Goal: Information Seeking & Learning: Learn about a topic

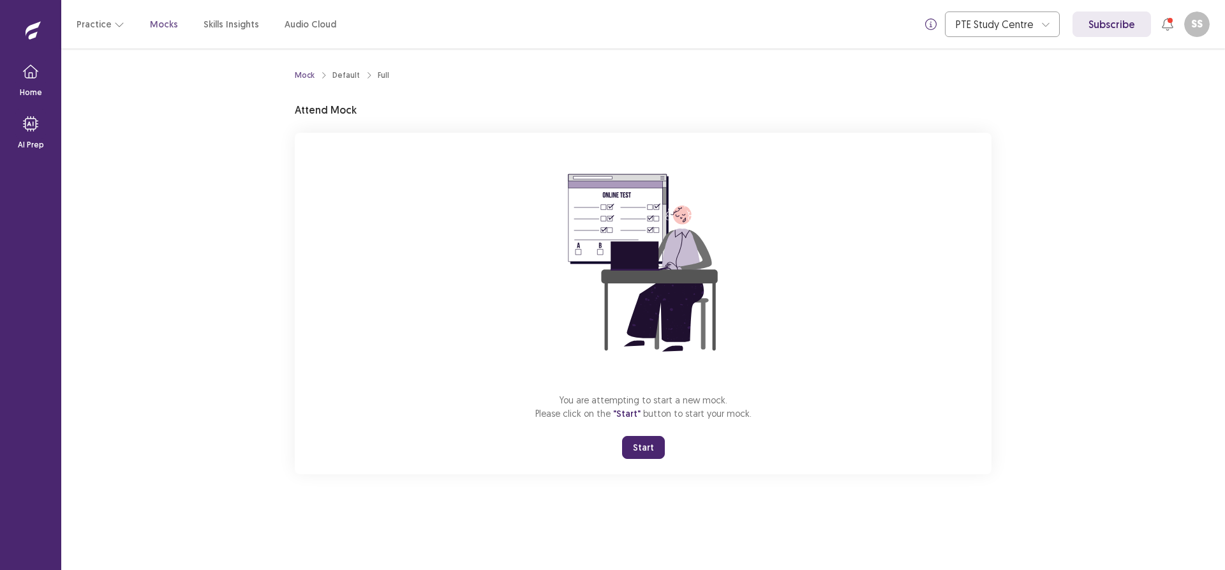
click at [644, 443] on button "Start" at bounding box center [643, 447] width 43 height 23
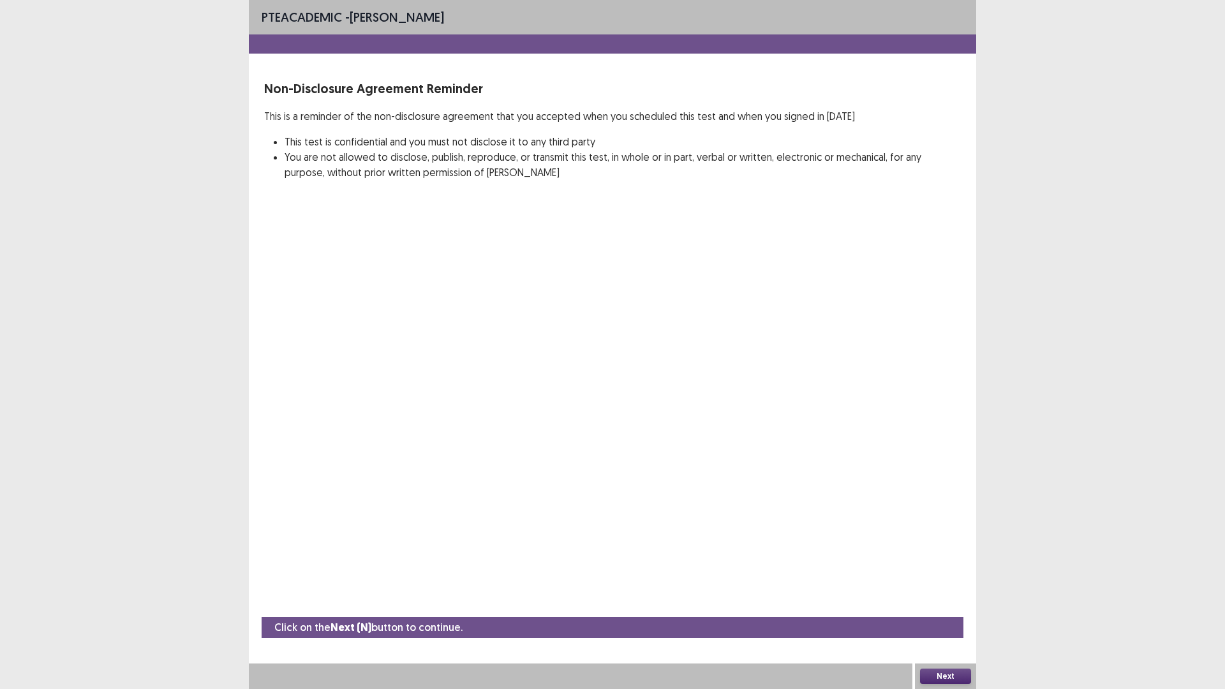
click at [933, 569] on button "Next" at bounding box center [945, 675] width 51 height 15
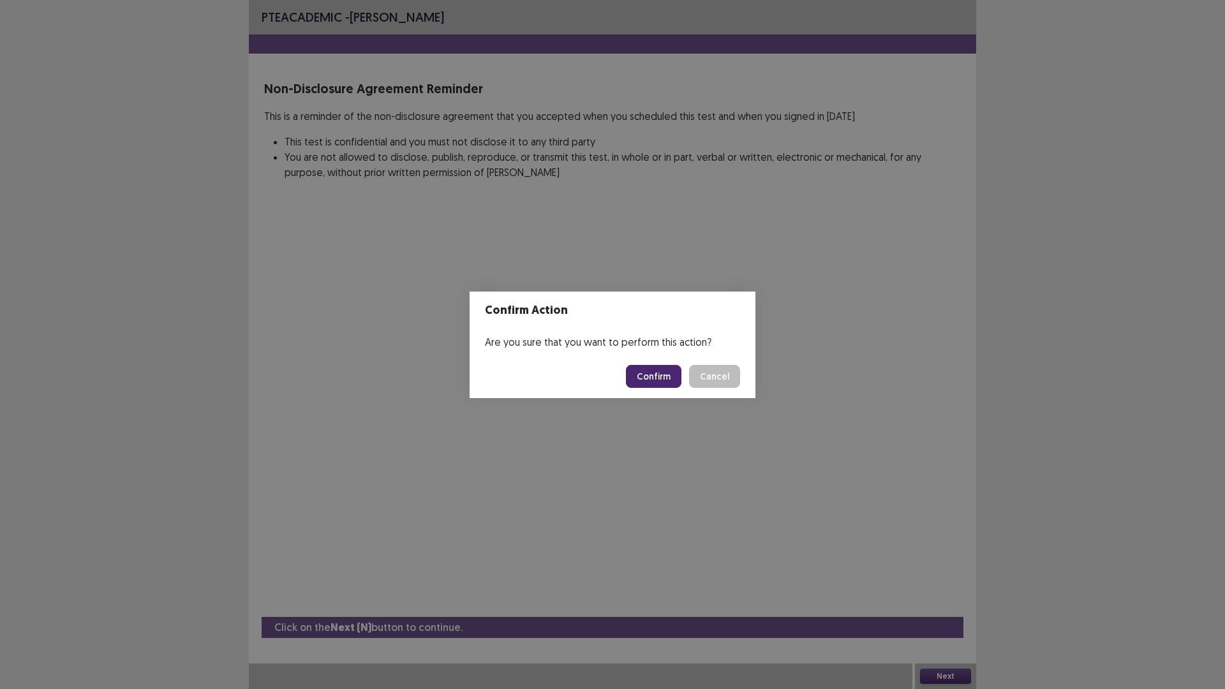
click at [655, 378] on button "Confirm" at bounding box center [653, 376] width 55 height 23
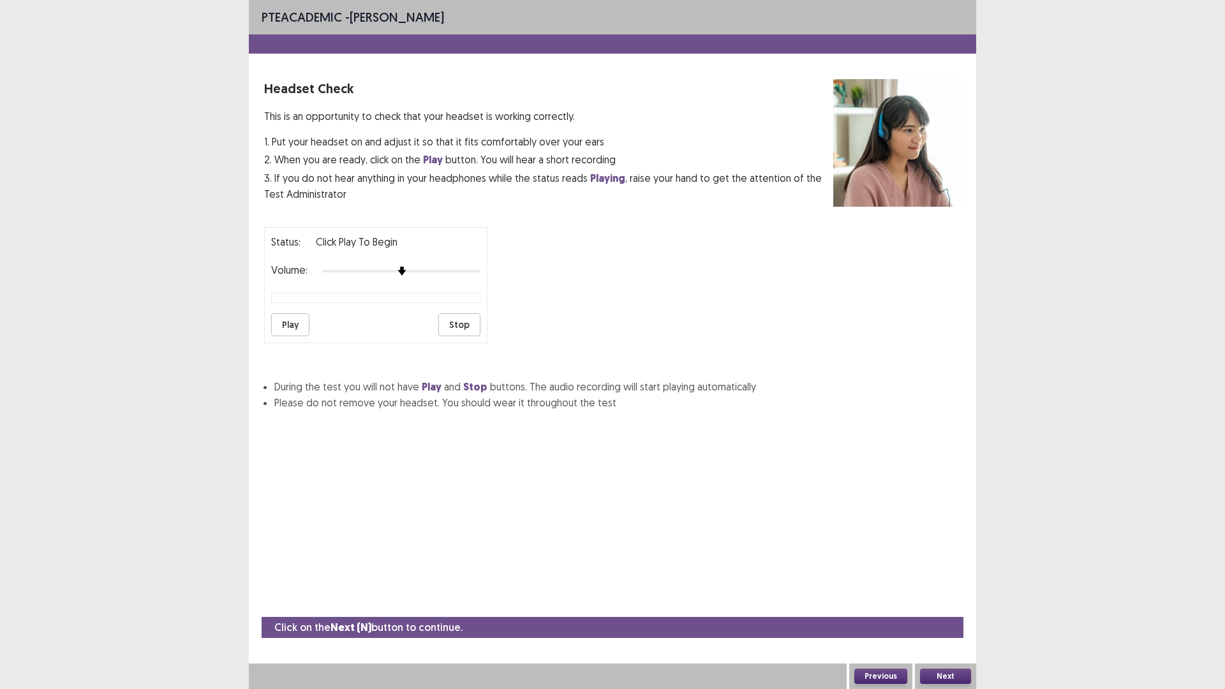
click at [287, 323] on button "Play" at bounding box center [290, 324] width 38 height 23
click at [461, 271] on div at bounding box center [402, 271] width 158 height 10
click at [953, 569] on button "Next" at bounding box center [945, 675] width 51 height 15
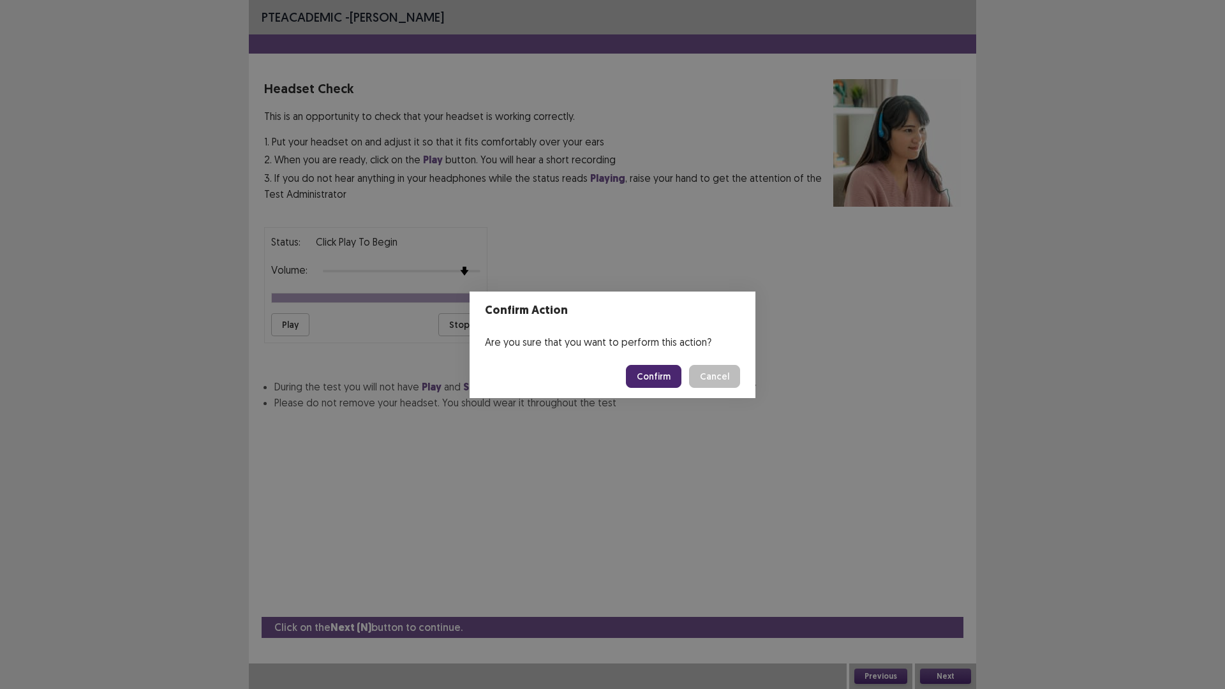
click at [636, 371] on button "Confirm" at bounding box center [653, 376] width 55 height 23
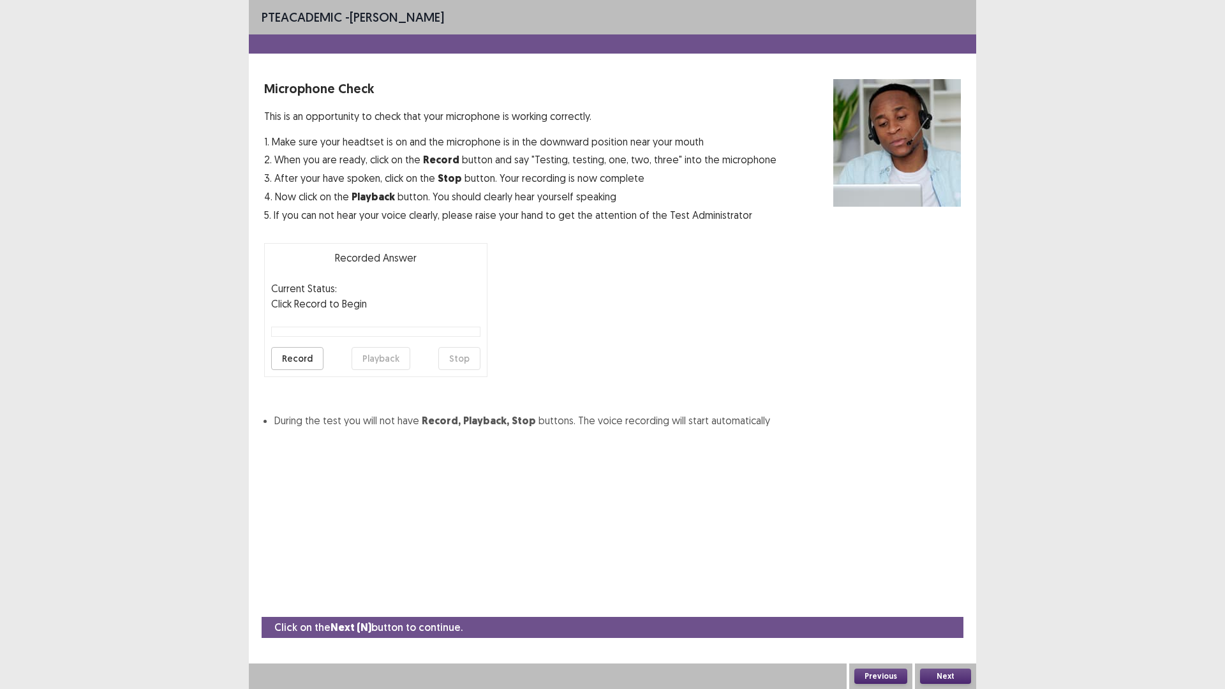
click at [297, 358] on button "Record" at bounding box center [297, 358] width 52 height 23
click at [453, 362] on button "Stop" at bounding box center [459, 358] width 42 height 23
click at [389, 360] on button "Playback" at bounding box center [380, 358] width 59 height 23
click at [383, 361] on button "Playback" at bounding box center [380, 358] width 59 height 23
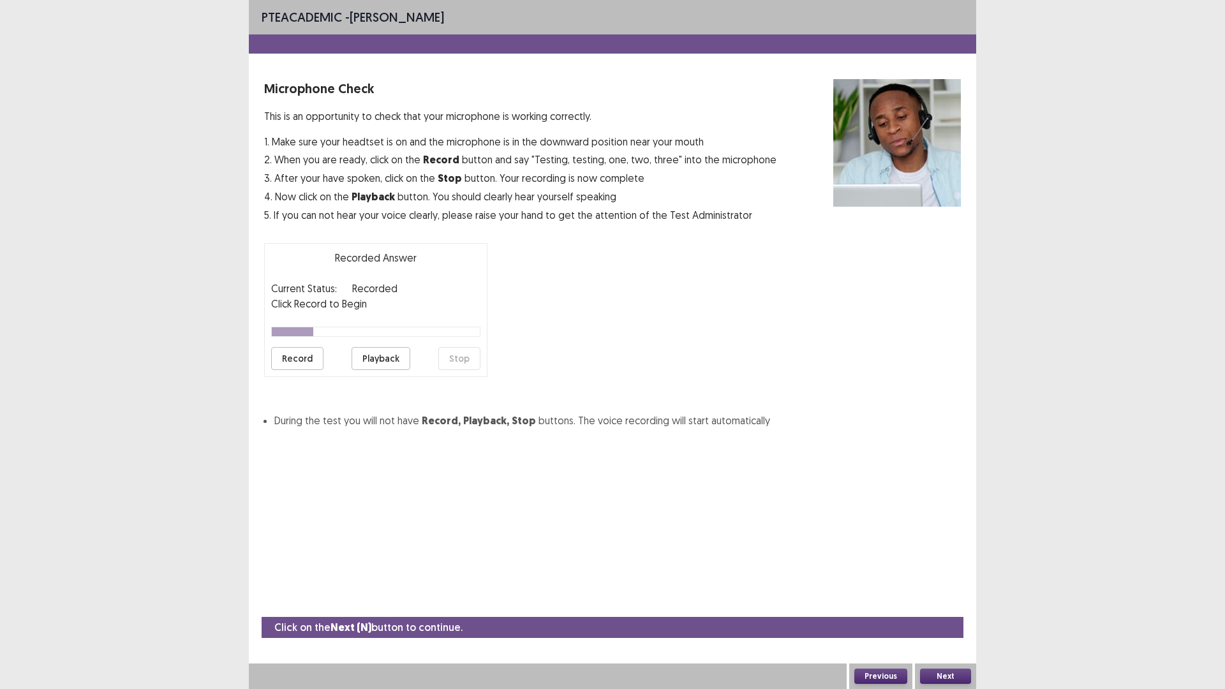
click at [298, 355] on button "Record" at bounding box center [297, 358] width 52 height 23
click at [468, 361] on button "Stop" at bounding box center [459, 358] width 42 height 23
click at [392, 360] on button "Playback" at bounding box center [380, 358] width 59 height 23
click at [300, 365] on button "Record" at bounding box center [297, 358] width 52 height 23
click at [466, 357] on button "Stop" at bounding box center [459, 358] width 42 height 23
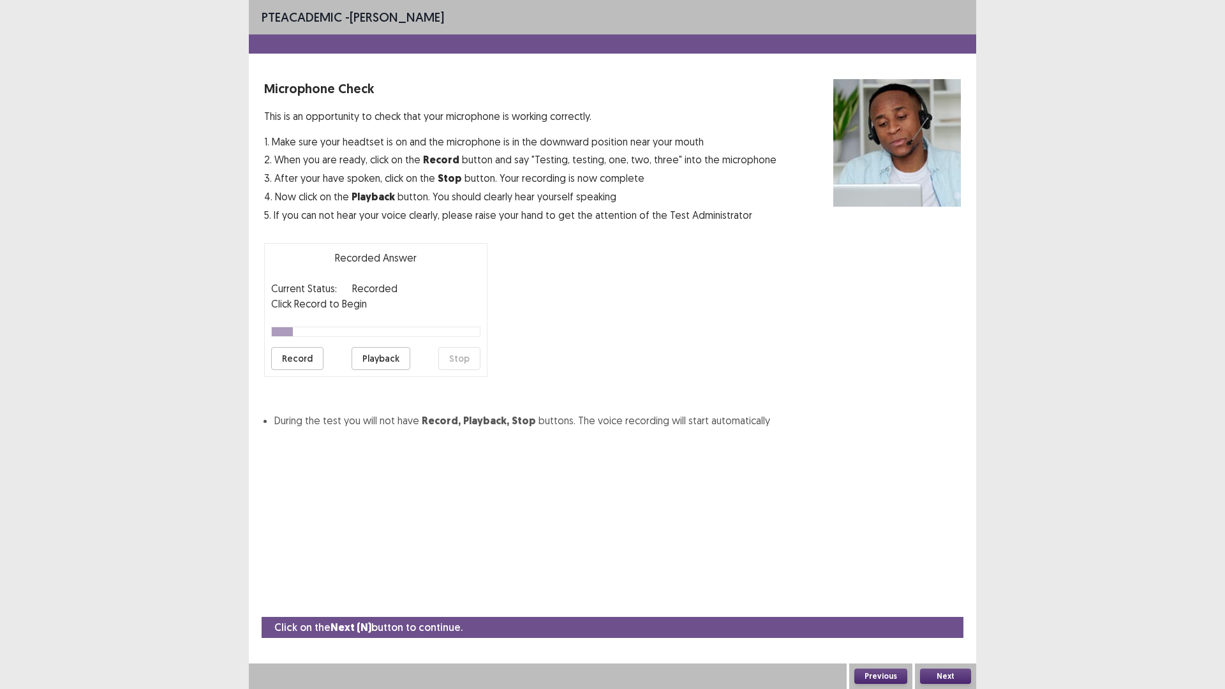
click at [398, 358] on button "Playback" at bounding box center [380, 358] width 59 height 23
click at [942, 569] on button "Next" at bounding box center [945, 675] width 51 height 15
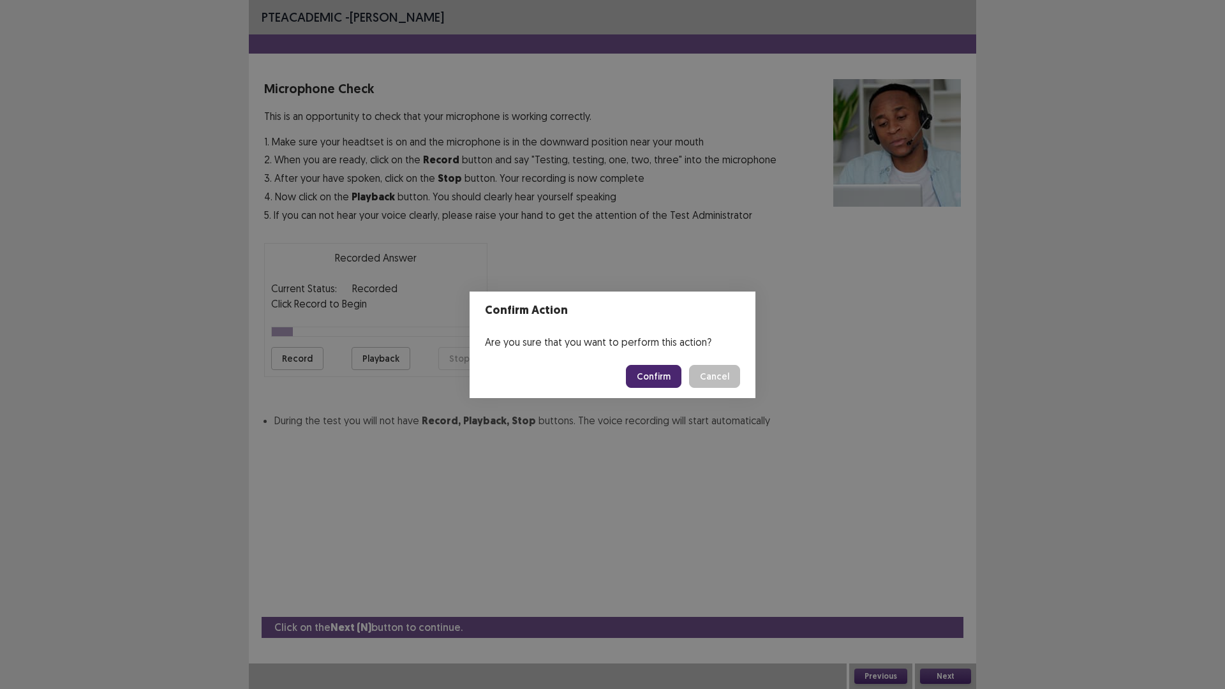
click at [659, 372] on button "Confirm" at bounding box center [653, 376] width 55 height 23
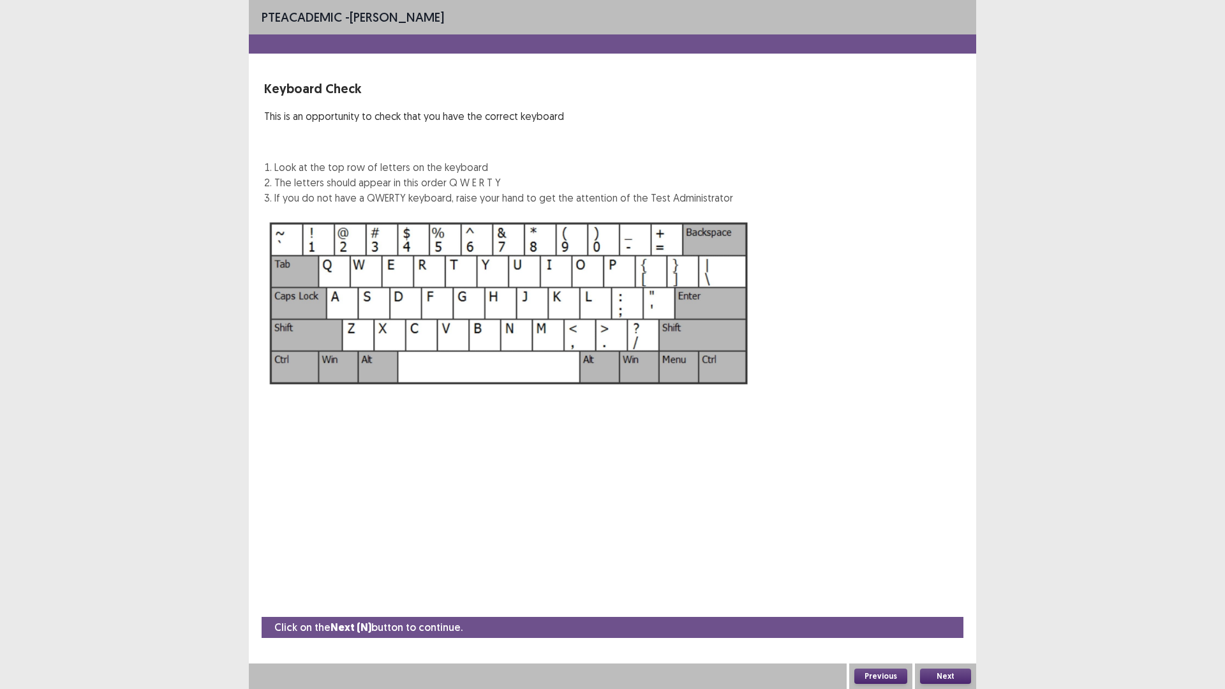
click at [952, 569] on button "Next" at bounding box center [945, 675] width 51 height 15
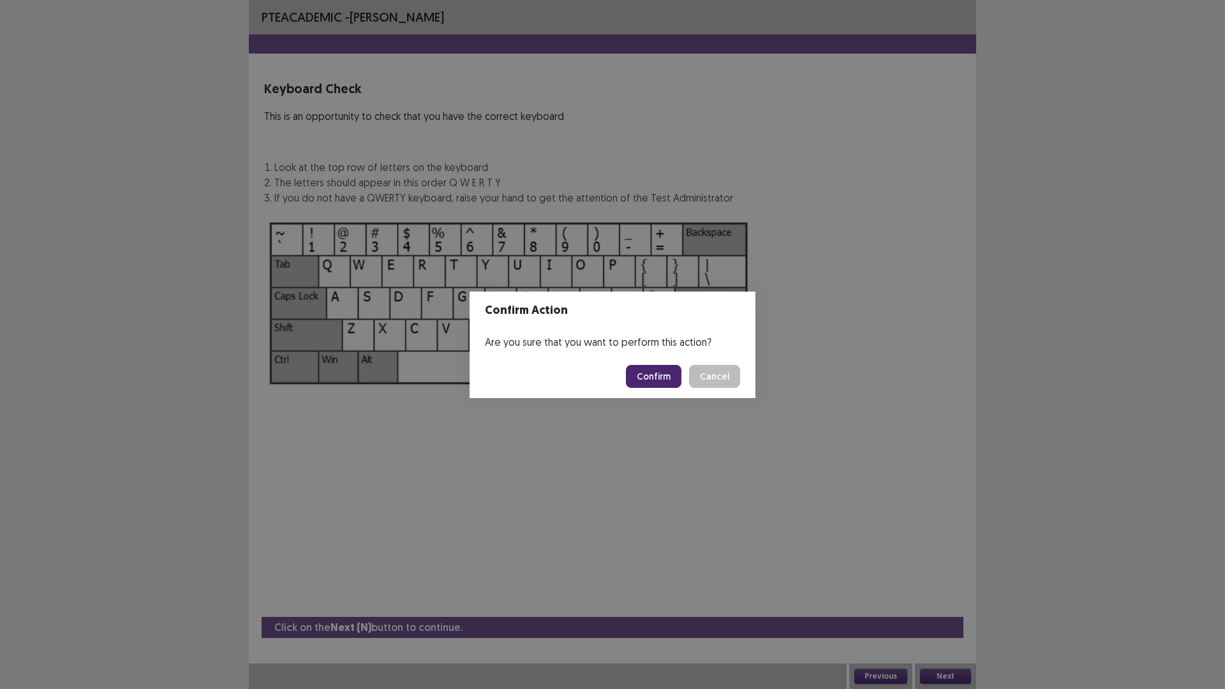
click at [674, 384] on button "Confirm" at bounding box center [653, 376] width 55 height 23
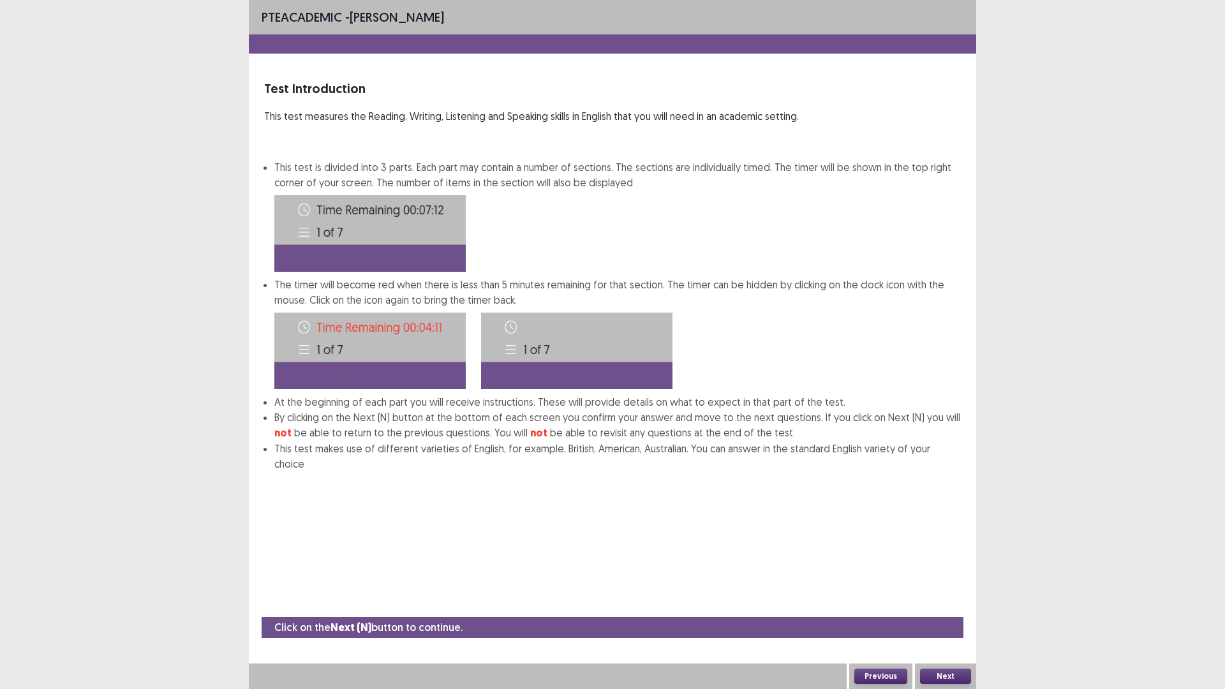
click at [952, 569] on button "Next" at bounding box center [945, 675] width 51 height 15
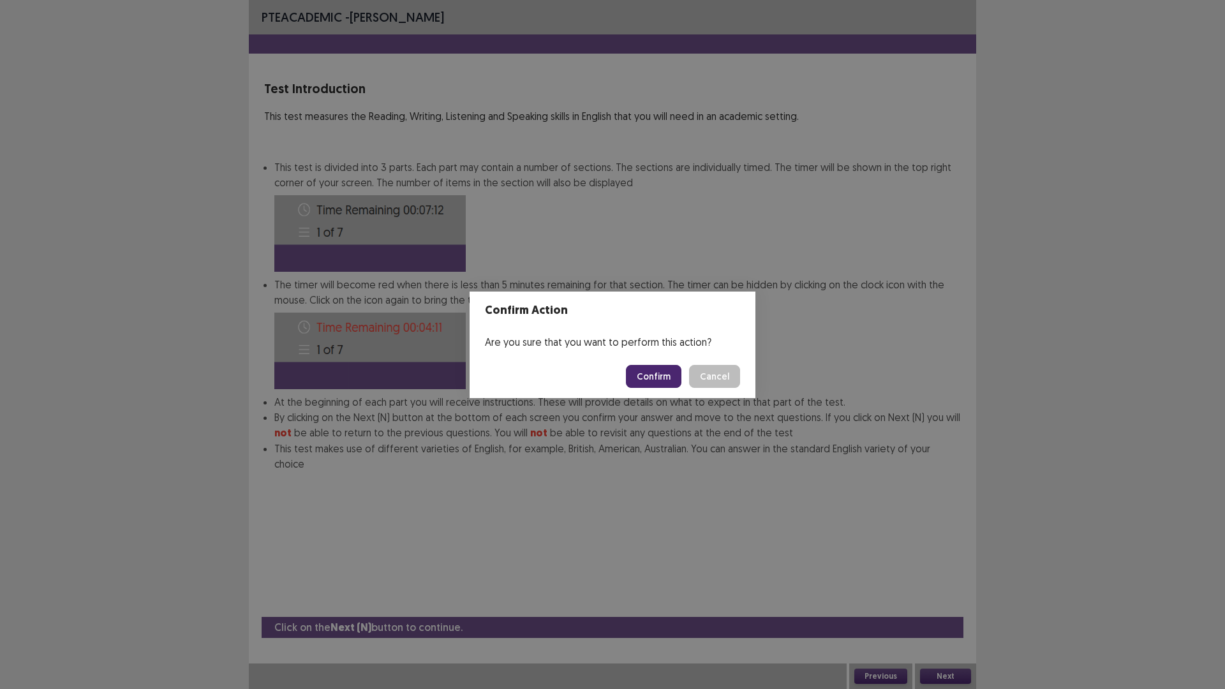
click at [660, 378] on button "Confirm" at bounding box center [653, 376] width 55 height 23
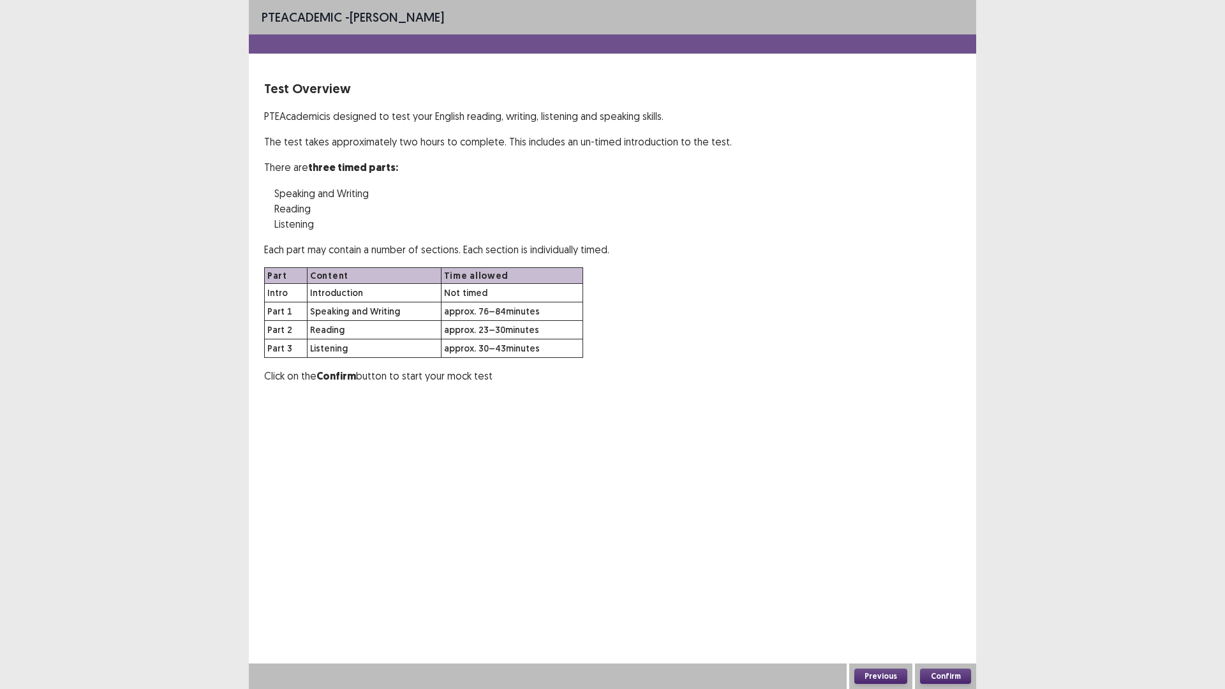
click at [941, 569] on button "Confirm" at bounding box center [945, 675] width 51 height 15
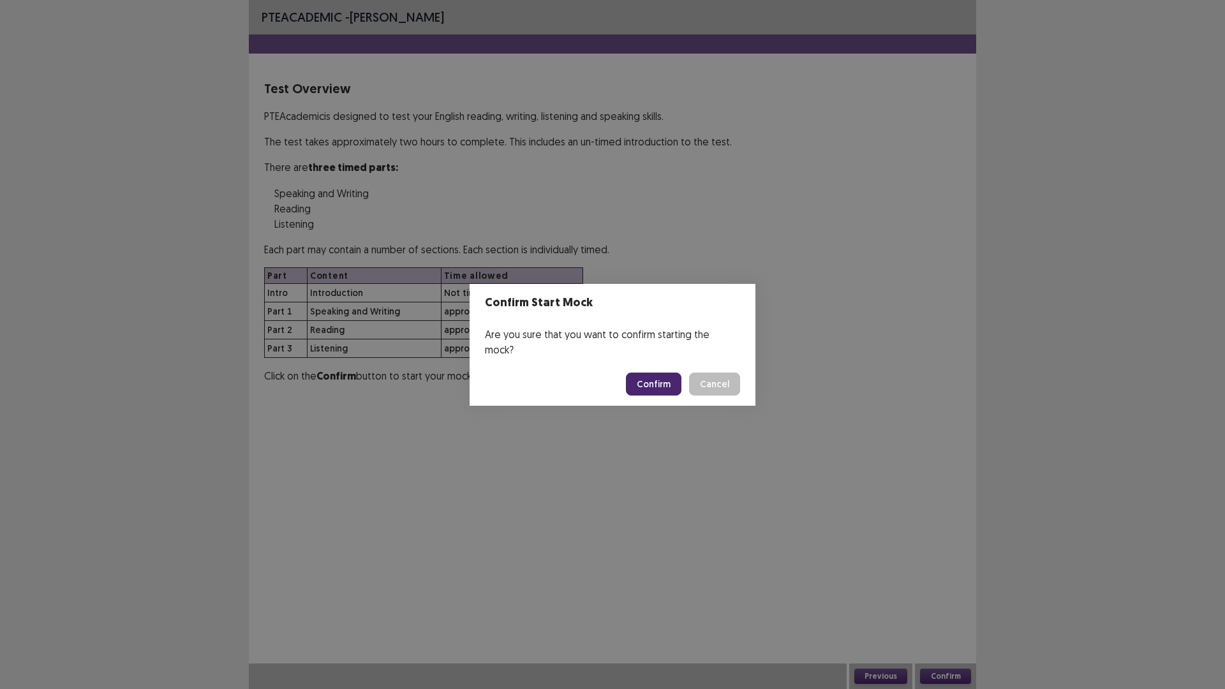
click at [653, 372] on button "Confirm" at bounding box center [653, 383] width 55 height 23
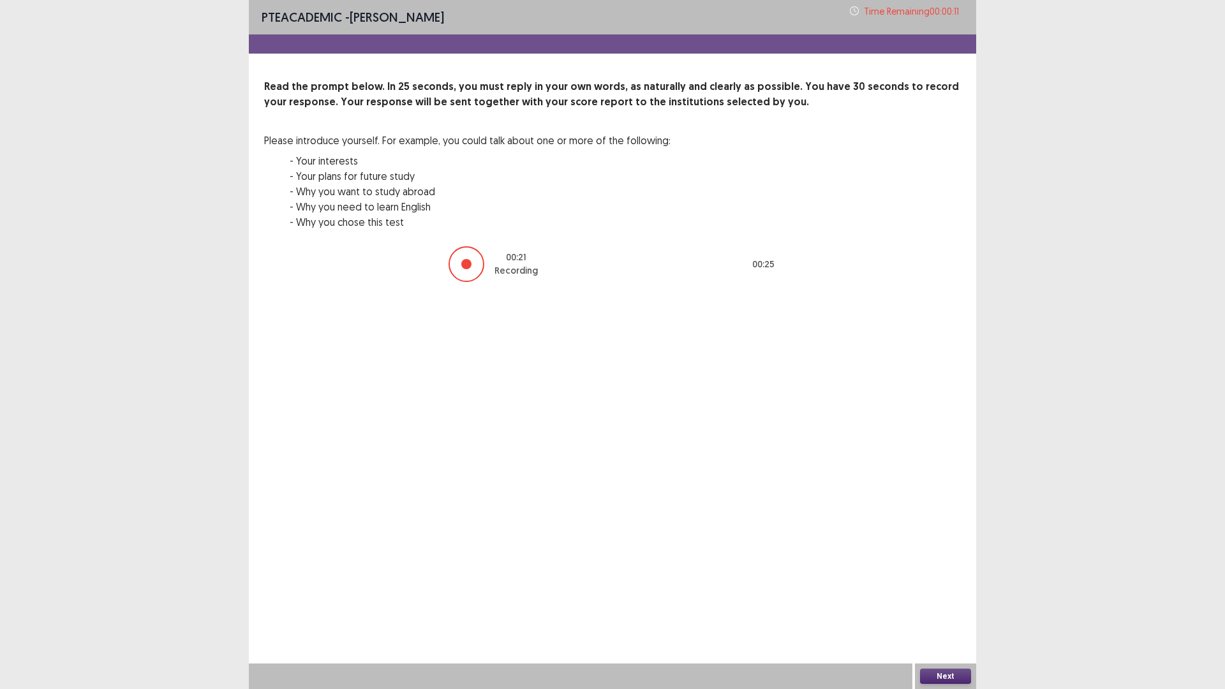
click at [965, 569] on button "Next" at bounding box center [945, 675] width 51 height 15
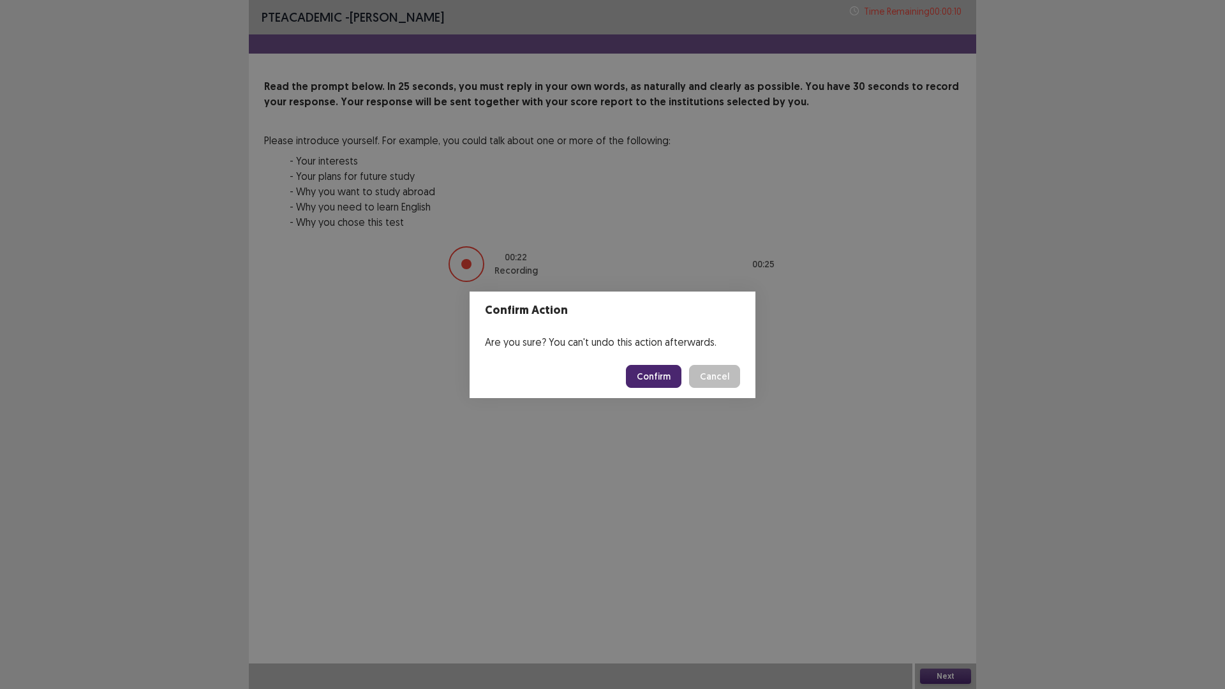
click at [646, 376] on button "Confirm" at bounding box center [653, 376] width 55 height 23
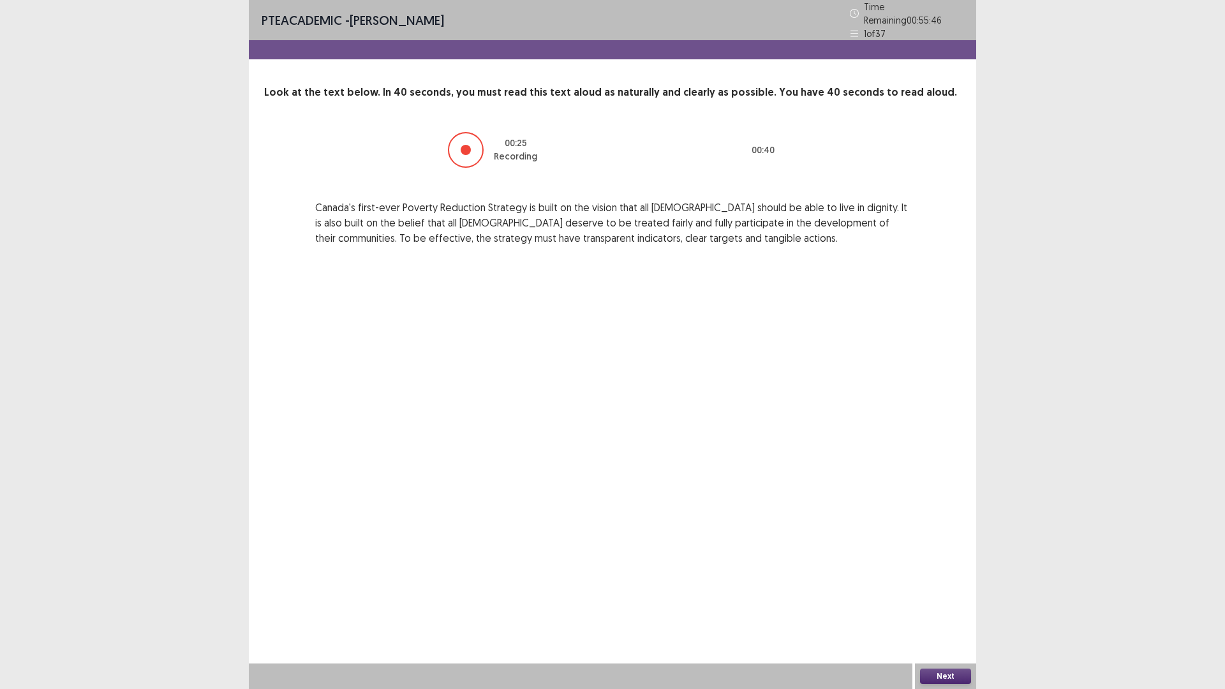
click at [937, 569] on button "Next" at bounding box center [945, 675] width 51 height 15
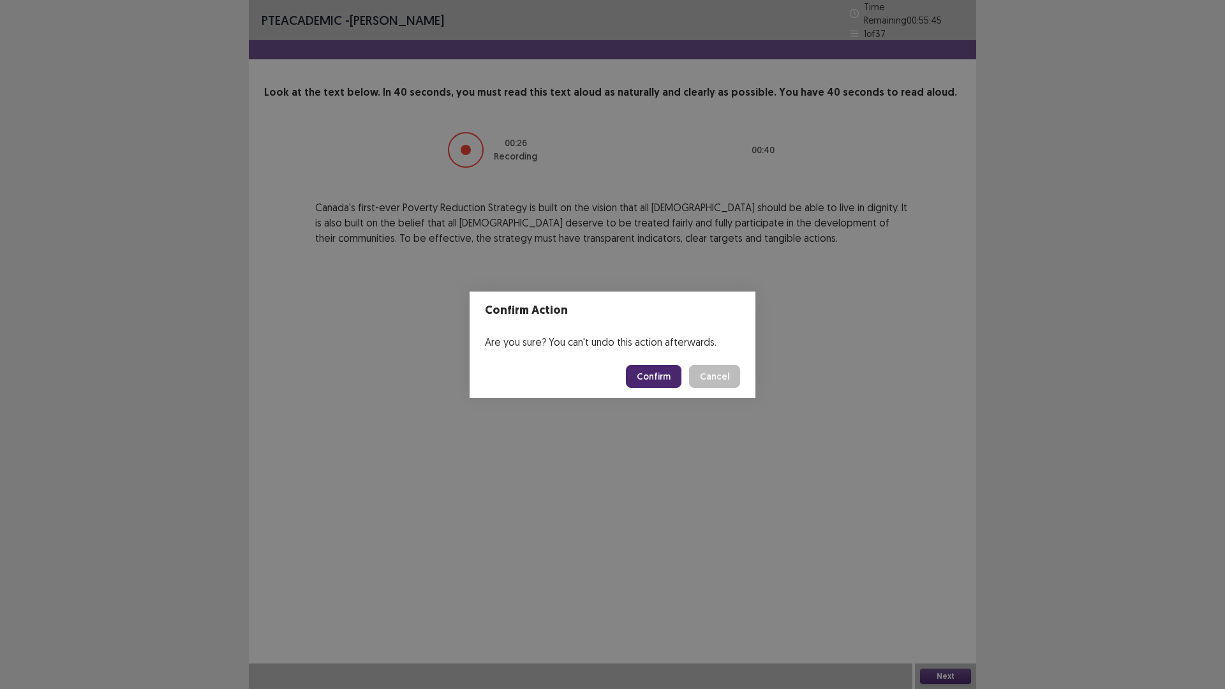
click at [663, 378] on button "Confirm" at bounding box center [653, 376] width 55 height 23
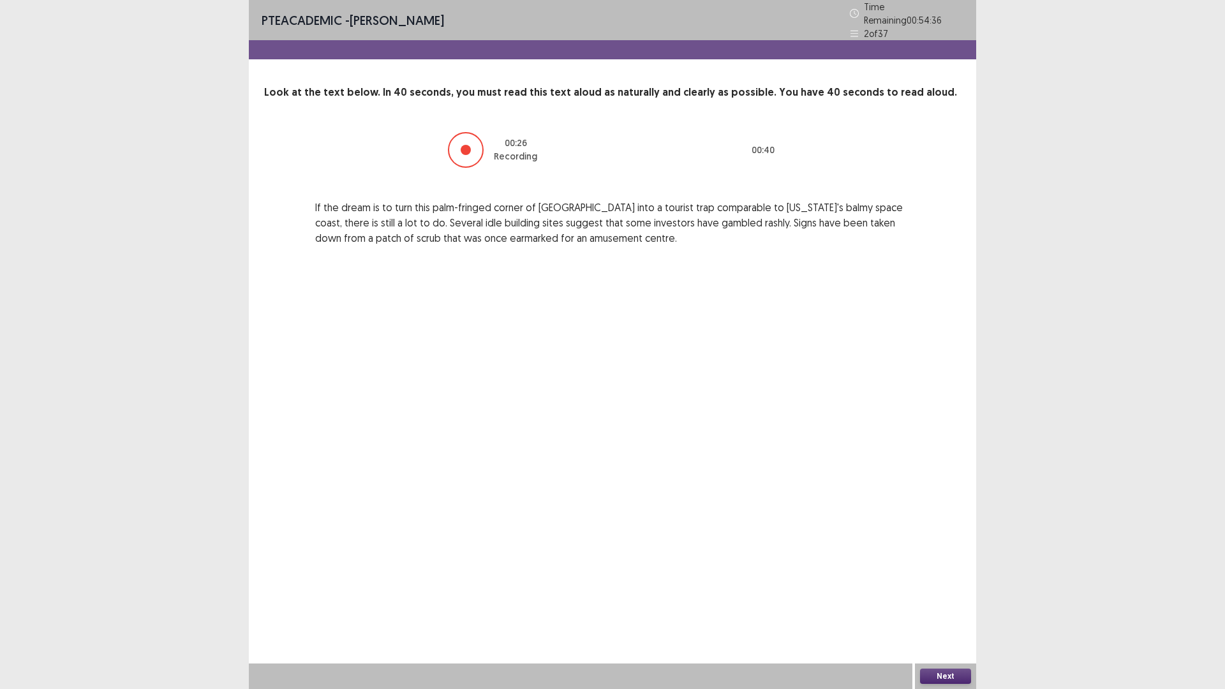
click at [957, 569] on button "Next" at bounding box center [945, 675] width 51 height 15
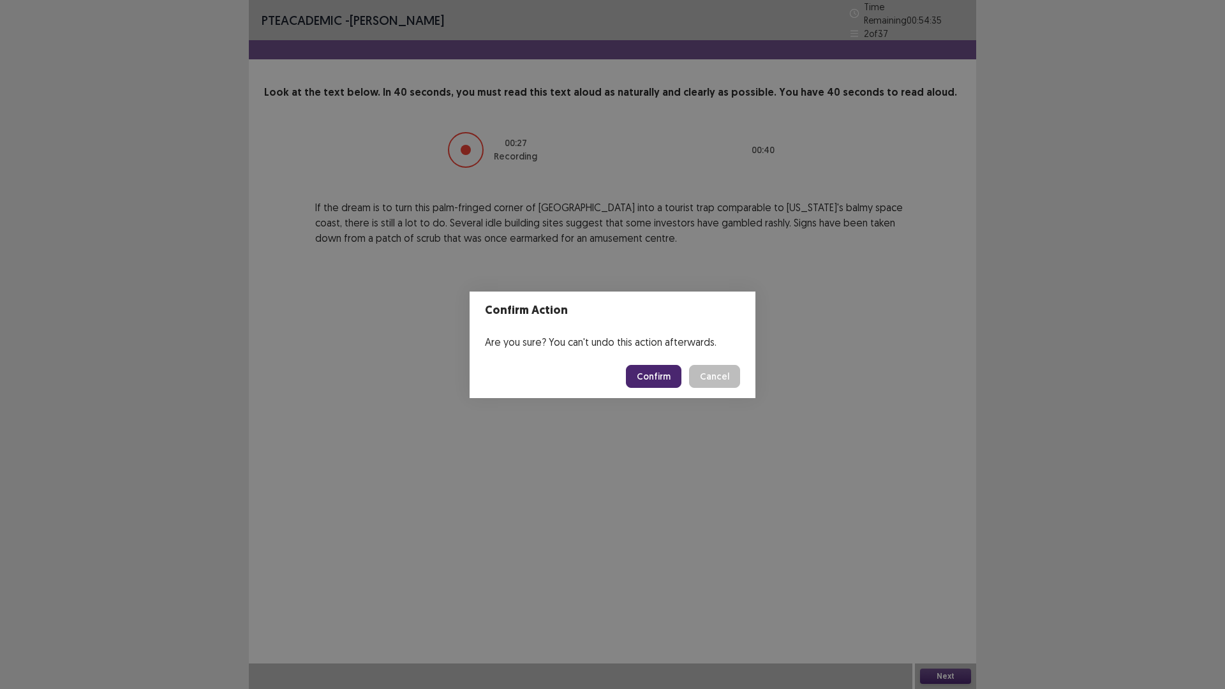
click at [635, 377] on button "Confirm" at bounding box center [653, 376] width 55 height 23
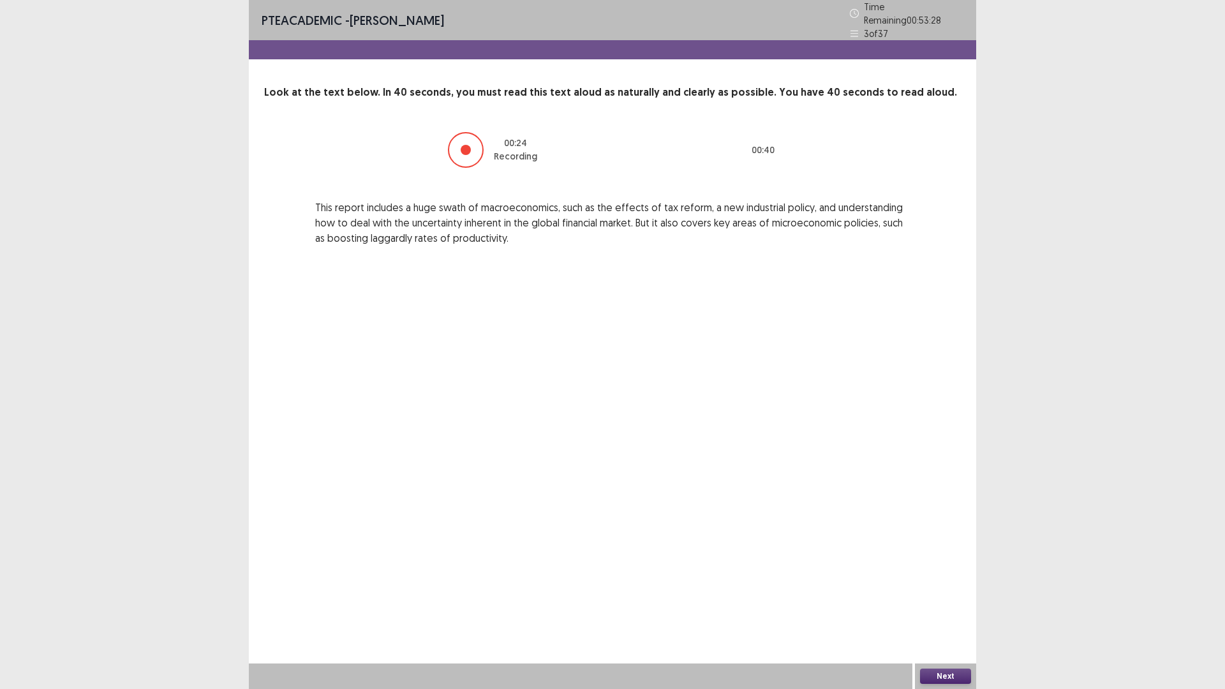
click at [961, 569] on button "Next" at bounding box center [945, 675] width 51 height 15
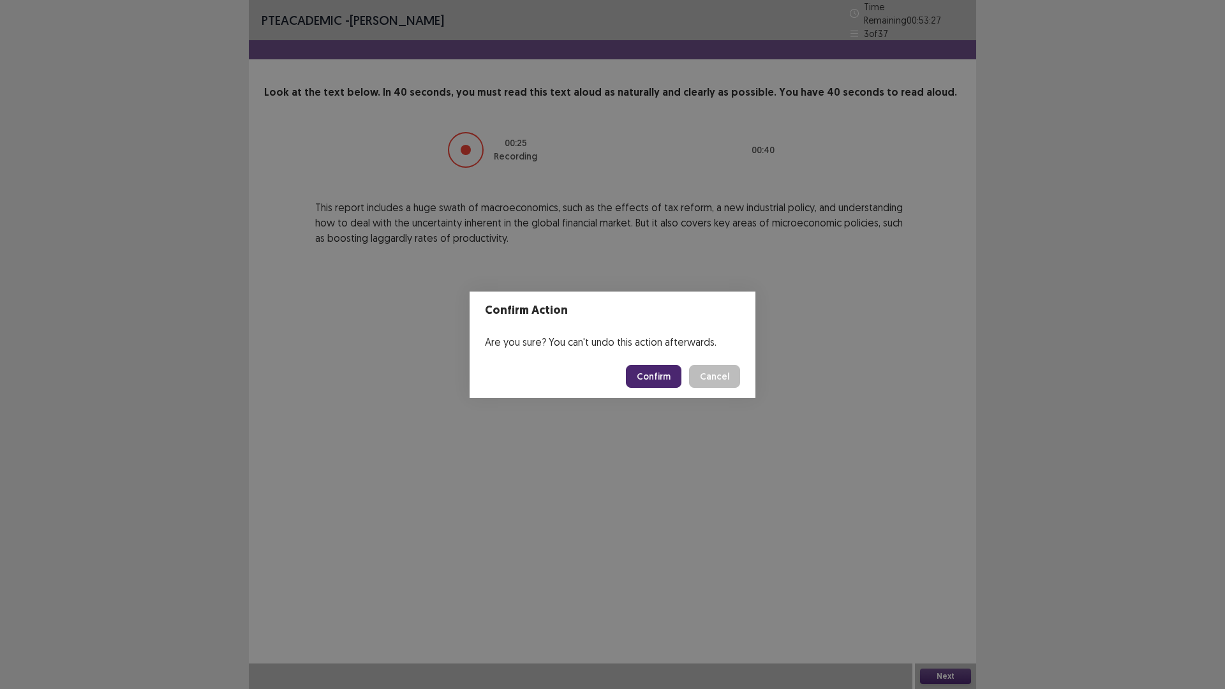
drag, startPoint x: 651, startPoint y: 360, endPoint x: 647, endPoint y: 372, distance: 13.3
click at [649, 369] on footer "Confirm Cancel" at bounding box center [612, 376] width 286 height 43
click at [647, 373] on button "Confirm" at bounding box center [653, 376] width 55 height 23
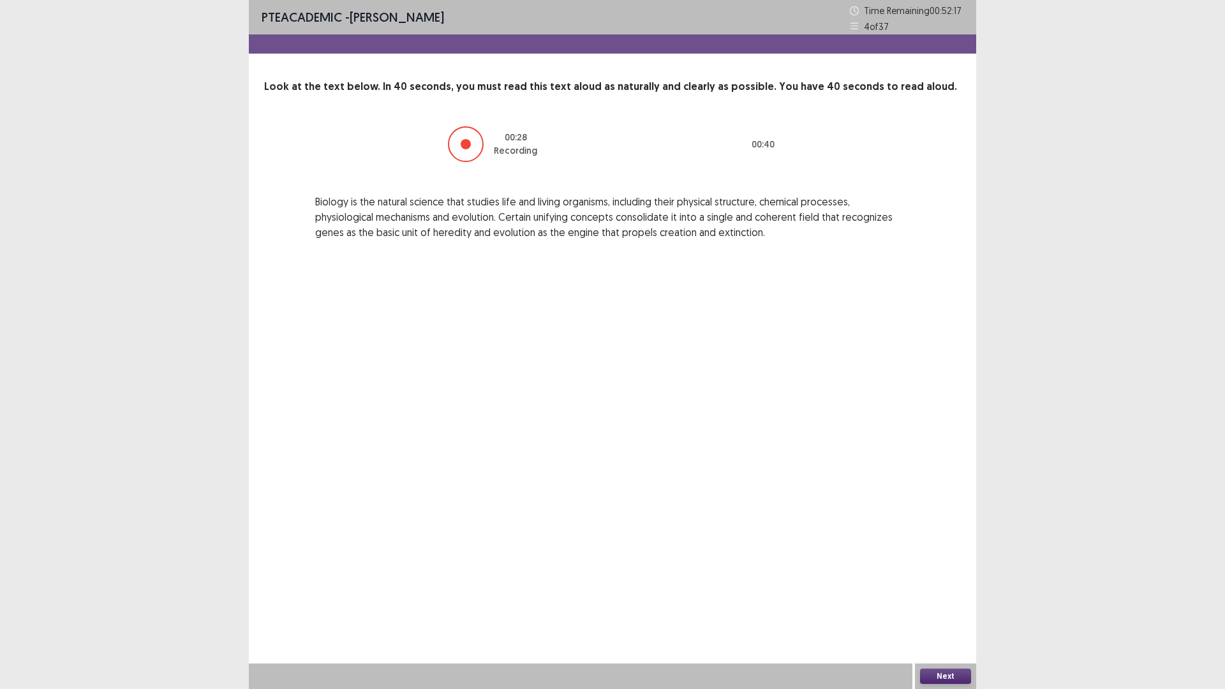
click at [937, 569] on button "Next" at bounding box center [945, 675] width 51 height 15
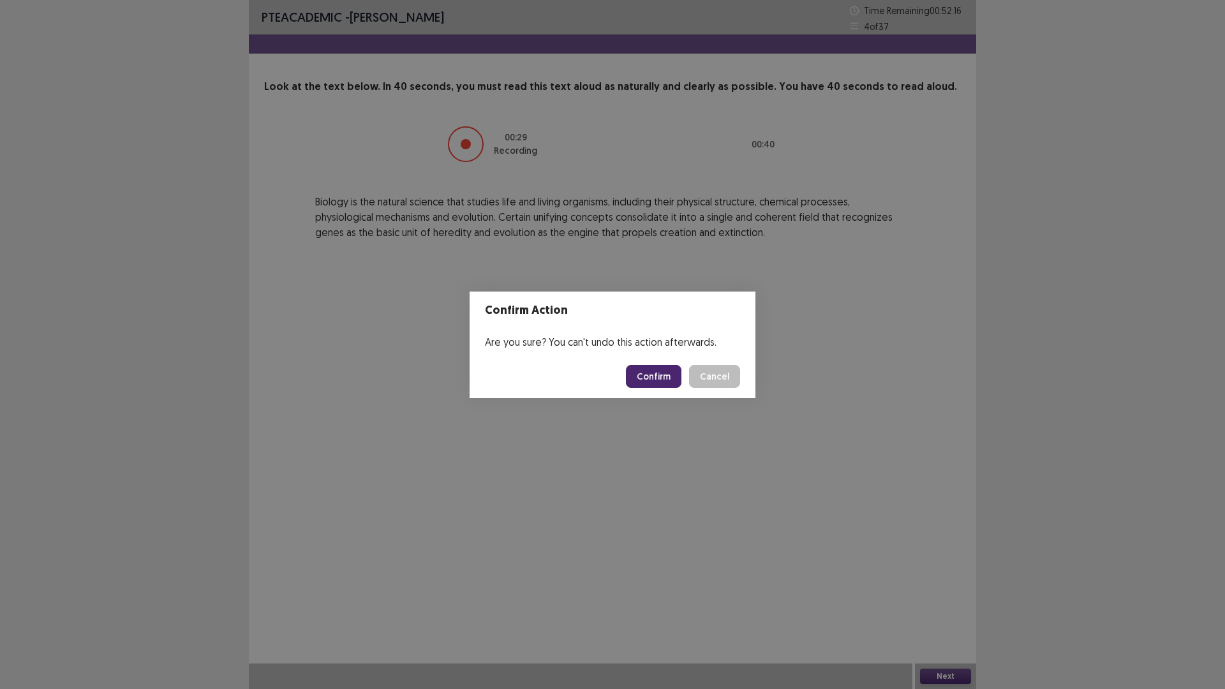
click at [670, 379] on button "Confirm" at bounding box center [653, 376] width 55 height 23
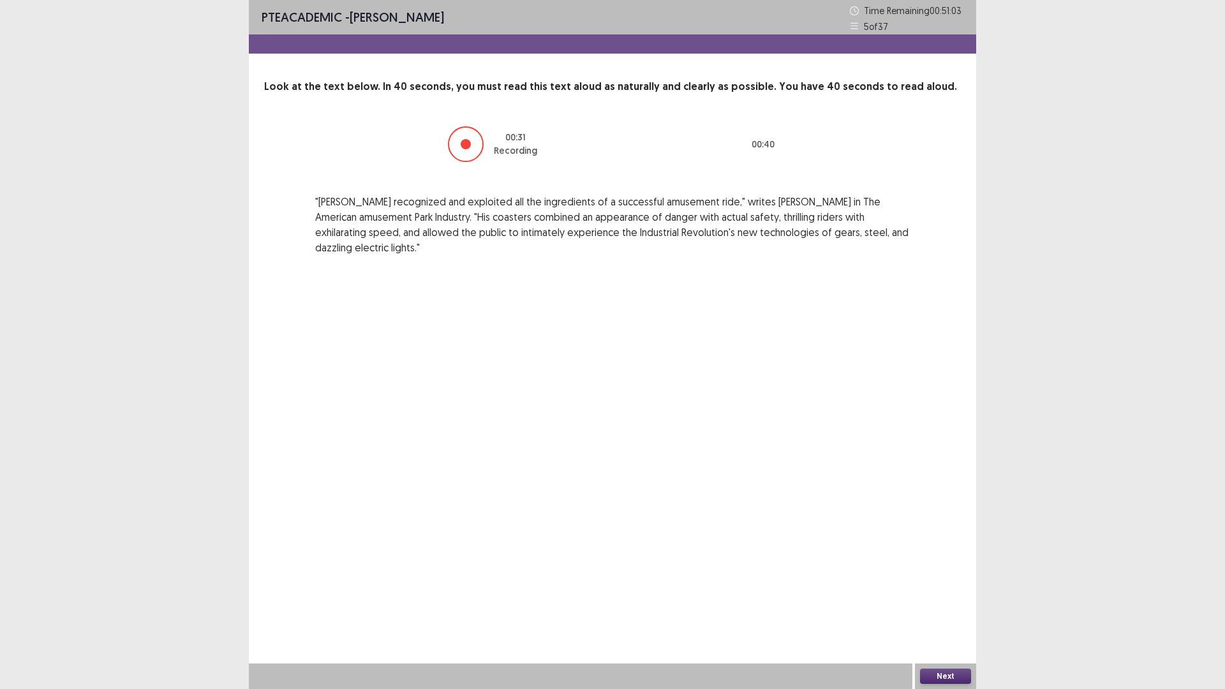
click at [944, 569] on button "Next" at bounding box center [945, 675] width 51 height 15
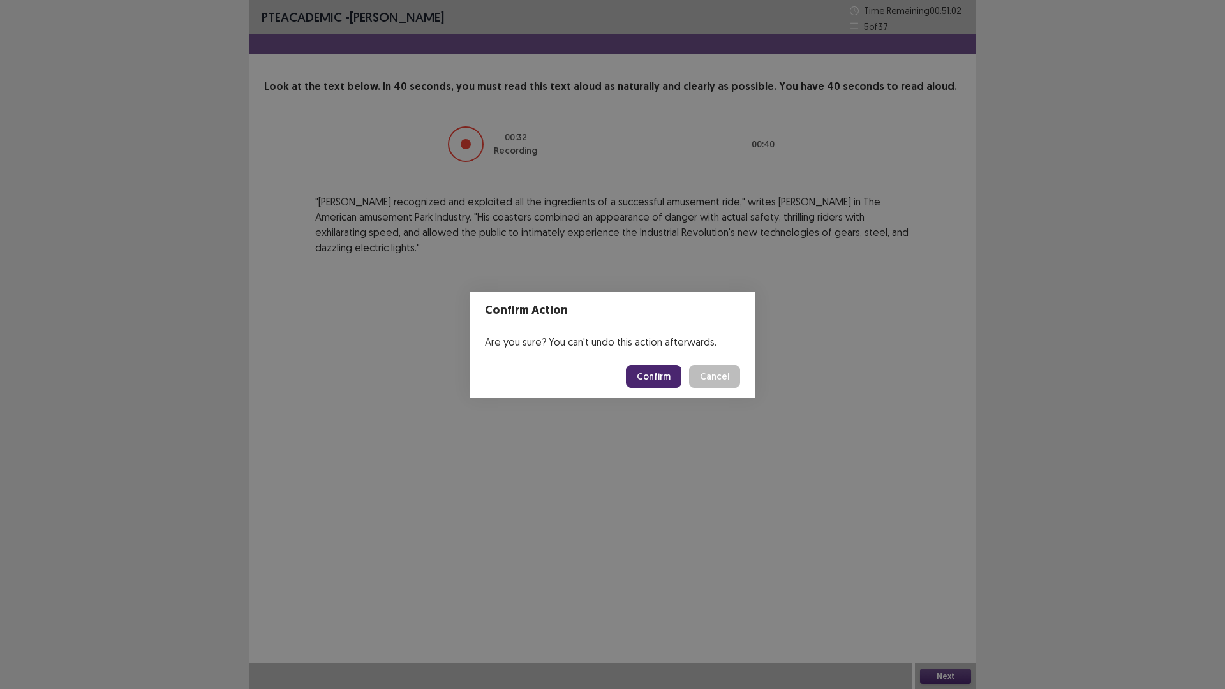
click at [664, 373] on button "Confirm" at bounding box center [653, 376] width 55 height 23
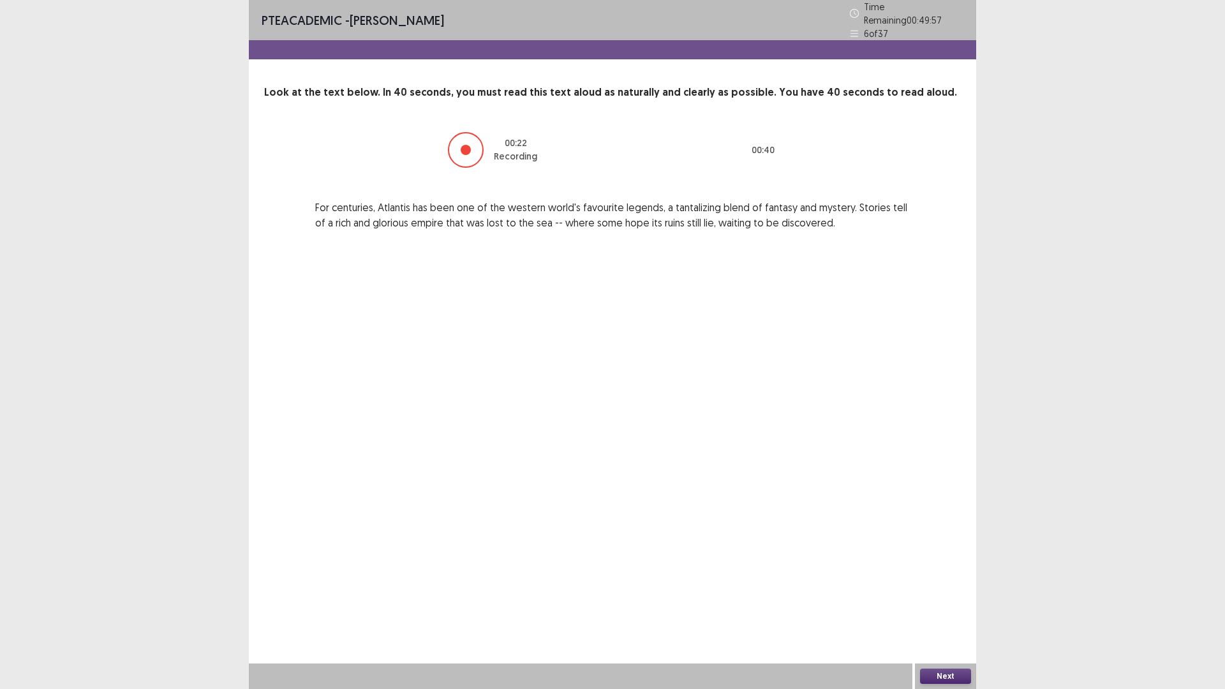
click at [941, 569] on button "Next" at bounding box center [945, 675] width 51 height 15
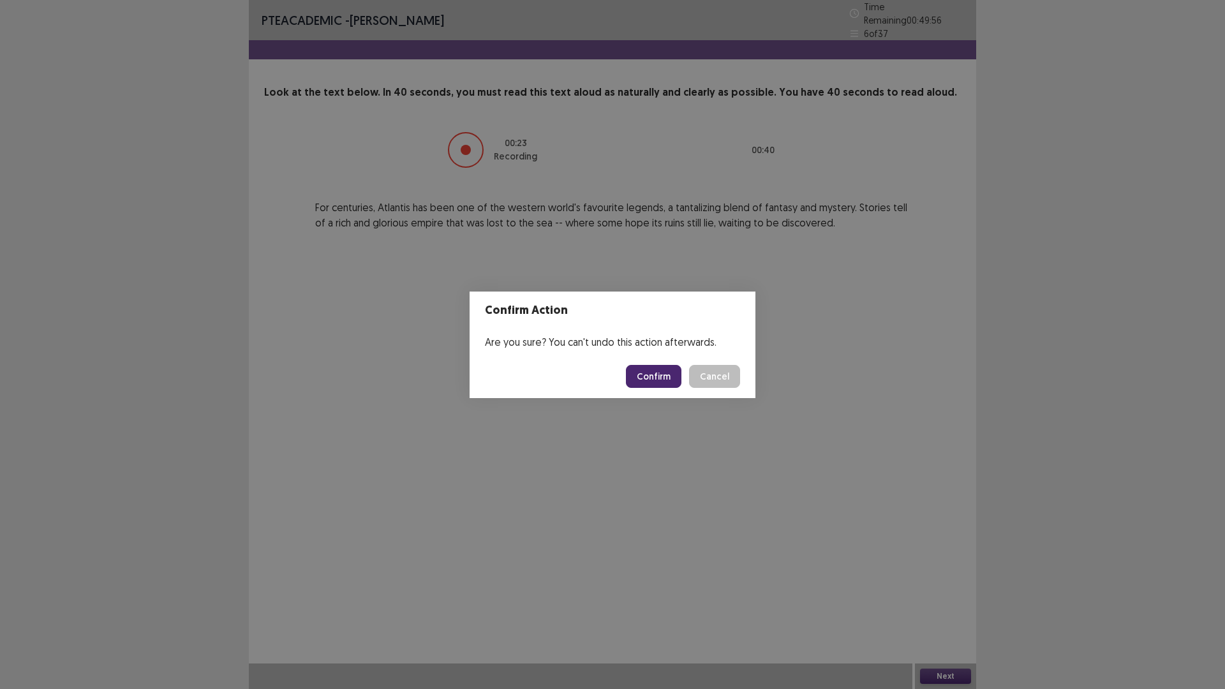
click at [672, 381] on button "Confirm" at bounding box center [653, 376] width 55 height 23
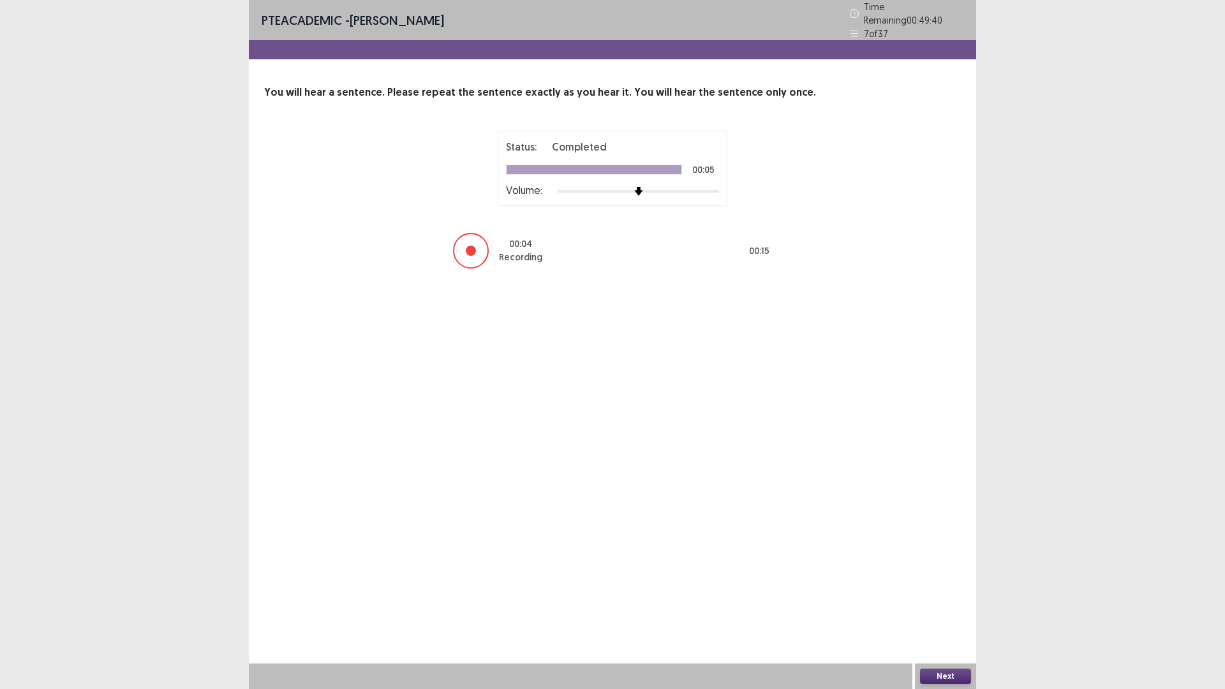
click at [935, 569] on button "Next" at bounding box center [945, 675] width 51 height 15
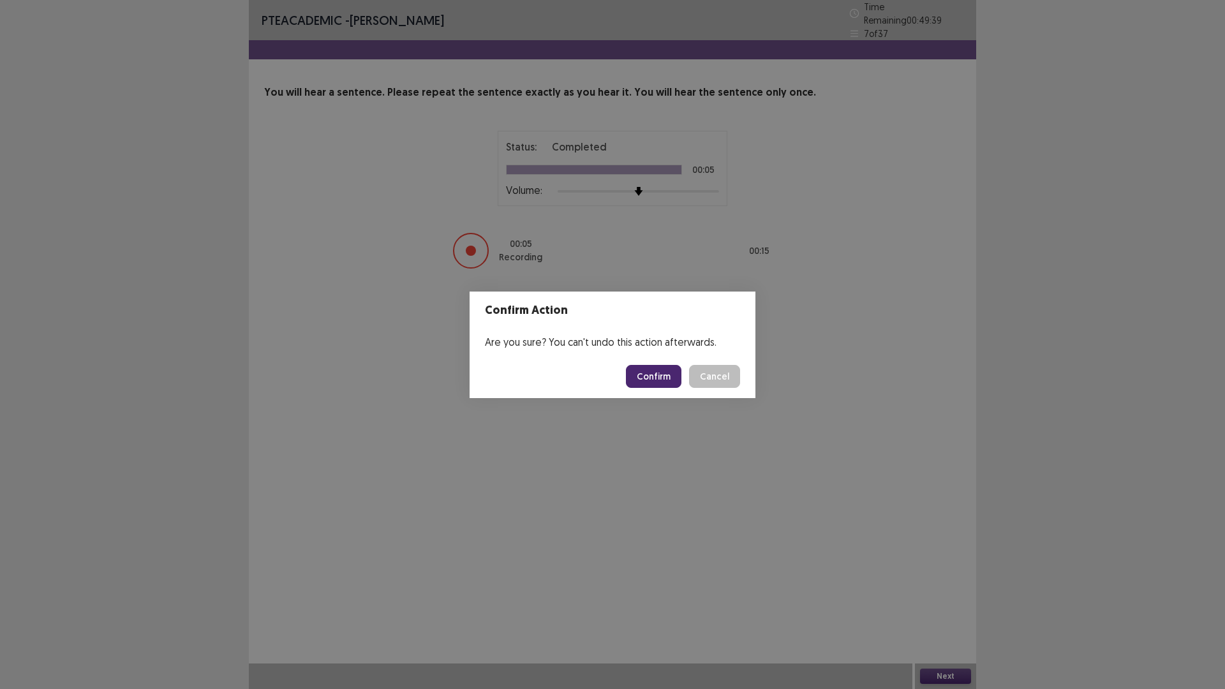
click at [670, 371] on button "Confirm" at bounding box center [653, 376] width 55 height 23
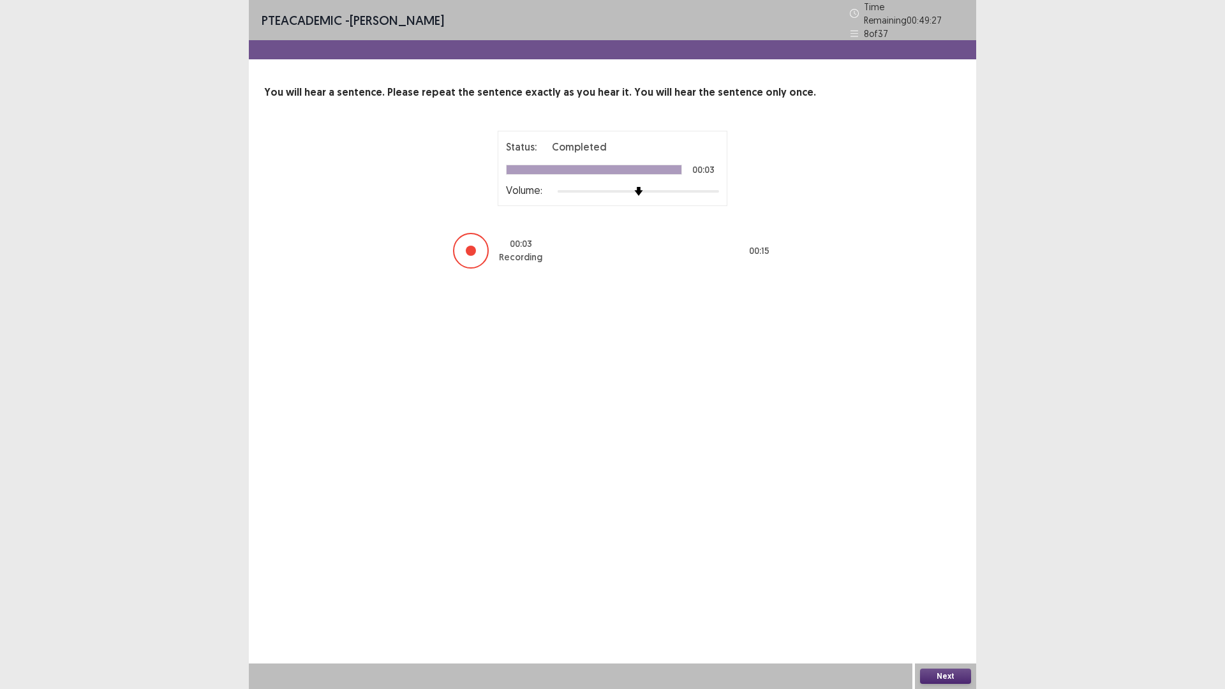
click at [946, 569] on button "Next" at bounding box center [945, 675] width 51 height 15
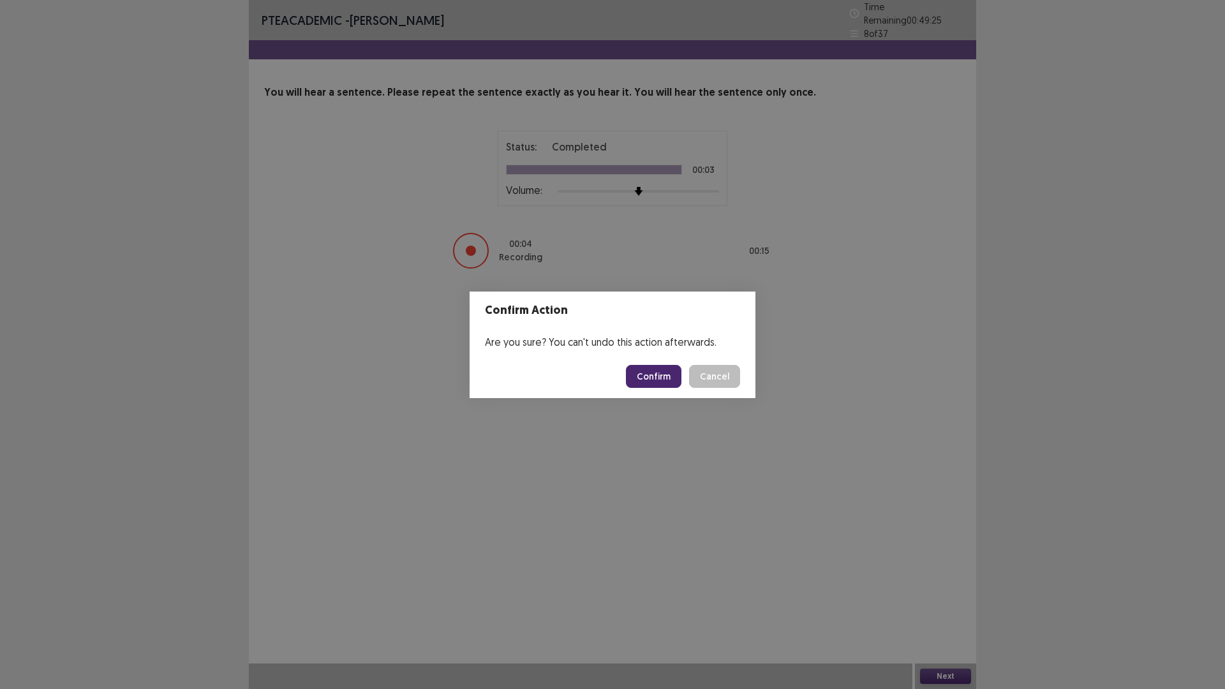
click at [655, 369] on button "Confirm" at bounding box center [653, 376] width 55 height 23
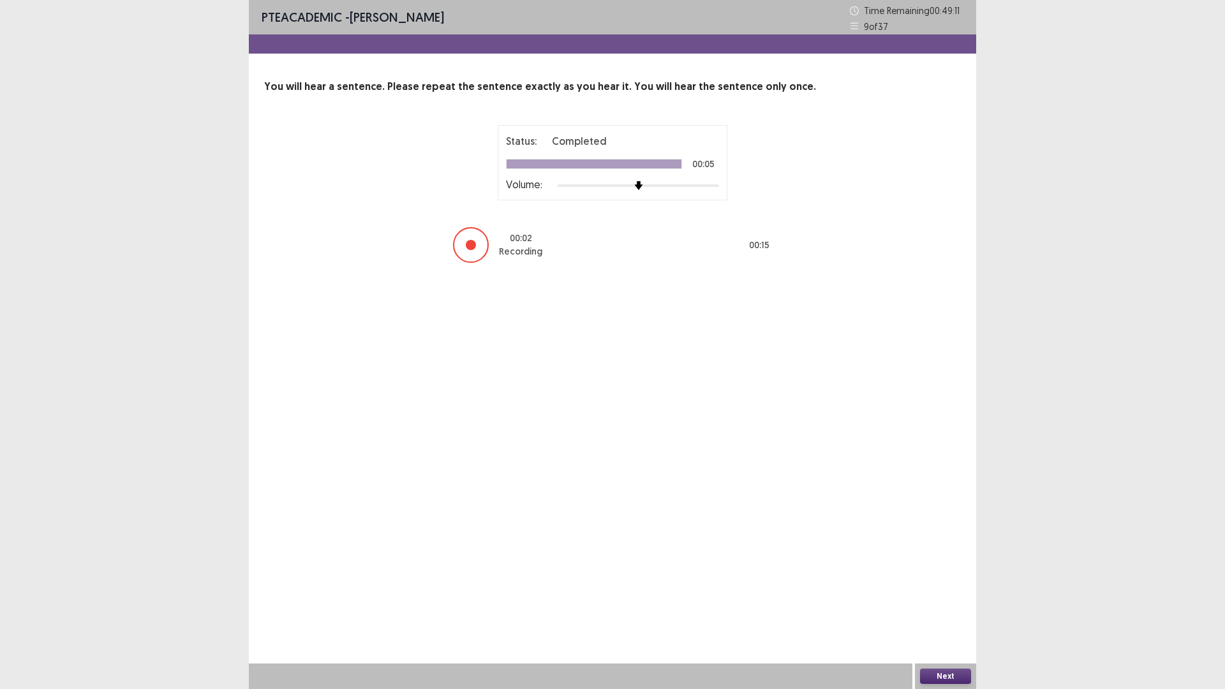
click at [952, 569] on button "Next" at bounding box center [945, 675] width 51 height 15
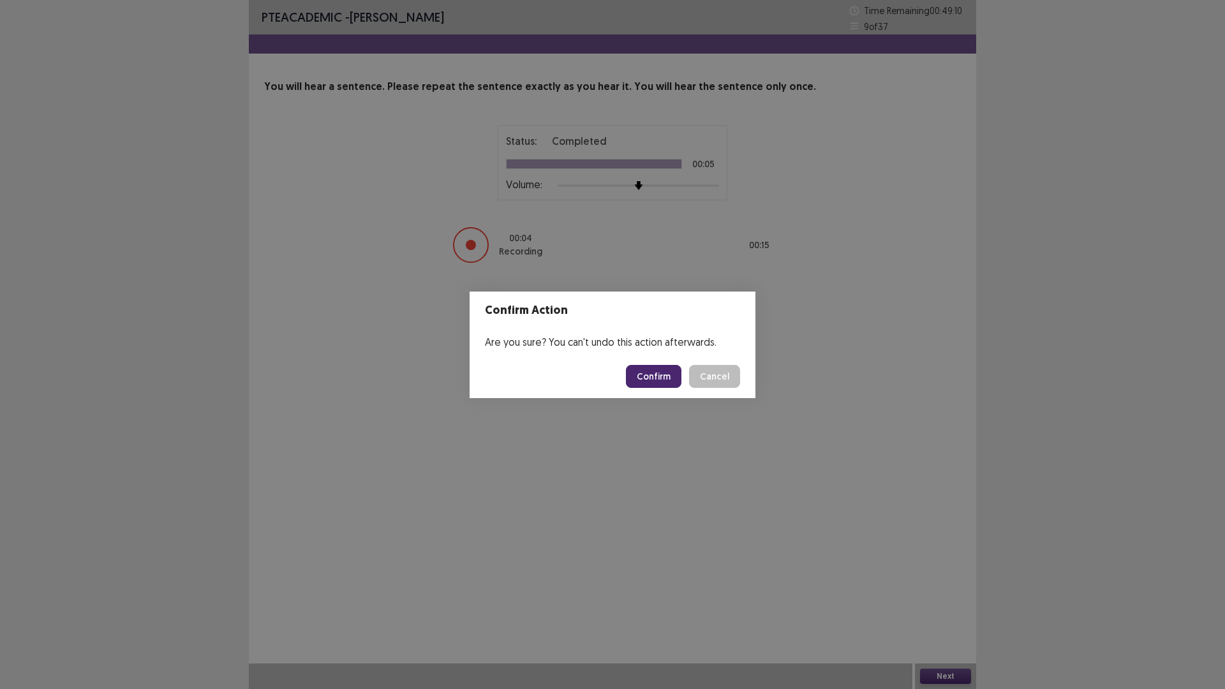
click at [674, 371] on button "Confirm" at bounding box center [653, 376] width 55 height 23
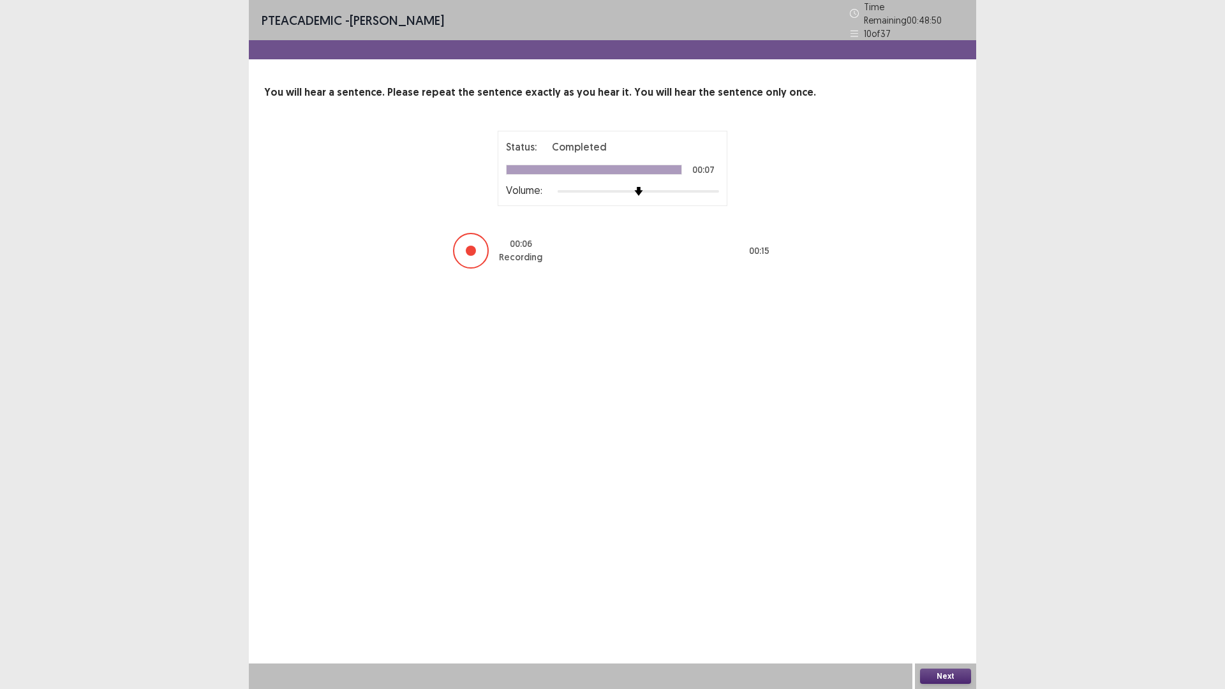
click at [946, 569] on button "Next" at bounding box center [945, 675] width 51 height 15
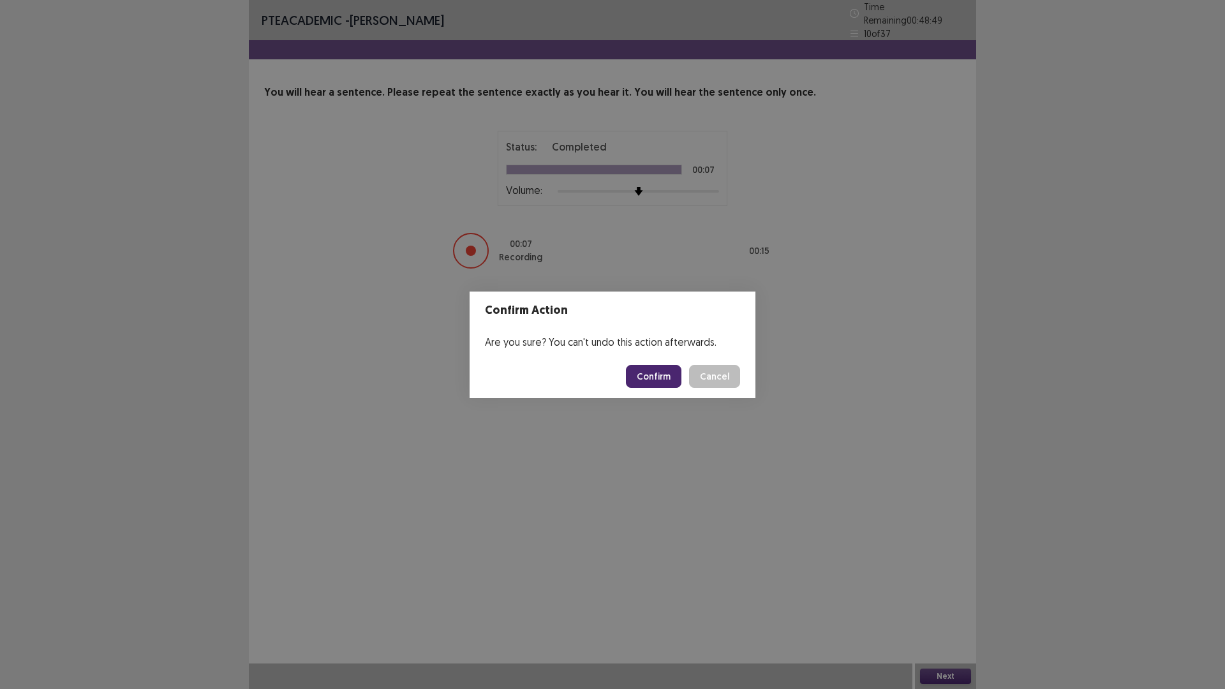
click at [641, 375] on button "Confirm" at bounding box center [653, 376] width 55 height 23
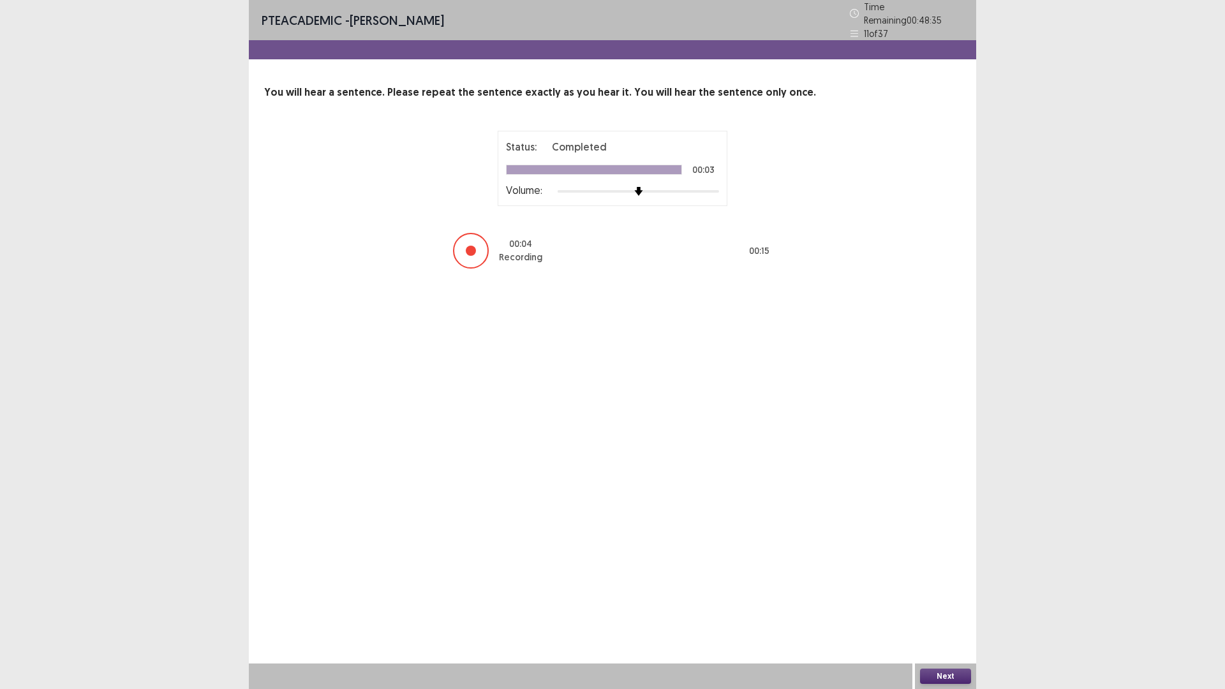
click at [941, 569] on button "Next" at bounding box center [945, 675] width 51 height 15
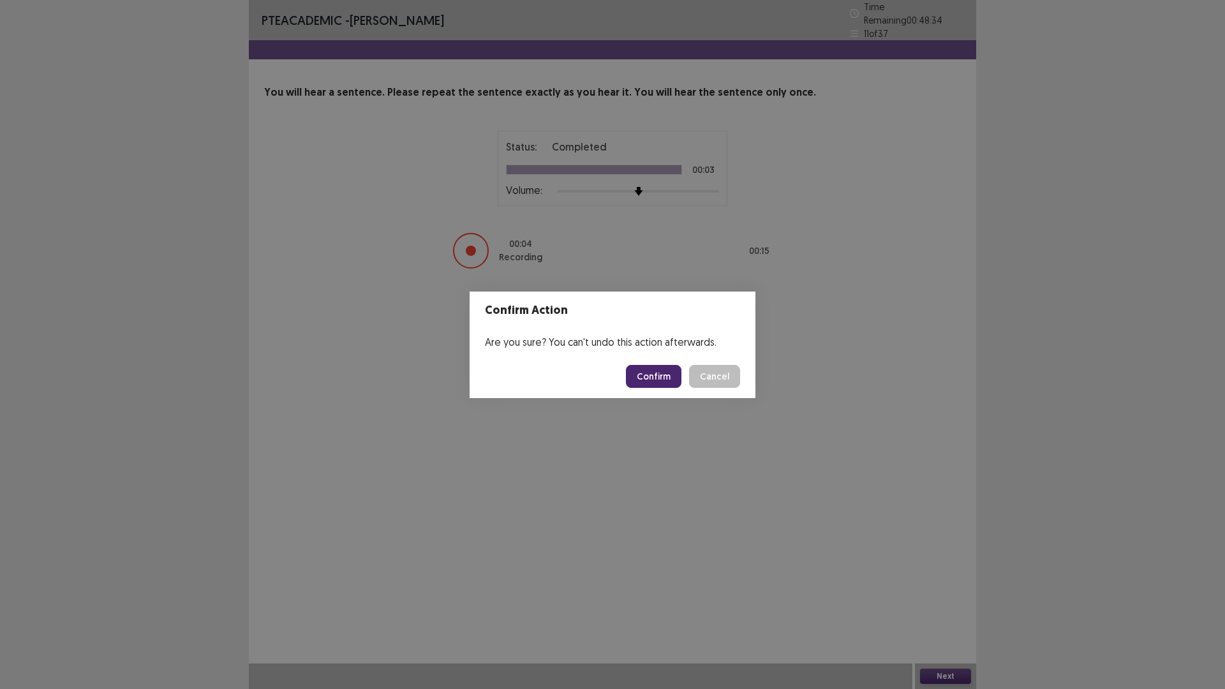
click at [674, 375] on button "Confirm" at bounding box center [653, 376] width 55 height 23
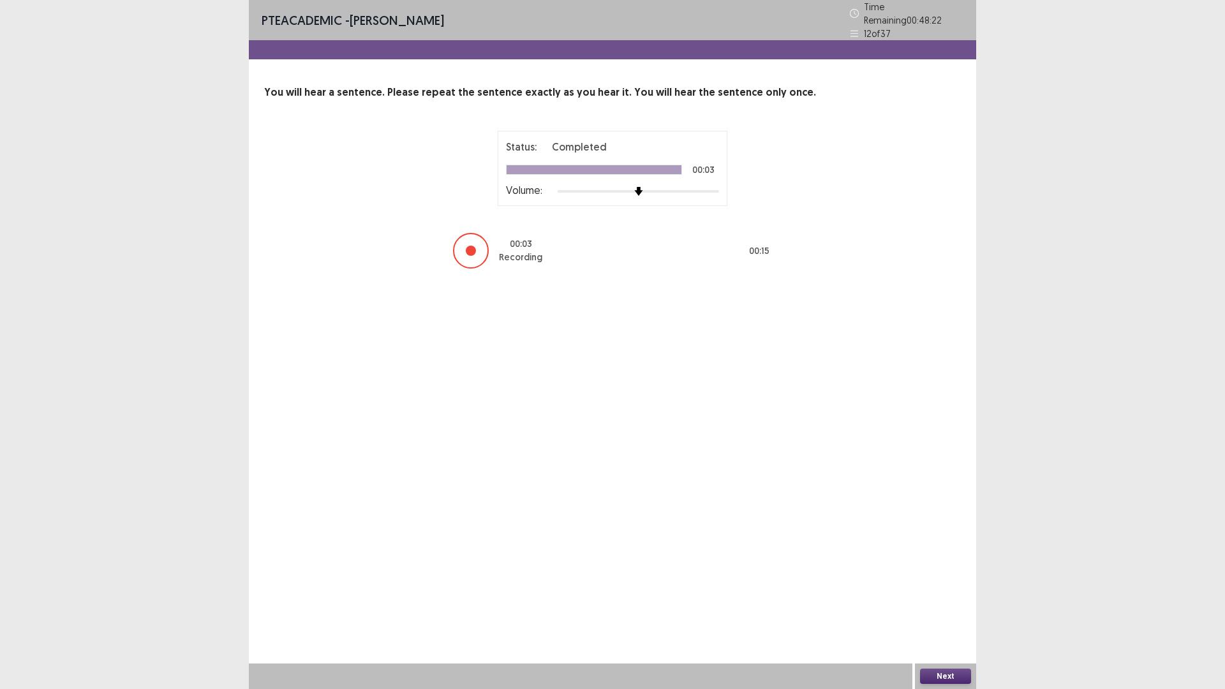
click at [953, 569] on button "Next" at bounding box center [945, 675] width 51 height 15
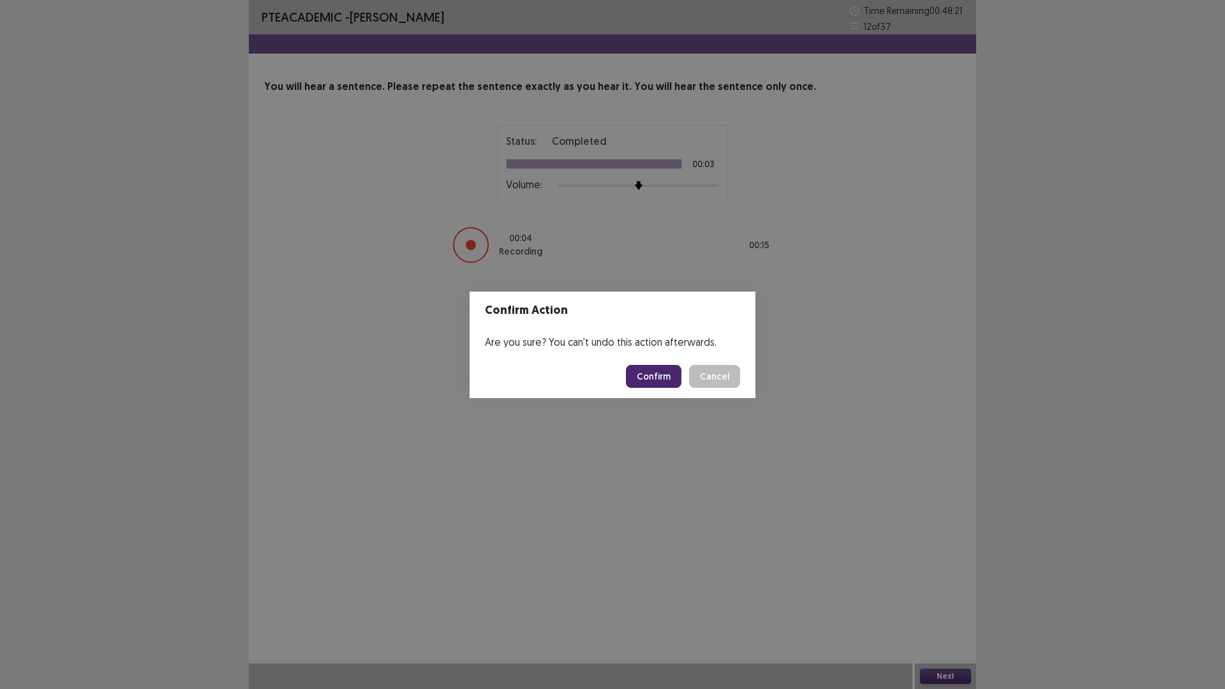
click at [649, 378] on button "Confirm" at bounding box center [653, 376] width 55 height 23
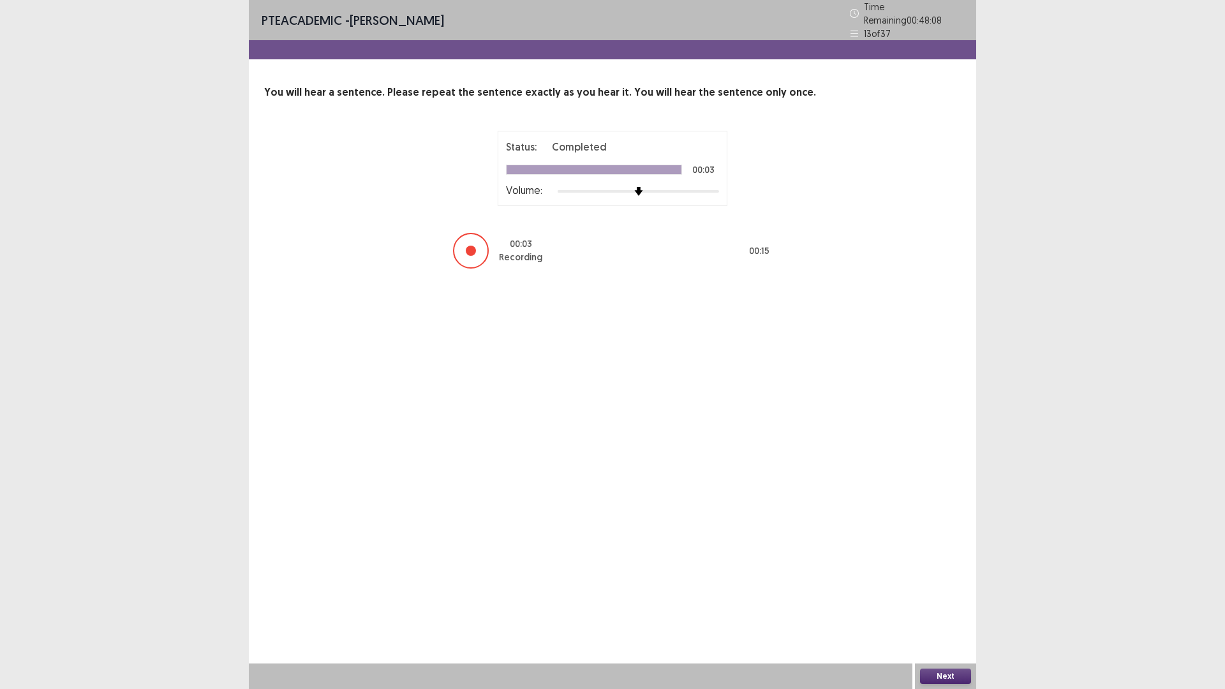
click at [949, 569] on button "Next" at bounding box center [945, 675] width 51 height 15
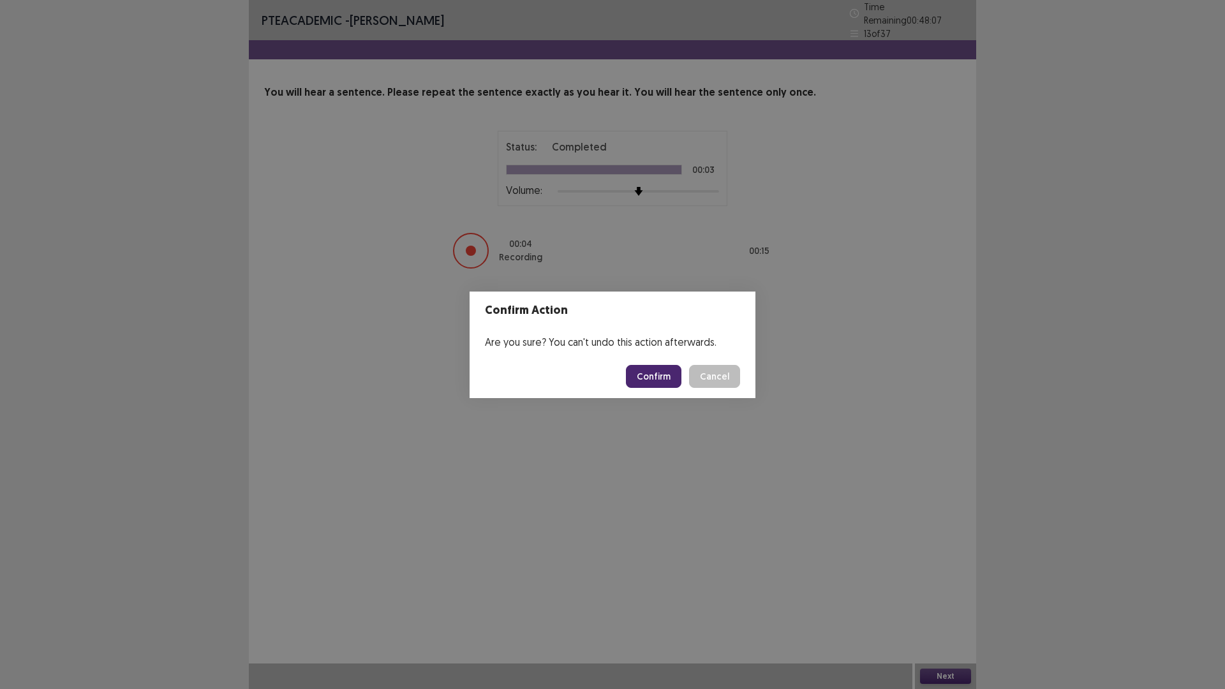
click at [664, 373] on button "Confirm" at bounding box center [653, 376] width 55 height 23
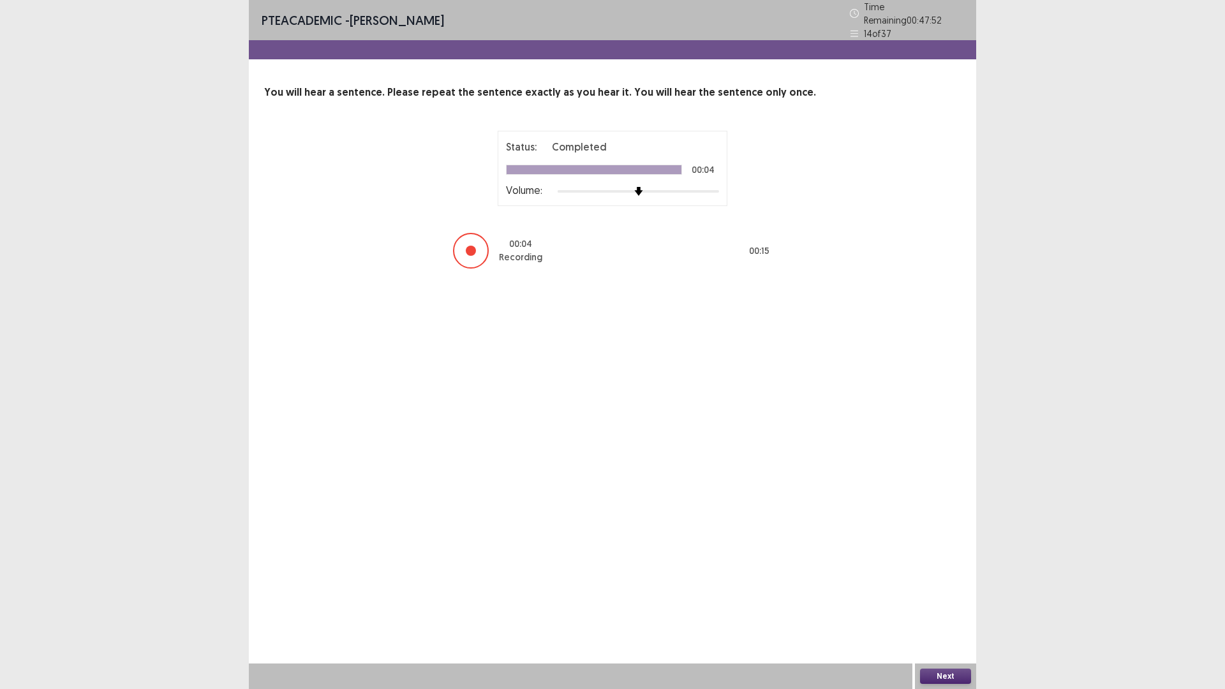
click at [952, 569] on button "Next" at bounding box center [945, 675] width 51 height 15
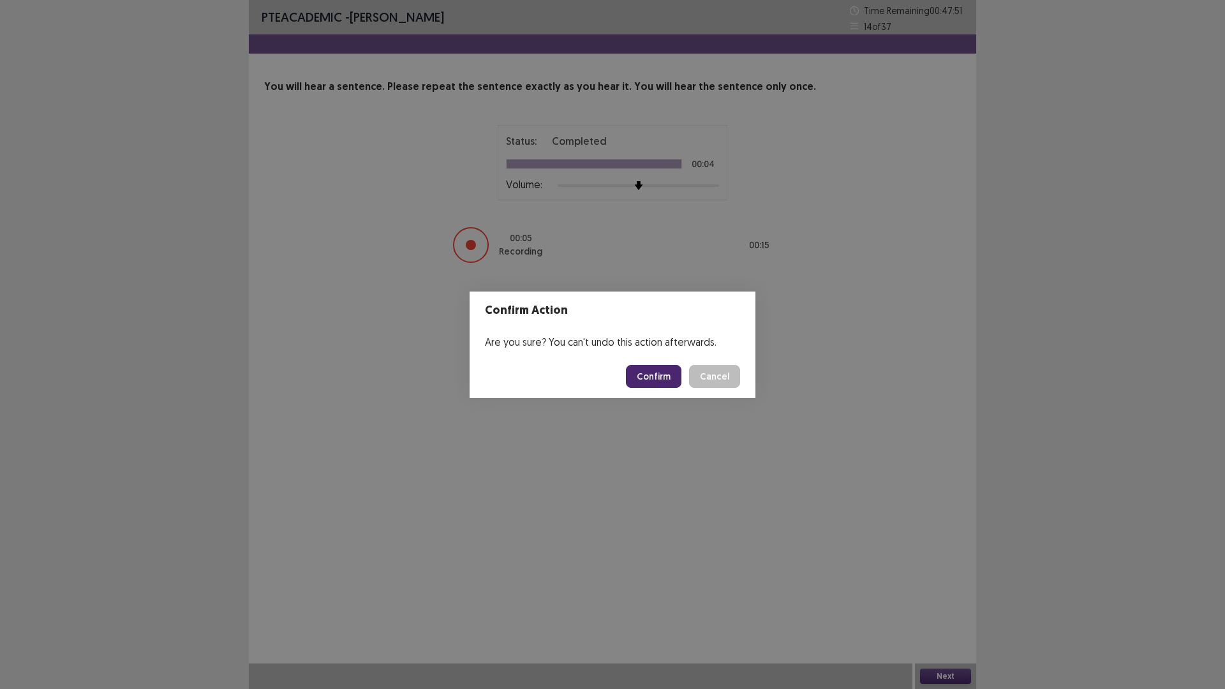
click at [672, 378] on button "Confirm" at bounding box center [653, 376] width 55 height 23
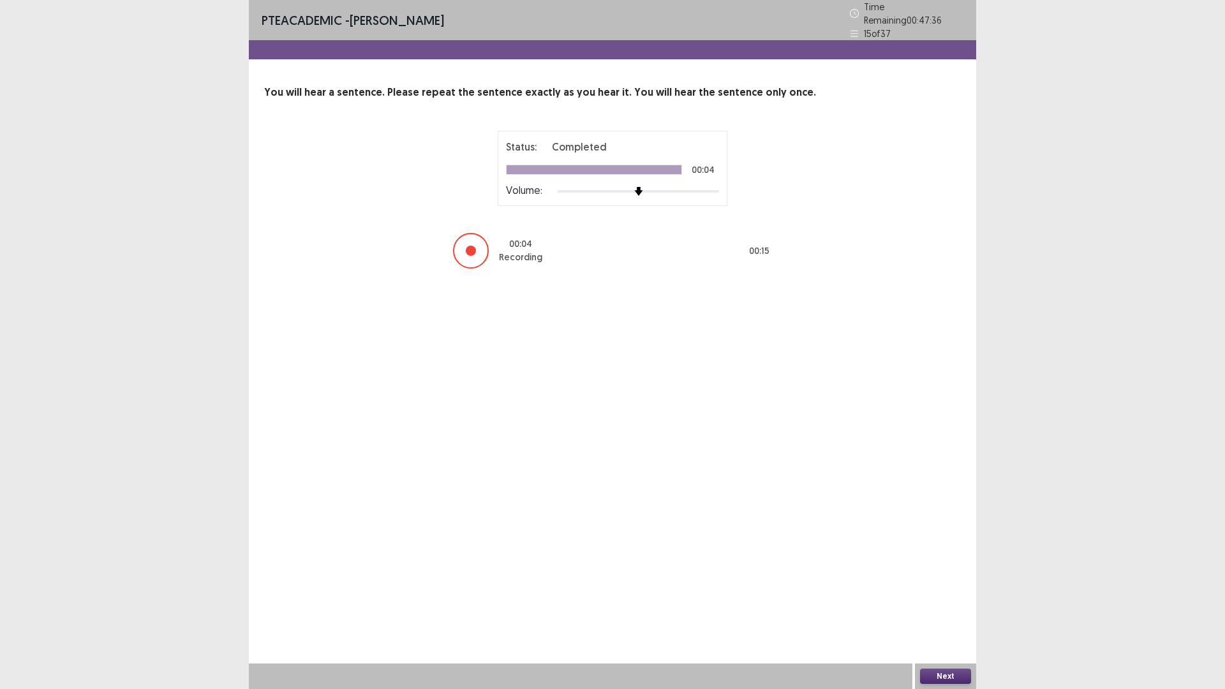
click at [950, 569] on button "Next" at bounding box center [945, 675] width 51 height 15
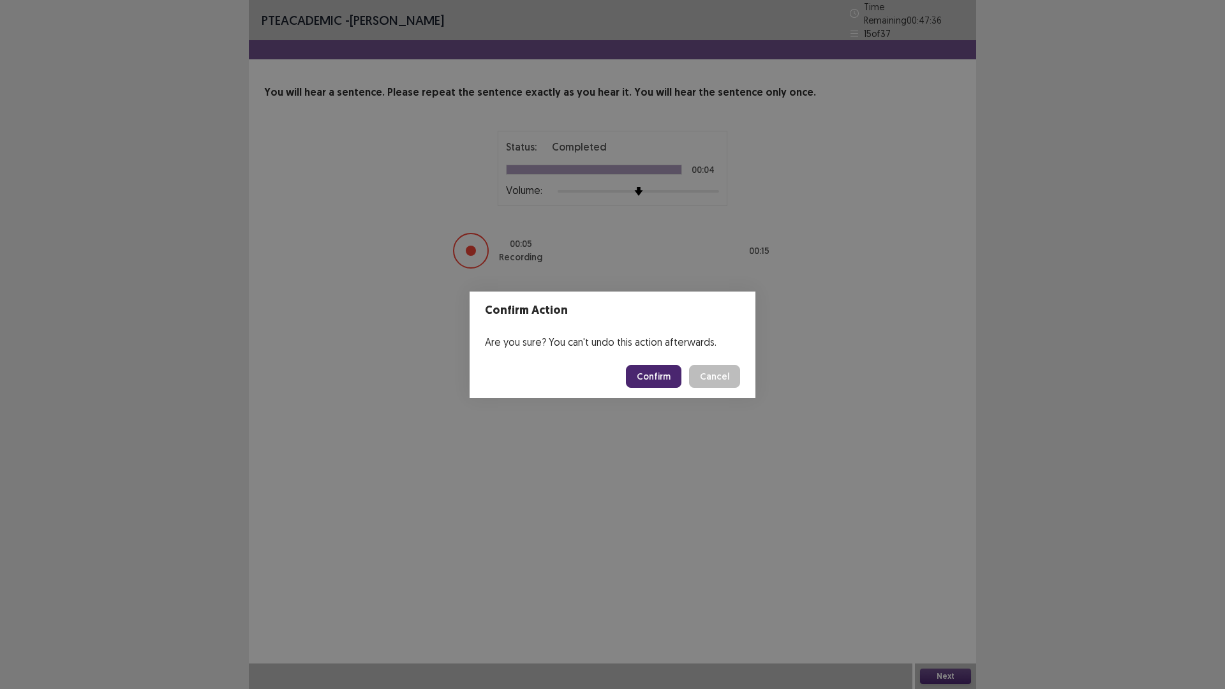
click at [644, 383] on button "Confirm" at bounding box center [653, 376] width 55 height 23
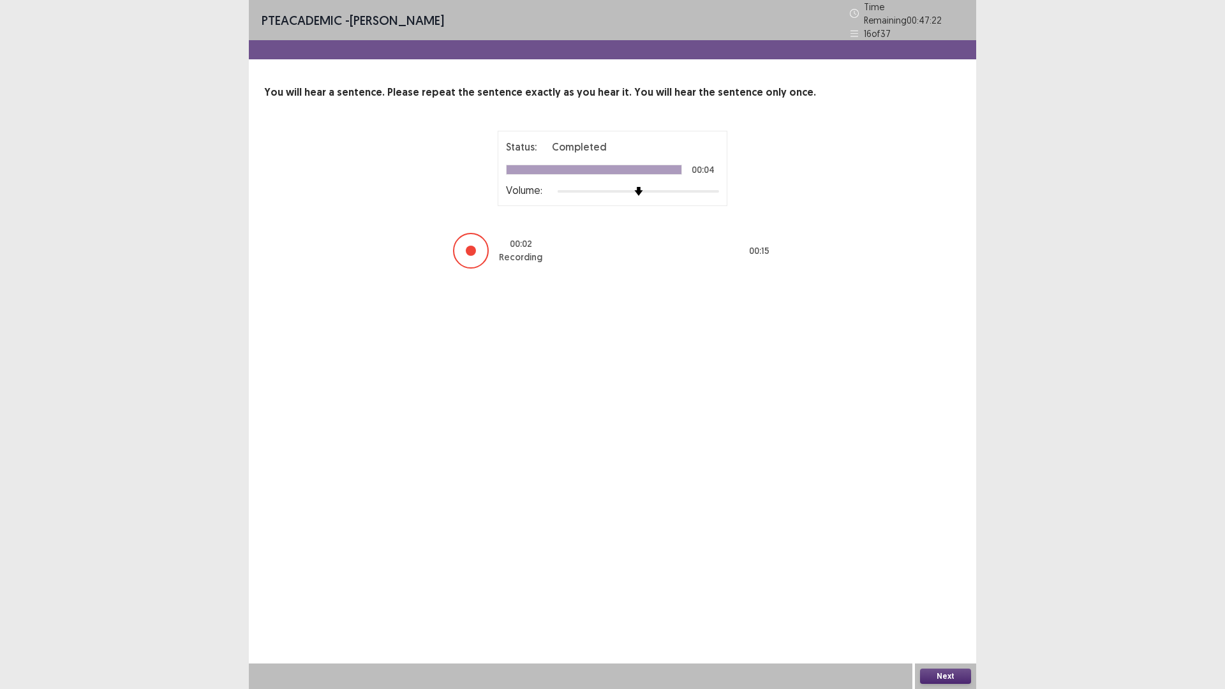
click at [946, 569] on button "Next" at bounding box center [945, 675] width 51 height 15
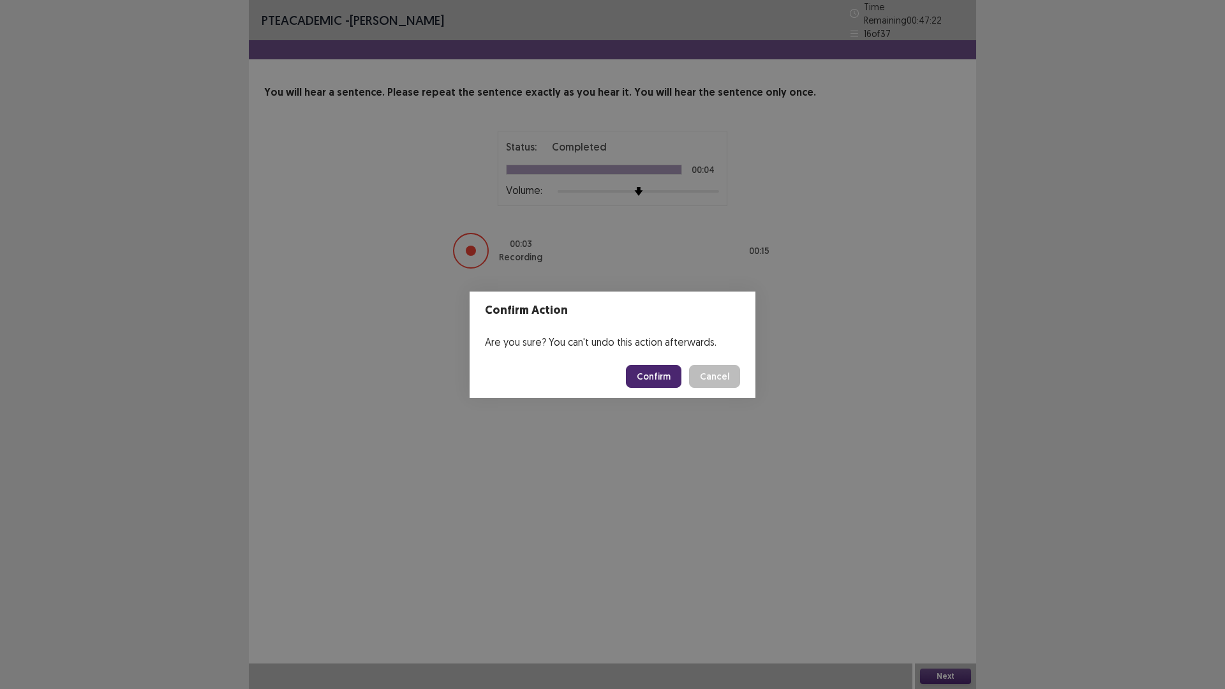
click at [652, 373] on button "Confirm" at bounding box center [653, 376] width 55 height 23
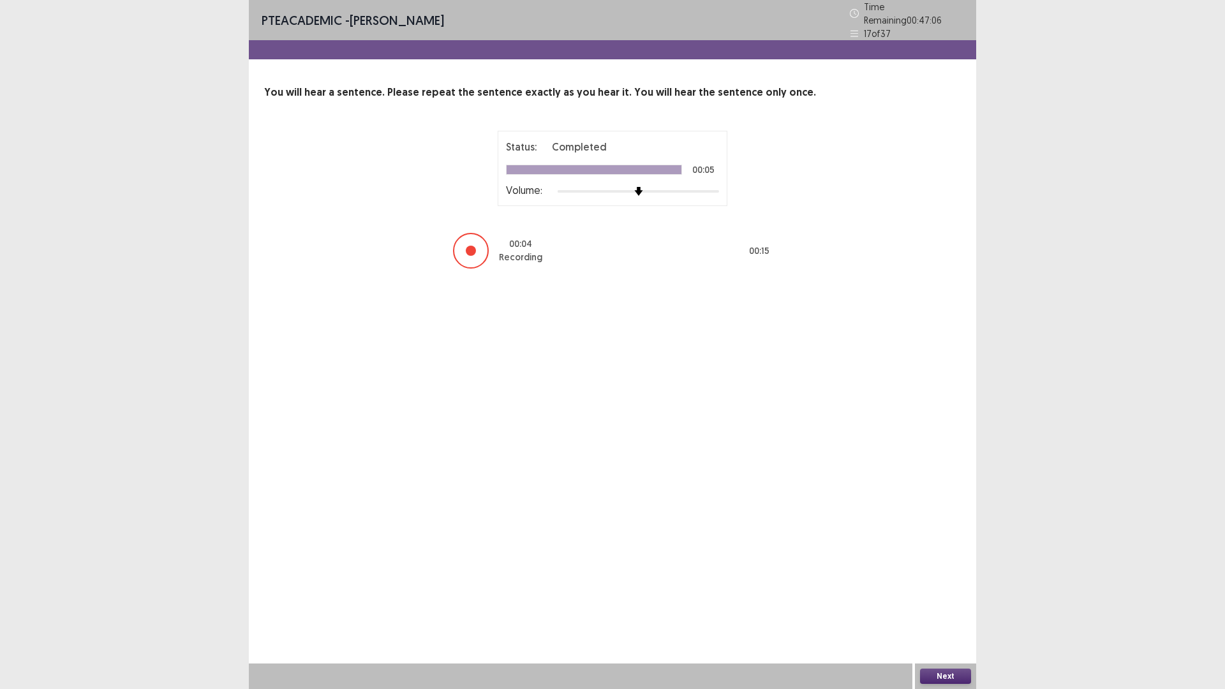
click at [955, 569] on button "Next" at bounding box center [945, 675] width 51 height 15
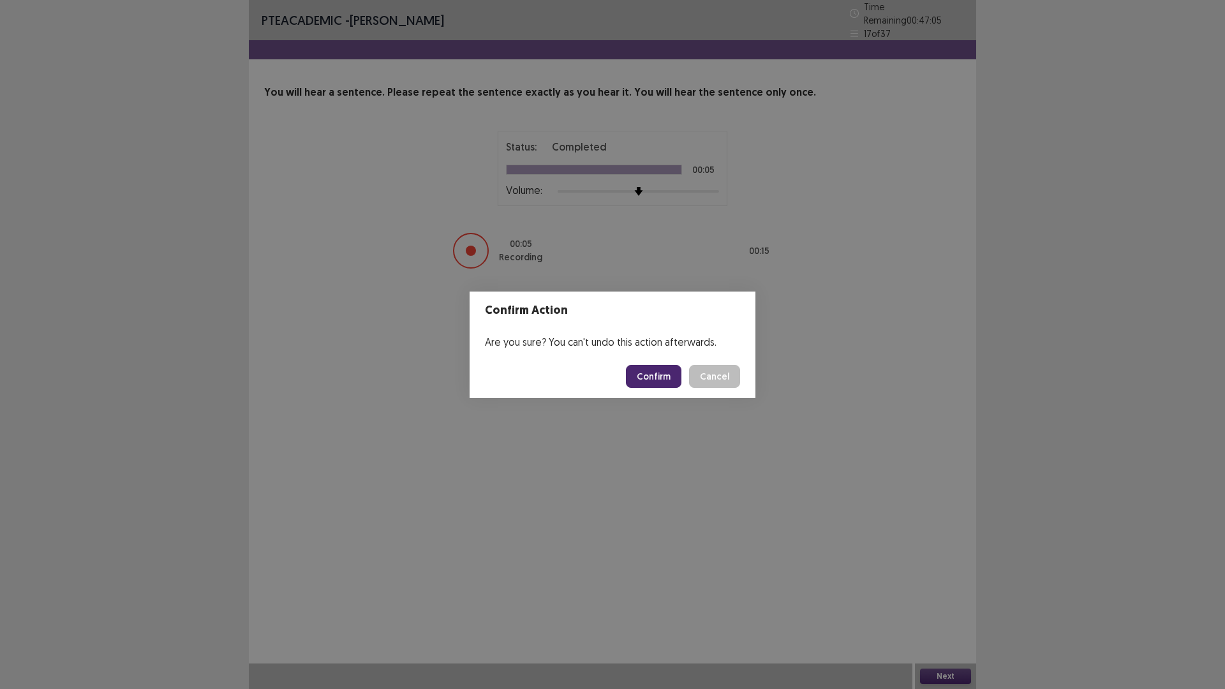
click at [644, 366] on button "Confirm" at bounding box center [653, 376] width 55 height 23
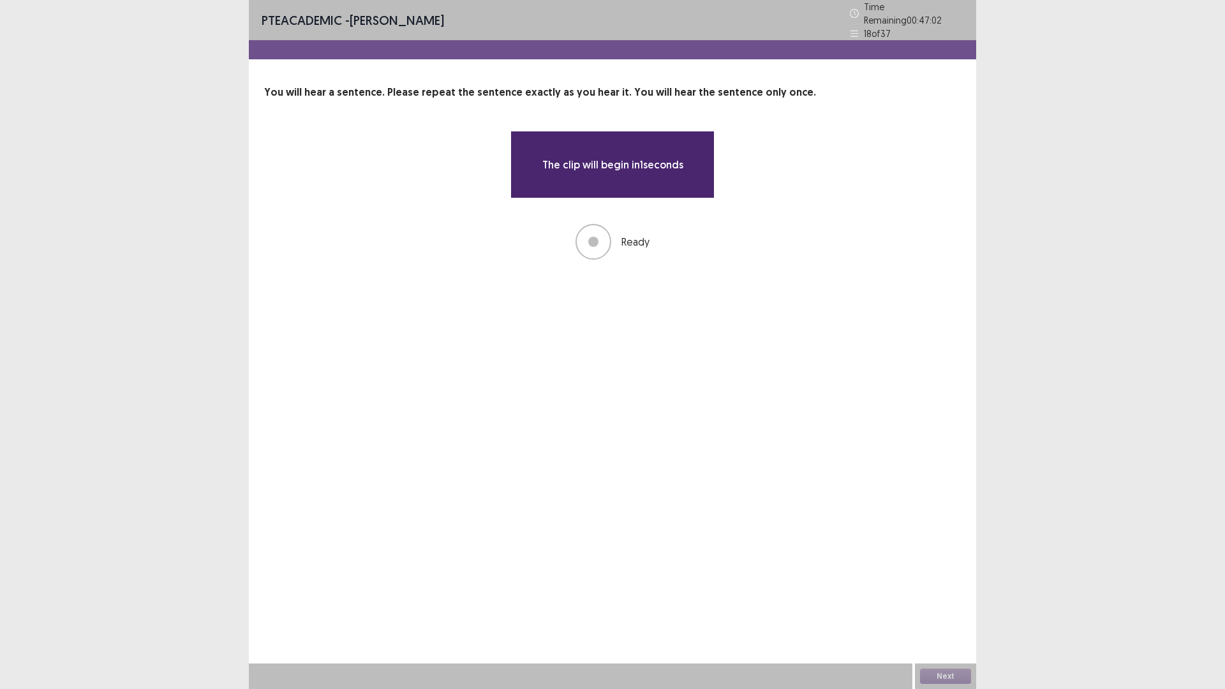
click at [961, 569] on div "Next" at bounding box center [945, 676] width 61 height 26
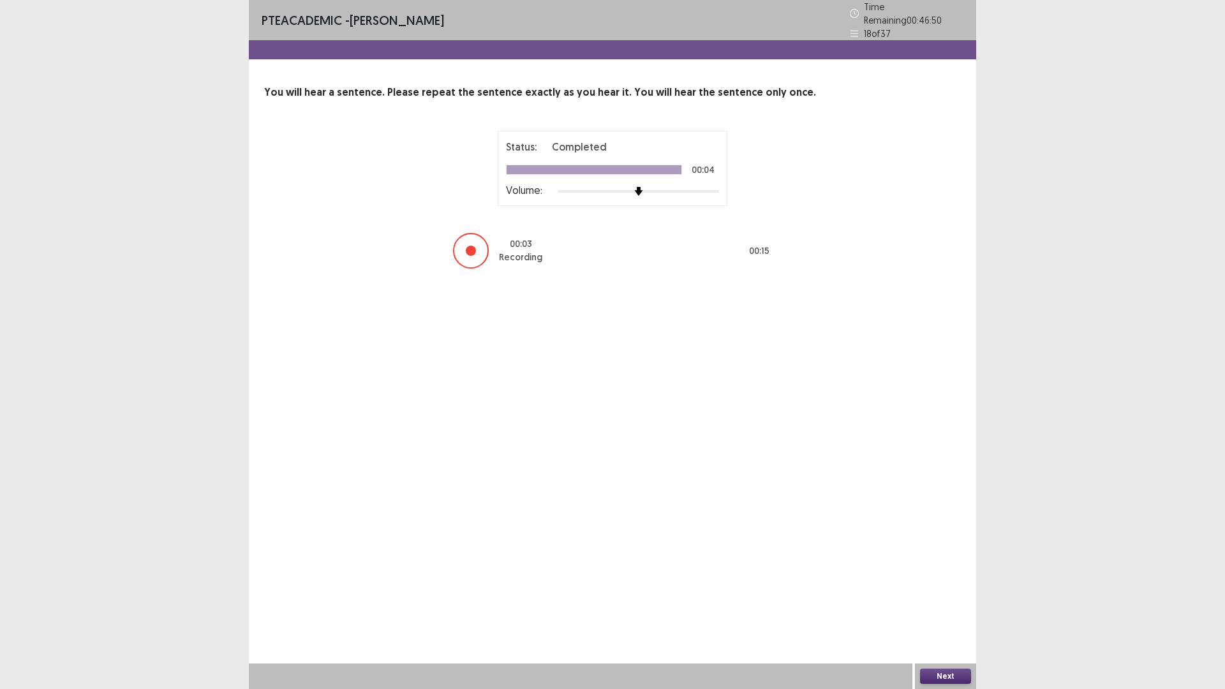
click at [961, 569] on button "Next" at bounding box center [945, 675] width 51 height 15
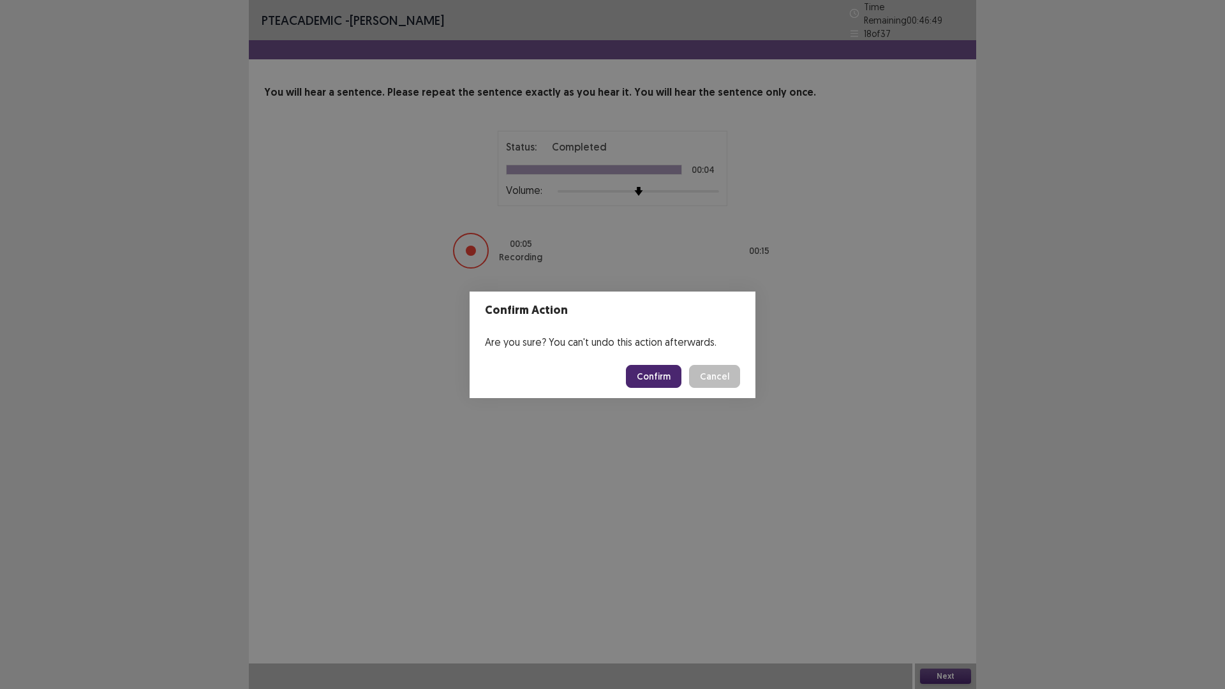
click at [646, 371] on button "Confirm" at bounding box center [653, 376] width 55 height 23
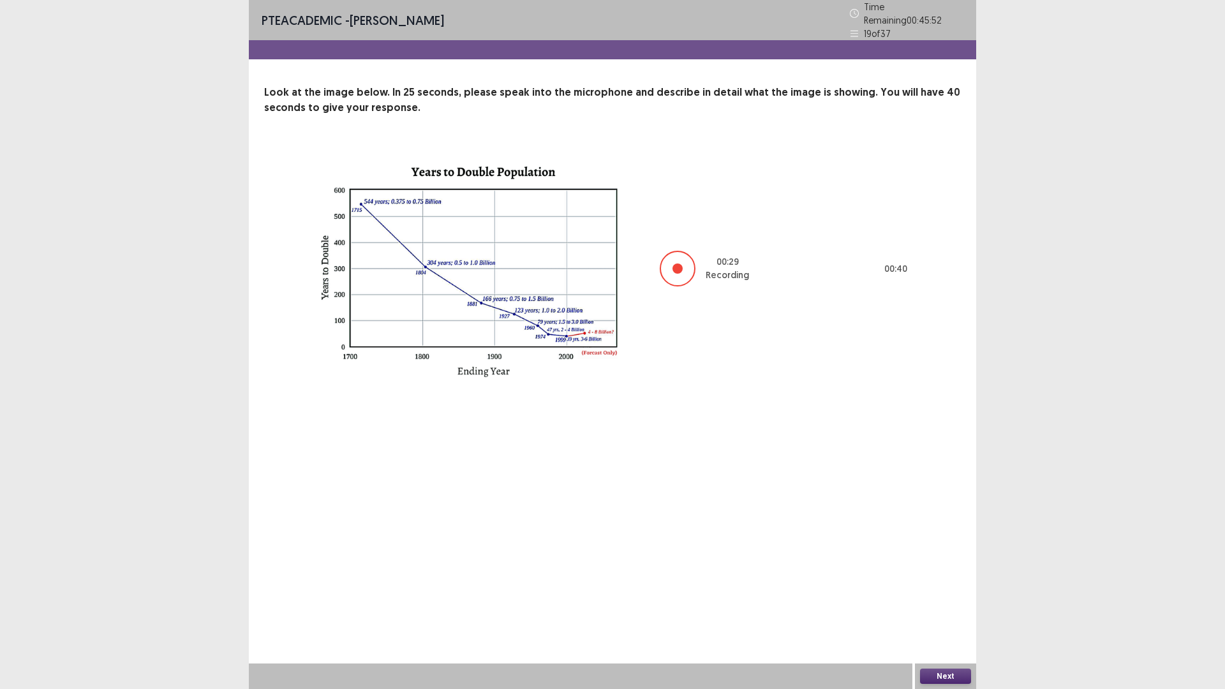
click at [936, 569] on div "Next" at bounding box center [945, 676] width 61 height 26
click at [943, 569] on button "Next" at bounding box center [945, 675] width 51 height 15
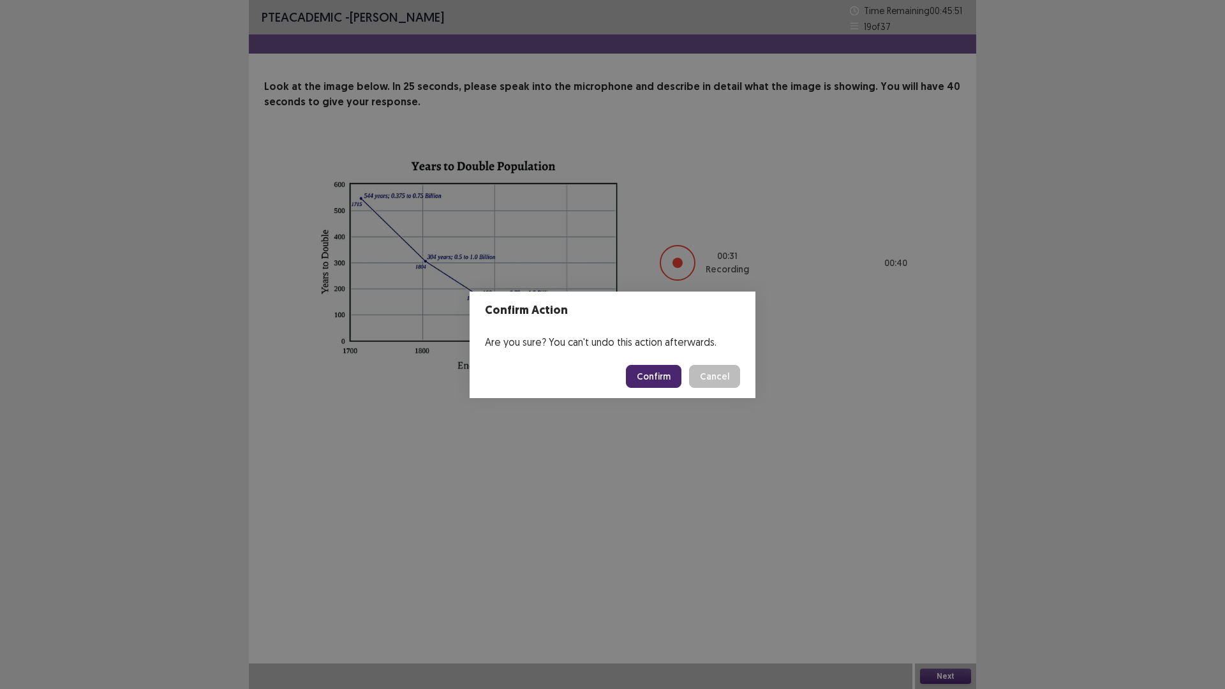
click at [666, 372] on button "Confirm" at bounding box center [653, 376] width 55 height 23
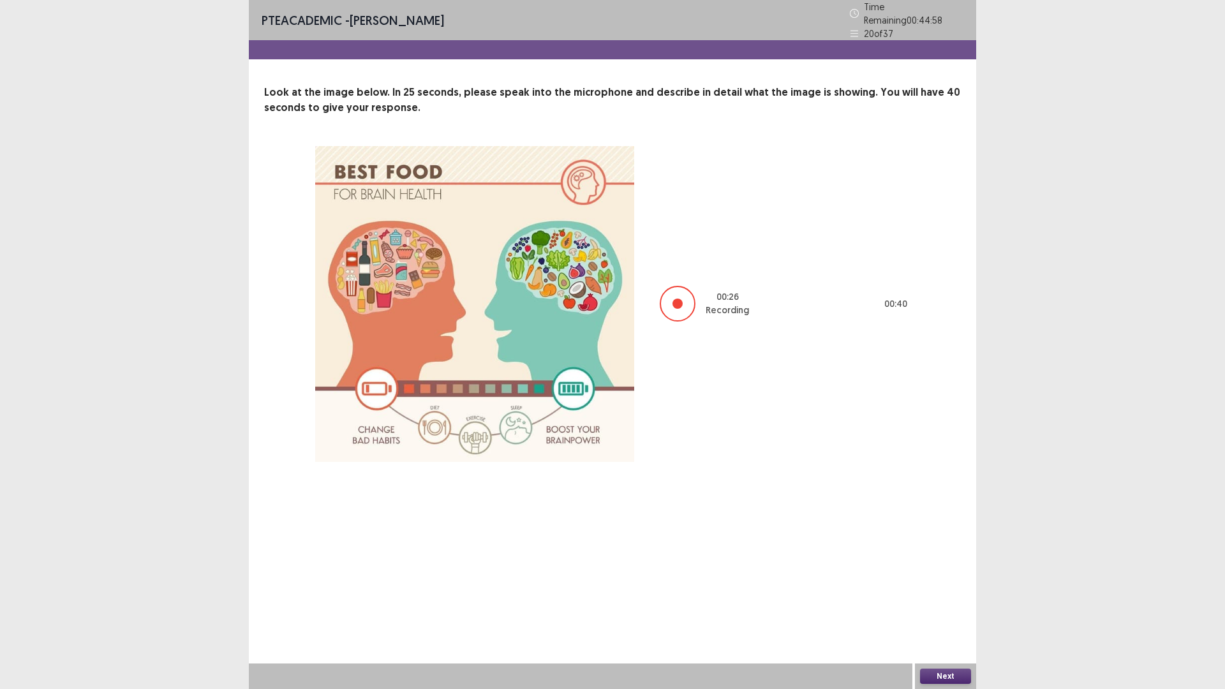
click at [934, 569] on button "Next" at bounding box center [945, 675] width 51 height 15
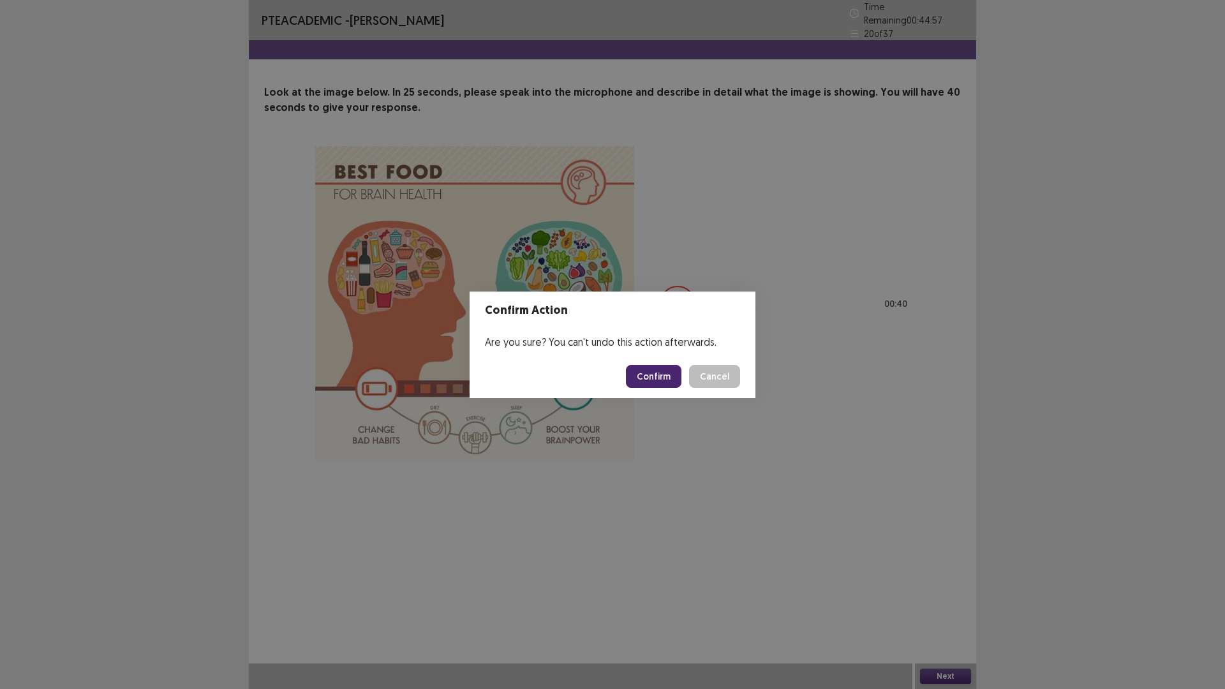
click at [657, 371] on button "Confirm" at bounding box center [653, 376] width 55 height 23
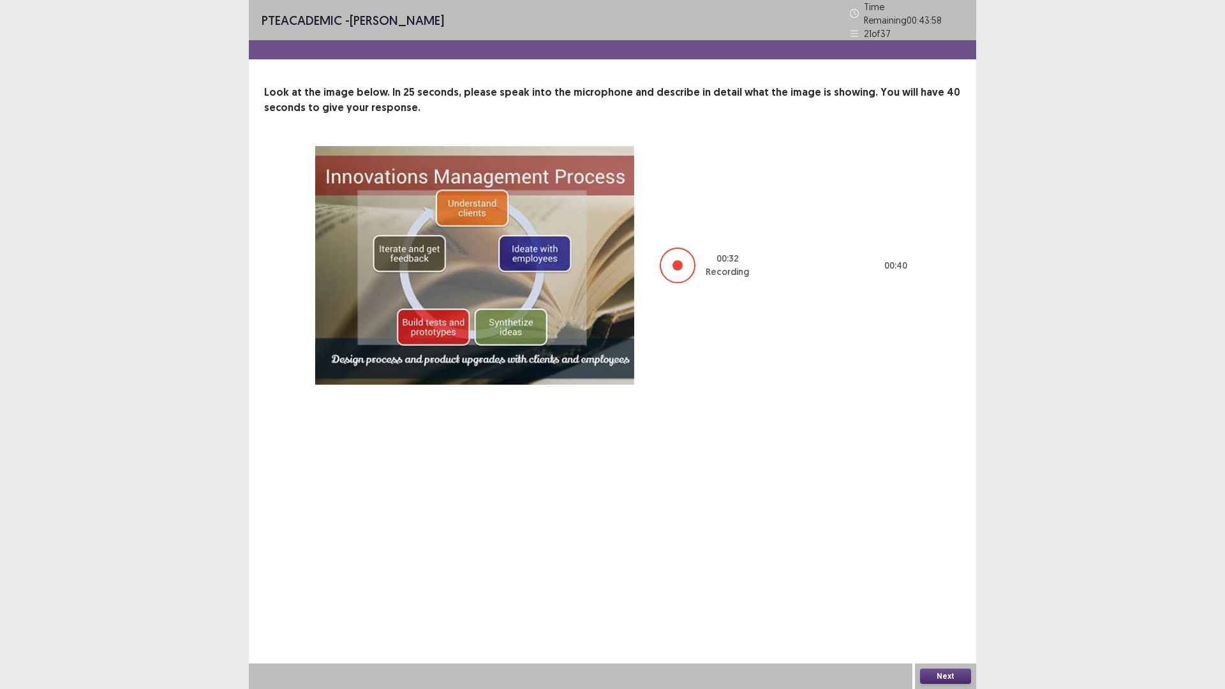
click at [940, 569] on button "Next" at bounding box center [945, 675] width 51 height 15
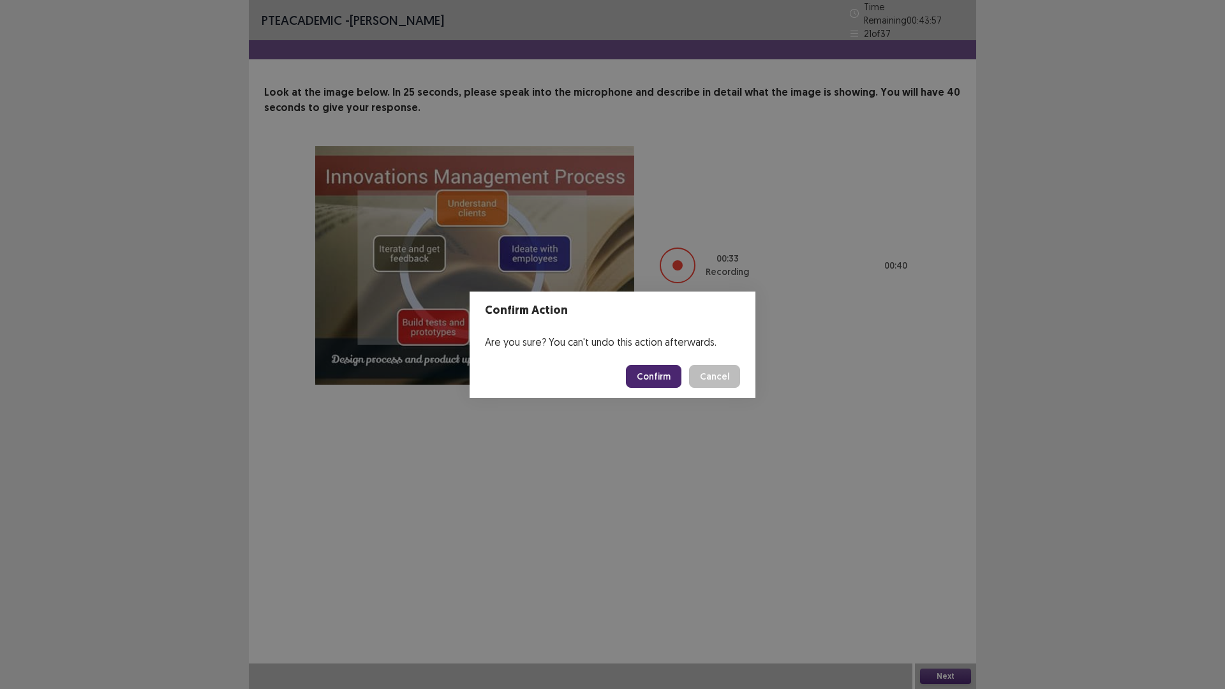
click at [675, 373] on button "Confirm" at bounding box center [653, 376] width 55 height 23
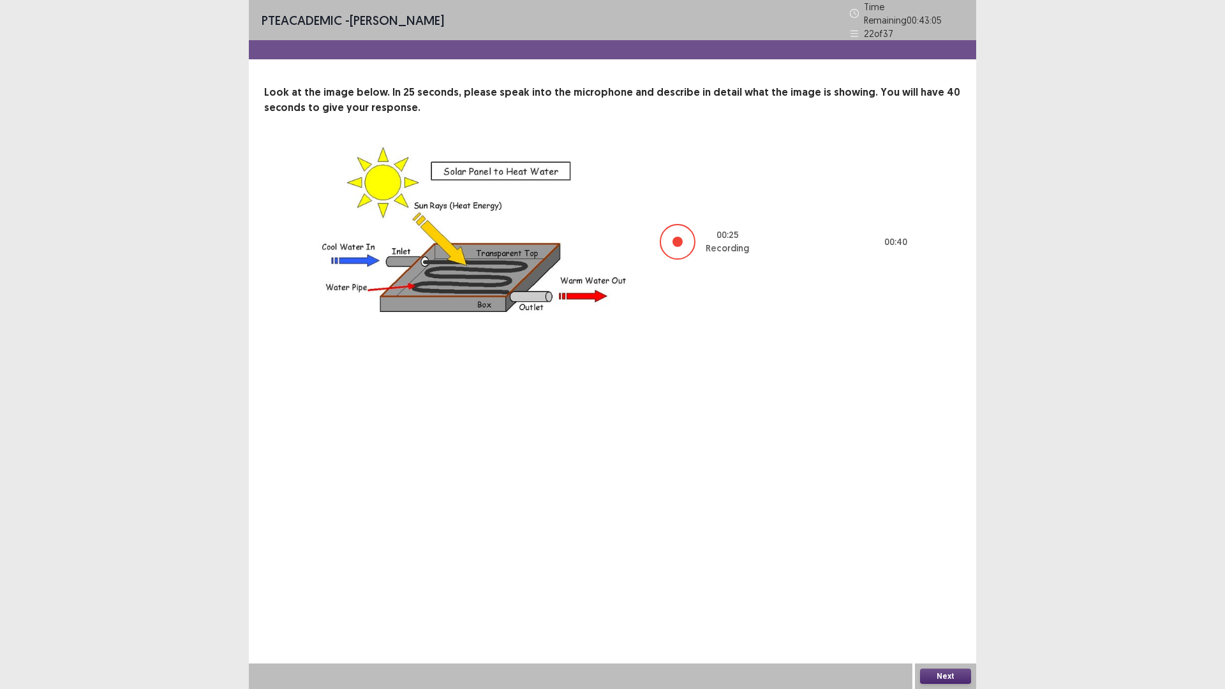
click at [952, 569] on button "Next" at bounding box center [945, 675] width 51 height 15
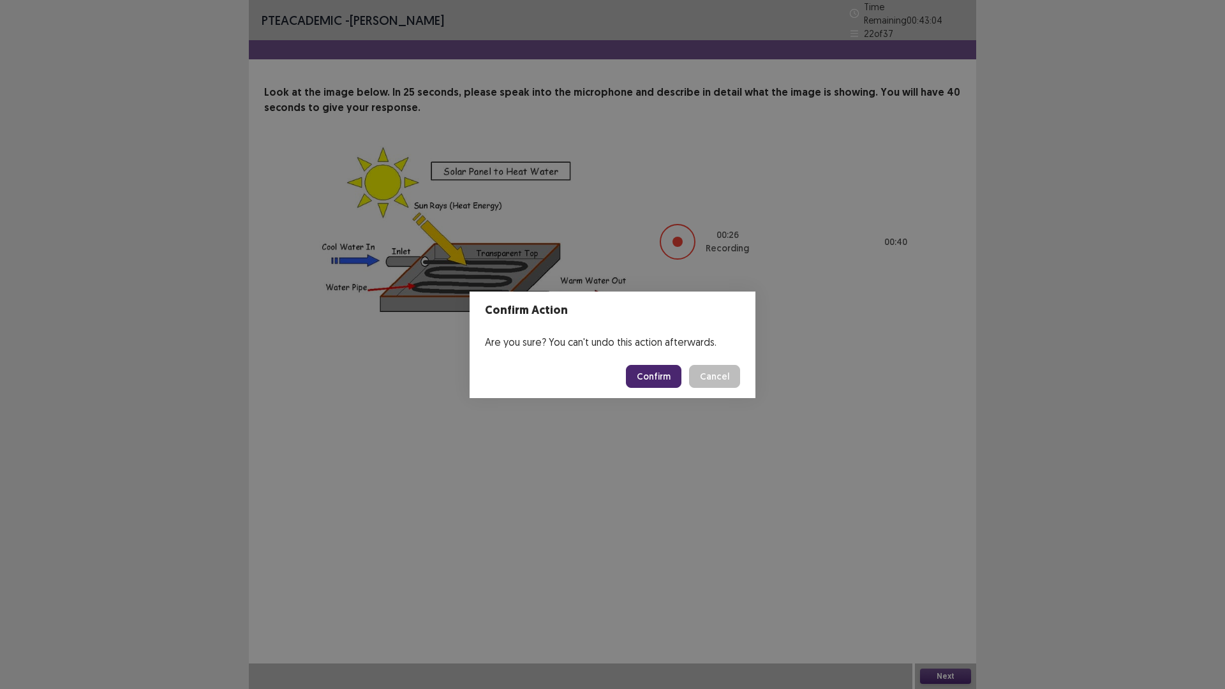
click at [677, 372] on button "Confirm" at bounding box center [653, 376] width 55 height 23
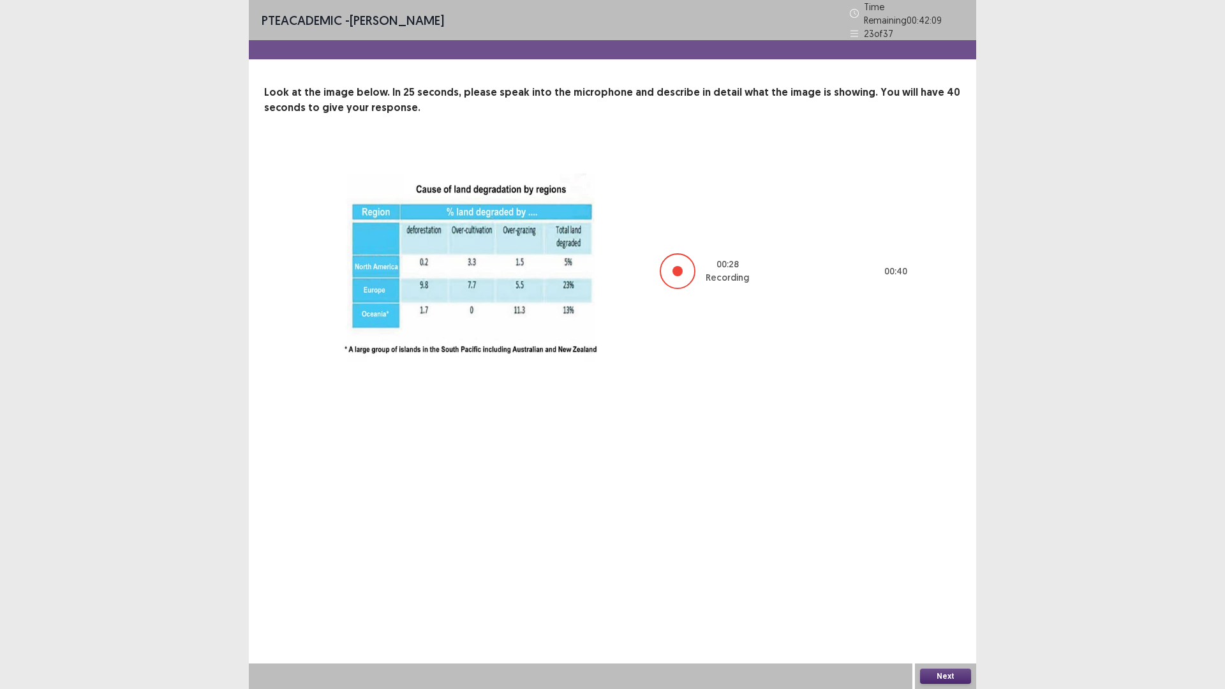
click at [957, 569] on button "Next" at bounding box center [945, 675] width 51 height 15
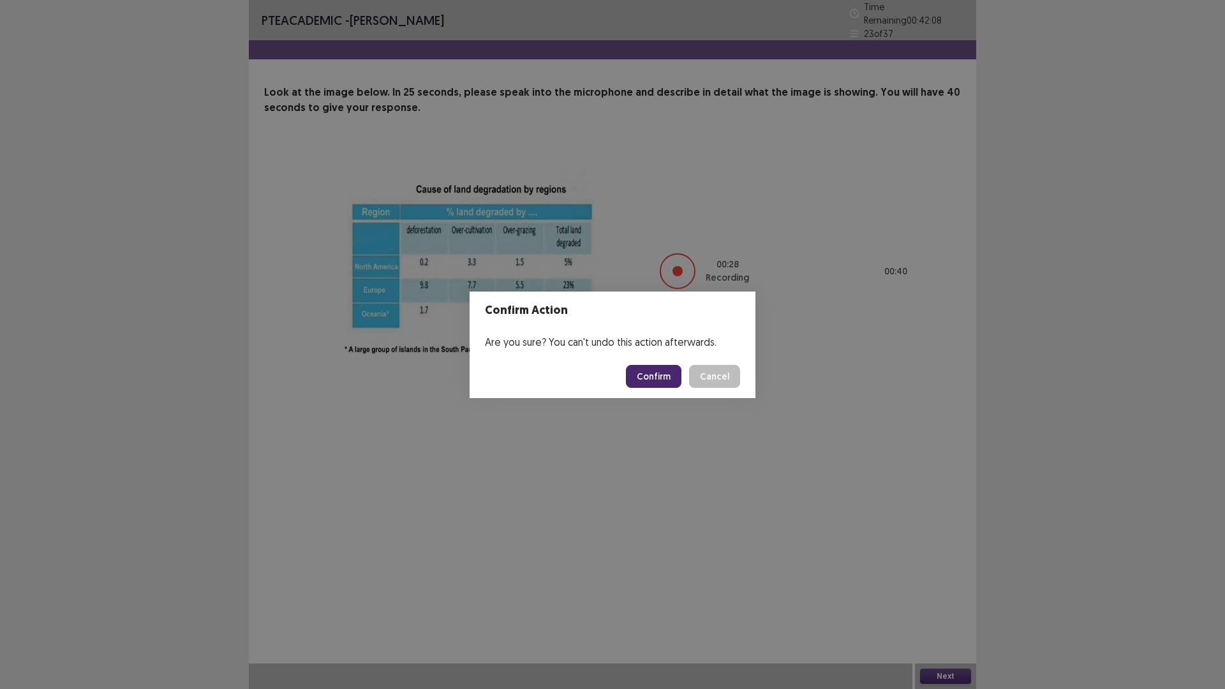
click at [668, 378] on button "Confirm" at bounding box center [653, 376] width 55 height 23
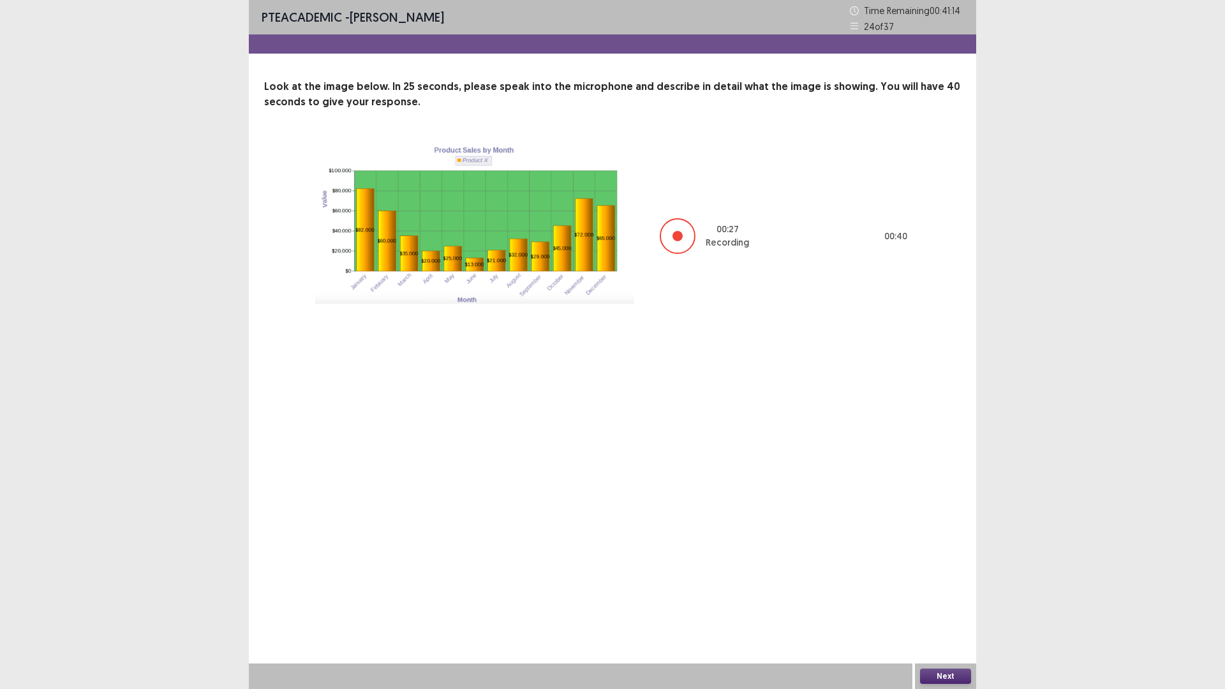
click at [952, 569] on button "Next" at bounding box center [945, 675] width 51 height 15
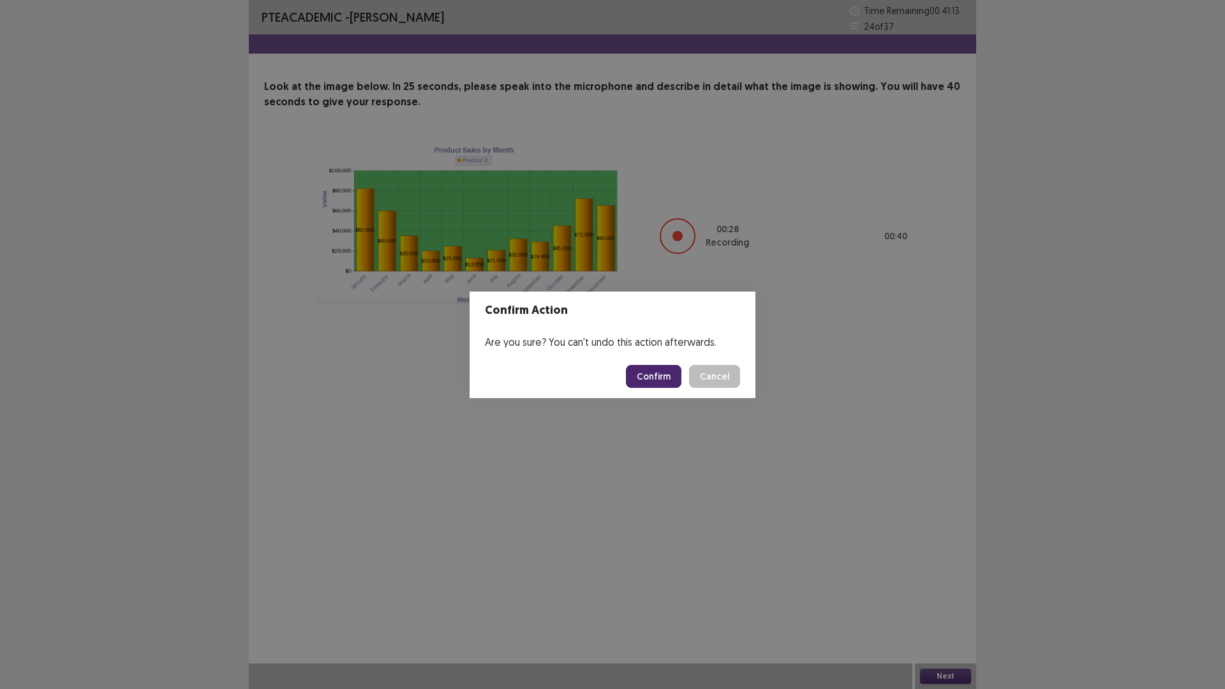
click at [659, 376] on button "Confirm" at bounding box center [653, 376] width 55 height 23
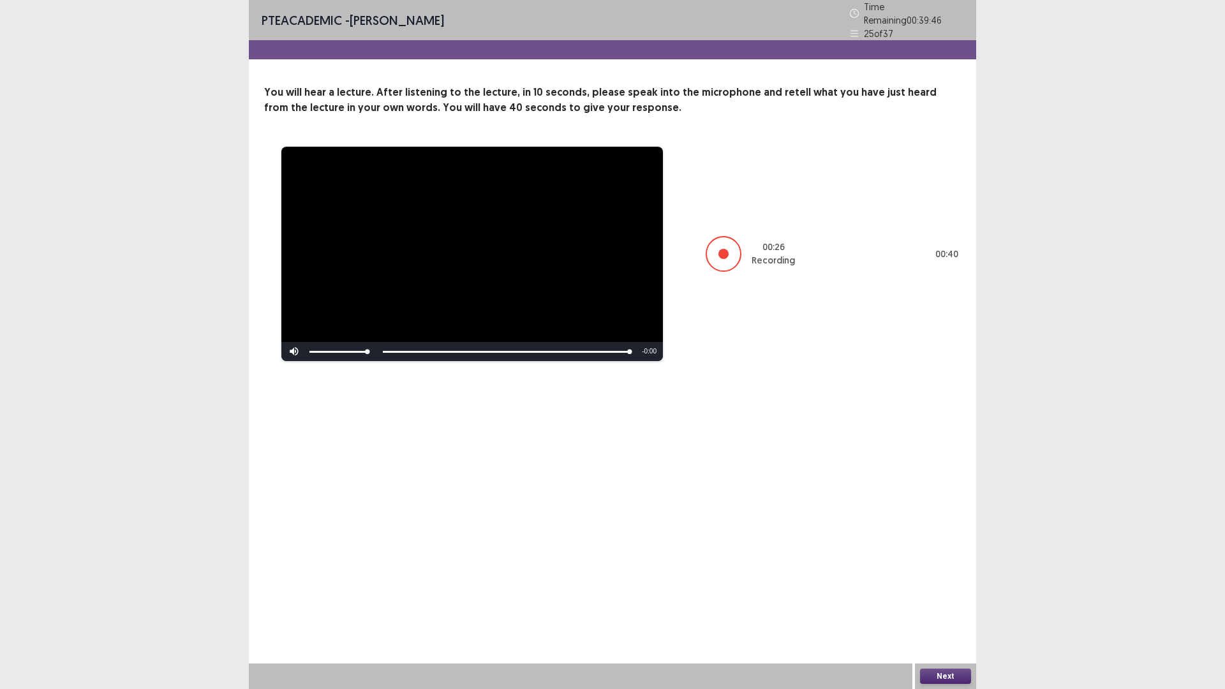
click at [934, 569] on button "Next" at bounding box center [945, 675] width 51 height 15
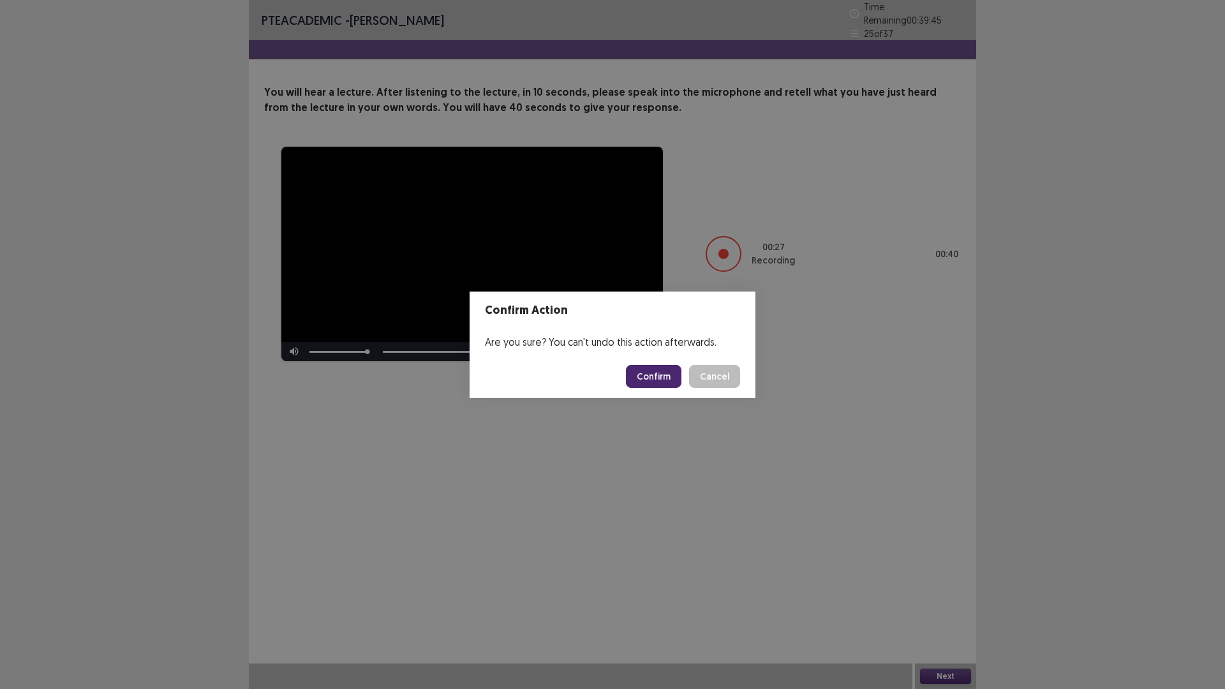
click at [652, 375] on button "Confirm" at bounding box center [653, 376] width 55 height 23
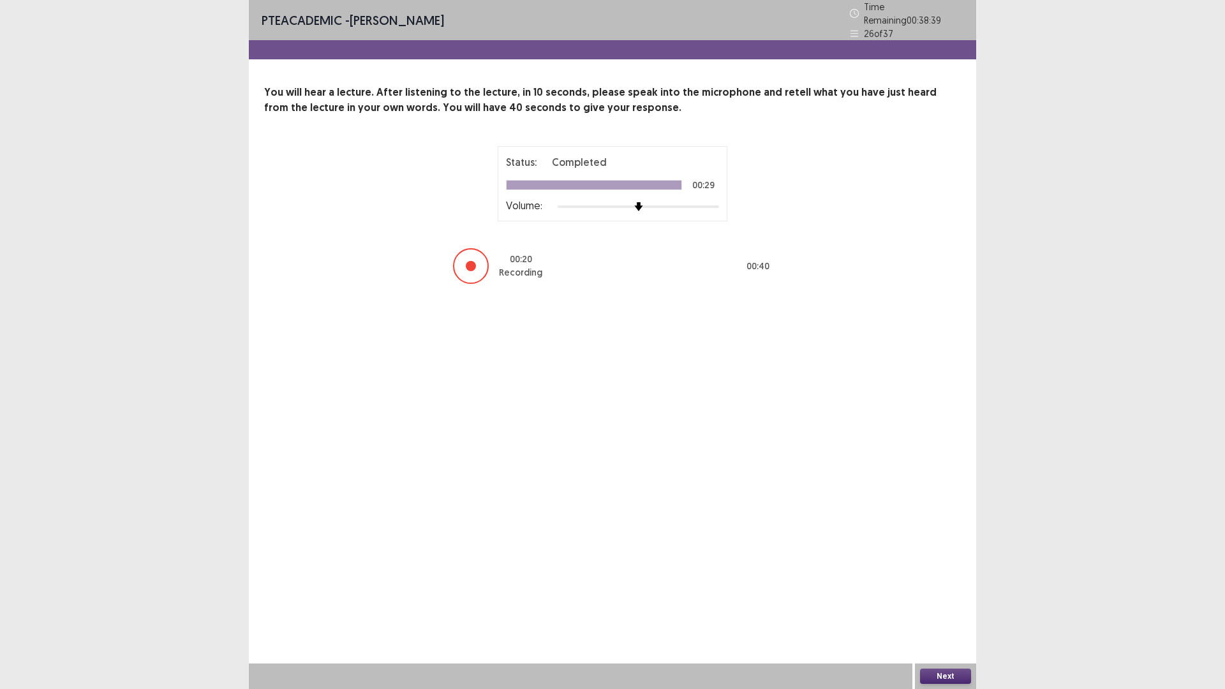
click at [952, 569] on button "Next" at bounding box center [945, 675] width 51 height 15
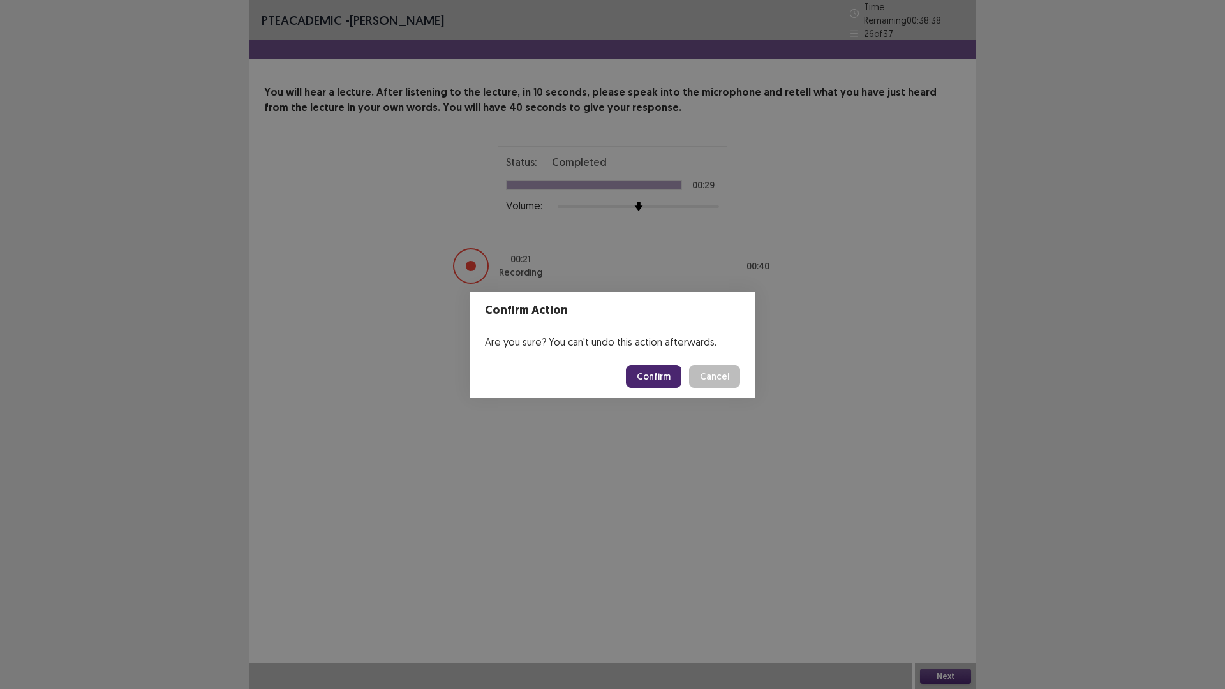
click at [630, 369] on button "Confirm" at bounding box center [653, 376] width 55 height 23
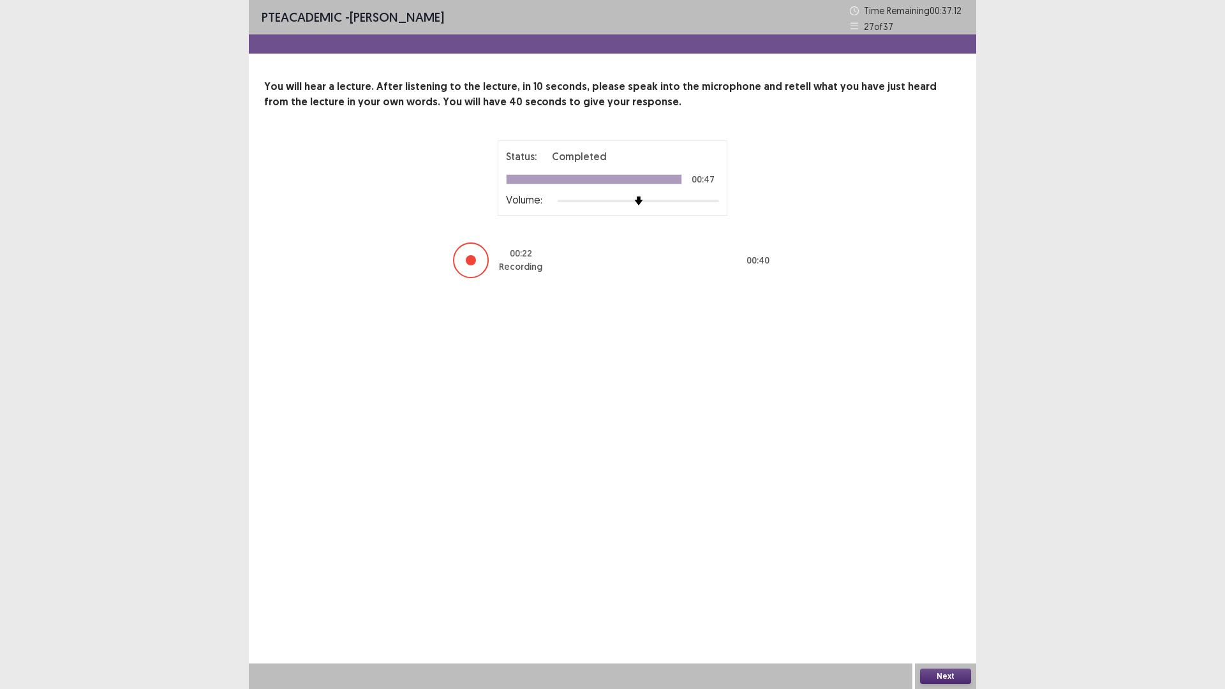
click at [955, 569] on button "Next" at bounding box center [945, 675] width 51 height 15
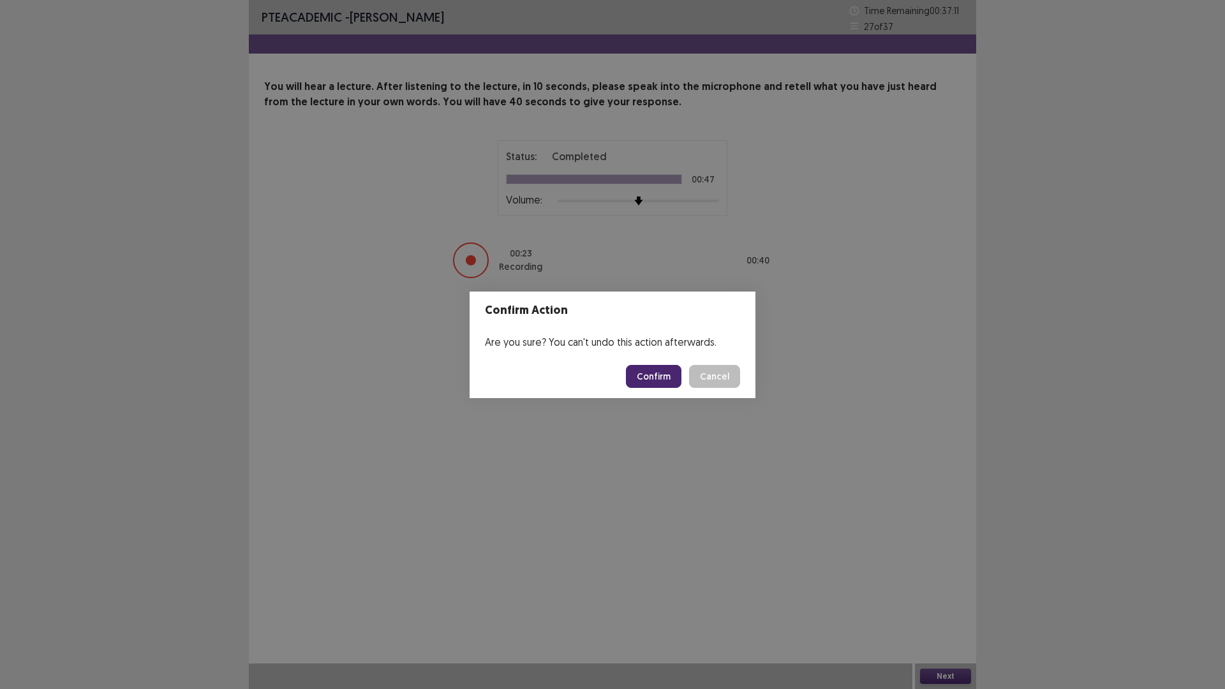
click at [645, 381] on button "Confirm" at bounding box center [653, 376] width 55 height 23
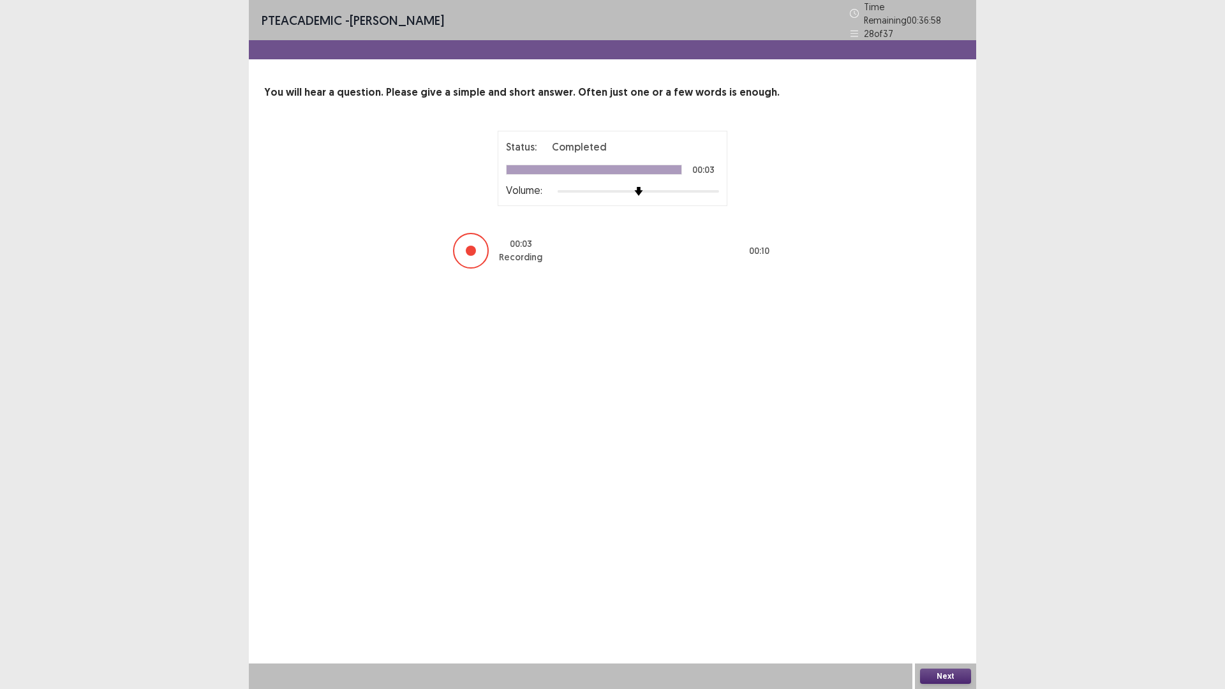
click at [953, 569] on button "Next" at bounding box center [945, 675] width 51 height 15
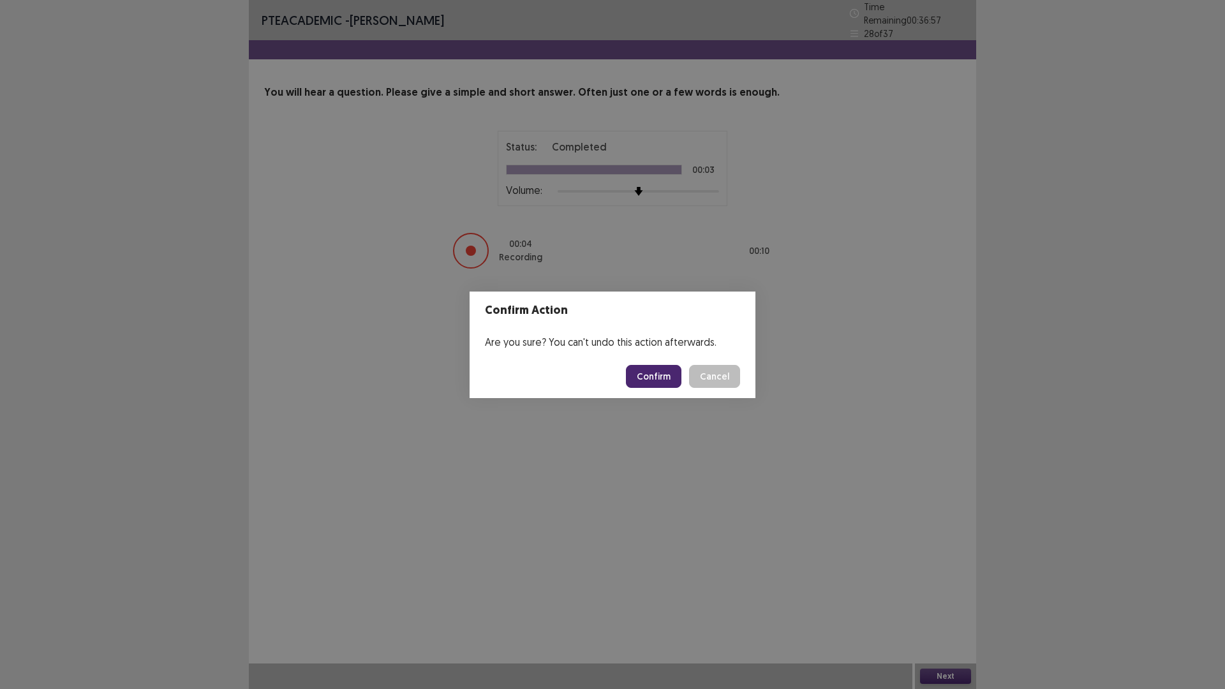
click at [655, 373] on button "Confirm" at bounding box center [653, 376] width 55 height 23
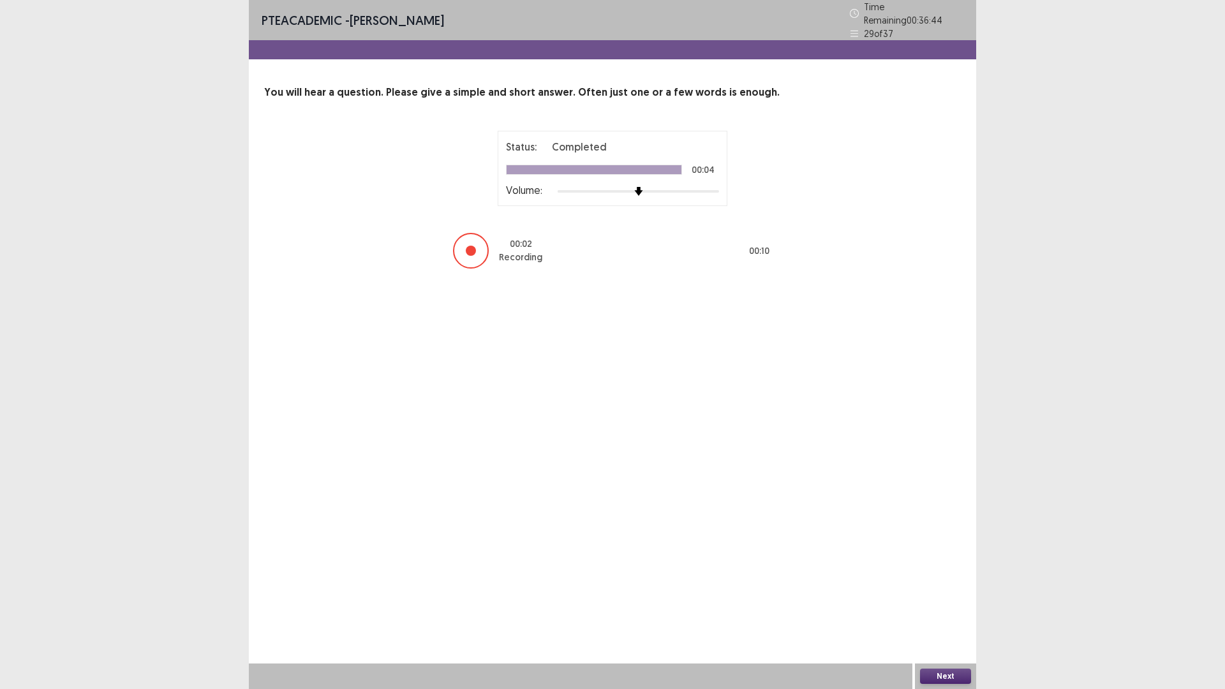
click at [952, 569] on button "Next" at bounding box center [945, 675] width 51 height 15
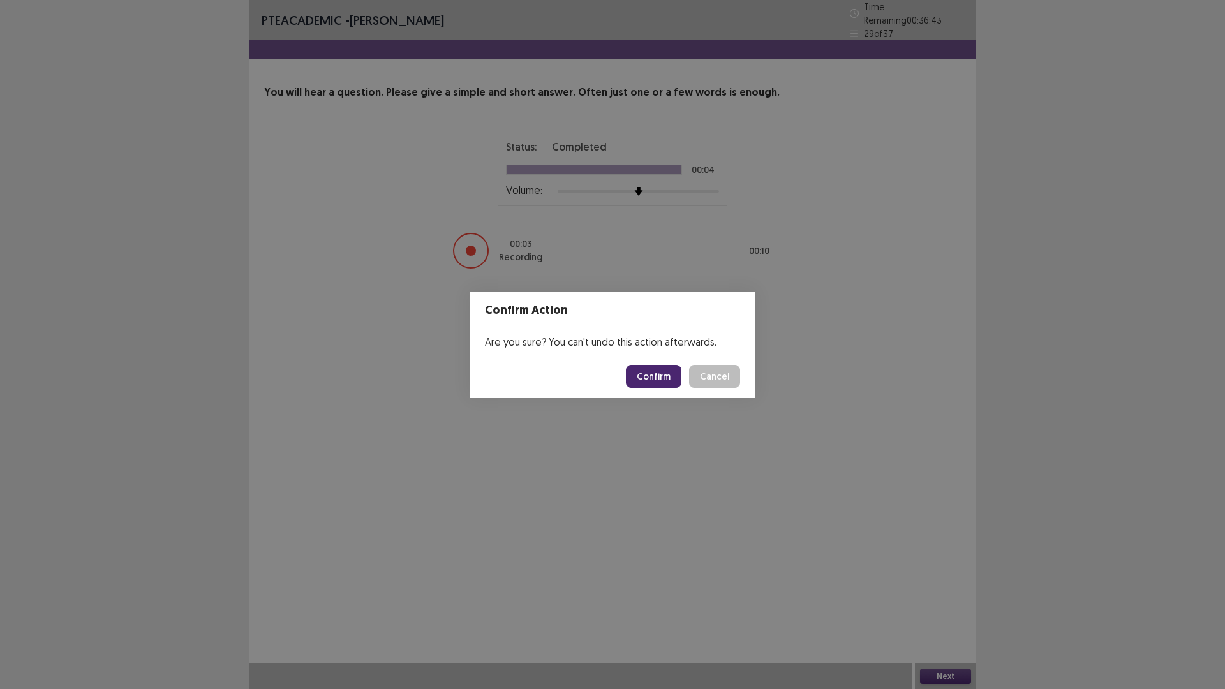
click at [665, 376] on button "Confirm" at bounding box center [653, 376] width 55 height 23
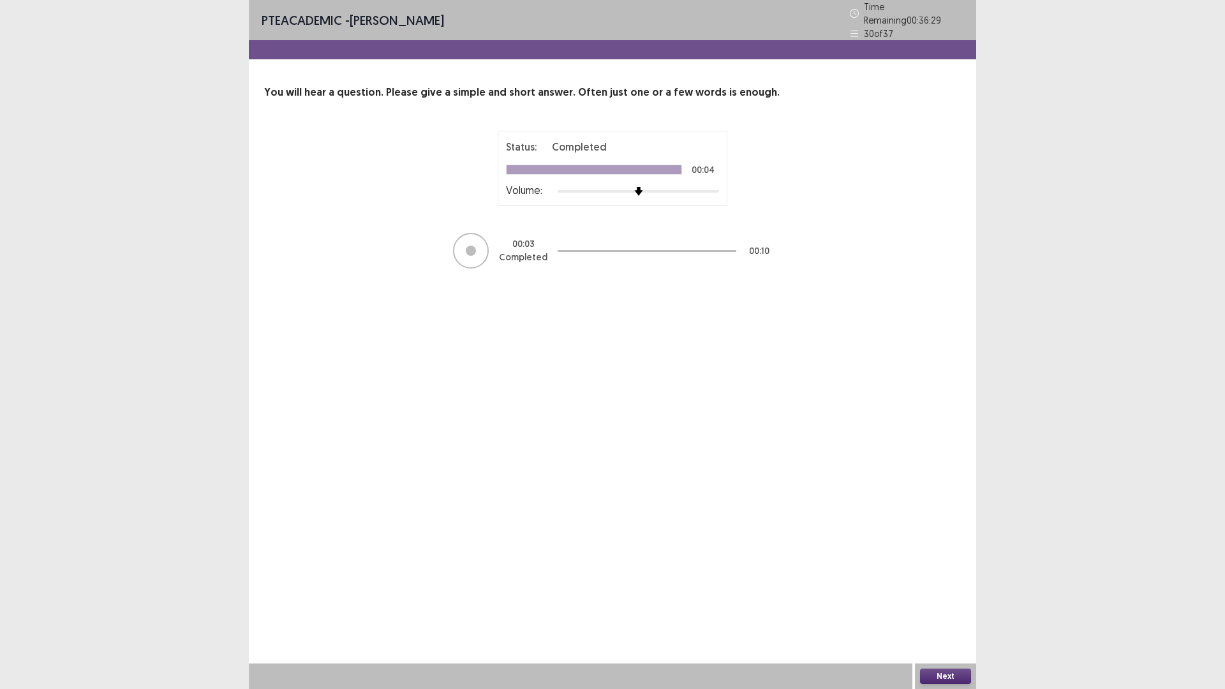
click at [939, 569] on button "Next" at bounding box center [945, 675] width 51 height 15
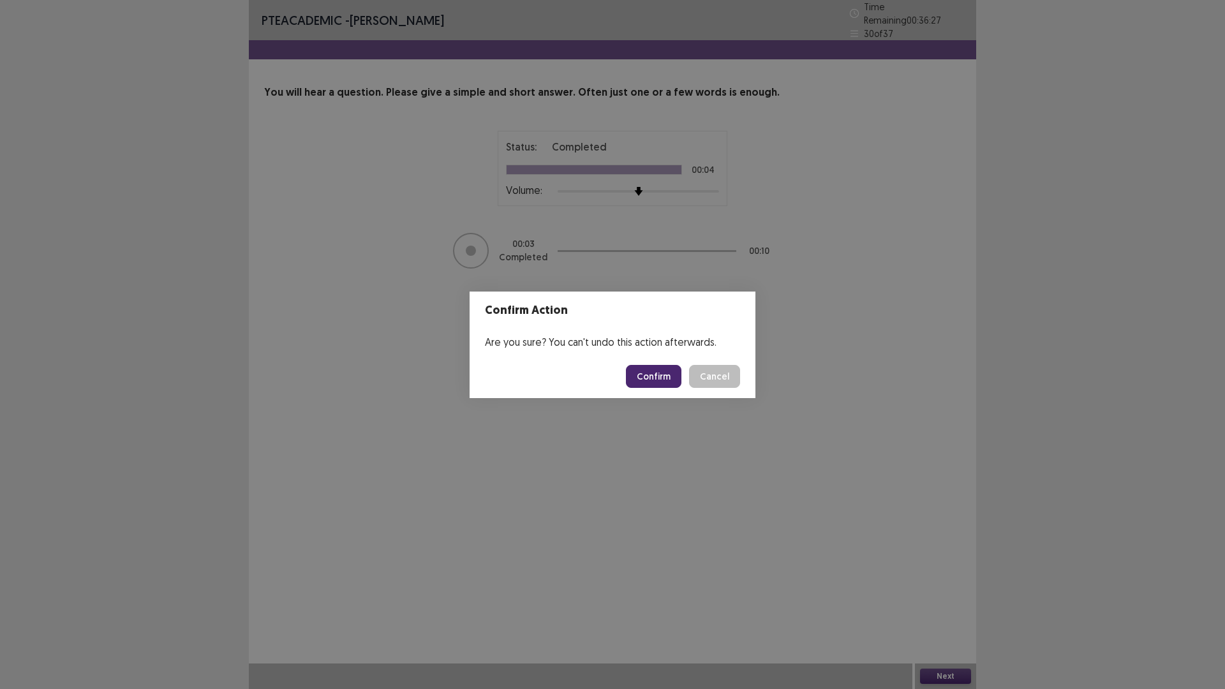
click at [649, 365] on button "Confirm" at bounding box center [653, 376] width 55 height 23
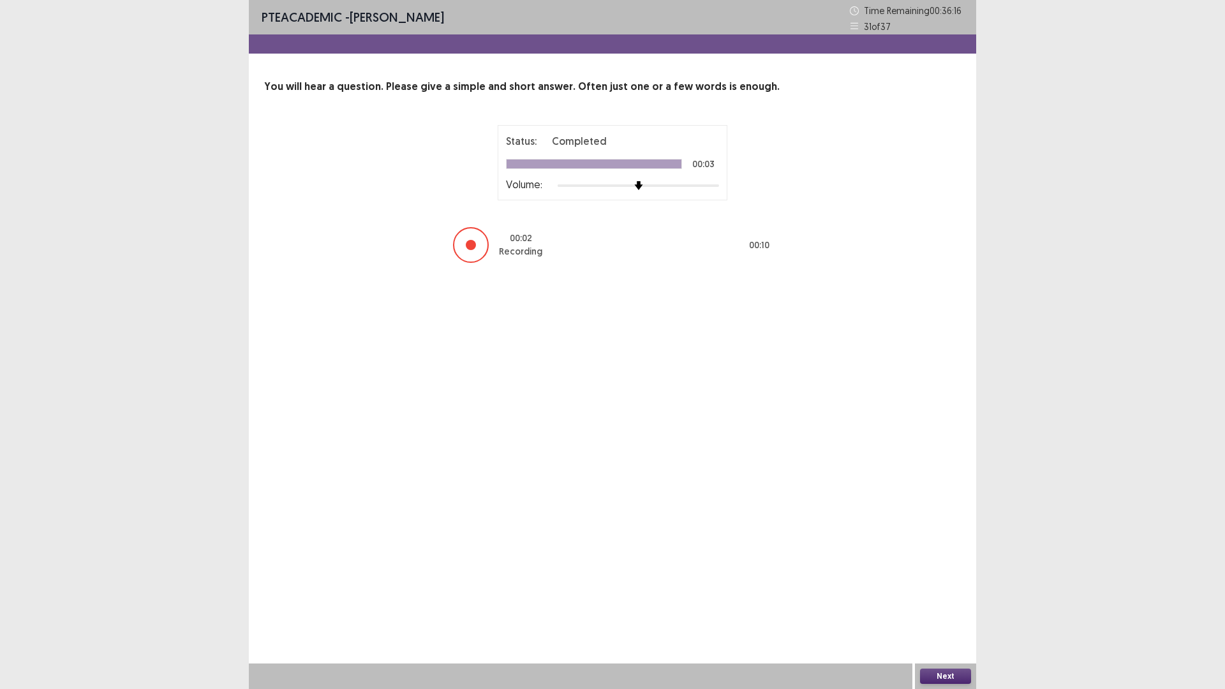
click at [947, 569] on button "Next" at bounding box center [945, 675] width 51 height 15
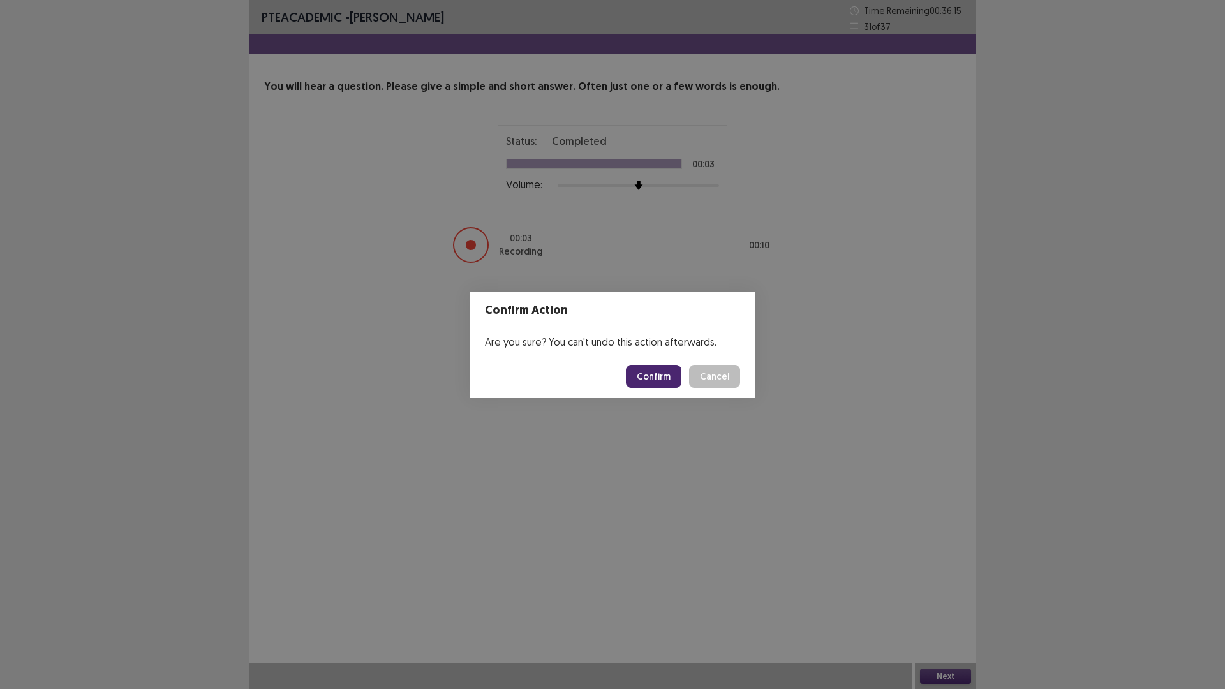
click at [666, 375] on button "Confirm" at bounding box center [653, 376] width 55 height 23
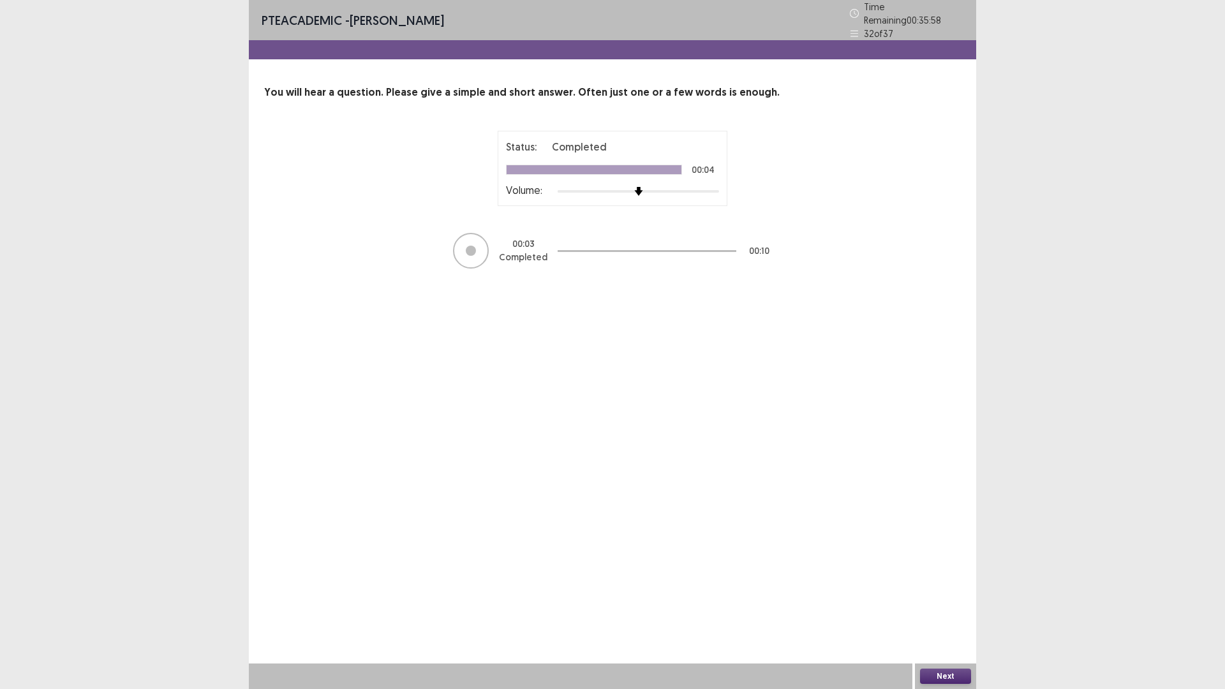
click at [959, 569] on button "Next" at bounding box center [945, 675] width 51 height 15
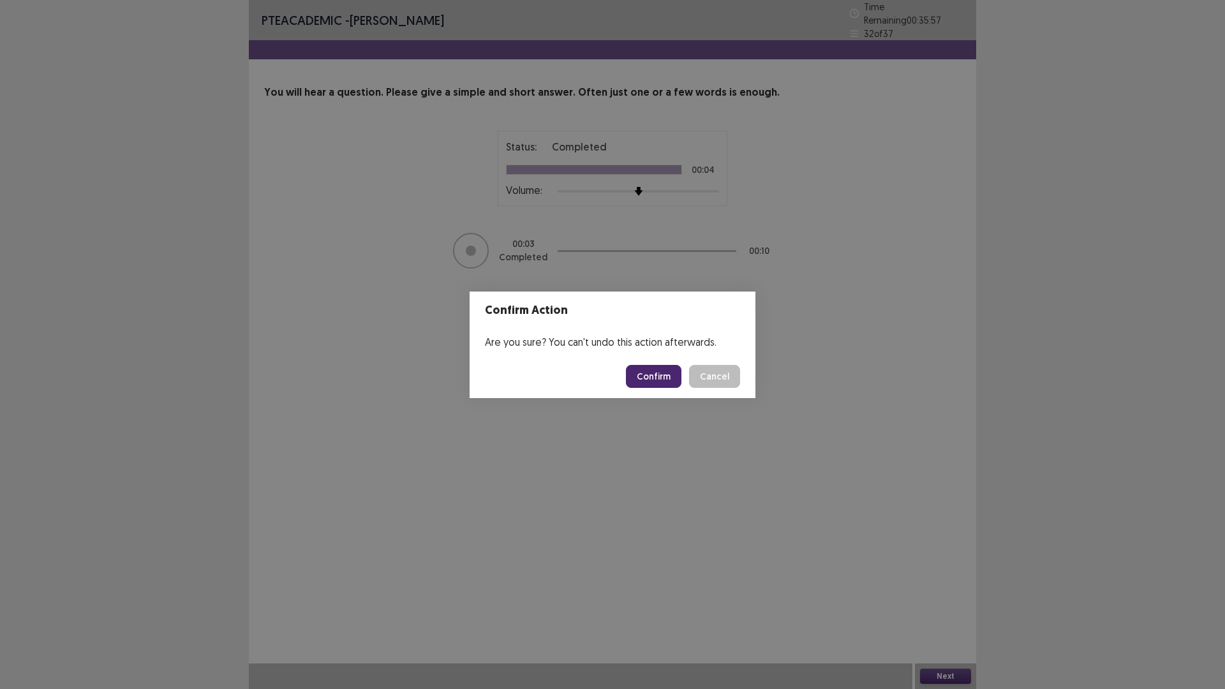
click at [644, 365] on button "Confirm" at bounding box center [653, 376] width 55 height 23
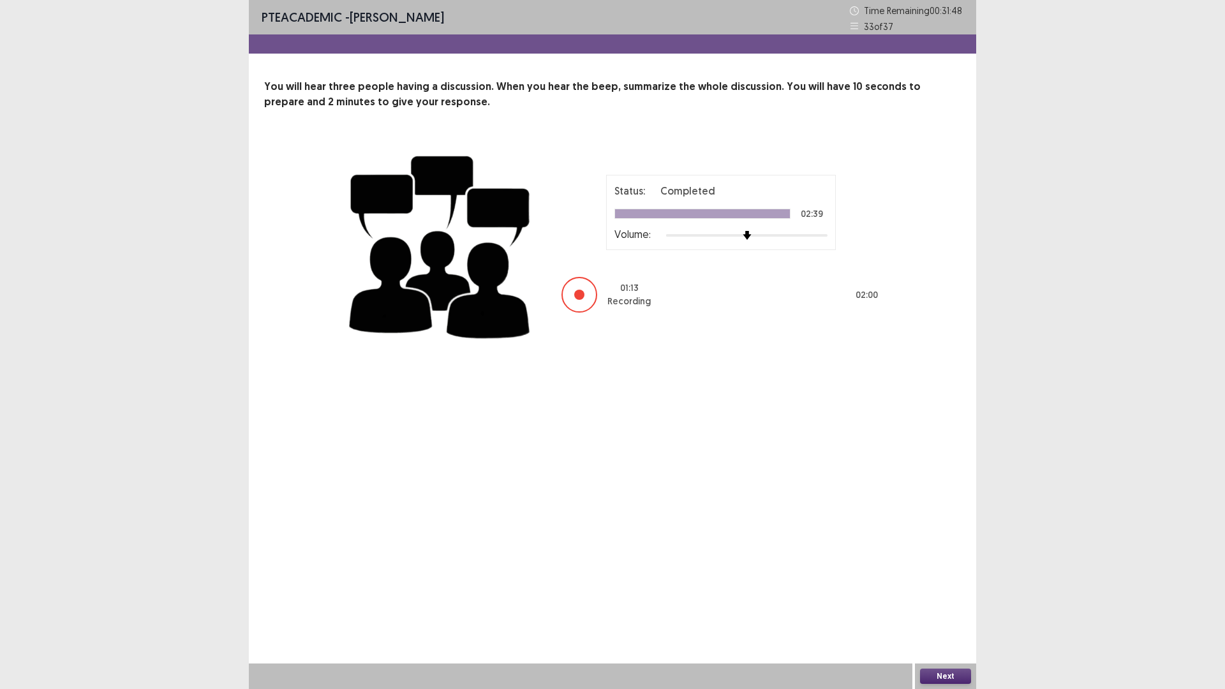
click at [958, 569] on button "Next" at bounding box center [945, 675] width 51 height 15
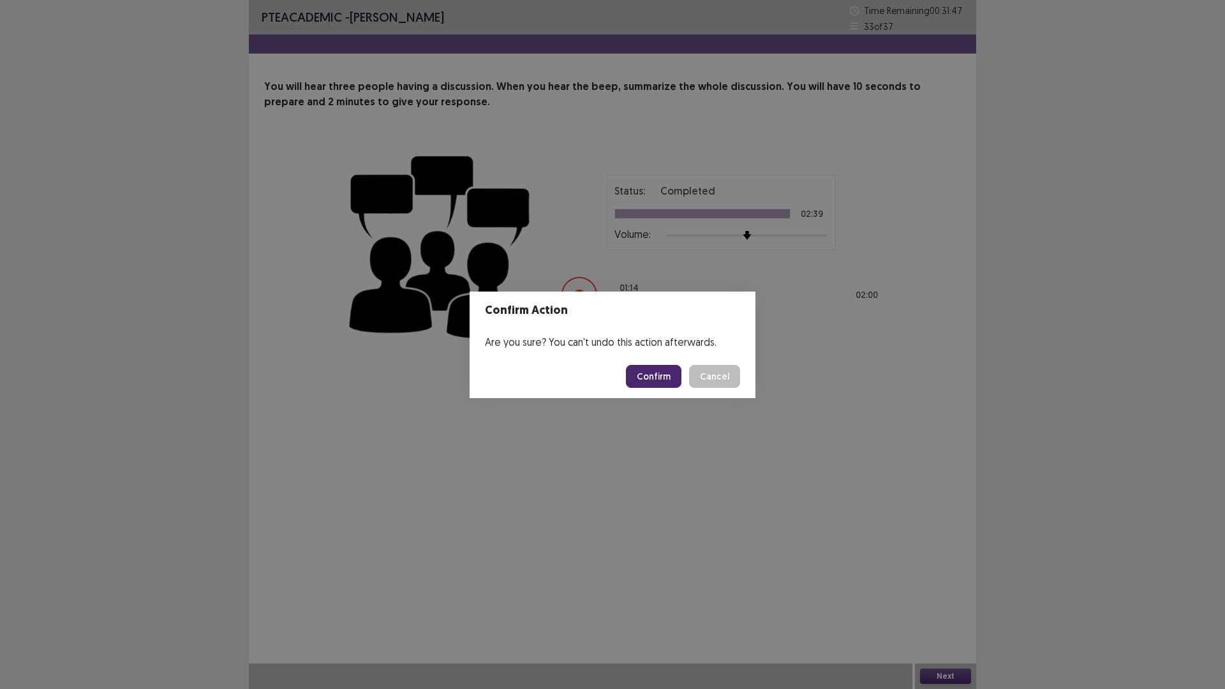
click at [649, 367] on button "Confirm" at bounding box center [653, 376] width 55 height 23
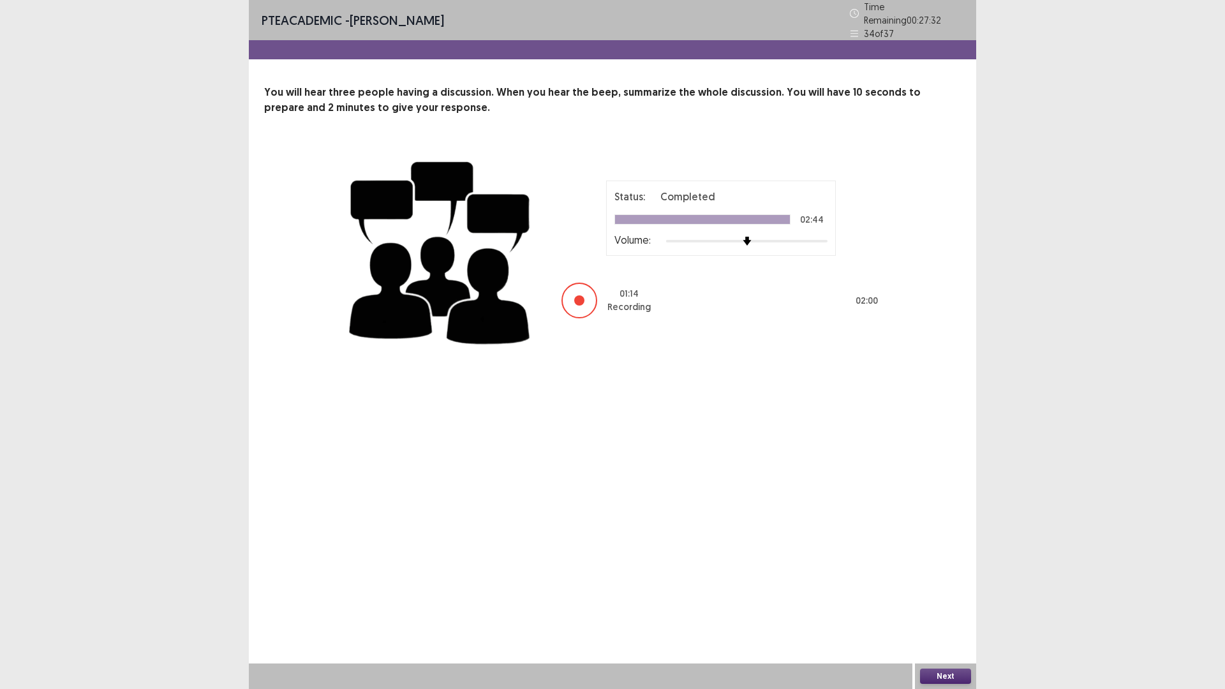
click at [946, 569] on button "Next" at bounding box center [945, 675] width 51 height 15
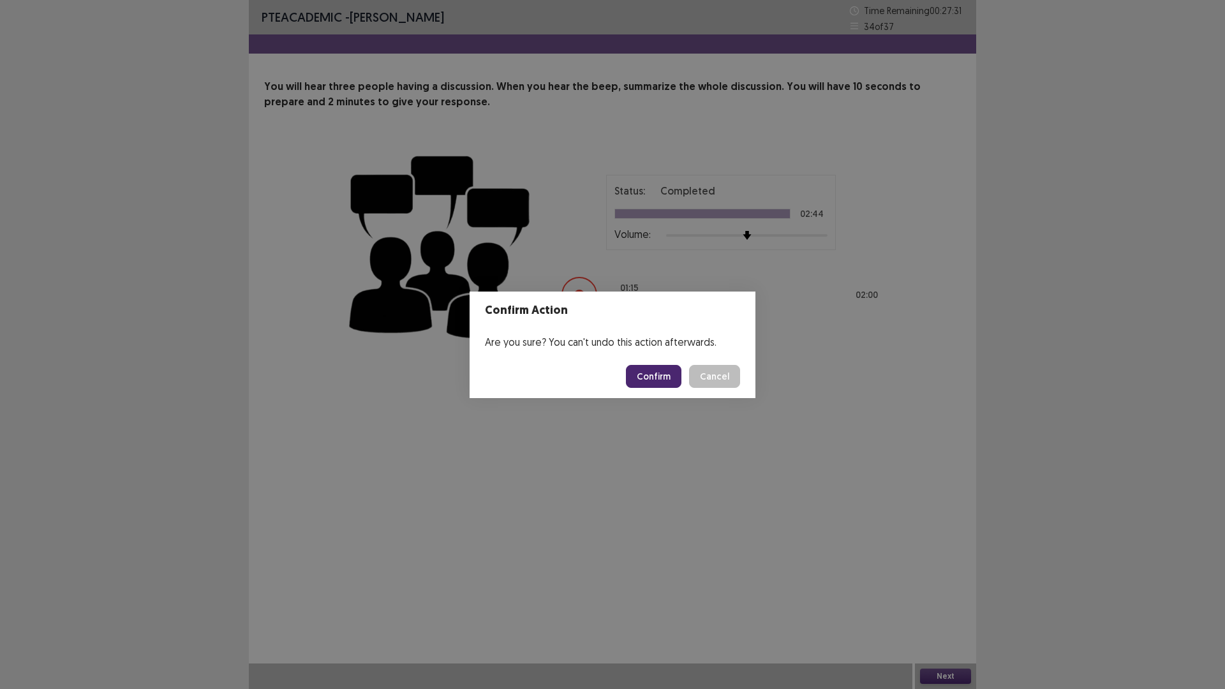
click at [645, 377] on button "Confirm" at bounding box center [653, 376] width 55 height 23
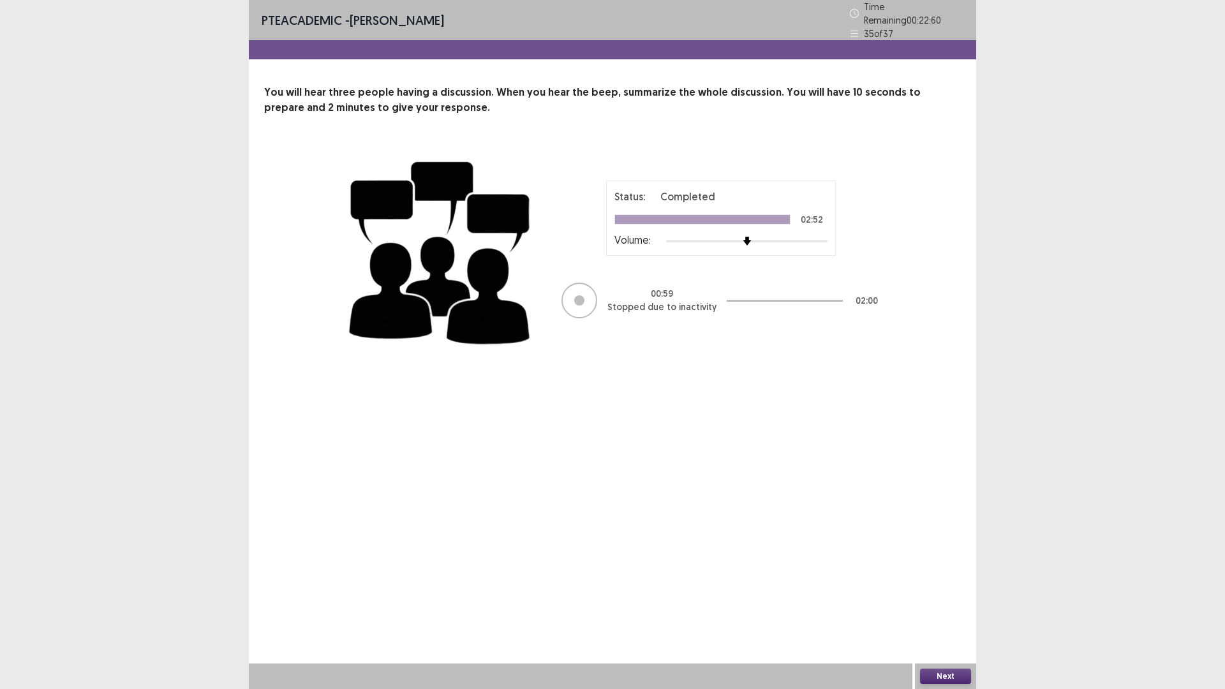
click at [587, 370] on div "PTE academic - [PERSON_NAME] Time Remaining 00 : 22 : 60 35 of 37 You will hear…" at bounding box center [612, 190] width 727 height 380
click at [963, 675] on button "Next" at bounding box center [945, 675] width 51 height 15
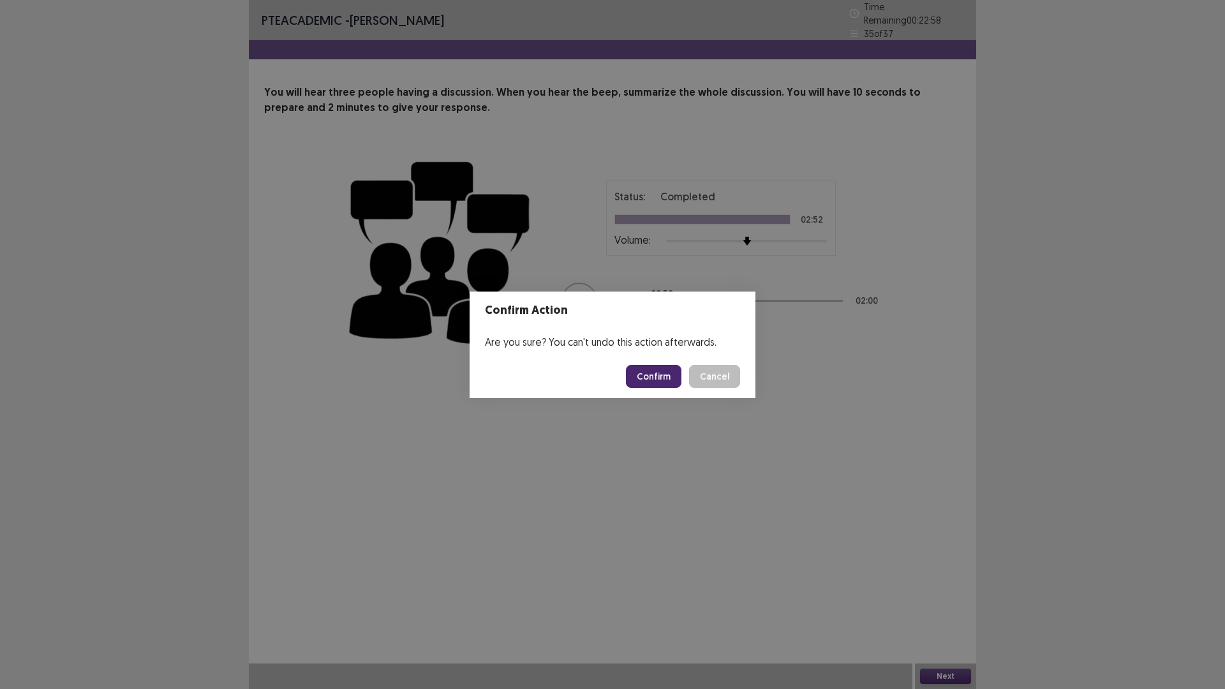
click at [649, 384] on button "Confirm" at bounding box center [653, 376] width 55 height 23
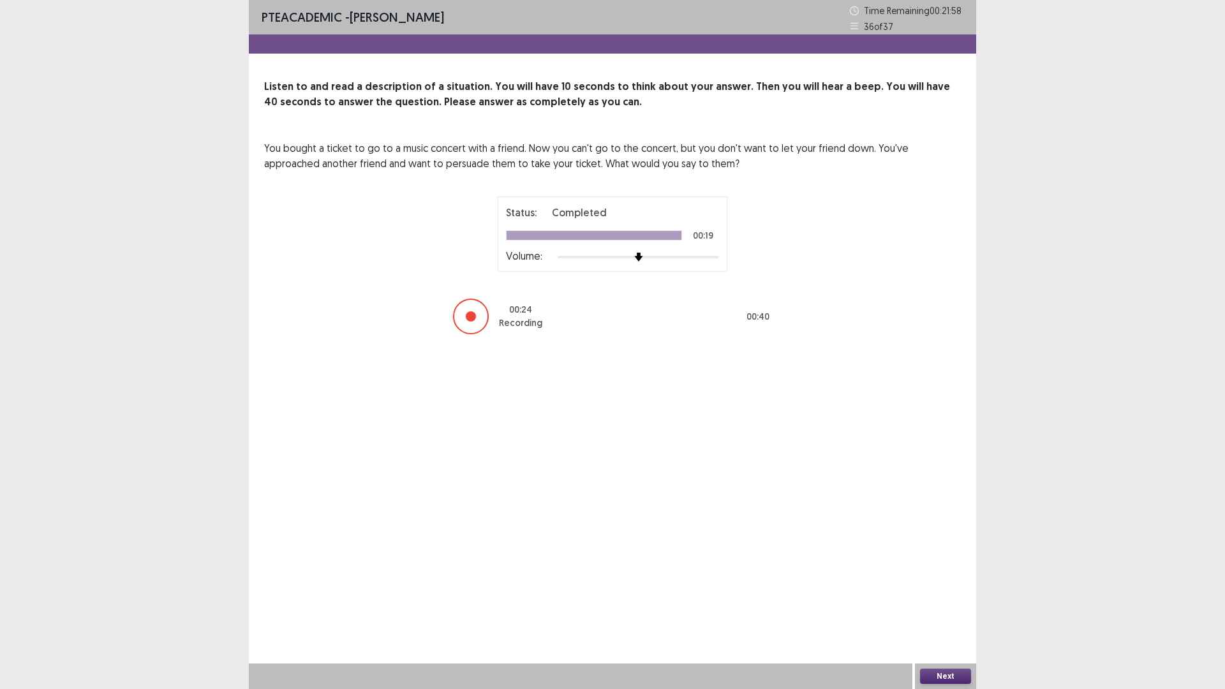
click at [943, 668] on div "Next" at bounding box center [945, 676] width 61 height 26
click at [943, 675] on button "Next" at bounding box center [945, 675] width 51 height 15
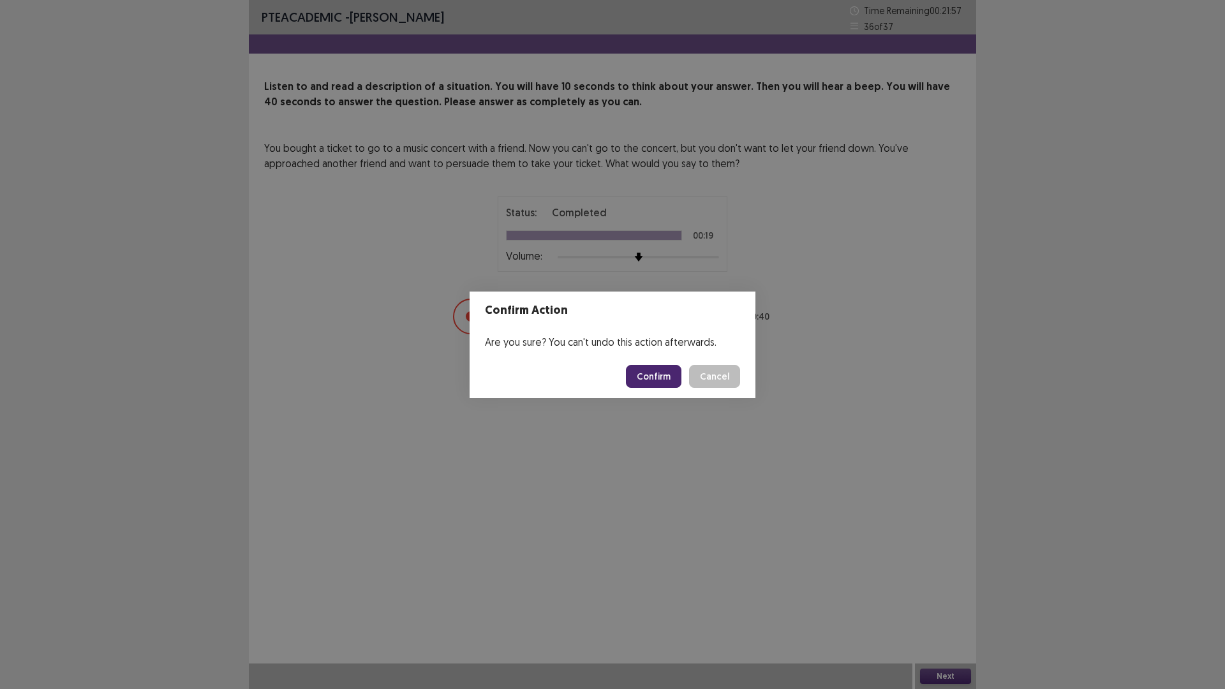
click at [647, 378] on button "Confirm" at bounding box center [653, 376] width 55 height 23
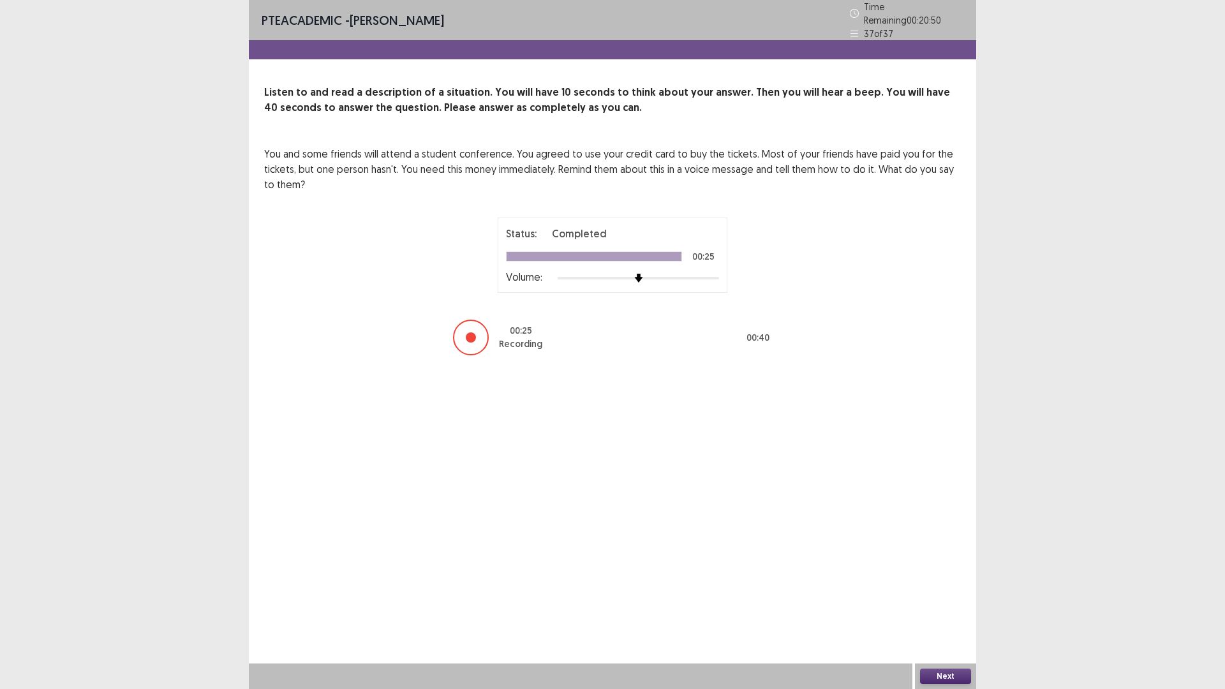
click at [953, 674] on button "Next" at bounding box center [945, 675] width 51 height 15
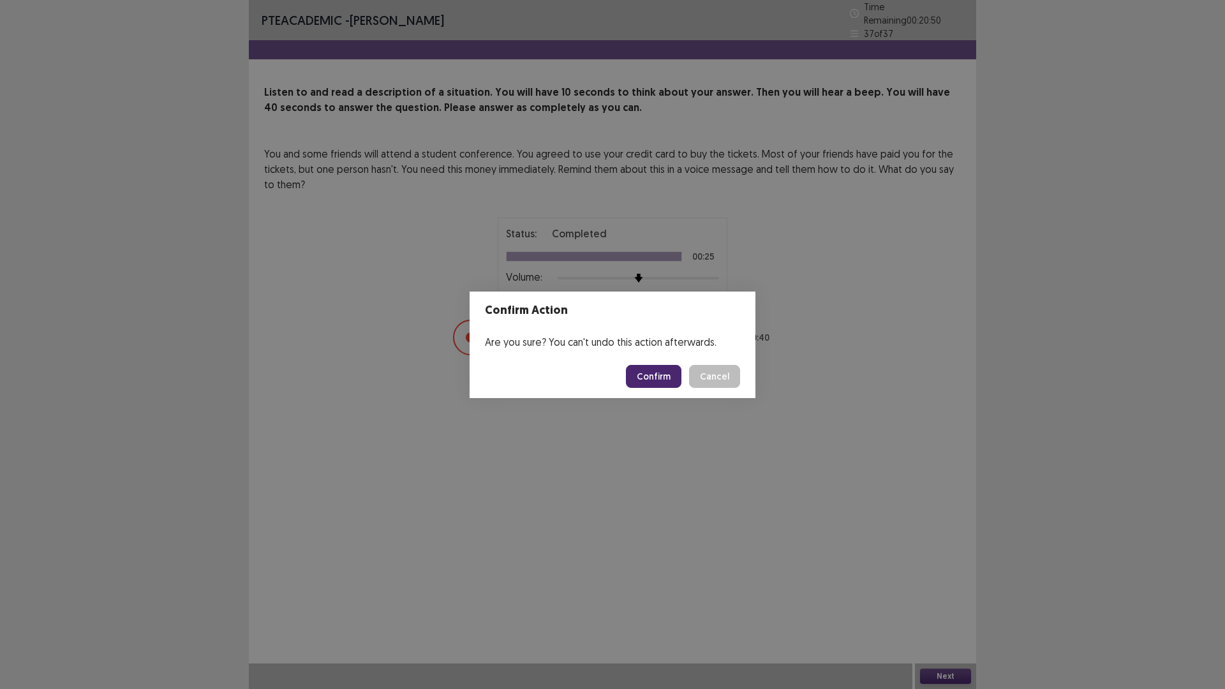
click at [668, 378] on button "Confirm" at bounding box center [653, 376] width 55 height 23
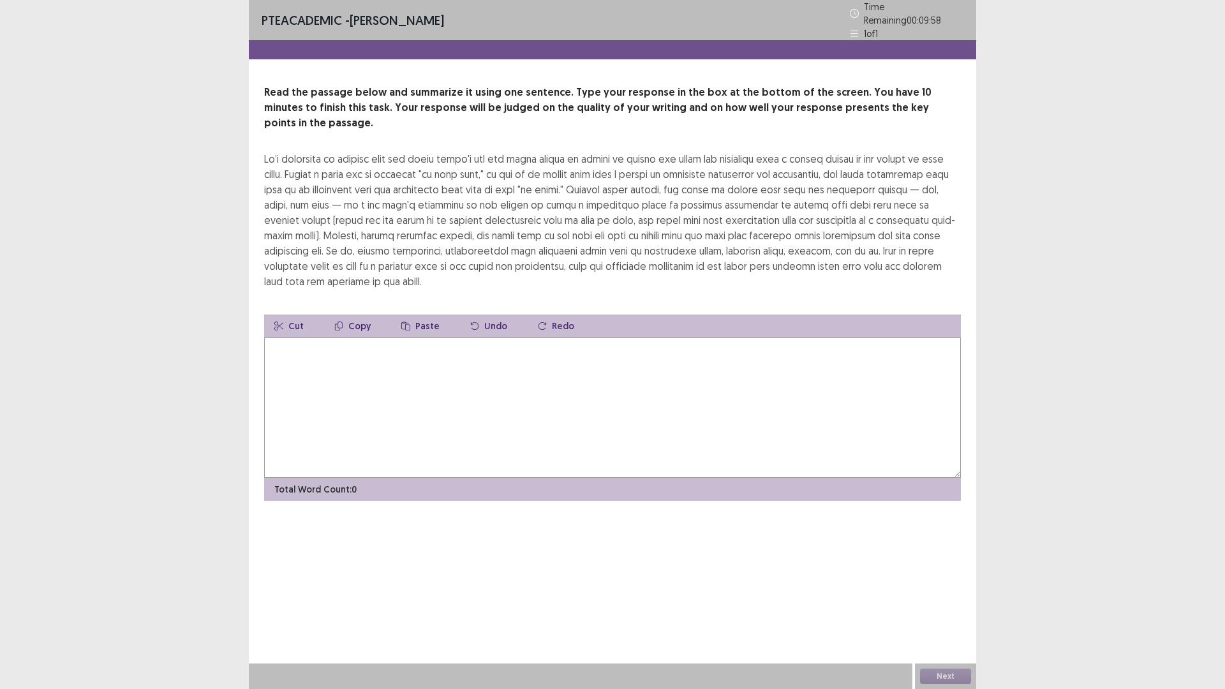
click at [668, 378] on textarea at bounding box center [612, 407] width 696 height 140
click at [452, 352] on textarea at bounding box center [612, 407] width 696 height 140
click at [638, 399] on textarea at bounding box center [612, 407] width 696 height 140
click at [758, 337] on textarea "**********" at bounding box center [612, 407] width 696 height 140
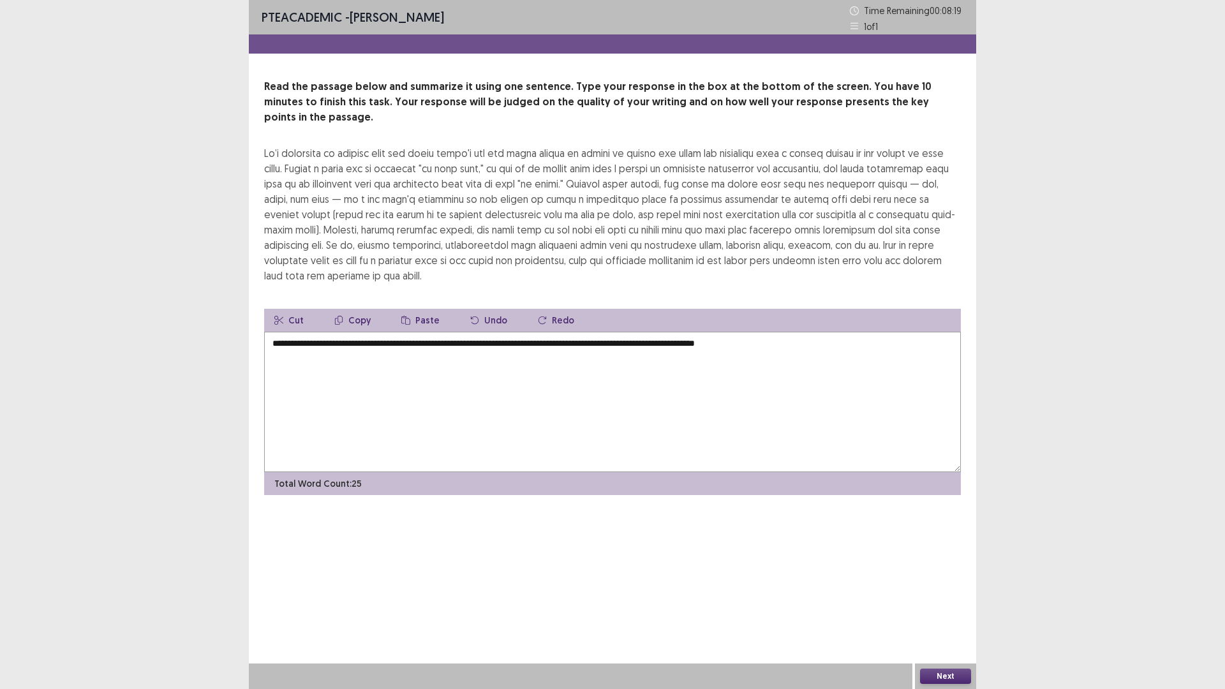
click at [807, 332] on textarea "**********" at bounding box center [612, 402] width 696 height 140
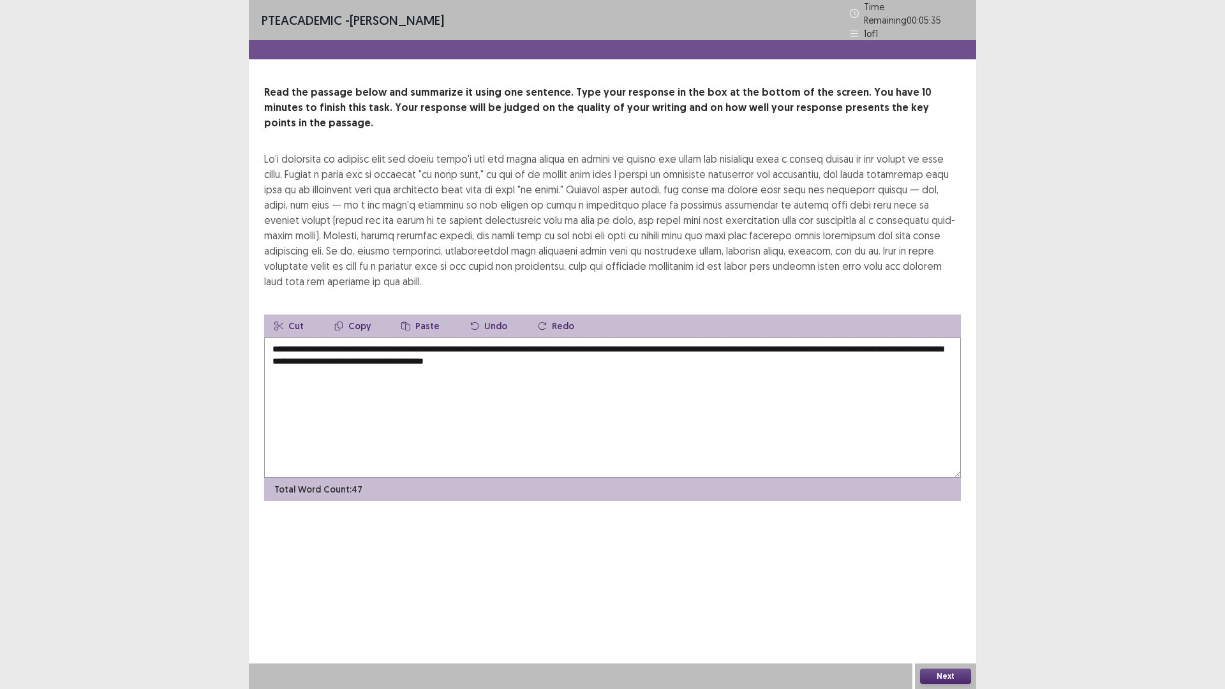
click at [600, 343] on textarea "**********" at bounding box center [612, 407] width 696 height 140
click at [677, 337] on textarea "**********" at bounding box center [612, 407] width 696 height 140
click at [672, 344] on textarea "**********" at bounding box center [612, 407] width 696 height 140
click at [673, 344] on textarea "**********" at bounding box center [612, 407] width 696 height 140
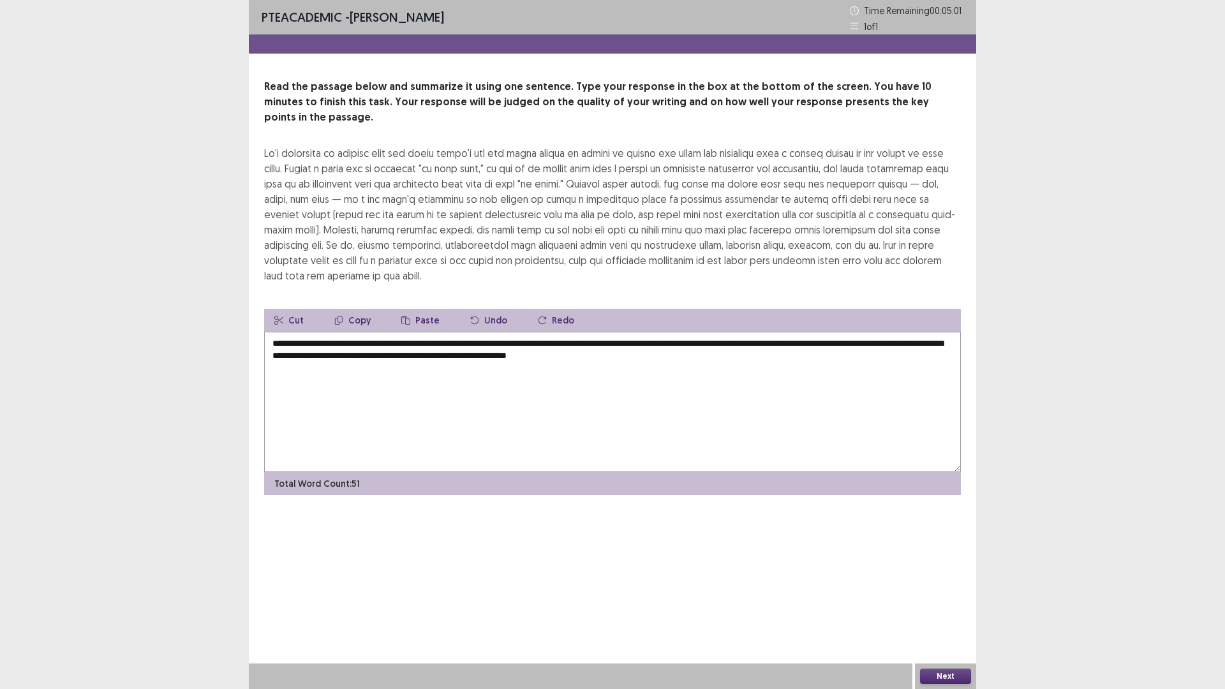
click at [732, 345] on textarea "**********" at bounding box center [612, 402] width 696 height 140
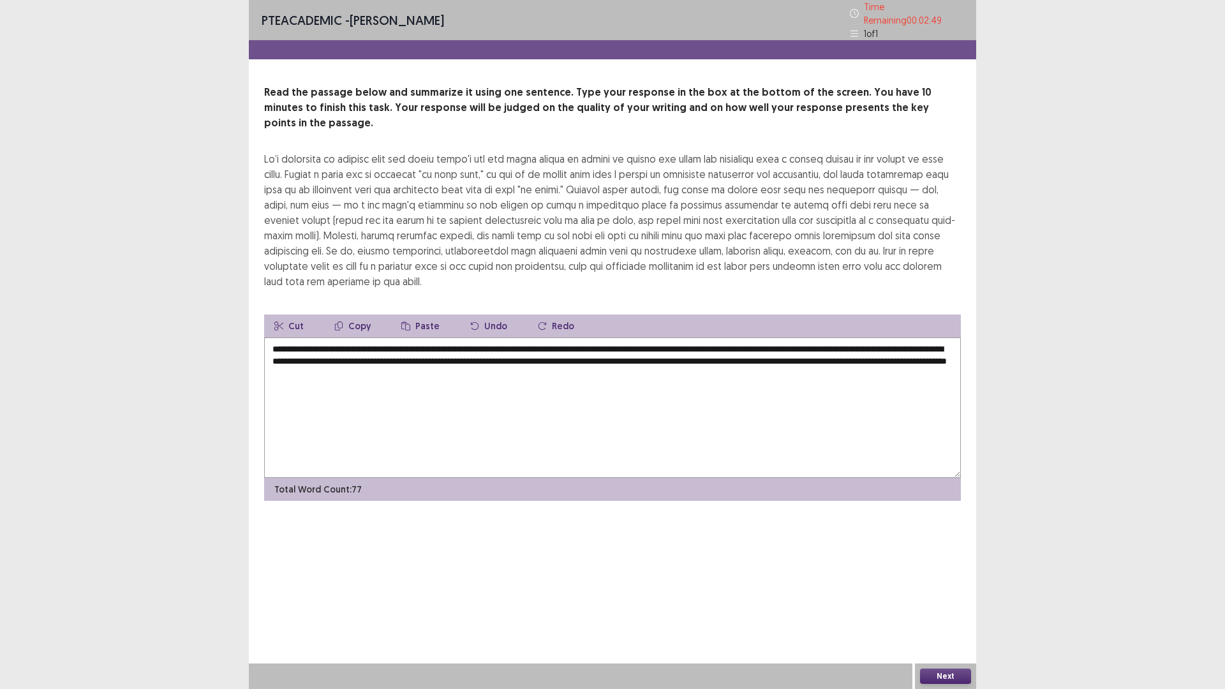
click at [314, 337] on textarea "**********" at bounding box center [612, 407] width 696 height 140
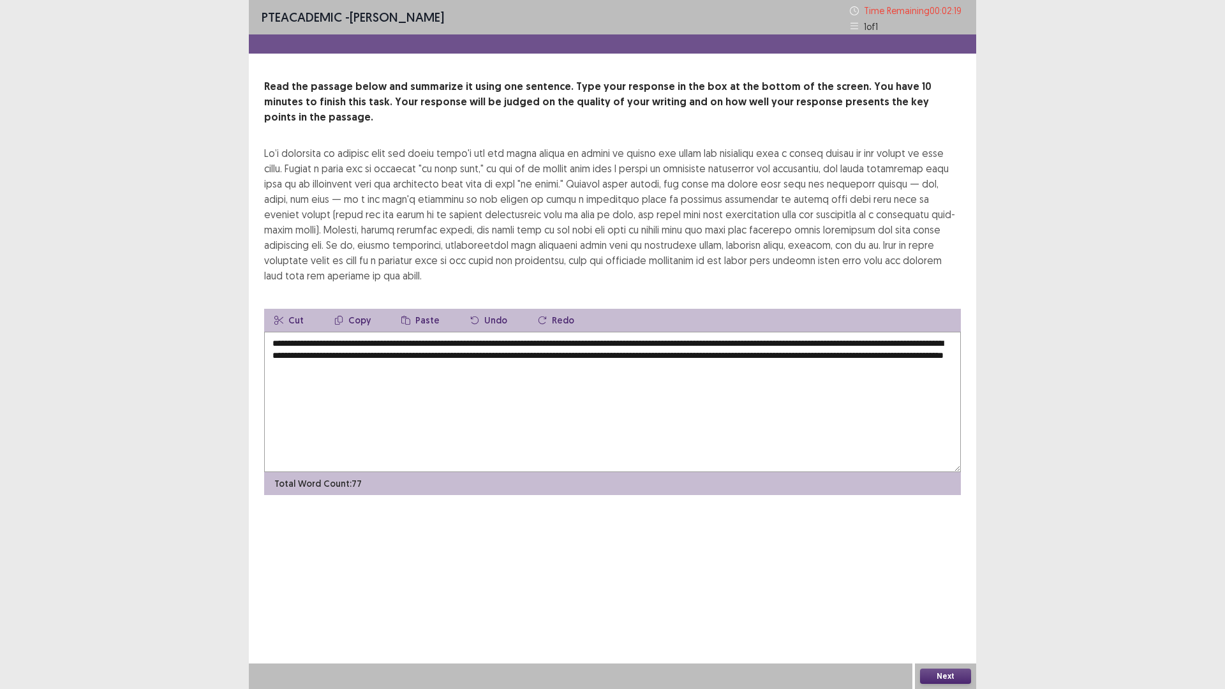
drag, startPoint x: 540, startPoint y: 329, endPoint x: 435, endPoint y: 334, distance: 105.4
click at [435, 334] on textarea "**********" at bounding box center [612, 402] width 696 height 140
click at [428, 332] on textarea "**********" at bounding box center [612, 402] width 696 height 140
drag, startPoint x: 924, startPoint y: 328, endPoint x: 909, endPoint y: 331, distance: 14.4
click at [909, 332] on textarea "**********" at bounding box center [612, 402] width 696 height 140
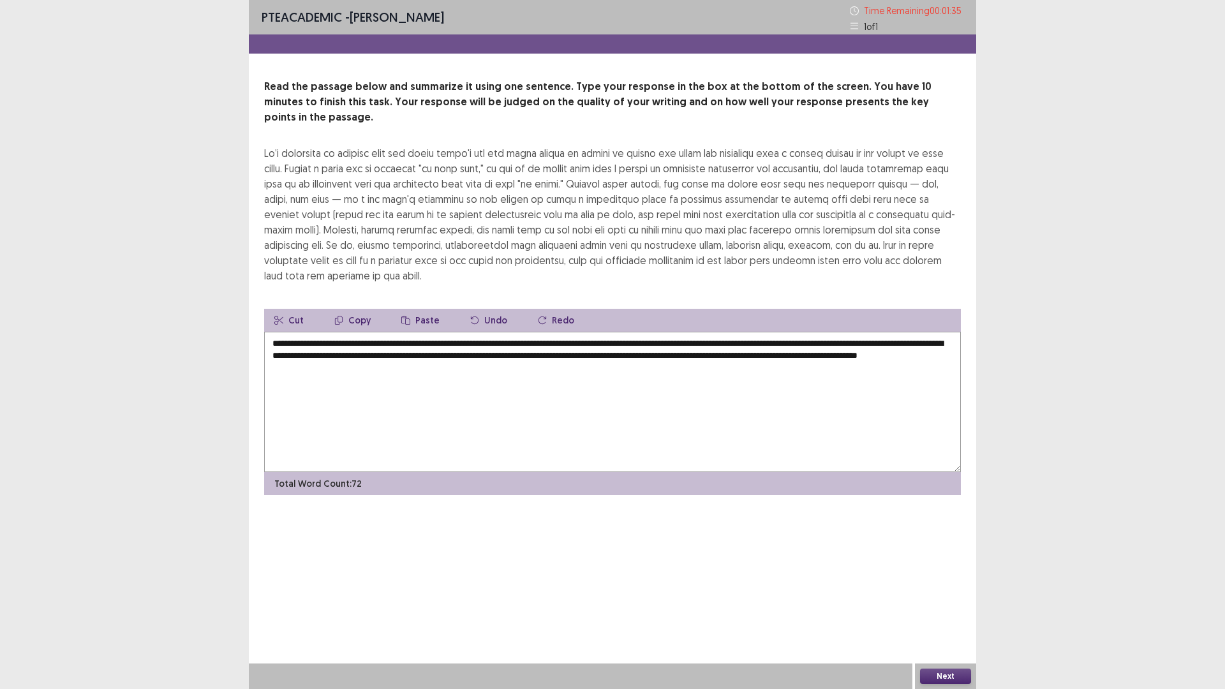
click at [932, 332] on textarea "**********" at bounding box center [612, 402] width 696 height 140
click at [328, 342] on textarea "**********" at bounding box center [612, 402] width 696 height 140
click at [496, 341] on textarea "**********" at bounding box center [612, 402] width 696 height 140
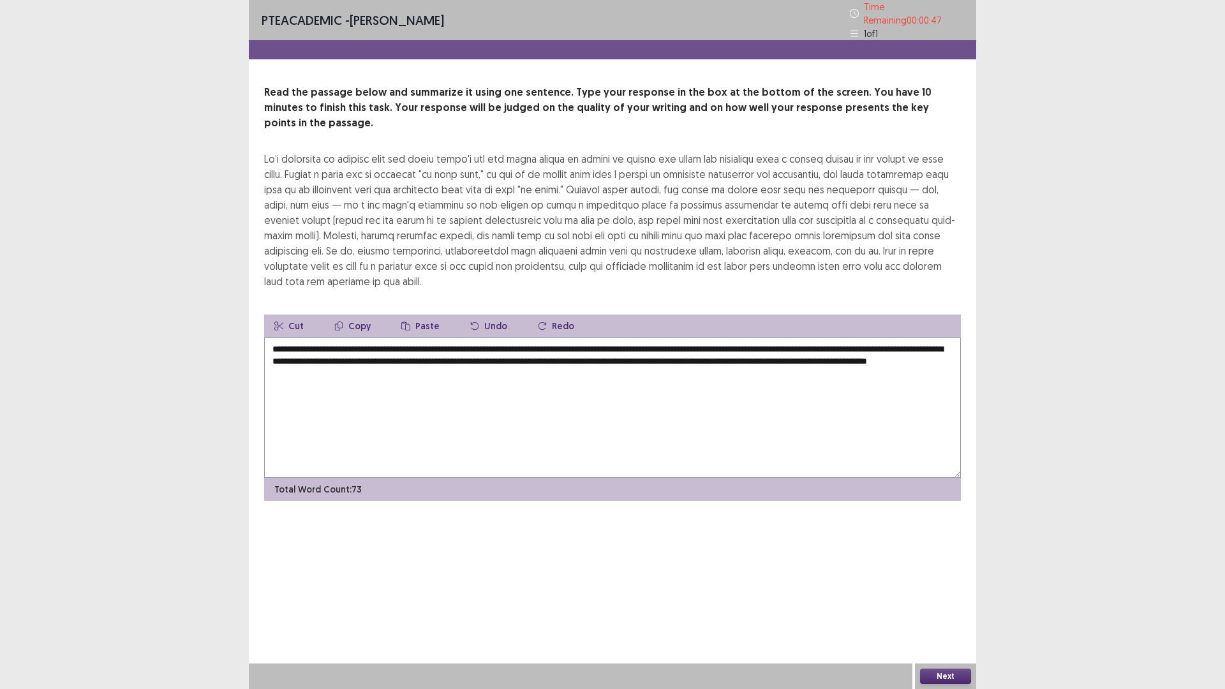
click at [900, 344] on textarea "**********" at bounding box center [612, 407] width 696 height 140
click at [295, 353] on textarea "**********" at bounding box center [612, 407] width 696 height 140
click at [333, 356] on textarea "**********" at bounding box center [612, 407] width 696 height 140
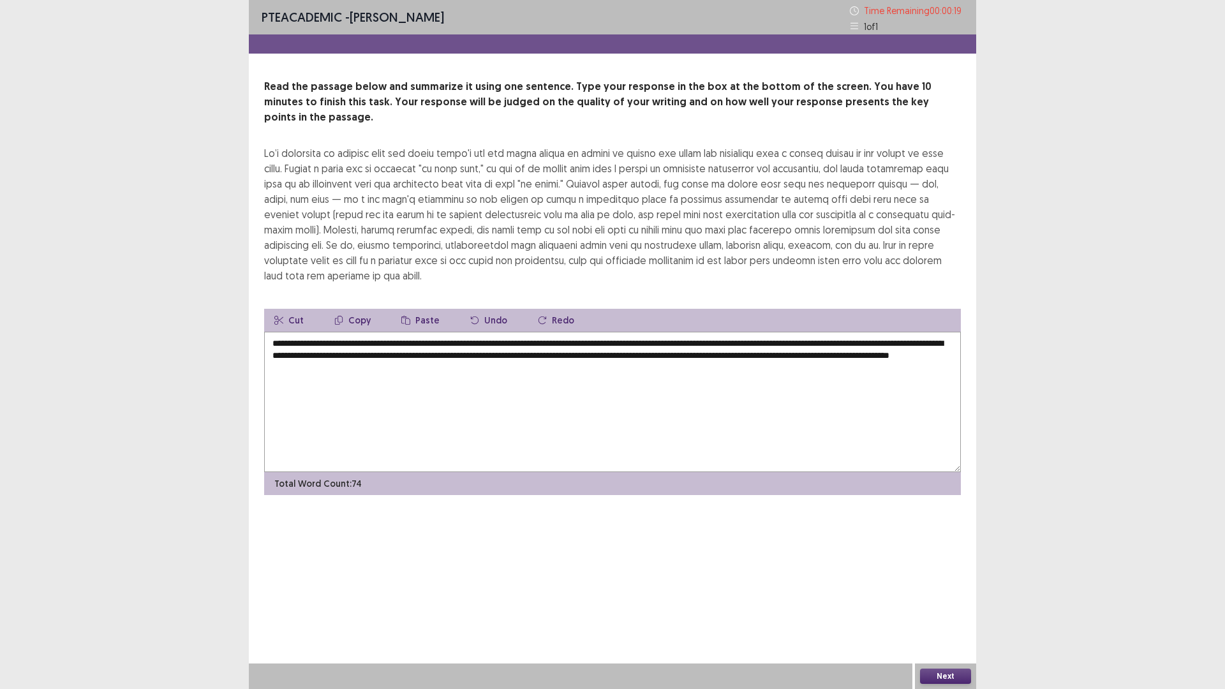
click at [331, 353] on textarea "**********" at bounding box center [612, 402] width 696 height 140
click at [409, 353] on textarea "**********" at bounding box center [612, 402] width 696 height 140
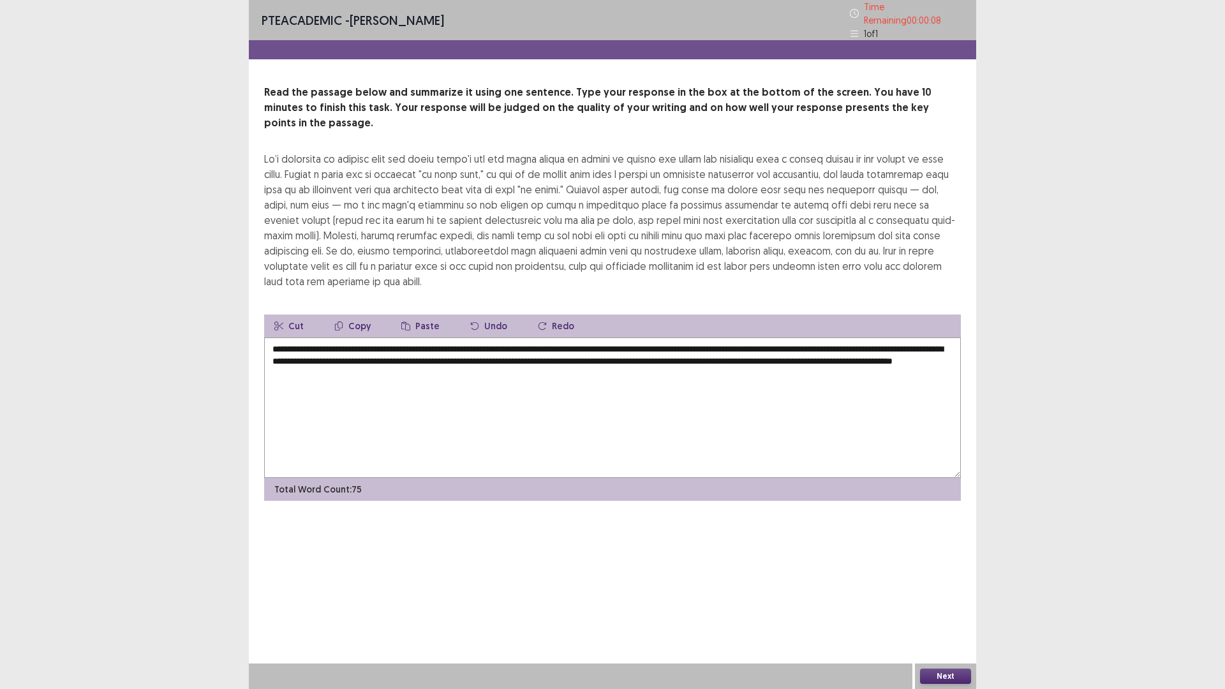
click at [543, 353] on textarea "**********" at bounding box center [612, 407] width 696 height 140
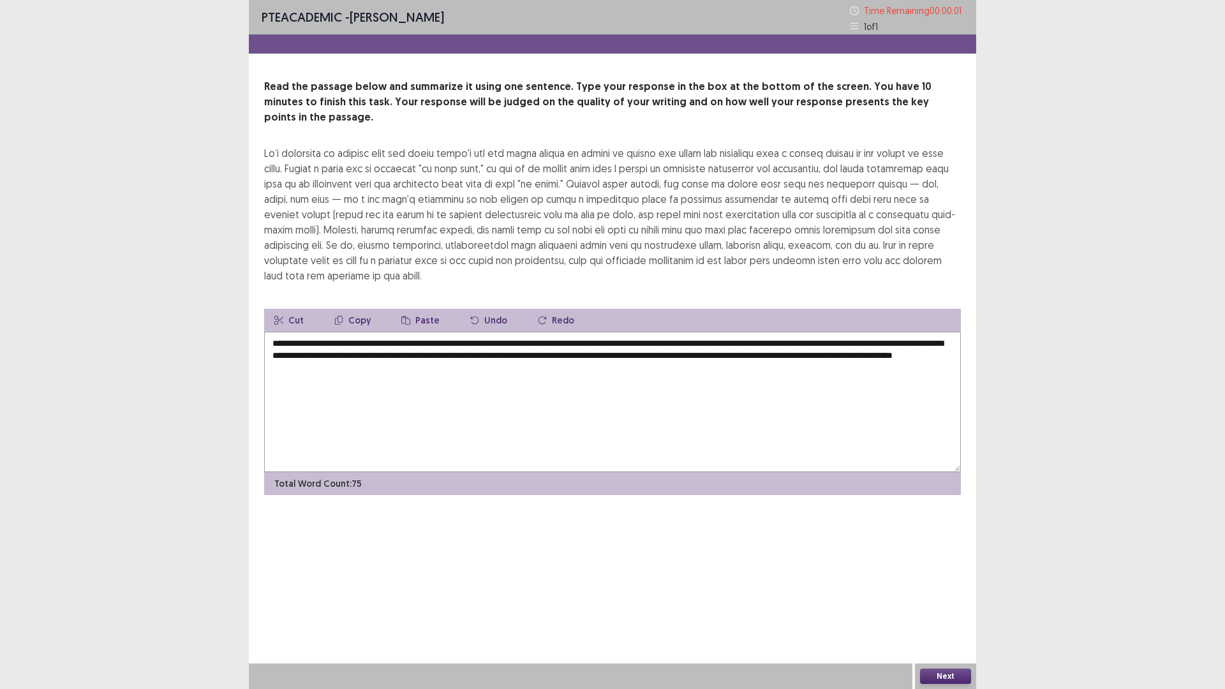
type textarea "**********"
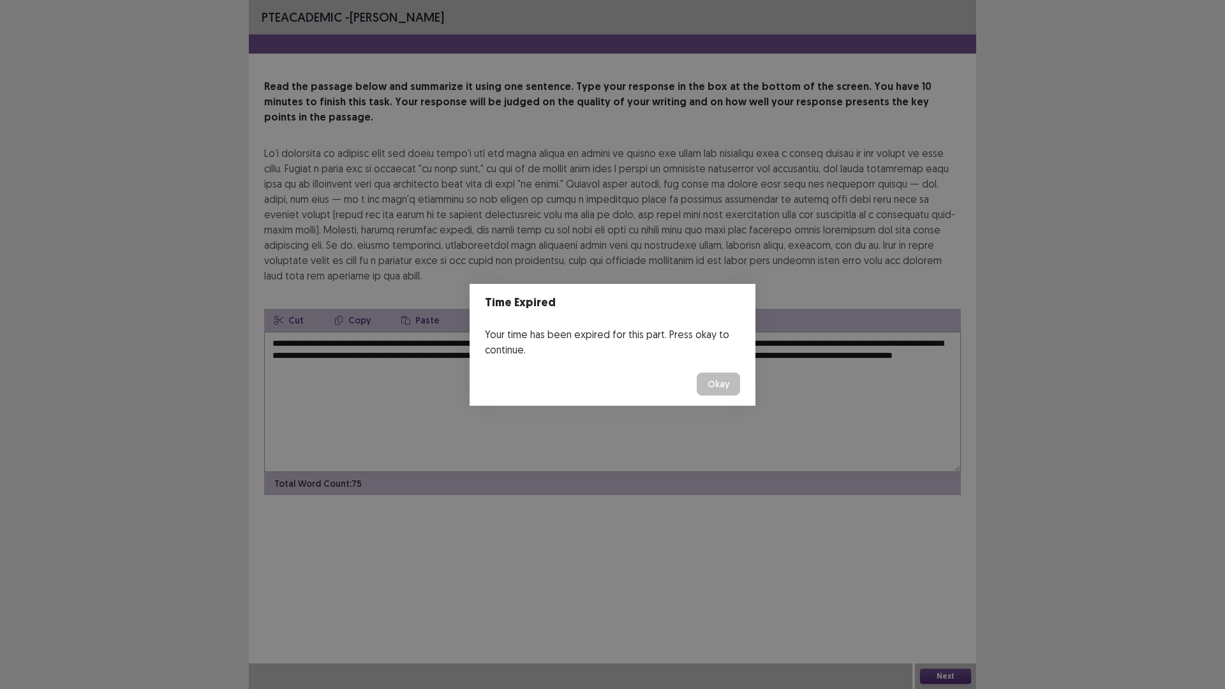
click at [718, 378] on button "Okay" at bounding box center [717, 383] width 43 height 23
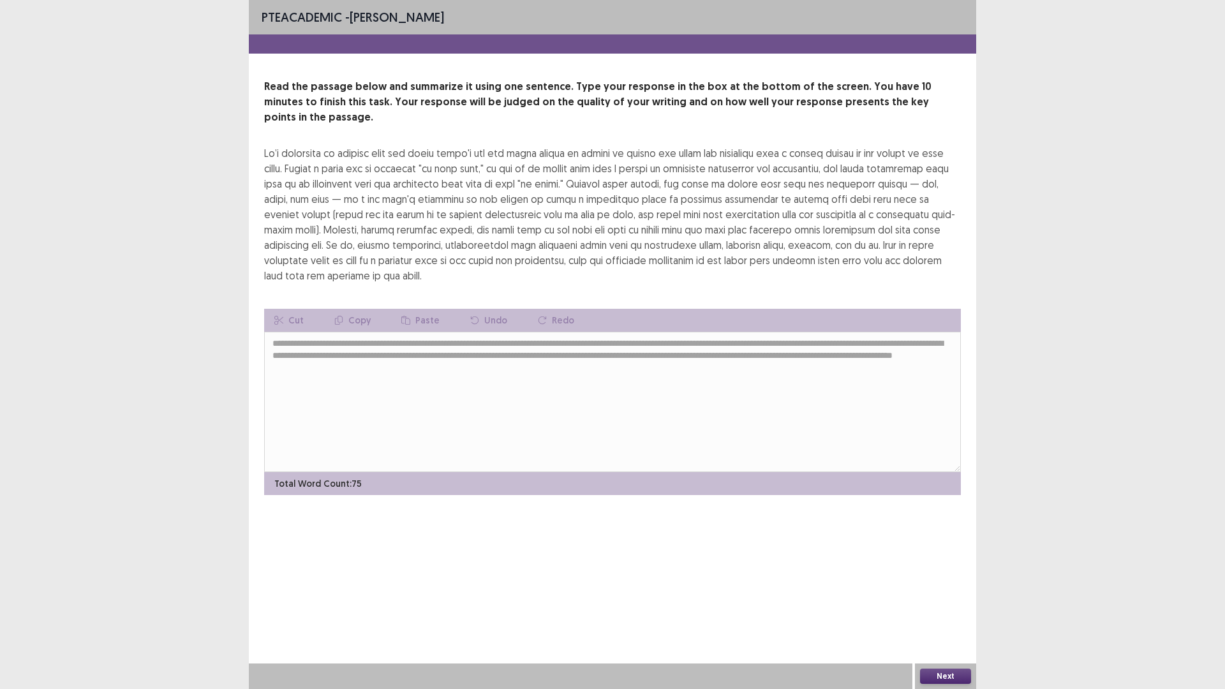
click at [946, 680] on button "Next" at bounding box center [945, 675] width 51 height 15
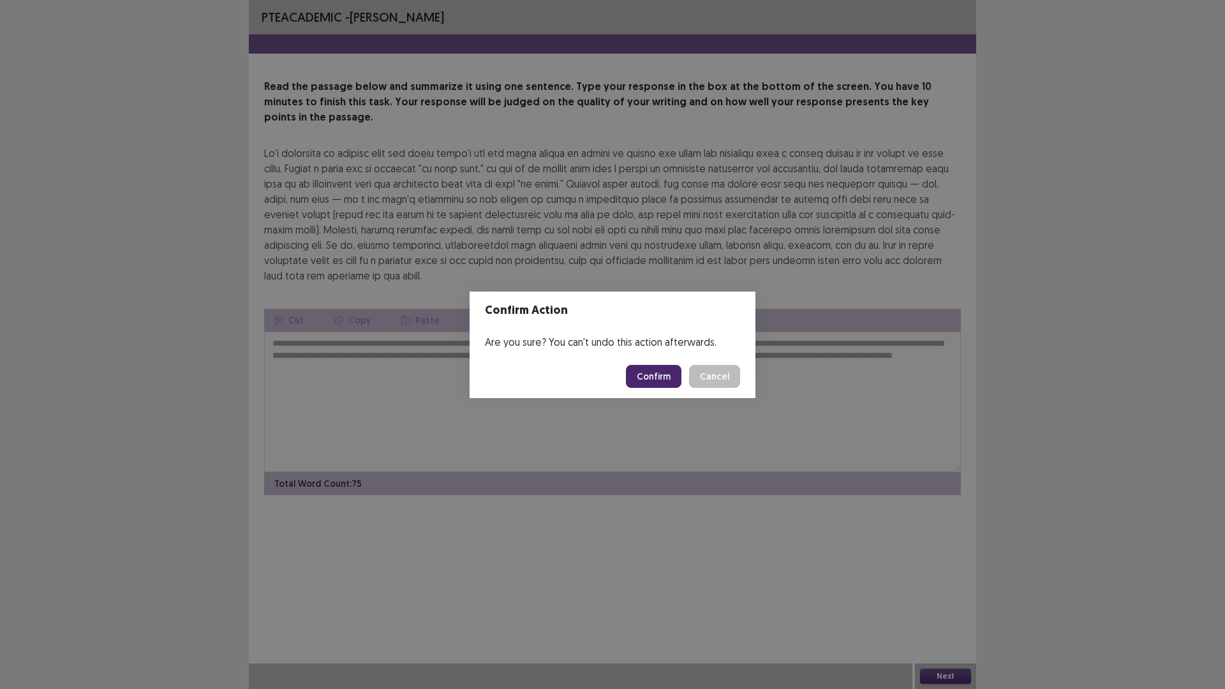
click at [656, 378] on button "Confirm" at bounding box center [653, 376] width 55 height 23
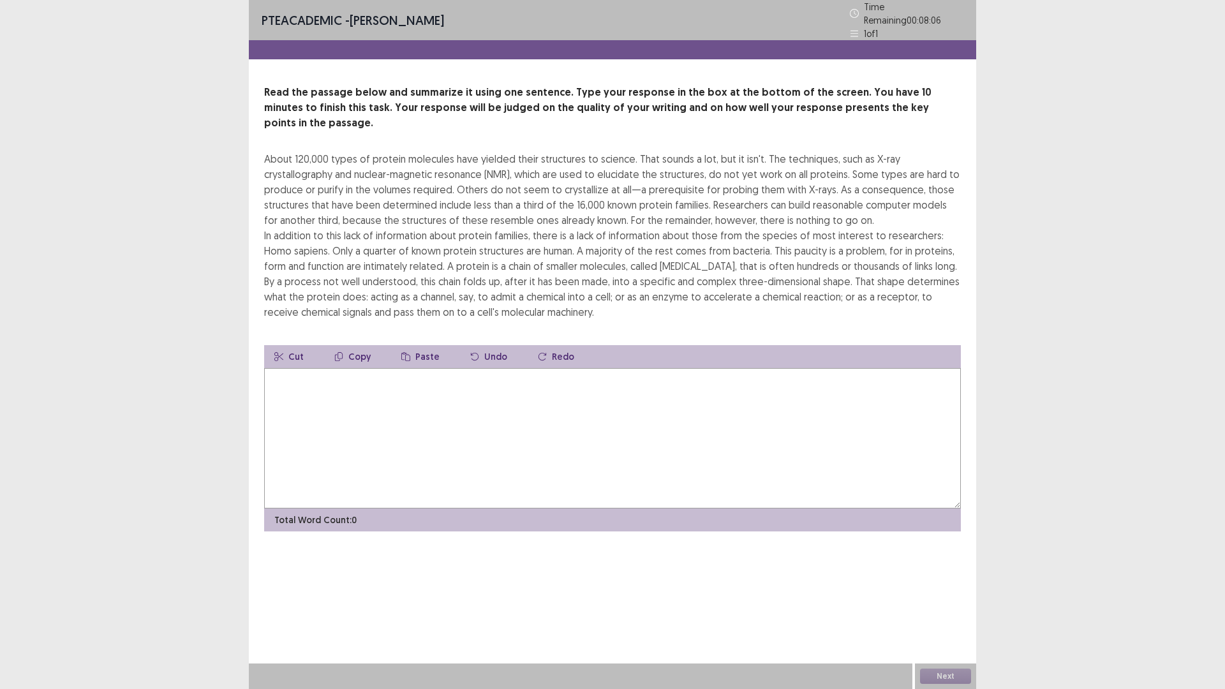
click at [554, 392] on textarea at bounding box center [612, 438] width 696 height 140
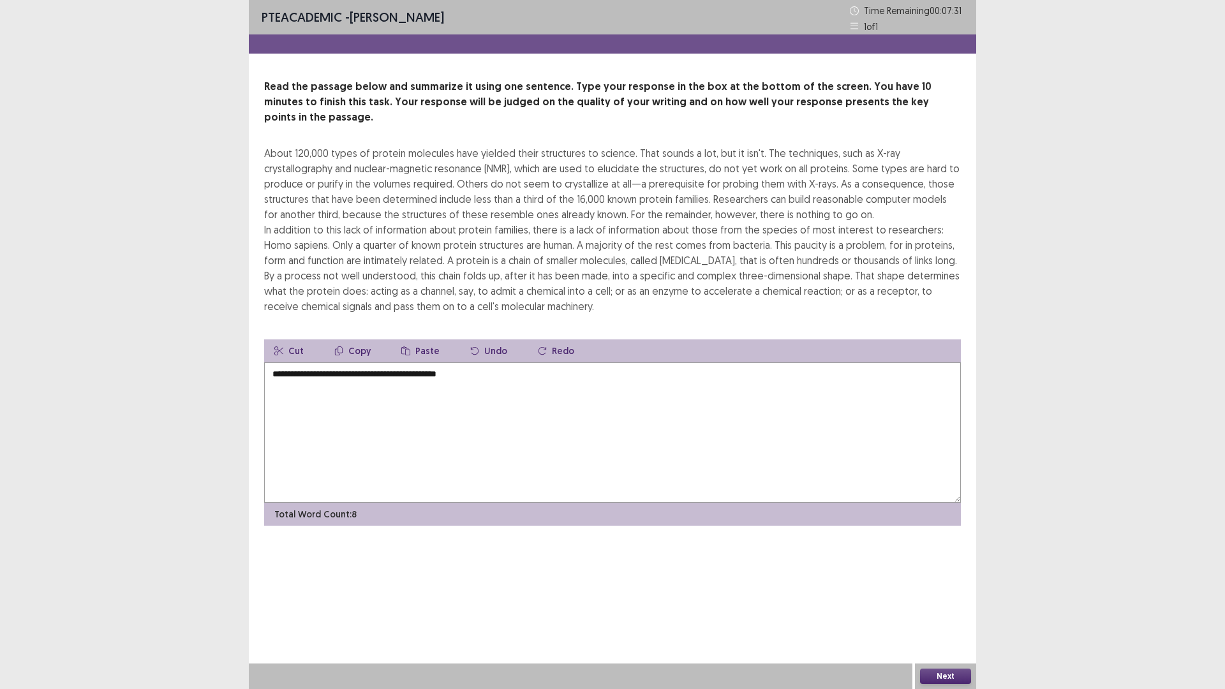
click at [459, 362] on textarea "**********" at bounding box center [612, 432] width 696 height 140
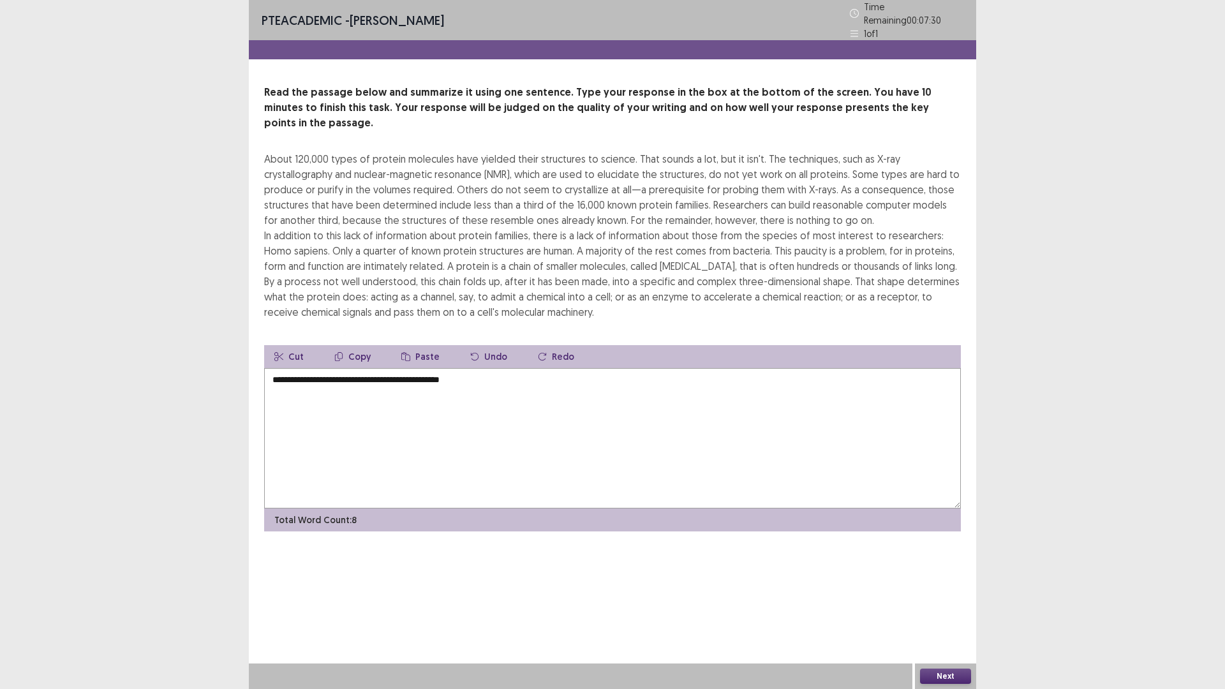
click at [497, 368] on textarea "**********" at bounding box center [612, 438] width 696 height 140
click at [651, 368] on textarea "**********" at bounding box center [612, 438] width 696 height 140
click at [715, 368] on textarea "**********" at bounding box center [612, 438] width 696 height 140
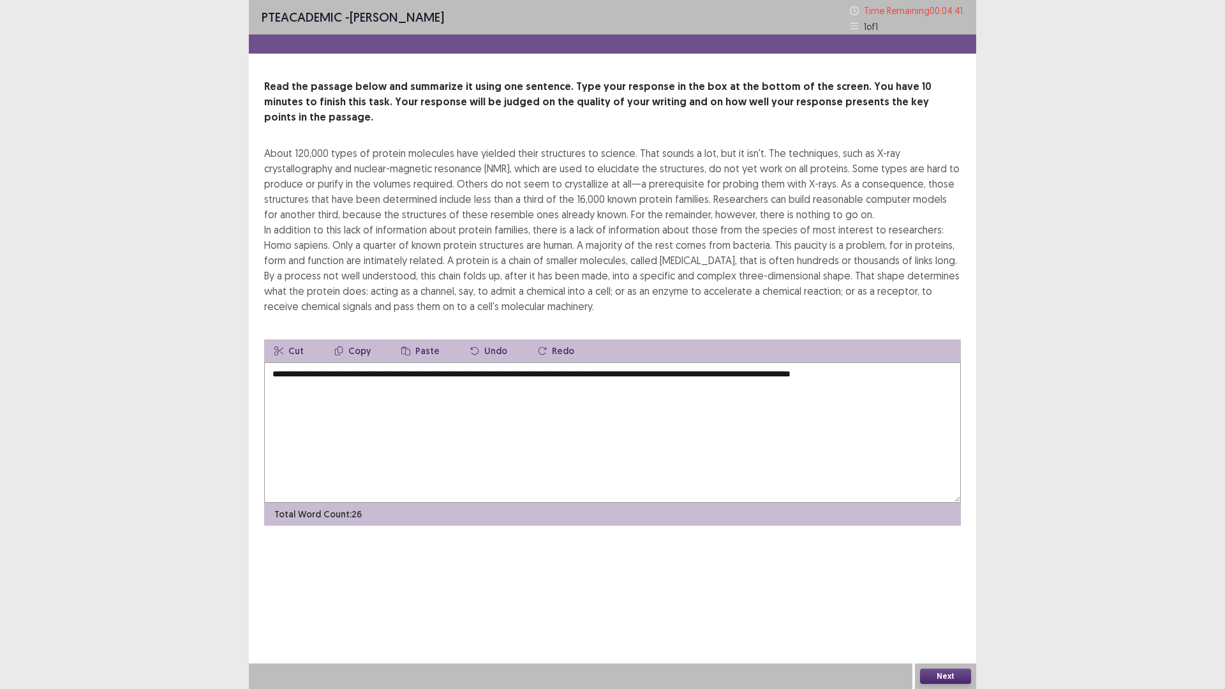
click at [872, 362] on textarea "**********" at bounding box center [612, 432] width 696 height 140
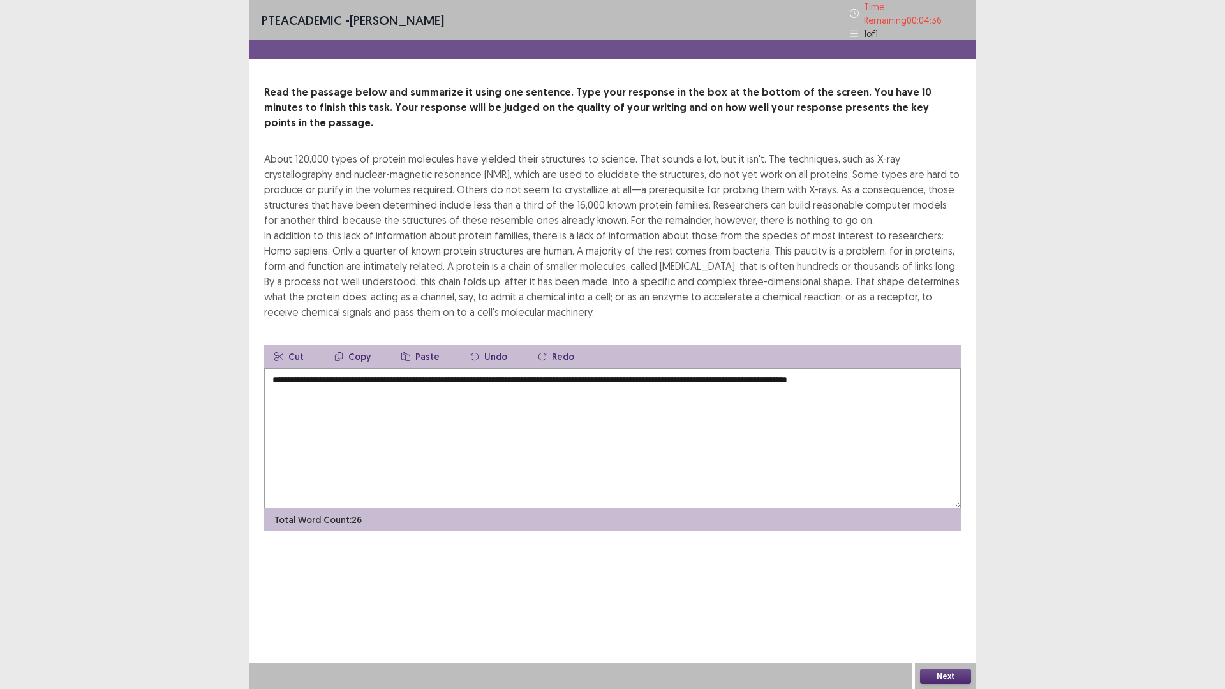
click at [878, 368] on textarea "**********" at bounding box center [612, 438] width 696 height 140
click at [909, 368] on textarea "**********" at bounding box center [612, 438] width 696 height 140
type textarea "**********"
click at [684, 374] on textarea "**********" at bounding box center [612, 438] width 696 height 140
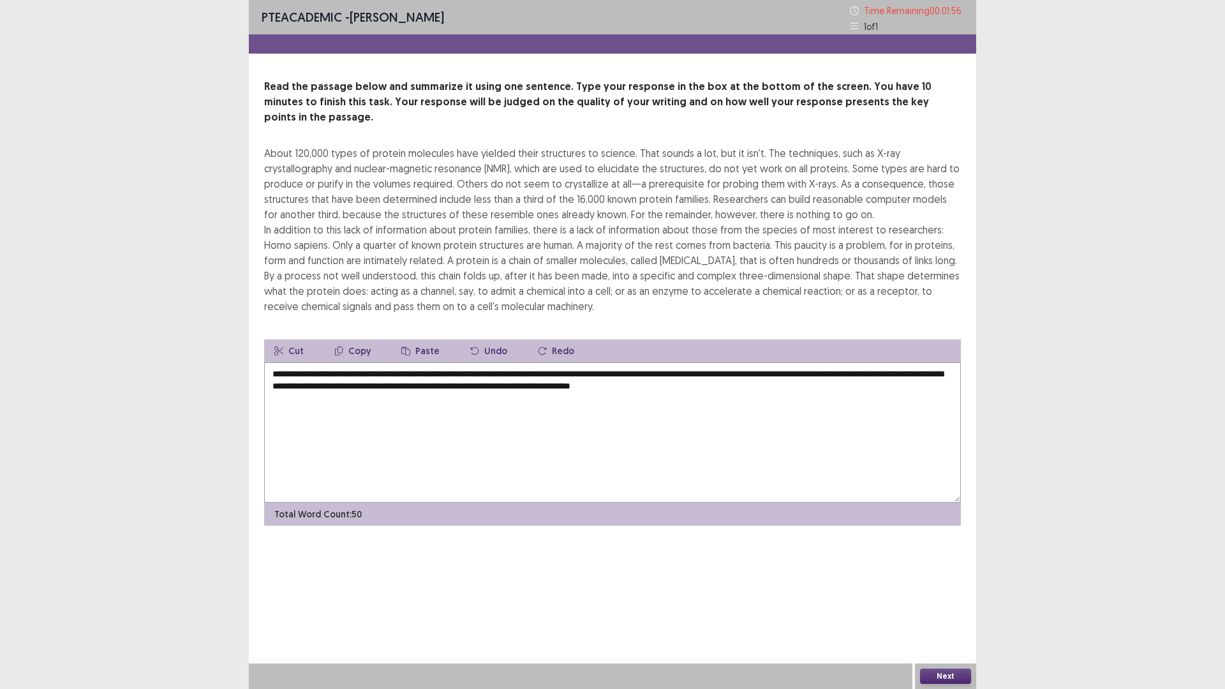
click at [735, 374] on textarea "**********" at bounding box center [612, 432] width 696 height 140
click at [739, 377] on textarea "**********" at bounding box center [612, 432] width 696 height 140
click at [762, 374] on textarea "**********" at bounding box center [612, 432] width 696 height 140
click at [804, 374] on textarea "**********" at bounding box center [612, 432] width 696 height 140
click at [651, 371] on textarea "**********" at bounding box center [612, 432] width 696 height 140
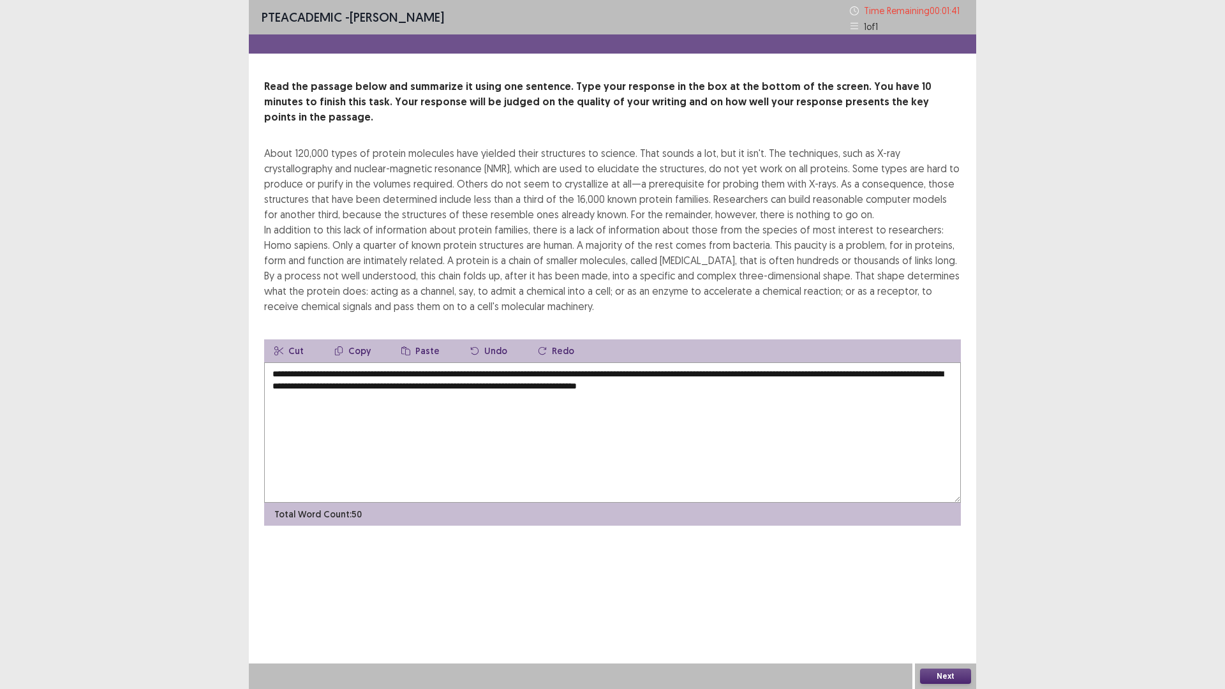
click at [746, 372] on textarea "**********" at bounding box center [612, 432] width 696 height 140
click at [811, 369] on textarea "**********" at bounding box center [612, 432] width 696 height 140
click at [954, 373] on textarea "**********" at bounding box center [612, 432] width 696 height 140
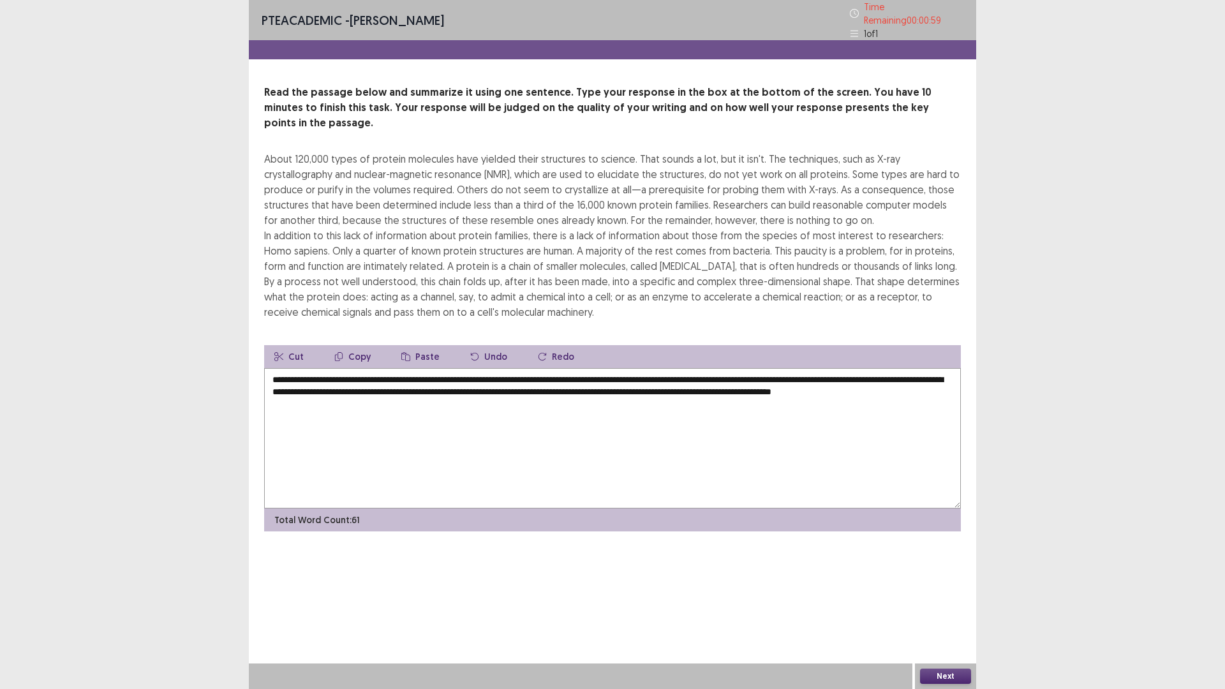
drag, startPoint x: 309, startPoint y: 361, endPoint x: 322, endPoint y: 355, distance: 14.0
click at [322, 368] on textarea "**********" at bounding box center [612, 438] width 696 height 140
click at [432, 368] on textarea "**********" at bounding box center [612, 438] width 696 height 140
click at [464, 368] on textarea "**********" at bounding box center [612, 438] width 696 height 140
click at [492, 368] on textarea "**********" at bounding box center [612, 438] width 696 height 140
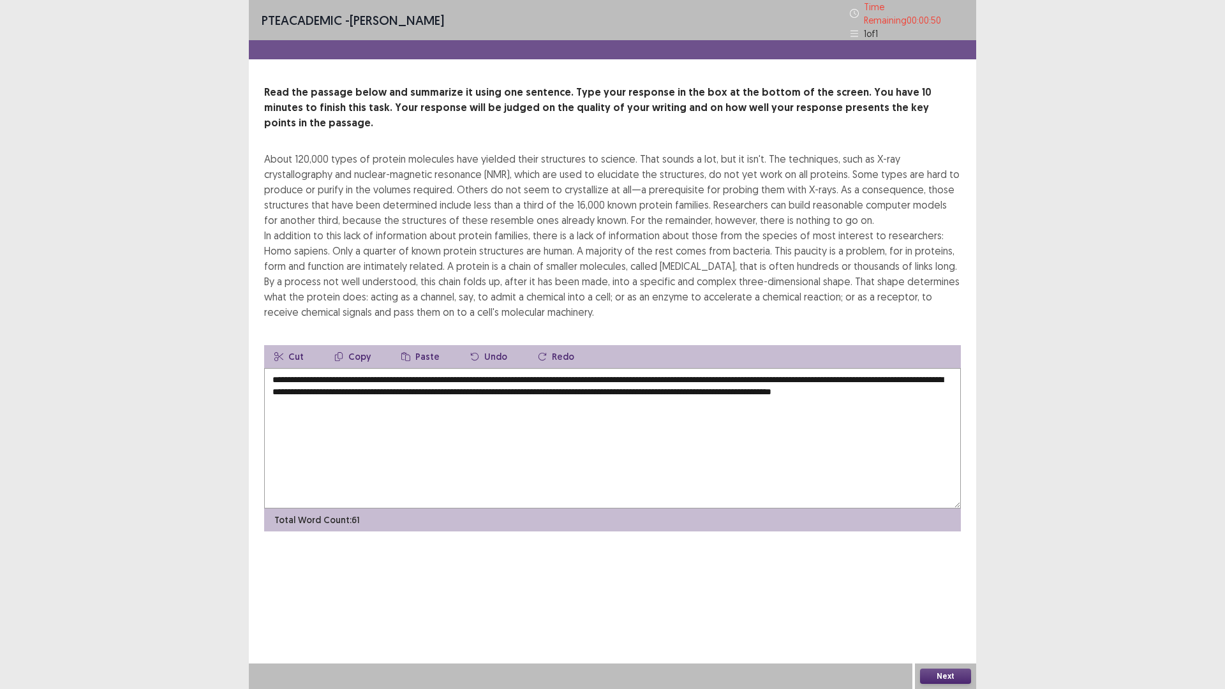
click at [675, 368] on textarea "**********" at bounding box center [612, 438] width 696 height 140
click at [838, 368] on textarea "**********" at bounding box center [612, 438] width 696 height 140
drag, startPoint x: 894, startPoint y: 360, endPoint x: 907, endPoint y: 360, distance: 12.8
click at [907, 368] on textarea "**********" at bounding box center [612, 438] width 696 height 140
drag, startPoint x: 406, startPoint y: 373, endPoint x: 394, endPoint y: 373, distance: 12.8
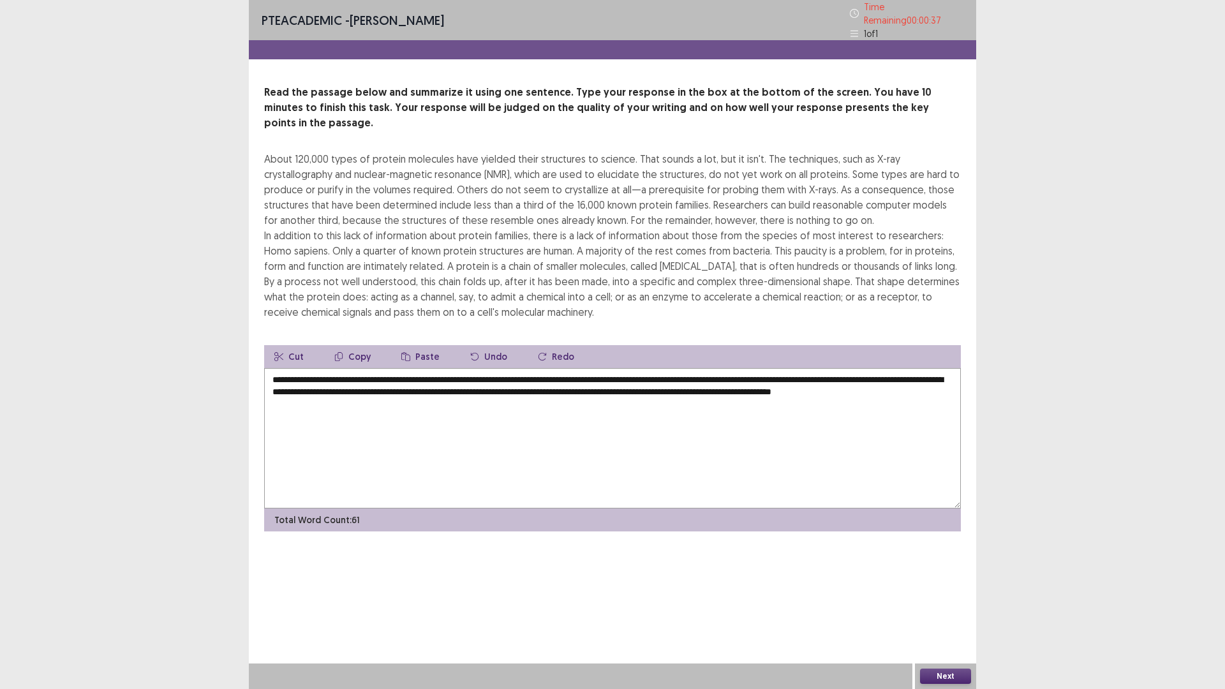
click at [394, 373] on textarea "**********" at bounding box center [612, 438] width 696 height 140
click at [395, 387] on textarea "**********" at bounding box center [612, 438] width 696 height 140
type textarea "**********"
click at [952, 672] on button "Next" at bounding box center [945, 675] width 51 height 15
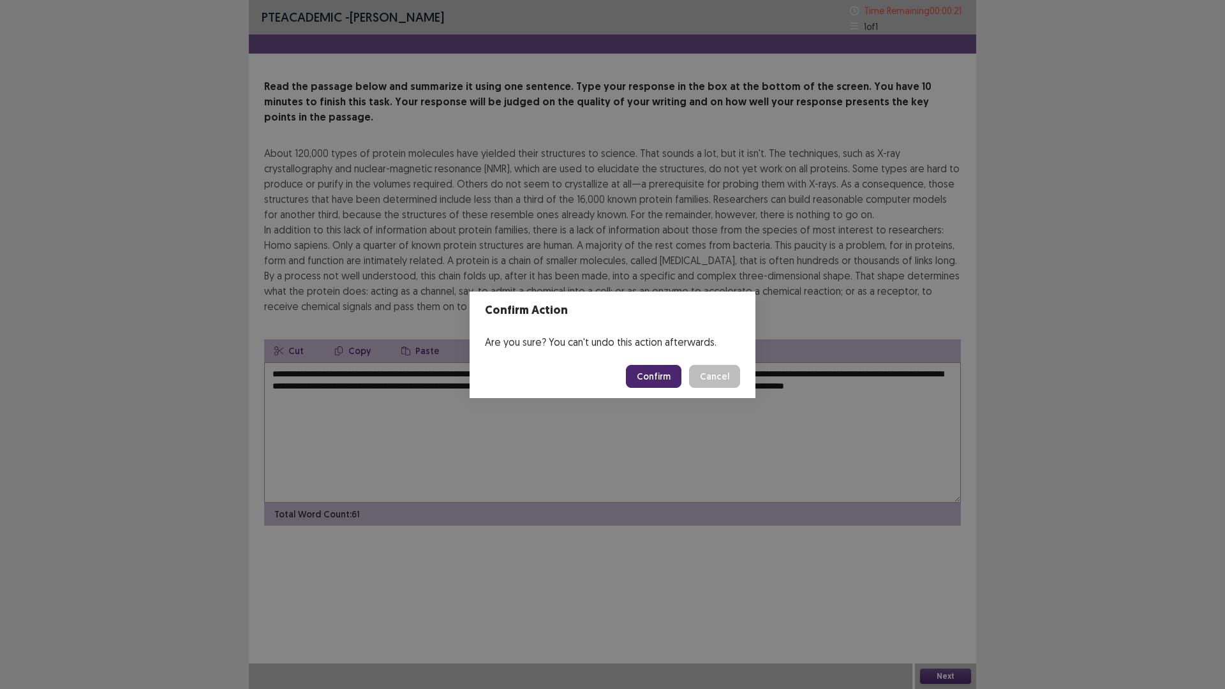
click at [660, 374] on button "Confirm" at bounding box center [653, 376] width 55 height 23
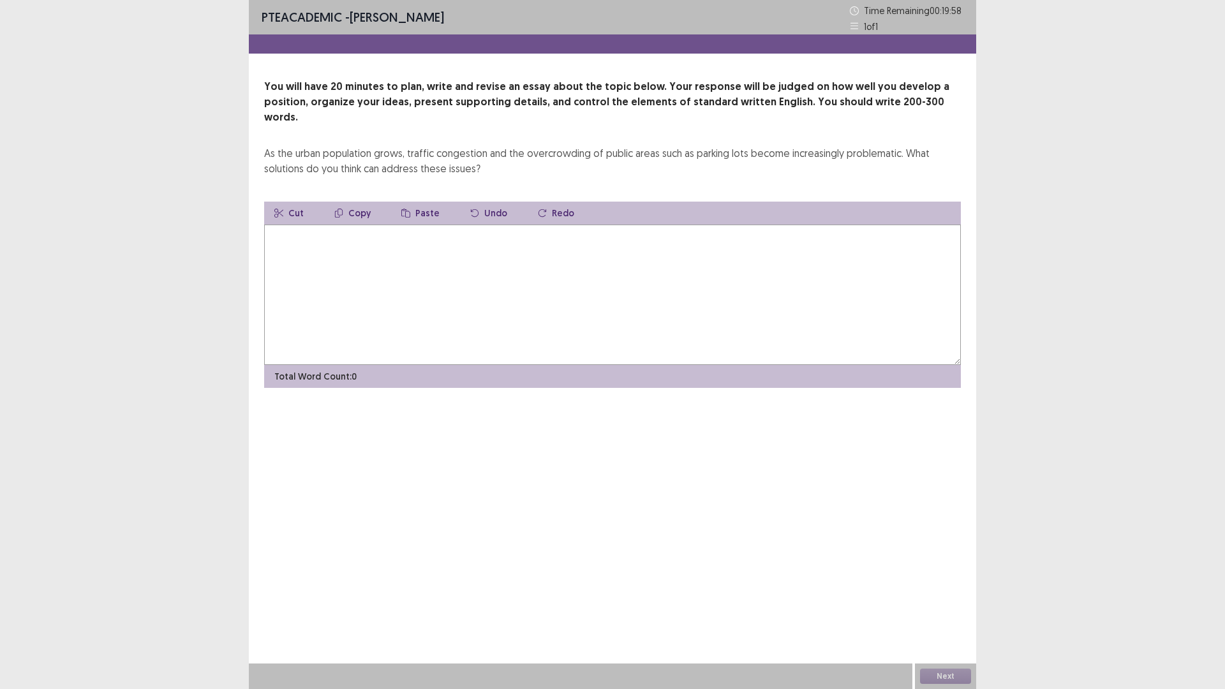
click at [789, 292] on textarea at bounding box center [612, 295] width 696 height 140
click at [433, 225] on textarea "**********" at bounding box center [612, 295] width 696 height 140
click at [352, 225] on textarea "**********" at bounding box center [612, 295] width 696 height 140
click at [512, 225] on textarea "**********" at bounding box center [612, 295] width 696 height 140
click at [346, 225] on textarea "**********" at bounding box center [612, 295] width 696 height 140
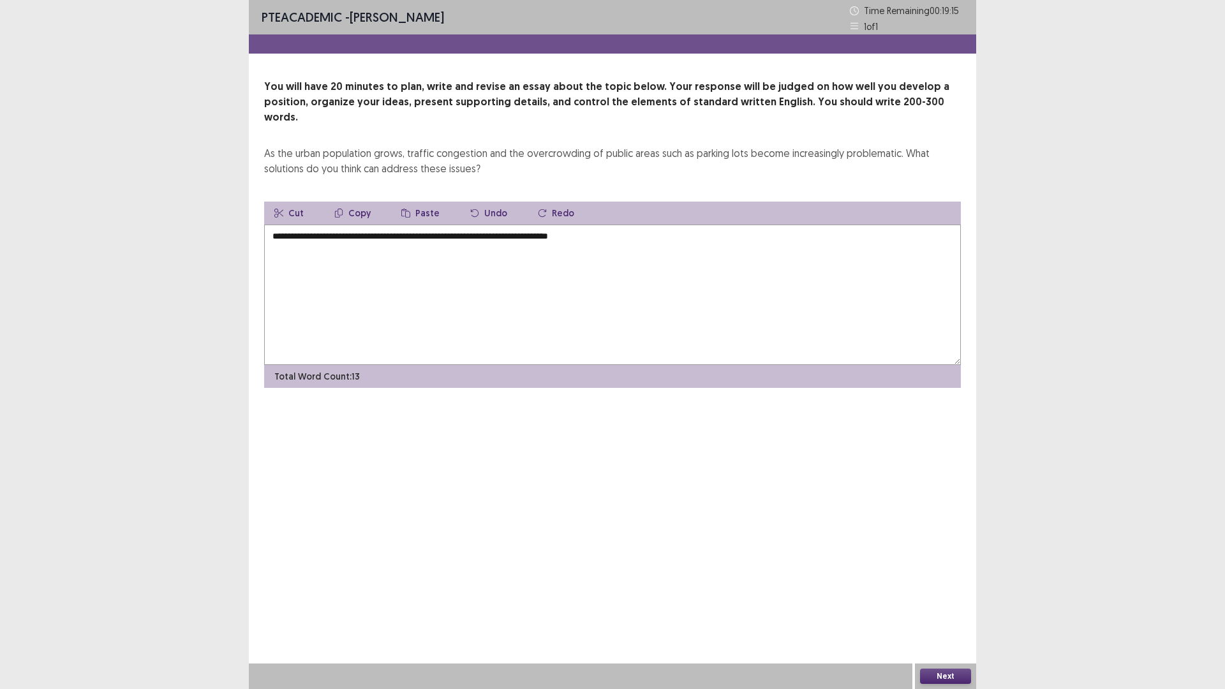
drag, startPoint x: 552, startPoint y: 222, endPoint x: 622, endPoint y: 227, distance: 70.3
click at [622, 227] on textarea "**********" at bounding box center [612, 295] width 696 height 140
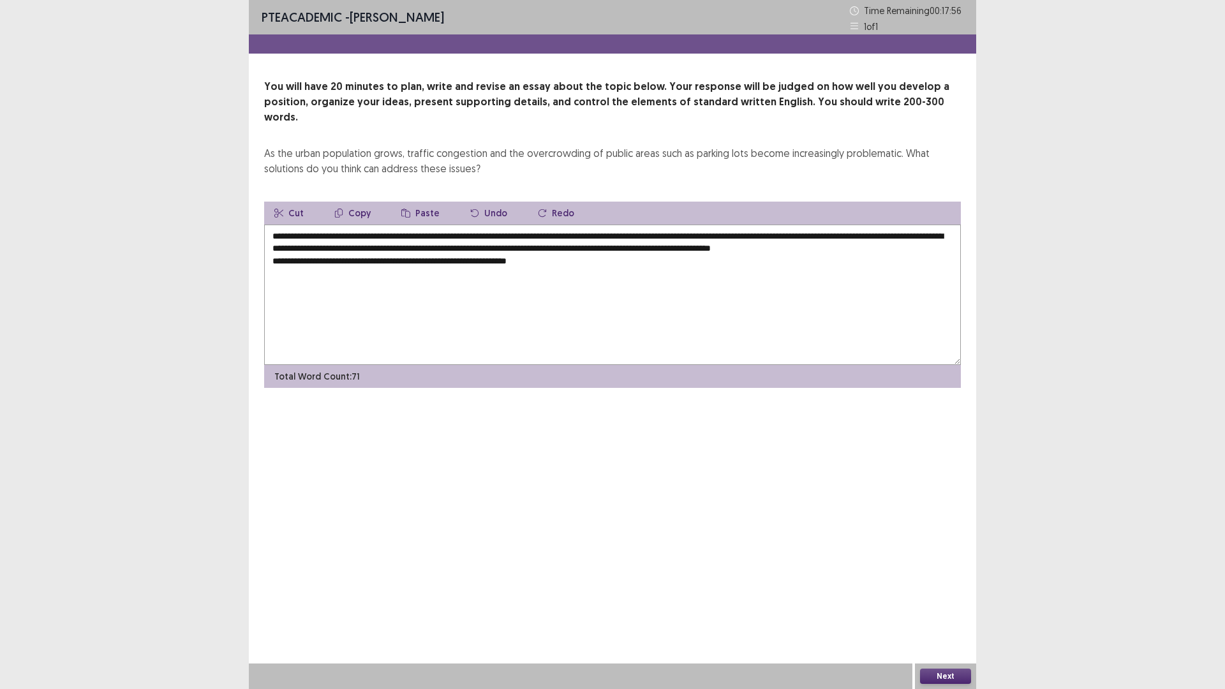
click at [564, 258] on textarea "**********" at bounding box center [612, 295] width 696 height 140
click at [616, 265] on textarea "**********" at bounding box center [612, 295] width 696 height 140
click at [689, 261] on textarea "**********" at bounding box center [612, 295] width 696 height 140
click at [760, 274] on textarea "**********" at bounding box center [612, 295] width 696 height 140
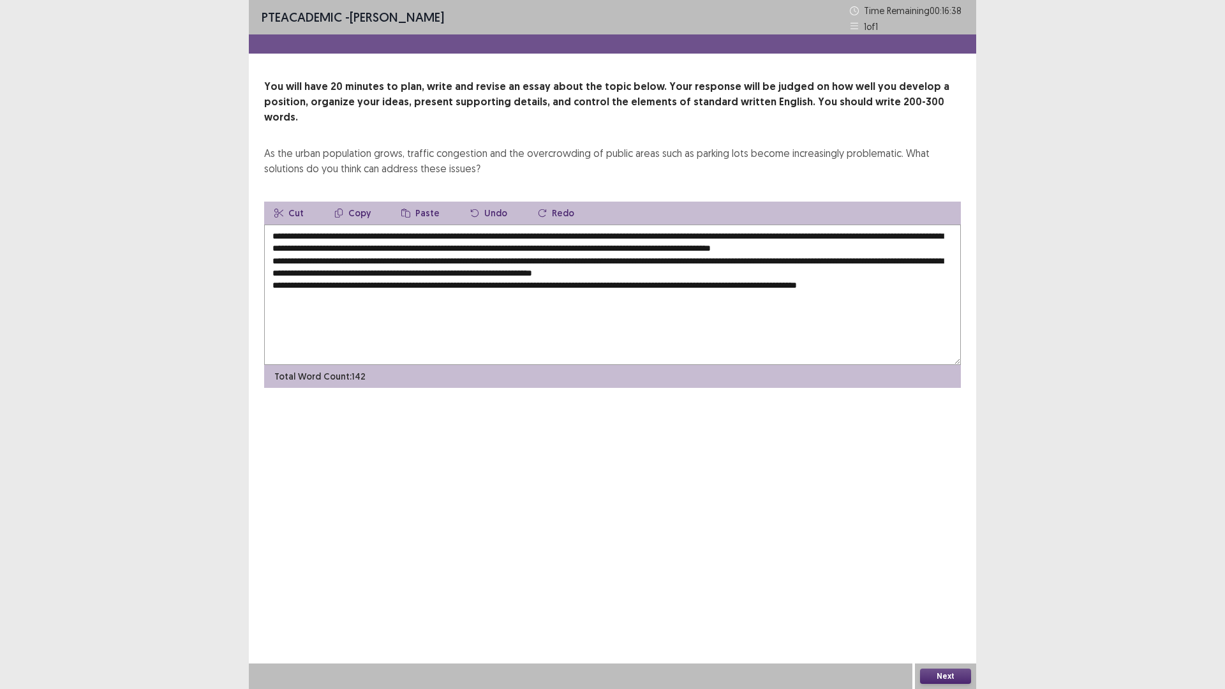
click at [918, 282] on textarea "**********" at bounding box center [612, 295] width 696 height 140
click at [940, 279] on textarea "**********" at bounding box center [612, 295] width 696 height 140
drag, startPoint x: 740, startPoint y: 294, endPoint x: 719, endPoint y: 293, distance: 20.4
click at [719, 293] on textarea "**********" at bounding box center [612, 295] width 696 height 140
click at [801, 291] on textarea "**********" at bounding box center [612, 295] width 696 height 140
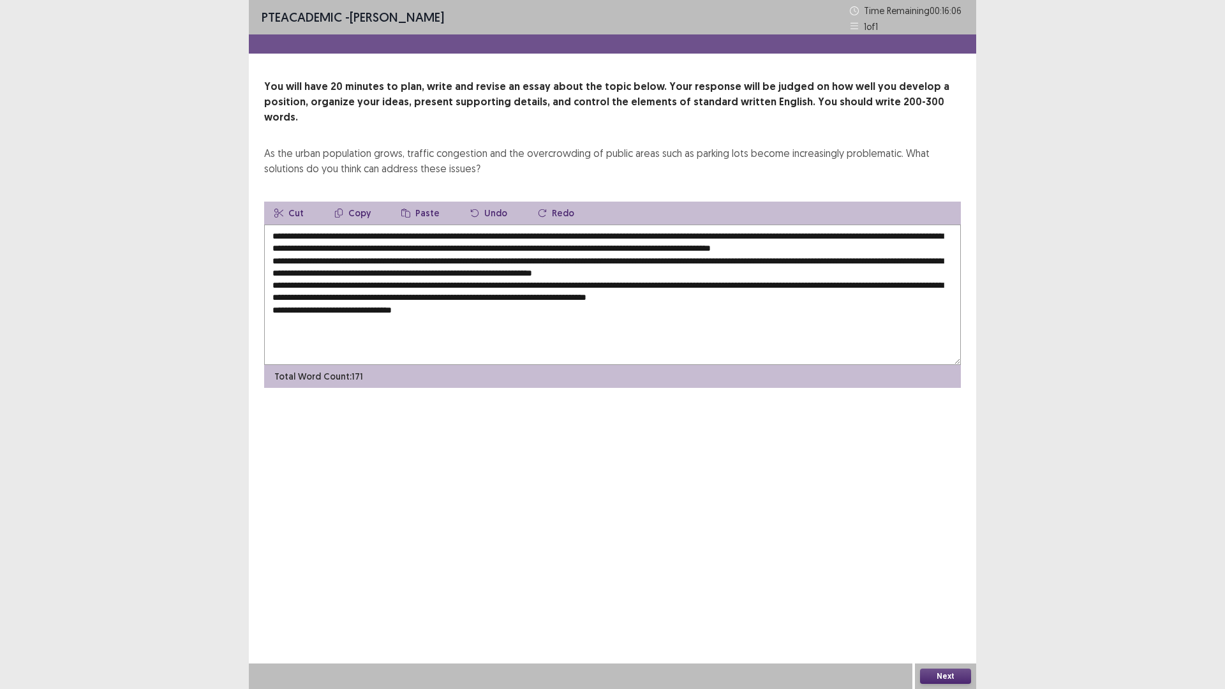
click at [381, 307] on textarea "**********" at bounding box center [612, 295] width 696 height 140
click at [450, 313] on textarea "**********" at bounding box center [612, 295] width 696 height 140
click at [547, 225] on textarea at bounding box center [612, 295] width 696 height 140
drag, startPoint x: 549, startPoint y: 223, endPoint x: 346, endPoint y: 223, distance: 202.8
click at [346, 225] on textarea at bounding box center [612, 295] width 696 height 140
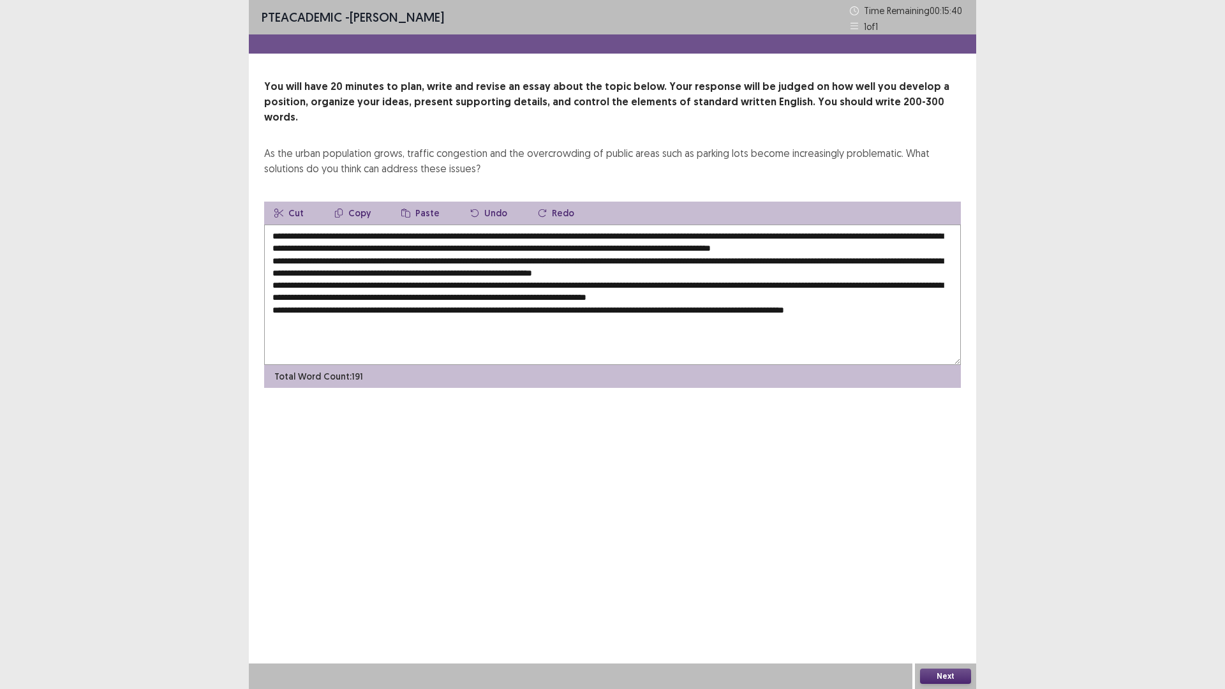
click at [350, 202] on button "Copy" at bounding box center [352, 213] width 57 height 23
click at [461, 258] on textarea at bounding box center [612, 295] width 696 height 140
click at [420, 202] on button "Paste" at bounding box center [420, 213] width 59 height 23
click at [459, 258] on textarea at bounding box center [612, 295] width 696 height 140
drag, startPoint x: 545, startPoint y: 260, endPoint x: 459, endPoint y: 260, distance: 85.5
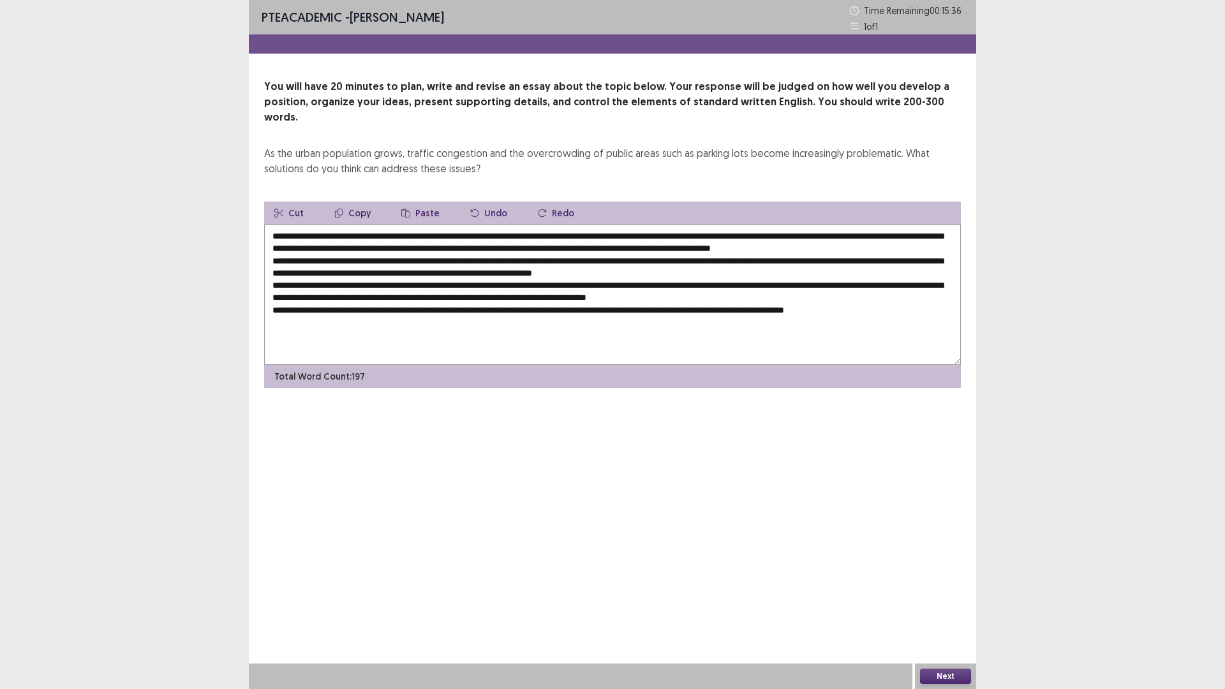
click at [459, 260] on textarea at bounding box center [612, 295] width 696 height 140
click at [457, 257] on textarea at bounding box center [612, 295] width 696 height 140
click at [769, 233] on textarea at bounding box center [612, 295] width 696 height 140
click at [832, 233] on textarea at bounding box center [612, 295] width 696 height 140
drag, startPoint x: 317, startPoint y: 246, endPoint x: 306, endPoint y: 244, distance: 11.6
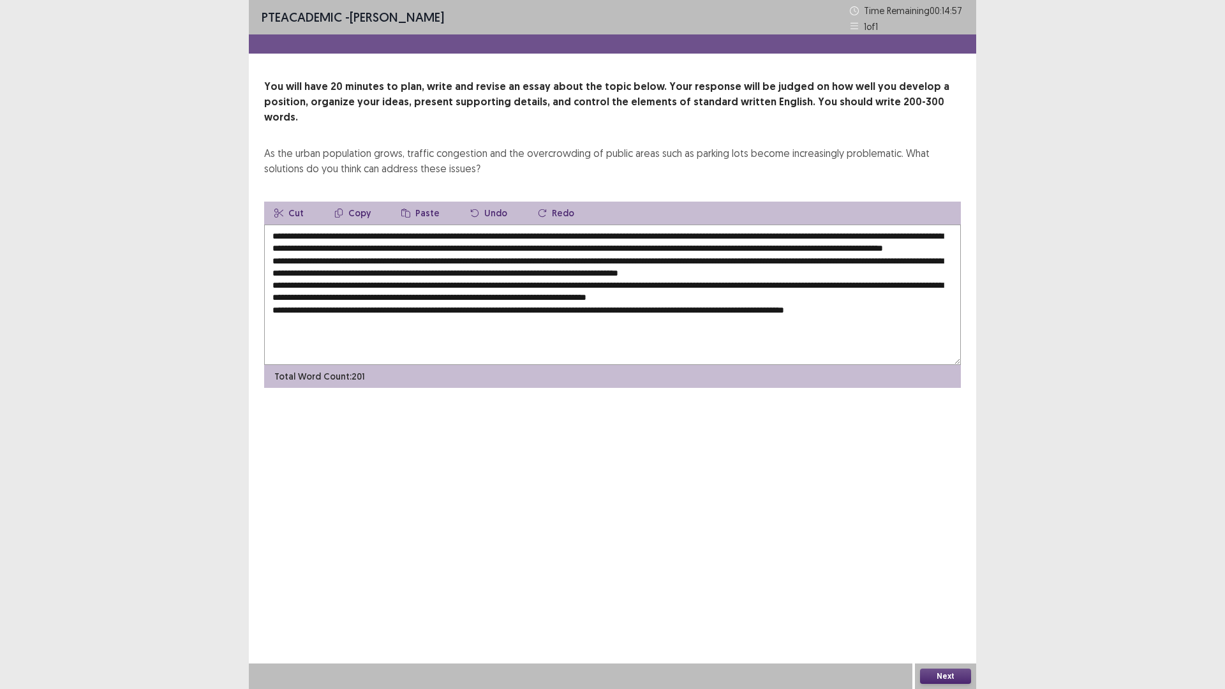
click at [306, 244] on textarea at bounding box center [612, 295] width 696 height 140
click at [316, 247] on textarea at bounding box center [612, 295] width 696 height 140
click at [318, 246] on textarea at bounding box center [612, 295] width 696 height 140
drag, startPoint x: 734, startPoint y: 234, endPoint x: 813, endPoint y: 235, distance: 78.5
click at [813, 235] on textarea at bounding box center [612, 295] width 696 height 140
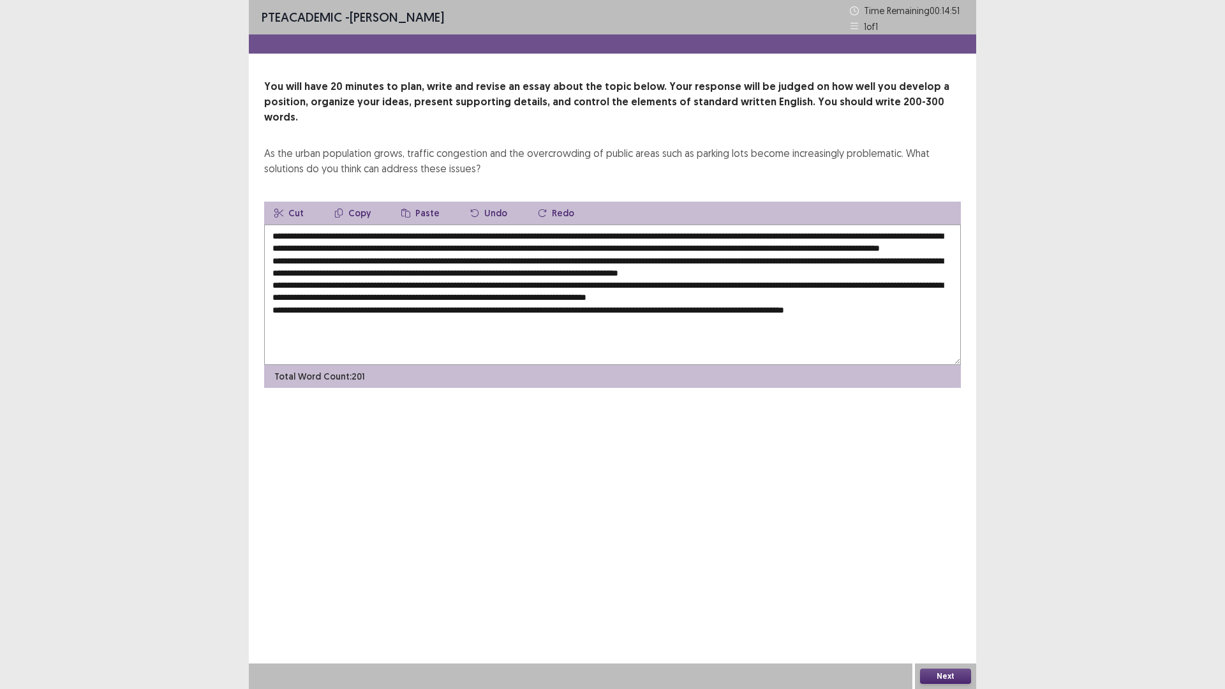
click at [358, 202] on button "Copy" at bounding box center [352, 213] width 57 height 23
click at [865, 259] on textarea at bounding box center [612, 295] width 696 height 140
click at [418, 202] on button "Paste" at bounding box center [420, 213] width 59 height 23
click at [864, 259] on textarea at bounding box center [612, 295] width 696 height 140
click at [431, 271] on textarea at bounding box center [612, 295] width 696 height 140
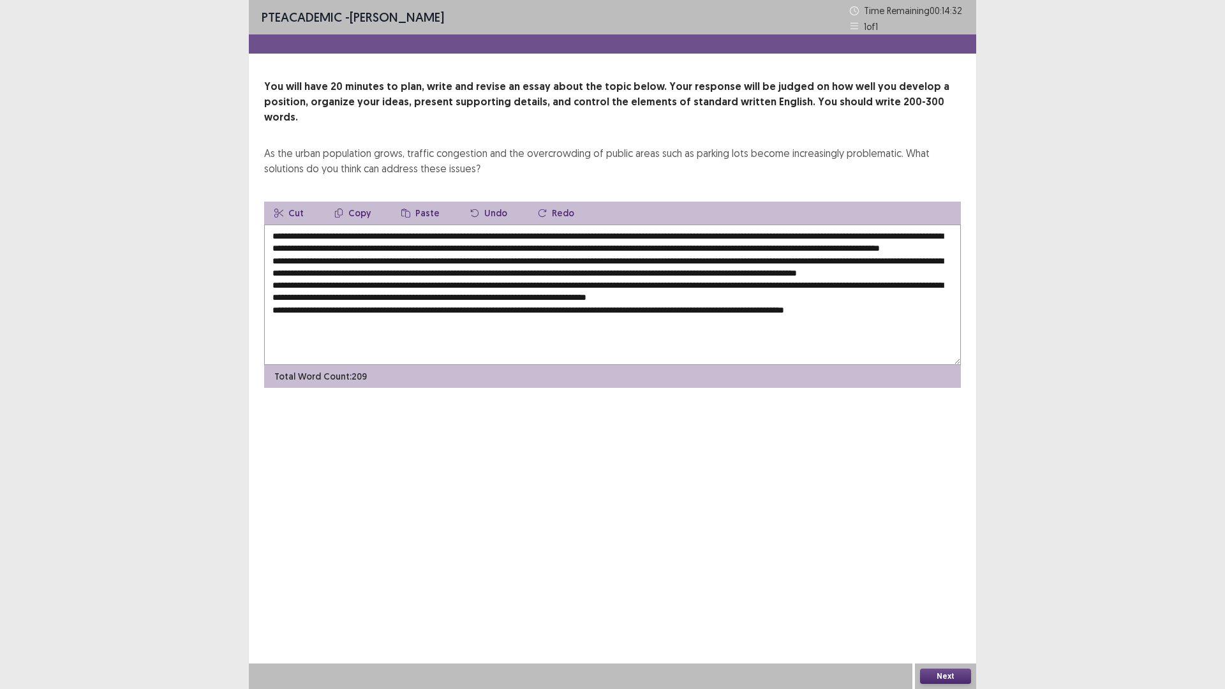
click at [515, 272] on textarea at bounding box center [612, 295] width 696 height 140
click at [782, 272] on textarea at bounding box center [612, 295] width 696 height 140
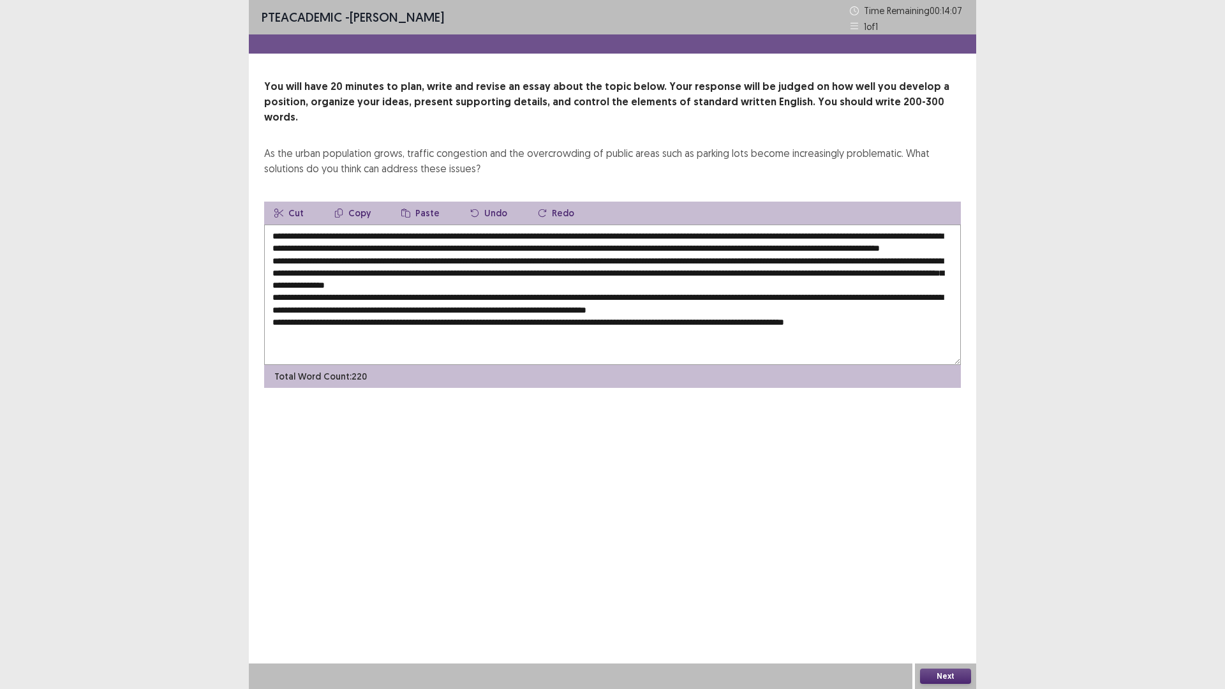
click at [316, 286] on textarea at bounding box center [612, 295] width 696 height 140
click at [927, 269] on textarea at bounding box center [612, 295] width 696 height 140
click at [881, 273] on textarea at bounding box center [612, 295] width 696 height 140
click at [926, 272] on textarea at bounding box center [612, 295] width 696 height 140
drag, startPoint x: 346, startPoint y: 223, endPoint x: 549, endPoint y: 225, distance: 202.8
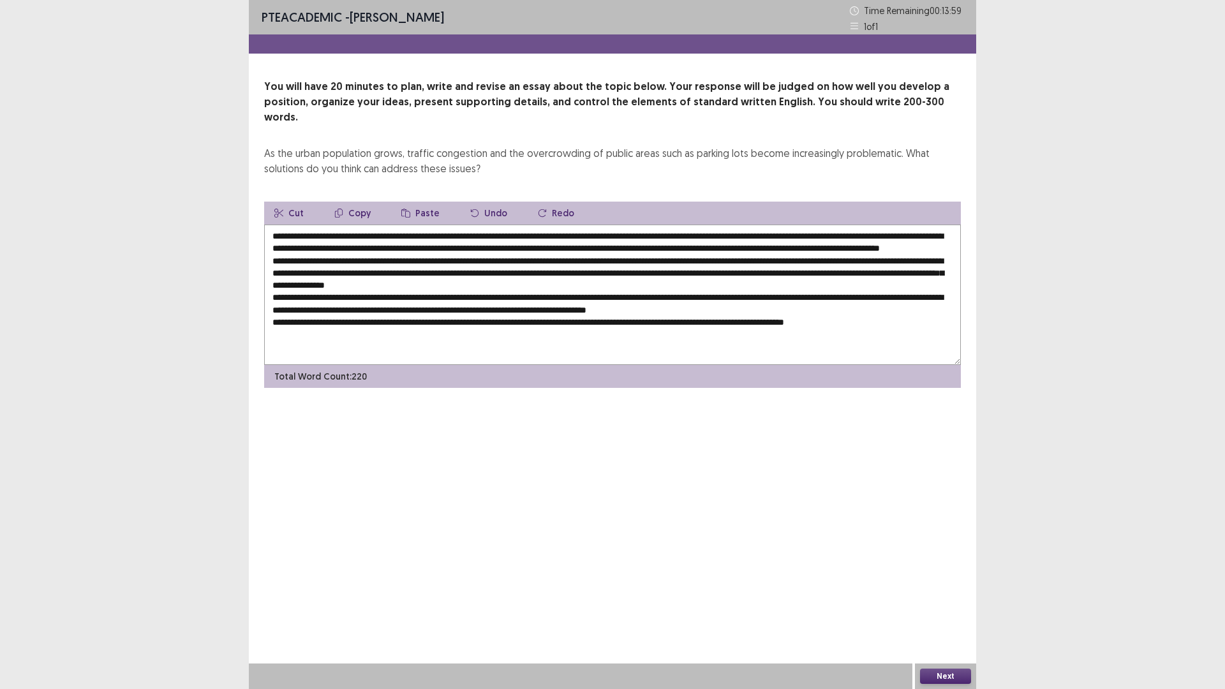
click at [549, 225] on textarea at bounding box center [612, 295] width 696 height 140
click at [360, 202] on button "Copy" at bounding box center [352, 213] width 57 height 23
click at [513, 283] on textarea at bounding box center [612, 295] width 696 height 140
click at [416, 202] on button "Paste" at bounding box center [420, 213] width 59 height 23
drag, startPoint x: 582, startPoint y: 283, endPoint x: 714, endPoint y: 287, distance: 132.1
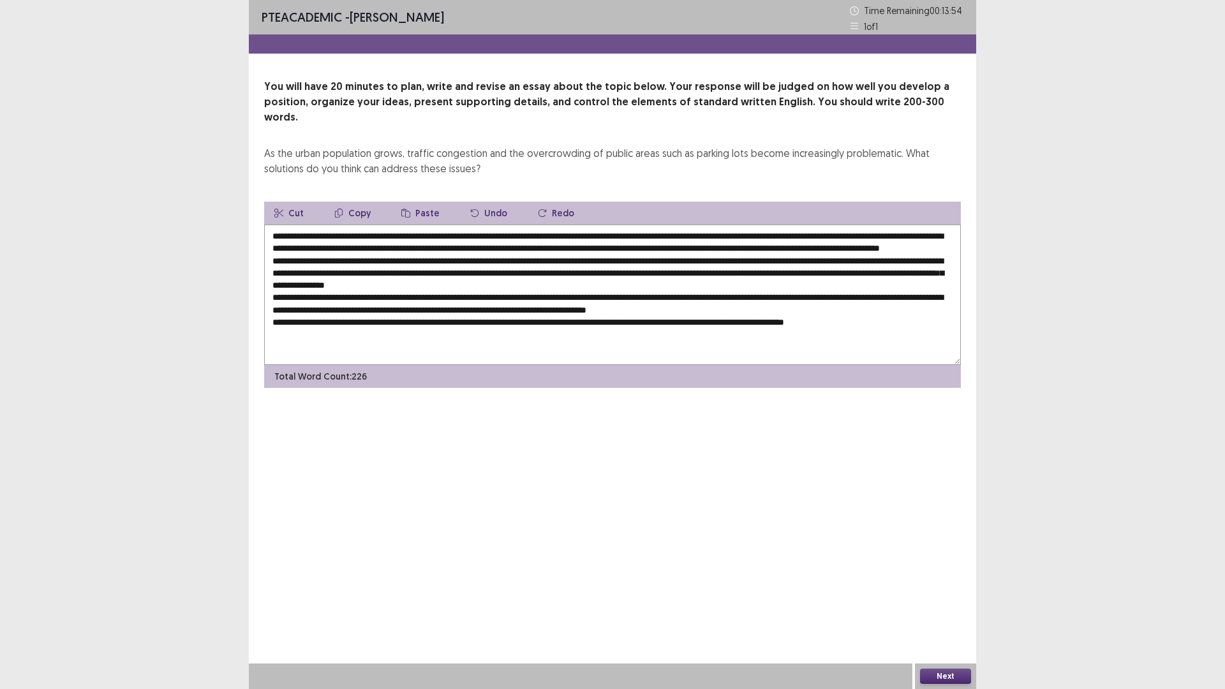
click at [714, 287] on textarea at bounding box center [612, 295] width 696 height 140
click at [511, 281] on textarea at bounding box center [612, 295] width 696 height 140
click at [450, 295] on textarea at bounding box center [612, 295] width 696 height 140
click at [425, 202] on button "Paste" at bounding box center [420, 213] width 59 height 23
click at [449, 297] on textarea at bounding box center [612, 295] width 696 height 140
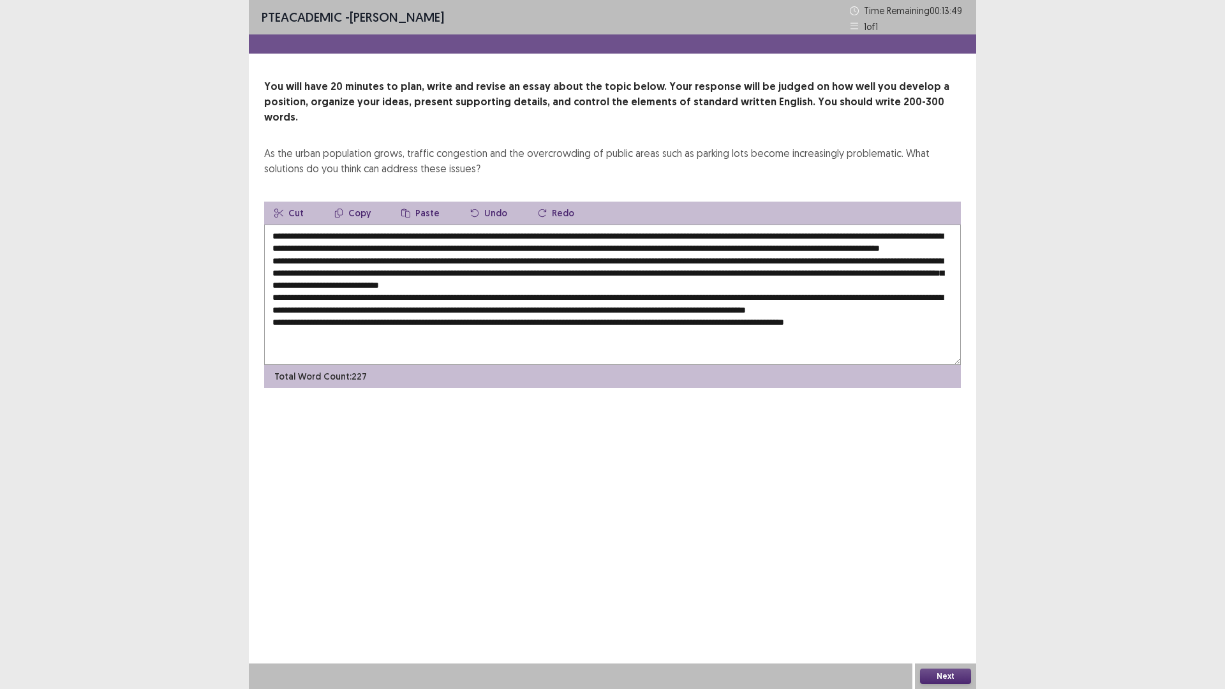
click at [723, 296] on textarea at bounding box center [612, 295] width 696 height 140
click at [439, 309] on textarea at bounding box center [612, 295] width 696 height 140
drag, startPoint x: 832, startPoint y: 237, endPoint x: 317, endPoint y: 246, distance: 514.8
click at [317, 246] on textarea at bounding box center [612, 295] width 696 height 140
click at [363, 202] on button "Copy" at bounding box center [352, 213] width 57 height 23
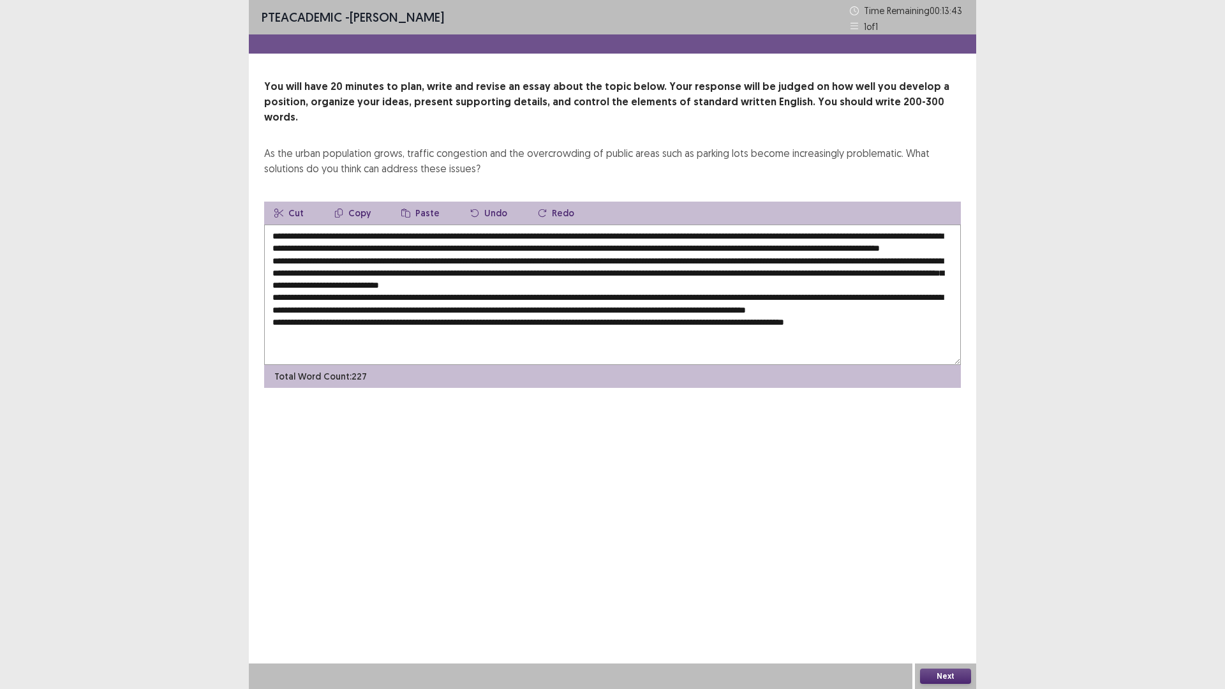
drag, startPoint x: 307, startPoint y: 297, endPoint x: 261, endPoint y: 298, distance: 45.9
click at [261, 298] on div "You will have 20 minutes to plan, write and revise an essay about the topic bel…" at bounding box center [612, 233] width 727 height 309
click at [441, 309] on textarea at bounding box center [612, 295] width 696 height 140
click at [408, 202] on button "Paste" at bounding box center [420, 213] width 59 height 23
click at [605, 310] on textarea at bounding box center [612, 295] width 696 height 140
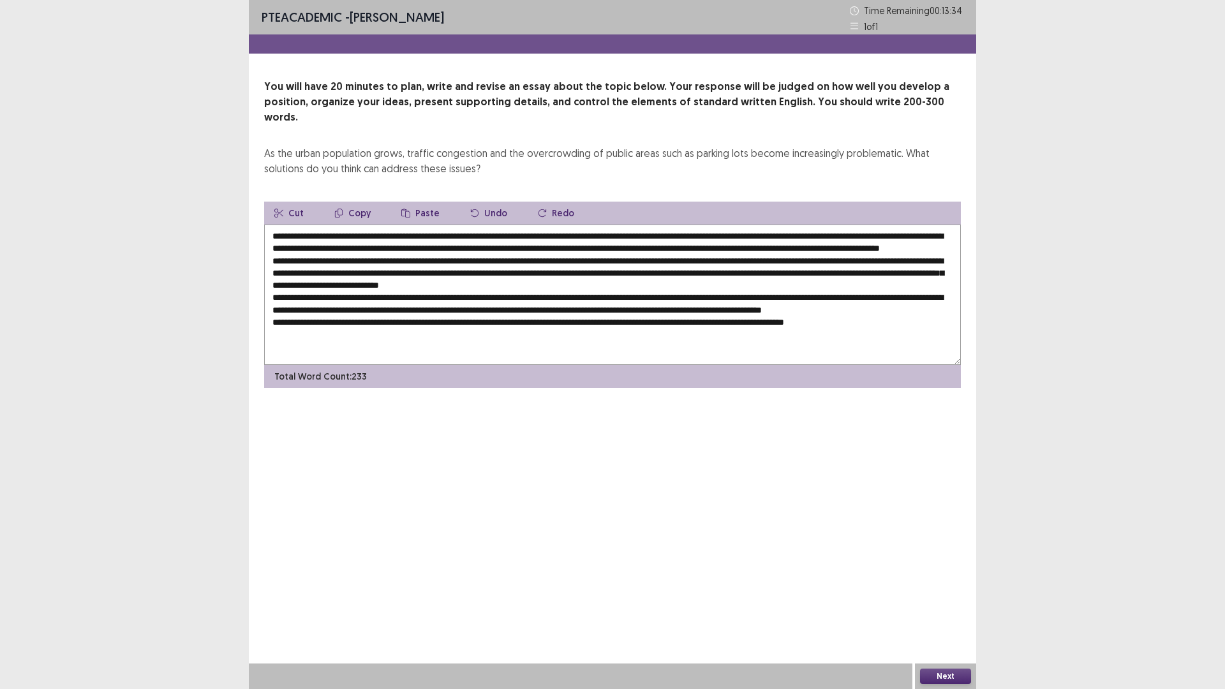
click at [347, 320] on textarea at bounding box center [612, 295] width 696 height 140
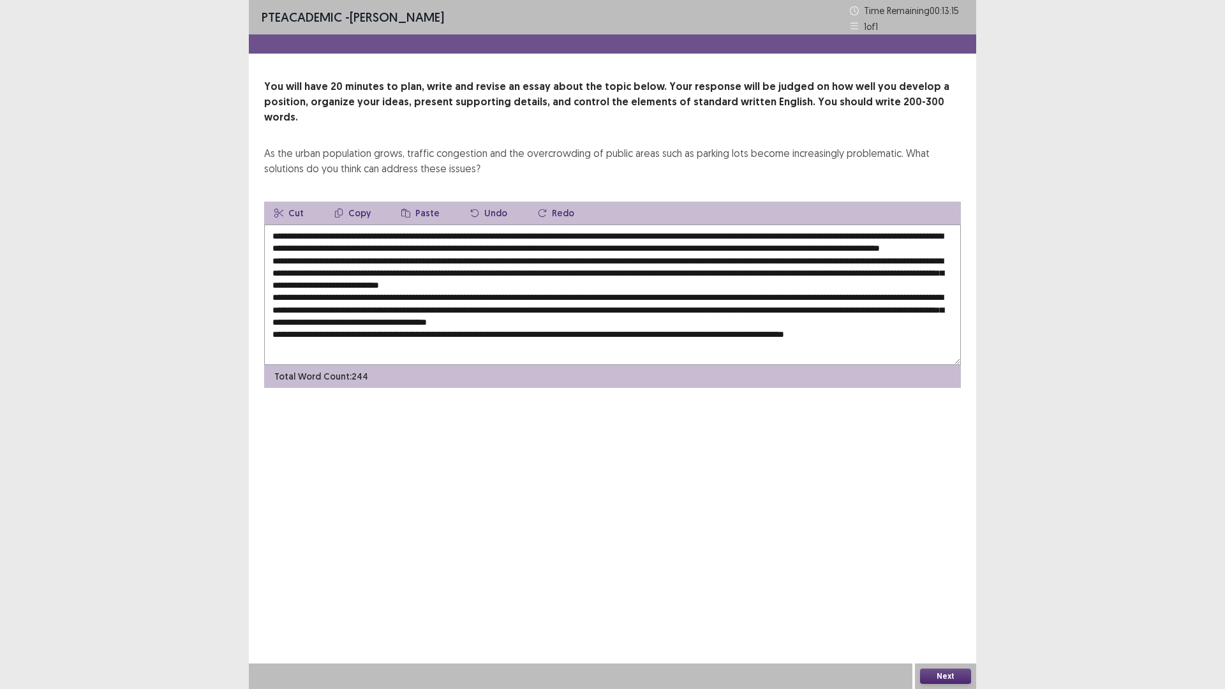
click at [707, 319] on textarea at bounding box center [612, 295] width 696 height 140
click at [347, 225] on textarea at bounding box center [612, 295] width 696 height 140
drag, startPoint x: 433, startPoint y: 222, endPoint x: 549, endPoint y: 220, distance: 116.1
click at [549, 225] on textarea at bounding box center [612, 295] width 696 height 140
click at [363, 202] on button "Copy" at bounding box center [352, 213] width 57 height 23
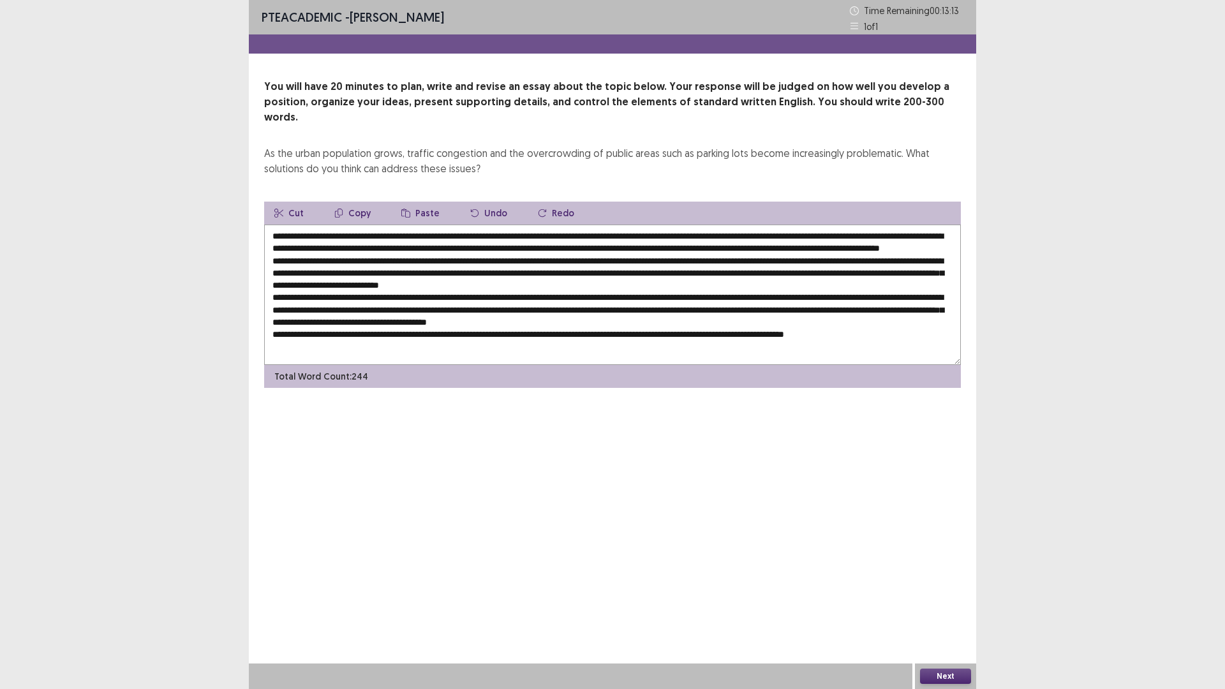
click at [707, 320] on textarea at bounding box center [612, 295] width 696 height 140
click at [413, 202] on button "Paste" at bounding box center [420, 213] width 59 height 23
click at [707, 320] on textarea at bounding box center [612, 295] width 696 height 140
click at [591, 332] on textarea at bounding box center [612, 295] width 696 height 140
drag, startPoint x: 346, startPoint y: 219, endPoint x: 365, endPoint y: 196, distance: 29.5
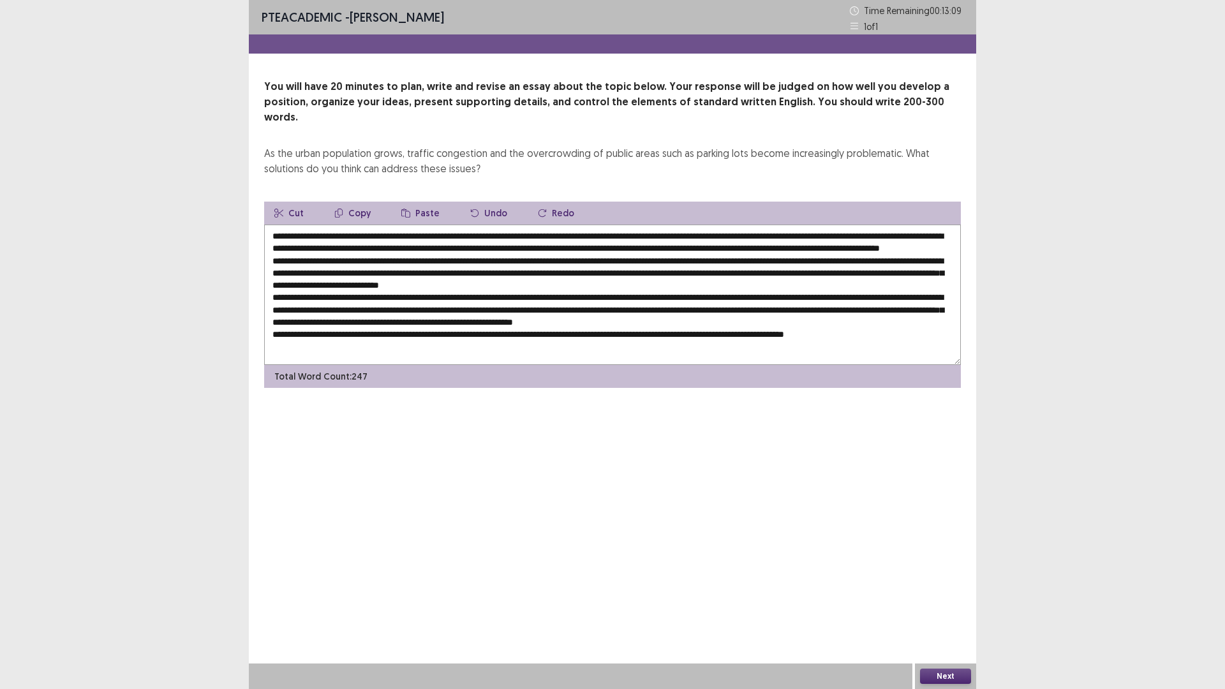
click at [550, 225] on textarea at bounding box center [612, 295] width 696 height 140
click at [365, 202] on button "Copy" at bounding box center [352, 213] width 57 height 23
click at [593, 334] on textarea at bounding box center [612, 295] width 696 height 140
click at [420, 202] on button "Paste" at bounding box center [420, 213] width 59 height 23
click at [589, 334] on textarea at bounding box center [612, 295] width 696 height 140
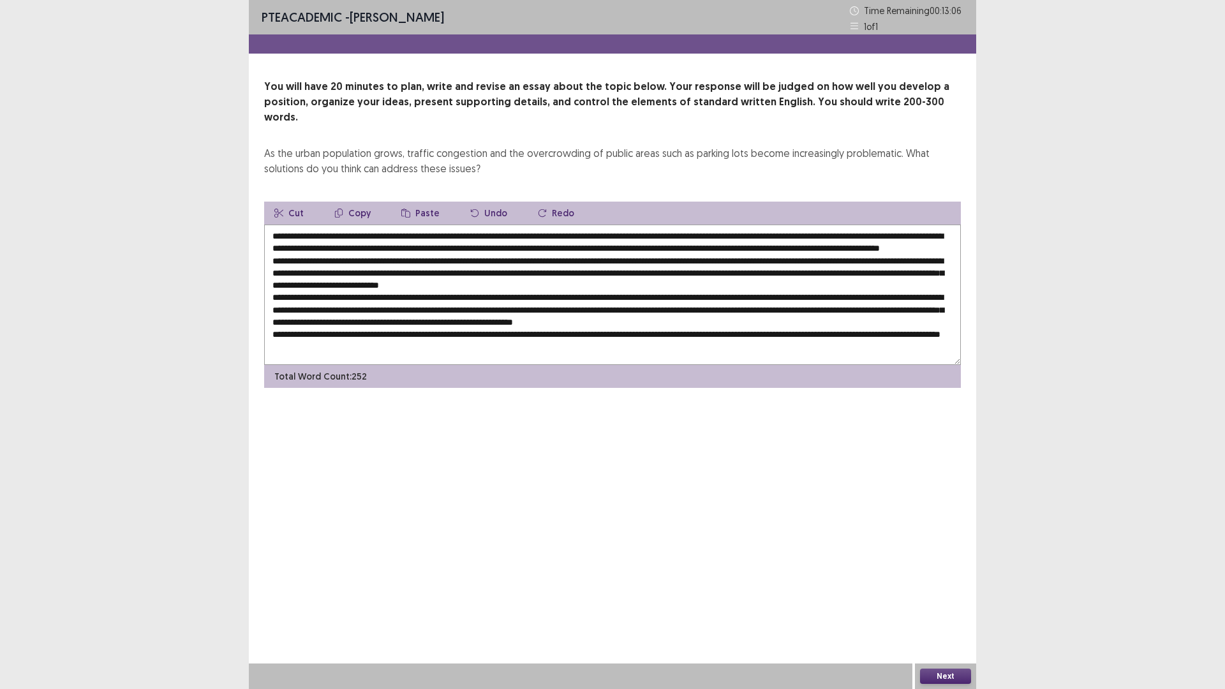
type textarea "**********"
click at [399, 225] on textarea at bounding box center [612, 295] width 696 height 140
click at [663, 225] on textarea at bounding box center [612, 295] width 696 height 140
click at [407, 260] on textarea at bounding box center [612, 295] width 696 height 140
click at [430, 260] on textarea at bounding box center [612, 295] width 696 height 140
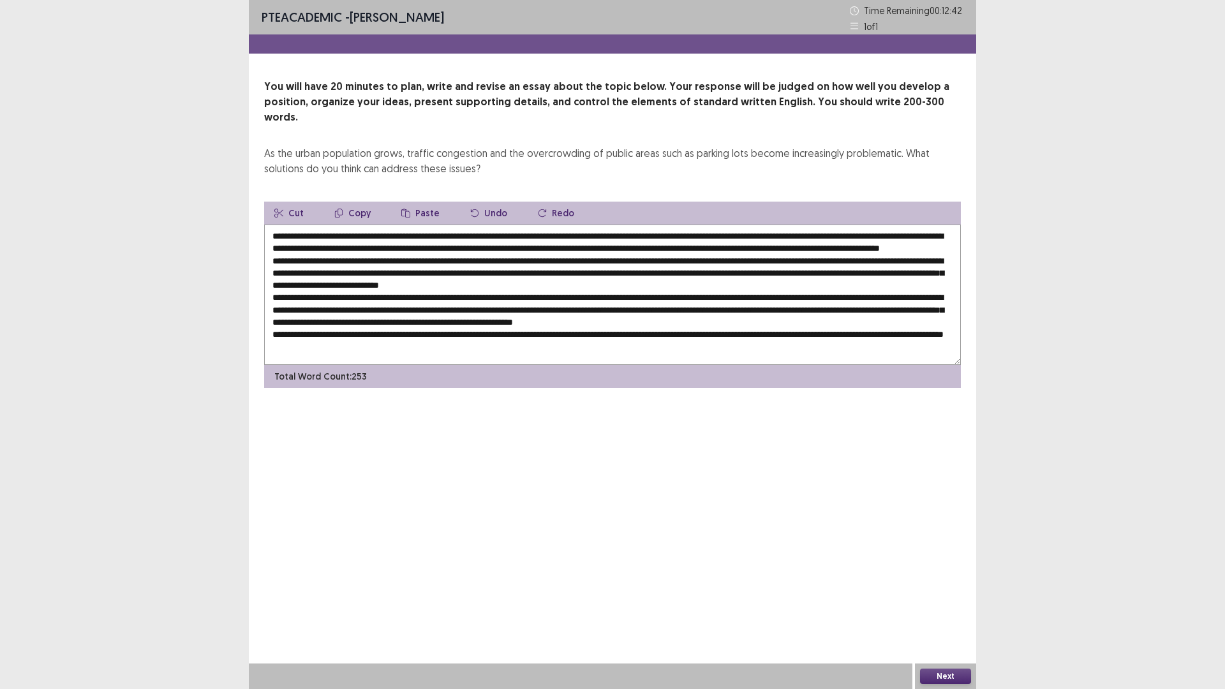
drag, startPoint x: 472, startPoint y: 260, endPoint x: 495, endPoint y: 260, distance: 23.0
click at [495, 260] on textarea at bounding box center [612, 295] width 696 height 140
click at [455, 257] on textarea at bounding box center [612, 295] width 696 height 140
click at [473, 258] on textarea at bounding box center [612, 295] width 696 height 140
click at [769, 235] on textarea at bounding box center [612, 295] width 696 height 140
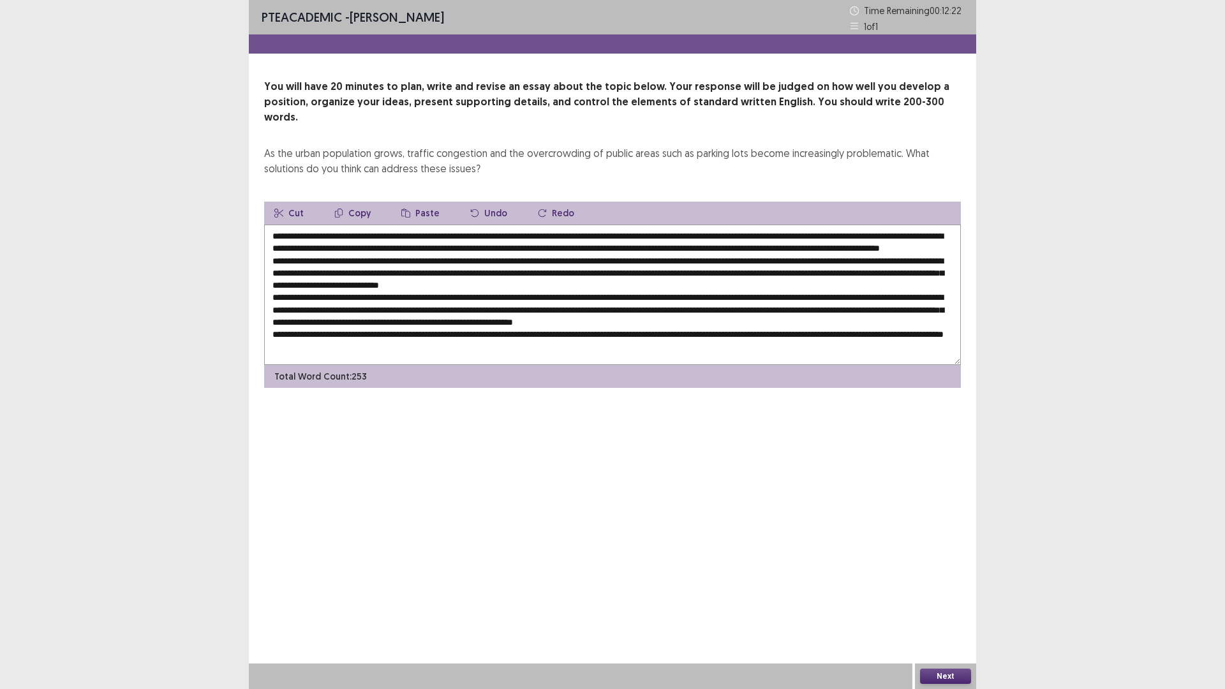
drag, startPoint x: 769, startPoint y: 235, endPoint x: 810, endPoint y: 235, distance: 41.5
click at [810, 235] on textarea at bounding box center [612, 295] width 696 height 140
click at [779, 233] on textarea at bounding box center [612, 295] width 696 height 140
click at [759, 234] on textarea at bounding box center [612, 295] width 696 height 140
click at [757, 236] on textarea at bounding box center [612, 295] width 696 height 140
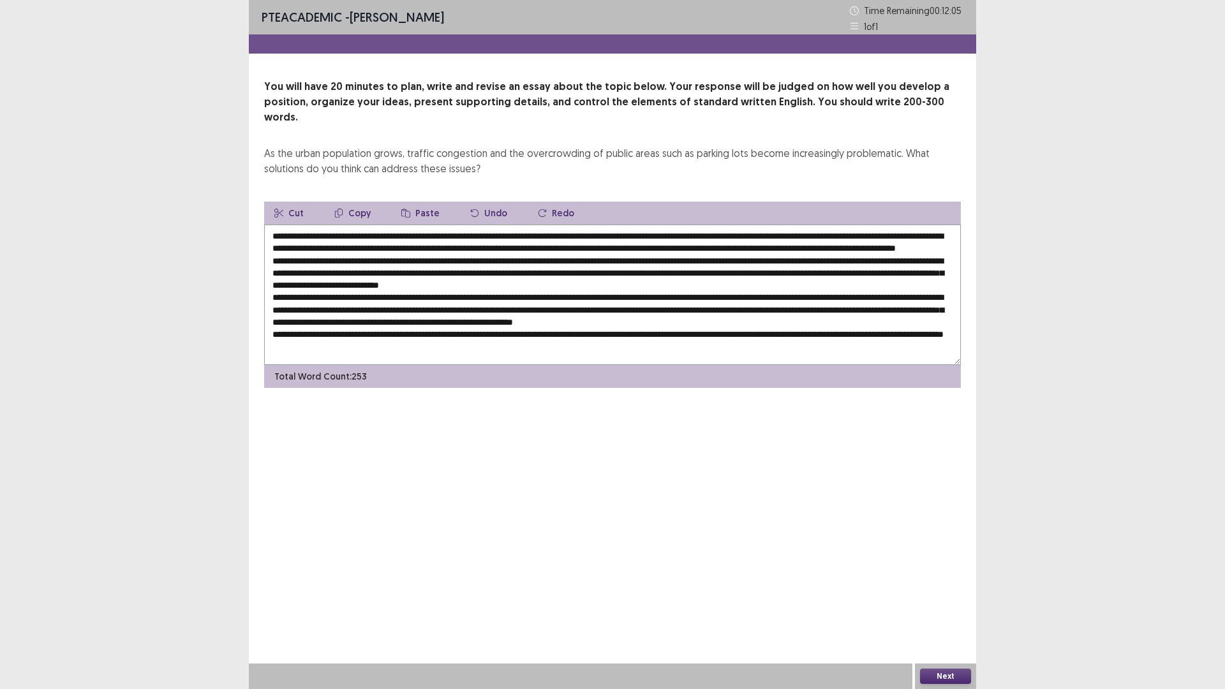
drag, startPoint x: 811, startPoint y: 237, endPoint x: 769, endPoint y: 237, distance: 42.1
click at [769, 237] on textarea at bounding box center [612, 295] width 696 height 140
click at [758, 232] on textarea at bounding box center [612, 295] width 696 height 140
click at [792, 235] on textarea at bounding box center [612, 295] width 696 height 140
drag, startPoint x: 900, startPoint y: 259, endPoint x: 943, endPoint y: 261, distance: 43.4
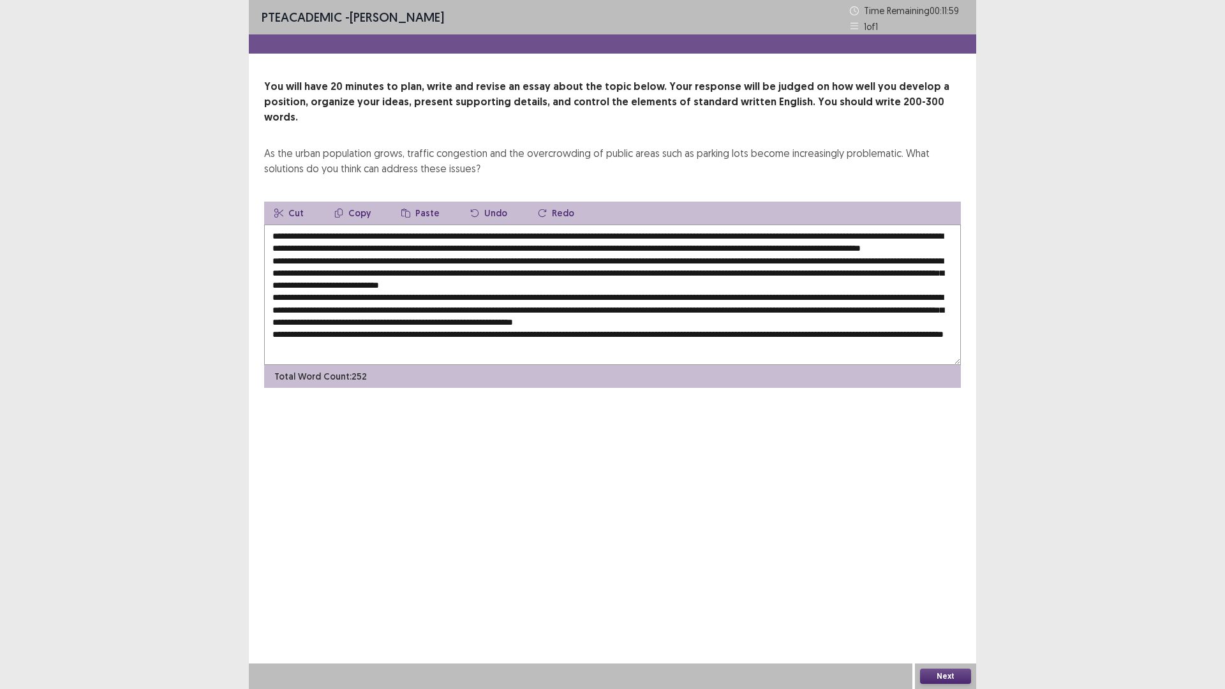
click at [943, 261] on textarea at bounding box center [612, 295] width 696 height 140
click at [899, 261] on textarea at bounding box center [612, 295] width 696 height 140
click at [899, 260] on textarea at bounding box center [612, 295] width 696 height 140
click at [920, 262] on textarea at bounding box center [612, 295] width 696 height 140
click at [922, 260] on textarea at bounding box center [612, 295] width 696 height 140
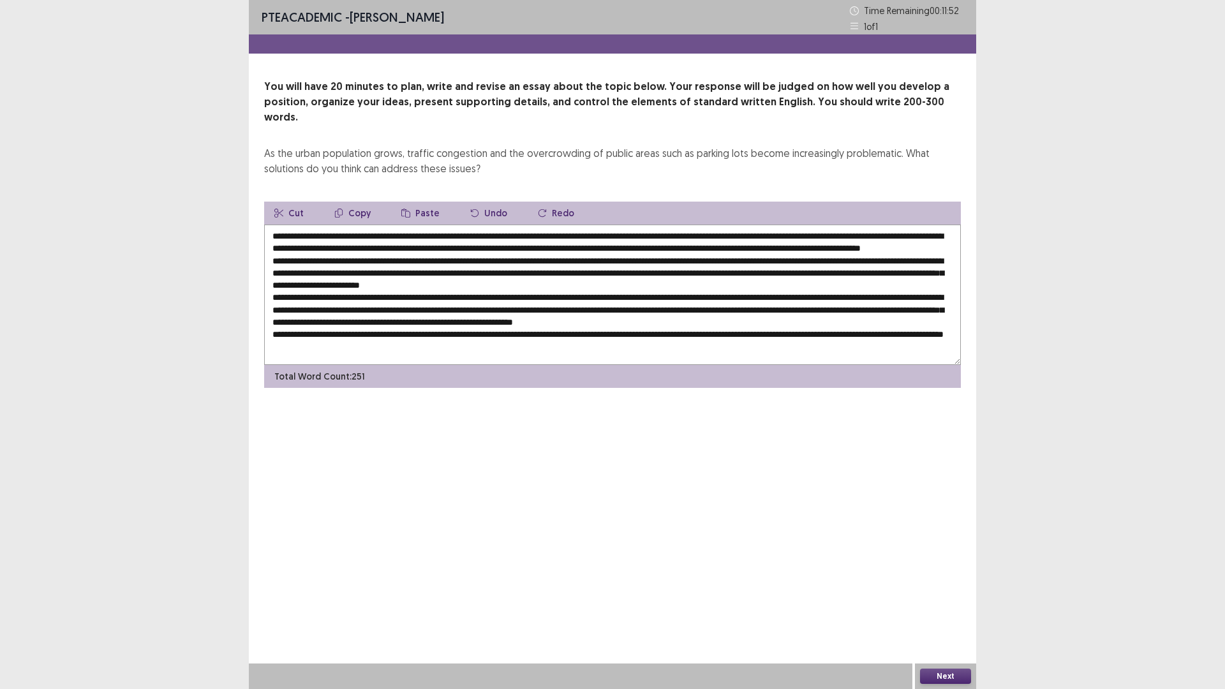
click at [374, 284] on textarea at bounding box center [612, 295] width 696 height 140
click at [320, 300] on textarea at bounding box center [612, 295] width 696 height 140
click at [457, 277] on textarea at bounding box center [612, 295] width 696 height 140
drag, startPoint x: 534, startPoint y: 316, endPoint x: 554, endPoint y: 314, distance: 19.9
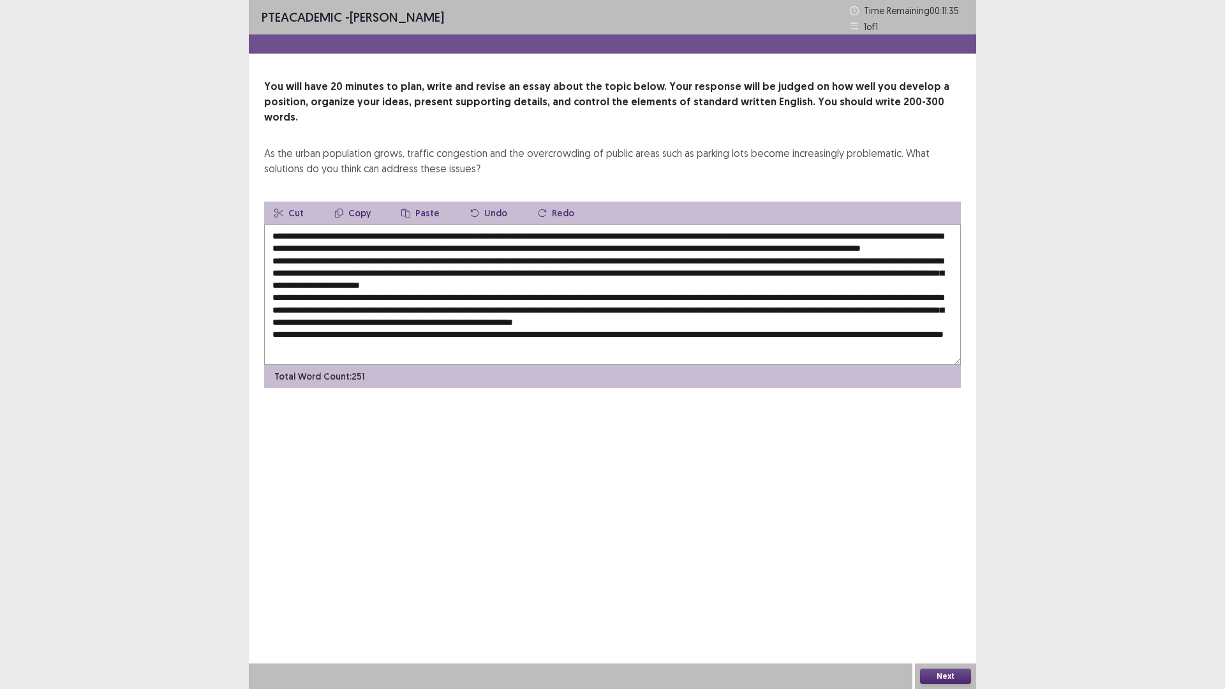
click at [554, 314] on textarea at bounding box center [612, 295] width 696 height 140
click at [600, 316] on textarea at bounding box center [612, 295] width 696 height 140
drag, startPoint x: 544, startPoint y: 312, endPoint x: 535, endPoint y: 312, distance: 8.9
click at [535, 312] on textarea at bounding box center [612, 295] width 696 height 140
click at [601, 317] on textarea at bounding box center [612, 295] width 696 height 140
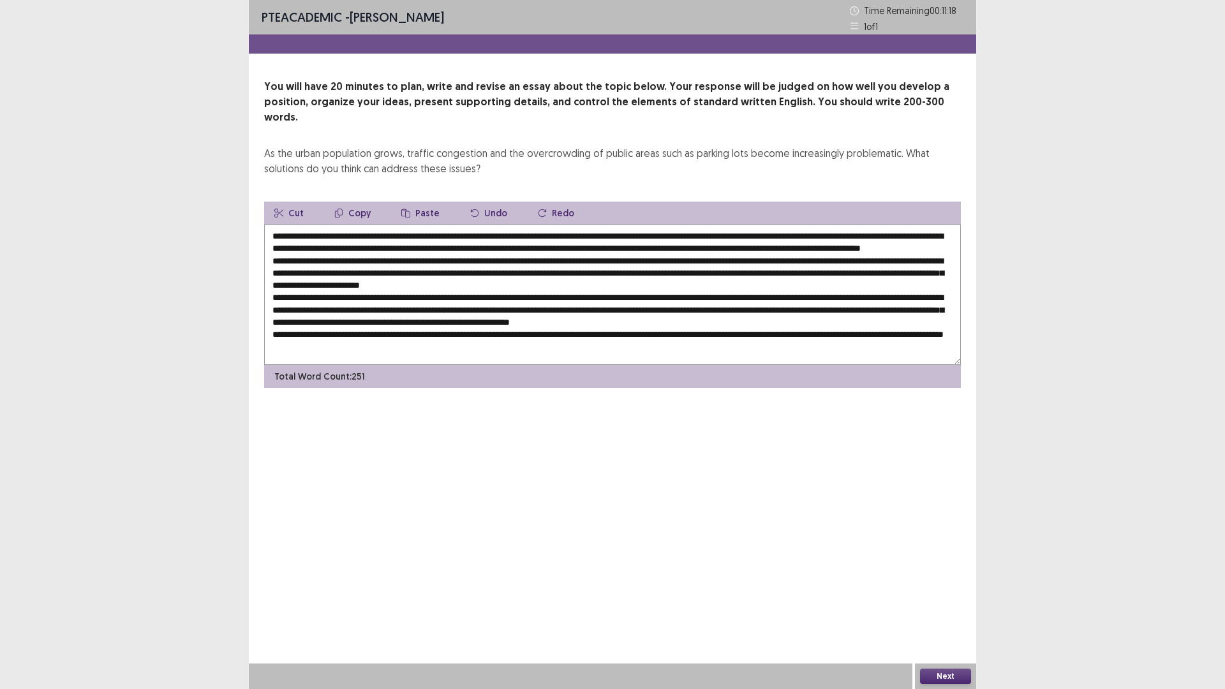
click at [505, 313] on textarea at bounding box center [612, 295] width 696 height 140
click at [504, 309] on textarea at bounding box center [612, 295] width 696 height 140
drag, startPoint x: 532, startPoint y: 311, endPoint x: 594, endPoint y: 311, distance: 62.5
click at [594, 311] on textarea at bounding box center [612, 295] width 696 height 140
drag, startPoint x: 598, startPoint y: 314, endPoint x: 689, endPoint y: 313, distance: 90.6
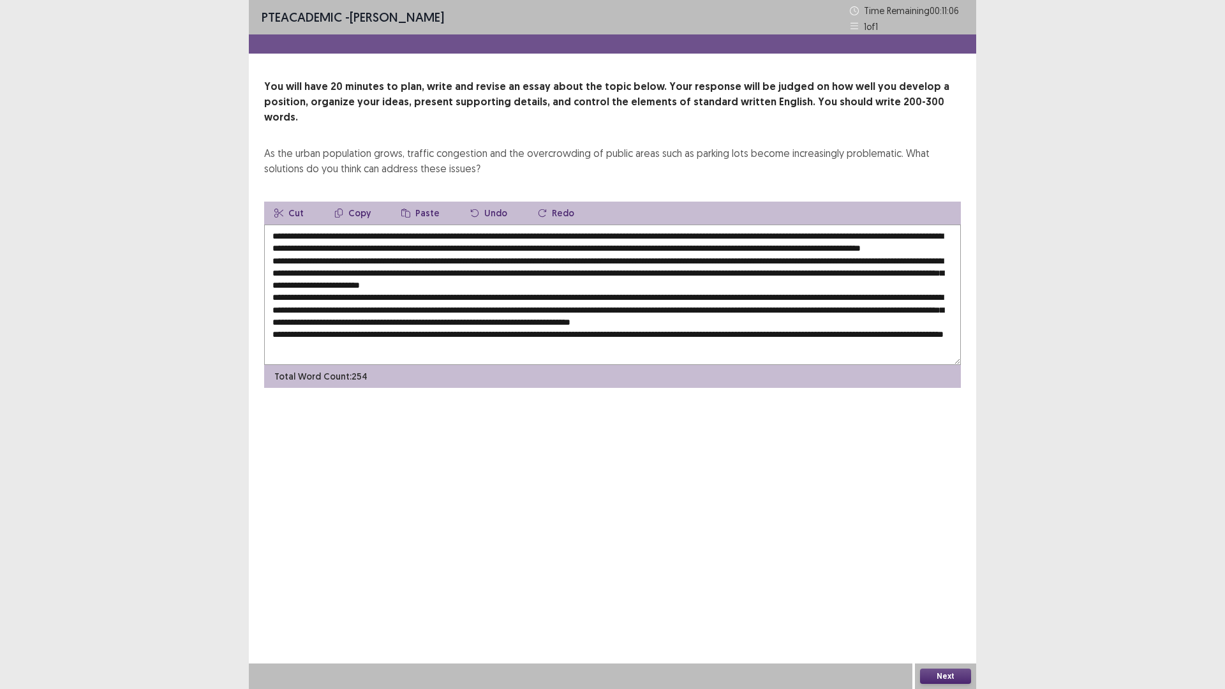
click at [689, 313] on textarea at bounding box center [612, 295] width 696 height 140
click at [531, 311] on textarea at bounding box center [612, 295] width 696 height 140
type textarea "**********"
click at [952, 676] on button "Next" at bounding box center [945, 675] width 51 height 15
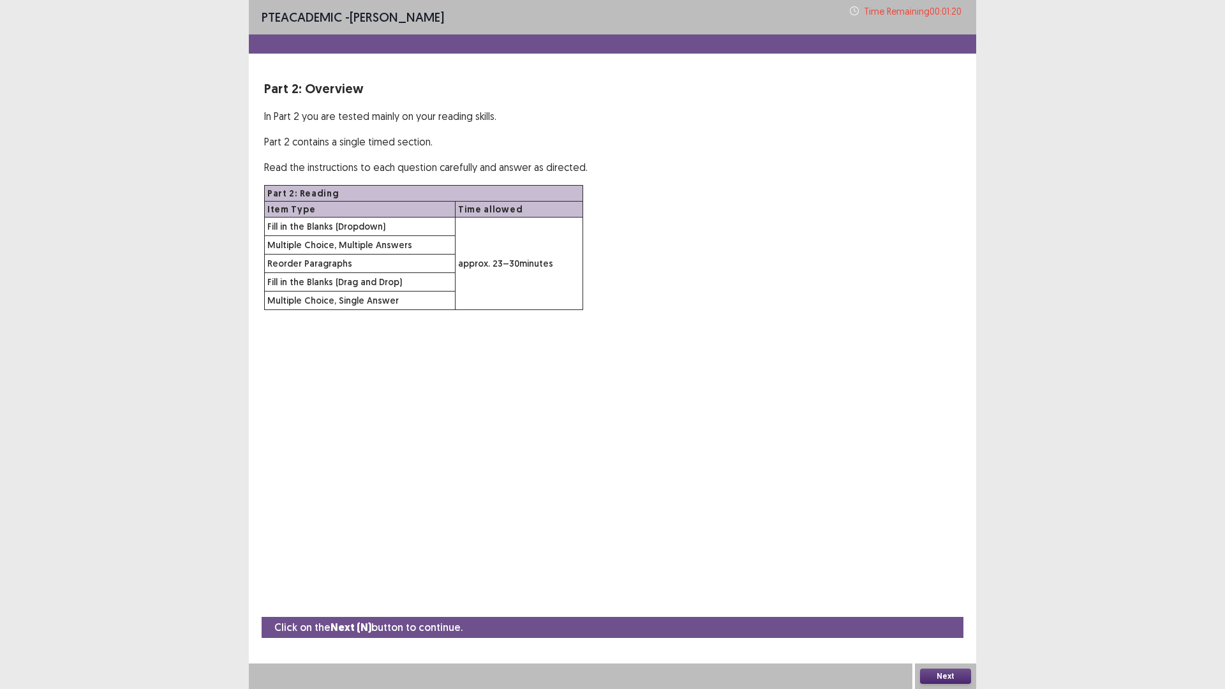
click at [946, 680] on button "Next" at bounding box center [945, 675] width 51 height 15
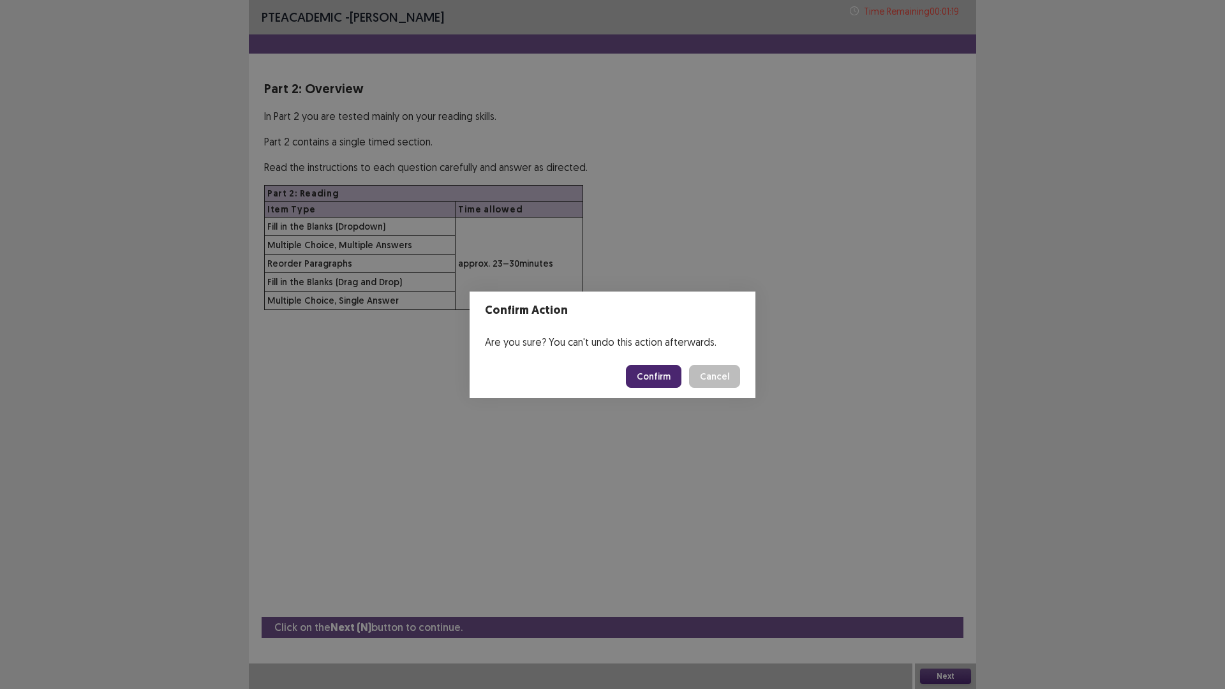
click at [728, 368] on button "Cancel" at bounding box center [714, 376] width 51 height 23
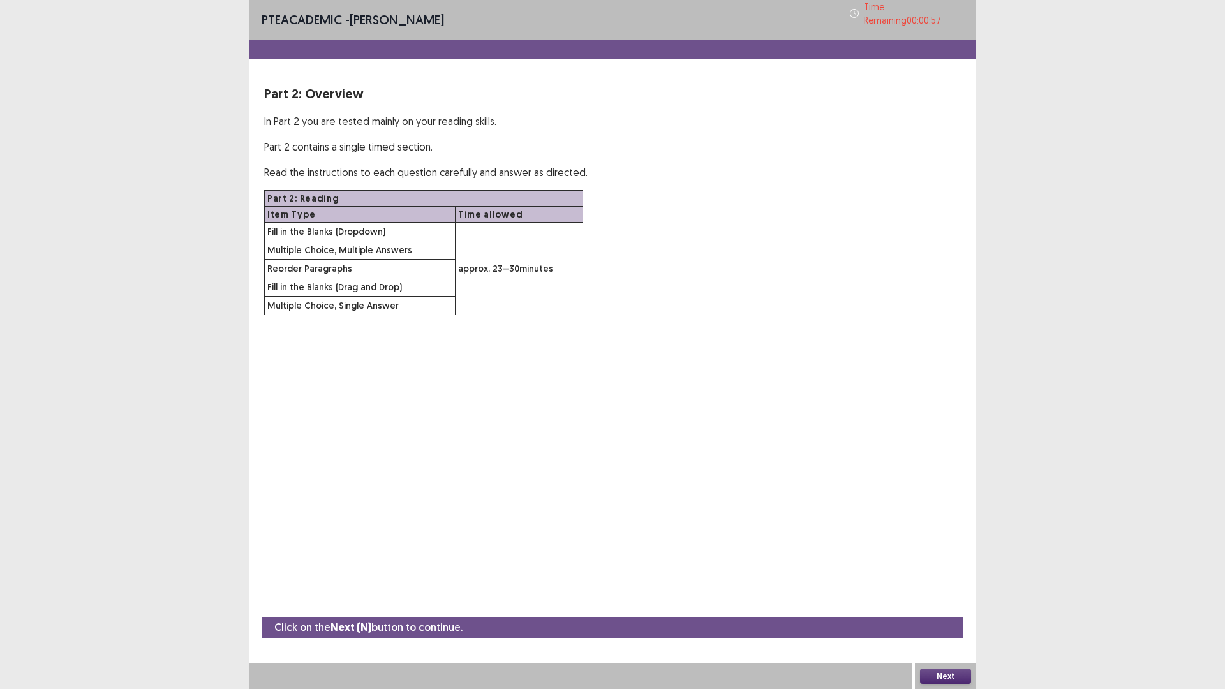
click at [957, 677] on button "Next" at bounding box center [945, 675] width 51 height 15
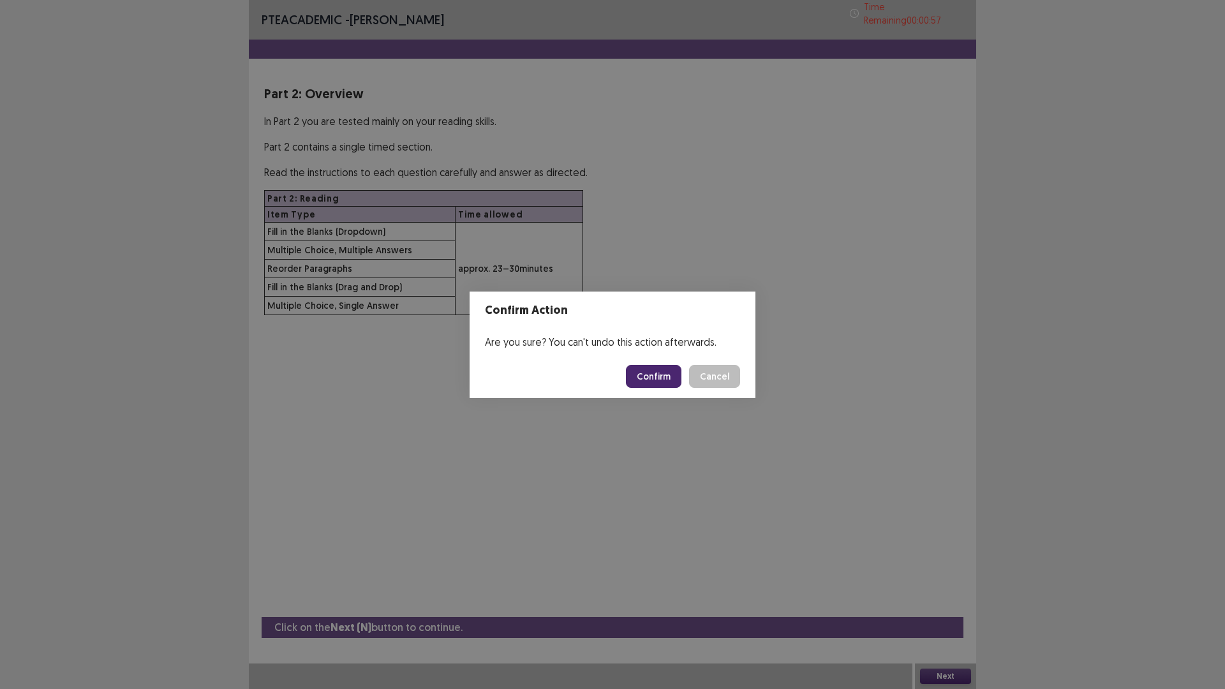
click at [659, 376] on button "Confirm" at bounding box center [653, 376] width 55 height 23
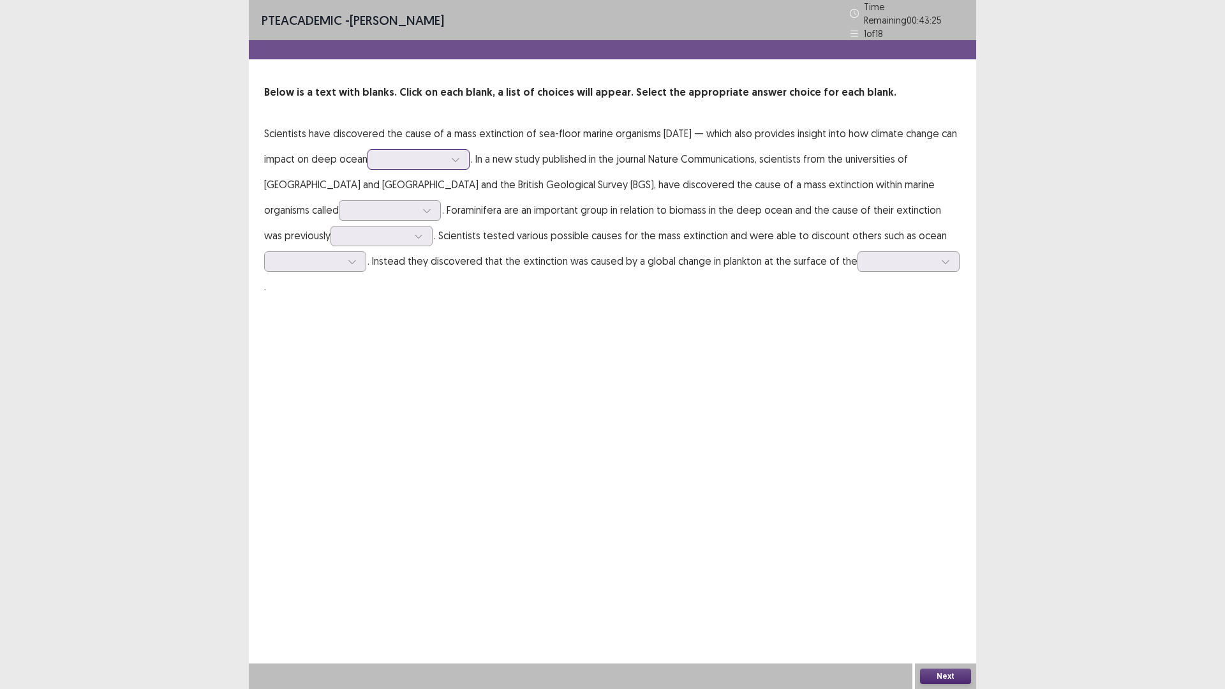
click at [445, 158] on div at bounding box center [411, 159] width 66 height 12
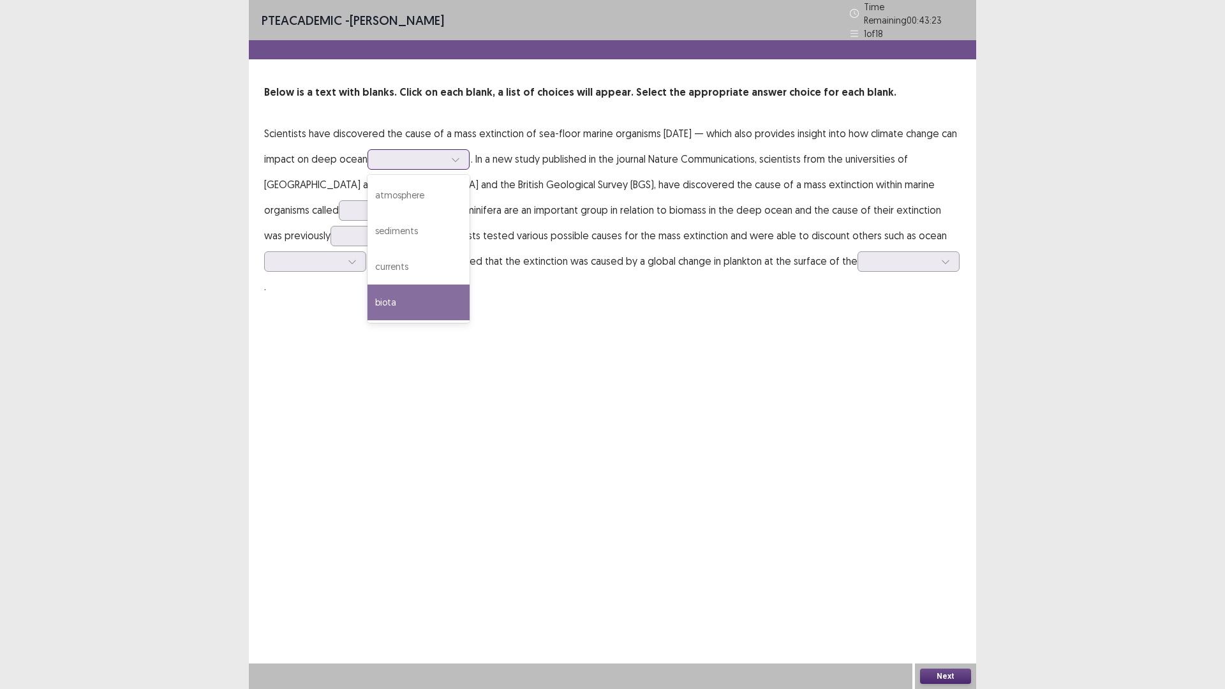
click at [440, 294] on div "biota" at bounding box center [418, 302] width 102 height 36
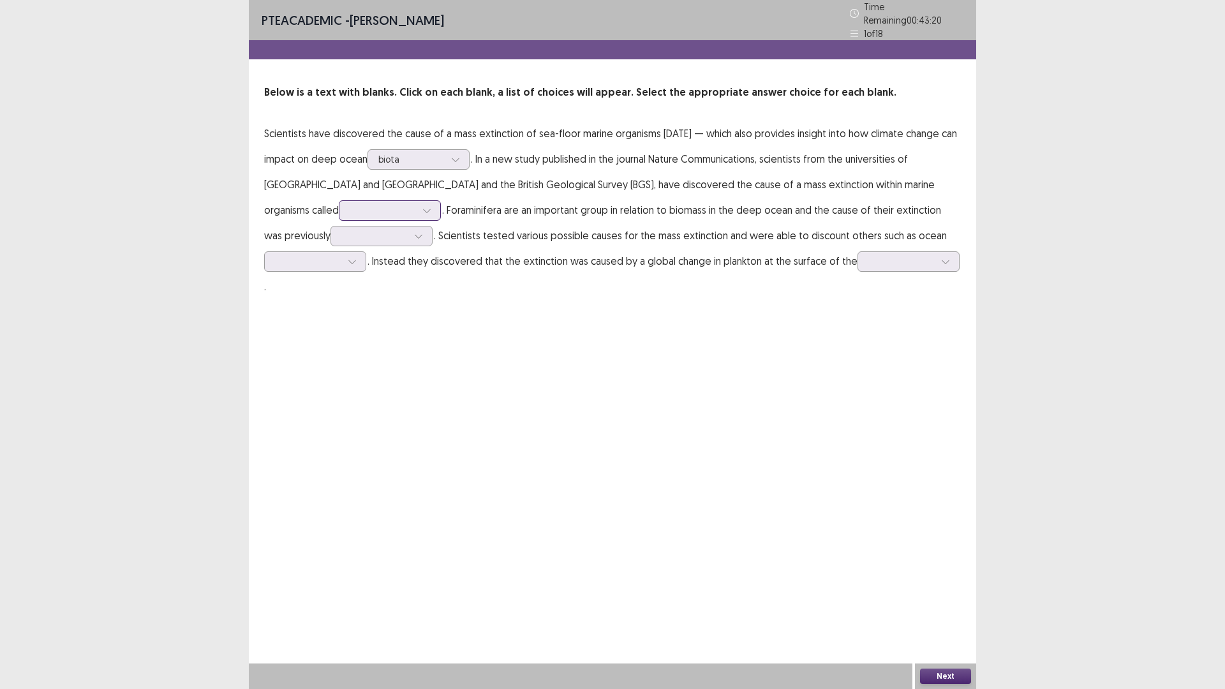
click at [350, 205] on div at bounding box center [383, 210] width 66 height 12
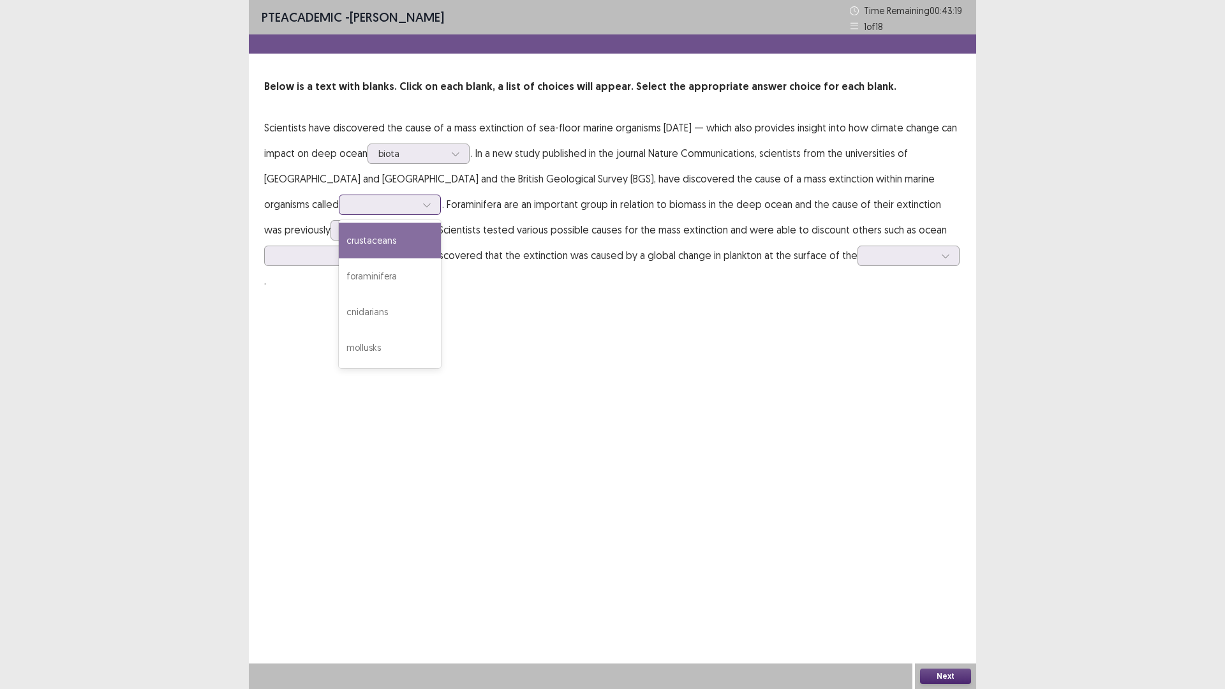
click at [339, 274] on div "foraminifera" at bounding box center [390, 276] width 102 height 36
click at [341, 232] on div at bounding box center [374, 230] width 66 height 12
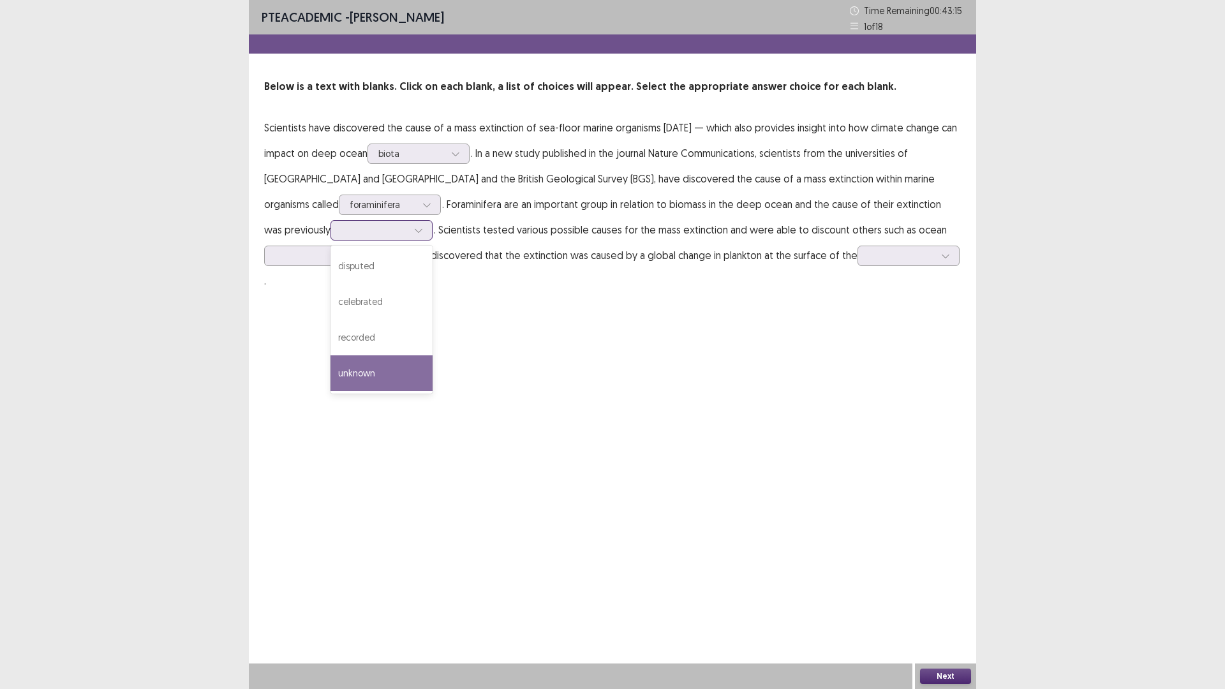
click at [330, 379] on div "unknown" at bounding box center [381, 373] width 102 height 36
click at [343, 255] on div at bounding box center [351, 255] width 19 height 19
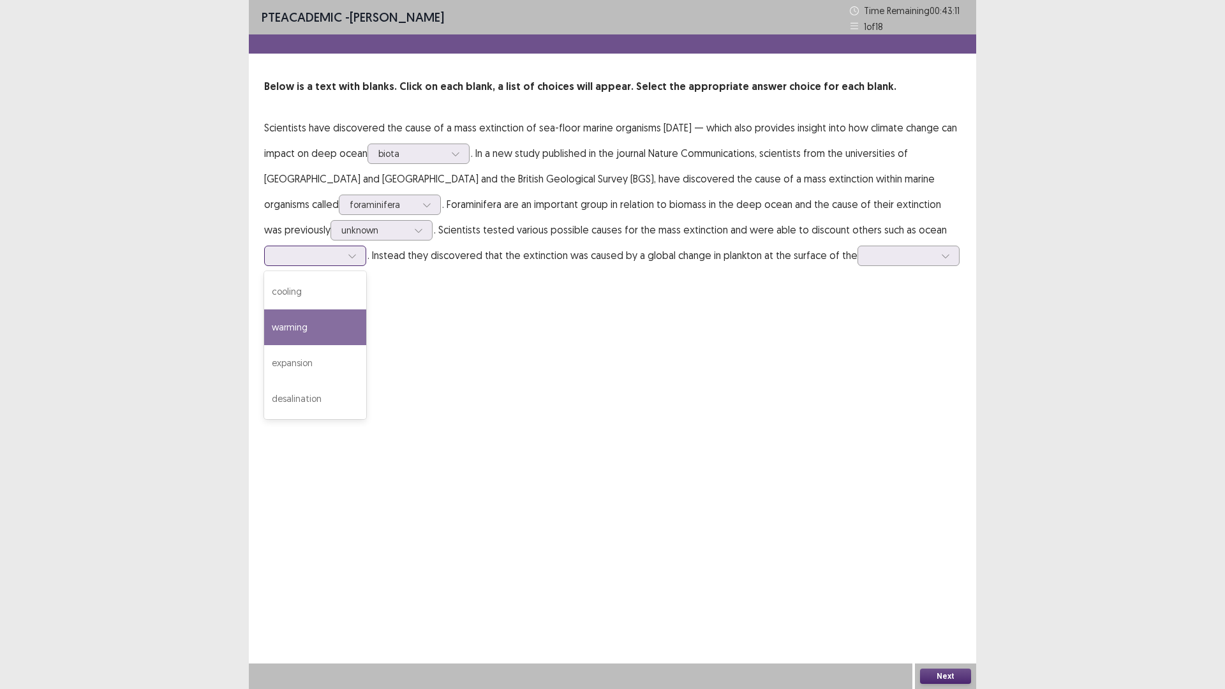
click at [341, 325] on div "warming" at bounding box center [315, 327] width 102 height 36
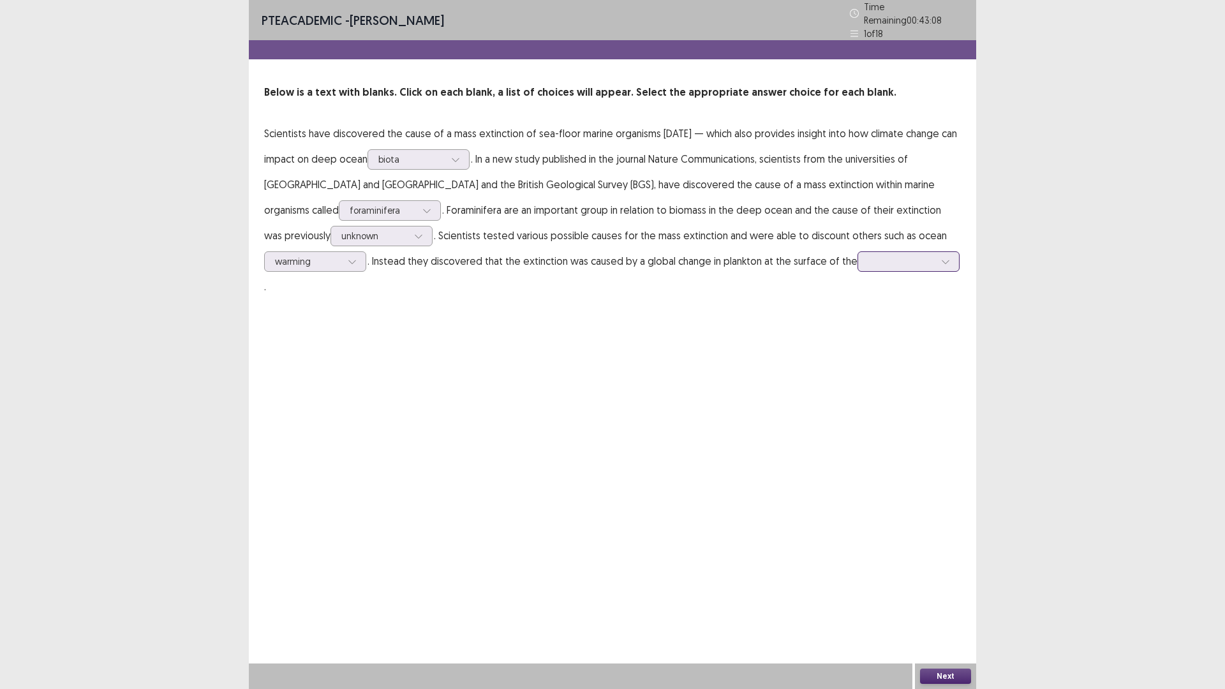
click at [900, 258] on div at bounding box center [901, 261] width 66 height 12
click at [899, 300] on div "ocean" at bounding box center [908, 297] width 102 height 36
click at [311, 256] on div at bounding box center [308, 261] width 66 height 12
click at [948, 672] on button "Next" at bounding box center [945, 675] width 51 height 15
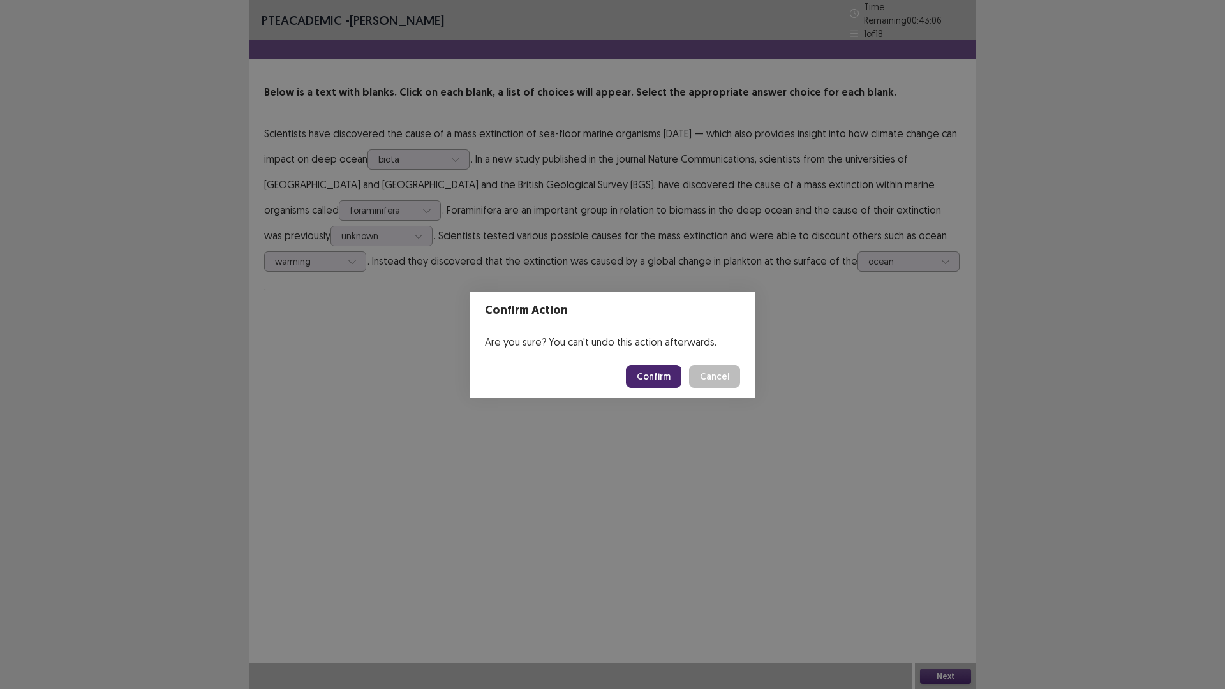
click at [652, 375] on button "Confirm" at bounding box center [653, 376] width 55 height 23
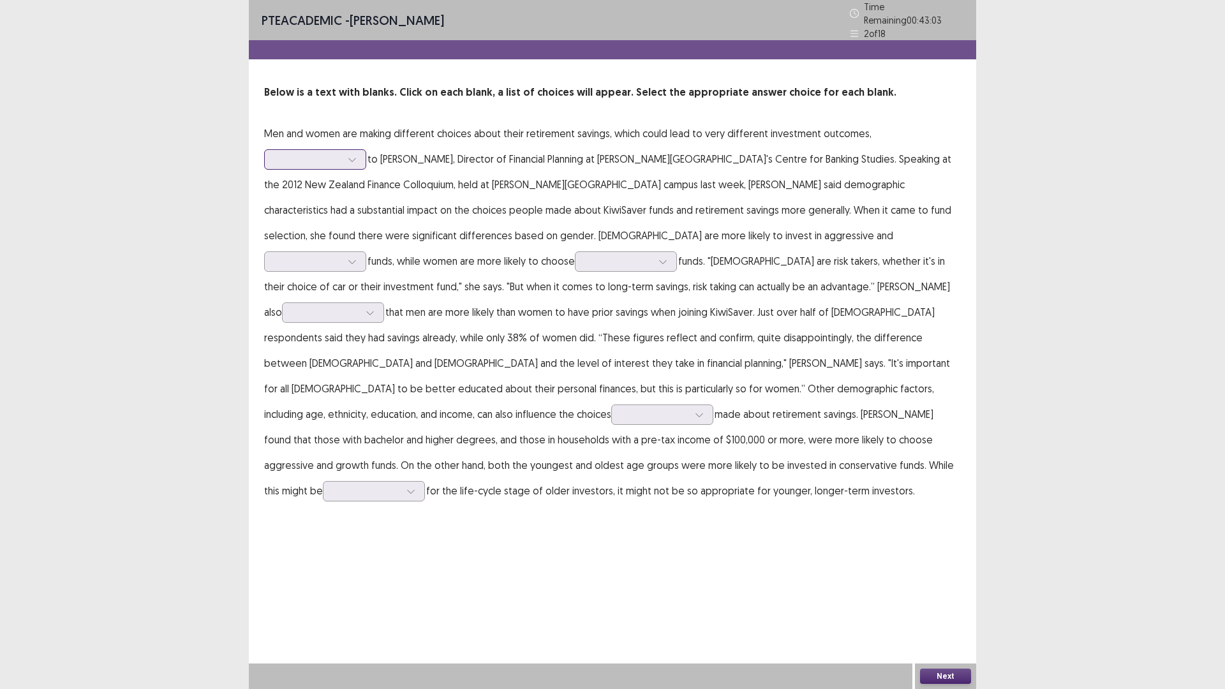
click at [342, 153] on div at bounding box center [351, 159] width 19 height 19
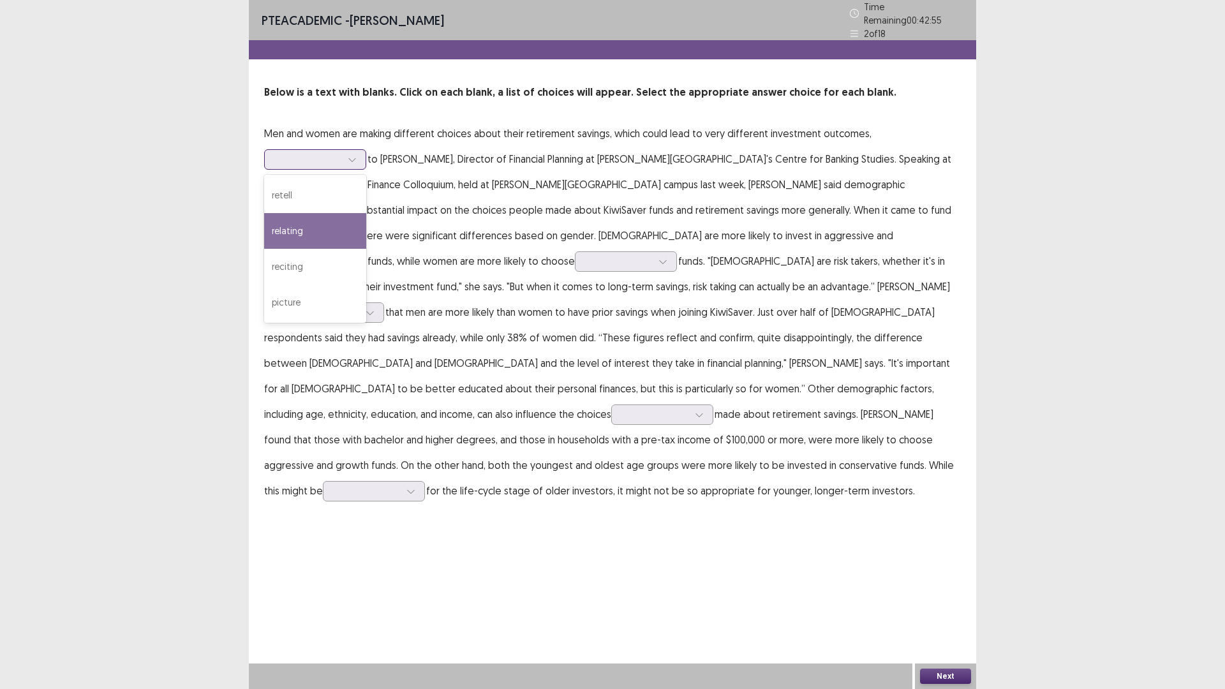
click at [300, 261] on div "reciting" at bounding box center [315, 267] width 102 height 36
click at [334, 159] on div at bounding box center [308, 159] width 66 height 12
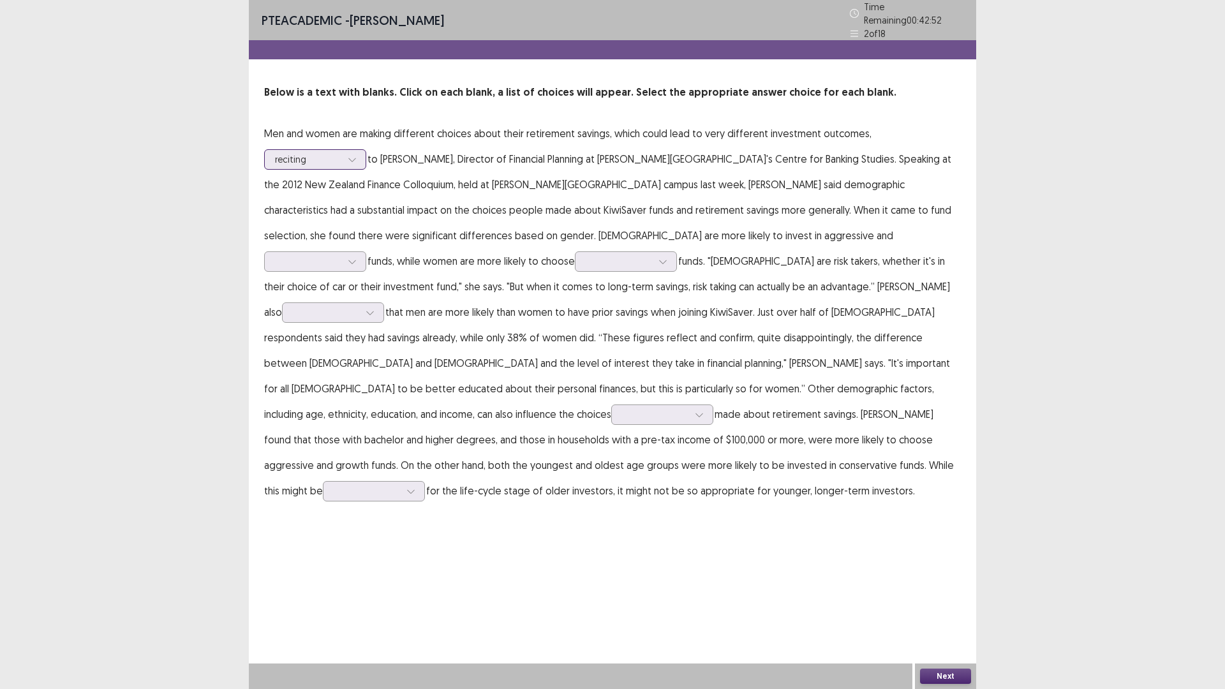
click at [323, 153] on div at bounding box center [308, 159] width 66 height 12
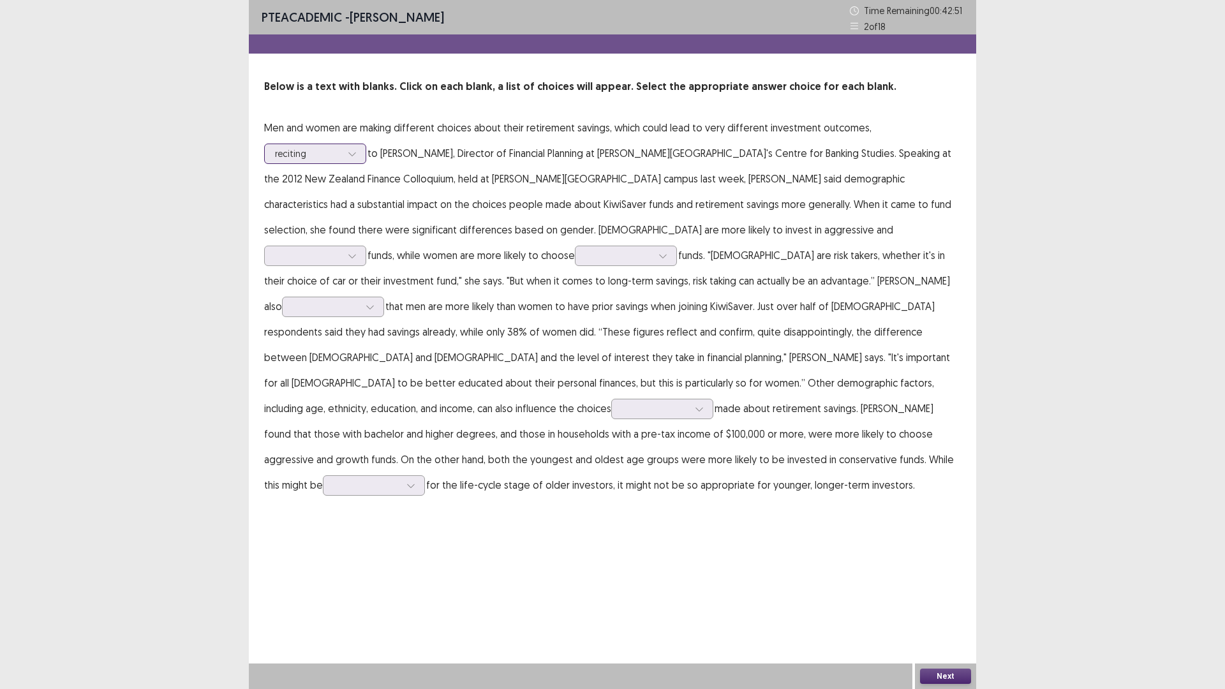
click at [333, 149] on div at bounding box center [308, 153] width 66 height 12
click at [316, 180] on div "retell" at bounding box center [315, 190] width 102 height 36
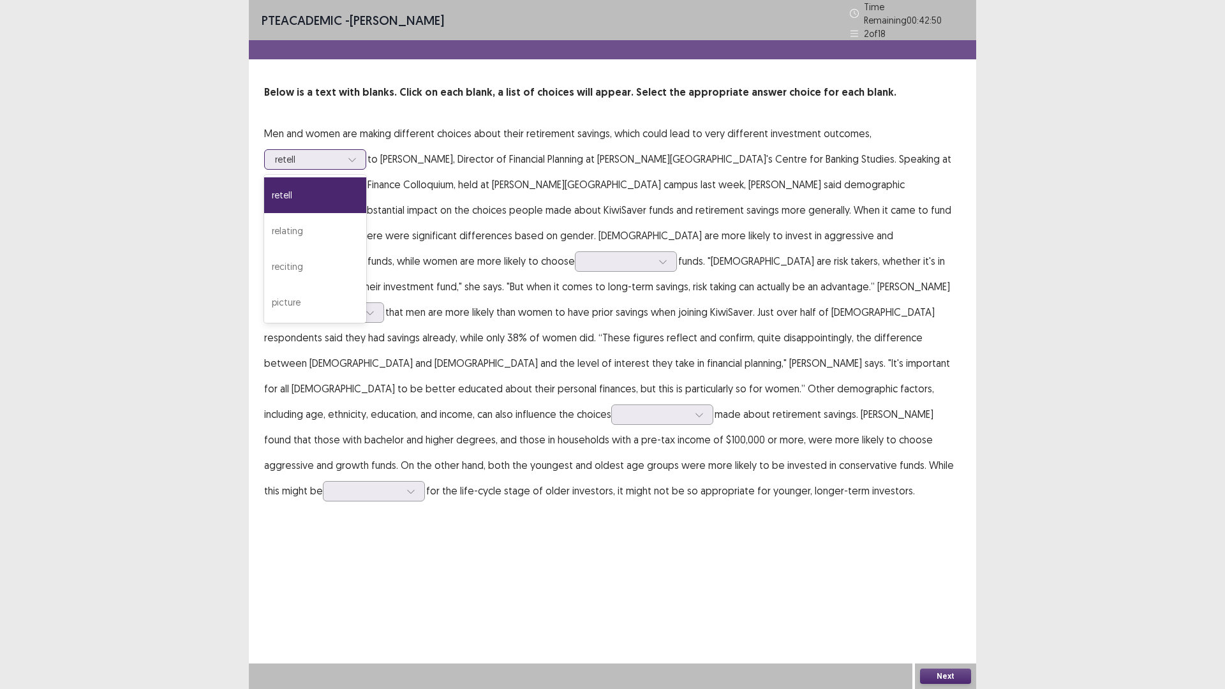
click at [349, 158] on div at bounding box center [351, 159] width 19 height 19
click at [304, 224] on div "relating" at bounding box center [315, 231] width 102 height 36
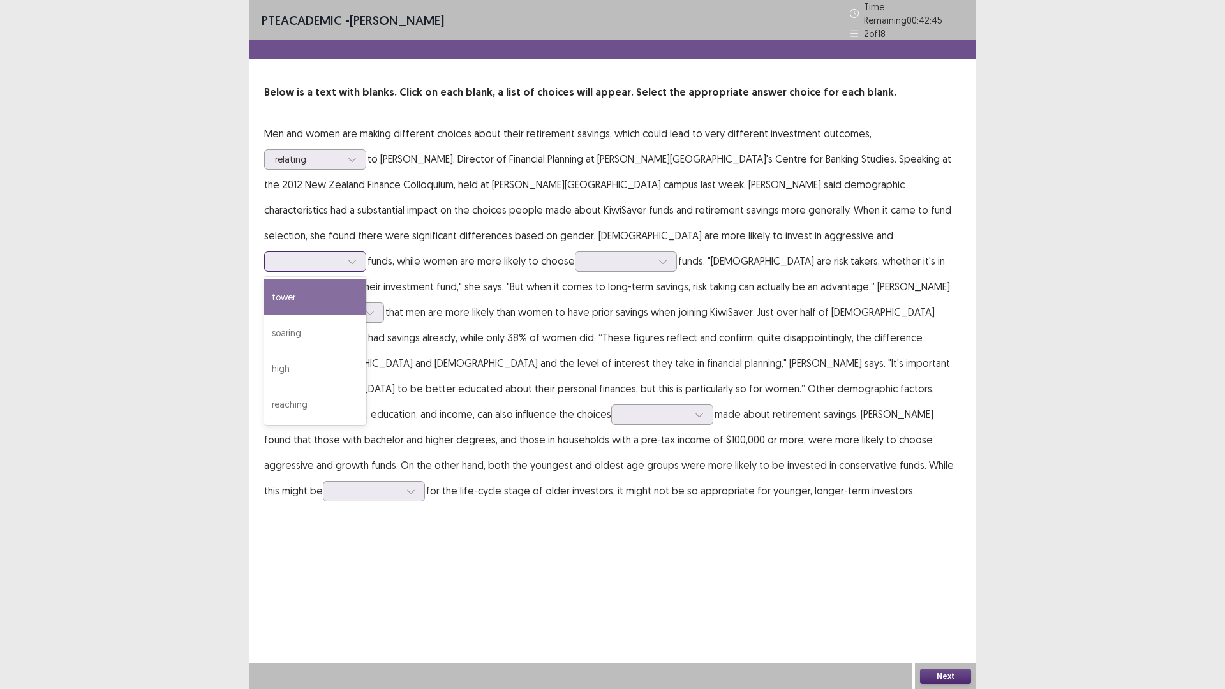
click at [341, 255] on div at bounding box center [308, 261] width 66 height 12
click at [366, 315] on div "soaring" at bounding box center [315, 333] width 102 height 36
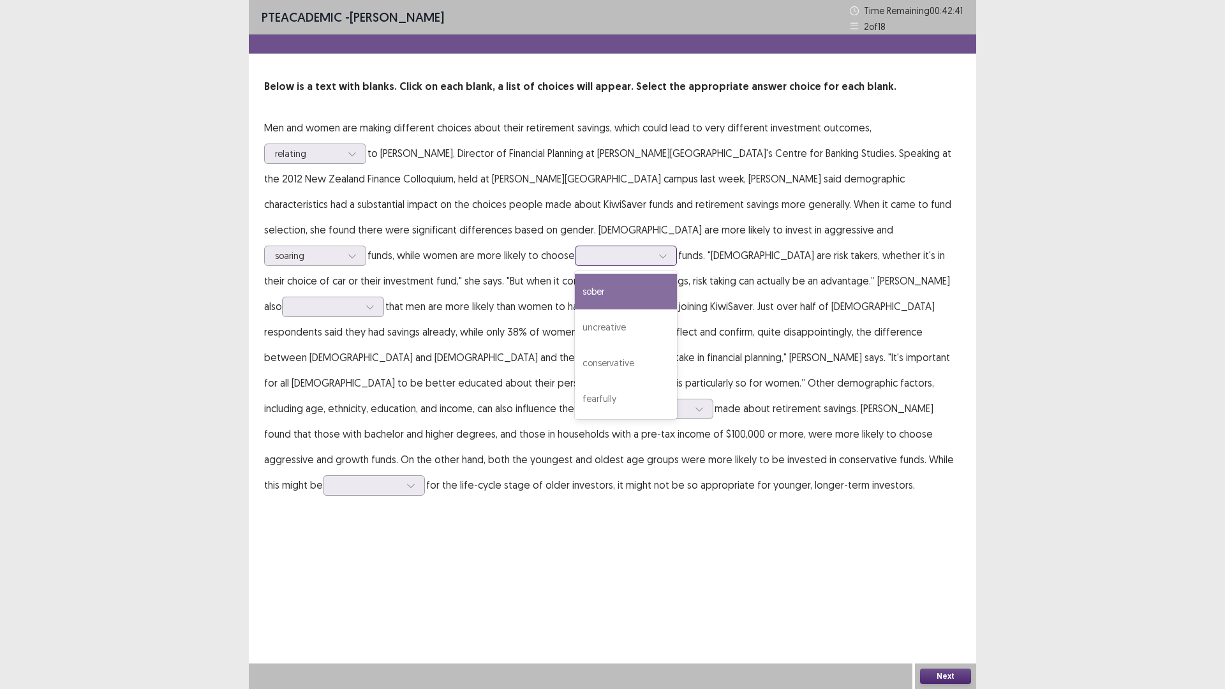
click at [585, 254] on div at bounding box center [618, 255] width 66 height 12
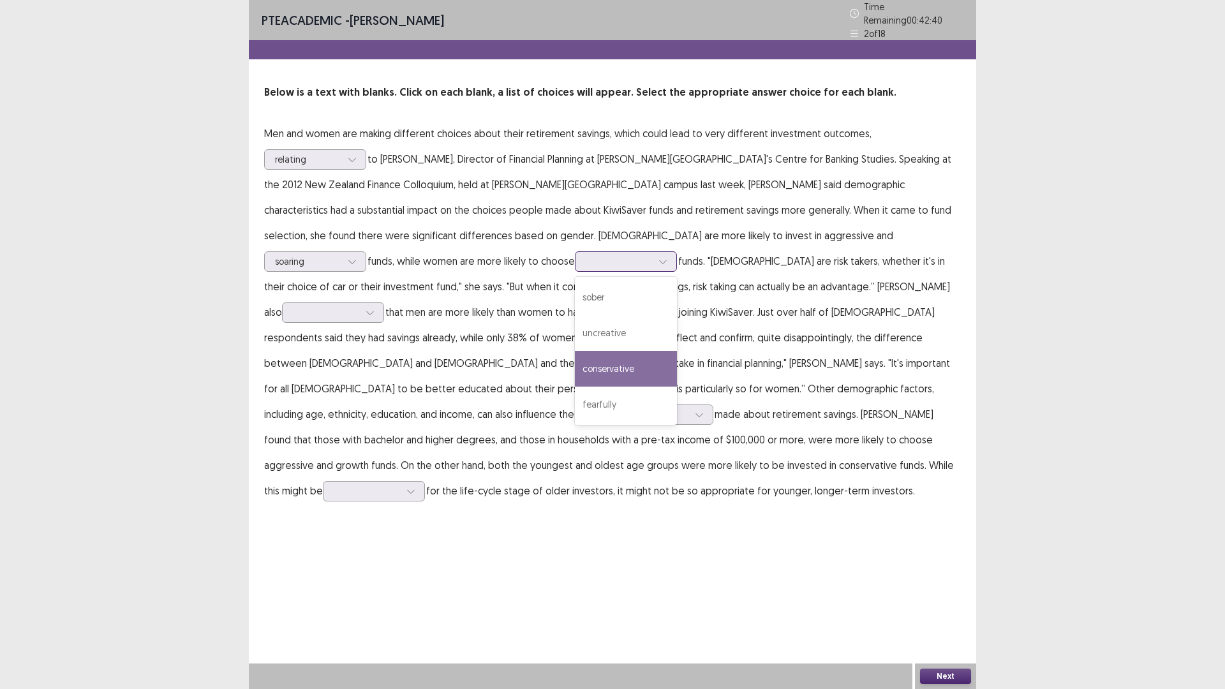
click at [575, 361] on div "conservative" at bounding box center [626, 369] width 102 height 36
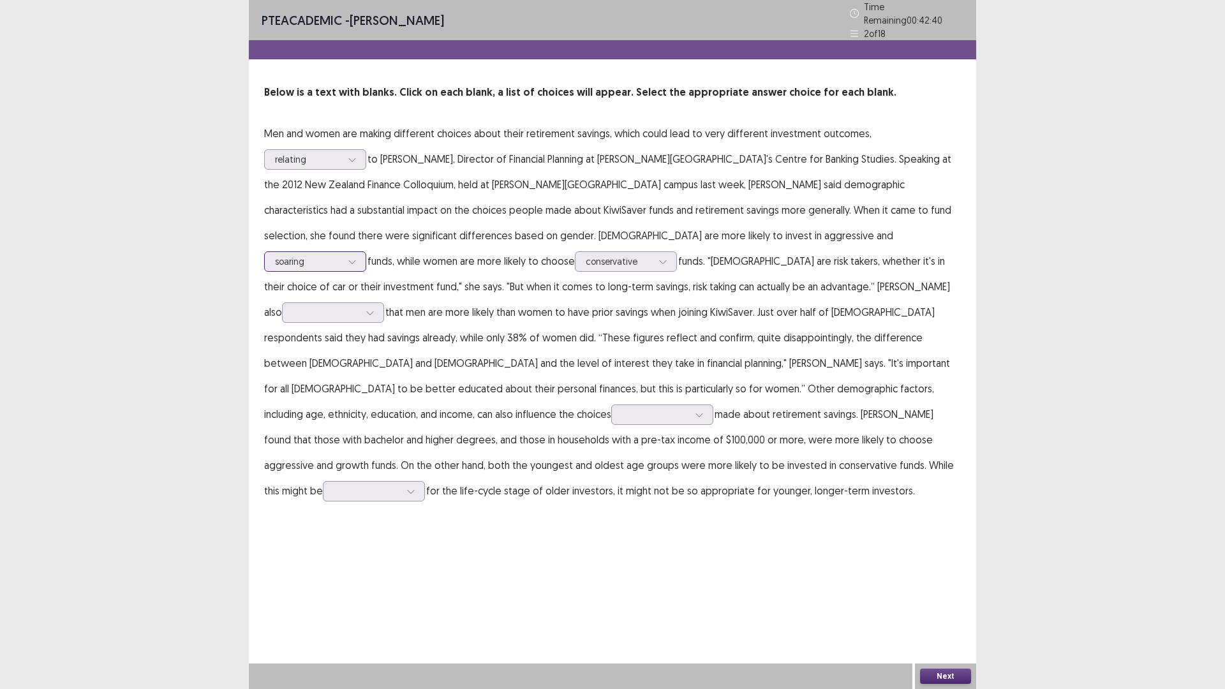
click at [341, 255] on div at bounding box center [308, 261] width 66 height 12
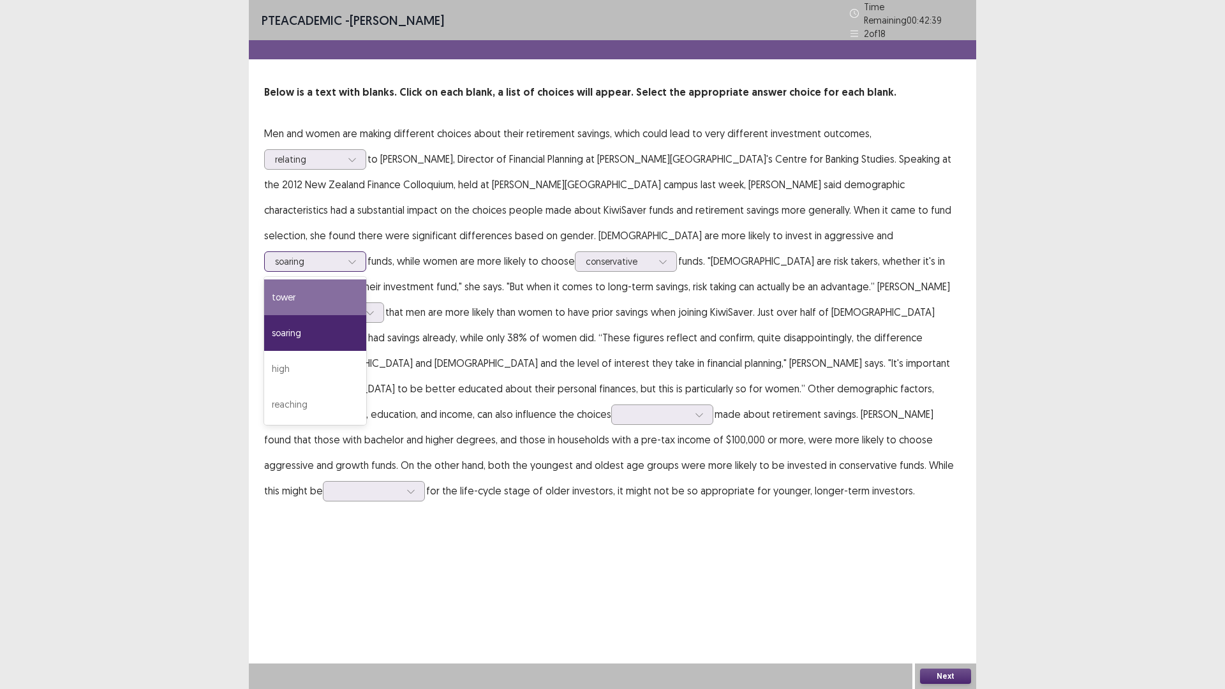
click at [366, 315] on div "soaring" at bounding box center [315, 333] width 102 height 36
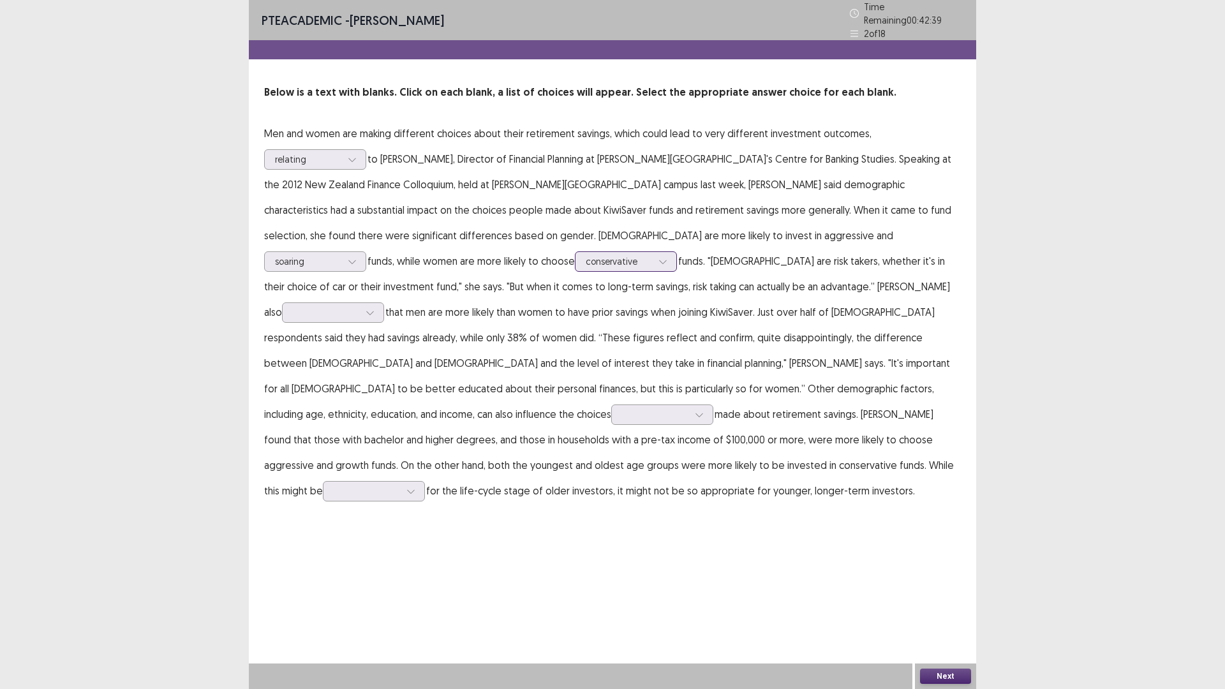
click at [585, 255] on div at bounding box center [618, 261] width 66 height 12
click at [575, 296] on div "sober" at bounding box center [626, 297] width 102 height 36
click at [585, 259] on div at bounding box center [618, 261] width 66 height 12
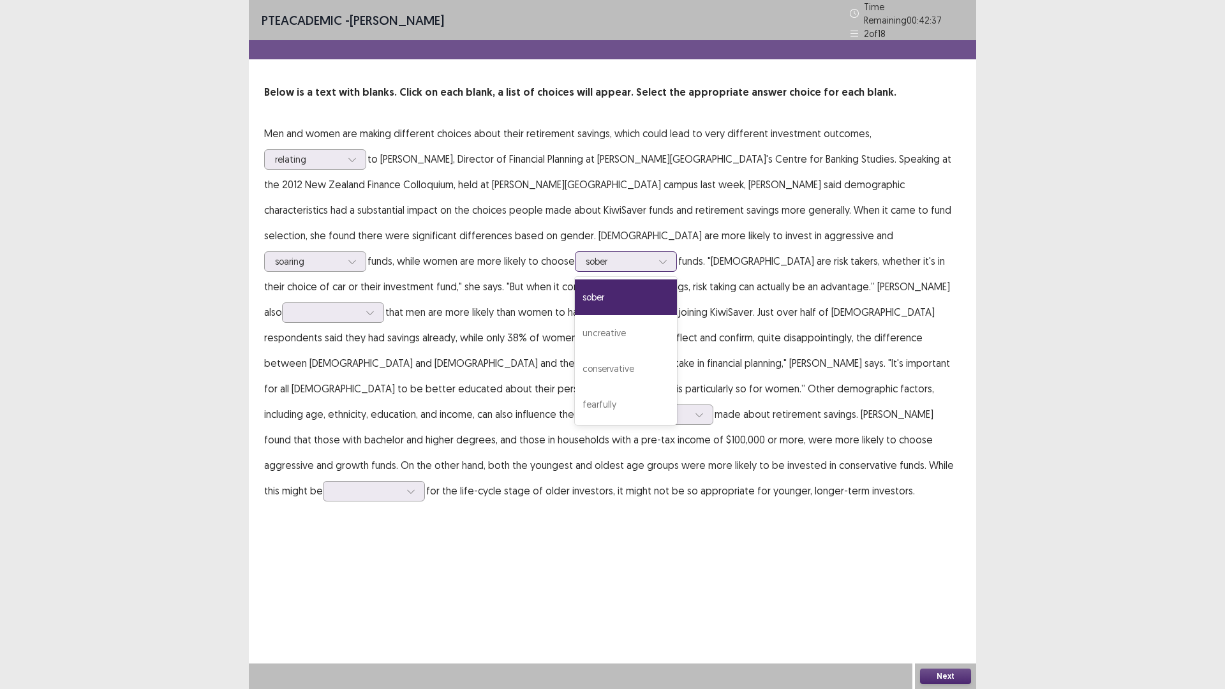
click at [575, 366] on div "conservative" at bounding box center [626, 369] width 102 height 36
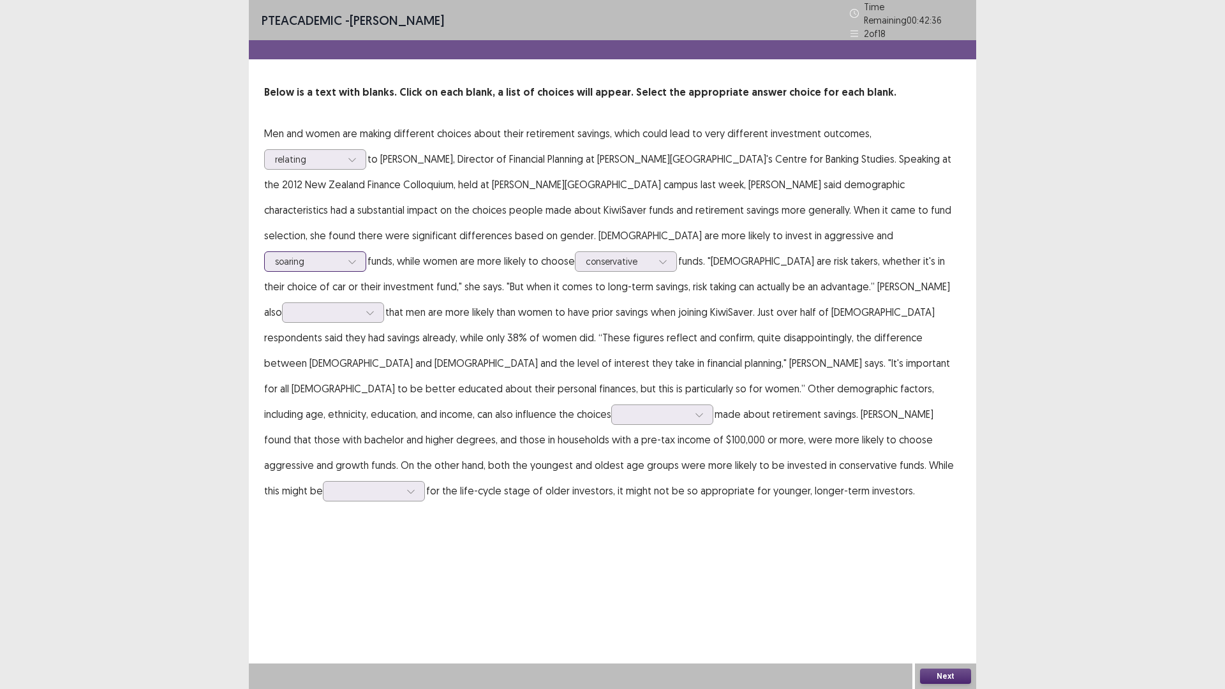
click at [341, 255] on div at bounding box center [308, 261] width 66 height 12
click at [359, 306] on div at bounding box center [326, 312] width 66 height 12
click at [384, 402] on div "found" at bounding box center [333, 420] width 102 height 36
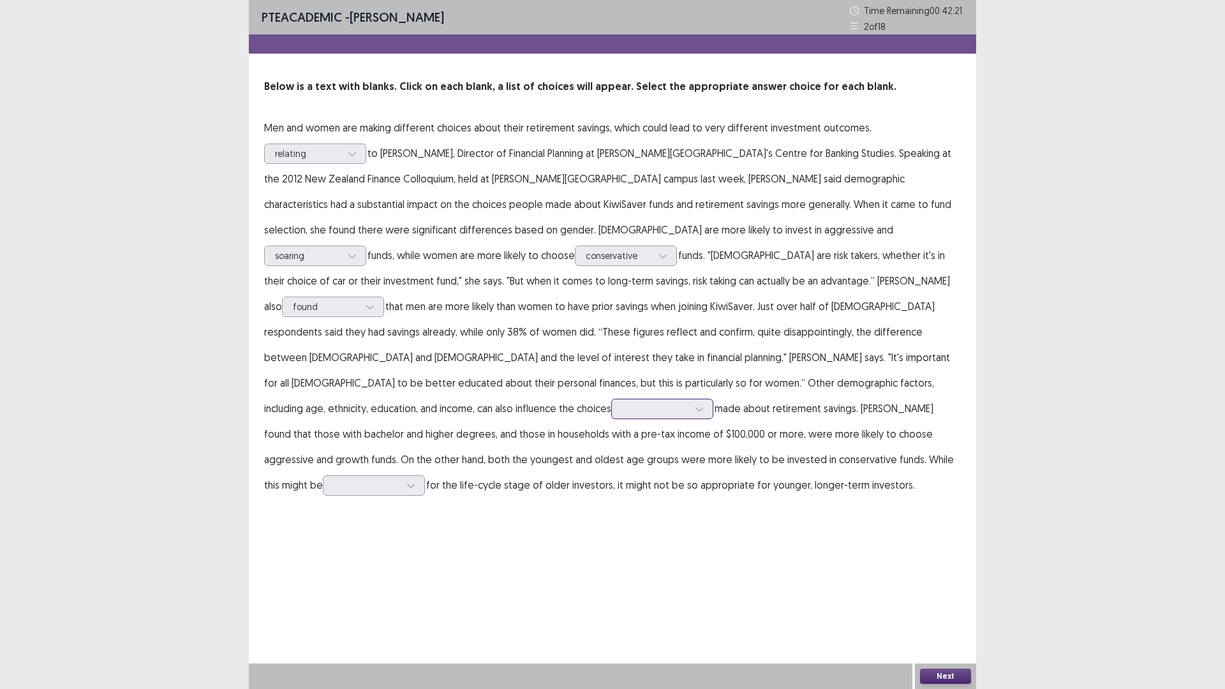
click at [622, 402] on div at bounding box center [655, 408] width 66 height 12
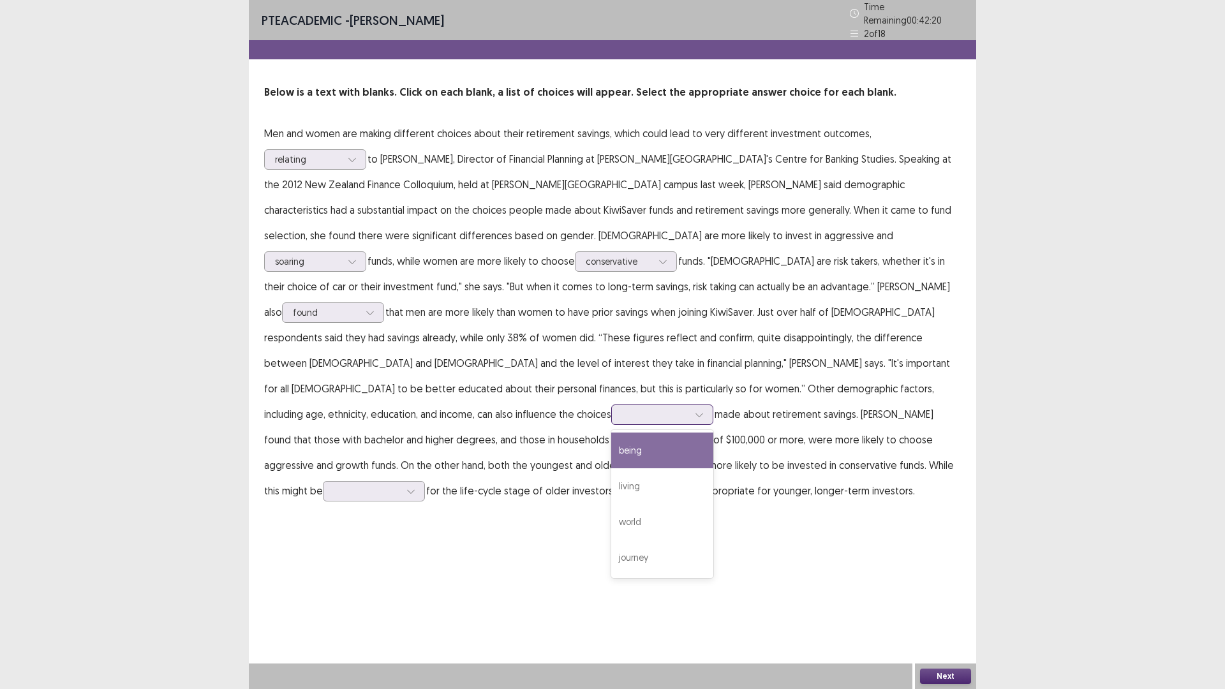
click at [611, 432] on div "being" at bounding box center [662, 450] width 102 height 36
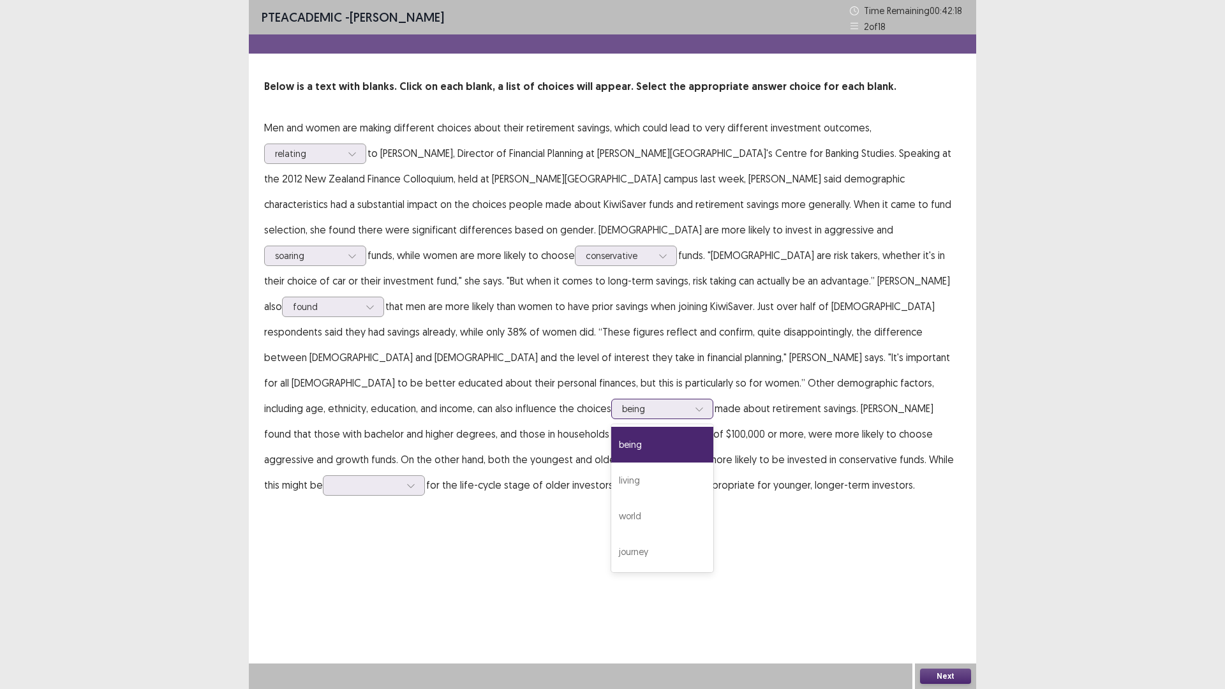
click at [622, 402] on div at bounding box center [655, 408] width 66 height 12
click at [614, 427] on div "being" at bounding box center [662, 445] width 102 height 36
click at [689, 399] on div at bounding box center [698, 408] width 19 height 19
drag, startPoint x: 806, startPoint y: 436, endPoint x: 737, endPoint y: 436, distance: 68.2
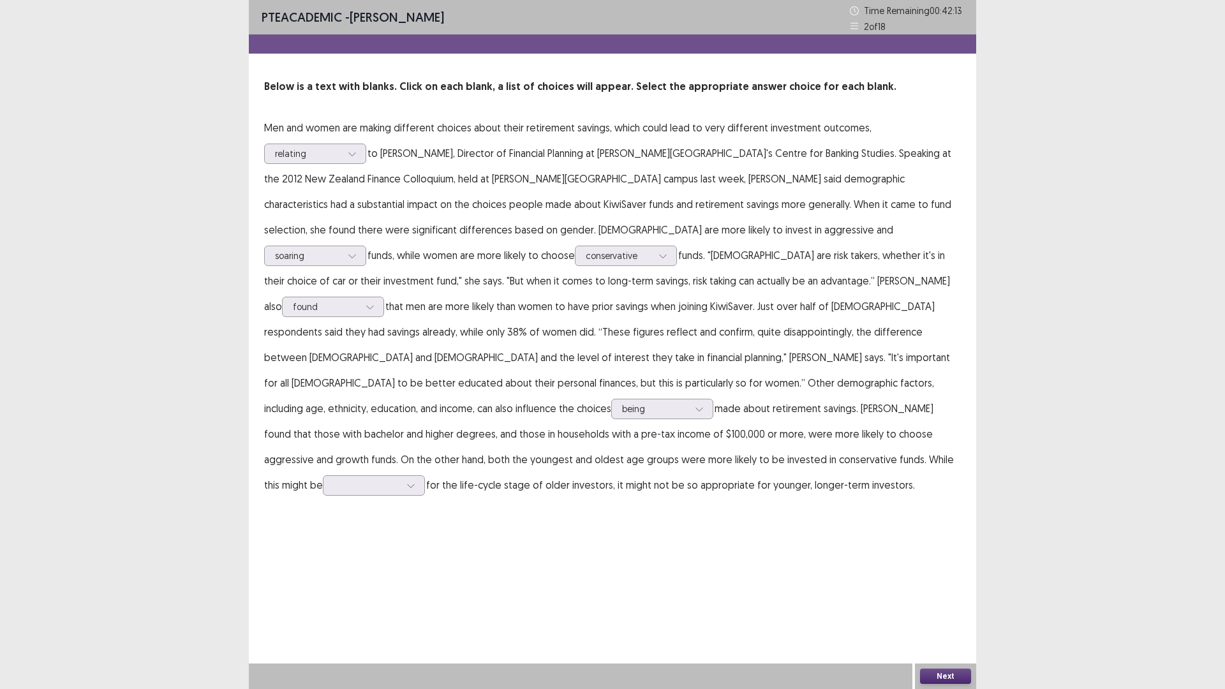
click at [737, 436] on p "Men and women are making different choices about their retirement savings, whic…" at bounding box center [612, 306] width 696 height 383
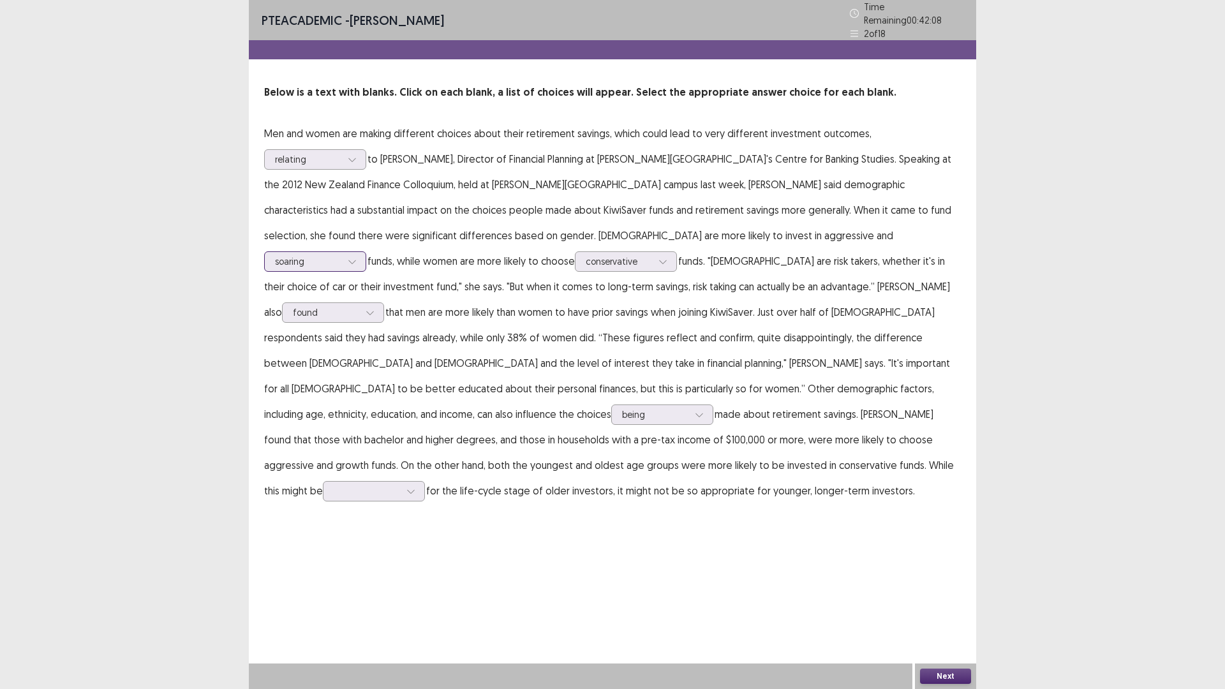
click at [341, 255] on div at bounding box center [308, 261] width 66 height 12
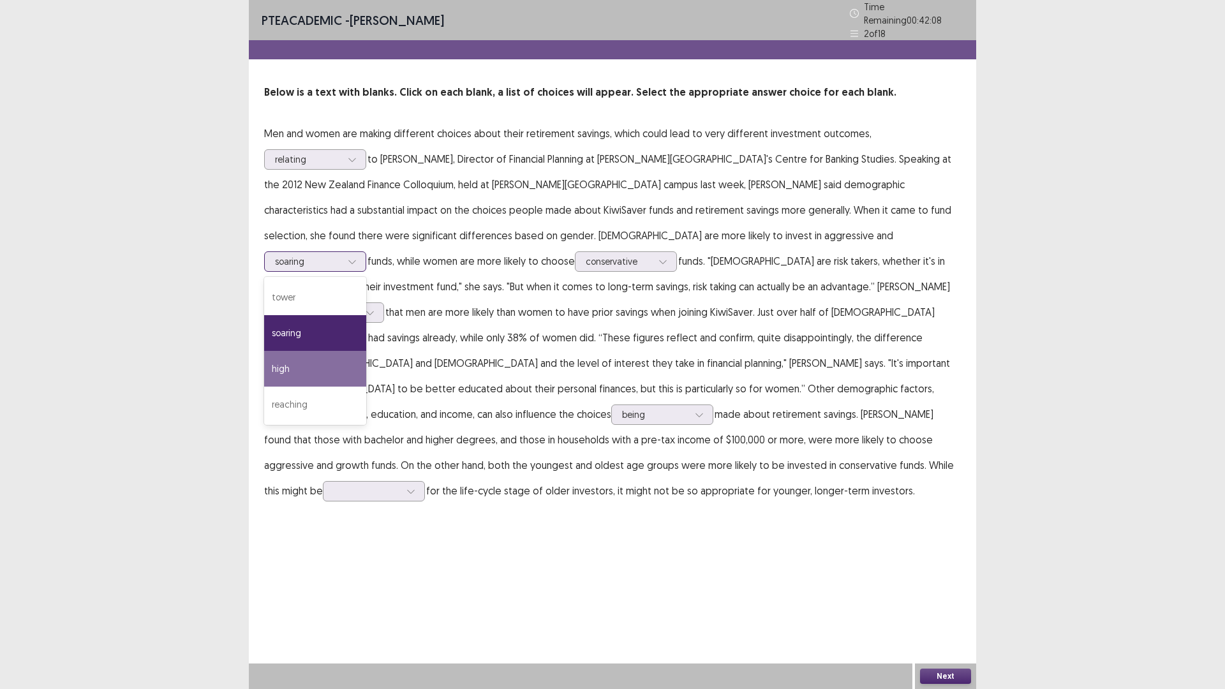
click at [366, 351] on div "high" at bounding box center [315, 369] width 102 height 36
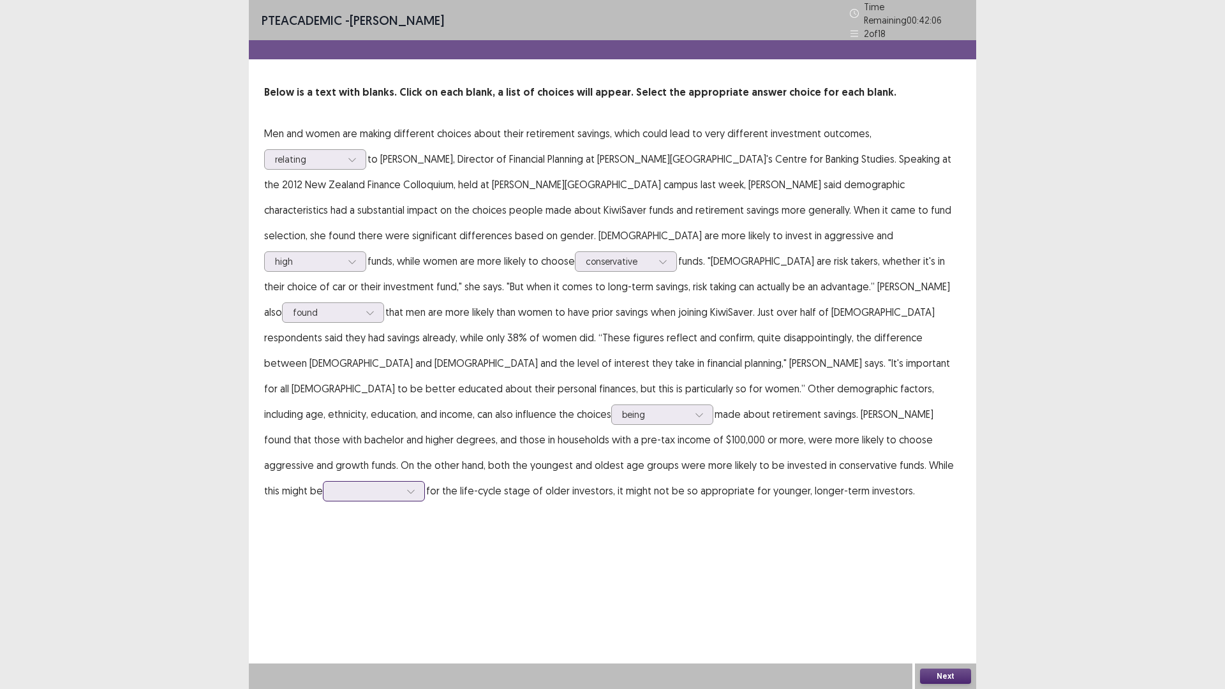
click at [336, 485] on div at bounding box center [367, 491] width 66 height 12
click at [323, 509] on div "wandered" at bounding box center [374, 527] width 102 height 36
click at [960, 676] on button "Next" at bounding box center [945, 675] width 51 height 15
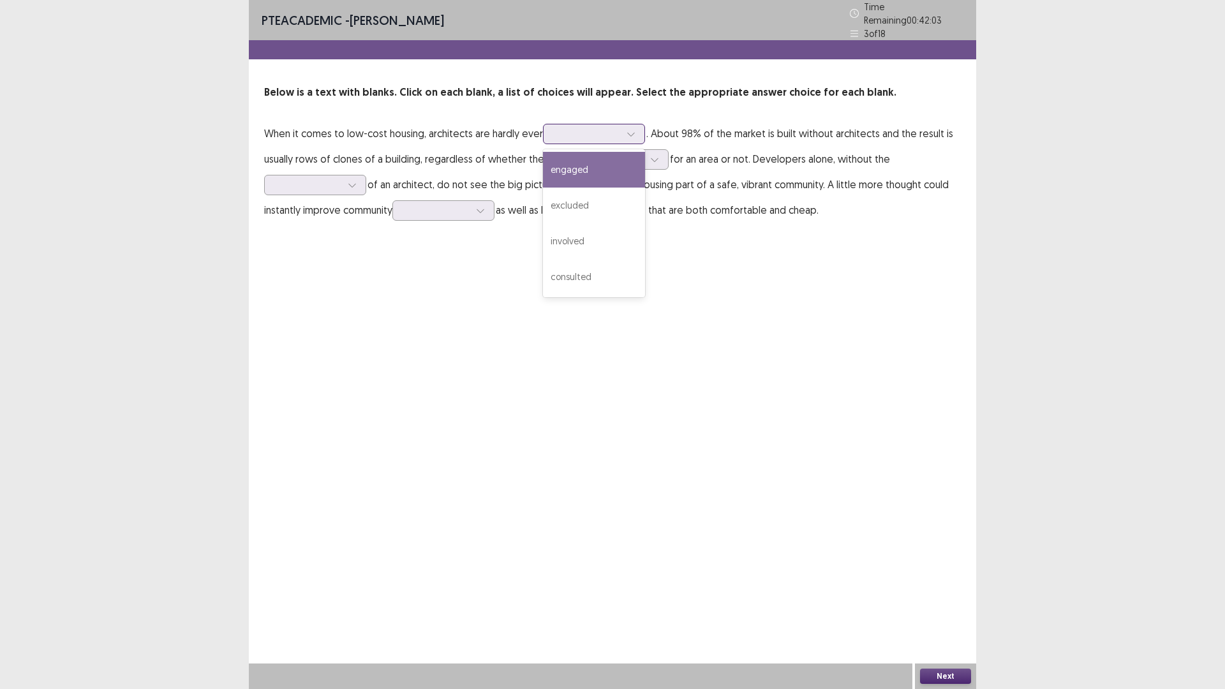
click at [624, 131] on div at bounding box center [630, 133] width 19 height 19
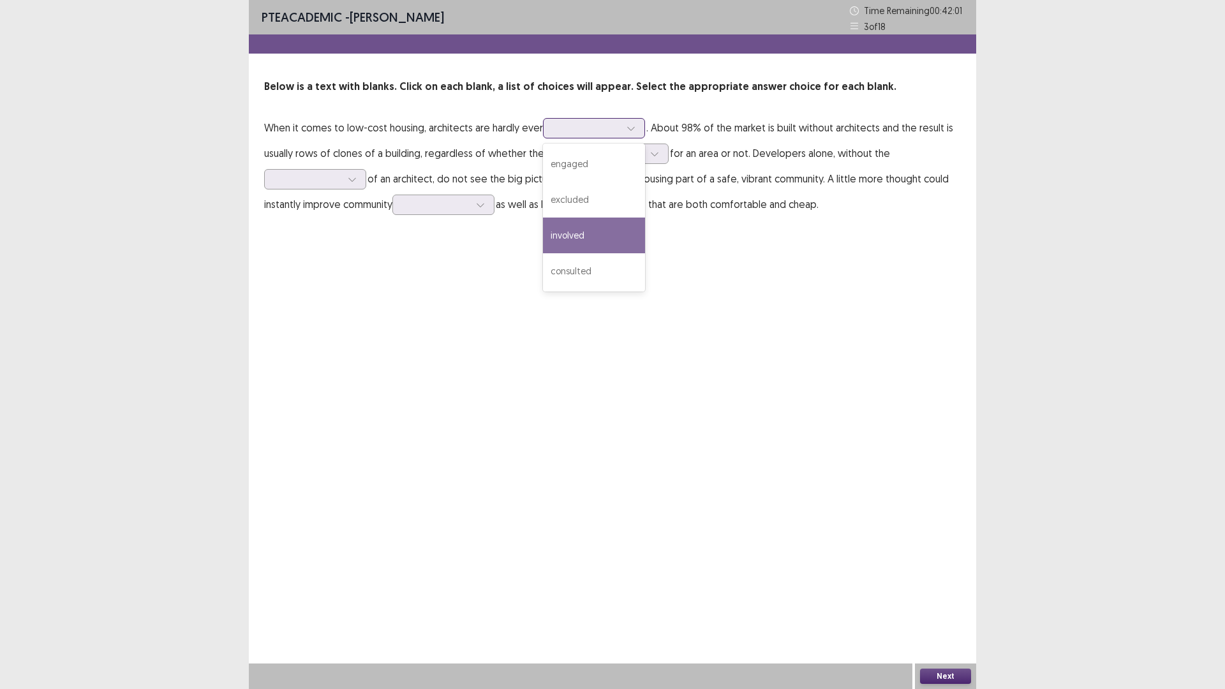
click at [579, 241] on div "involved" at bounding box center [594, 235] width 102 height 36
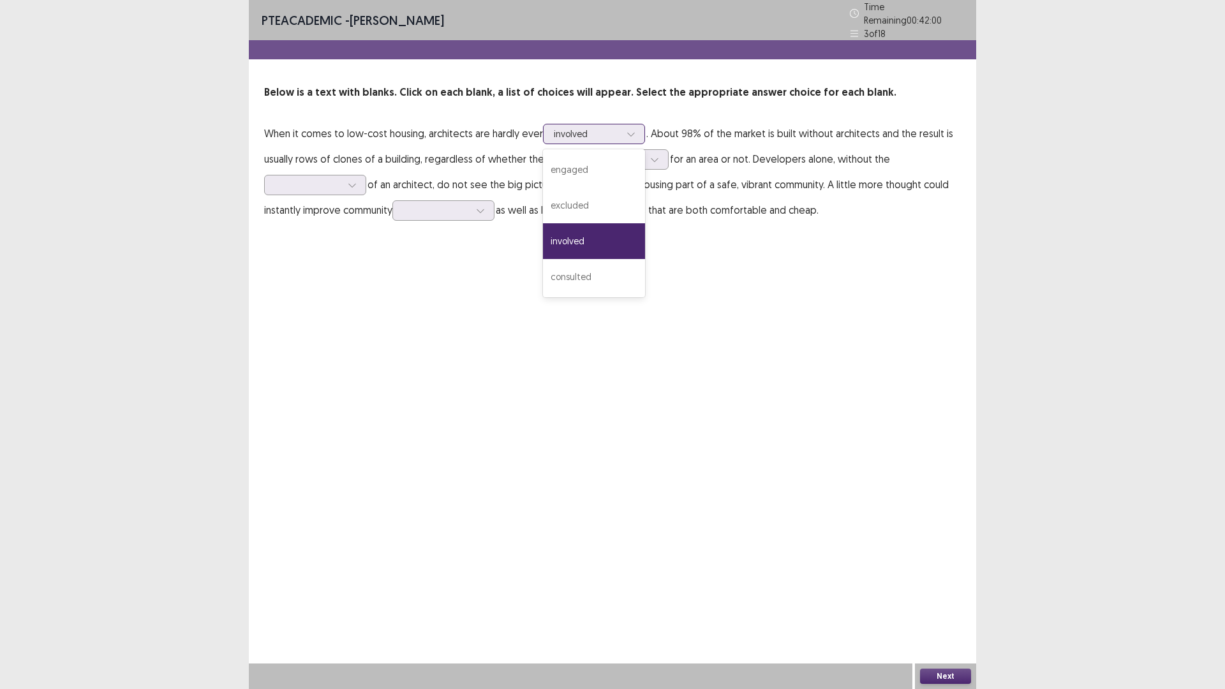
click at [615, 128] on div at bounding box center [587, 134] width 66 height 12
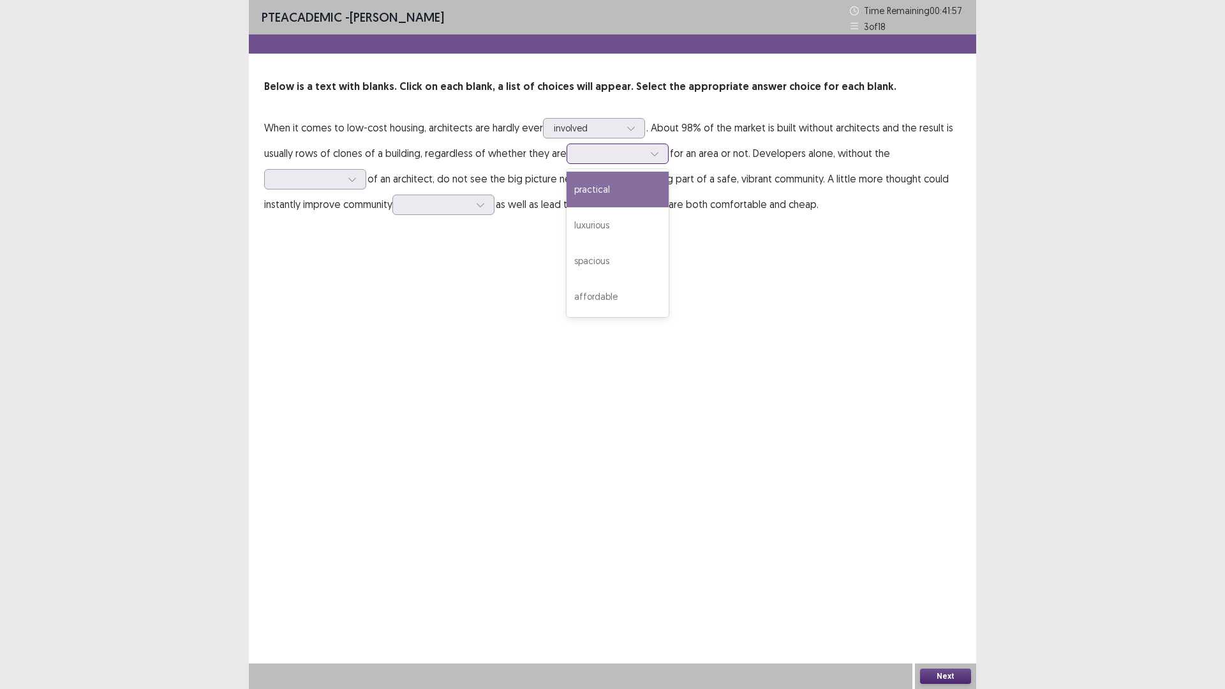
click at [623, 157] on div at bounding box center [610, 153] width 66 height 12
click at [610, 293] on div "affordable" at bounding box center [617, 297] width 102 height 36
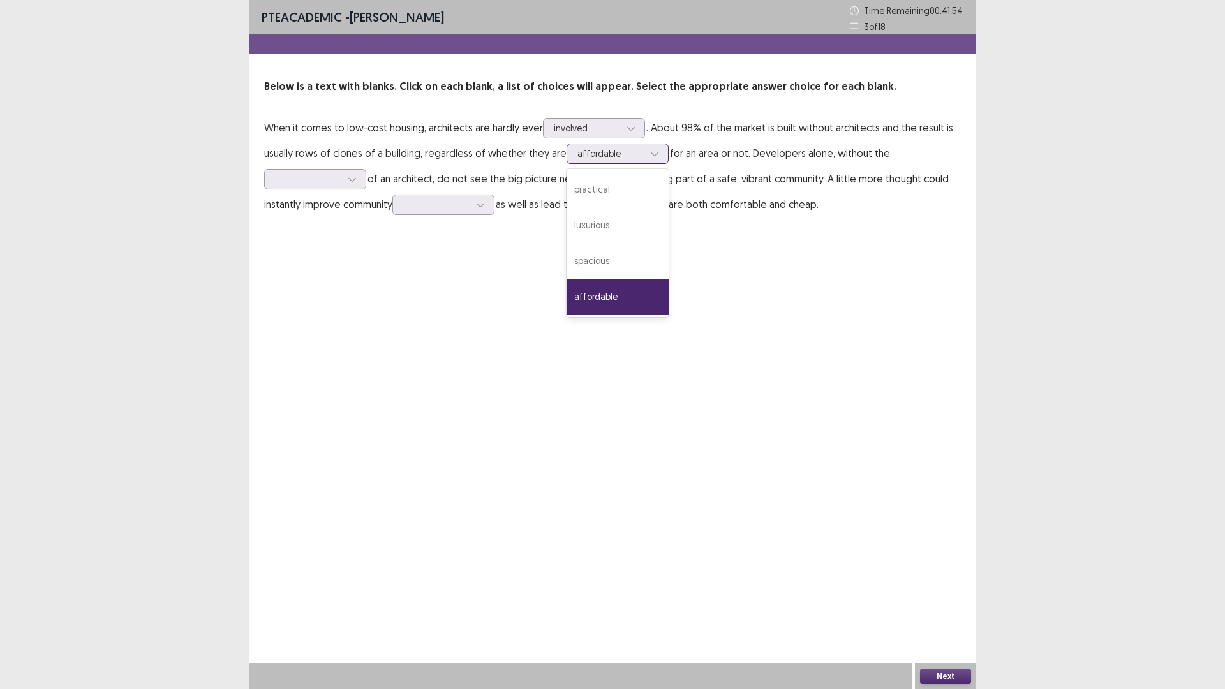
click at [621, 150] on div at bounding box center [610, 153] width 66 height 12
click at [610, 261] on div "spacious" at bounding box center [617, 261] width 102 height 36
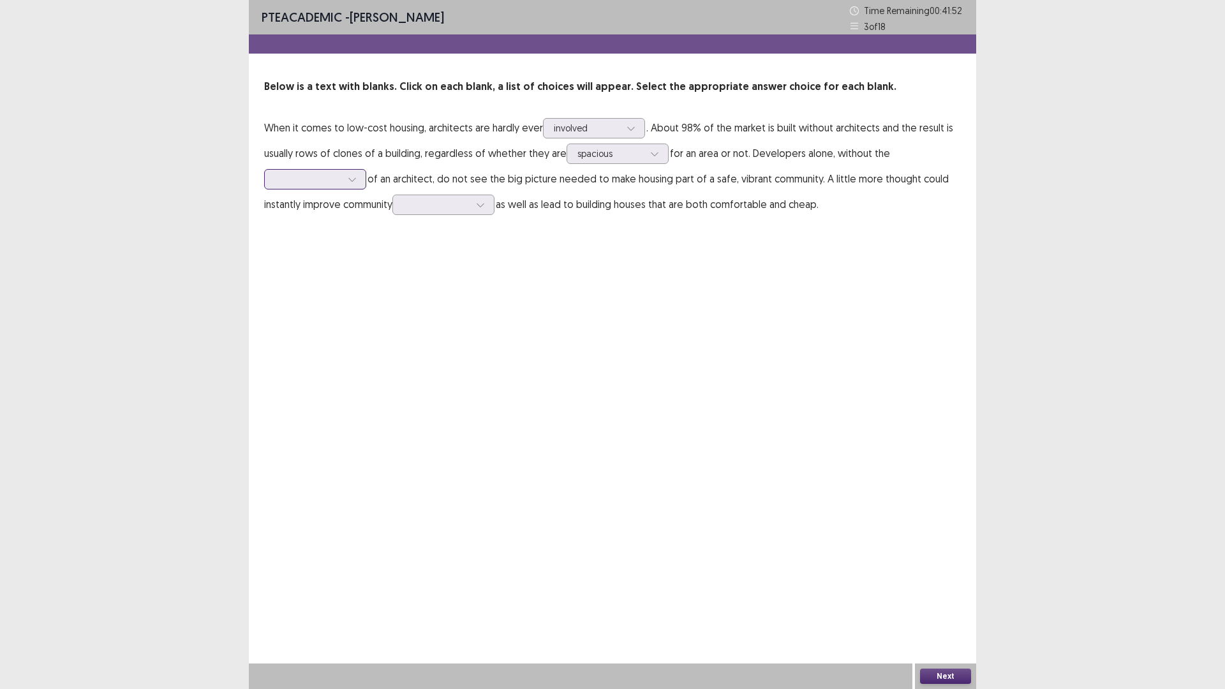
click at [335, 179] on div at bounding box center [308, 179] width 66 height 12
click at [299, 287] on div "assistance" at bounding box center [315, 287] width 102 height 36
click at [459, 205] on div at bounding box center [436, 204] width 66 height 12
click at [451, 316] on div "income" at bounding box center [443, 312] width 102 height 36
click at [420, 207] on div at bounding box center [436, 204] width 66 height 12
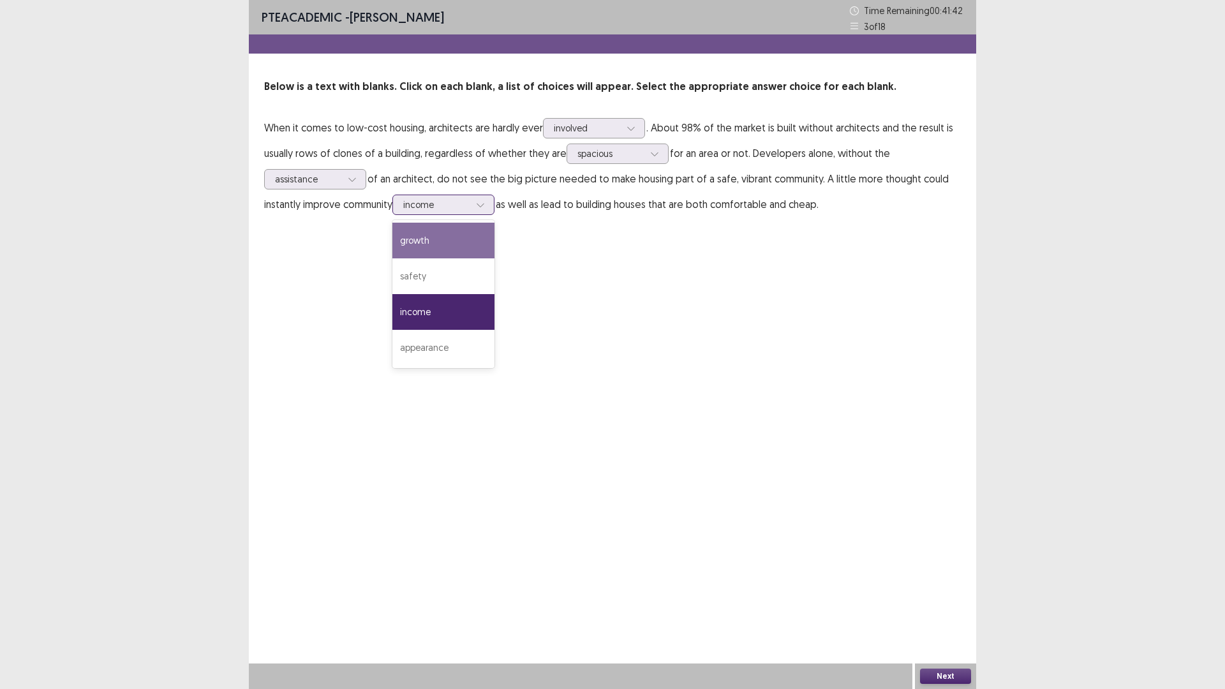
click at [429, 245] on div "growth" at bounding box center [443, 241] width 102 height 36
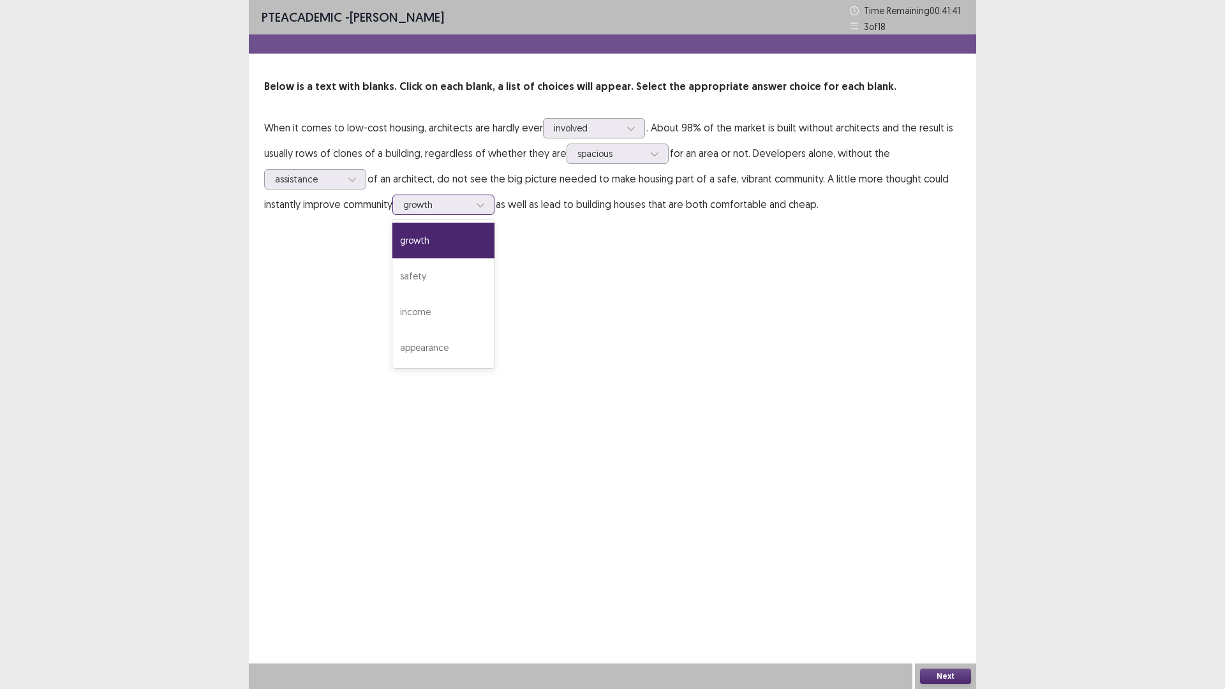
click at [432, 205] on div at bounding box center [436, 204] width 66 height 12
click at [955, 672] on button "Next" at bounding box center [945, 675] width 51 height 15
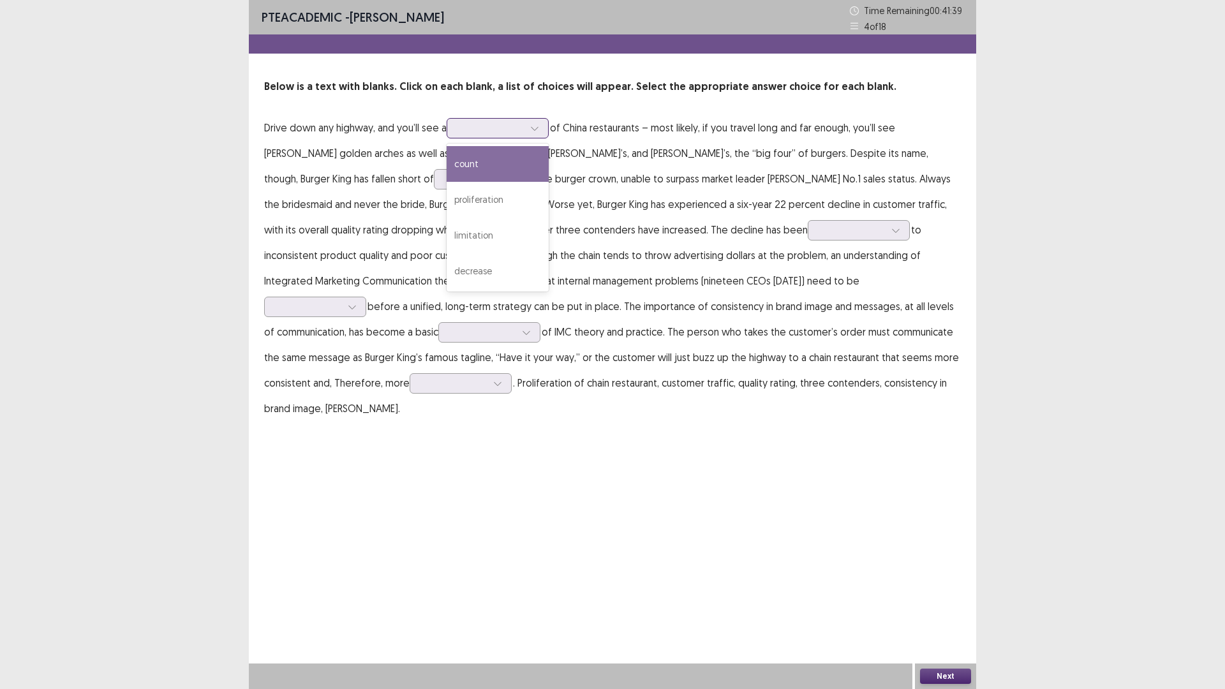
click at [499, 124] on div at bounding box center [490, 128] width 66 height 12
click at [509, 164] on div "count" at bounding box center [497, 164] width 102 height 36
click at [497, 123] on div at bounding box center [490, 128] width 66 height 12
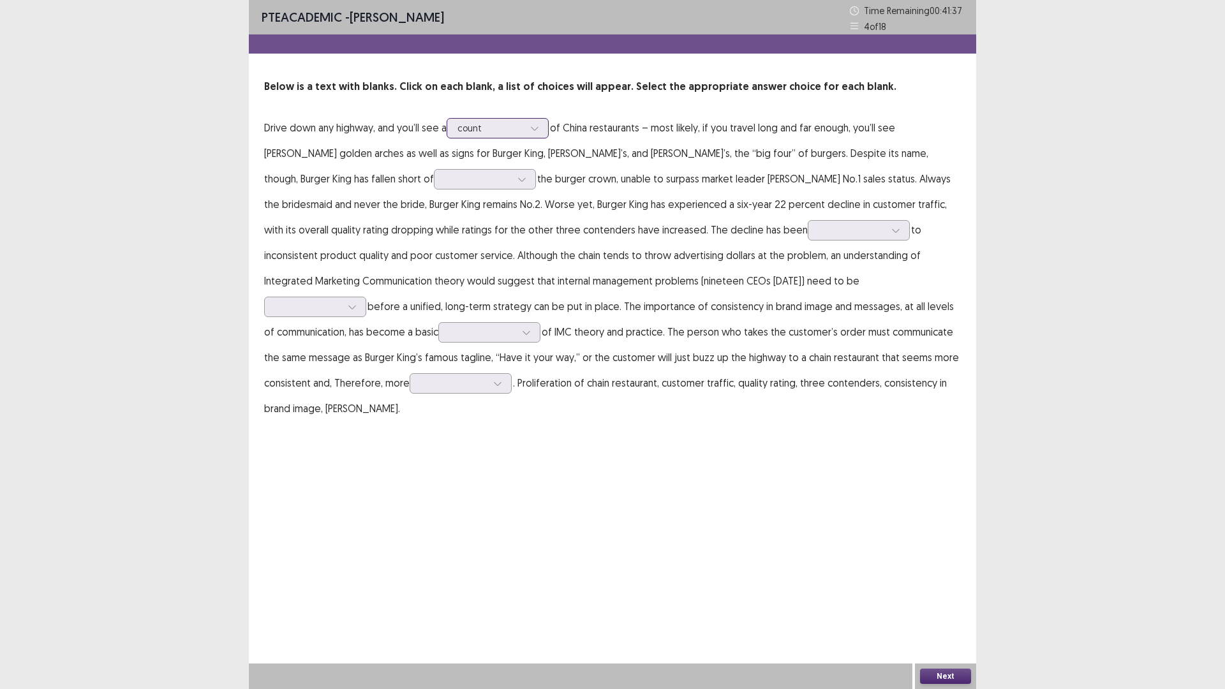
click at [497, 123] on div at bounding box center [490, 128] width 66 height 12
click at [445, 179] on div at bounding box center [478, 179] width 66 height 12
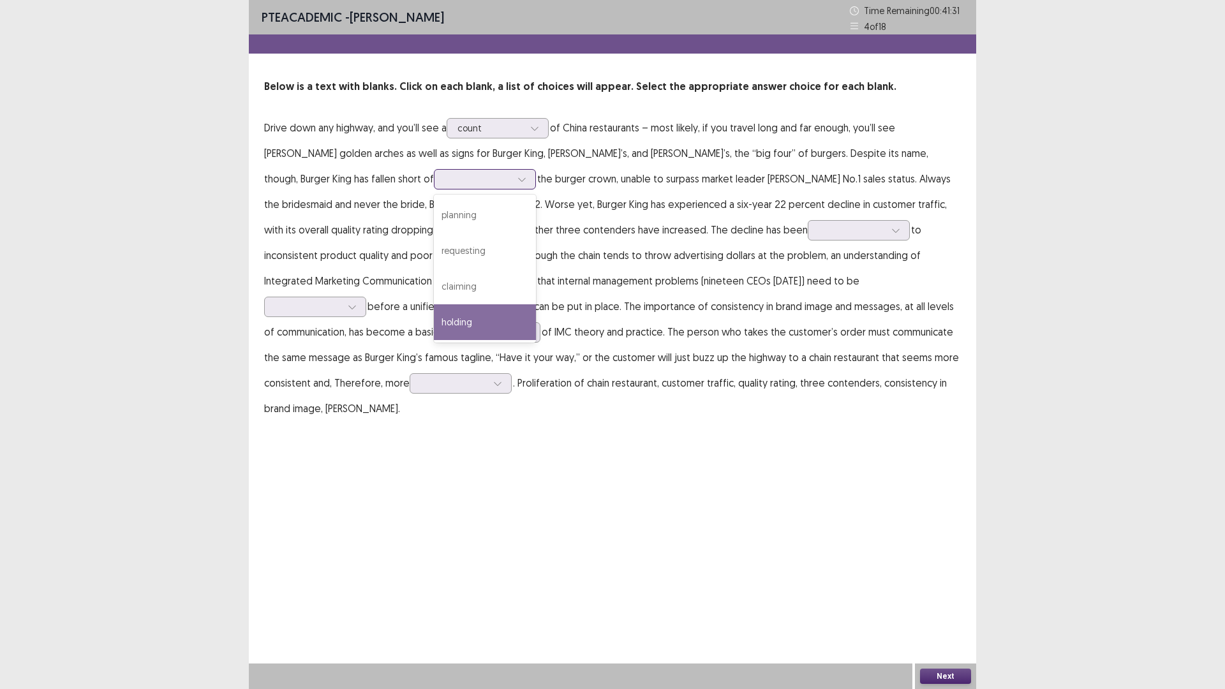
click at [434, 321] on div "holding" at bounding box center [485, 322] width 102 height 36
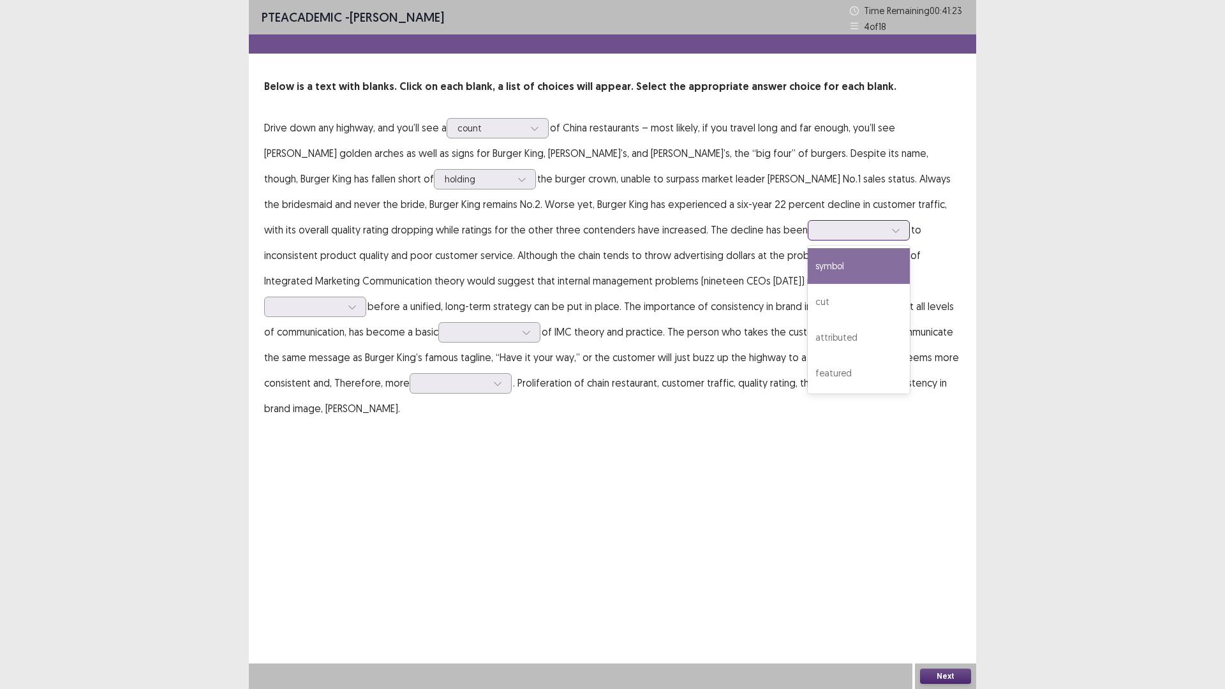
click at [818, 229] on div at bounding box center [851, 230] width 66 height 12
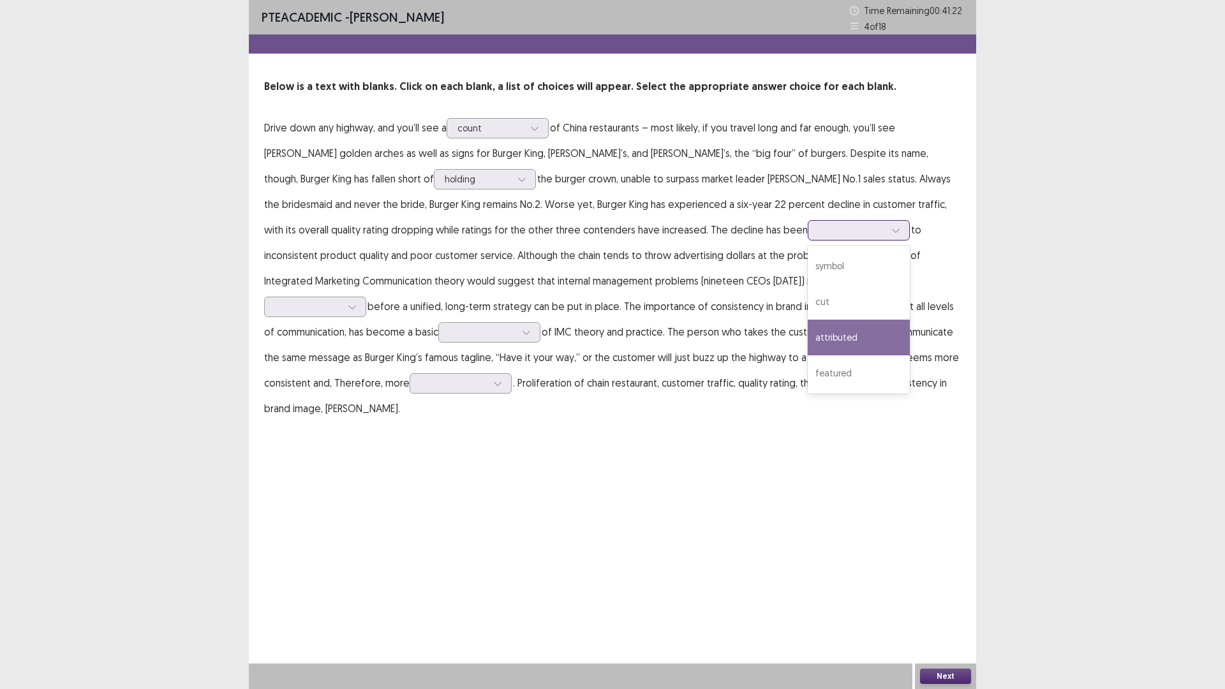
click at [807, 332] on div "attributed" at bounding box center [858, 338] width 102 height 36
click at [818, 233] on div at bounding box center [851, 230] width 66 height 12
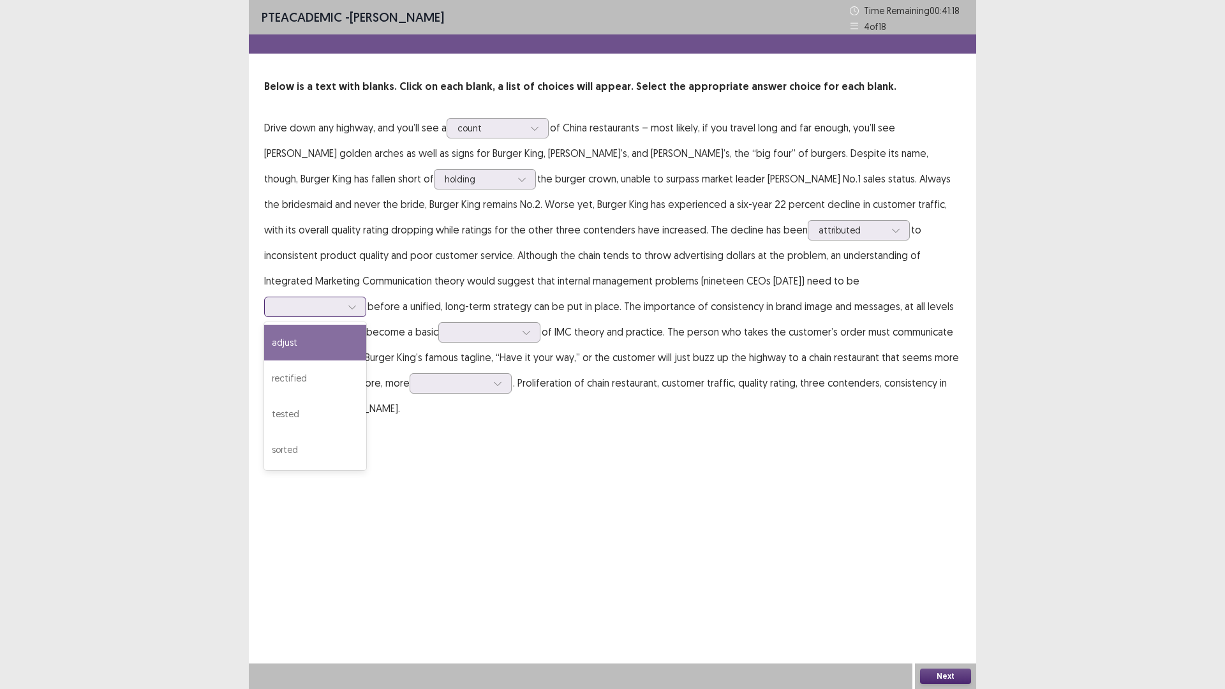
click at [341, 300] on div at bounding box center [308, 306] width 66 height 12
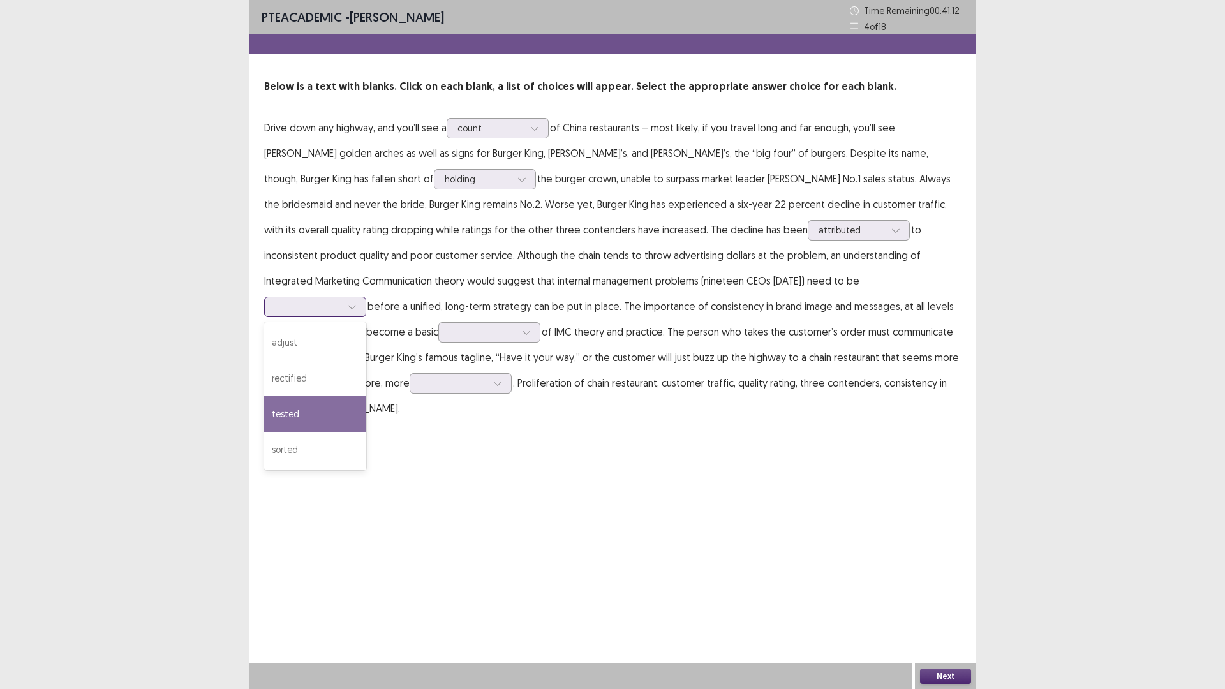
click at [366, 396] on div "tested" at bounding box center [315, 414] width 102 height 36
click at [341, 300] on div at bounding box center [308, 306] width 66 height 12
click at [366, 360] on div "rectified" at bounding box center [315, 378] width 102 height 36
click at [341, 300] on div at bounding box center [308, 306] width 66 height 12
click at [366, 432] on div "sorted" at bounding box center [315, 450] width 102 height 36
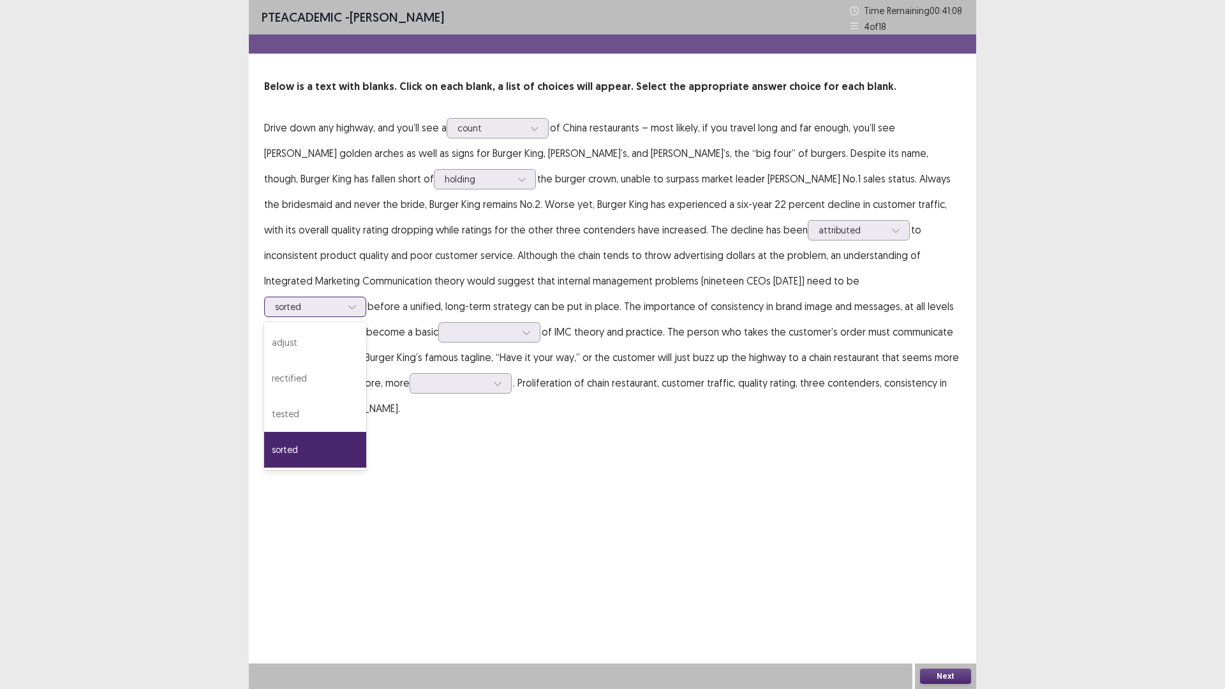
click at [341, 300] on div at bounding box center [308, 306] width 66 height 12
click at [366, 360] on div "rectified" at bounding box center [315, 378] width 102 height 36
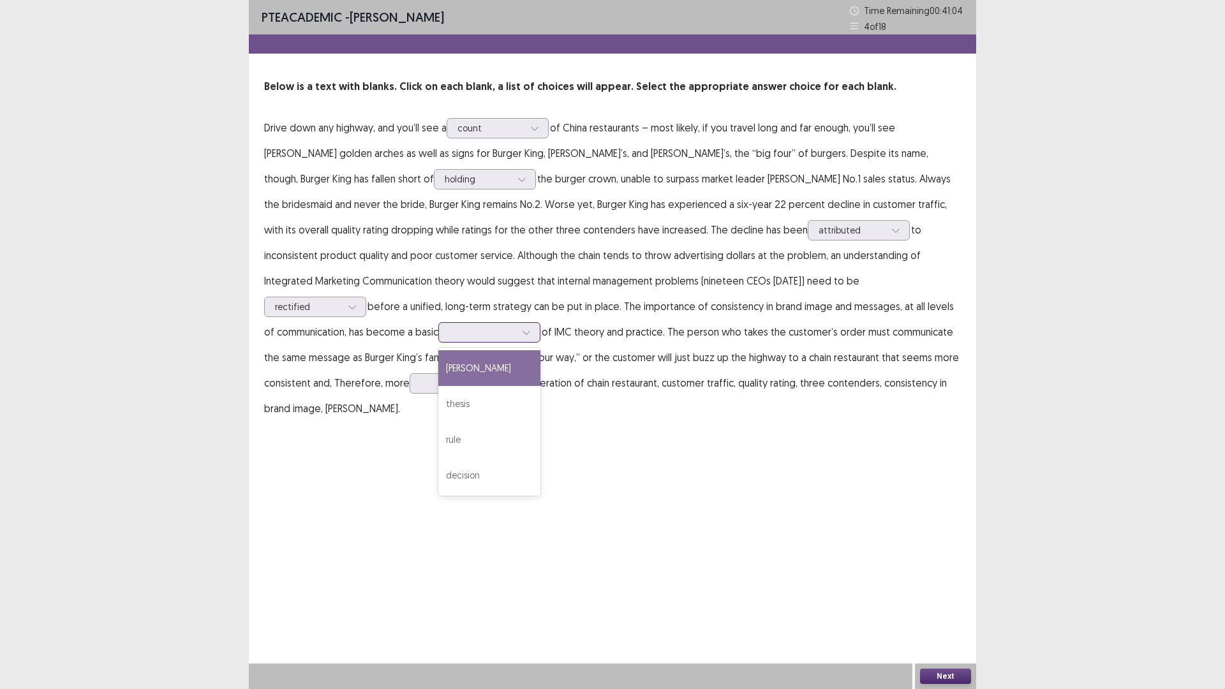
click at [515, 326] on div at bounding box center [482, 332] width 66 height 12
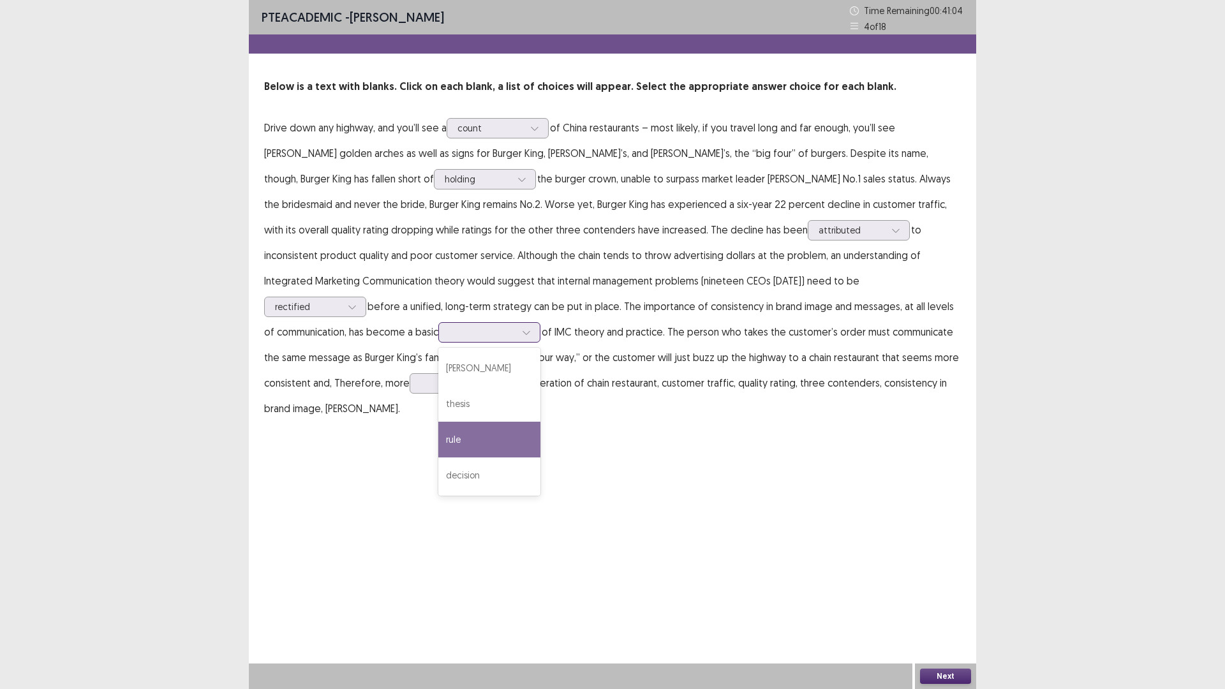
click at [540, 422] on div "rule" at bounding box center [489, 440] width 102 height 36
click at [515, 326] on div at bounding box center [482, 332] width 66 height 12
click at [626, 381] on p "Drive down any highway, and you’ll see a count of China restaurants – most like…" at bounding box center [612, 268] width 696 height 306
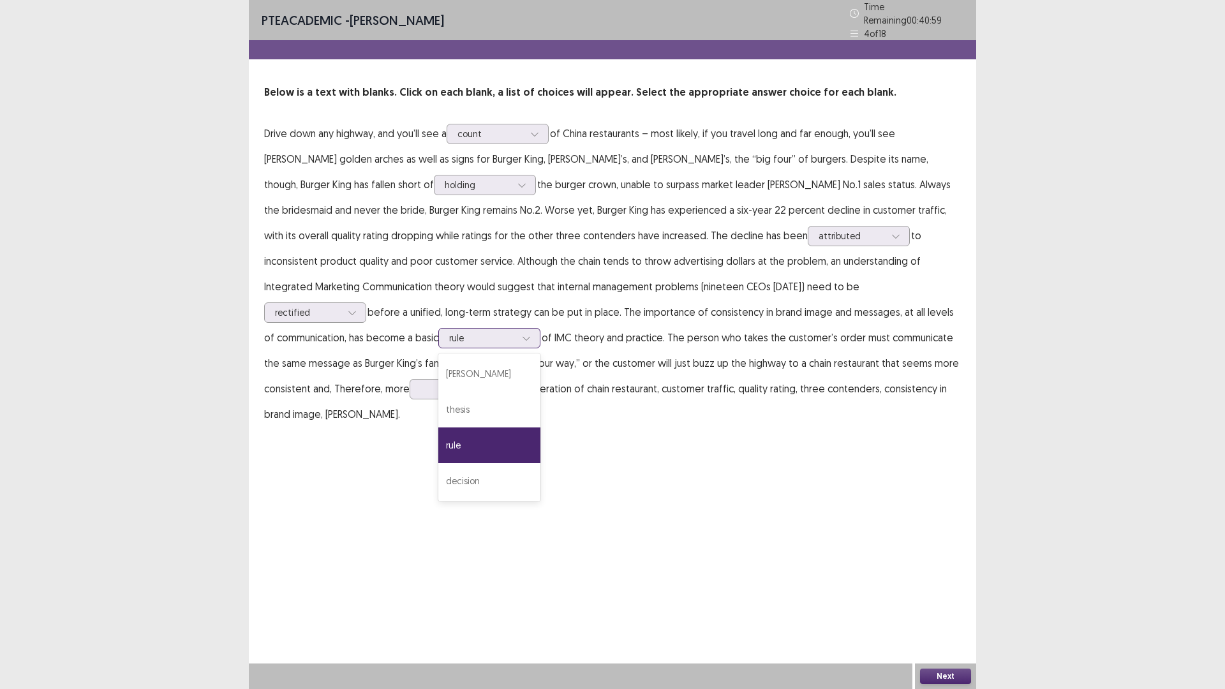
click at [515, 332] on div at bounding box center [482, 338] width 66 height 12
click at [540, 392] on div "thesis" at bounding box center [489, 410] width 102 height 36
click at [487, 383] on div at bounding box center [453, 389] width 66 height 12
click at [515, 332] on div at bounding box center [482, 338] width 66 height 12
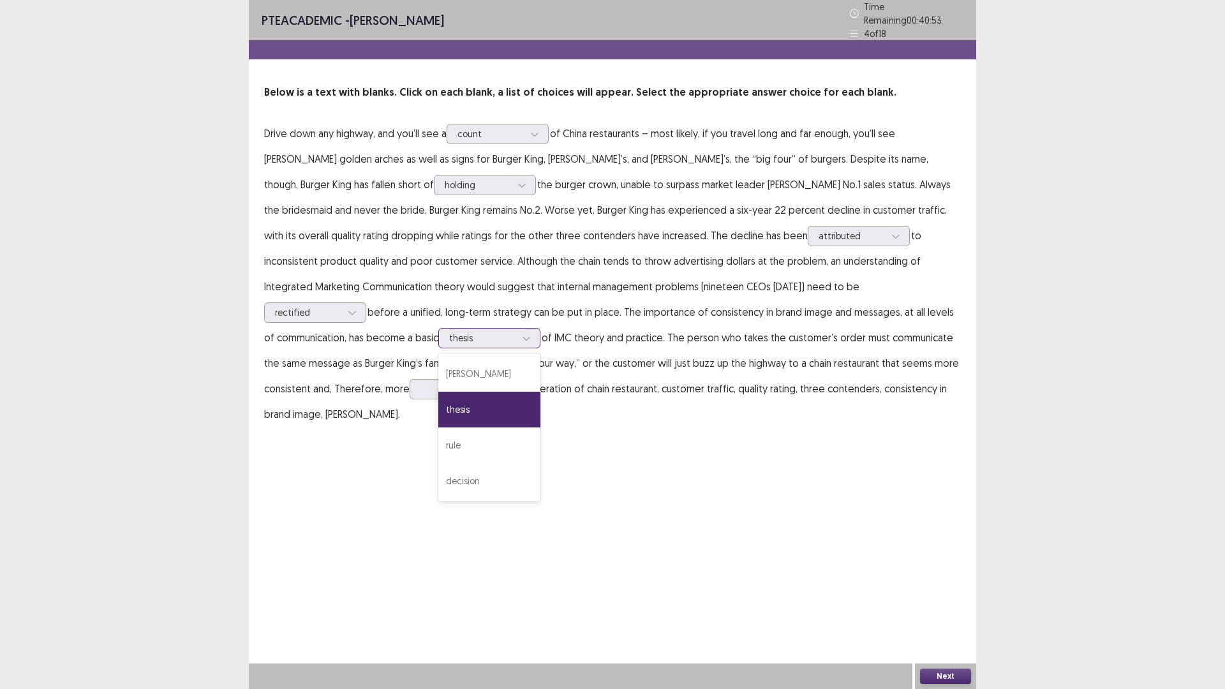
click at [540, 356] on div "tenet" at bounding box center [489, 374] width 102 height 36
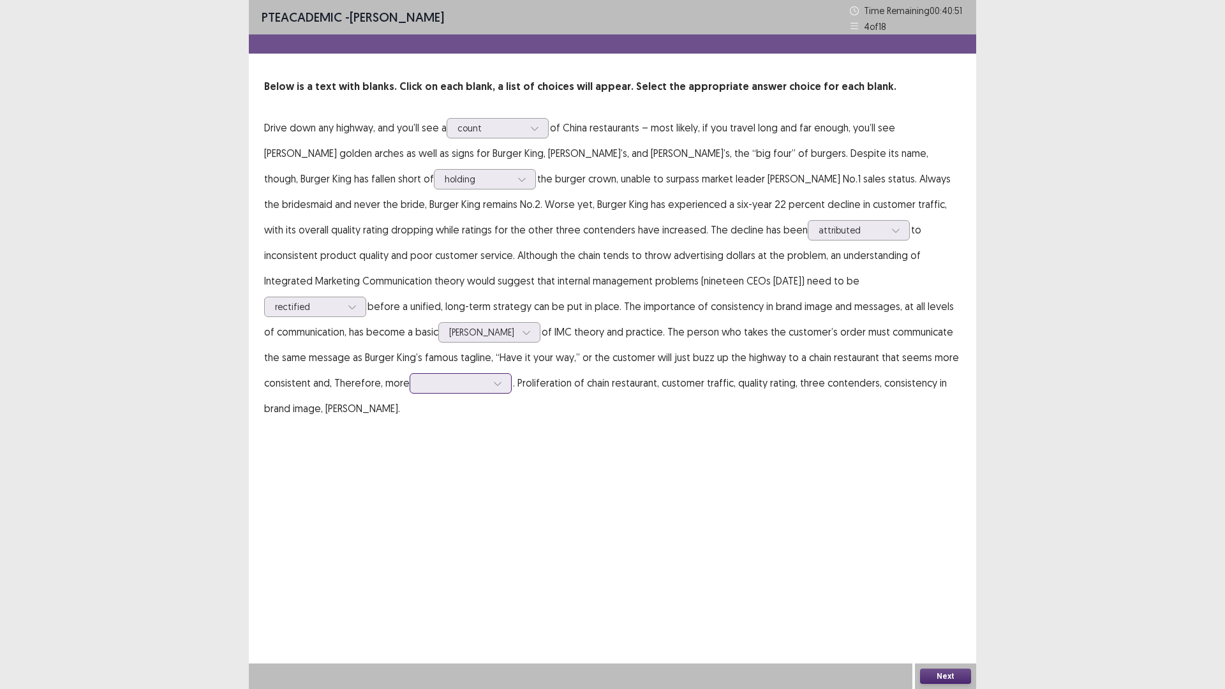
click at [487, 377] on div at bounding box center [453, 383] width 66 height 12
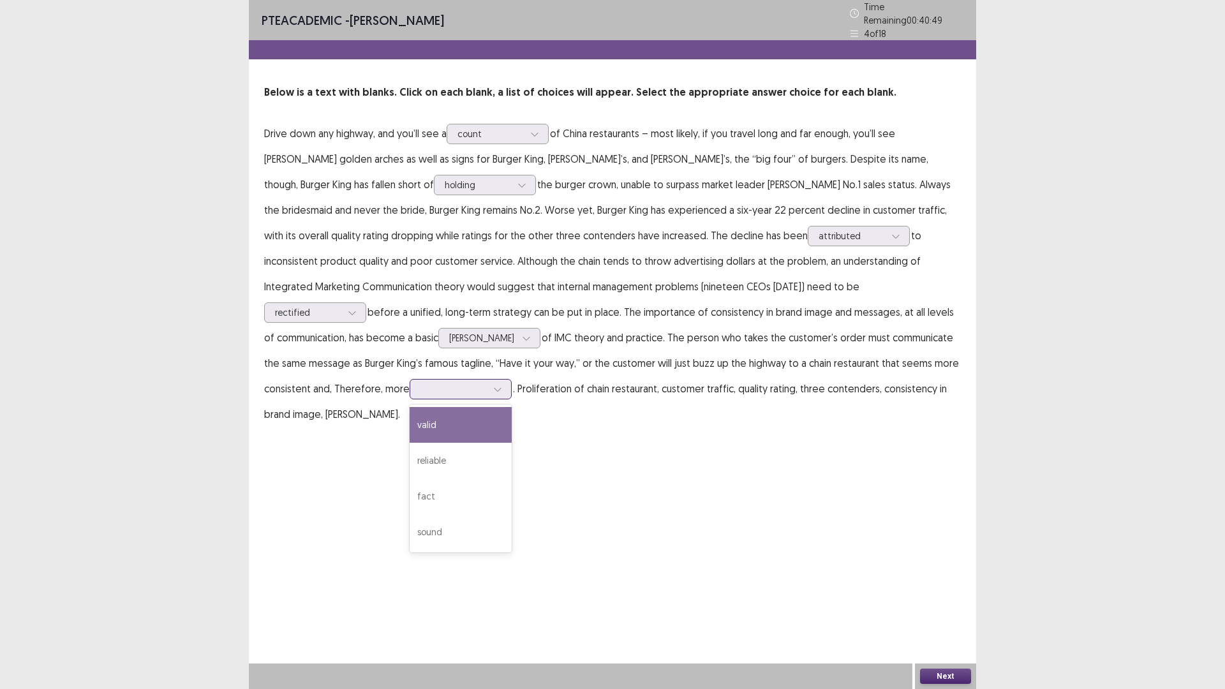
click at [512, 407] on div "valid" at bounding box center [460, 425] width 102 height 36
click at [487, 383] on div at bounding box center [453, 389] width 66 height 12
click at [681, 413] on div "PTE academic - Sailyk Suvan Time Remaining 00 : 40 : 44 4 of 18 Below is a text…" at bounding box center [612, 226] width 727 height 452
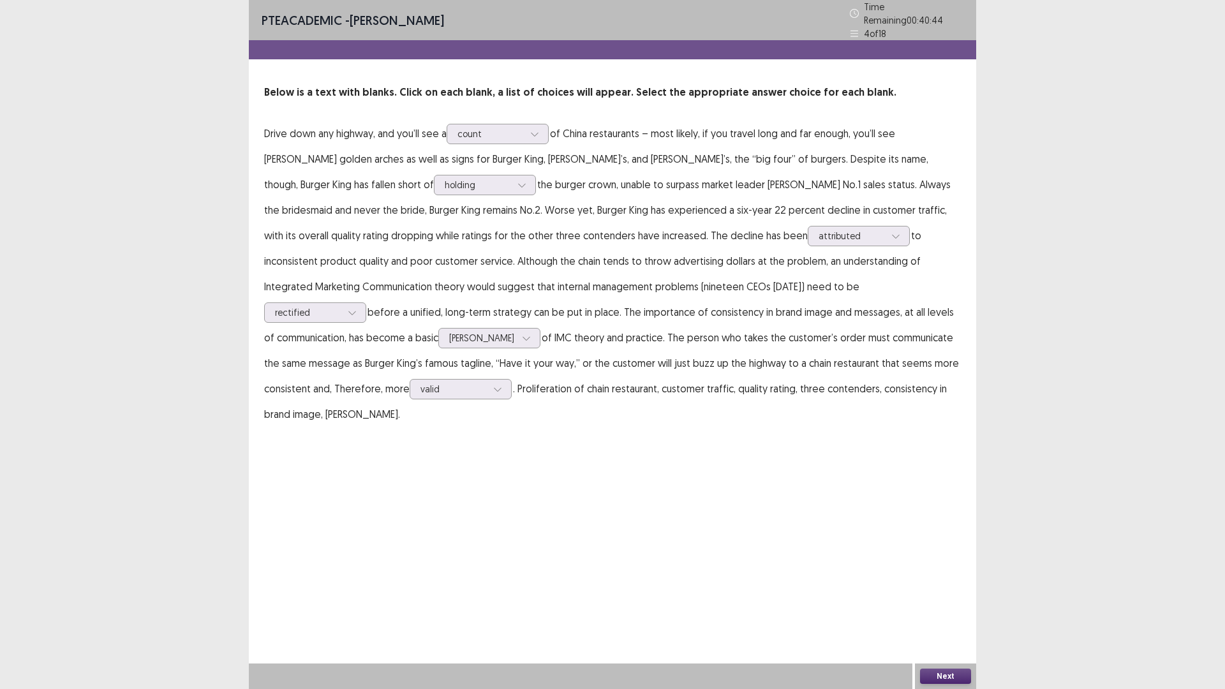
drag, startPoint x: 747, startPoint y: 380, endPoint x: 779, endPoint y: 380, distance: 31.9
click at [779, 380] on p "Drive down any highway, and you’ll see a count of China restaurants – most like…" at bounding box center [612, 274] width 696 height 306
click at [952, 676] on button "Next" at bounding box center [945, 675] width 51 height 15
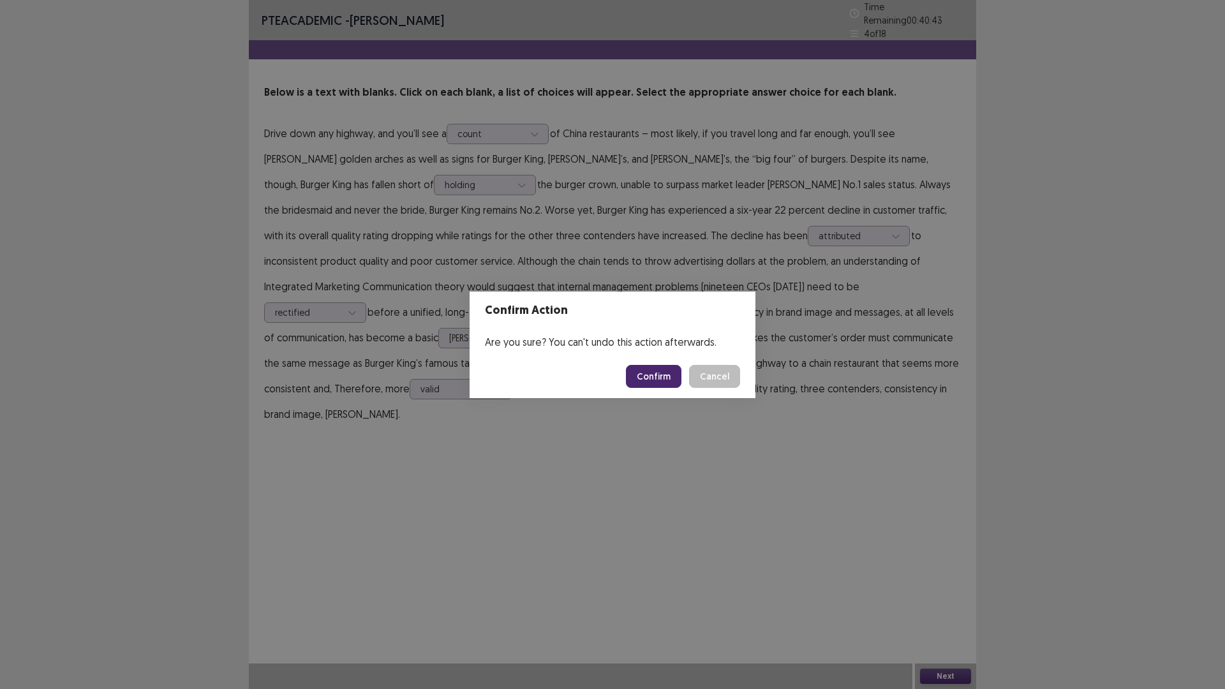
click at [649, 378] on button "Confirm" at bounding box center [653, 376] width 55 height 23
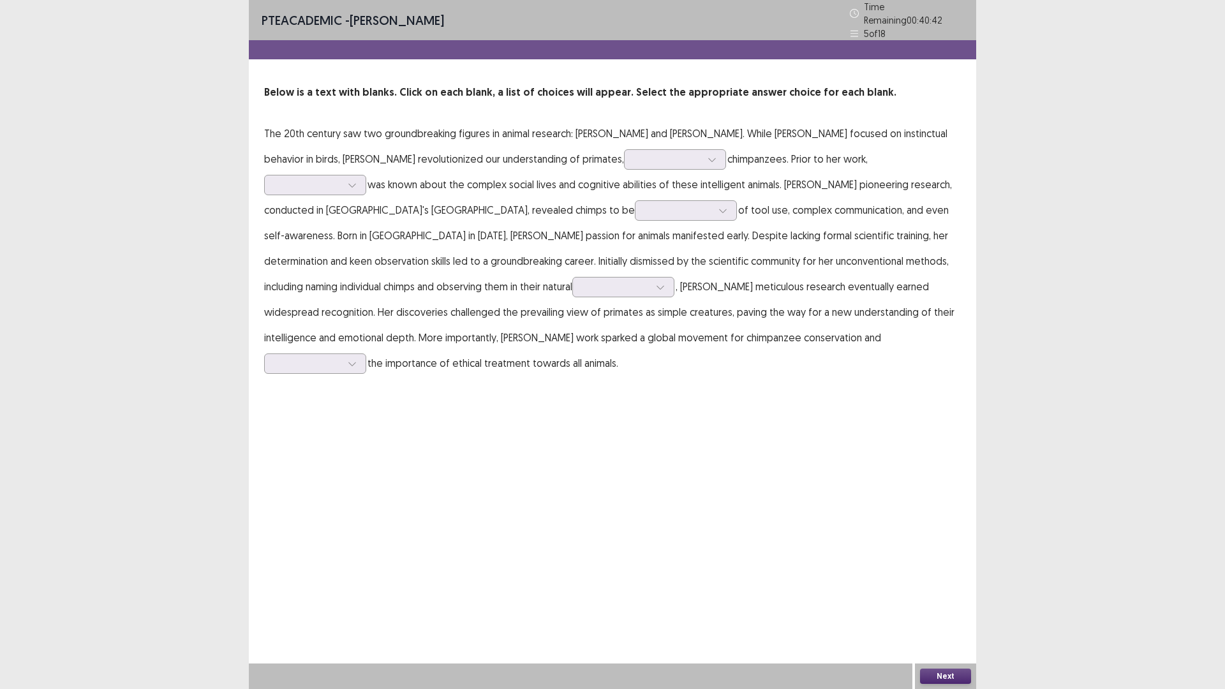
drag, startPoint x: 299, startPoint y: 128, endPoint x: 341, endPoint y: 128, distance: 41.5
click at [341, 128] on p "The 20th century saw two groundbreaking figures in animal research: Konrad Lore…" at bounding box center [612, 248] width 696 height 255
click at [635, 153] on div at bounding box center [668, 159] width 66 height 12
click at [624, 221] on div "particularly" at bounding box center [675, 231] width 102 height 36
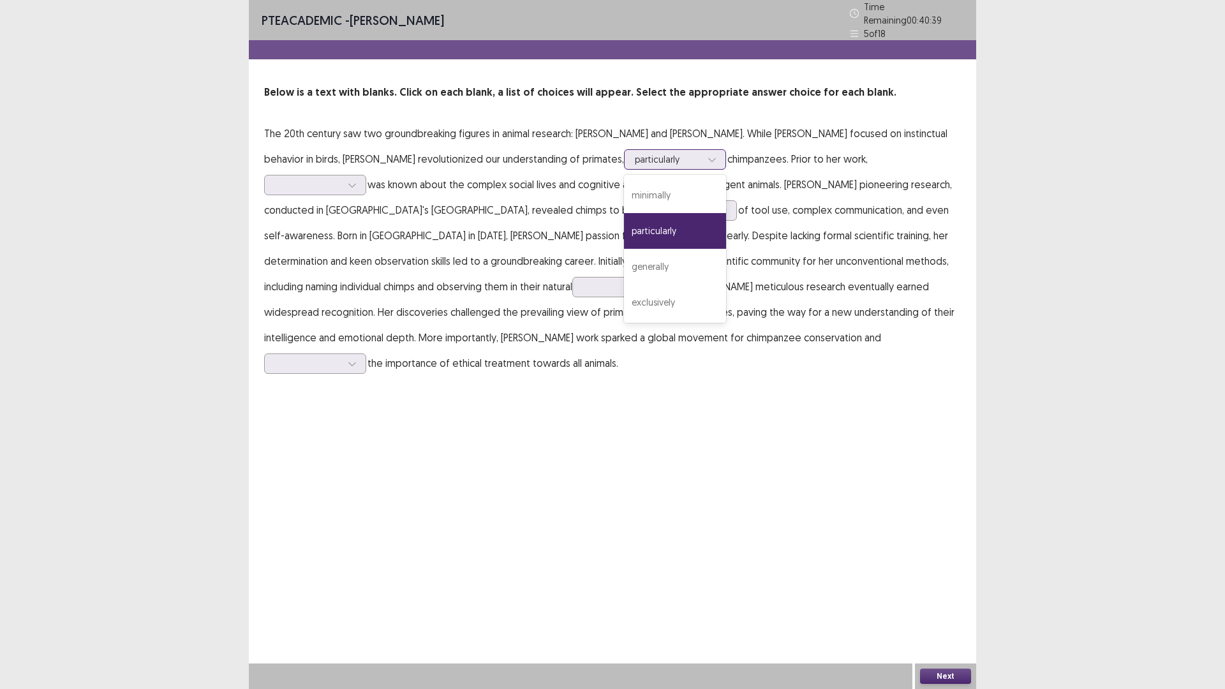
click at [635, 156] on div at bounding box center [668, 159] width 66 height 12
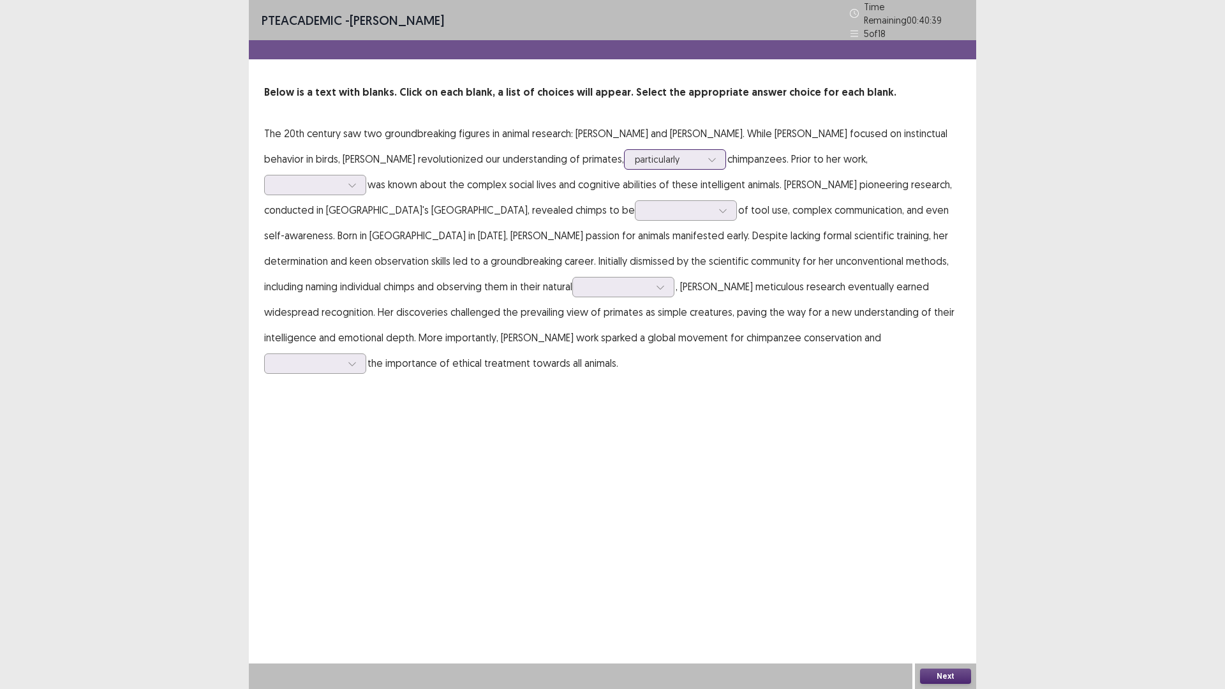
click at [635, 156] on div at bounding box center [668, 159] width 66 height 12
click at [341, 179] on div at bounding box center [308, 185] width 66 height 12
click at [366, 310] on div "nothing" at bounding box center [315, 328] width 102 height 36
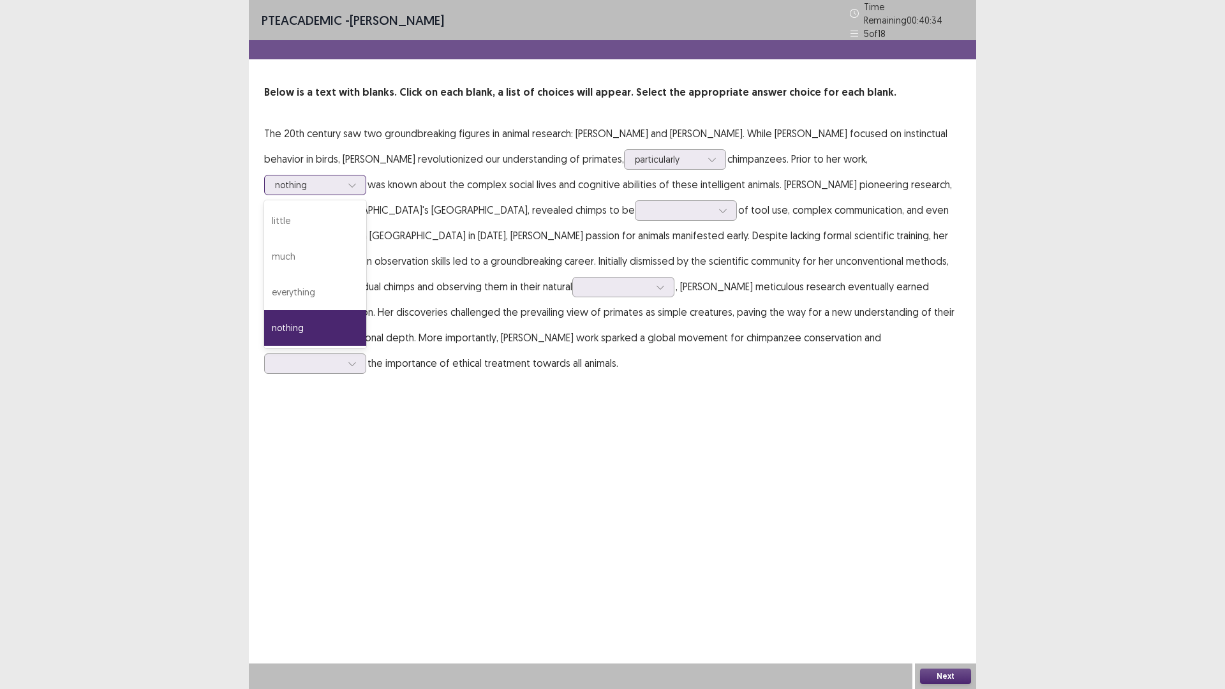
click at [357, 180] on icon at bounding box center [352, 184] width 9 height 9
click at [341, 179] on div at bounding box center [308, 185] width 66 height 12
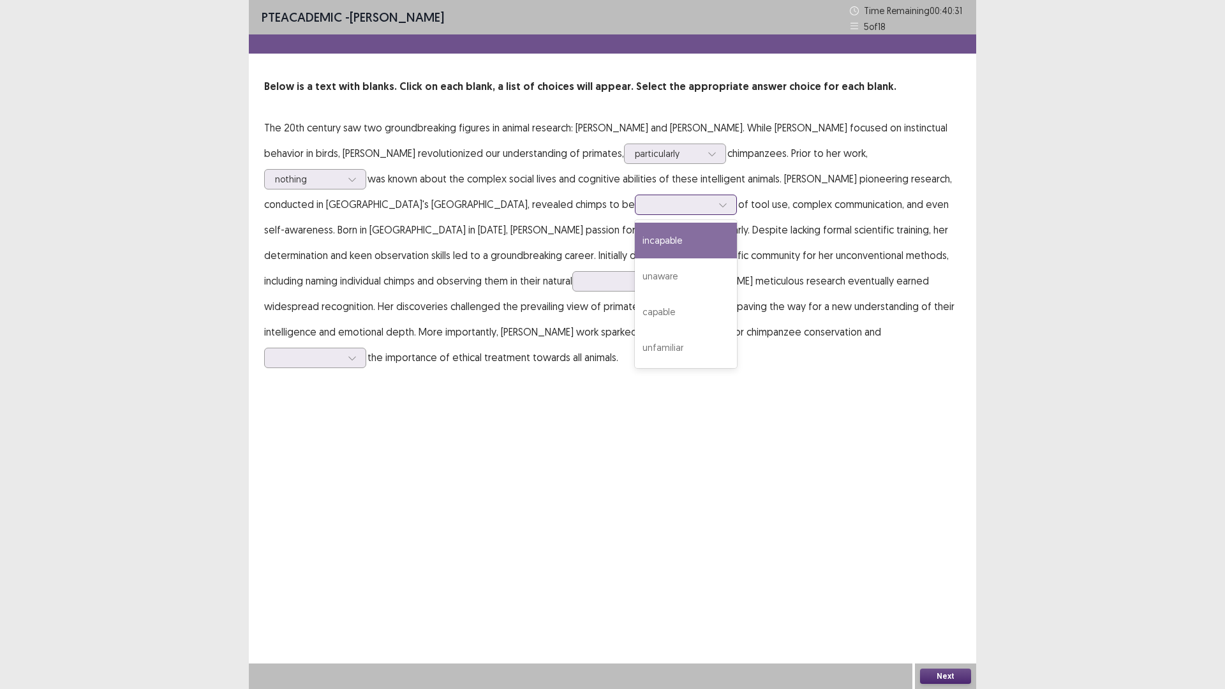
click at [645, 205] on div at bounding box center [678, 204] width 66 height 12
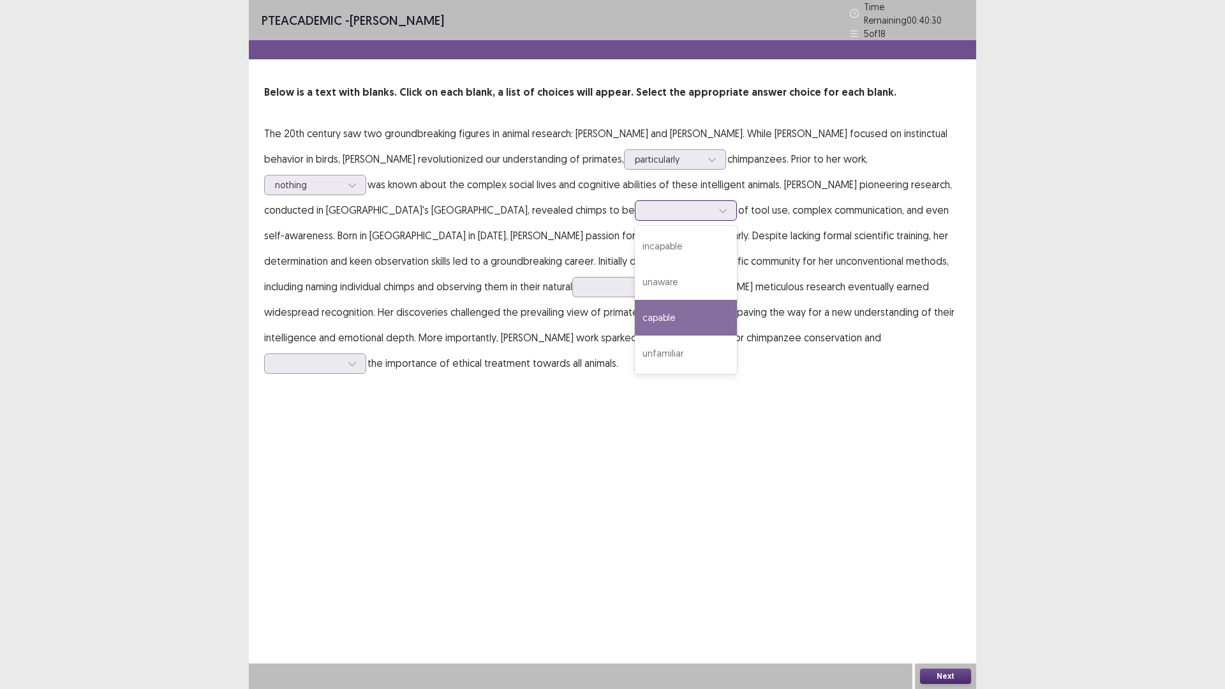
click at [635, 310] on div "capable" at bounding box center [686, 318] width 102 height 36
click at [421, 206] on p "The 20th century saw two groundbreaking figures in animal research: Konrad Lore…" at bounding box center [612, 248] width 696 height 255
click at [645, 206] on div at bounding box center [678, 210] width 66 height 12
click at [645, 204] on div at bounding box center [678, 210] width 66 height 12
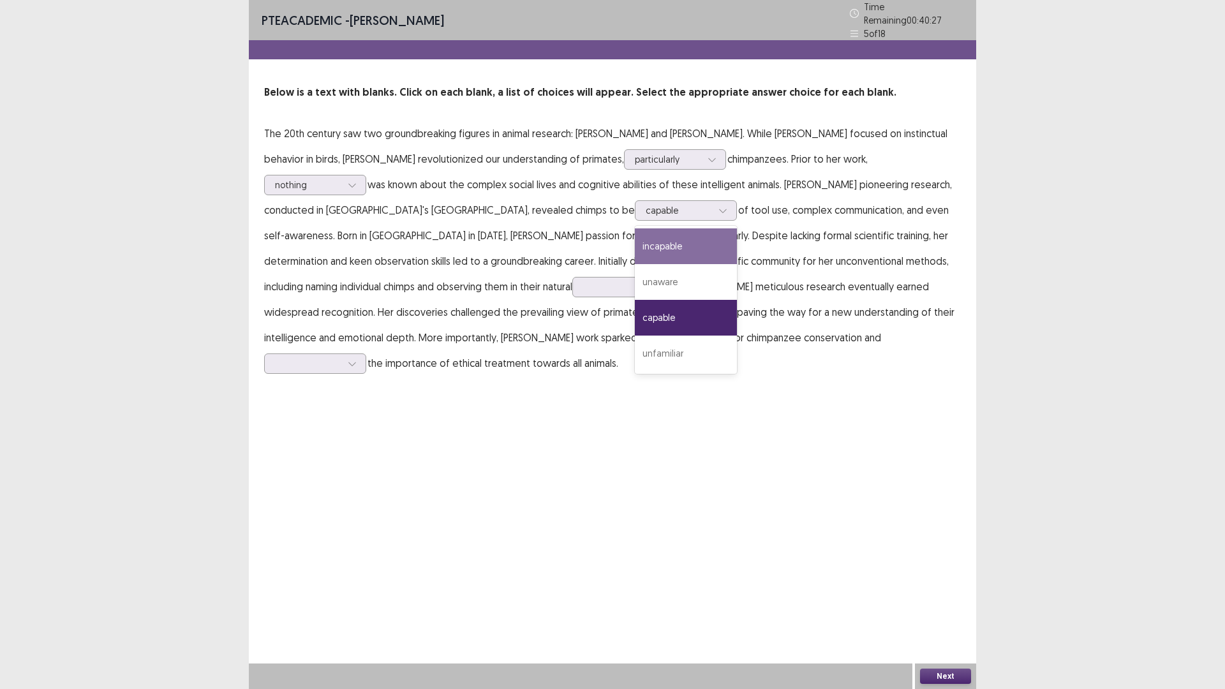
click at [725, 268] on p "The 20th century saw two groundbreaking figures in animal research: Konrad Lore…" at bounding box center [612, 248] width 696 height 255
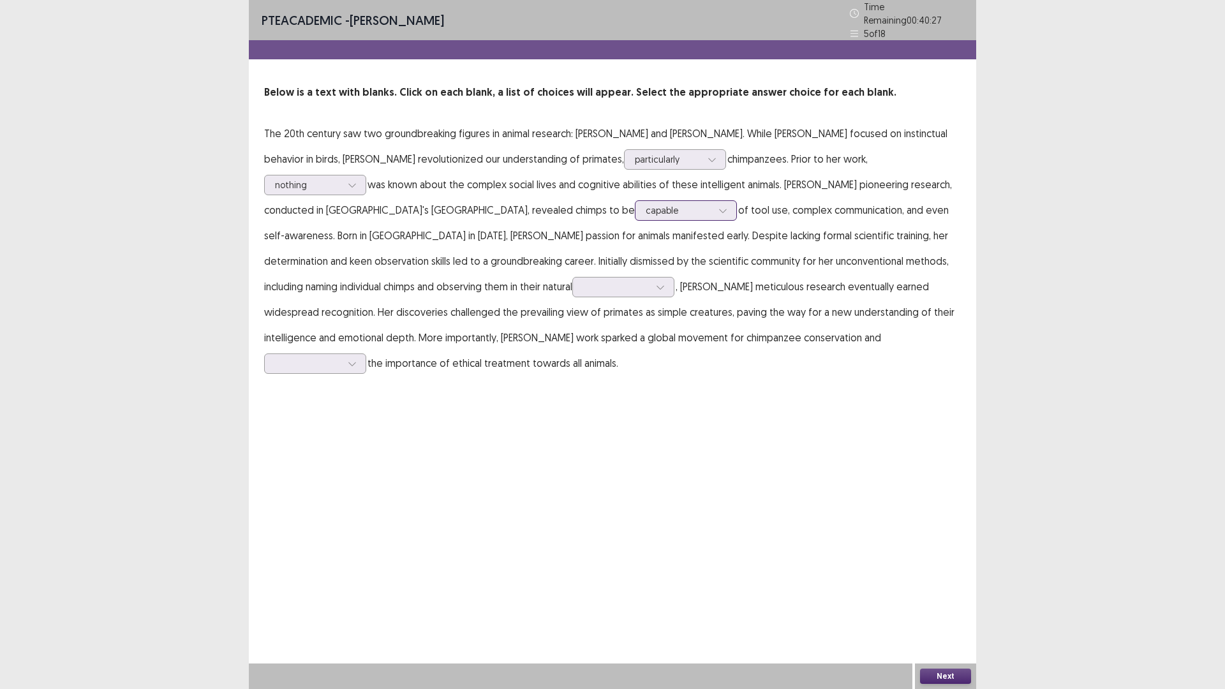
click at [645, 211] on div at bounding box center [678, 210] width 66 height 12
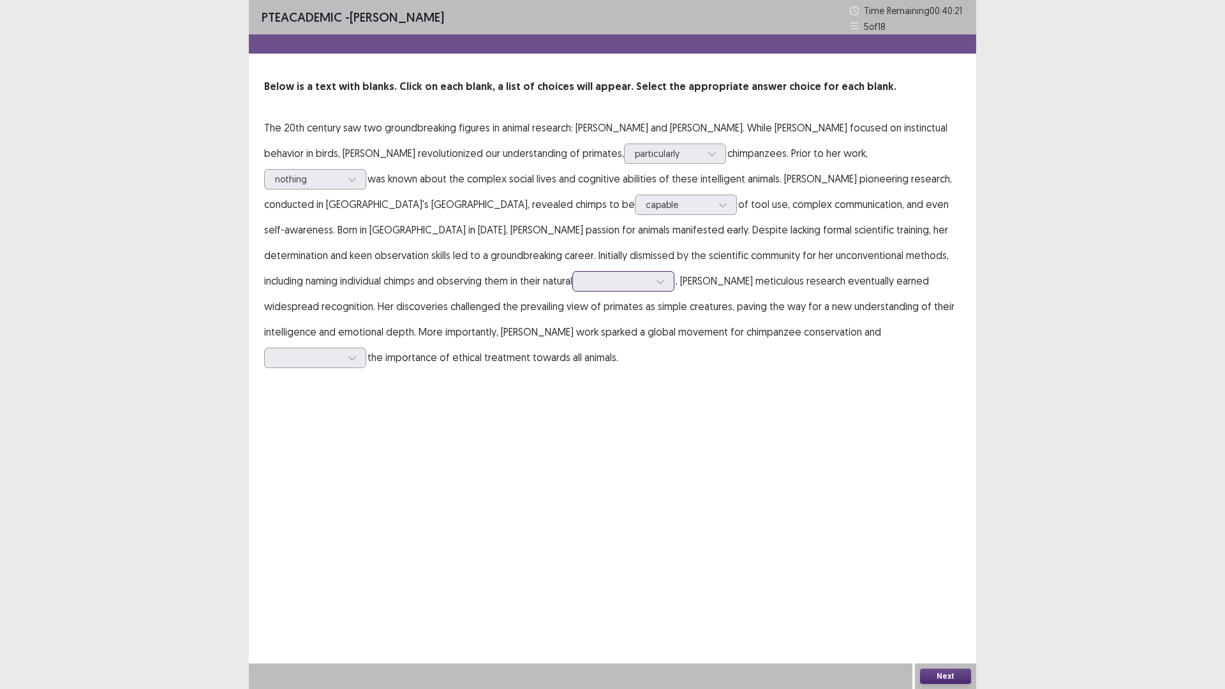
click at [583, 282] on div at bounding box center [616, 281] width 66 height 12
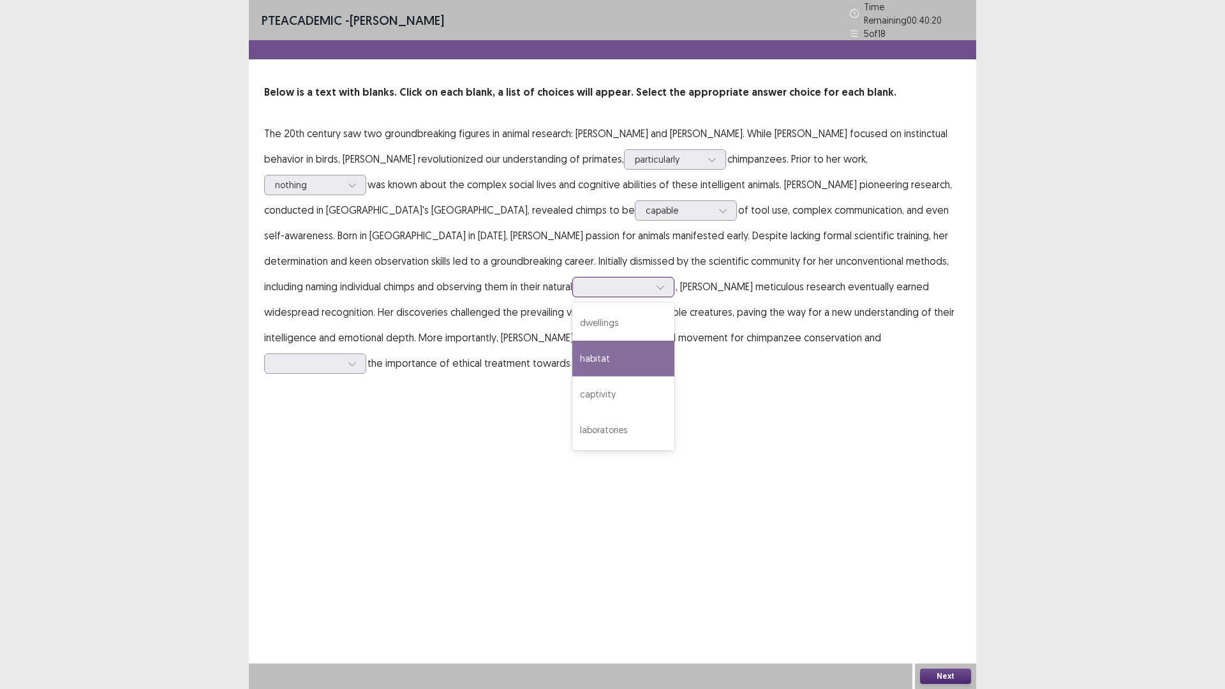
click at [572, 350] on div "habitat" at bounding box center [623, 359] width 102 height 36
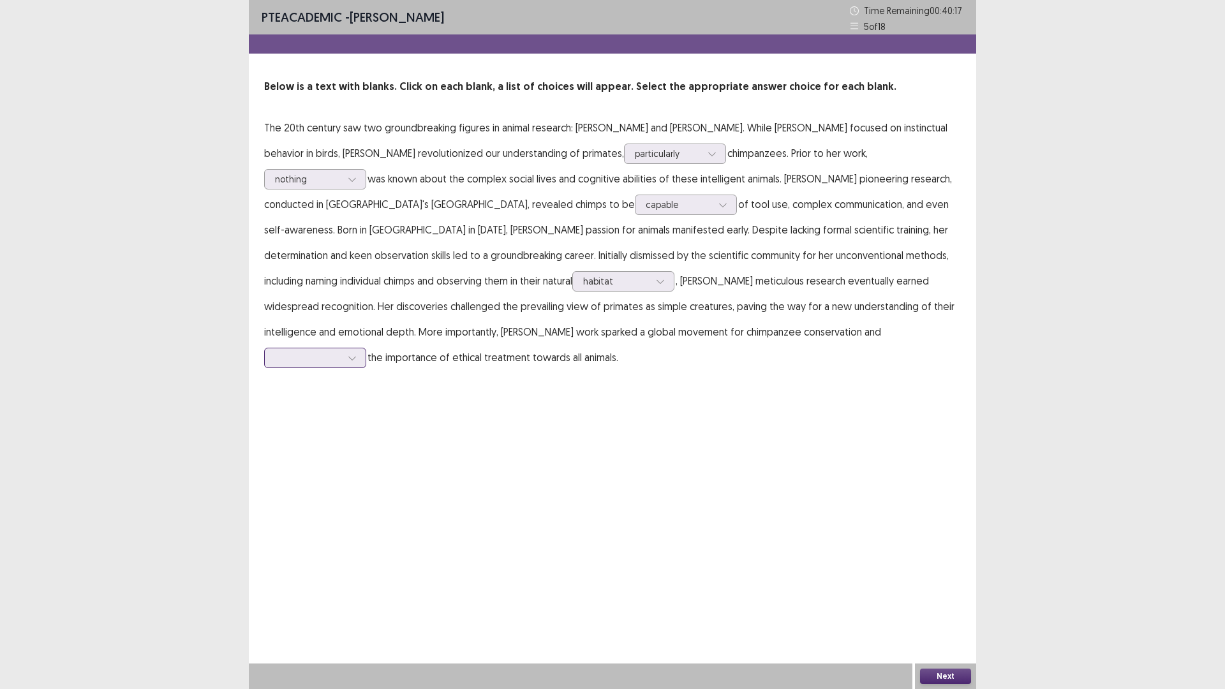
click at [362, 348] on div at bounding box center [351, 357] width 19 height 19
click at [366, 447] on div "highlighted" at bounding box center [315, 465] width 102 height 36
click at [964, 672] on button "Next" at bounding box center [945, 675] width 51 height 15
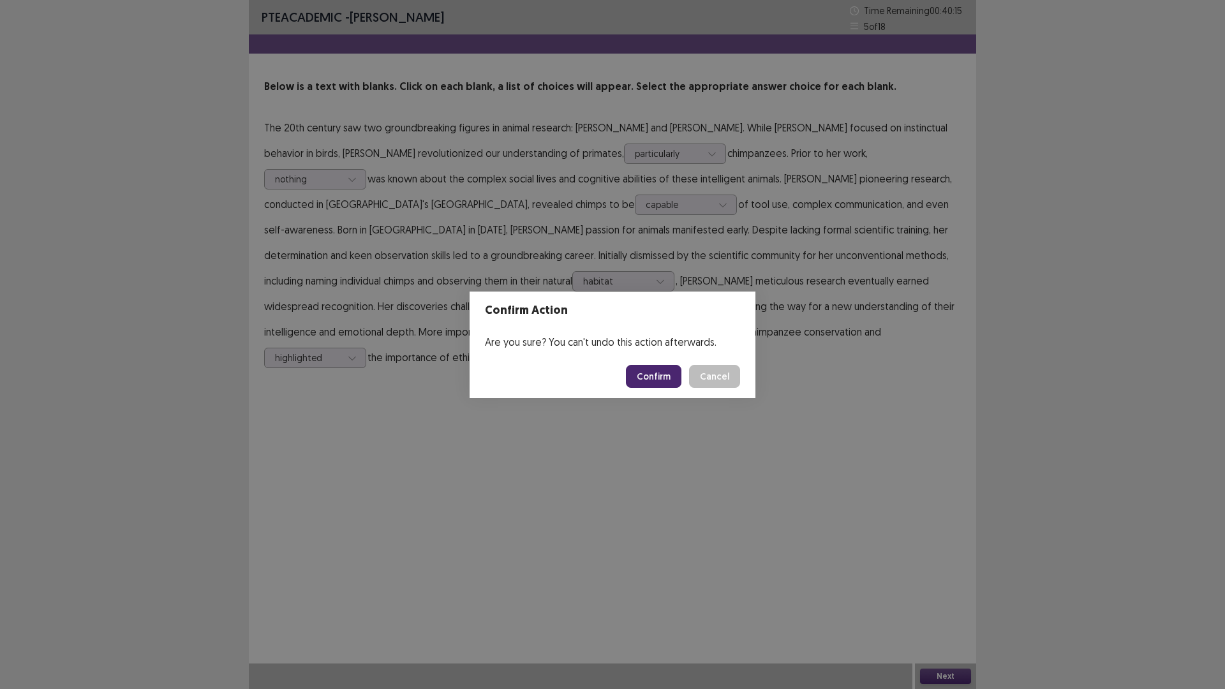
click at [666, 373] on button "Confirm" at bounding box center [653, 376] width 55 height 23
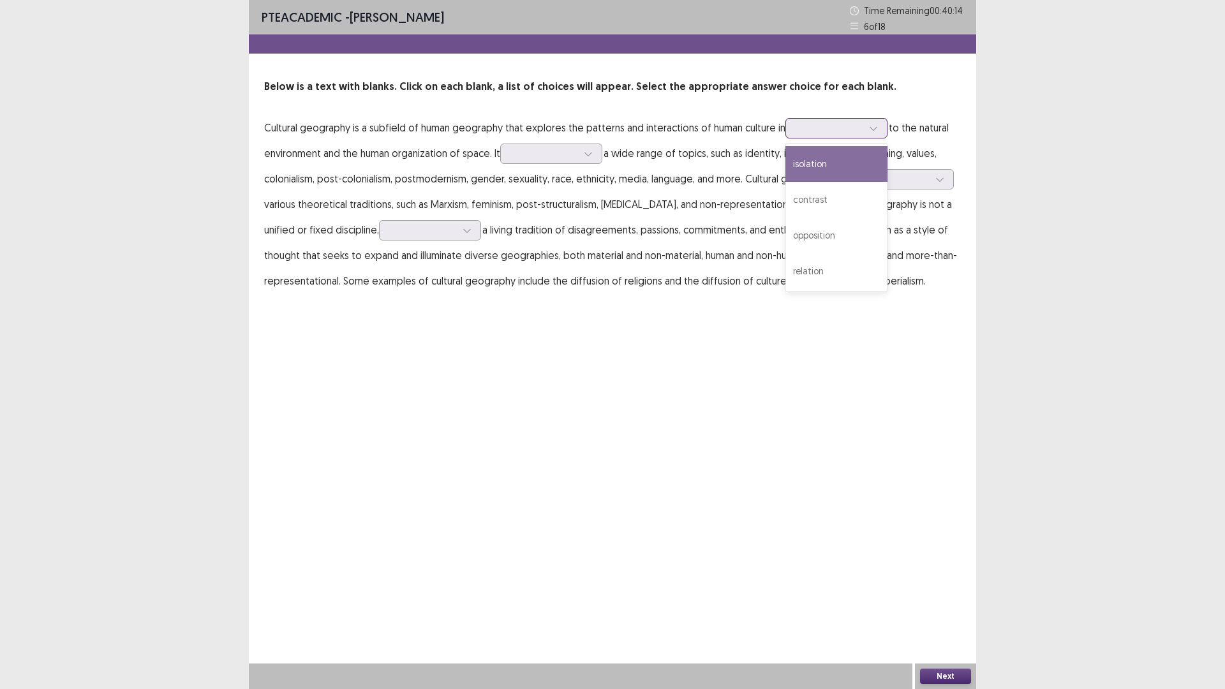
click at [835, 127] on div at bounding box center [829, 128] width 66 height 12
click at [820, 166] on div "isolation" at bounding box center [836, 164] width 102 height 36
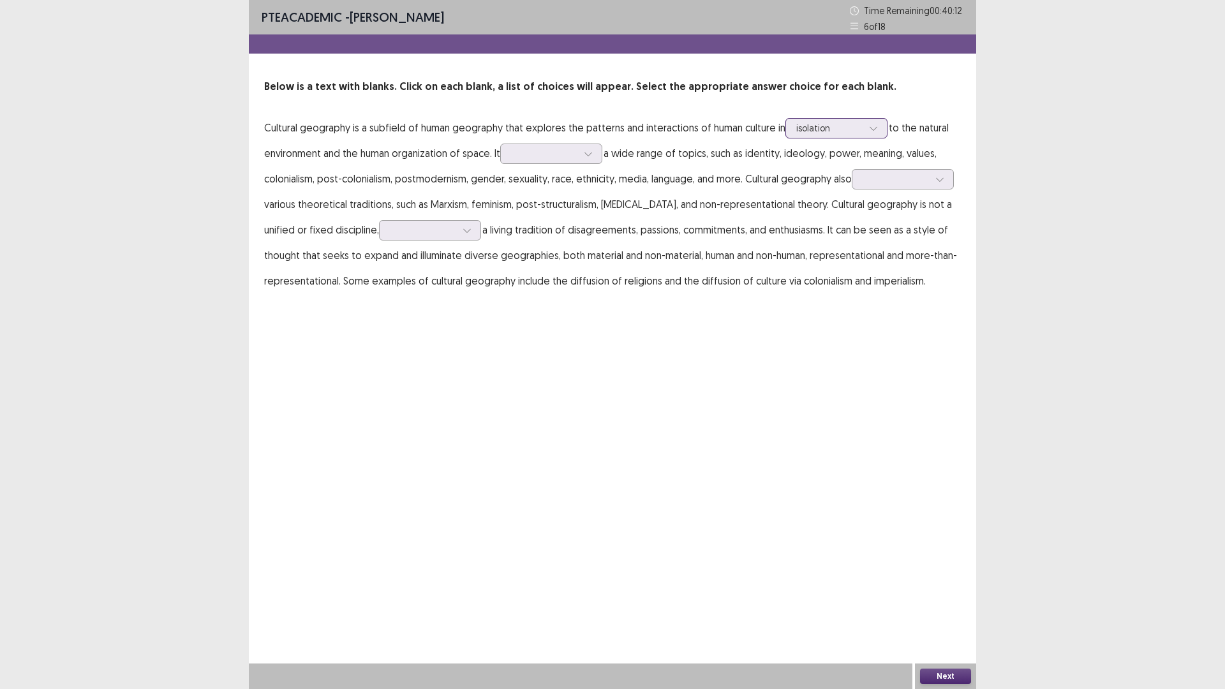
click at [859, 129] on div at bounding box center [829, 128] width 66 height 12
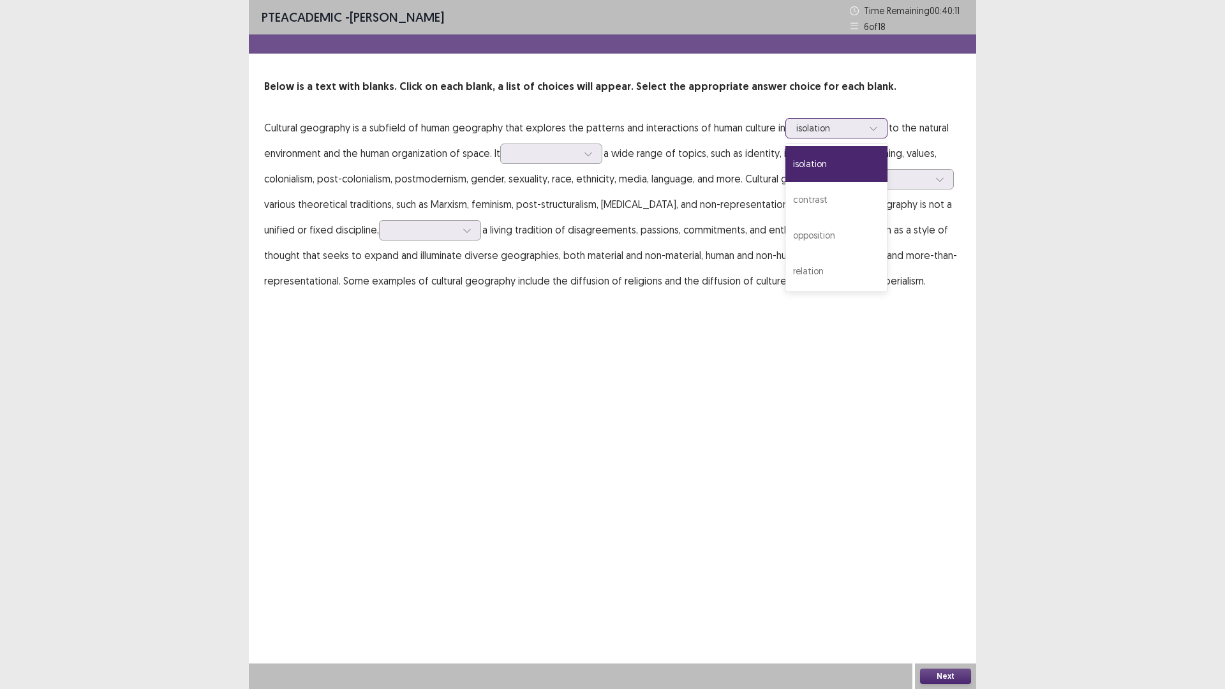
click at [797, 200] on div "contrast" at bounding box center [836, 200] width 102 height 36
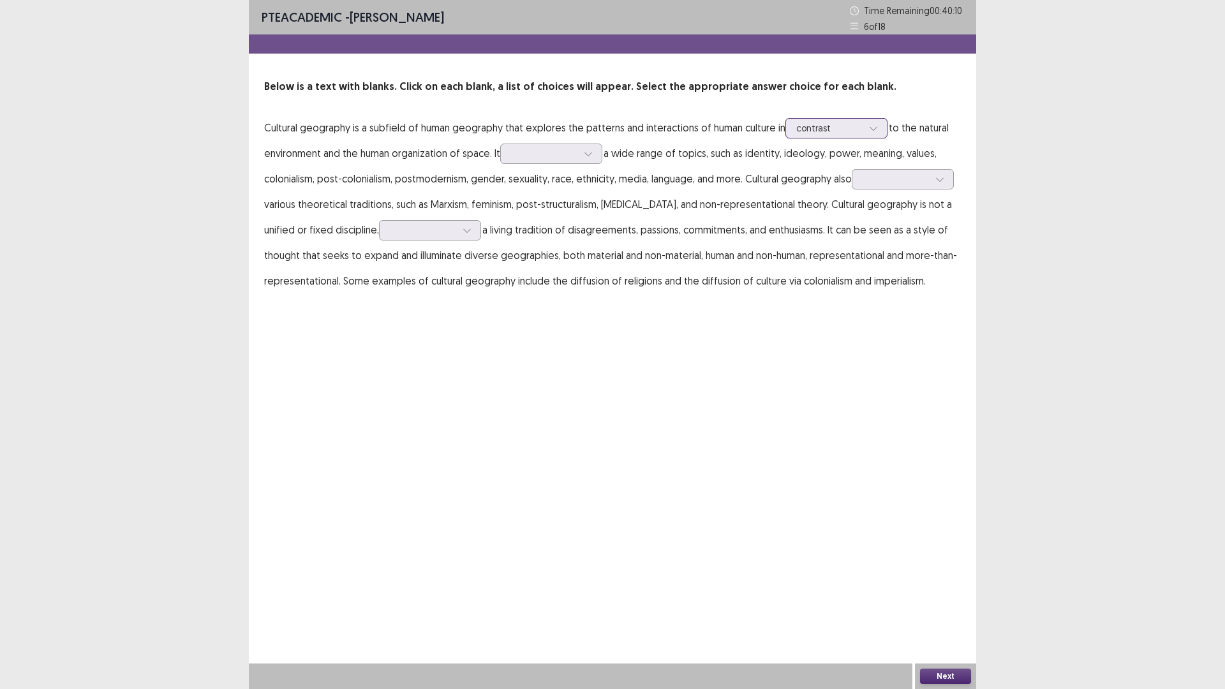
click at [820, 131] on div at bounding box center [829, 128] width 66 height 12
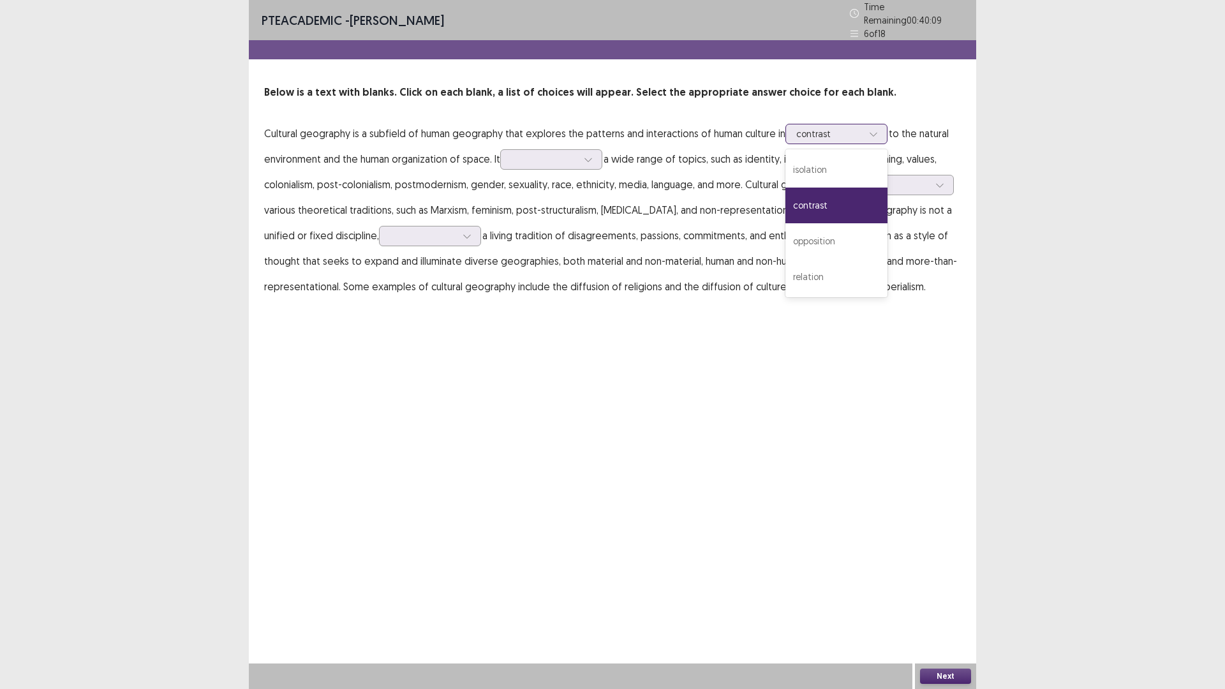
click at [820, 131] on div at bounding box center [829, 134] width 66 height 12
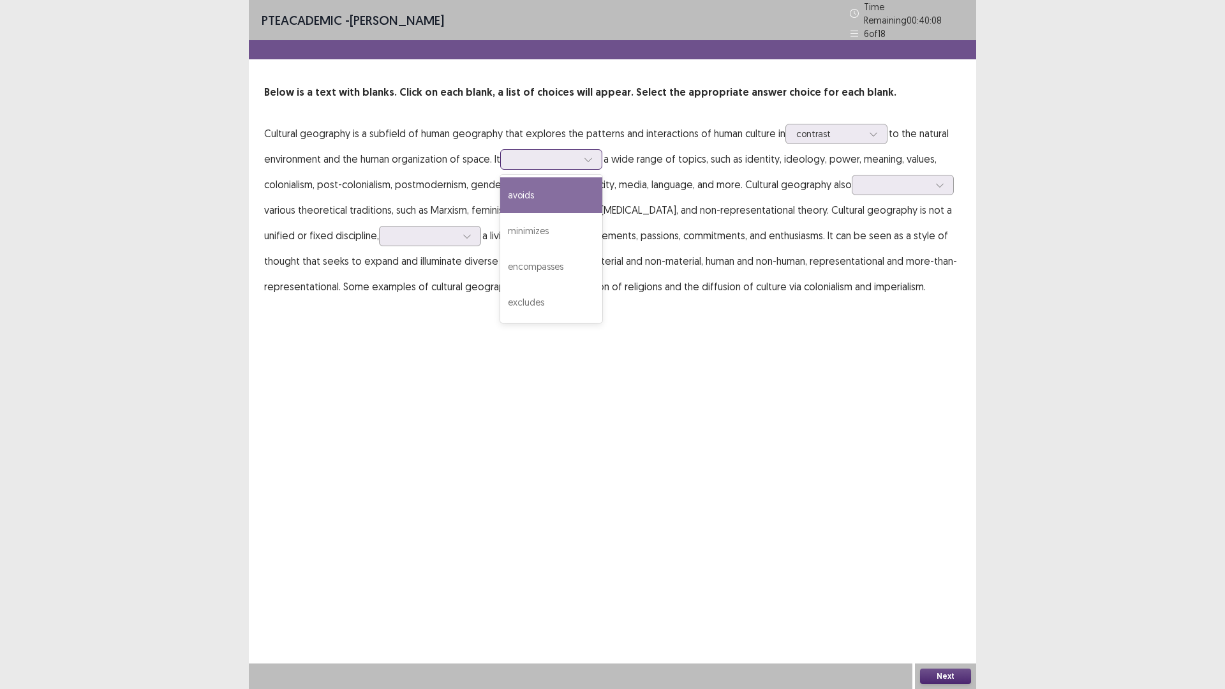
click at [538, 153] on div at bounding box center [544, 159] width 66 height 12
click at [691, 224] on p "Cultural geography is a subfield of human geography that explores the patterns …" at bounding box center [612, 210] width 696 height 179
click at [582, 151] on div at bounding box center [587, 159] width 19 height 19
click at [526, 189] on div "avoids" at bounding box center [551, 195] width 102 height 36
click at [559, 154] on div at bounding box center [544, 159] width 66 height 12
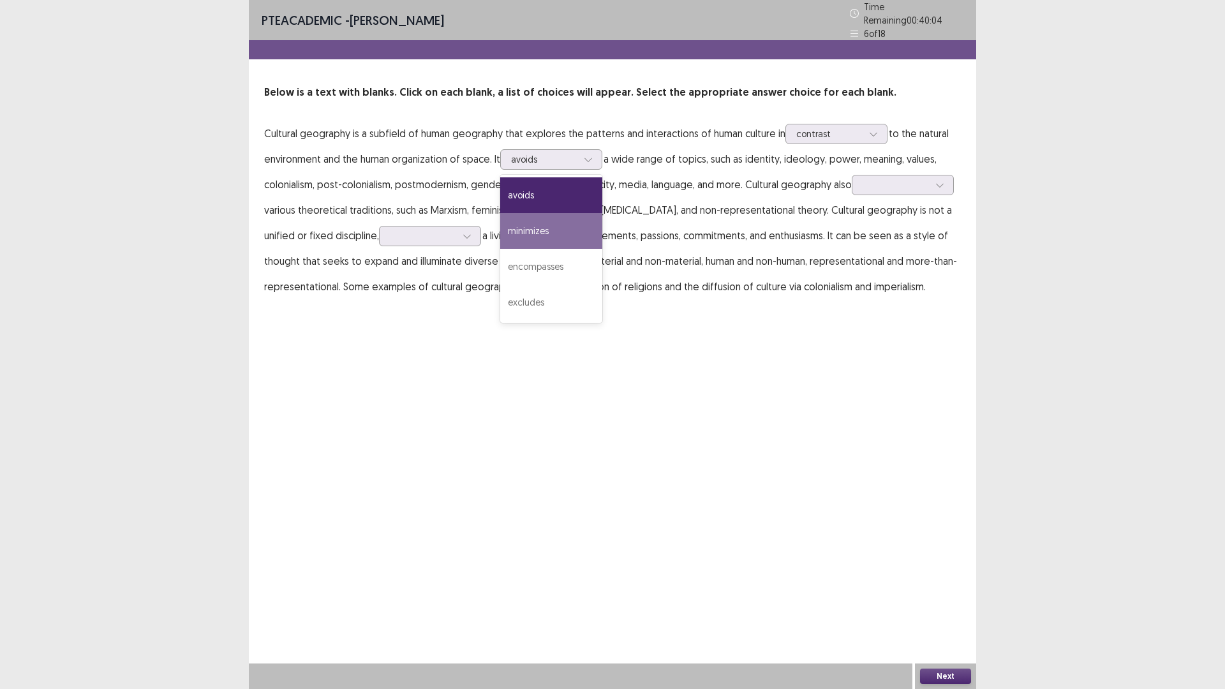
click at [679, 221] on p "Cultural geography is a subfield of human geography that explores the patterns …" at bounding box center [612, 210] width 696 height 179
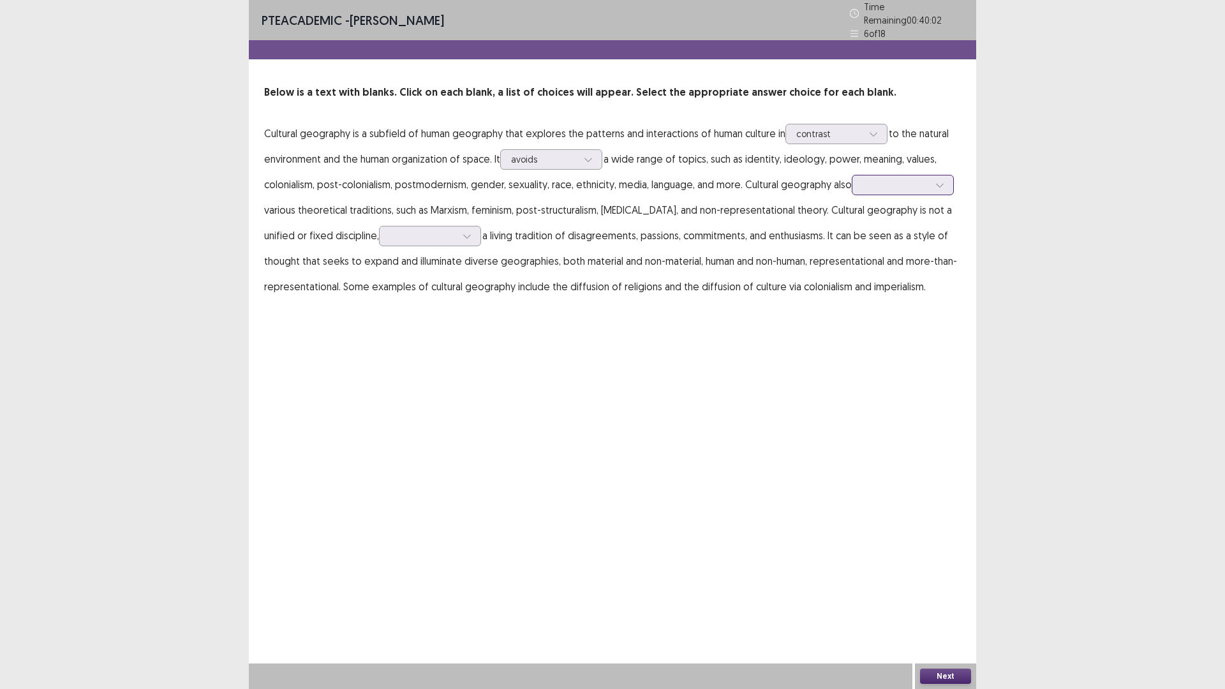
click at [880, 179] on div at bounding box center [895, 185] width 66 height 12
click at [884, 218] on div "separates from" at bounding box center [902, 221] width 102 height 36
click at [437, 237] on div at bounding box center [423, 236] width 66 height 12
click at [426, 267] on div "as opposed to" at bounding box center [430, 272] width 102 height 36
drag, startPoint x: 936, startPoint y: 679, endPoint x: 519, endPoint y: 476, distance: 463.8
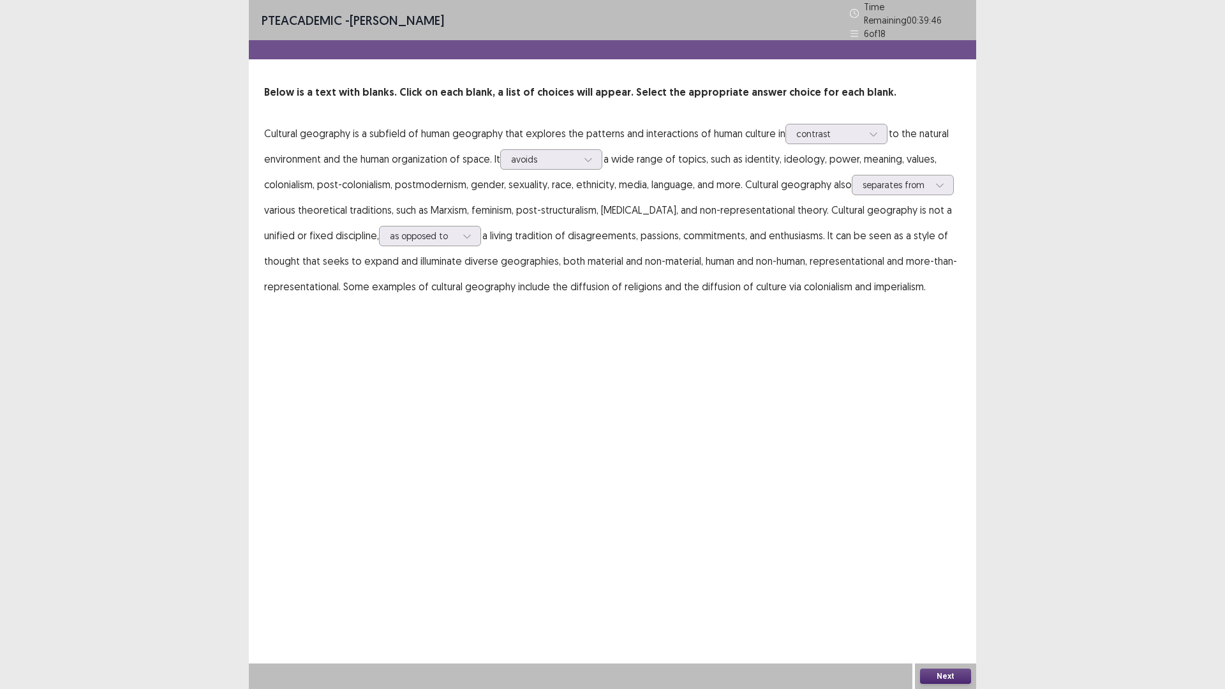
click at [632, 565] on div "PTE academic - [PERSON_NAME] Time Remaining 00 : 39 : 46 6 of 18 Below is a tex…" at bounding box center [612, 344] width 727 height 689
click at [427, 230] on div at bounding box center [423, 236] width 66 height 12
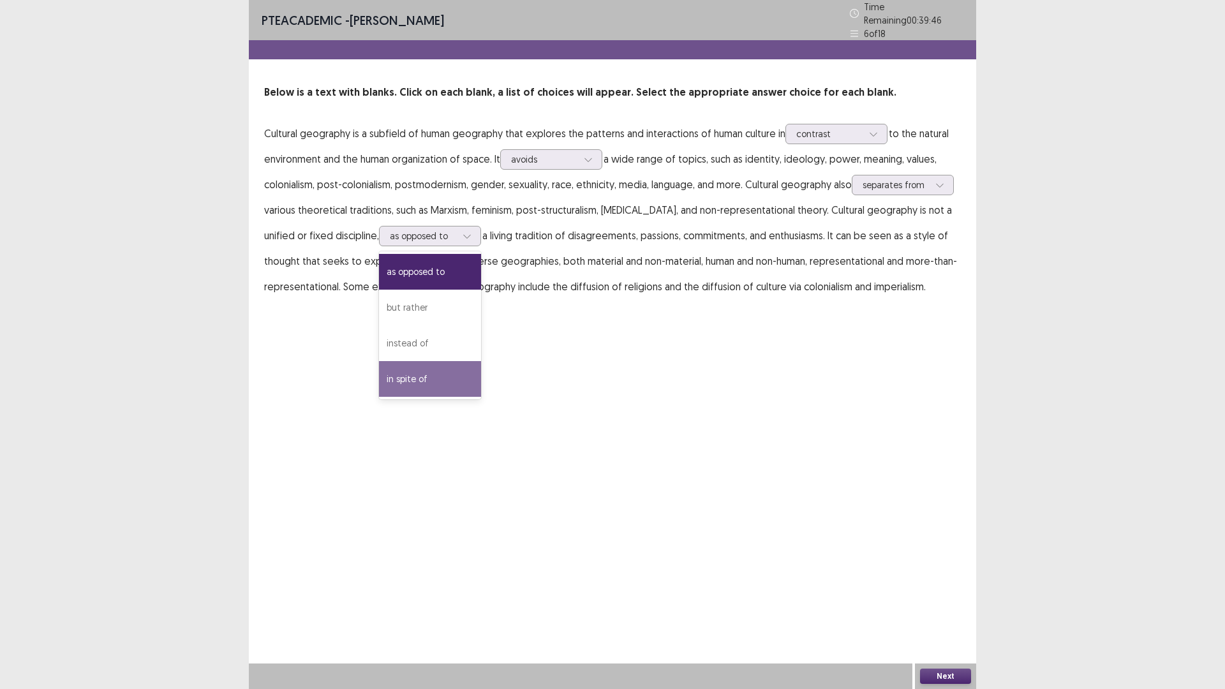
click at [776, 408] on div "PTE academic - [PERSON_NAME] Time Remaining 00 : 39 : 46 6 of 18 Below is a tex…" at bounding box center [612, 344] width 727 height 689
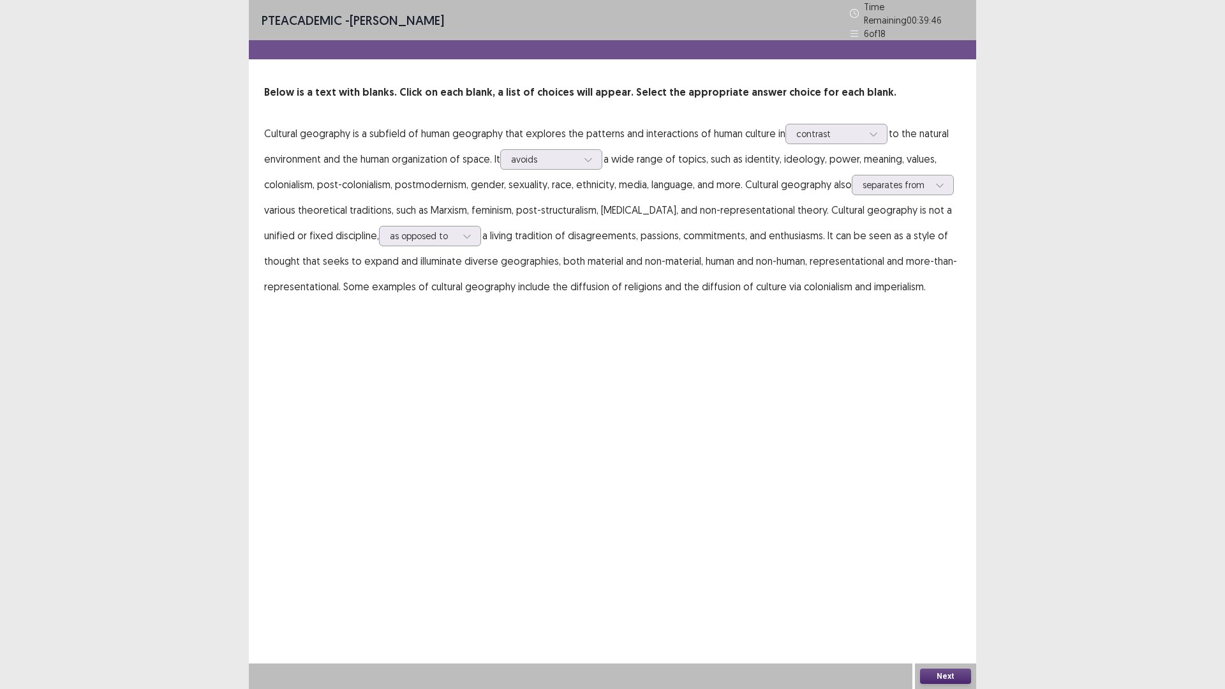
click at [958, 677] on button "Next" at bounding box center [945, 675] width 51 height 15
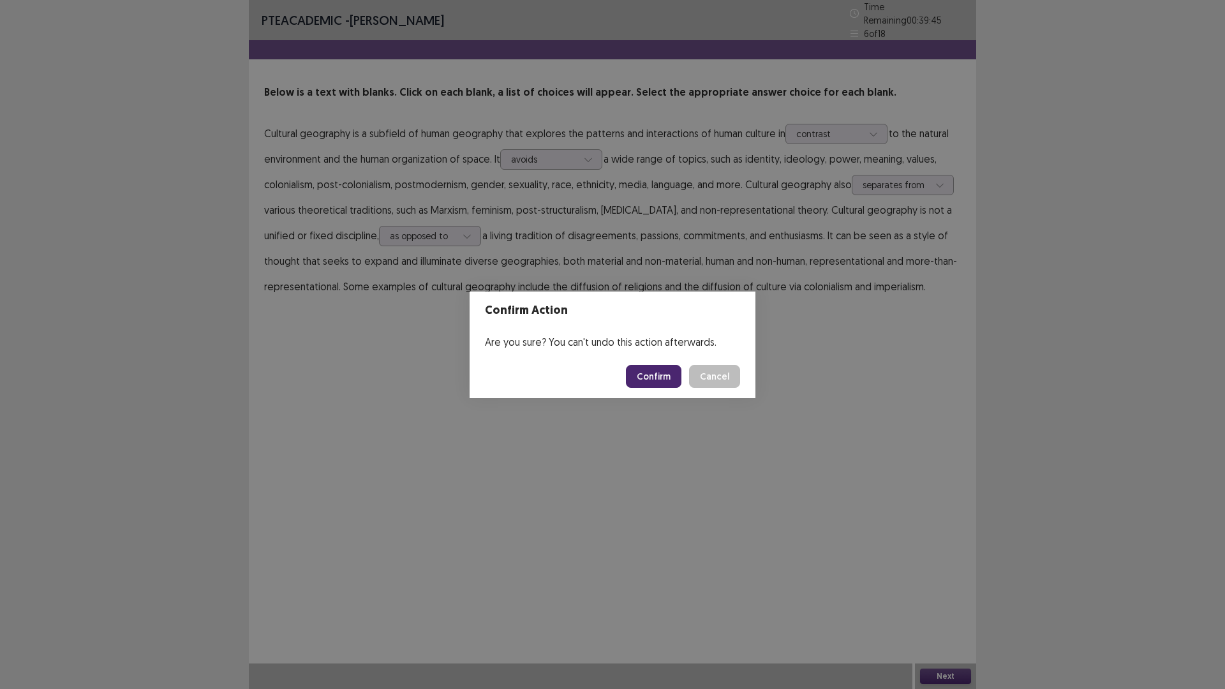
click at [657, 372] on button "Confirm" at bounding box center [653, 376] width 55 height 23
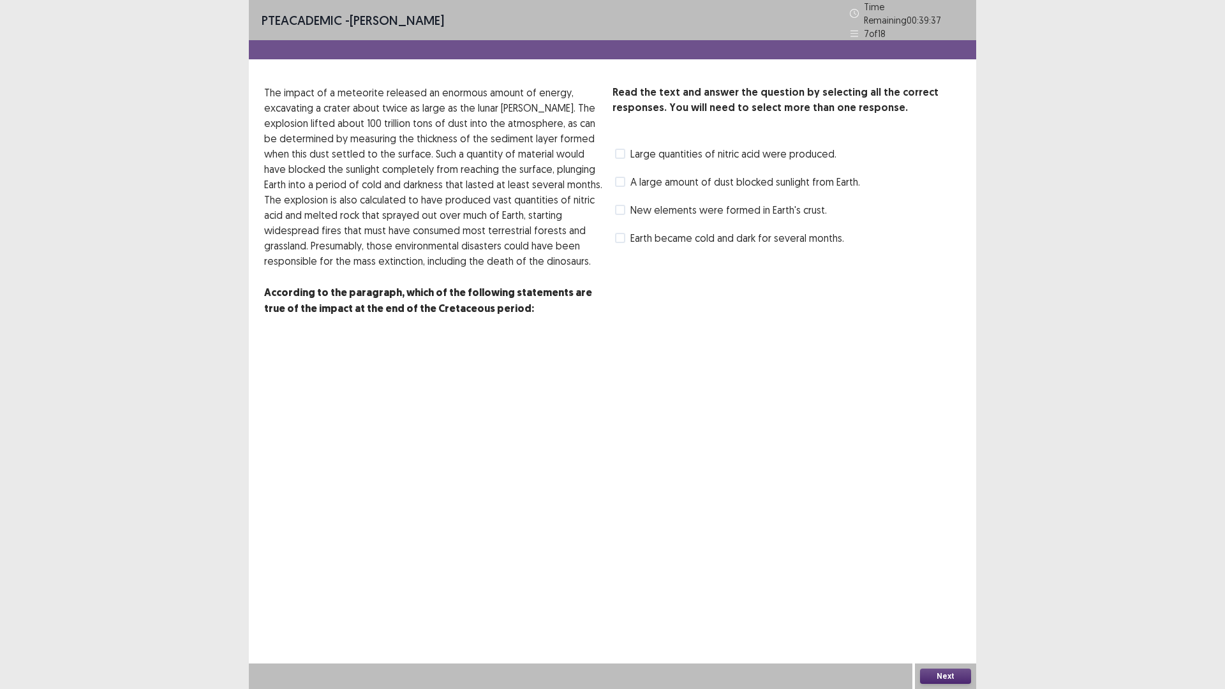
click at [755, 237] on span "Earth became cold and dark for several months." at bounding box center [737, 237] width 214 height 15
click at [945, 677] on button "Next" at bounding box center [945, 675] width 51 height 15
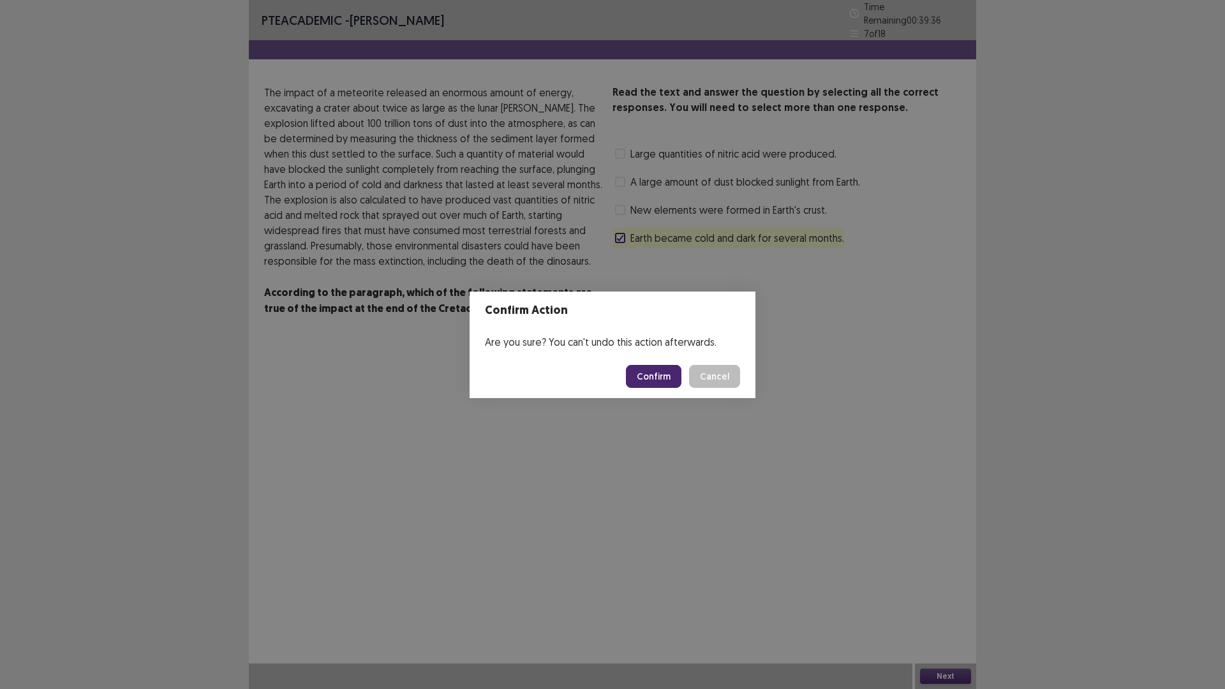
click at [654, 369] on button "Confirm" at bounding box center [653, 376] width 55 height 23
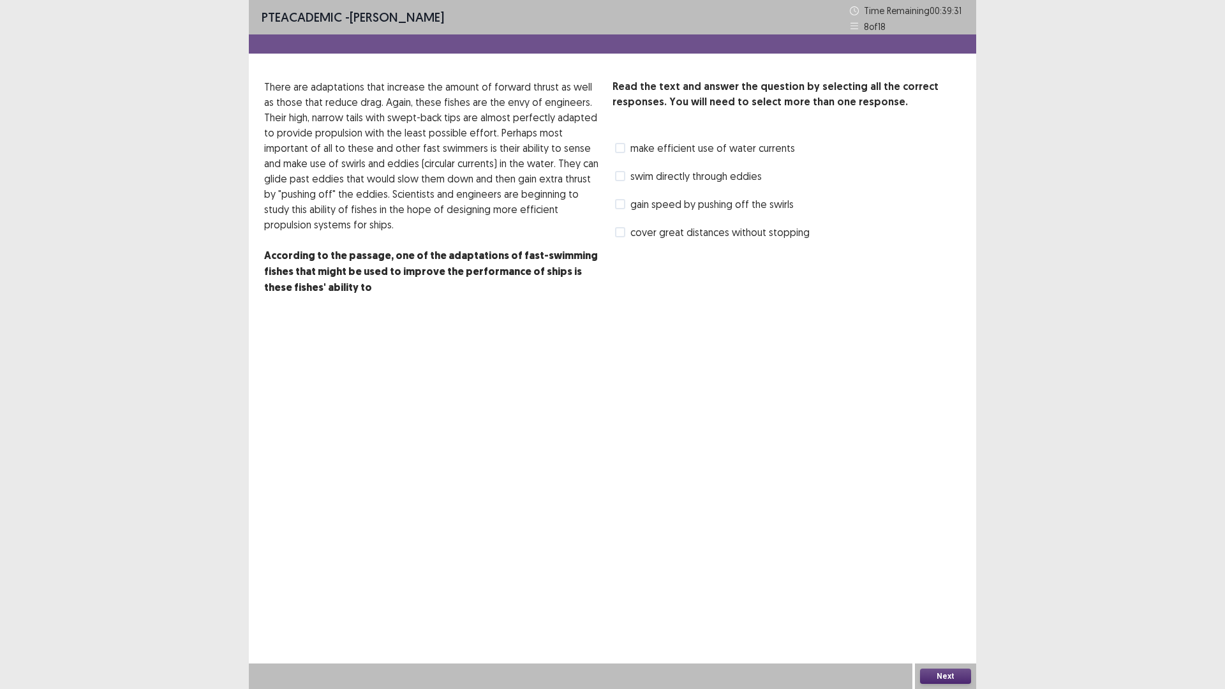
click at [700, 202] on span "gain speed by pushing off the swirls" at bounding box center [711, 203] width 163 height 15
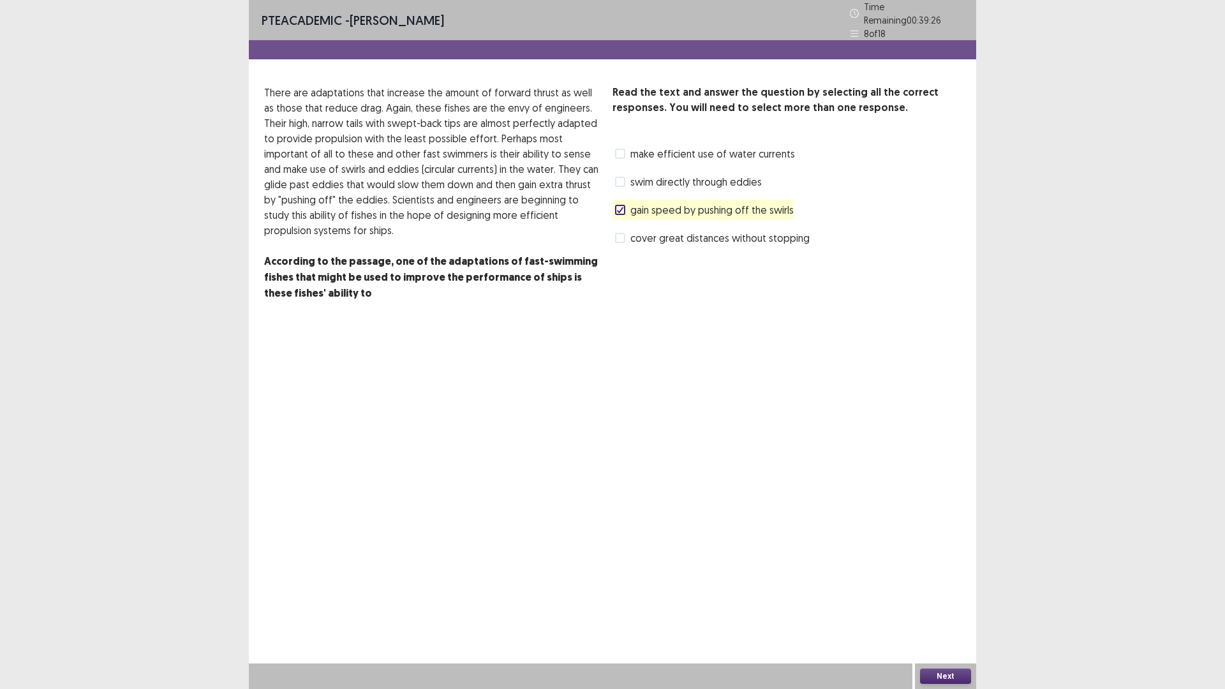
click at [631, 202] on span "gain speed by pushing off the swirls" at bounding box center [711, 209] width 163 height 15
click at [622, 177] on span at bounding box center [620, 182] width 10 height 10
click at [957, 674] on button "Next" at bounding box center [945, 675] width 51 height 15
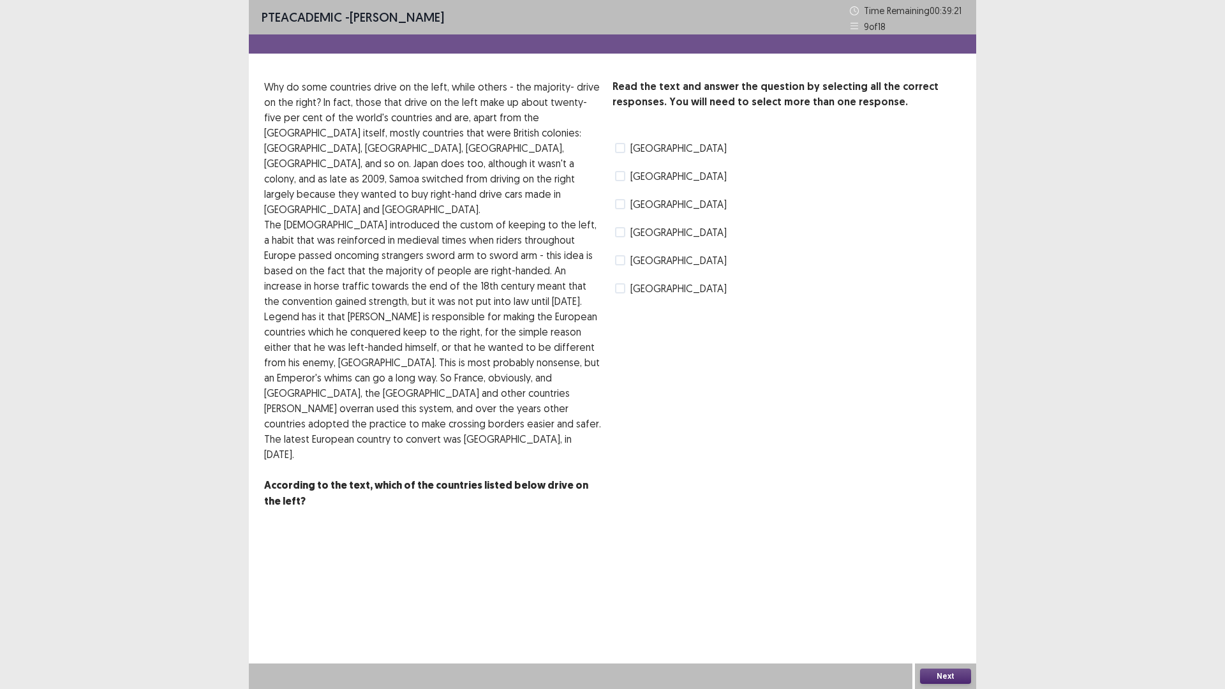
click at [619, 261] on span at bounding box center [620, 260] width 10 height 10
click at [955, 680] on button "Next" at bounding box center [945, 675] width 51 height 15
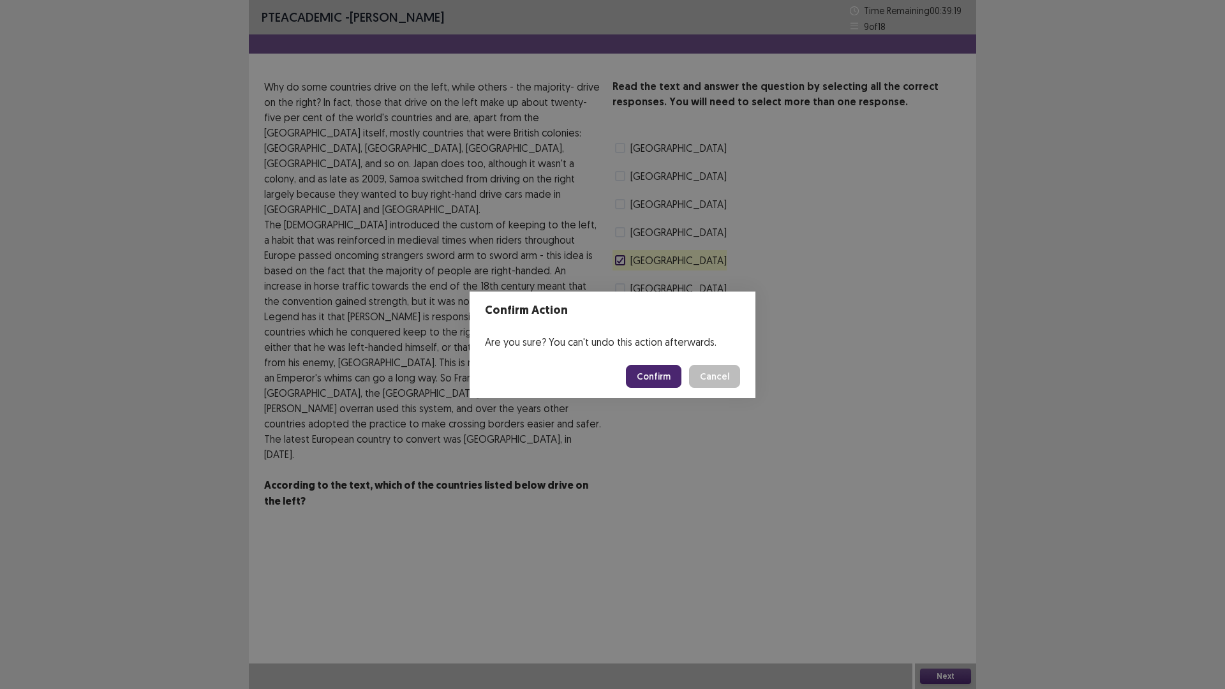
click at [666, 375] on button "Confirm" at bounding box center [653, 376] width 55 height 23
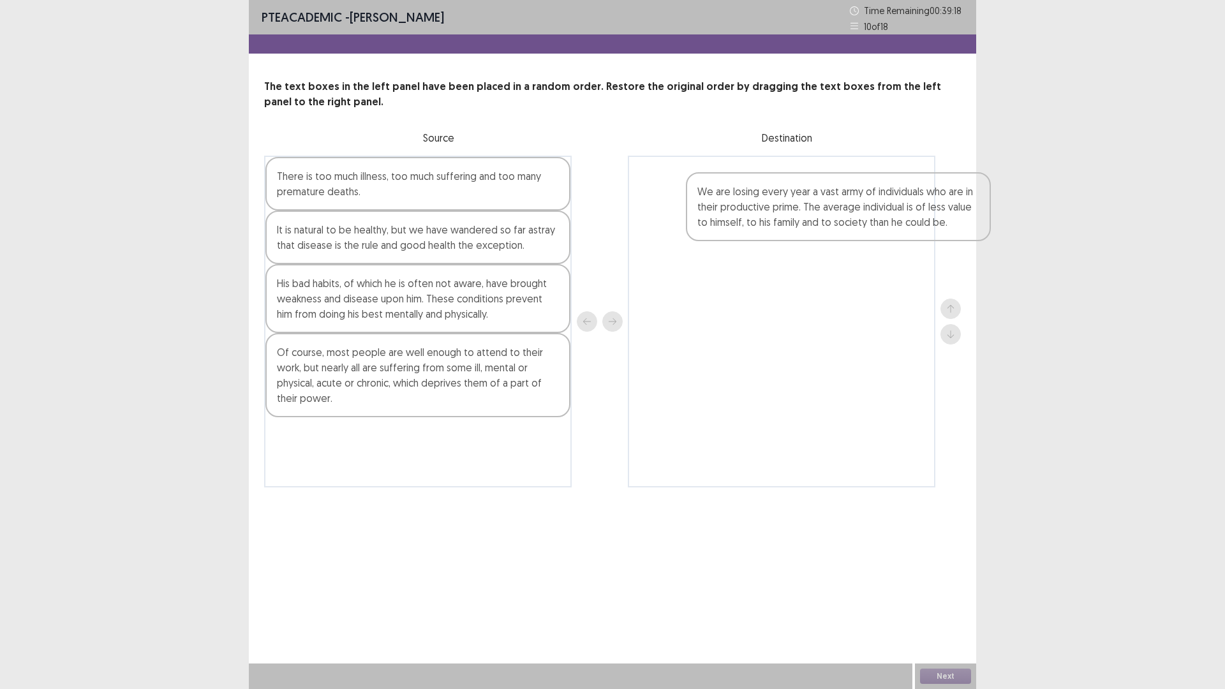
drag, startPoint x: 365, startPoint y: 318, endPoint x: 759, endPoint y: 210, distance: 408.6
click at [749, 217] on div "There is too much illness, too much suffering and too many premature deaths. It…" at bounding box center [612, 322] width 696 height 332
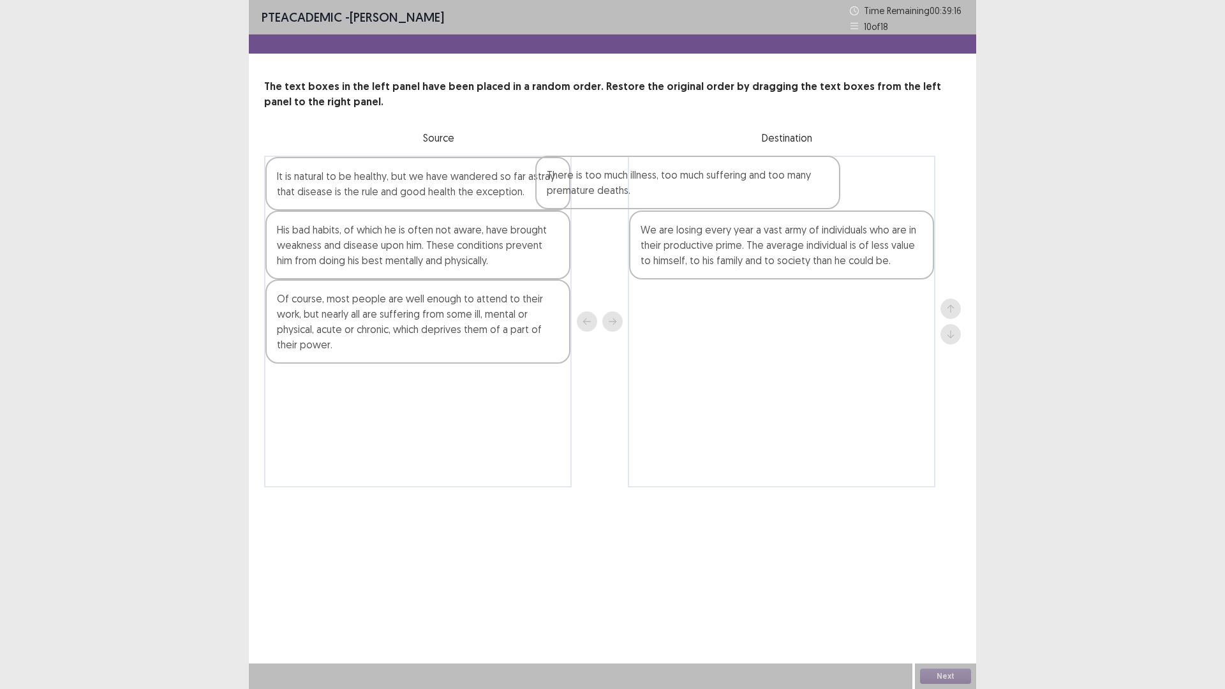
drag, startPoint x: 311, startPoint y: 197, endPoint x: 663, endPoint y: 197, distance: 351.4
click at [663, 197] on div "There is too much illness, too much suffering and too many premature deaths. It…" at bounding box center [612, 322] width 696 height 332
drag, startPoint x: 806, startPoint y: 199, endPoint x: 813, endPoint y: 263, distance: 64.8
click at [813, 263] on div "There is too much illness, too much suffering and too many premature deaths. We…" at bounding box center [781, 322] width 307 height 332
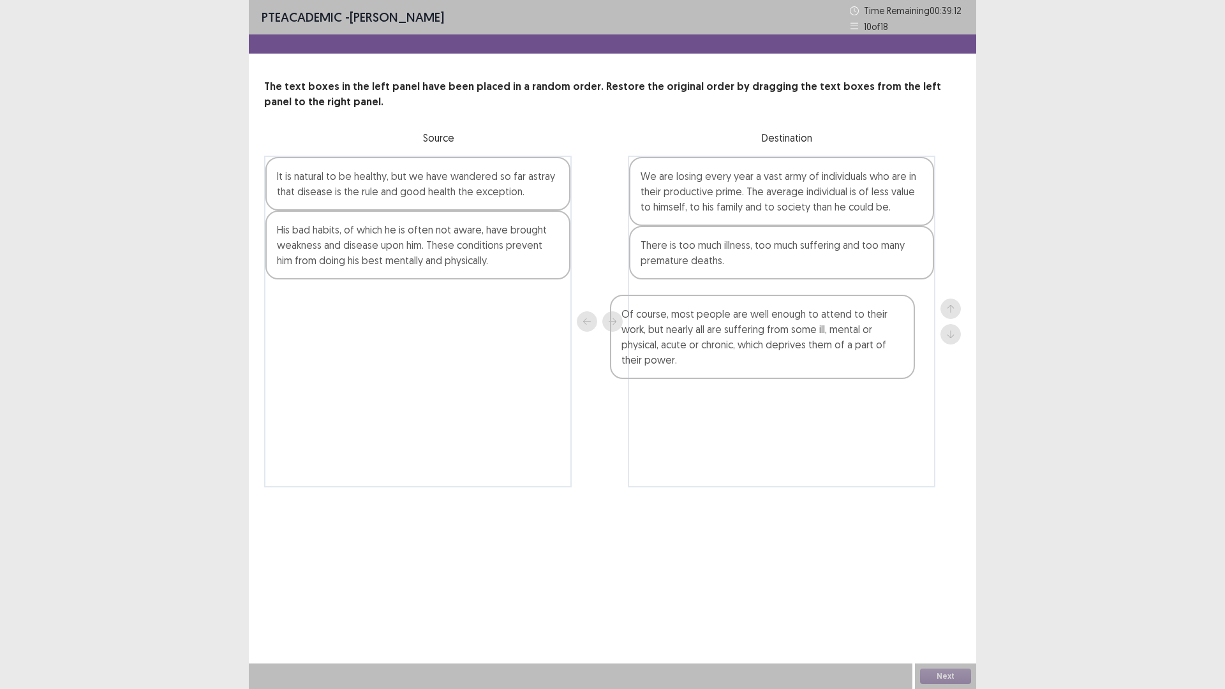
drag, startPoint x: 360, startPoint y: 331, endPoint x: 747, endPoint y: 352, distance: 388.3
click at [747, 352] on div "It is natural to be healthy, but we have wandered so far astray that disease is…" at bounding box center [612, 322] width 696 height 332
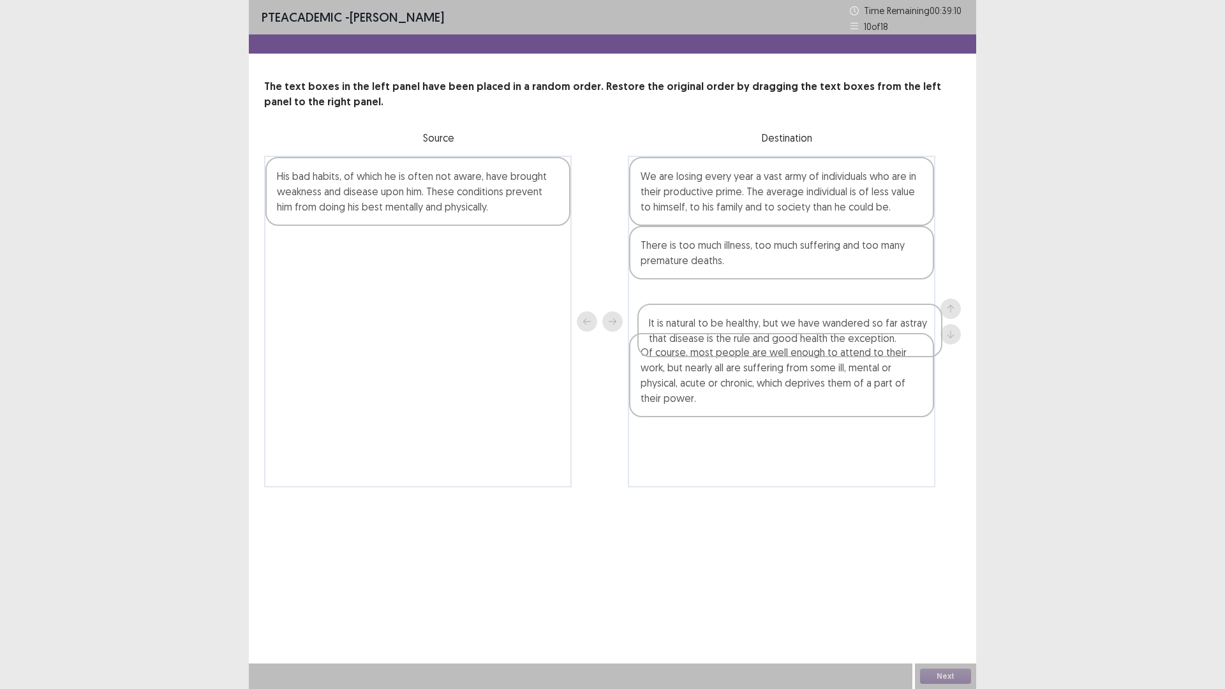
drag, startPoint x: 447, startPoint y: 188, endPoint x: 845, endPoint y: 334, distance: 423.9
click at [845, 334] on div "It is natural to be healthy, but we have wandered so far astray that disease is…" at bounding box center [612, 322] width 696 height 332
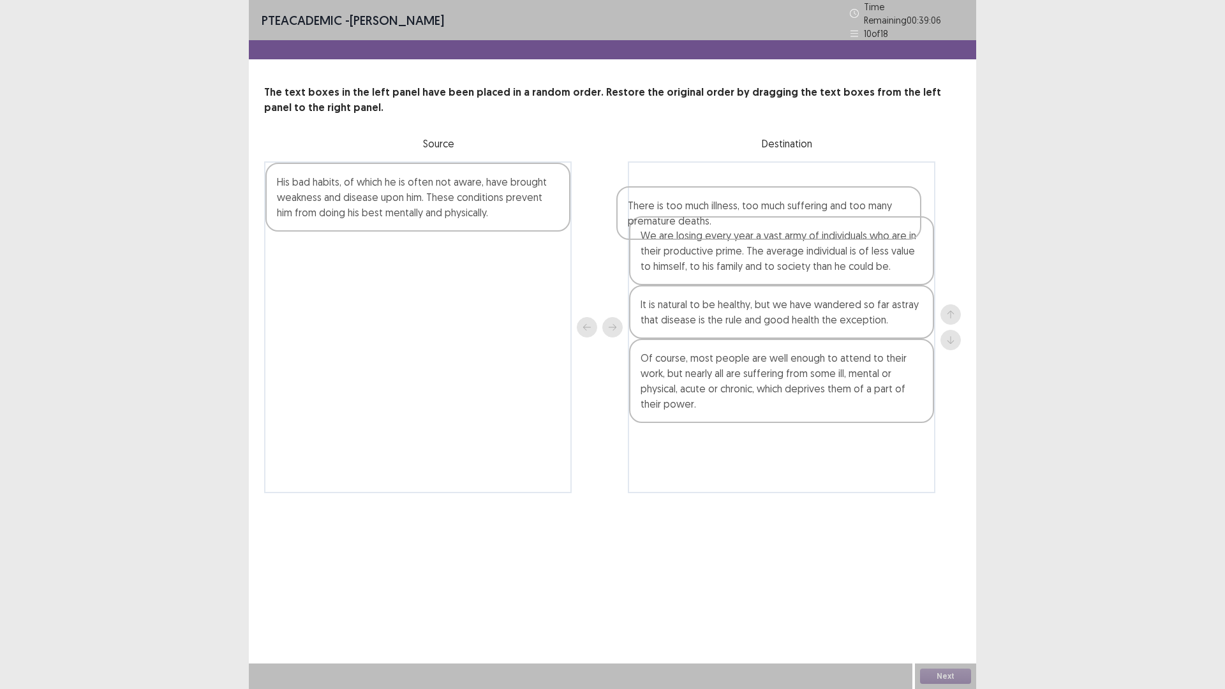
drag, startPoint x: 766, startPoint y: 267, endPoint x: 745, endPoint y: 195, distance: 74.5
click at [745, 195] on div "We are losing every year a vast army of individuals who are in their productive…" at bounding box center [781, 327] width 307 height 332
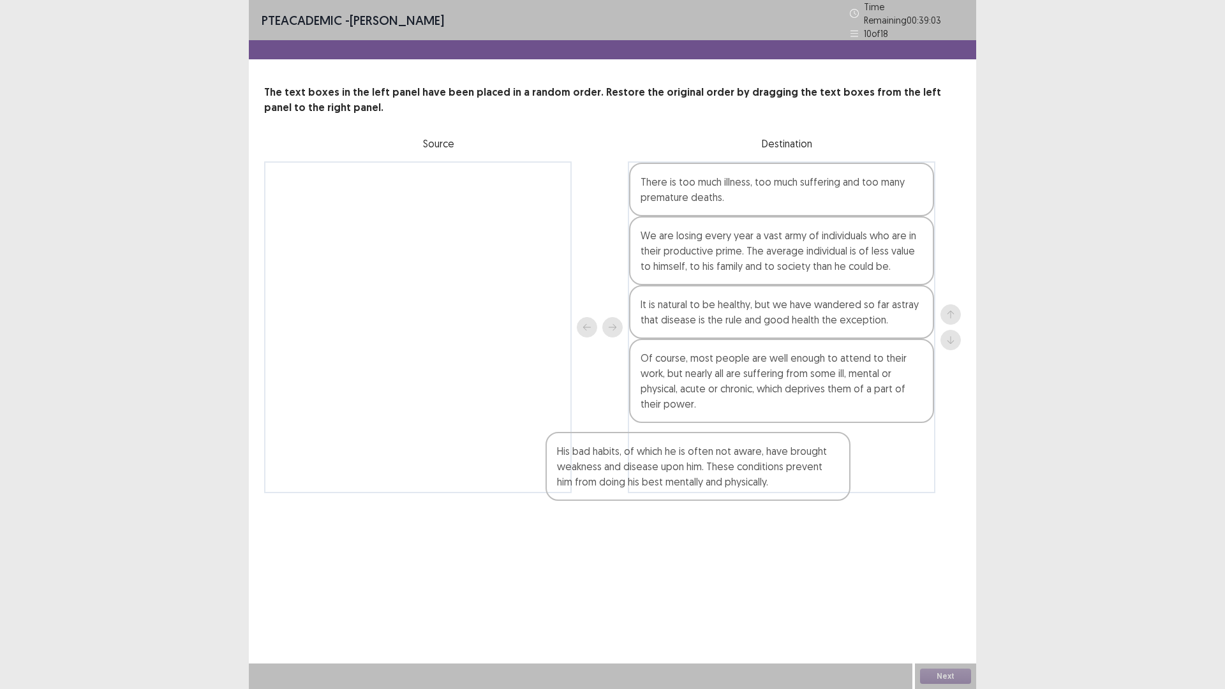
drag, startPoint x: 392, startPoint y: 207, endPoint x: 753, endPoint y: 478, distance: 450.9
click at [753, 478] on div "His bad habits, of which he is often not aware, have brought weakness and disea…" at bounding box center [612, 327] width 696 height 332
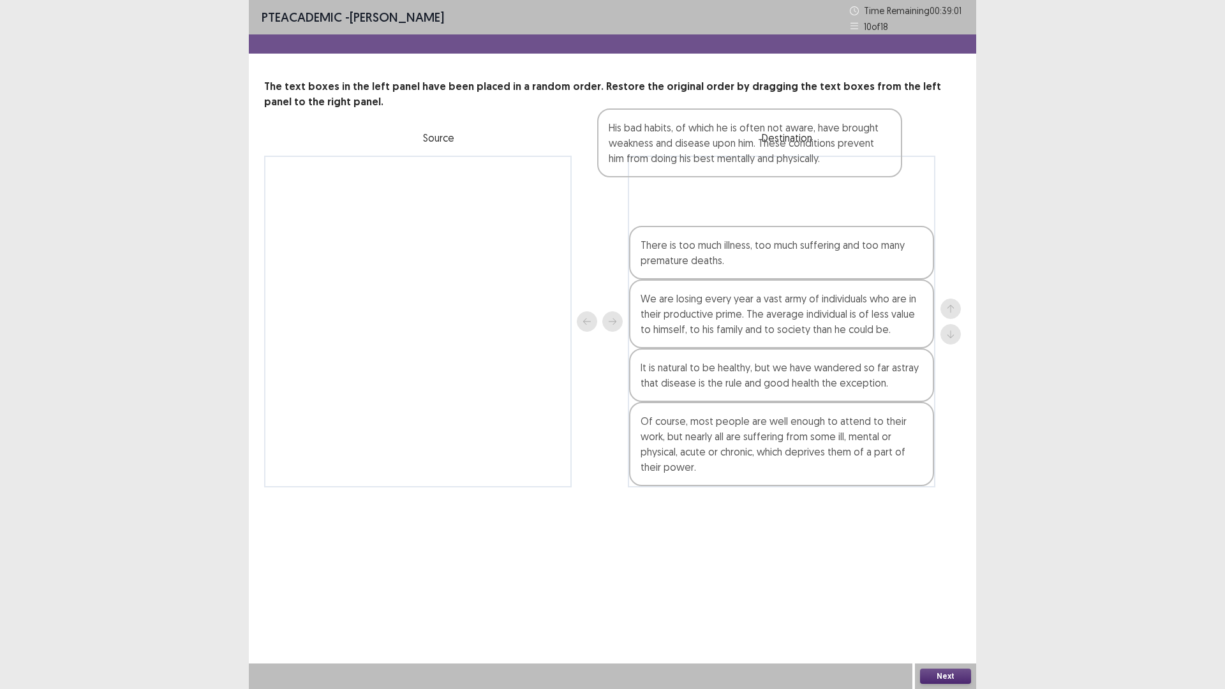
drag, startPoint x: 753, startPoint y: 458, endPoint x: 746, endPoint y: 183, distance: 275.0
click at [746, 183] on div "There is too much illness, too much suffering and too many premature deaths. We…" at bounding box center [781, 322] width 307 height 332
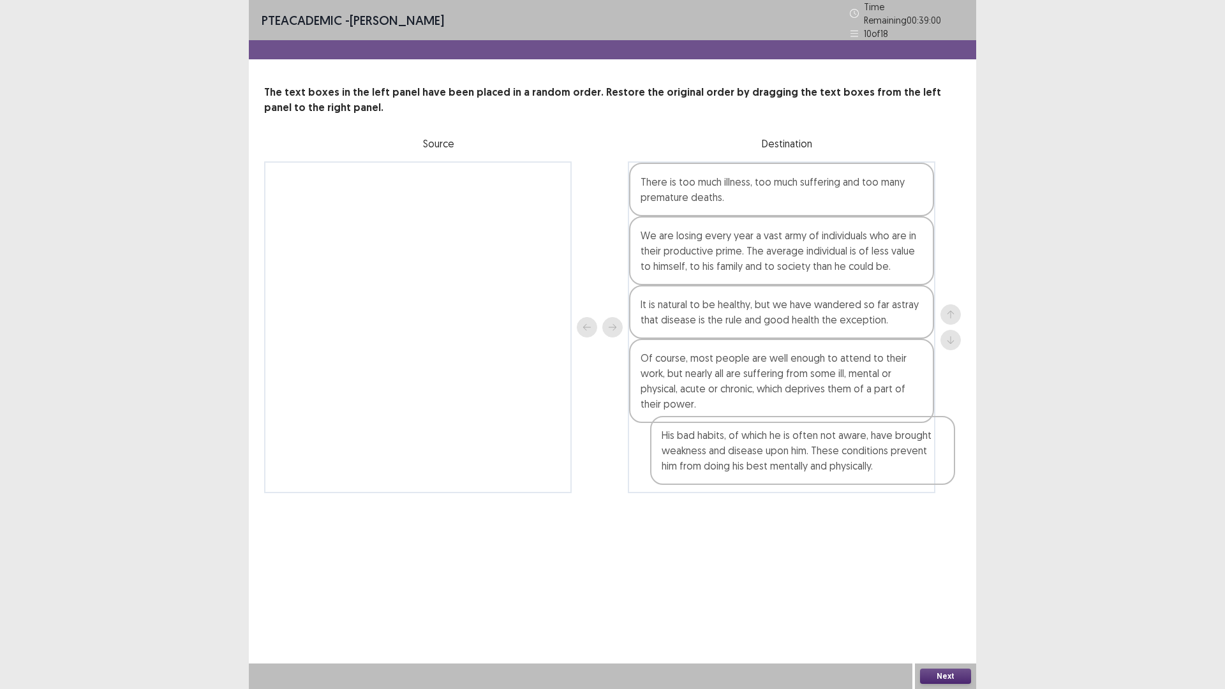
drag, startPoint x: 793, startPoint y: 184, endPoint x: 811, endPoint y: 460, distance: 277.4
click at [811, 460] on div "His bad habits, of which he is often not aware, have brought weakness and disea…" at bounding box center [781, 327] width 307 height 332
click at [950, 678] on button "Next" at bounding box center [945, 675] width 51 height 15
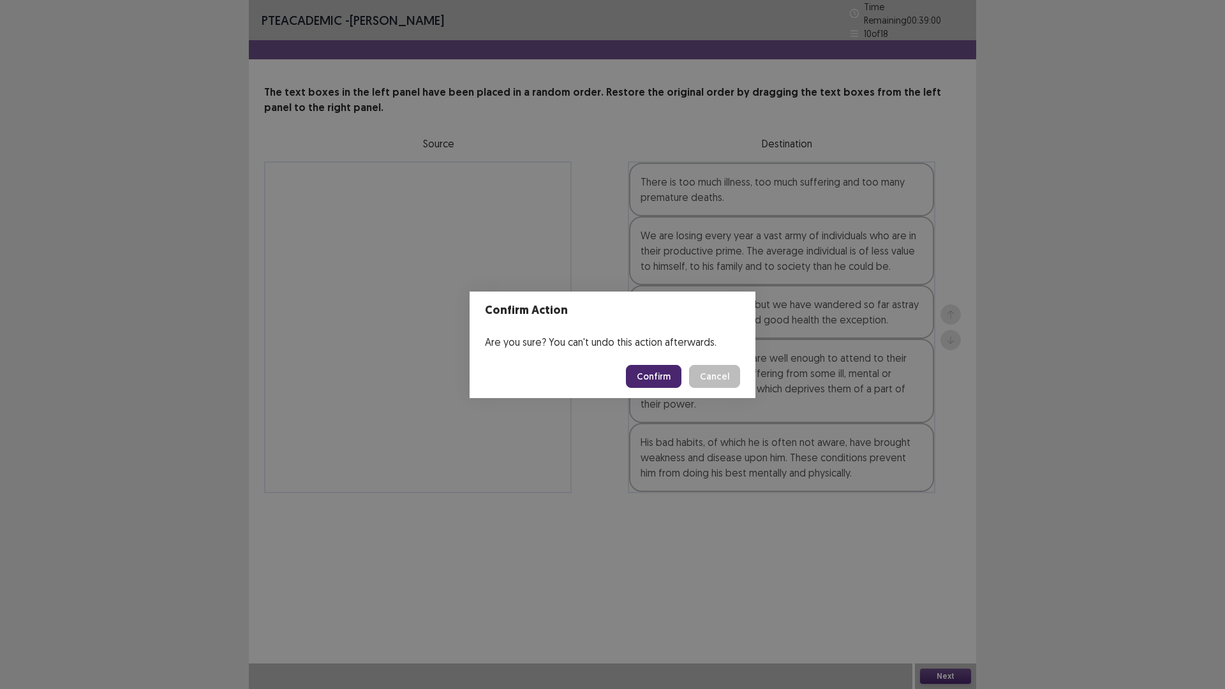
click at [672, 376] on button "Confirm" at bounding box center [653, 376] width 55 height 23
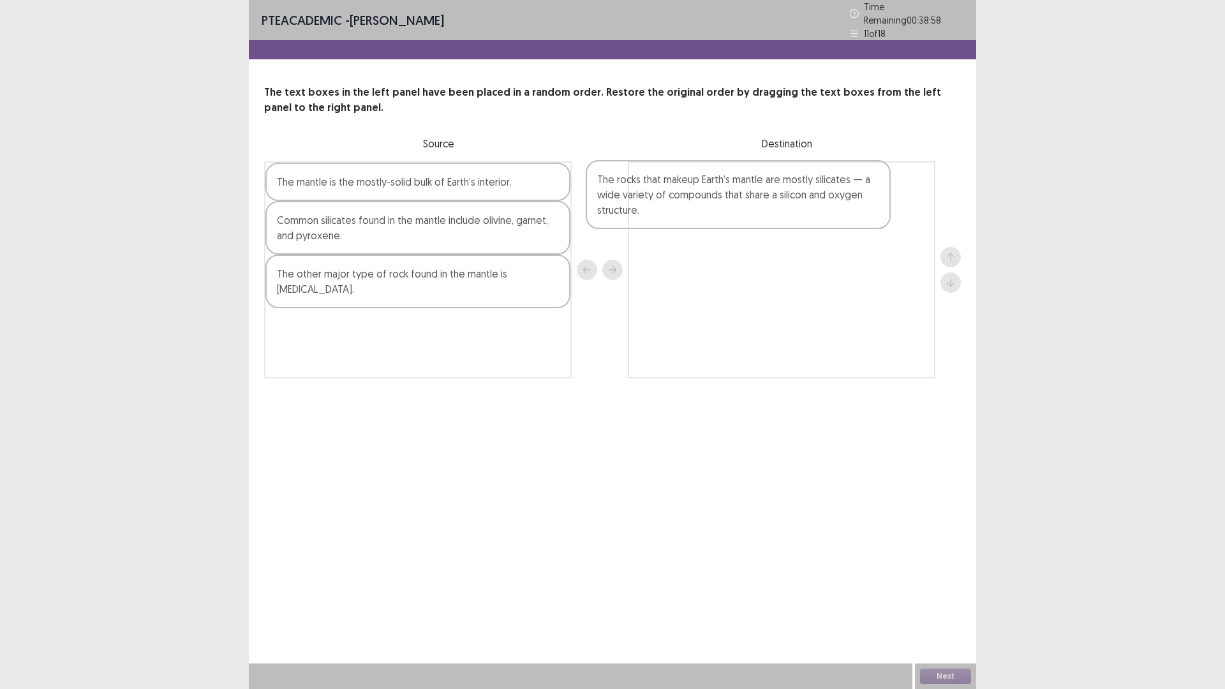
drag, startPoint x: 335, startPoint y: 209, endPoint x: 714, endPoint y: 213, distance: 378.9
click at [714, 213] on div "The rocks that makeup Earth’s mantle are mostly silicates — a wide variety of c…" at bounding box center [612, 269] width 696 height 217
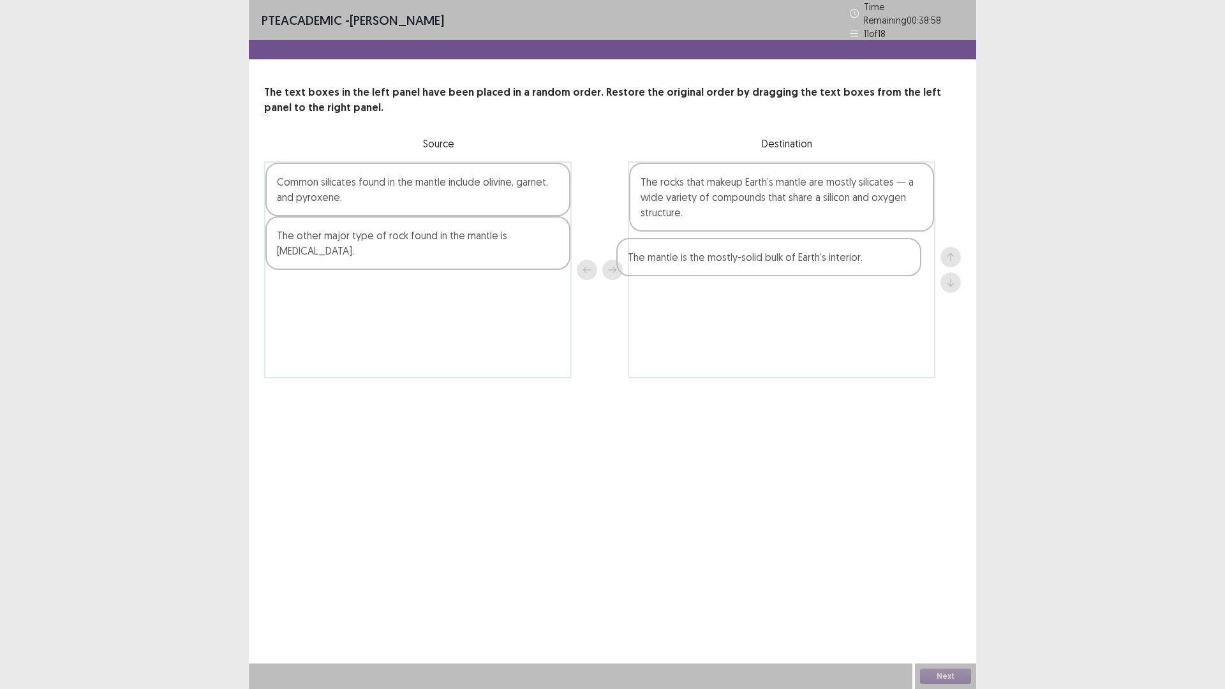
drag, startPoint x: 364, startPoint y: 175, endPoint x: 739, endPoint y: 263, distance: 385.8
click at [739, 263] on div "The mantle is the mostly-solid bulk of Earth’s interior. Common silicates found…" at bounding box center [612, 269] width 696 height 217
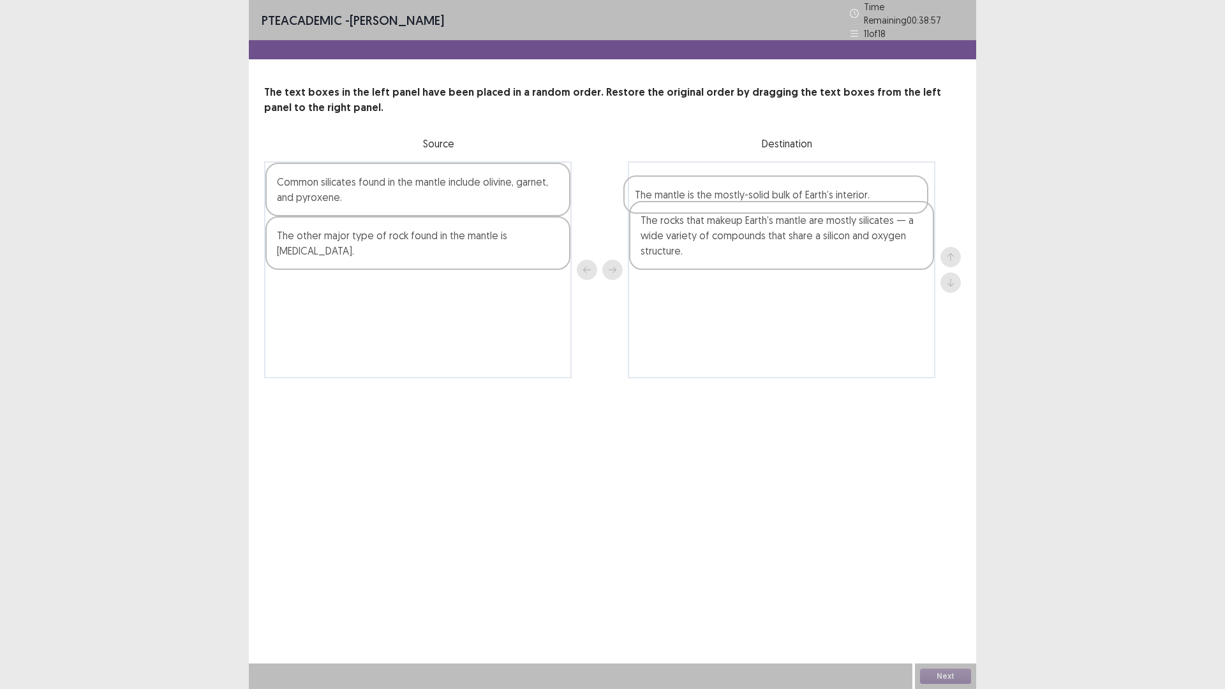
drag, startPoint x: 778, startPoint y: 250, endPoint x: 770, endPoint y: 177, distance: 73.1
click at [770, 177] on div "The rocks that makeup Earth’s mantle are mostly silicates — a wide variety of c…" at bounding box center [781, 269] width 307 height 217
drag, startPoint x: 693, startPoint y: 185, endPoint x: 703, endPoint y: 184, distance: 10.3
click at [696, 270] on div "The mantle is the mostly-solid bulk of Earth’s interior. The rocks that makeup …" at bounding box center [781, 269] width 307 height 217
drag, startPoint x: 787, startPoint y: 249, endPoint x: 793, endPoint y: 187, distance: 62.2
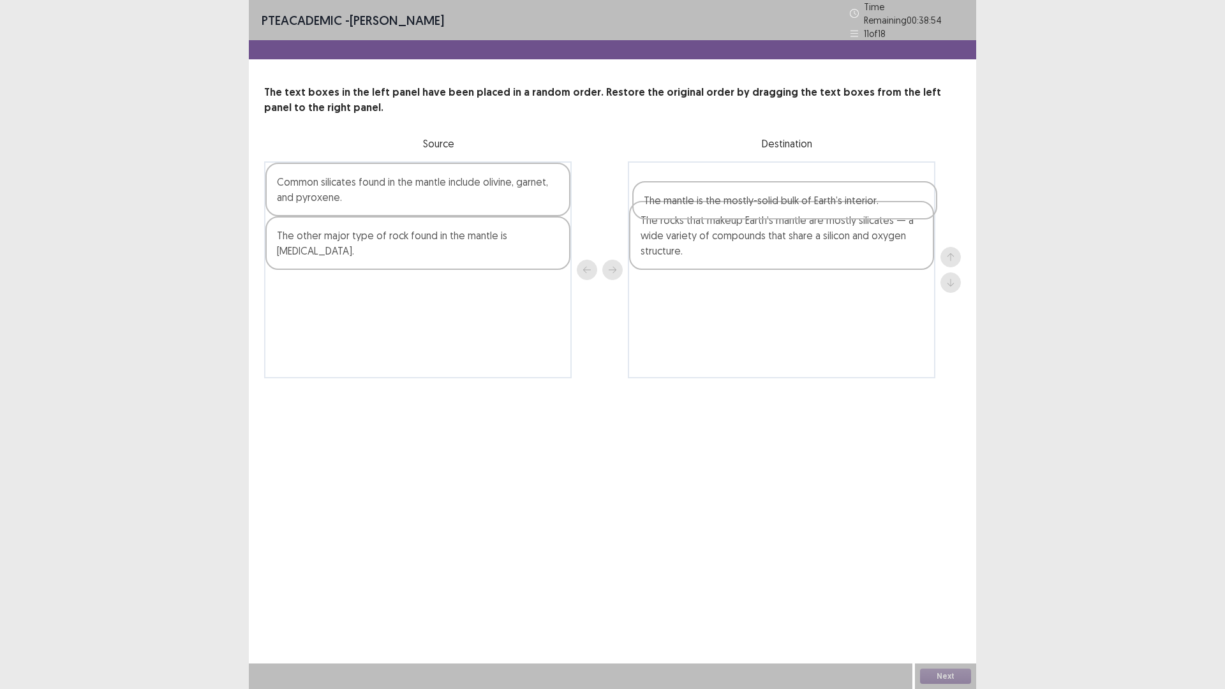
click at [793, 187] on div "The rocks that makeup Earth’s mantle are mostly silicates — a wide variety of c…" at bounding box center [781, 269] width 307 height 217
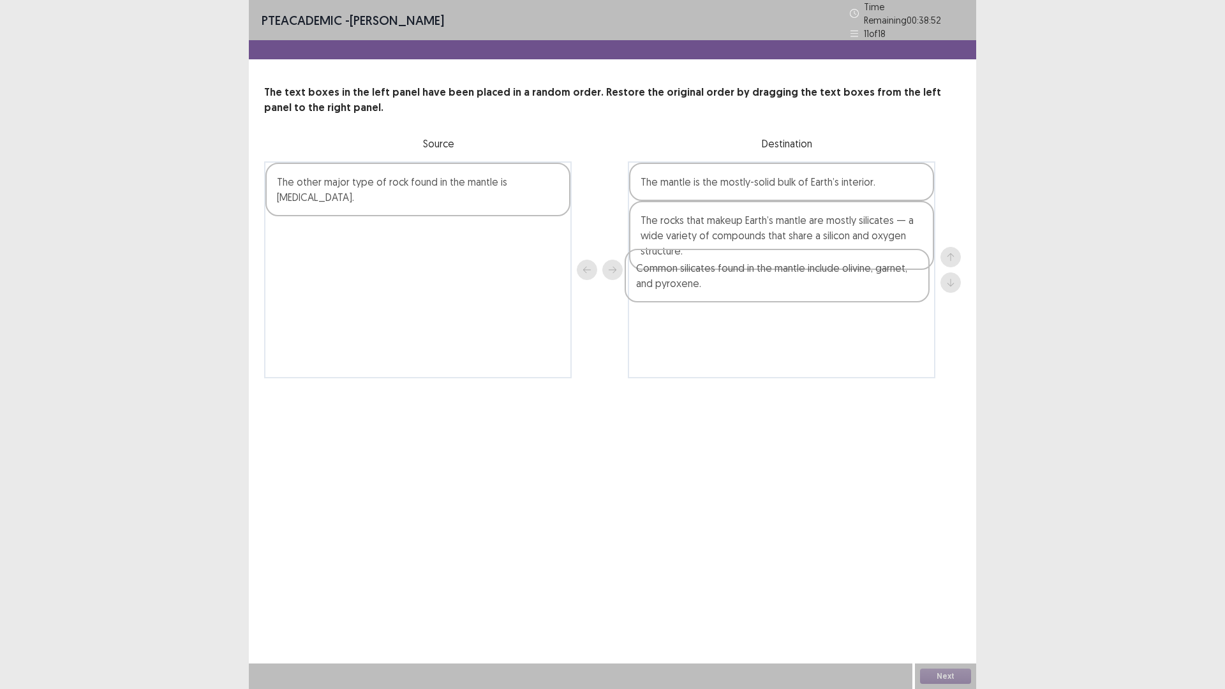
drag, startPoint x: 338, startPoint y: 196, endPoint x: 753, endPoint y: 324, distance: 433.9
click at [752, 324] on div "Common silicates found in the mantle include olivine, garnet, and pyroxene. The…" at bounding box center [612, 269] width 696 height 217
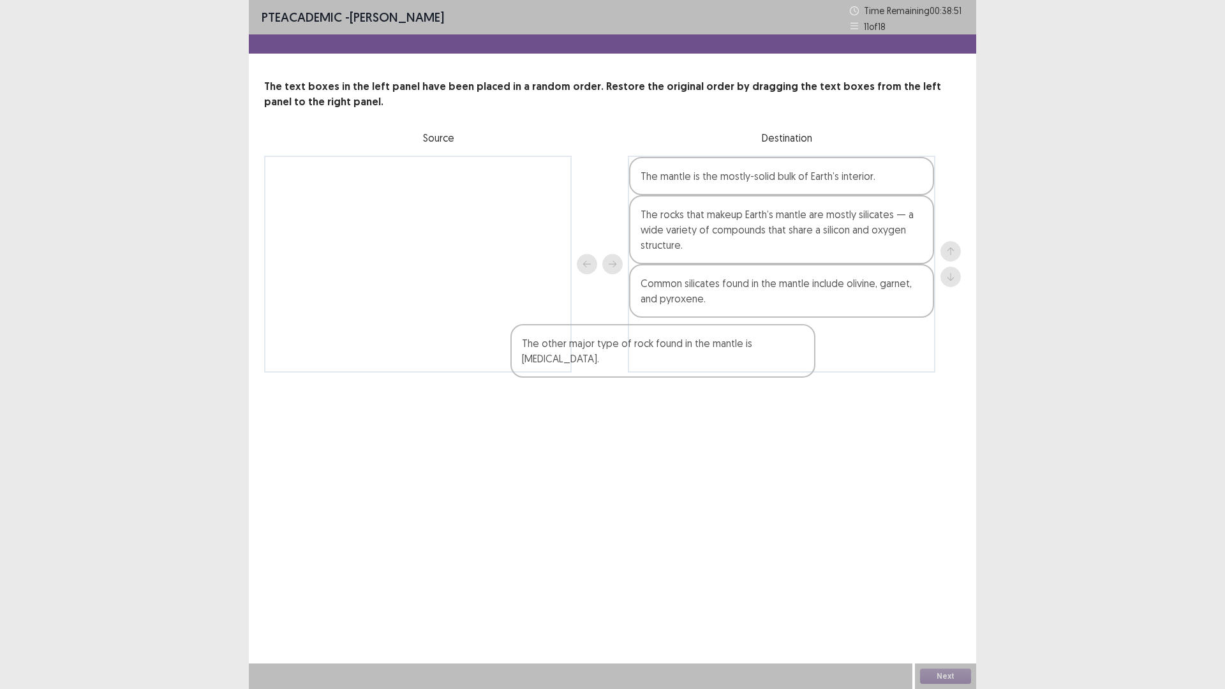
drag, startPoint x: 357, startPoint y: 190, endPoint x: 711, endPoint y: 369, distance: 396.5
click at [703, 371] on div "The other major type of rock found in the mantle is magnesium oxide. The mantle…" at bounding box center [612, 264] width 696 height 217
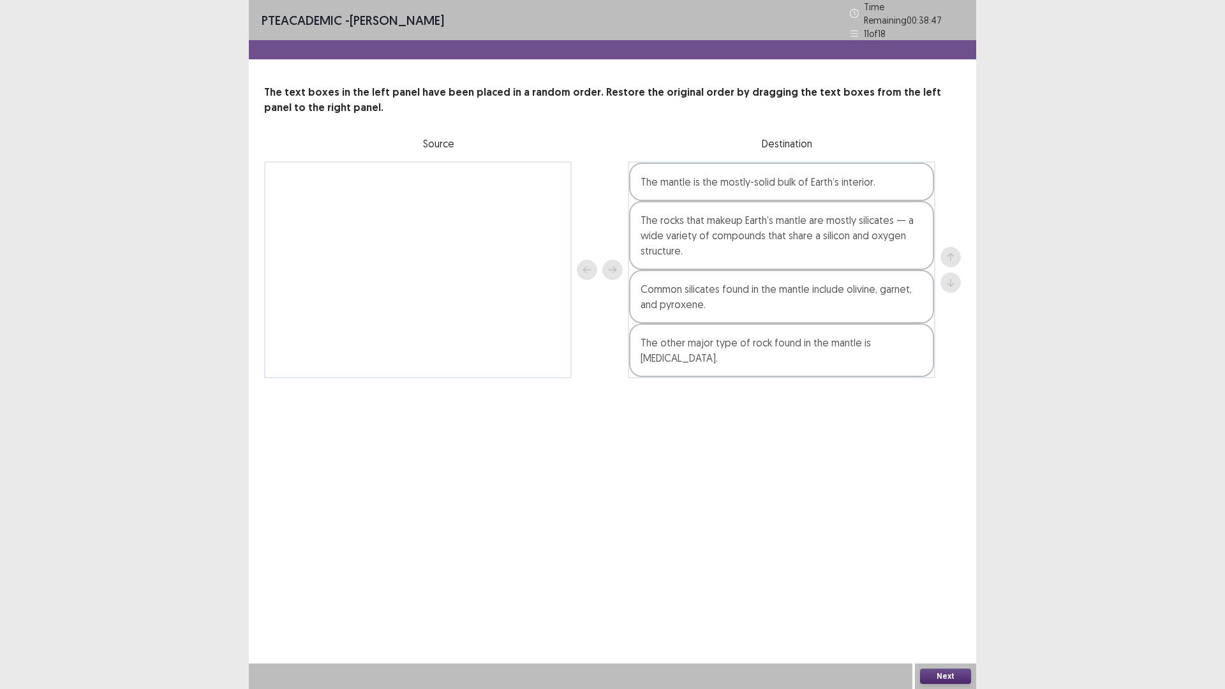
click at [950, 674] on button "Next" at bounding box center [945, 675] width 51 height 15
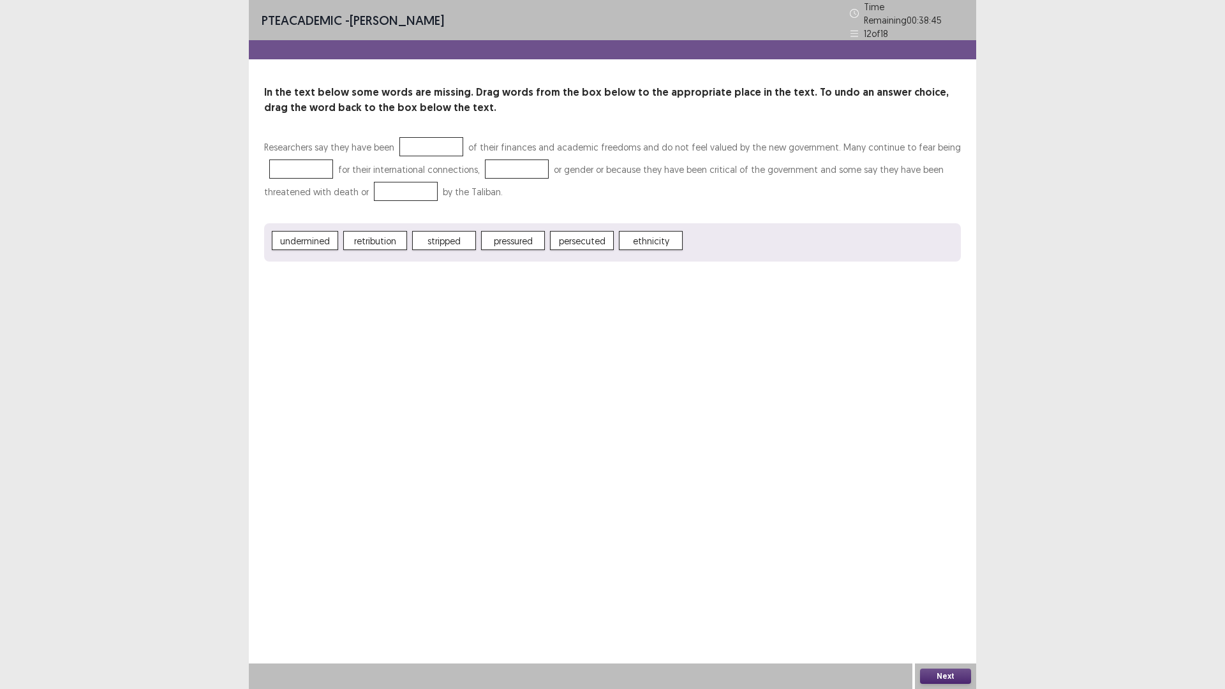
drag, startPoint x: 509, startPoint y: 230, endPoint x: 408, endPoint y: 102, distance: 163.0
click at [521, 231] on span "pressured" at bounding box center [513, 240] width 64 height 19
click at [429, 138] on div at bounding box center [431, 146] width 64 height 19
drag, startPoint x: 586, startPoint y: 232, endPoint x: 583, endPoint y: 221, distance: 11.3
click at [392, 376] on div "PTE academic - Sailyk Suvan Time Remaining 00 : 38 : 28 12 of 18 In the text be…" at bounding box center [612, 344] width 727 height 689
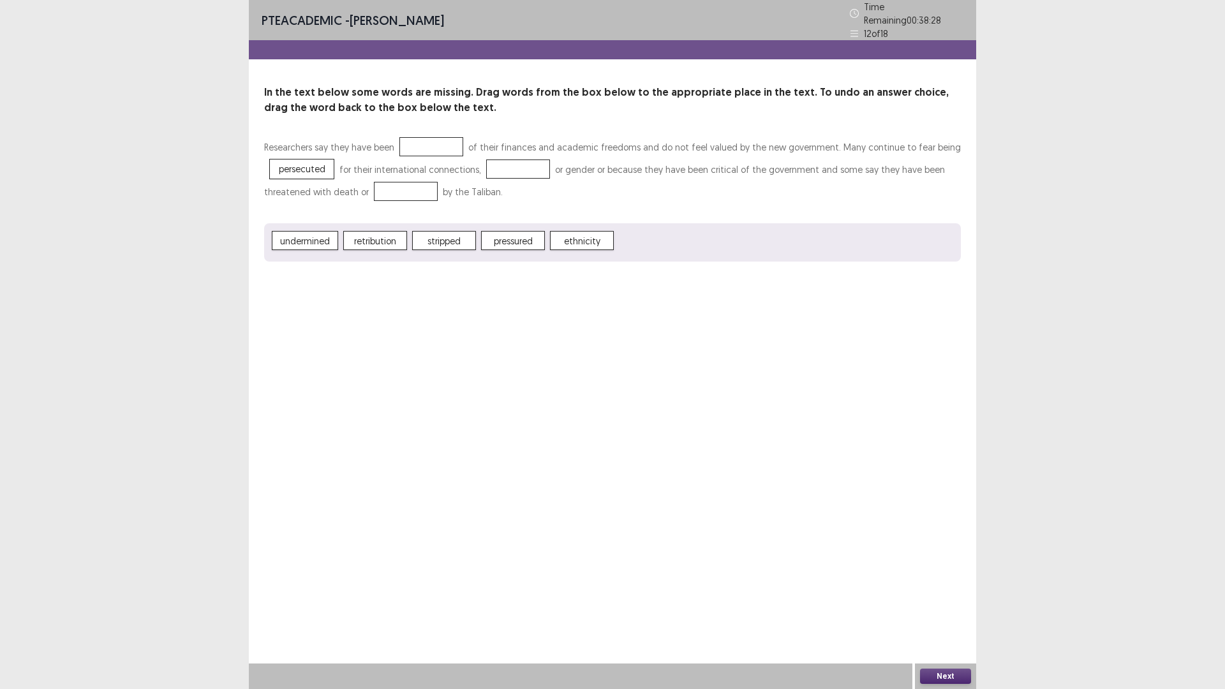
click at [392, 377] on div "PTE academic - Sailyk Suvan Time Remaining 00 : 38 : 28 12 of 18 In the text be…" at bounding box center [612, 344] width 727 height 689
click at [816, 424] on div "PTE academic - Sailyk Suvan Time Remaining 00 : 38 : 26 12 of 18 In the text be…" at bounding box center [612, 344] width 727 height 689
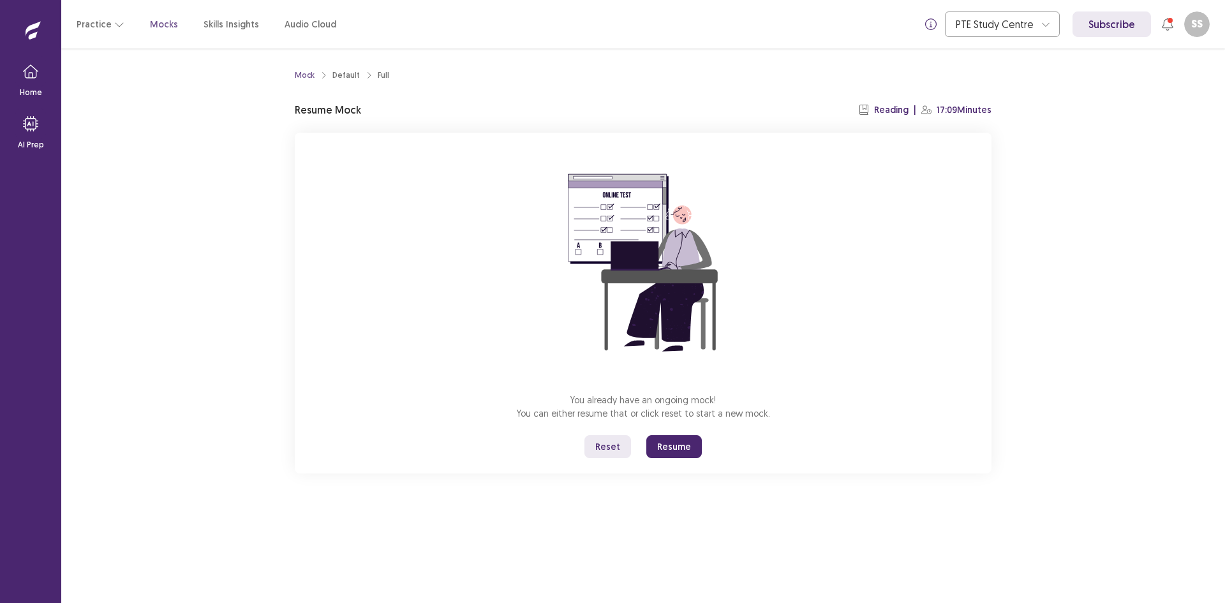
click at [680, 446] on button "Resume" at bounding box center [673, 446] width 55 height 23
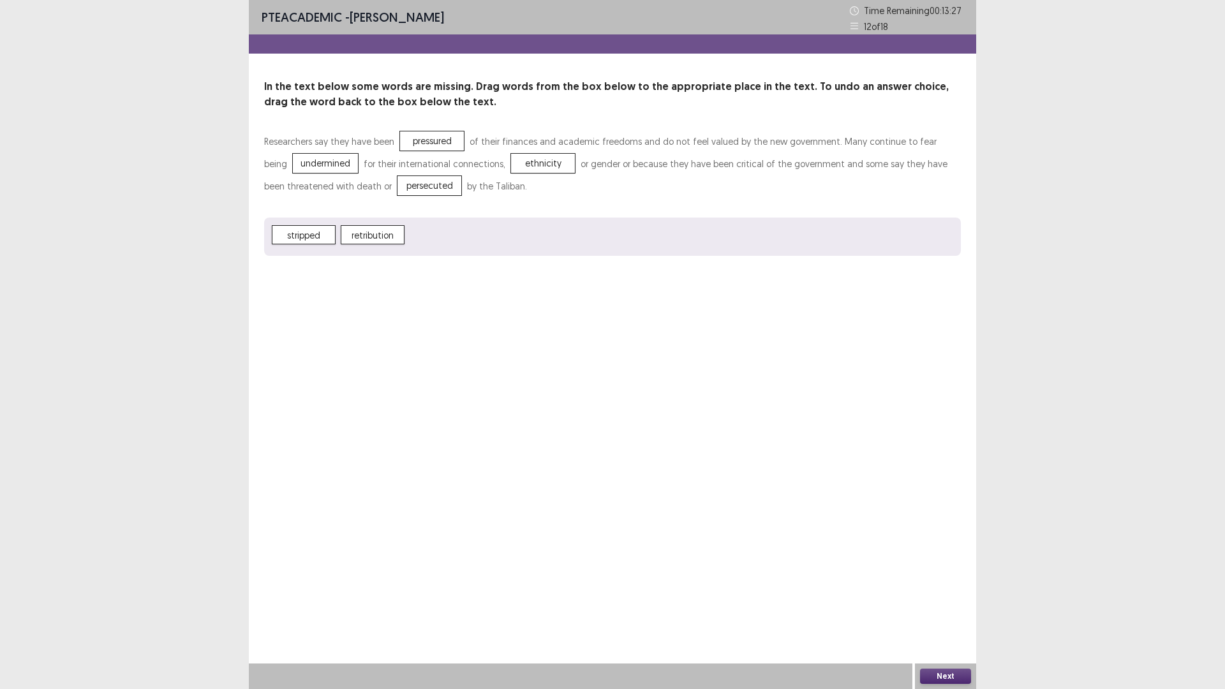
click at [944, 602] on button "Next" at bounding box center [945, 675] width 51 height 15
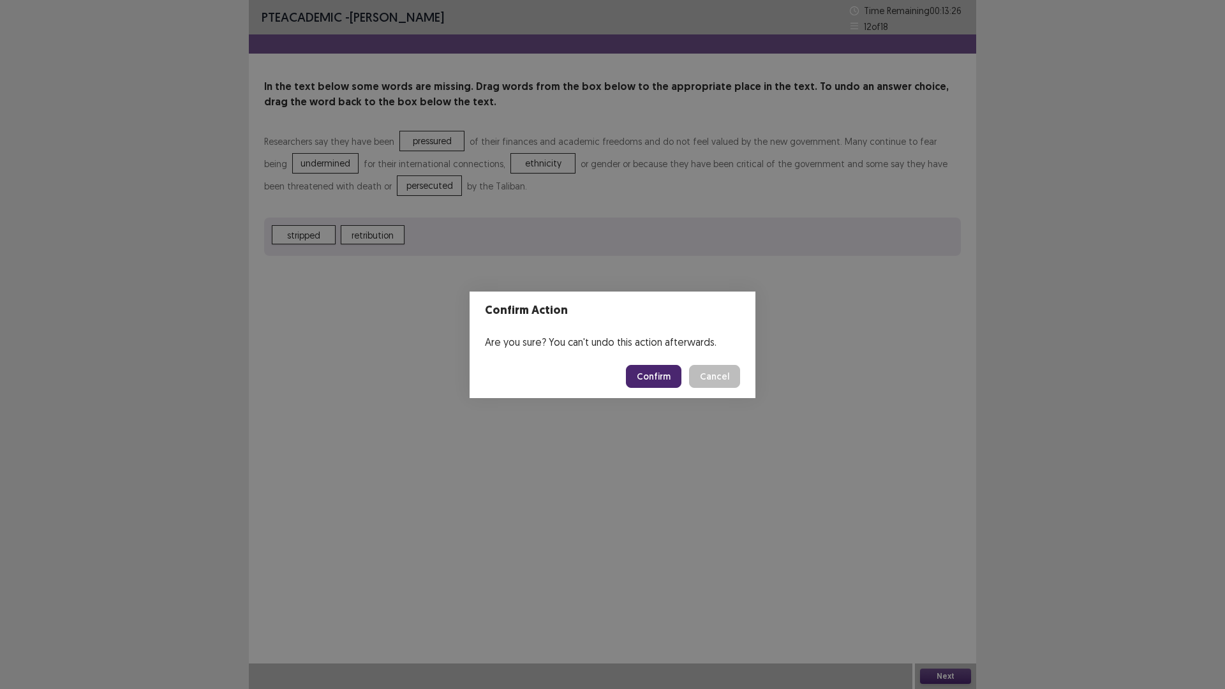
click at [665, 381] on button "Confirm" at bounding box center [653, 376] width 55 height 23
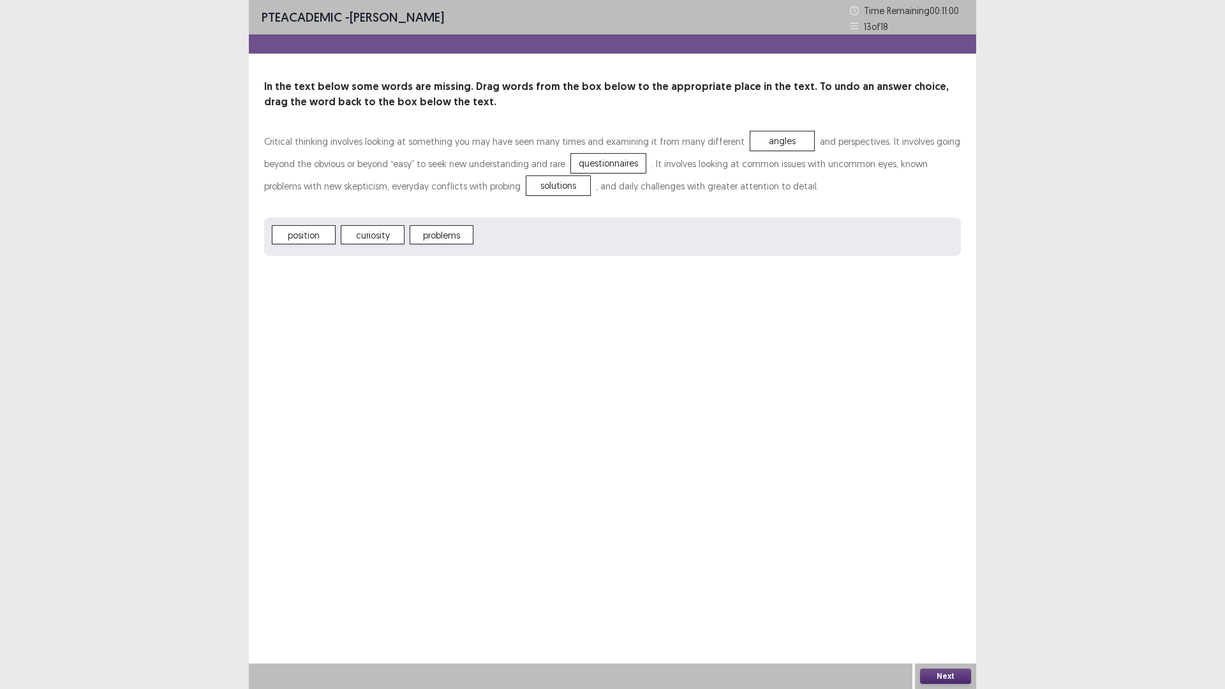
click at [948, 602] on button "Next" at bounding box center [945, 675] width 51 height 15
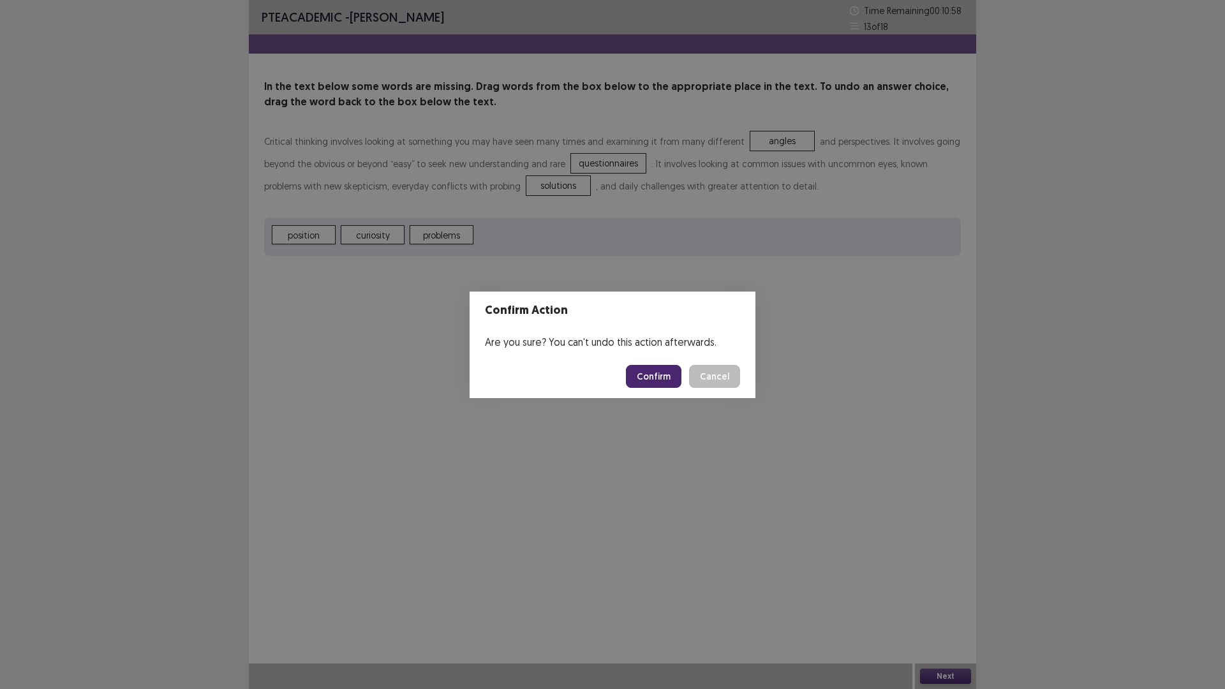
click at [665, 375] on button "Confirm" at bounding box center [653, 376] width 55 height 23
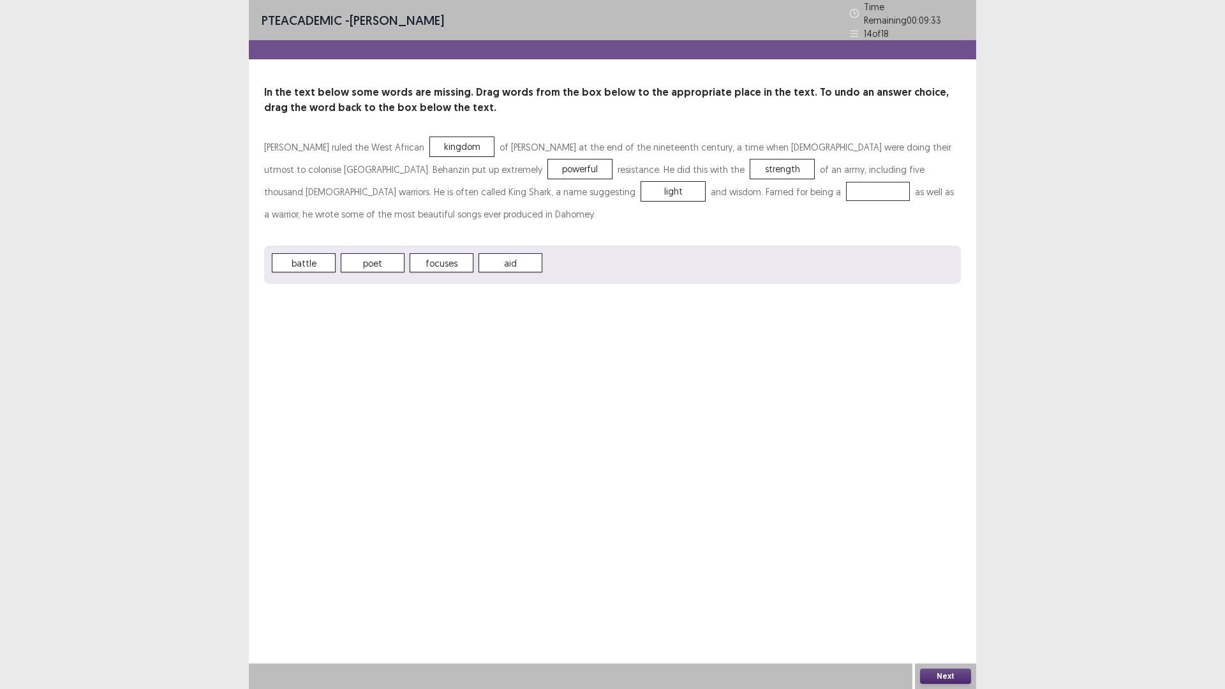
click at [293, 253] on span "battle" at bounding box center [304, 262] width 64 height 19
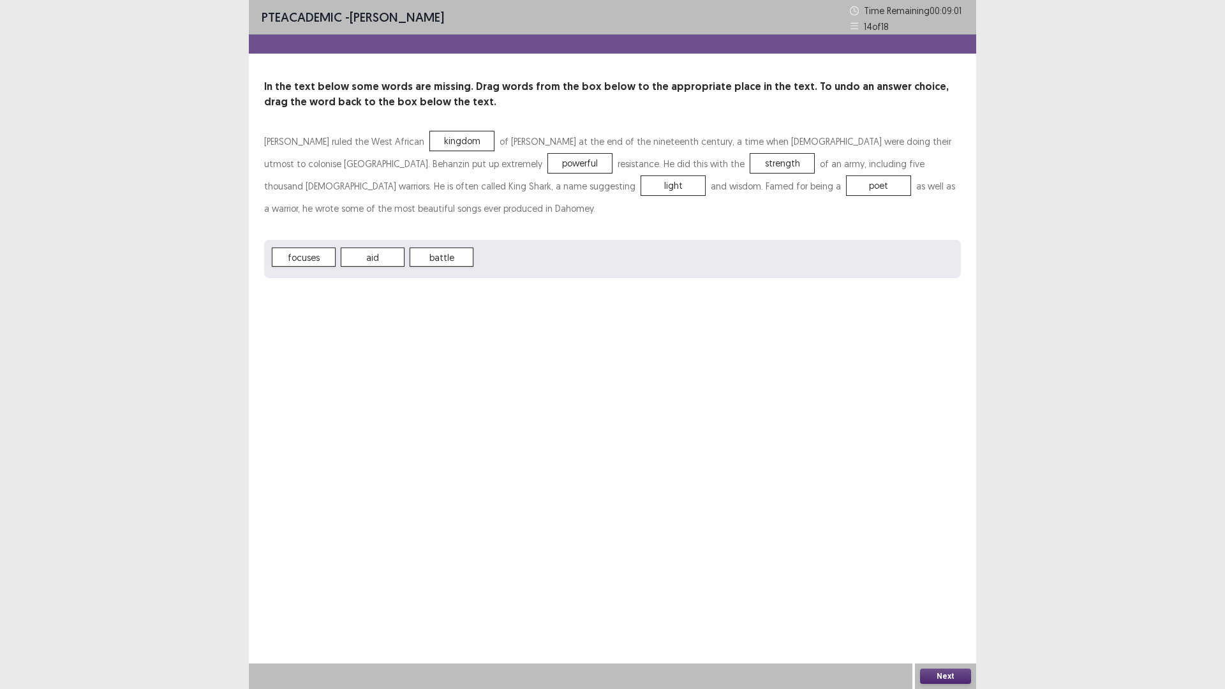
click at [946, 602] on button "Next" at bounding box center [945, 675] width 51 height 15
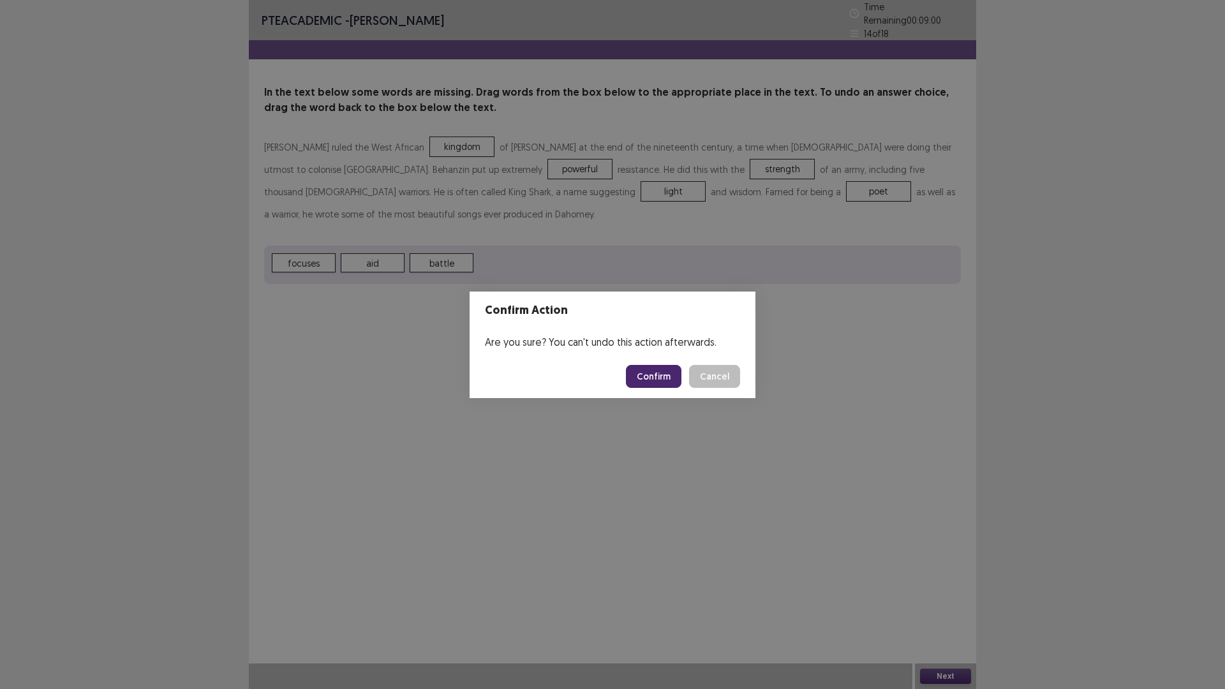
click at [658, 378] on button "Confirm" at bounding box center [653, 376] width 55 height 23
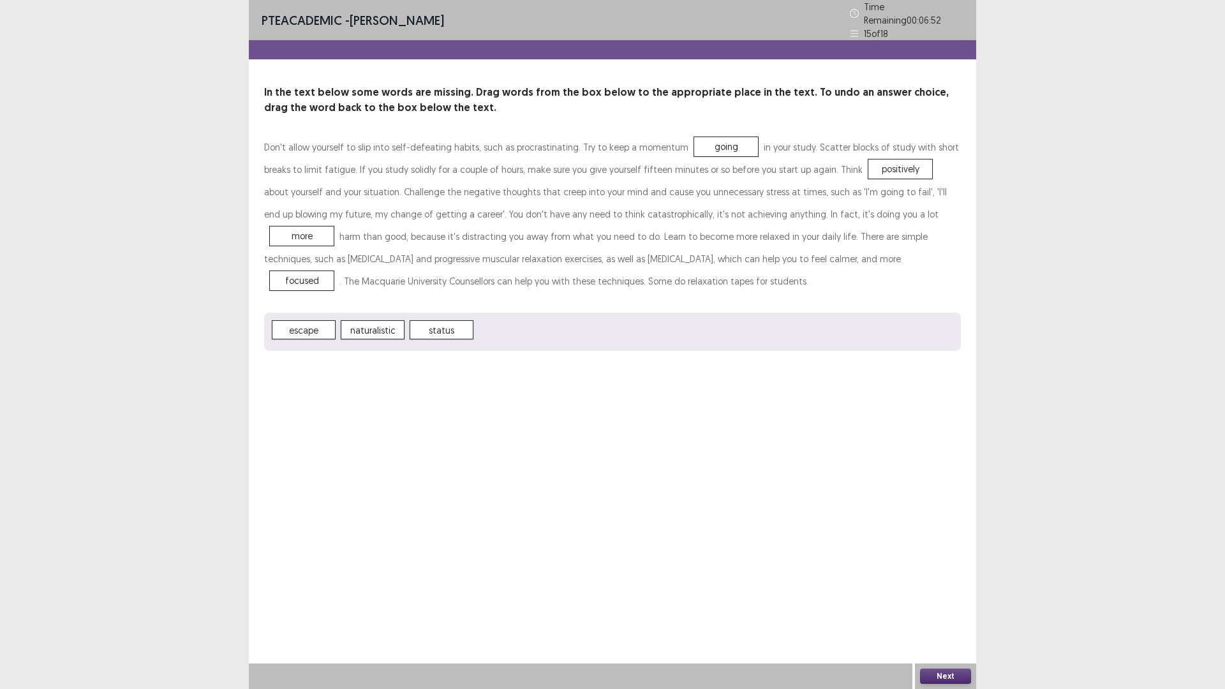
click at [950, 602] on button "Next" at bounding box center [945, 675] width 51 height 15
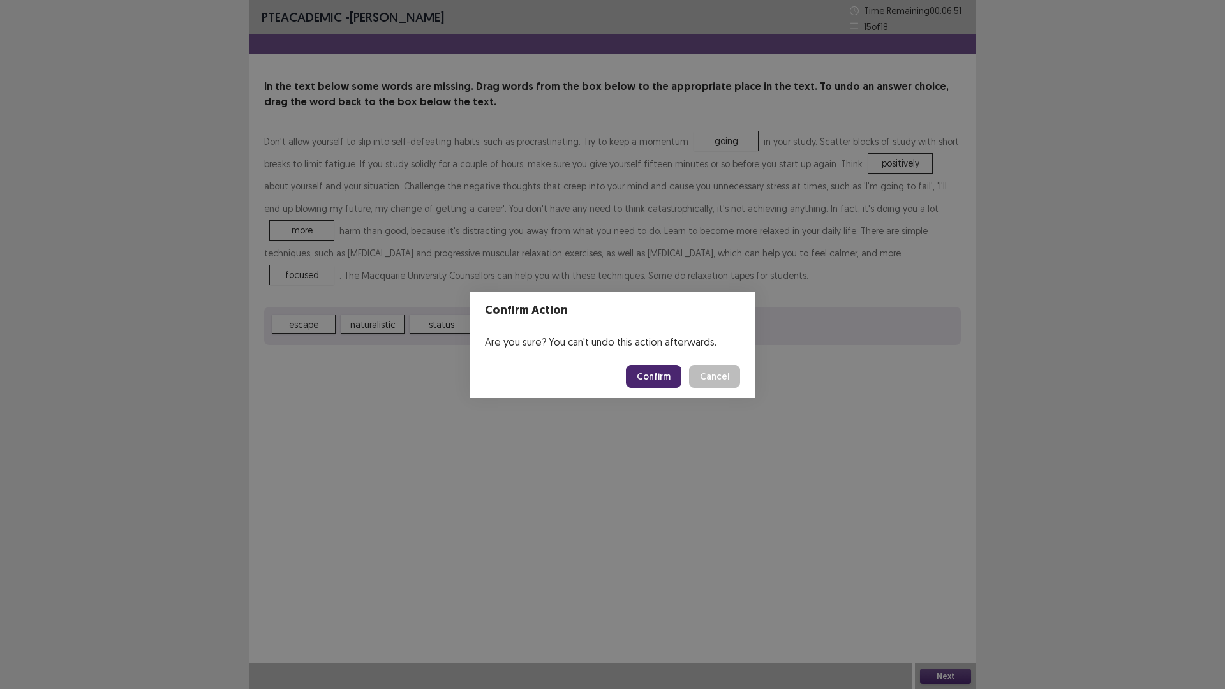
click at [674, 378] on button "Confirm" at bounding box center [653, 376] width 55 height 23
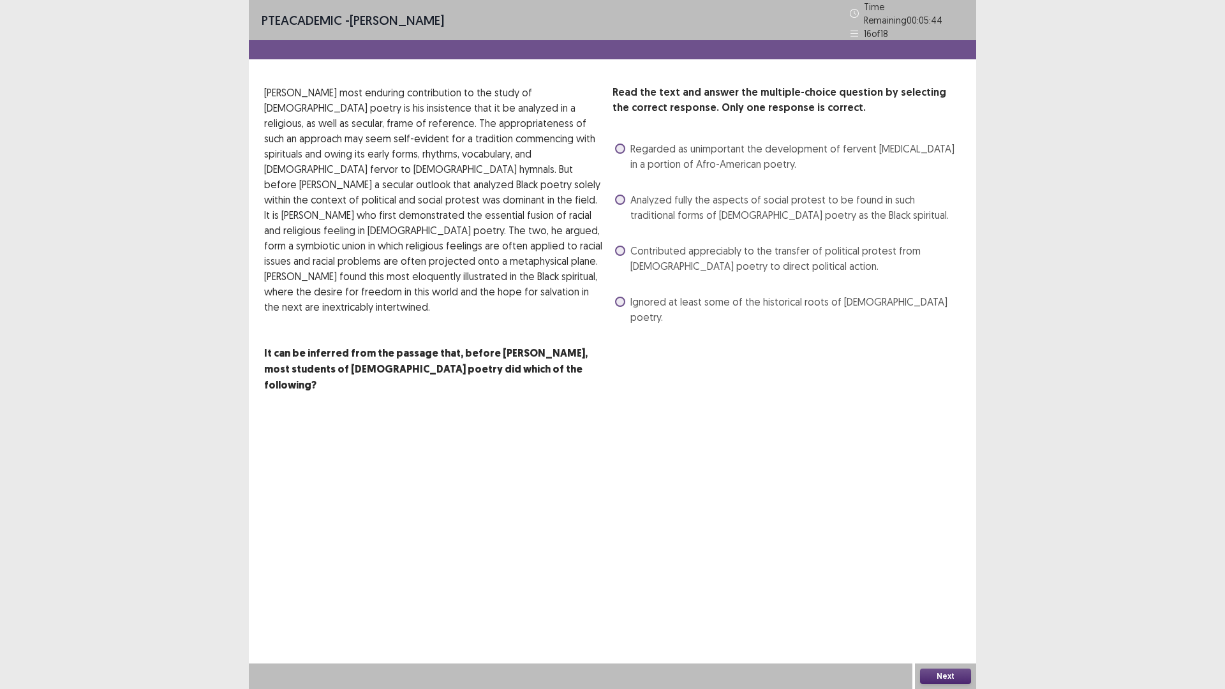
click at [647, 203] on span "Analyzed fully the aspects of social protest to be found in such traditional fo…" at bounding box center [795, 207] width 330 height 31
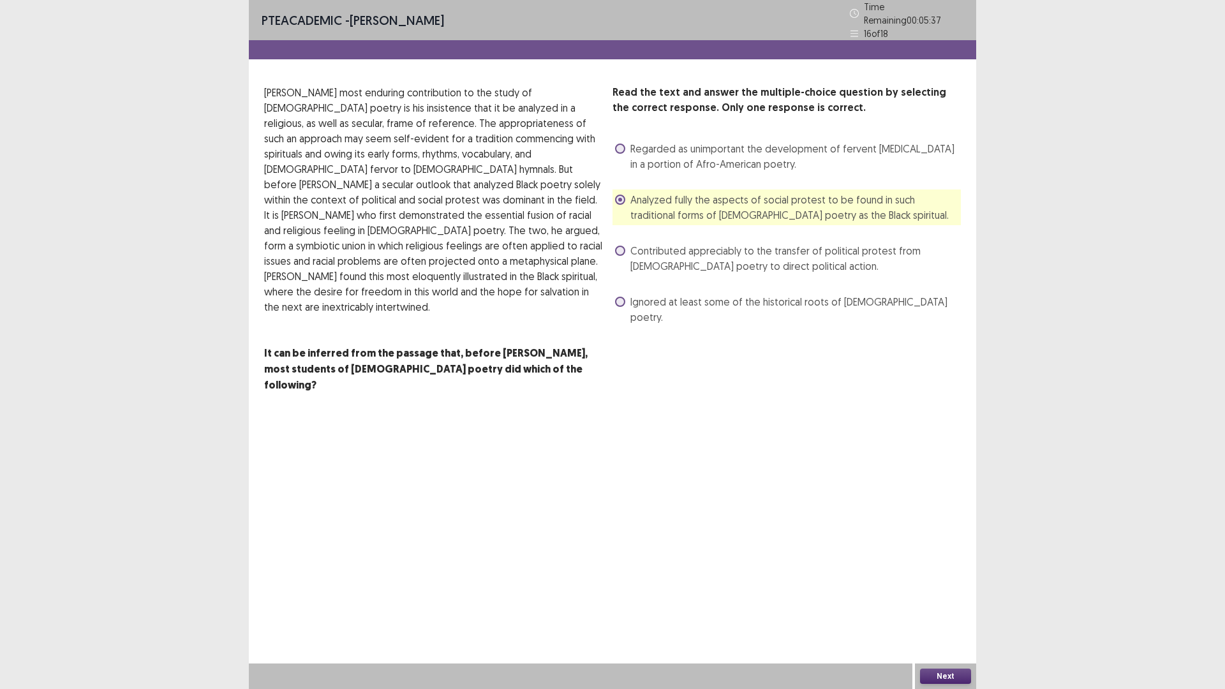
click at [704, 152] on span "Regarded as unimportant the development of fervent [MEDICAL_DATA] in a portion …" at bounding box center [795, 156] width 330 height 31
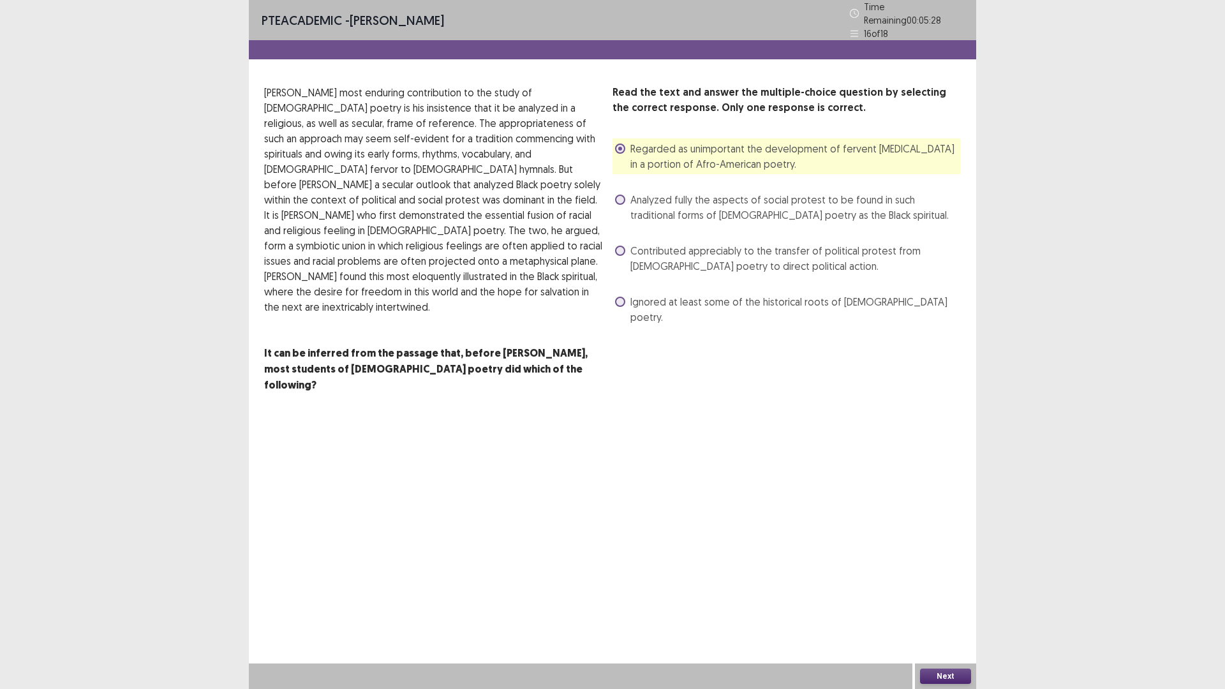
click at [649, 199] on span "Analyzed fully the aspects of social protest to be found in such traditional fo…" at bounding box center [795, 207] width 330 height 31
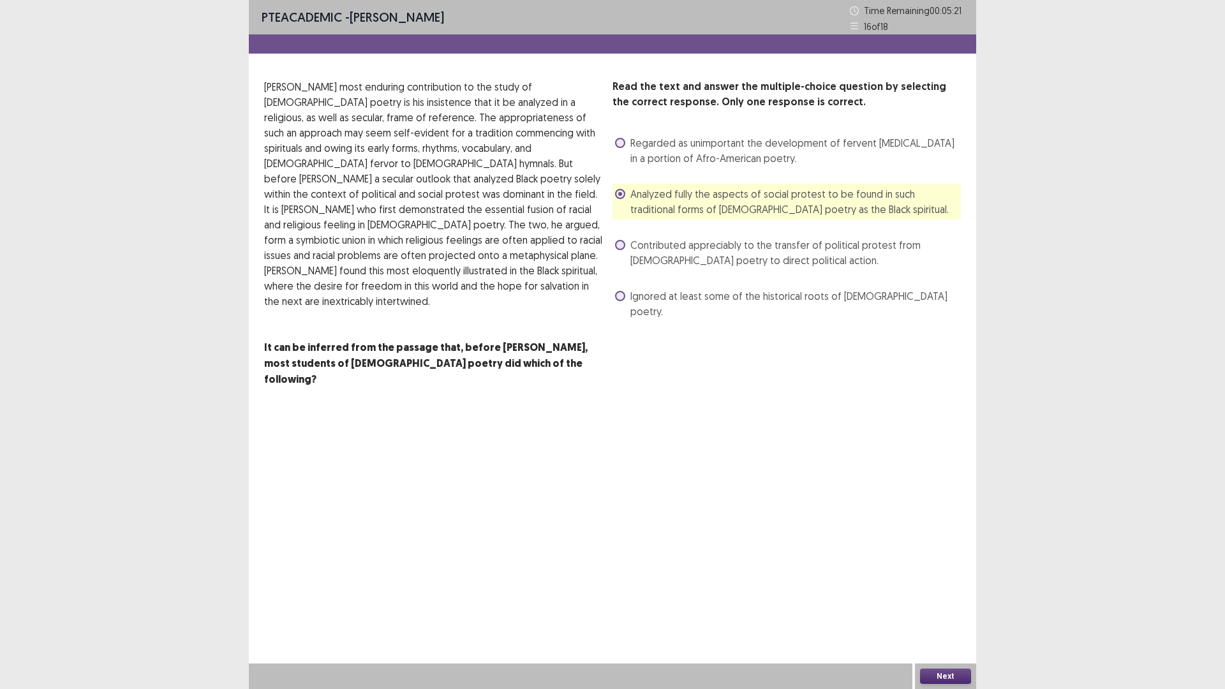
click at [959, 602] on button "Next" at bounding box center [945, 675] width 51 height 15
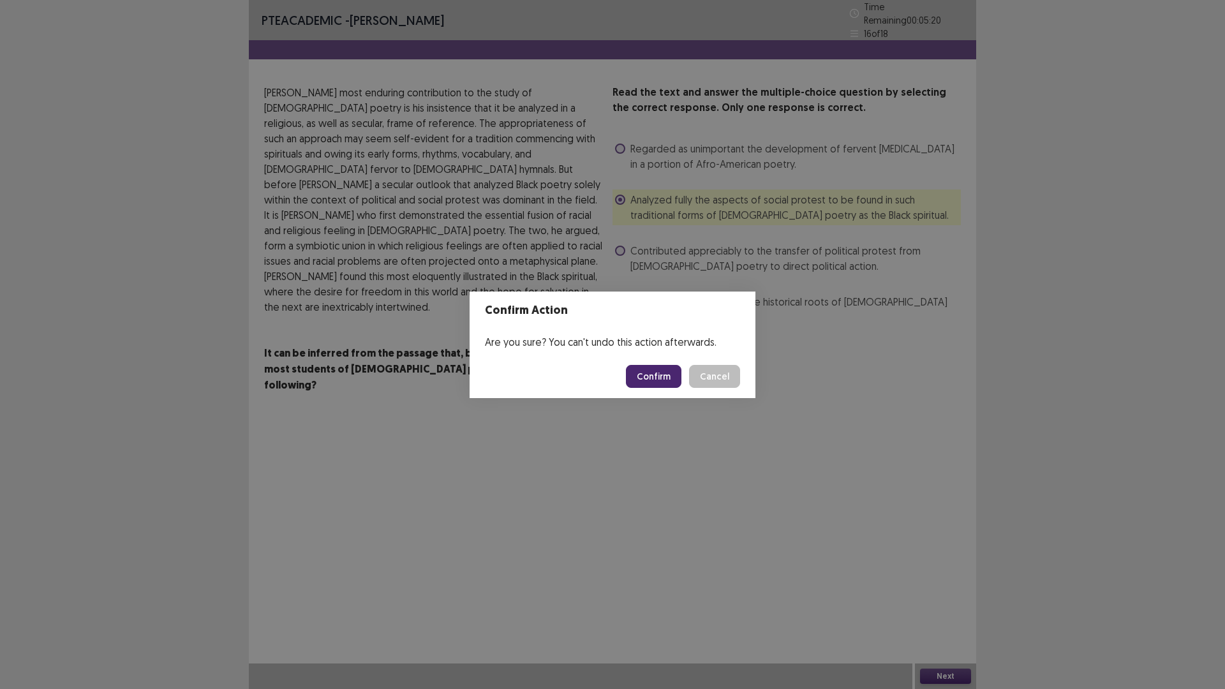
click at [661, 380] on button "Confirm" at bounding box center [653, 376] width 55 height 23
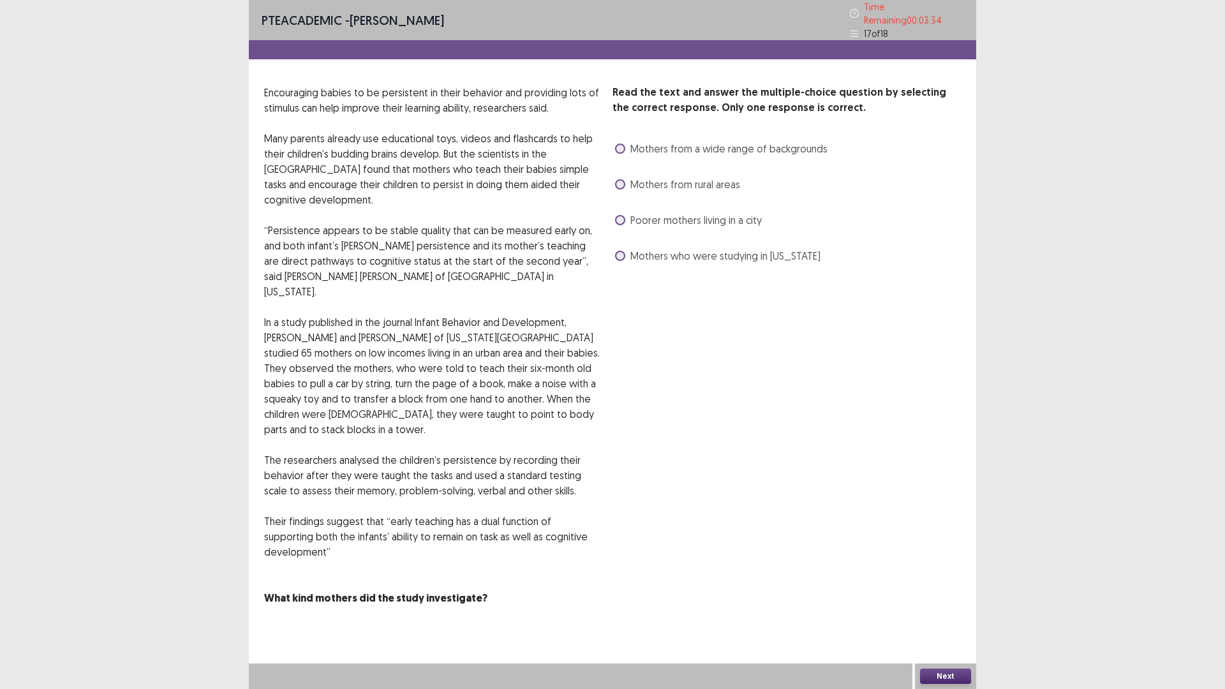
click at [718, 215] on span "Poorer mothers living in a city" at bounding box center [695, 219] width 131 height 15
click at [941, 602] on button "Next" at bounding box center [945, 675] width 51 height 15
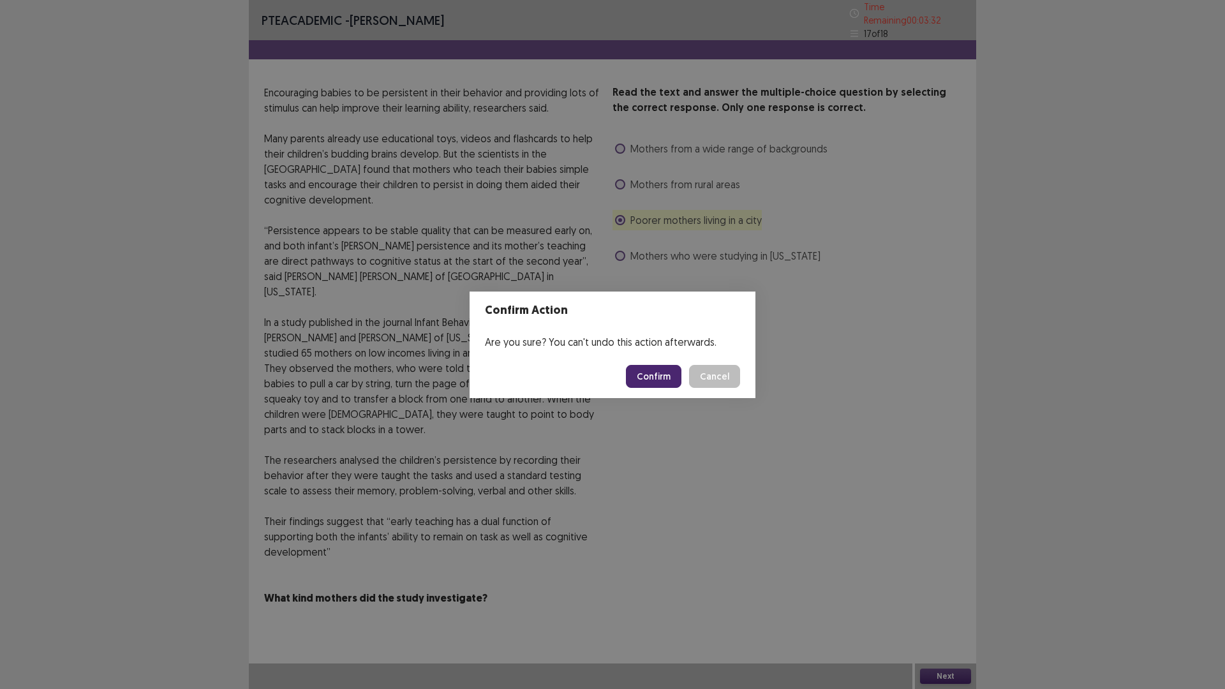
click at [658, 377] on button "Confirm" at bounding box center [653, 376] width 55 height 23
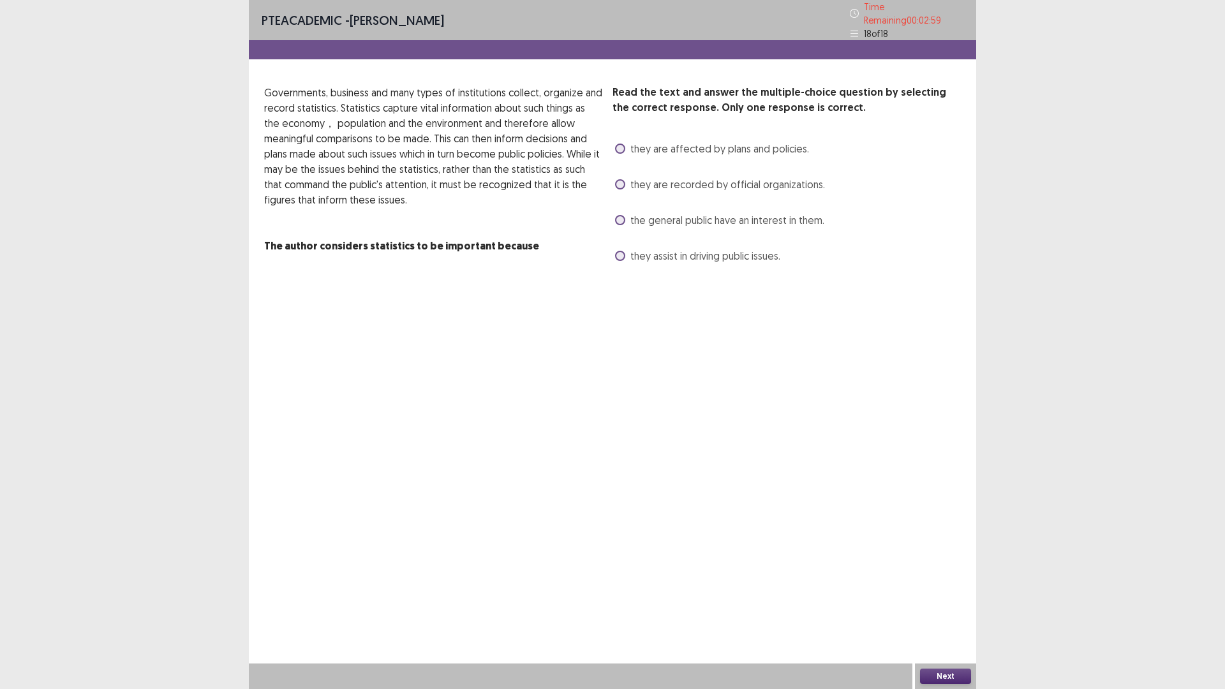
click at [663, 177] on span "they are recorded by official organizations." at bounding box center [727, 184] width 195 height 15
click at [952, 602] on button "Next" at bounding box center [945, 675] width 51 height 15
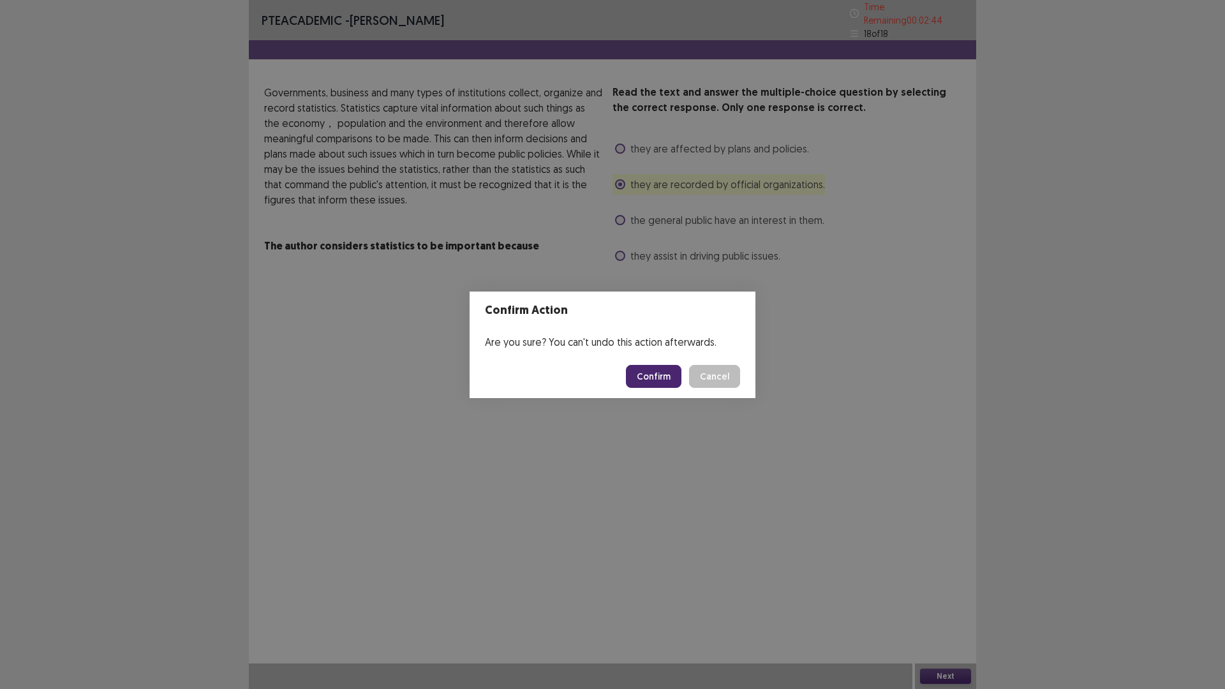
click at [641, 374] on button "Confirm" at bounding box center [653, 376] width 55 height 23
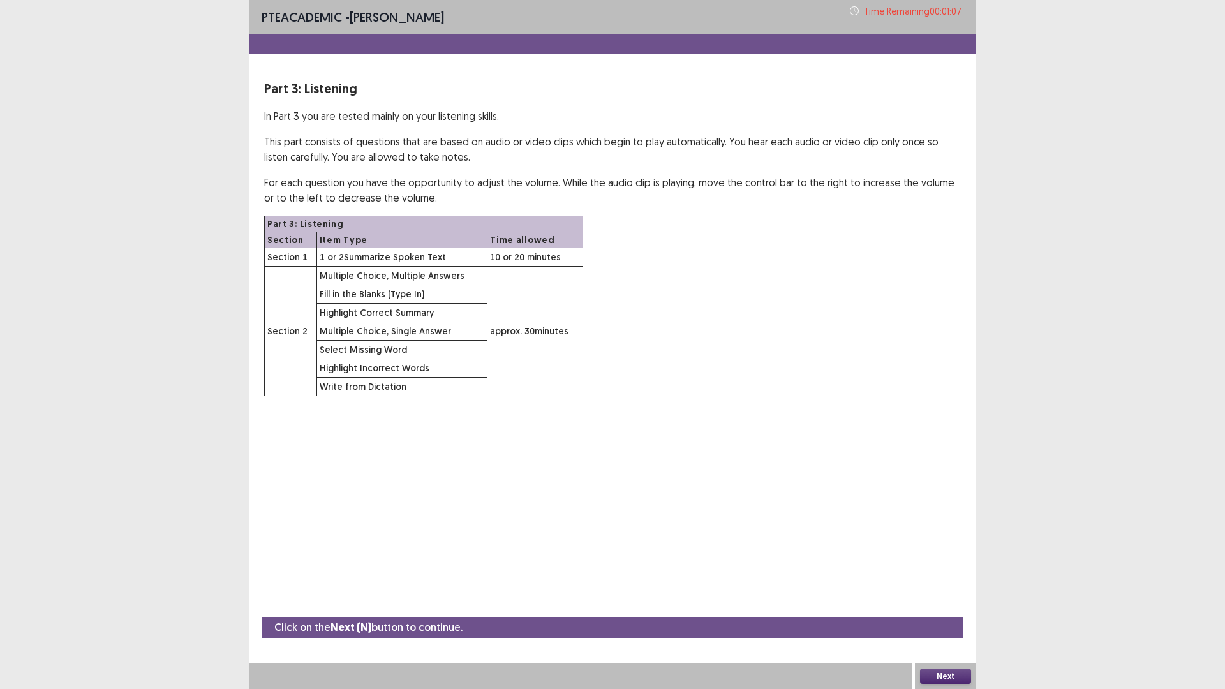
click at [930, 602] on button "Next" at bounding box center [945, 675] width 51 height 15
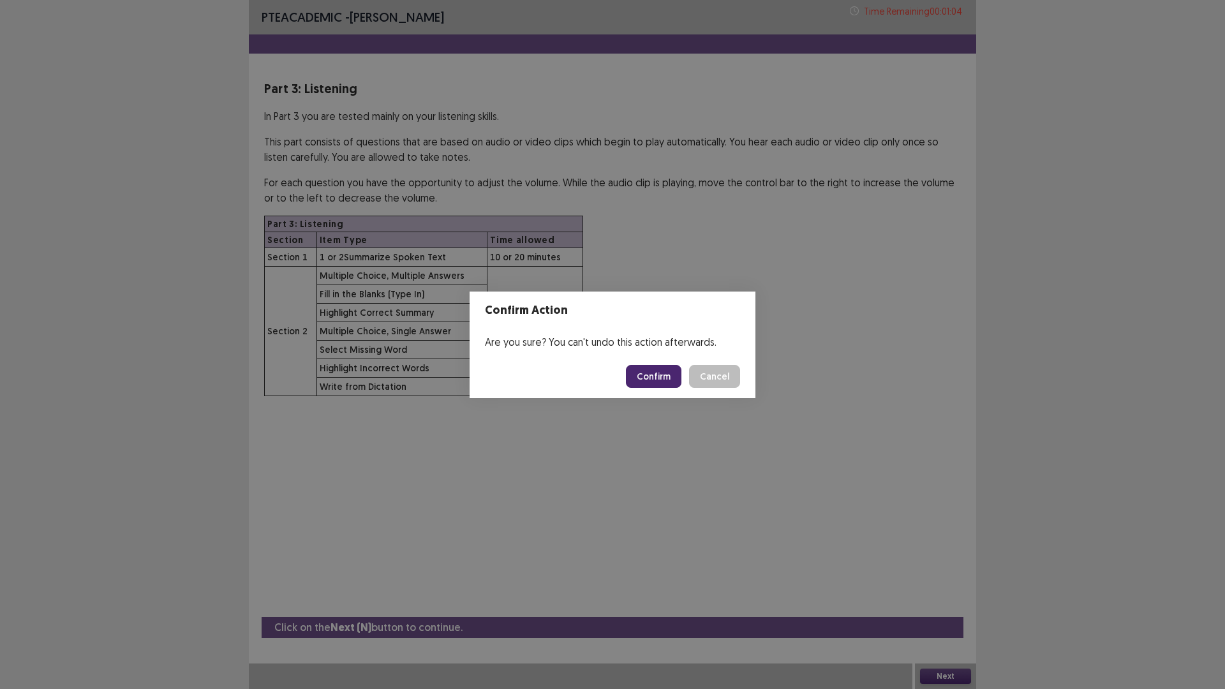
click at [665, 369] on button "Confirm" at bounding box center [653, 376] width 55 height 23
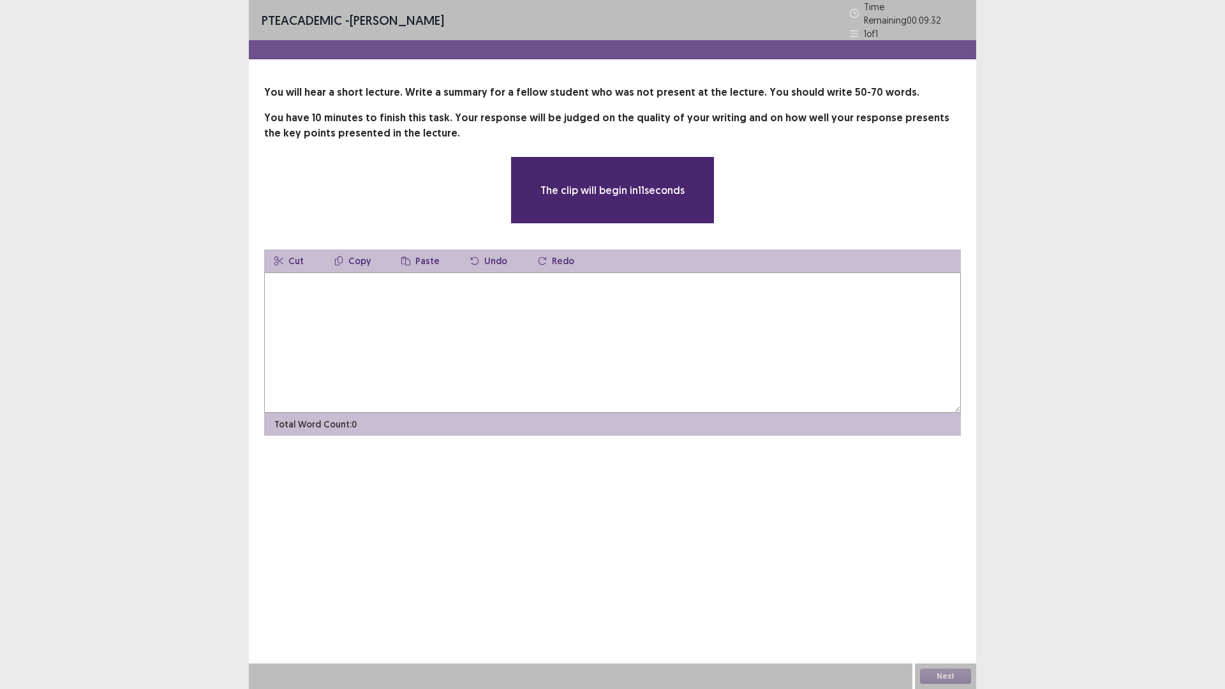
click at [643, 332] on textarea at bounding box center [612, 342] width 696 height 140
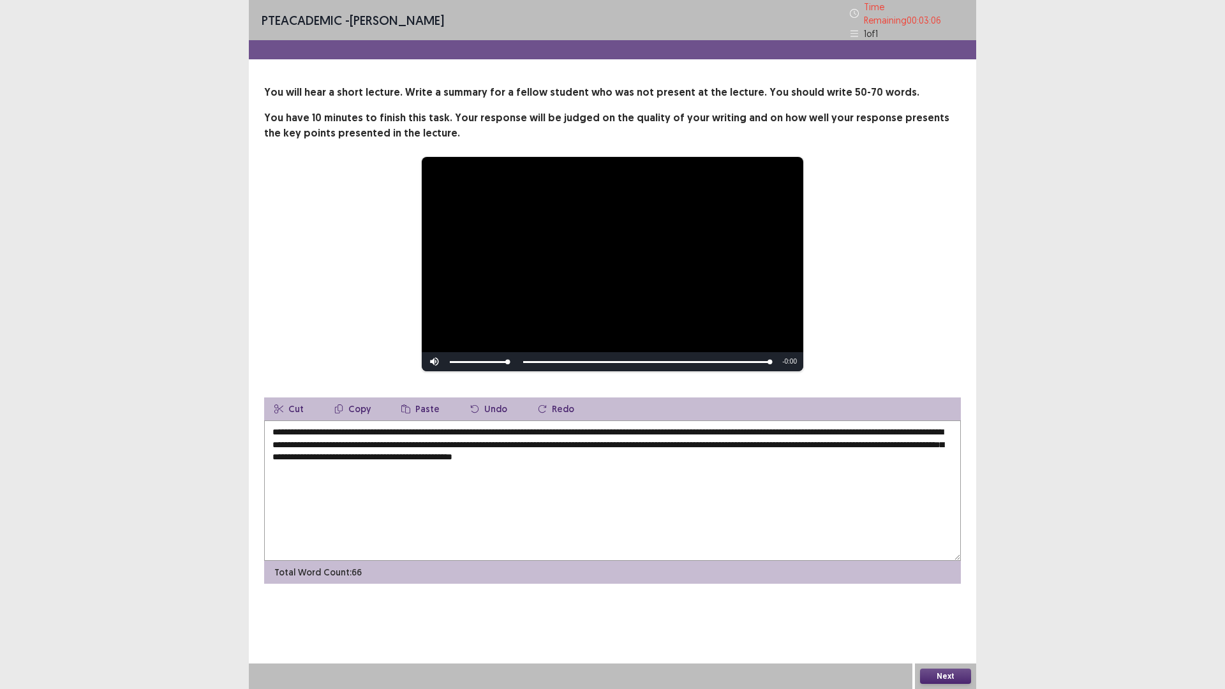
drag, startPoint x: 531, startPoint y: 429, endPoint x: 552, endPoint y: 425, distance: 20.8
click at [552, 425] on textarea "**********" at bounding box center [612, 490] width 696 height 140
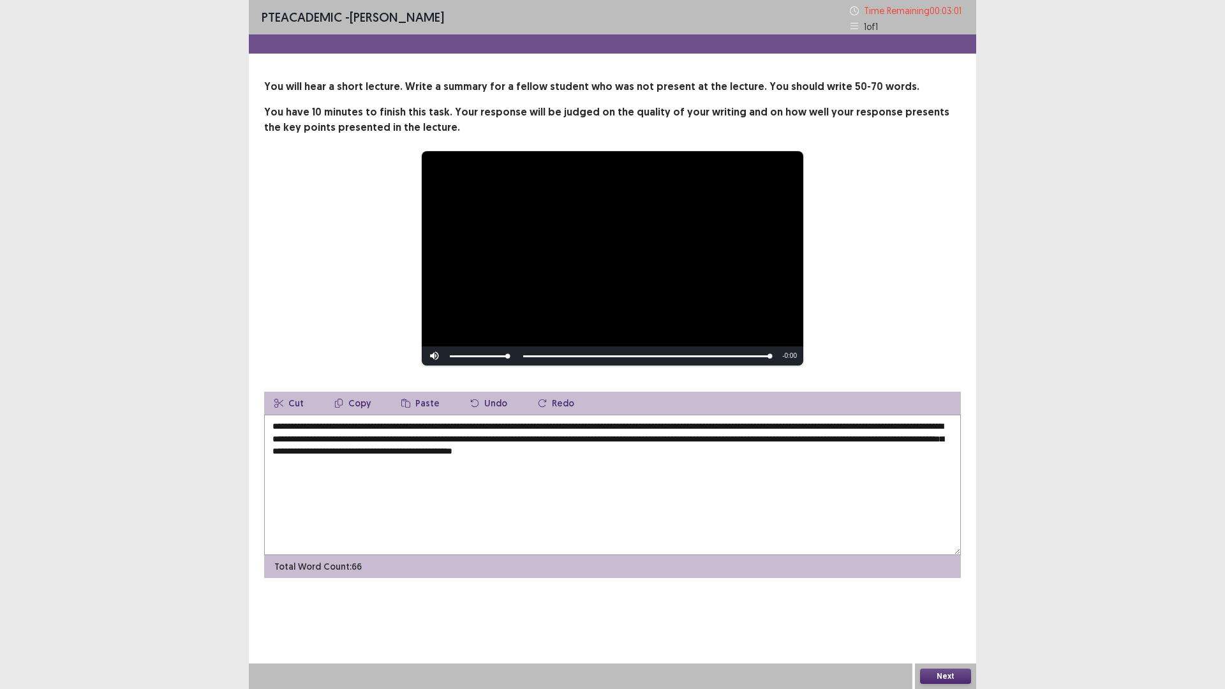
click at [529, 424] on textarea "**********" at bounding box center [612, 485] width 696 height 140
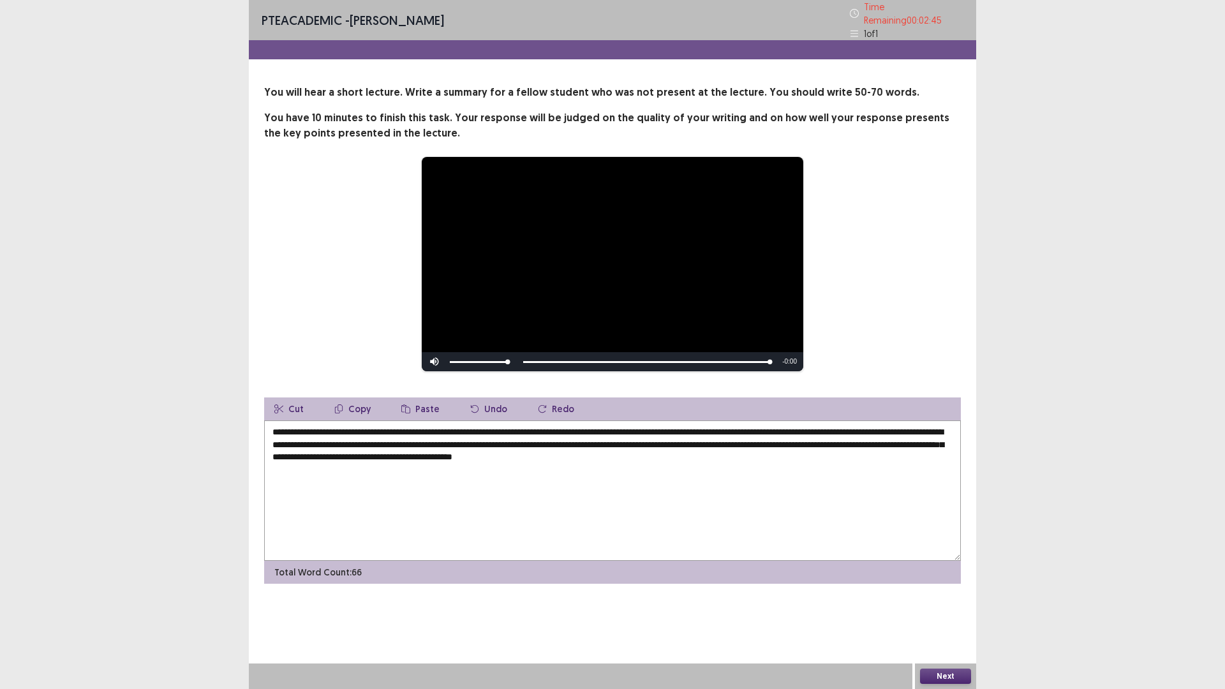
click at [550, 427] on textarea "**********" at bounding box center [612, 490] width 696 height 140
drag, startPoint x: 552, startPoint y: 427, endPoint x: 532, endPoint y: 427, distance: 20.4
click at [532, 427] on textarea "**********" at bounding box center [612, 490] width 696 height 140
click at [531, 432] on textarea "**********" at bounding box center [612, 490] width 696 height 140
click at [595, 429] on textarea "**********" at bounding box center [612, 490] width 696 height 140
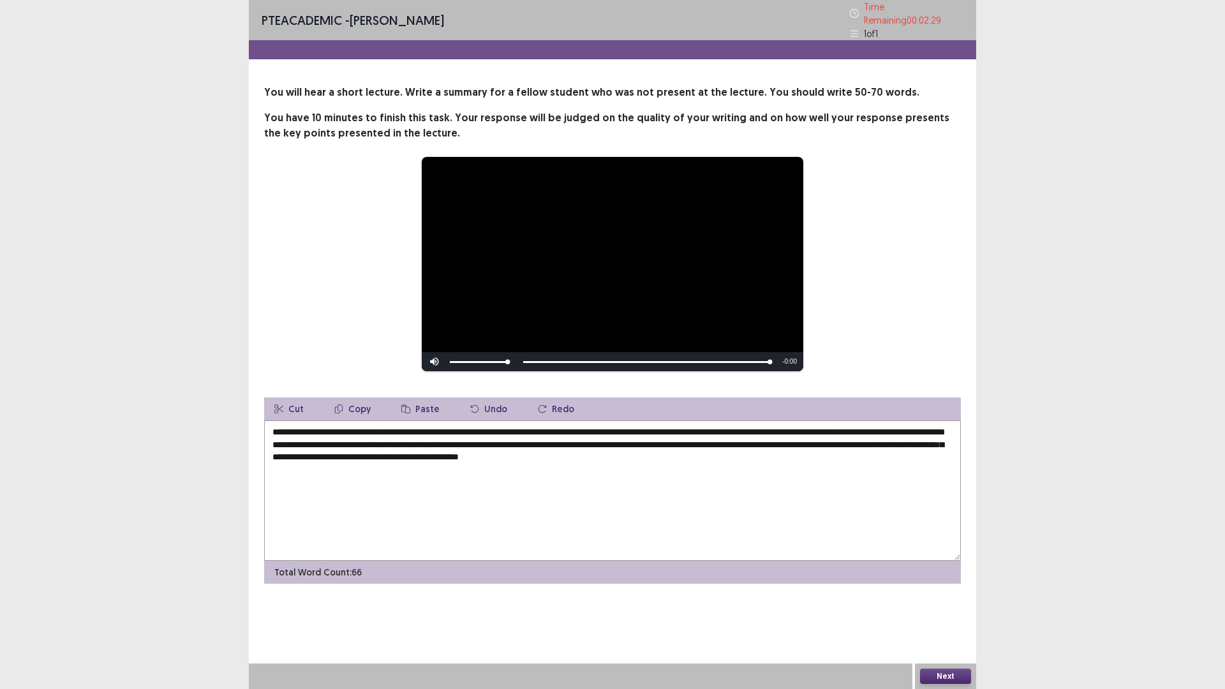
click at [598, 426] on textarea "**********" at bounding box center [612, 490] width 696 height 140
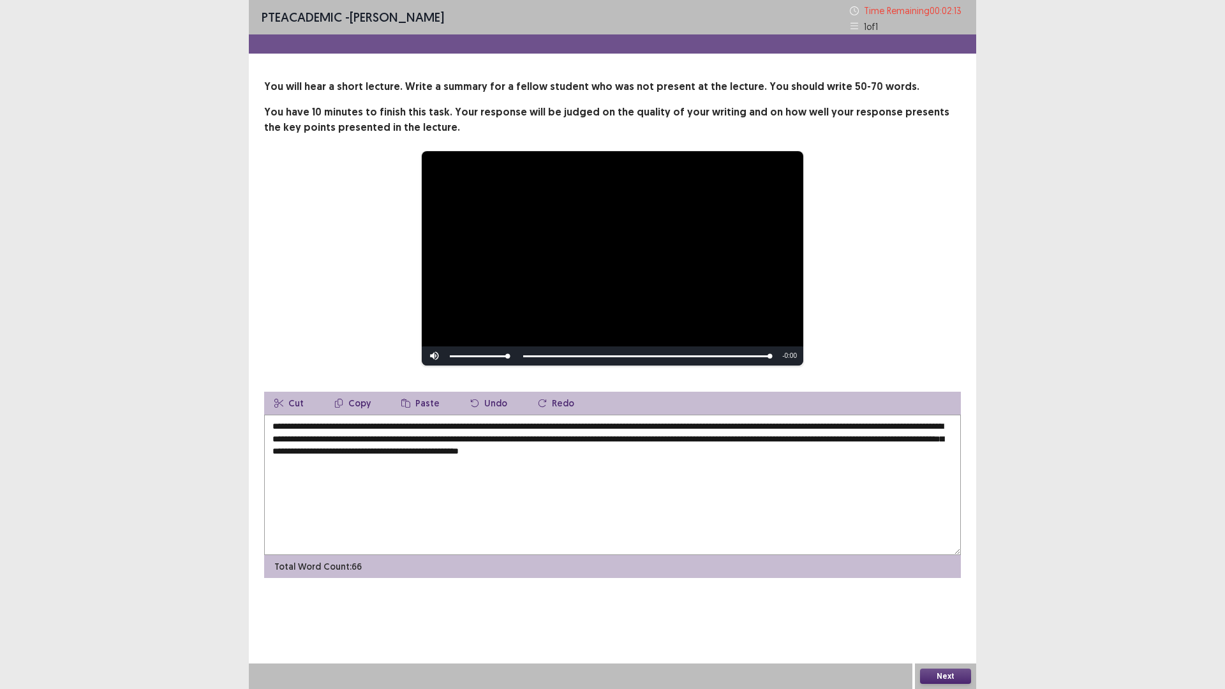
drag, startPoint x: 279, startPoint y: 439, endPoint x: 311, endPoint y: 441, distance: 32.6
click at [311, 441] on textarea "**********" at bounding box center [612, 485] width 696 height 140
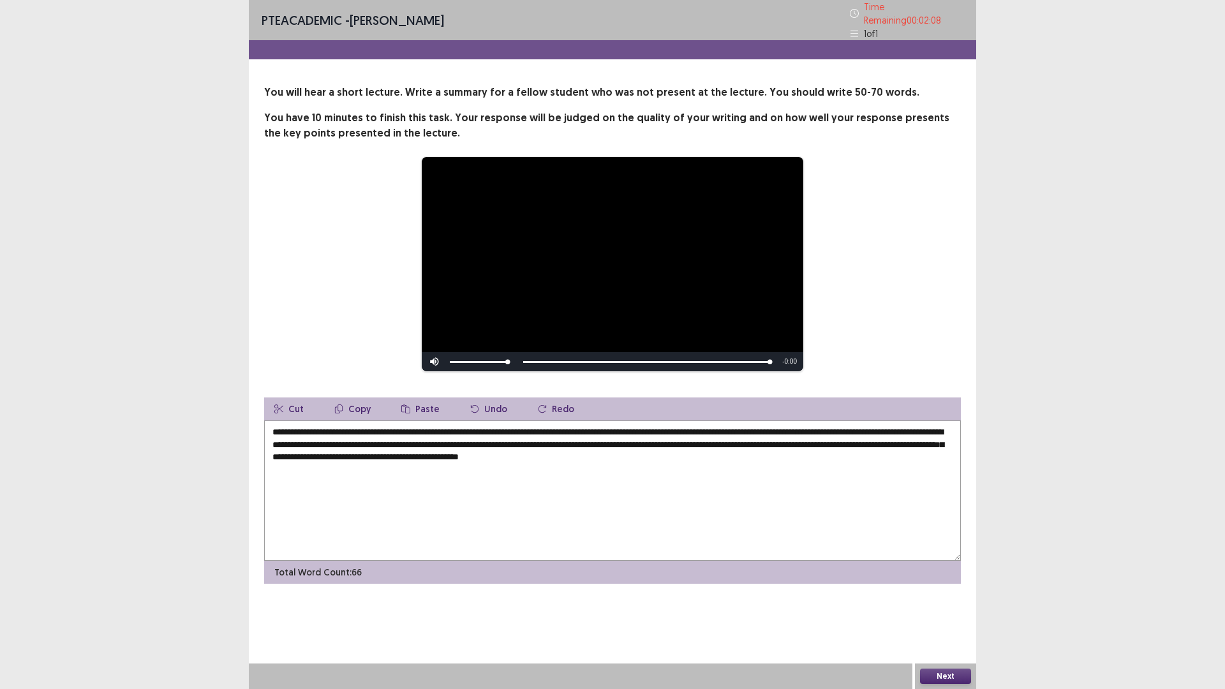
click at [385, 441] on textarea "**********" at bounding box center [612, 490] width 696 height 140
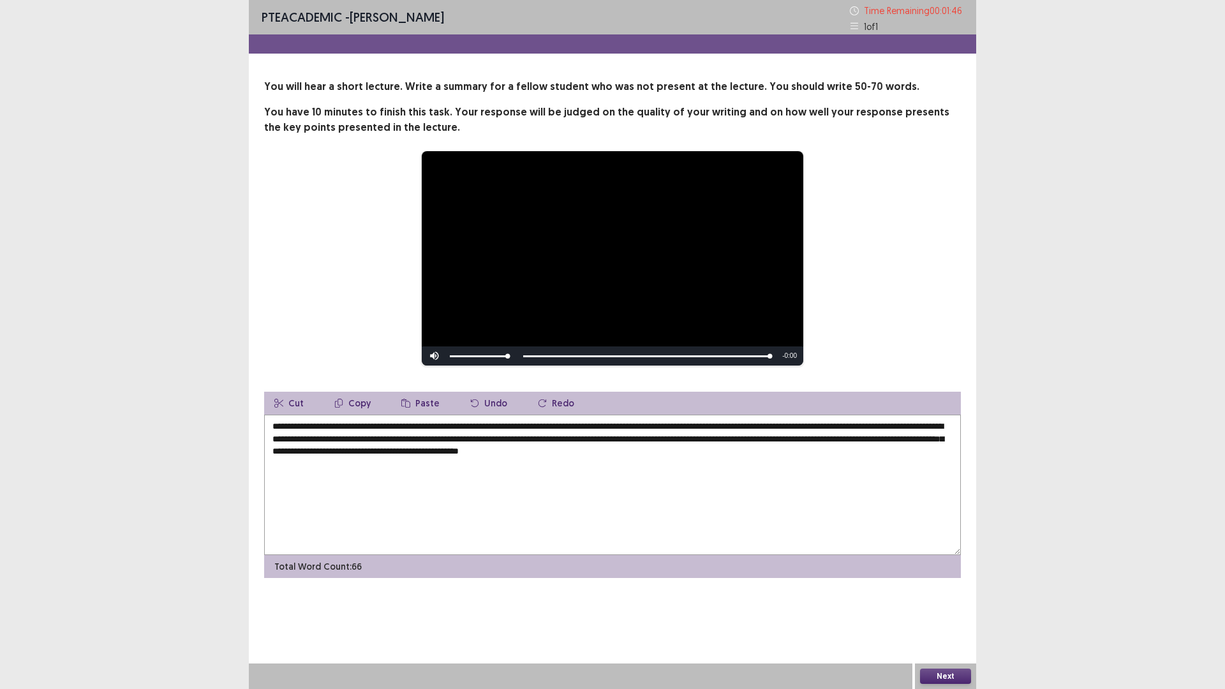
click at [790, 439] on textarea "**********" at bounding box center [612, 485] width 696 height 140
click at [795, 440] on textarea "**********" at bounding box center [612, 485] width 696 height 140
click at [843, 441] on textarea "**********" at bounding box center [612, 485] width 696 height 140
click at [482, 452] on textarea "**********" at bounding box center [612, 485] width 696 height 140
click at [541, 453] on textarea "**********" at bounding box center [612, 485] width 696 height 140
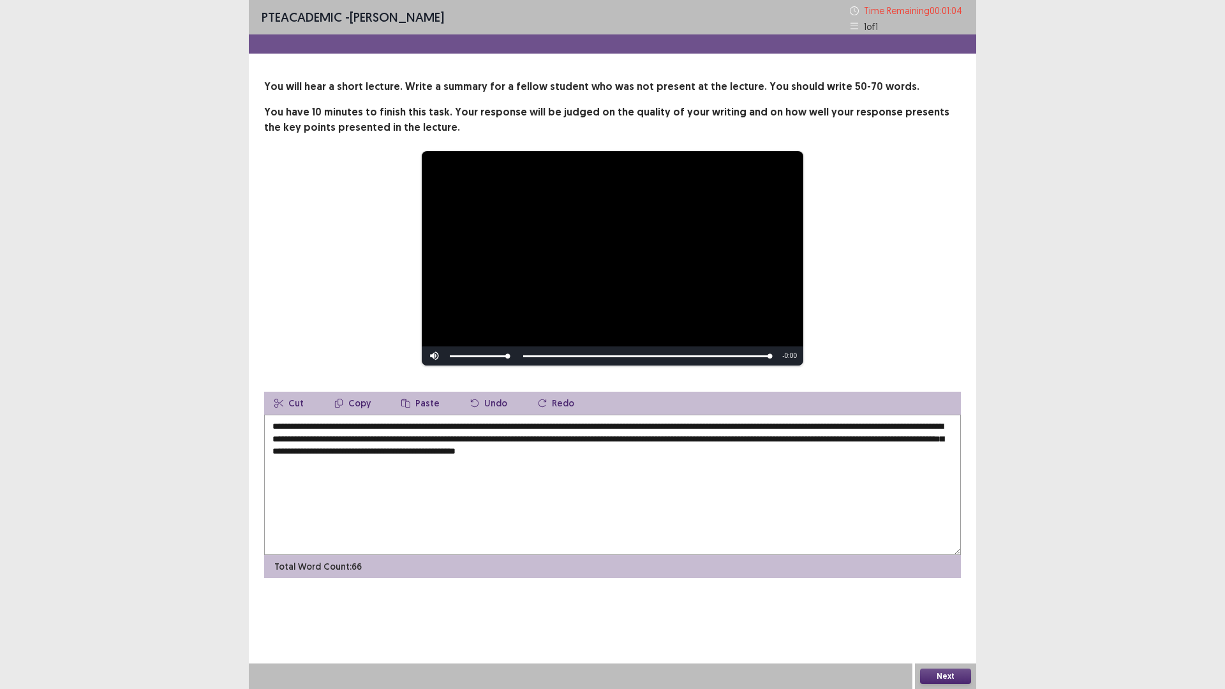
click at [658, 455] on textarea "**********" at bounding box center [612, 485] width 696 height 140
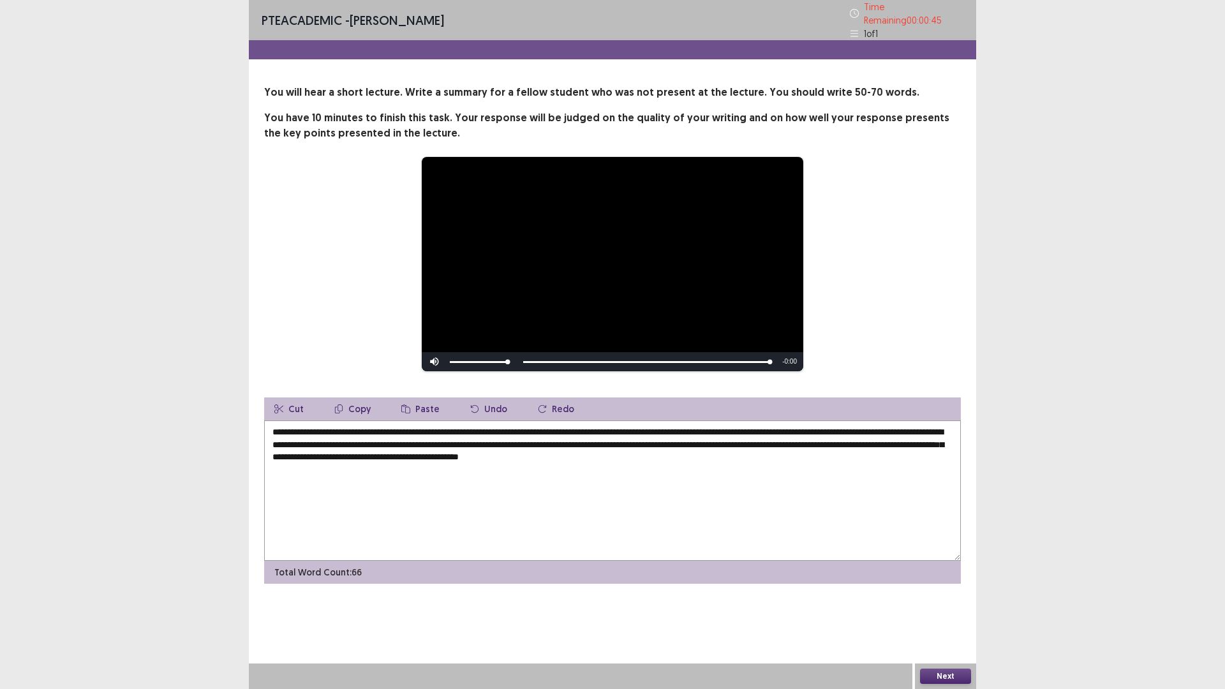
type textarea "**********"
click at [947, 602] on button "Next" at bounding box center [945, 675] width 51 height 15
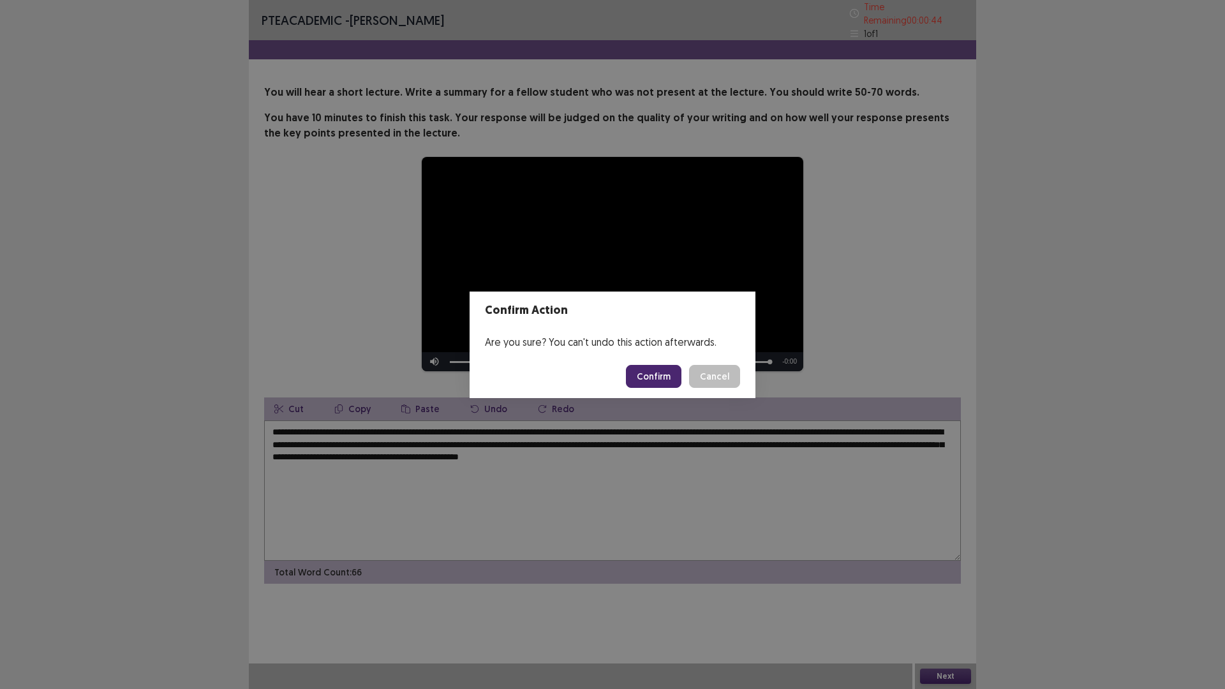
click at [651, 379] on button "Confirm" at bounding box center [653, 376] width 55 height 23
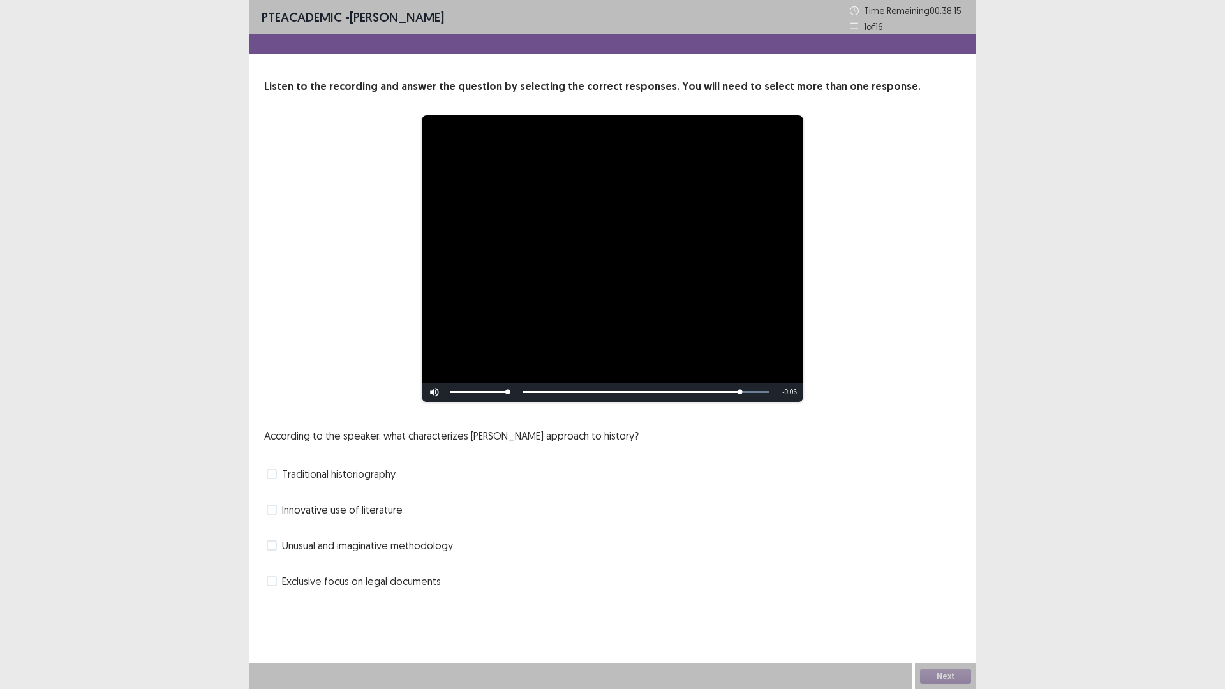
click at [378, 469] on span "Traditional historiography" at bounding box center [339, 473] width 114 height 15
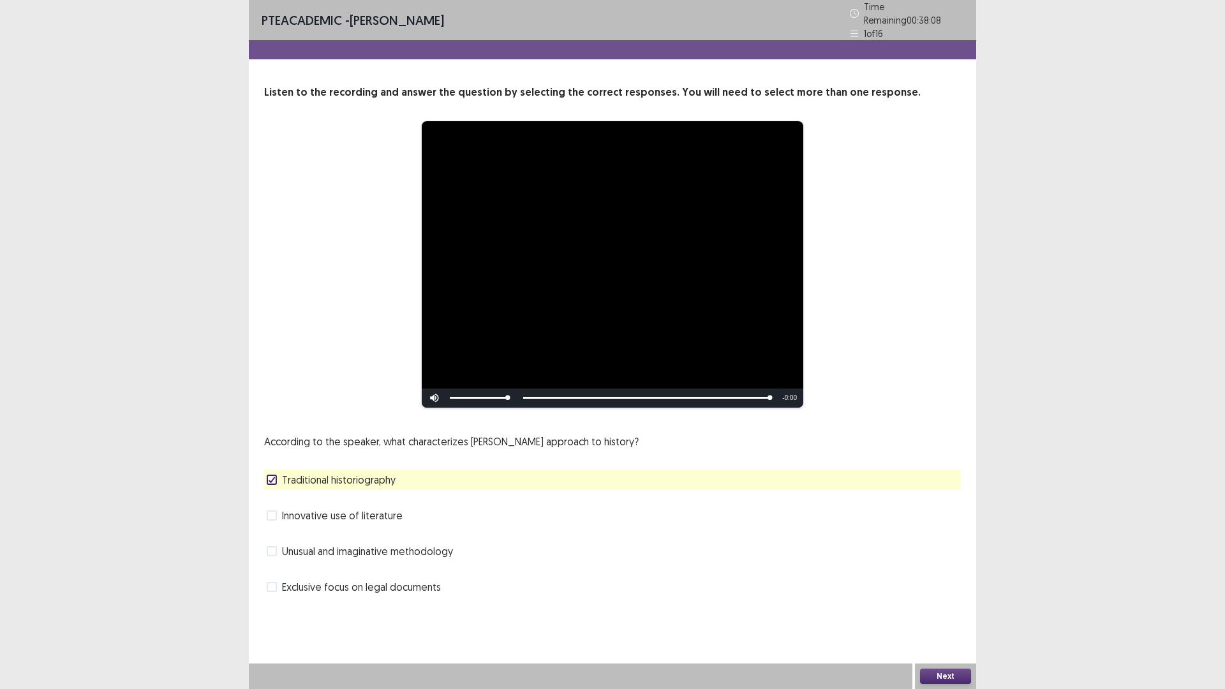
click at [939, 602] on button "Next" at bounding box center [945, 675] width 51 height 15
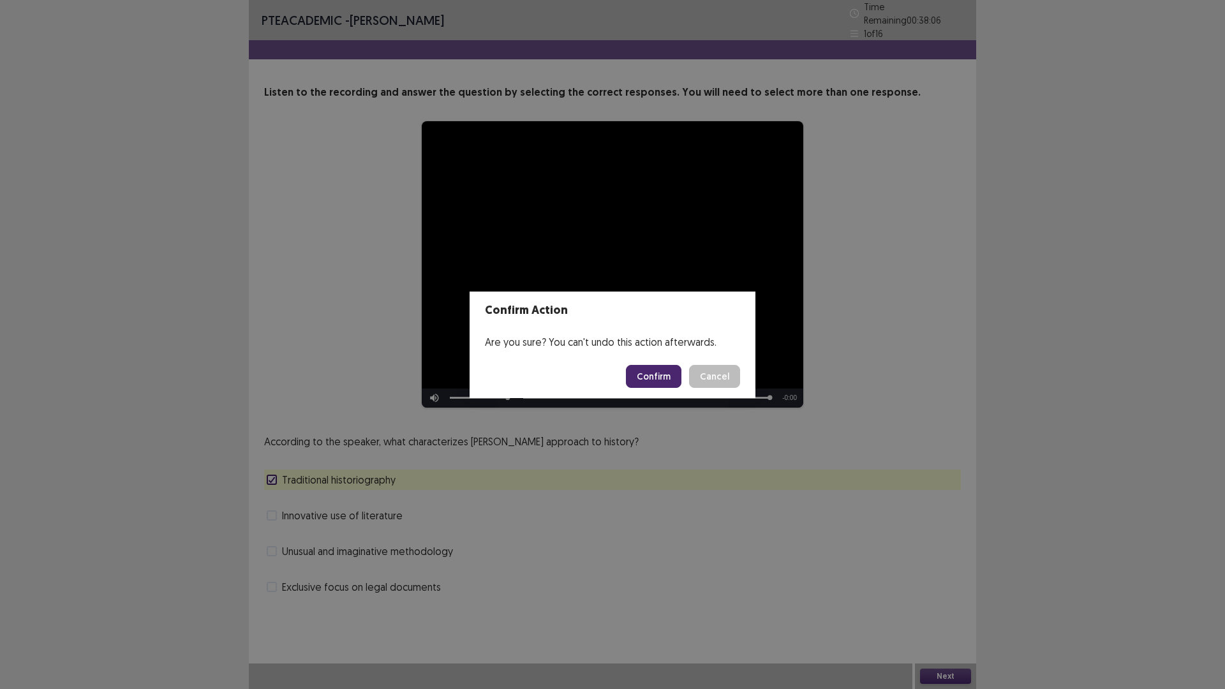
click at [647, 371] on button "Confirm" at bounding box center [653, 376] width 55 height 23
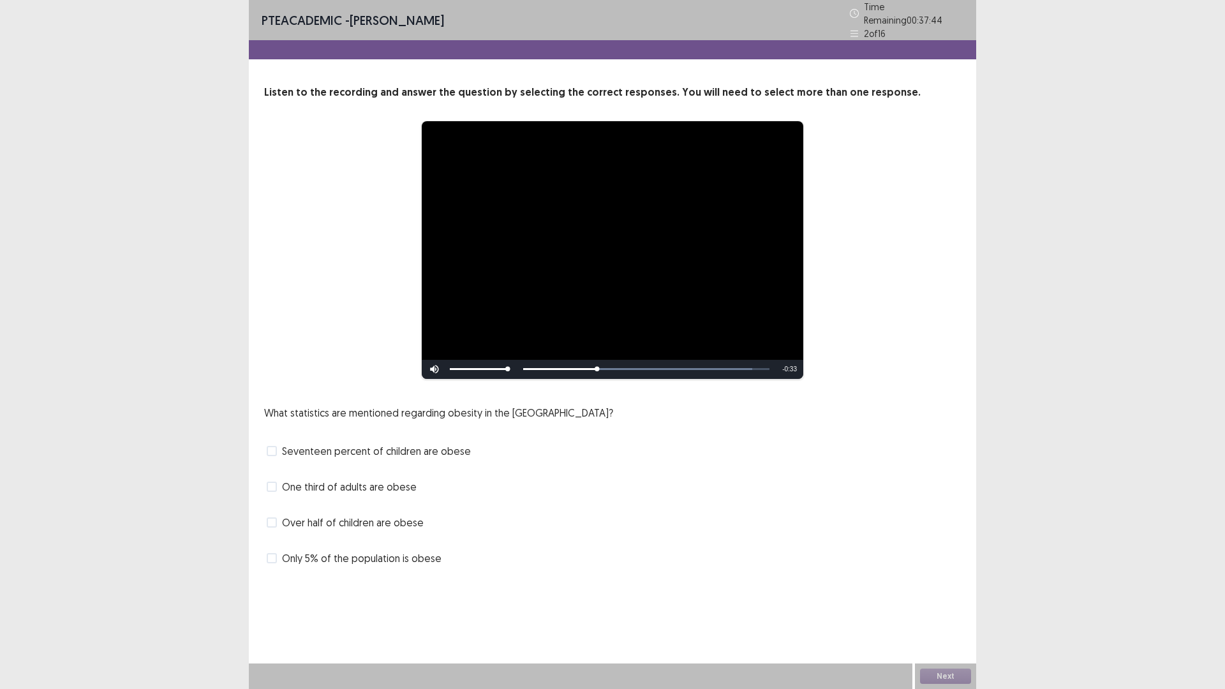
click at [330, 479] on span "One third of adults are obese" at bounding box center [349, 486] width 135 height 15
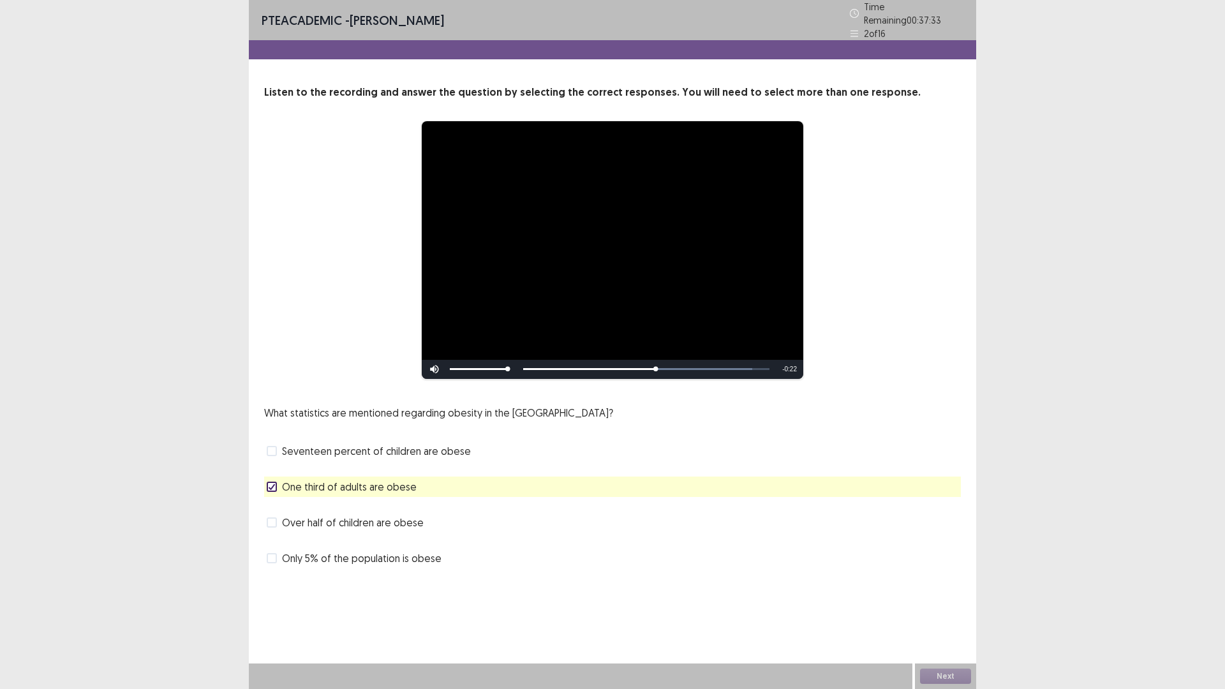
click at [392, 445] on span "Seventeen percent of children are obese" at bounding box center [376, 450] width 189 height 15
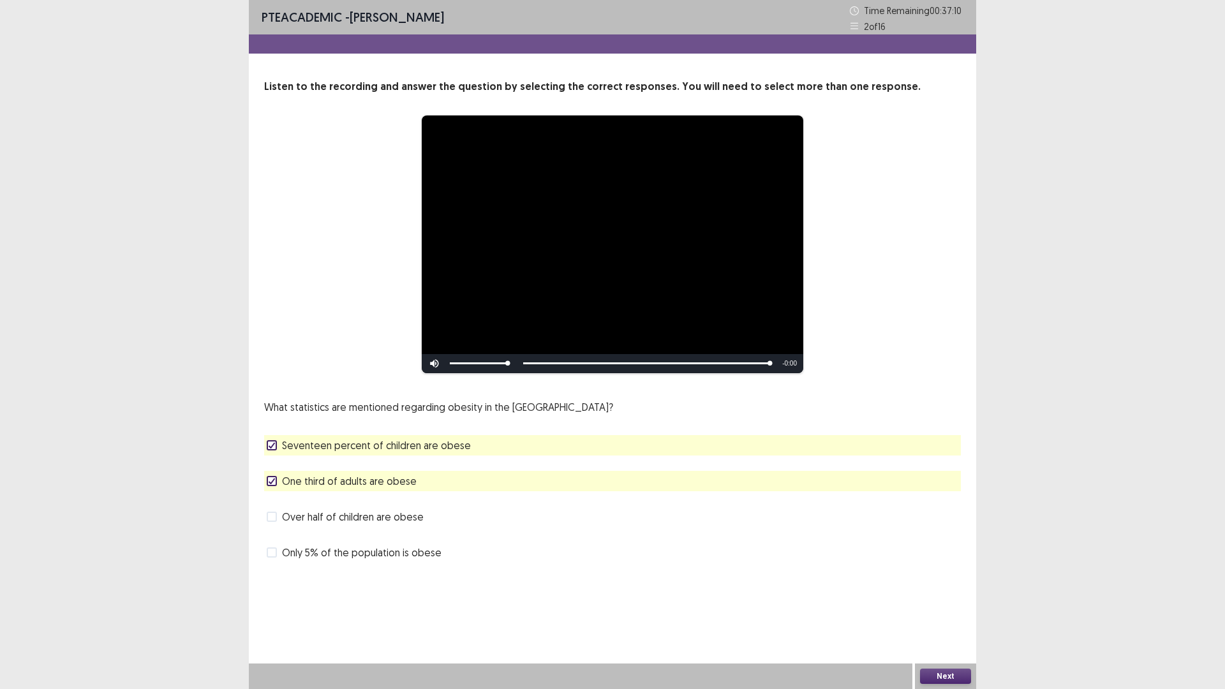
click at [945, 602] on button "Next" at bounding box center [945, 675] width 51 height 15
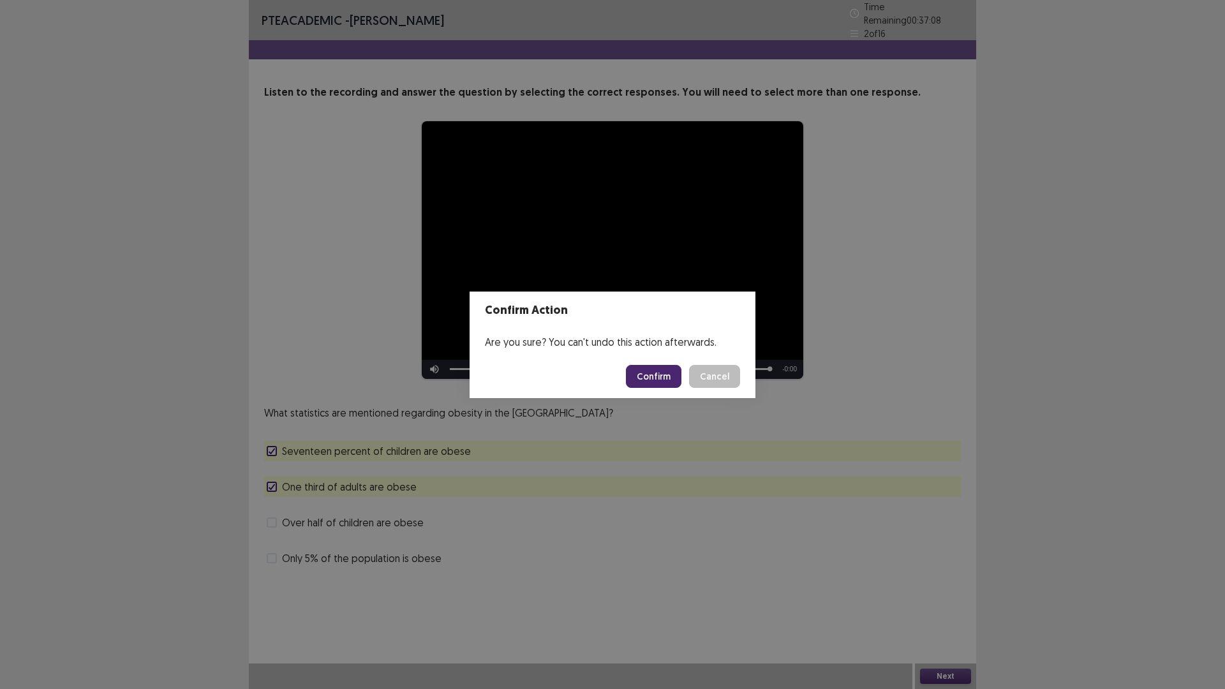
click at [656, 374] on button "Confirm" at bounding box center [653, 376] width 55 height 23
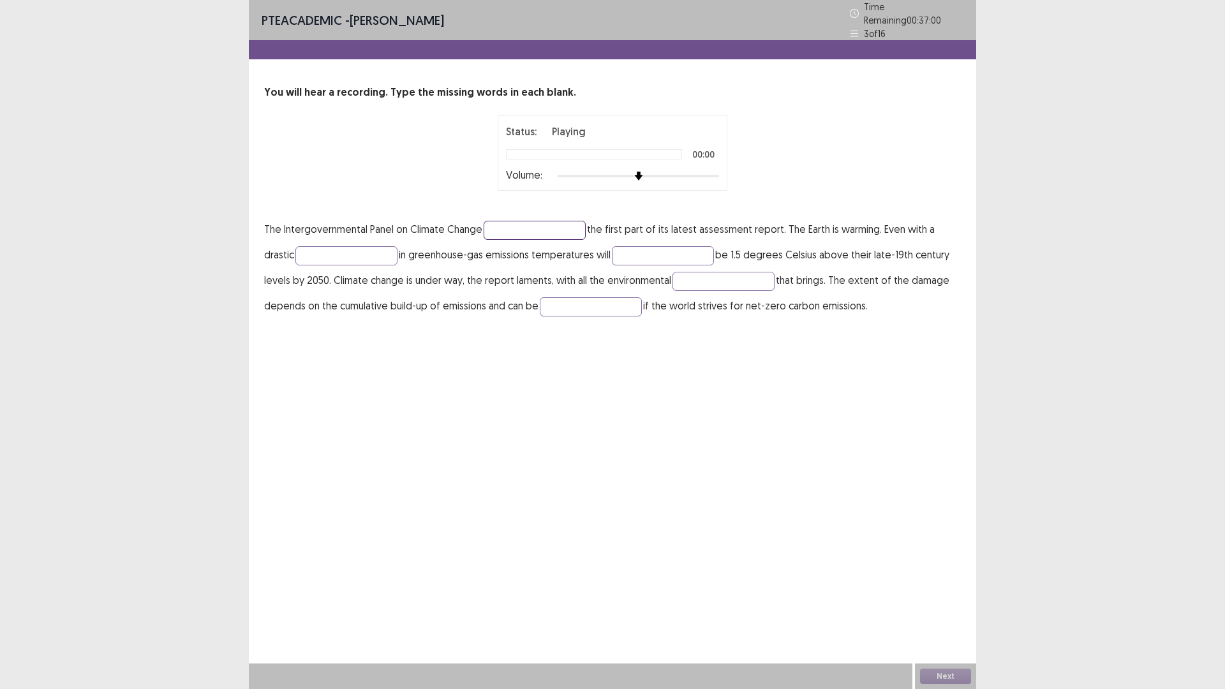
click at [518, 226] on input "text" at bounding box center [534, 230] width 102 height 19
click at [517, 226] on input "text" at bounding box center [534, 230] width 102 height 19
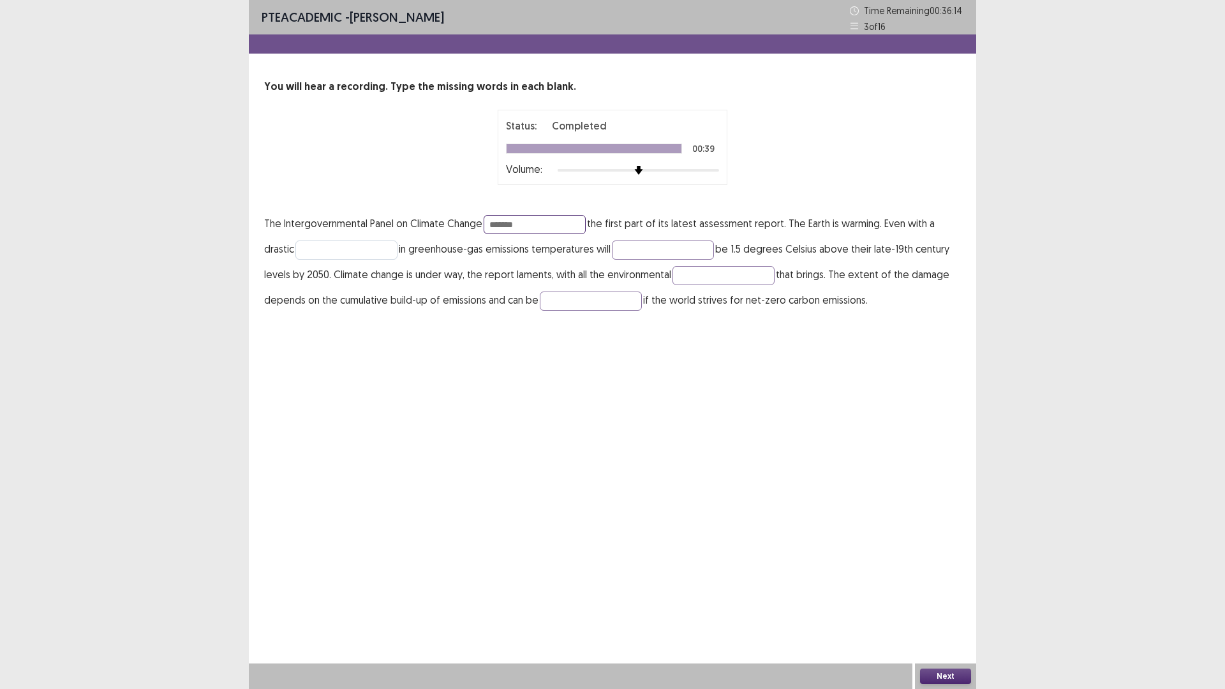
type input "*******"
click at [386, 244] on input "text" at bounding box center [346, 249] width 102 height 19
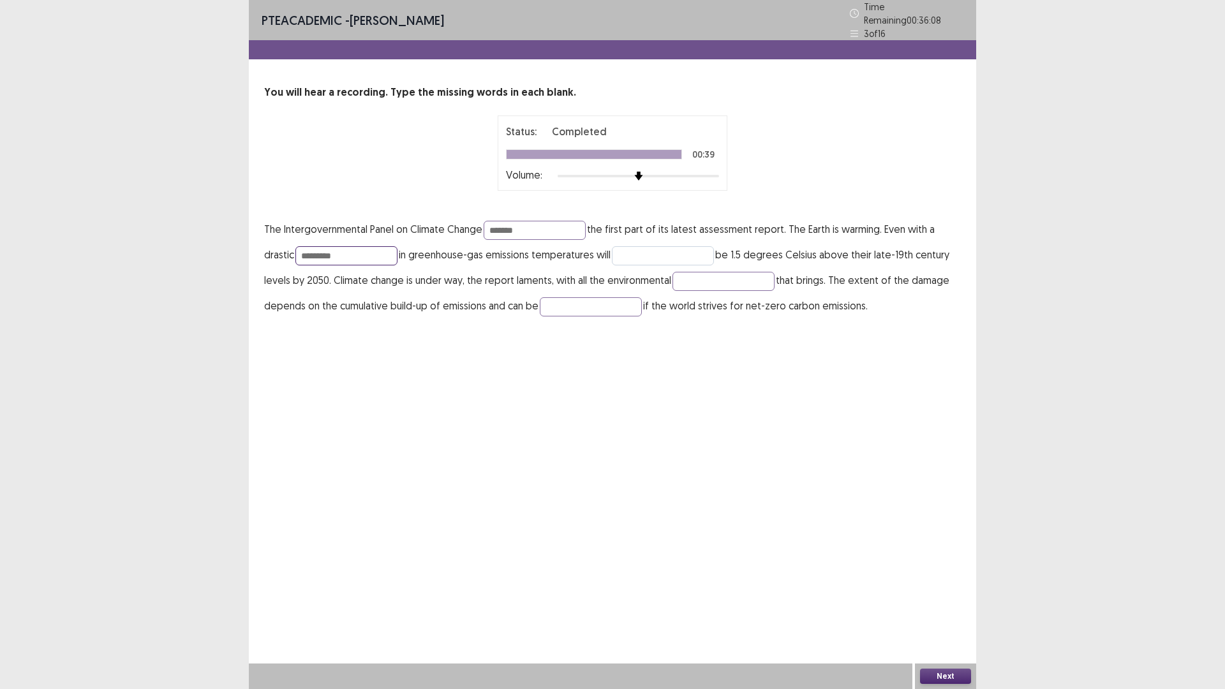
type input "*********"
click at [644, 246] on input "text" at bounding box center [663, 255] width 102 height 19
type input "********"
click at [704, 272] on input "text" at bounding box center [723, 281] width 102 height 19
drag, startPoint x: 726, startPoint y: 274, endPoint x: 734, endPoint y: 273, distance: 7.8
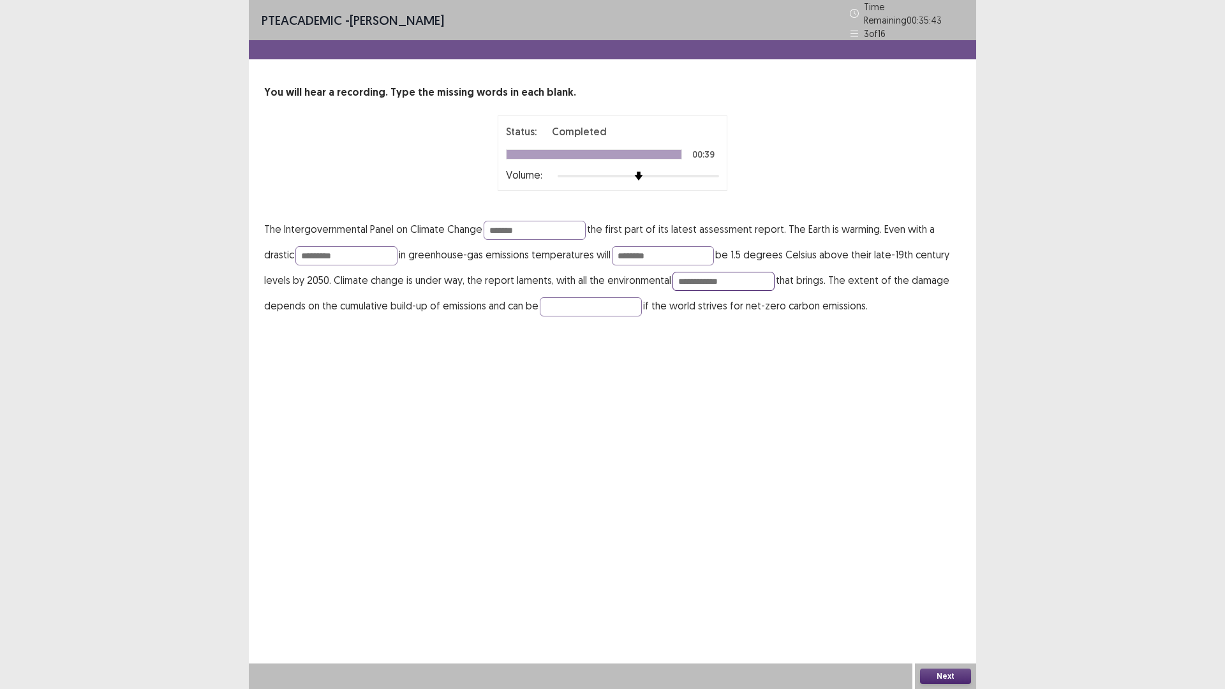
click at [734, 273] on input "**********" at bounding box center [723, 281] width 102 height 19
click at [746, 277] on input "**********" at bounding box center [723, 281] width 102 height 19
type input "**********"
click at [611, 302] on input "text" at bounding box center [591, 306] width 102 height 19
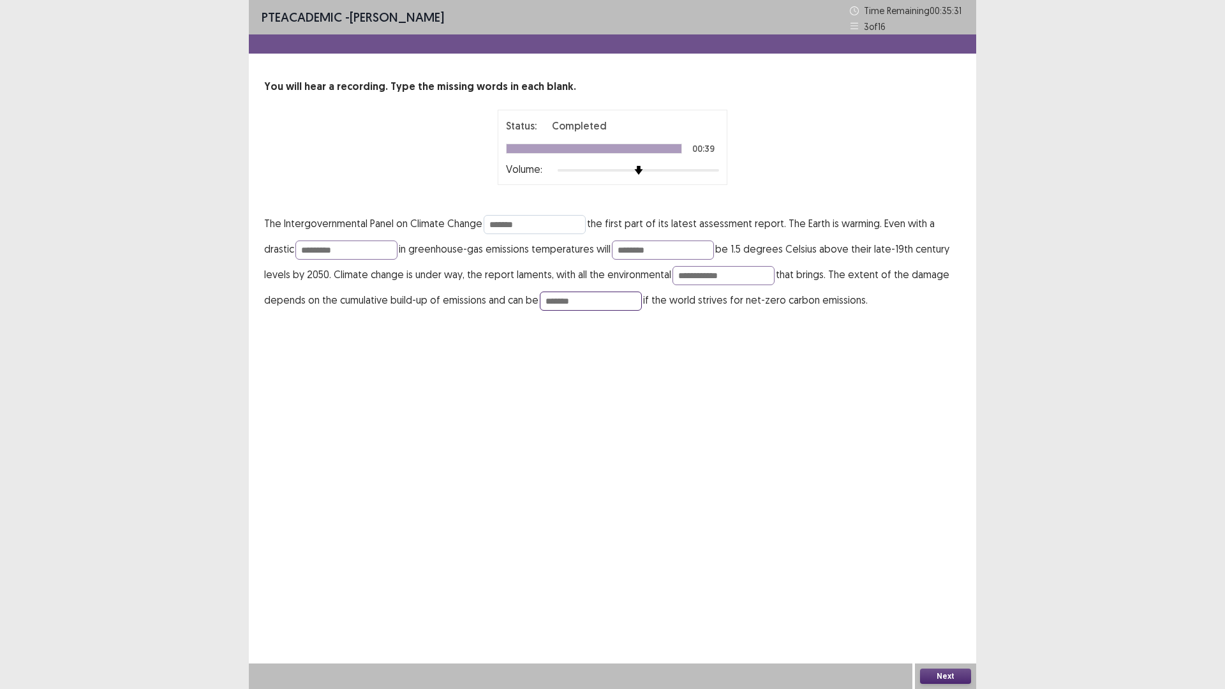
type input "*******"
click at [521, 224] on input "*******" at bounding box center [534, 224] width 102 height 19
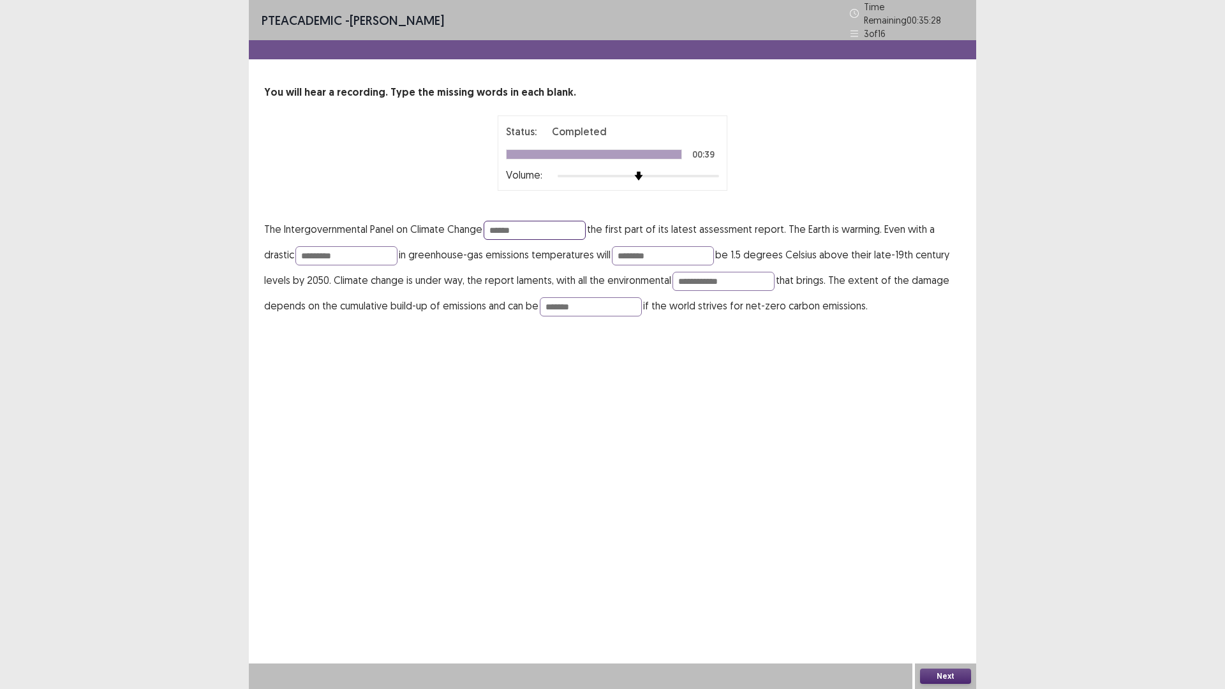
type input "*******"
click at [941, 602] on button "Next" at bounding box center [945, 675] width 51 height 15
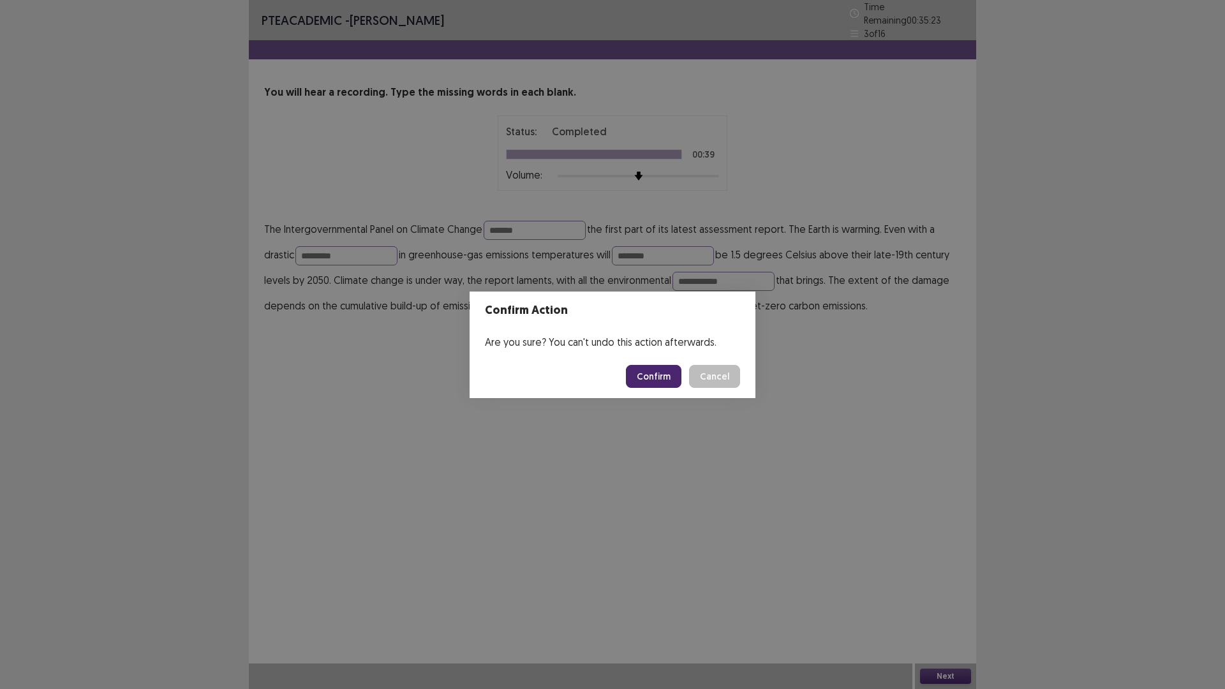
click at [647, 381] on button "Confirm" at bounding box center [653, 376] width 55 height 23
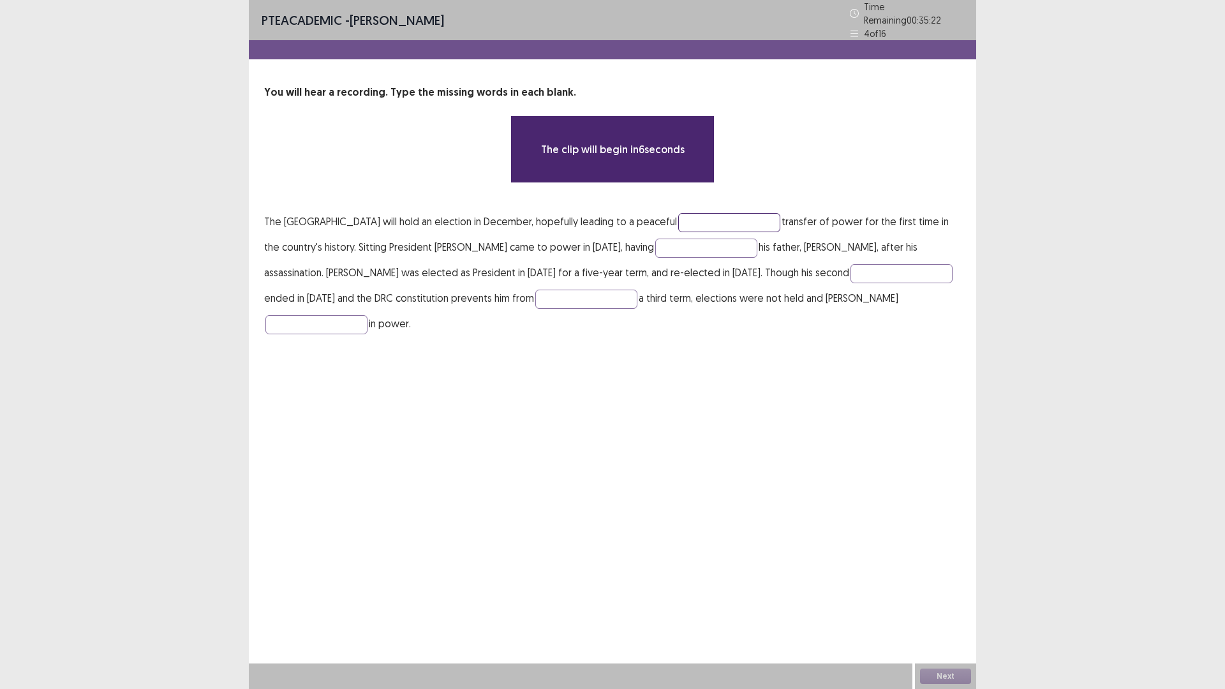
click at [760, 219] on input "text" at bounding box center [729, 222] width 102 height 19
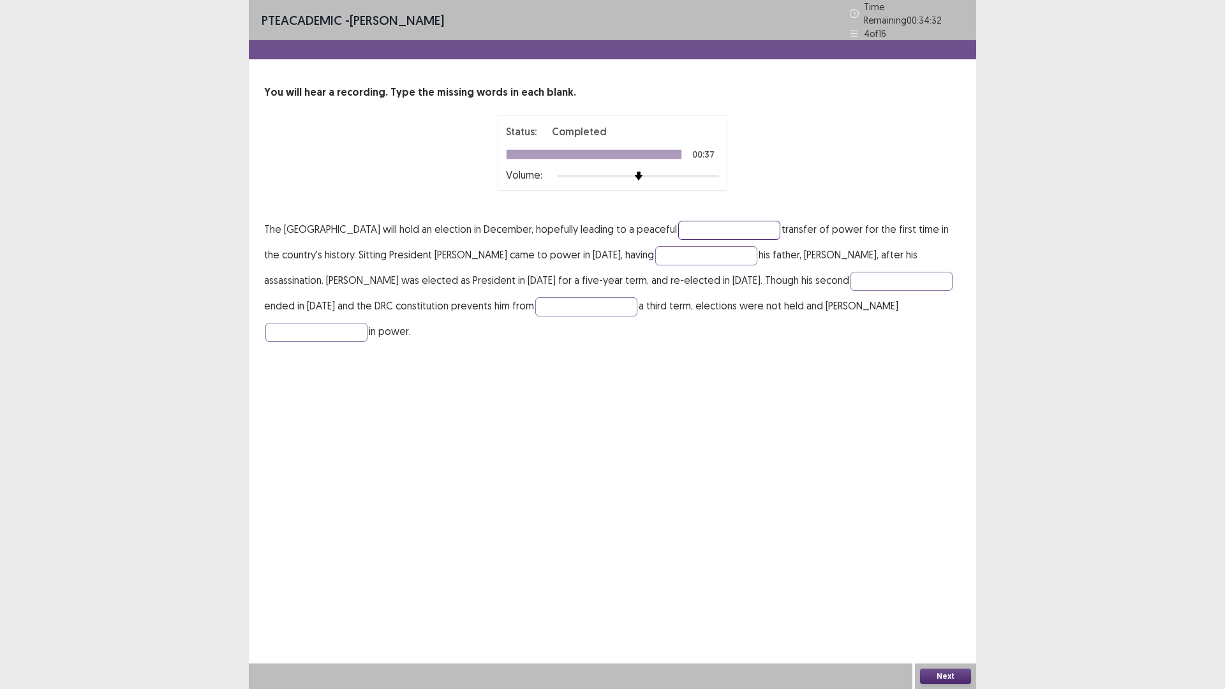
click at [762, 226] on input "text" at bounding box center [729, 230] width 102 height 19
type input "**********"
click at [757, 249] on input "text" at bounding box center [706, 255] width 102 height 19
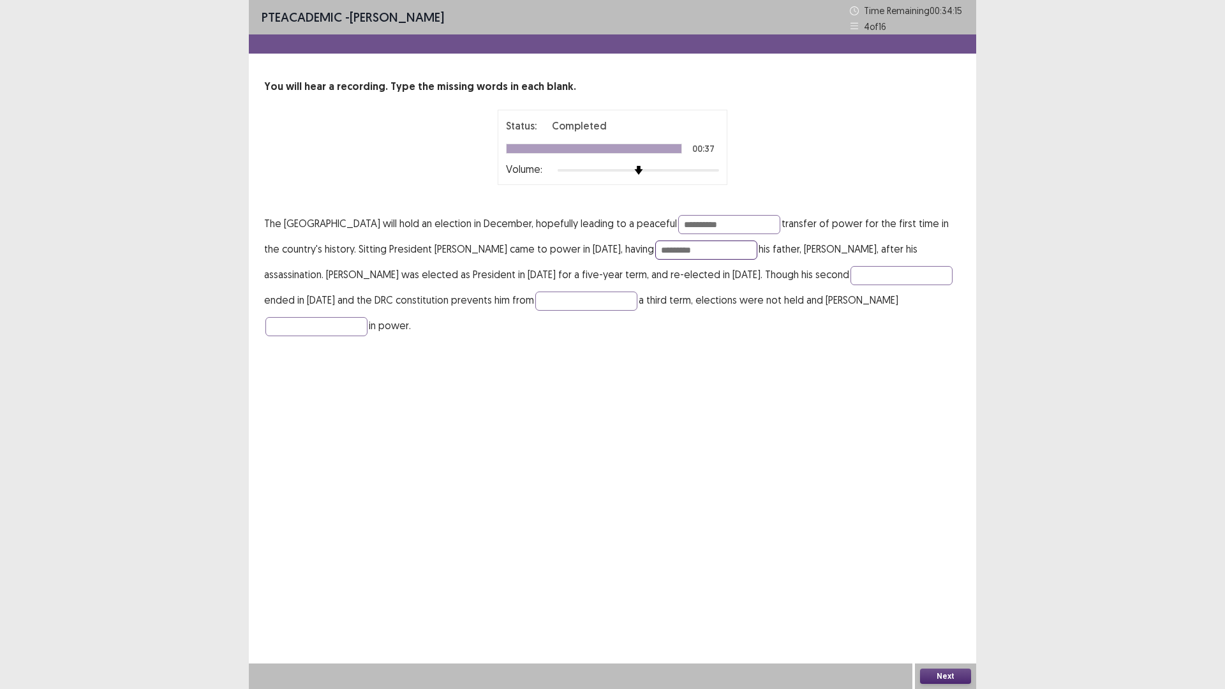
click at [712, 253] on input "*********" at bounding box center [706, 249] width 102 height 19
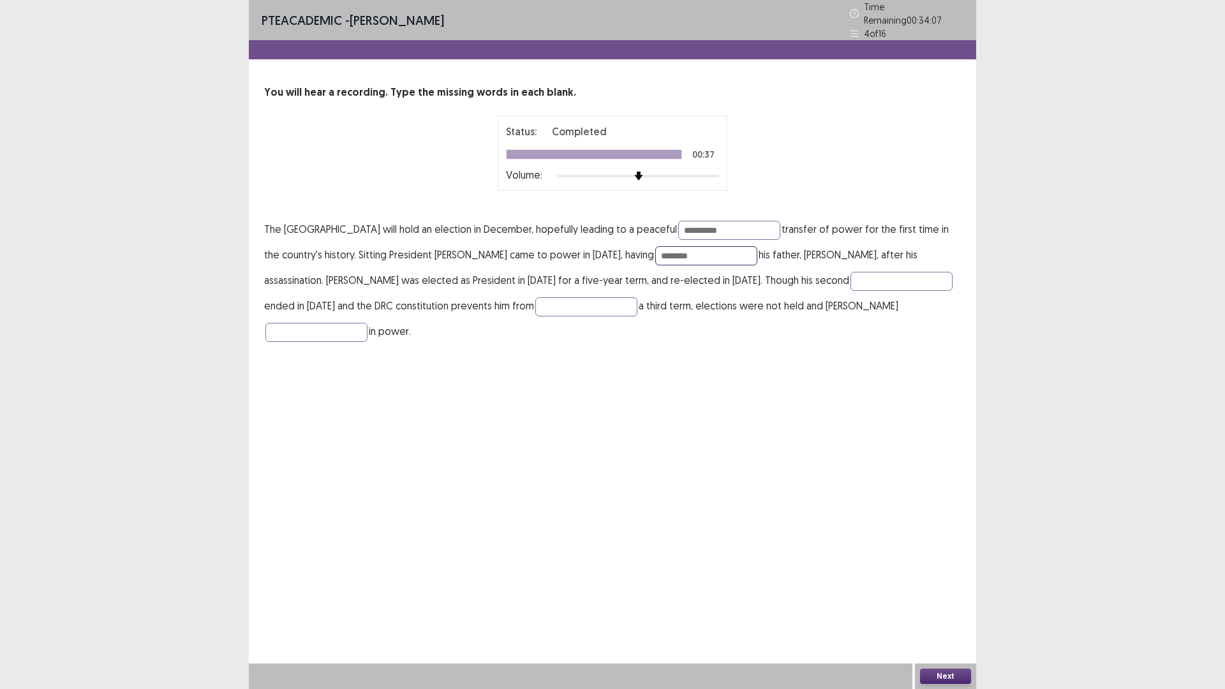
drag, startPoint x: 733, startPoint y: 249, endPoint x: 683, endPoint y: 253, distance: 50.6
click at [683, 253] on p "**********" at bounding box center [612, 280] width 696 height 128
type input "*********"
click at [887, 274] on input "text" at bounding box center [901, 281] width 102 height 19
type input "****"
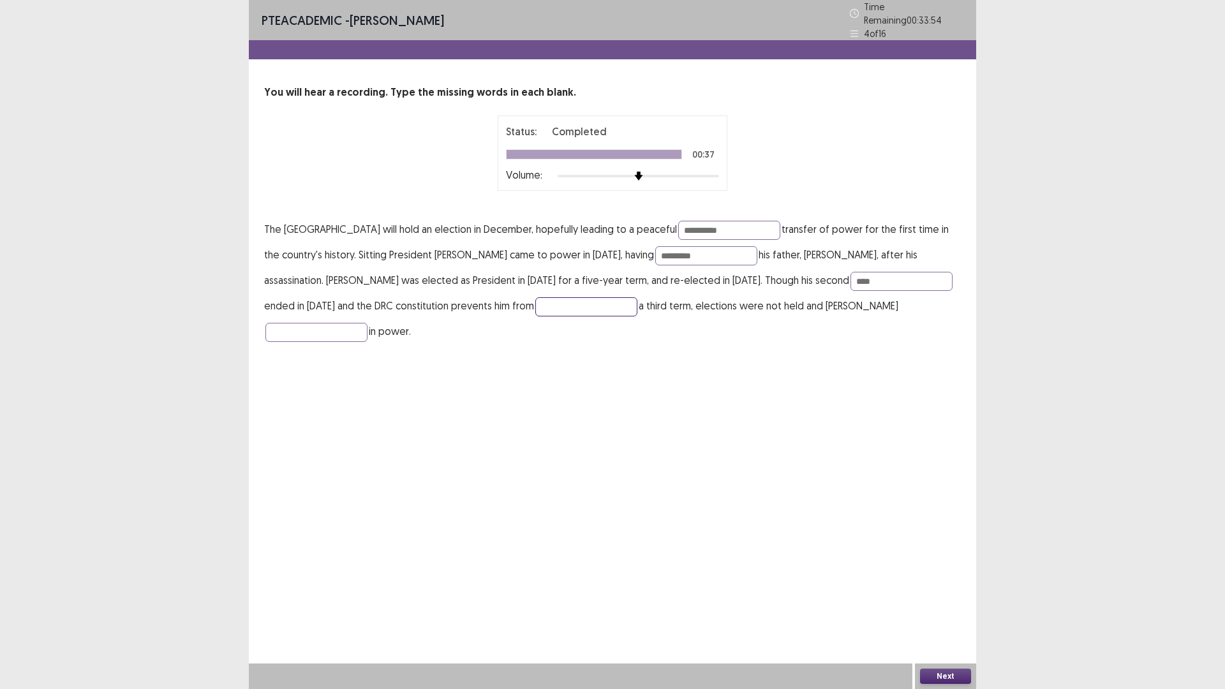
click at [605, 297] on input "text" at bounding box center [586, 306] width 102 height 19
type input "*******"
click at [367, 323] on input "text" at bounding box center [316, 332] width 102 height 19
type input "******"
click at [957, 602] on button "Next" at bounding box center [945, 675] width 51 height 15
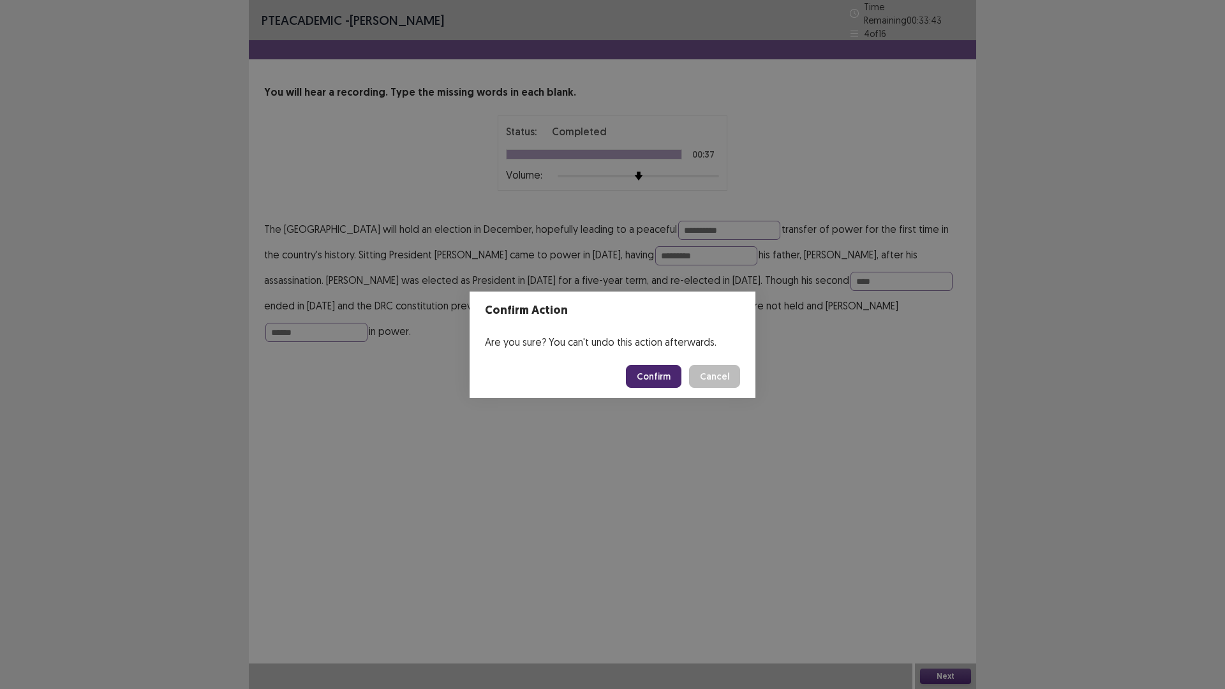
click at [670, 369] on button "Confirm" at bounding box center [653, 376] width 55 height 23
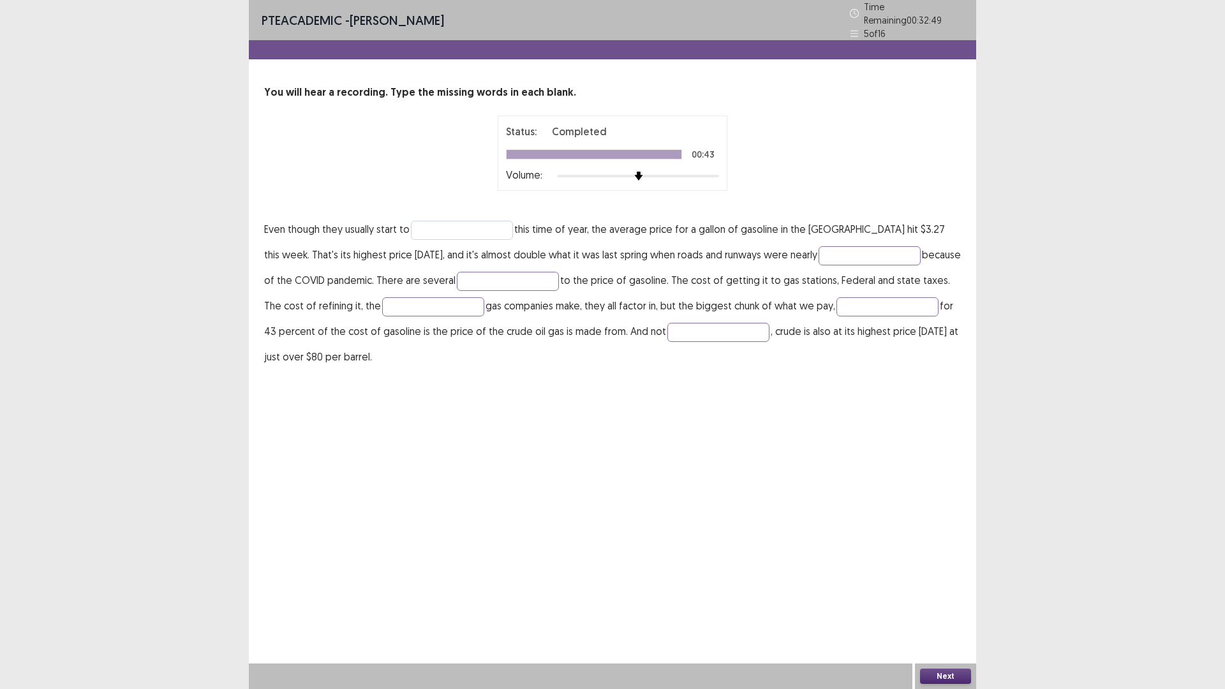
click at [473, 218] on p "Even though they usually start to this time of year, the average price for a ga…" at bounding box center [612, 292] width 696 height 153
click at [474, 221] on input "text" at bounding box center [462, 230] width 102 height 19
type input "********"
click at [832, 256] on input "text" at bounding box center [869, 255] width 102 height 19
type input "*****"
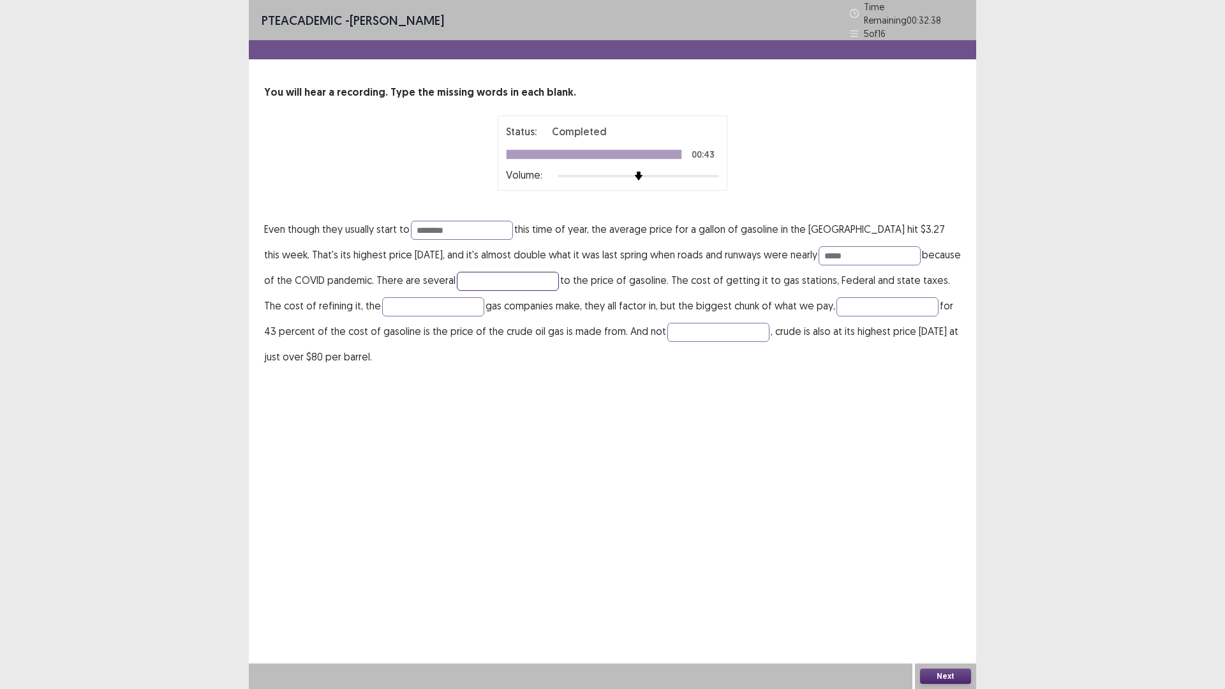
click at [485, 278] on input "text" at bounding box center [508, 281] width 102 height 19
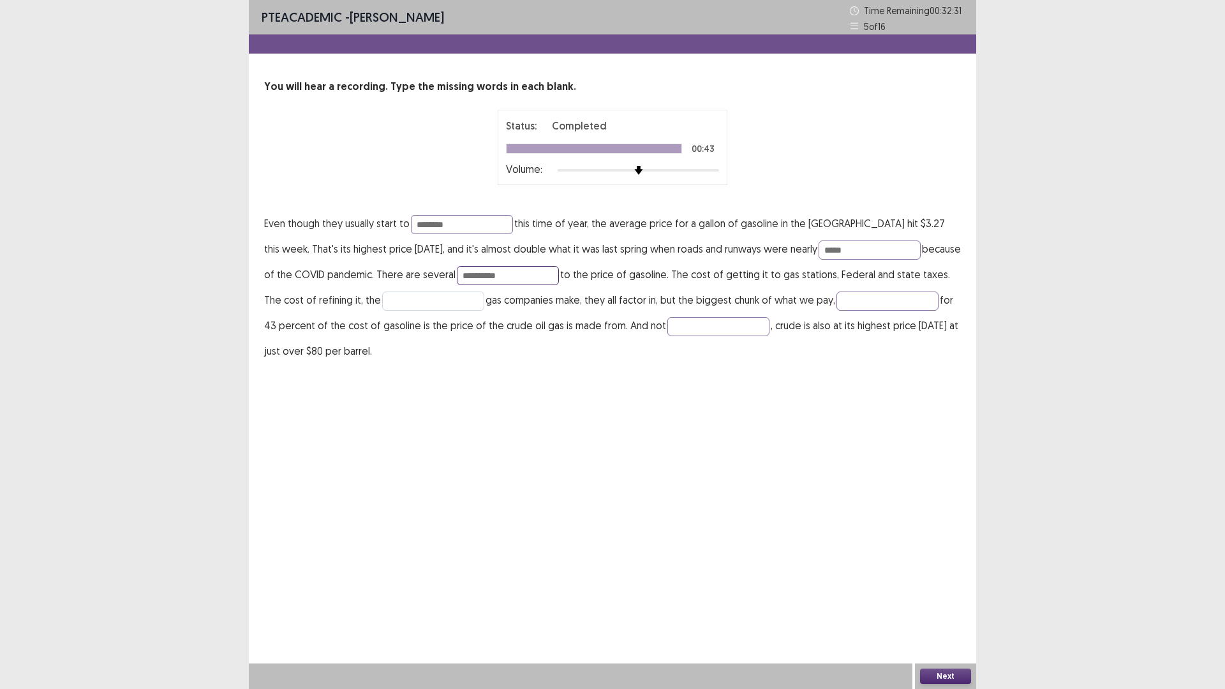
type input "**********"
click at [409, 297] on input "text" at bounding box center [433, 300] width 102 height 19
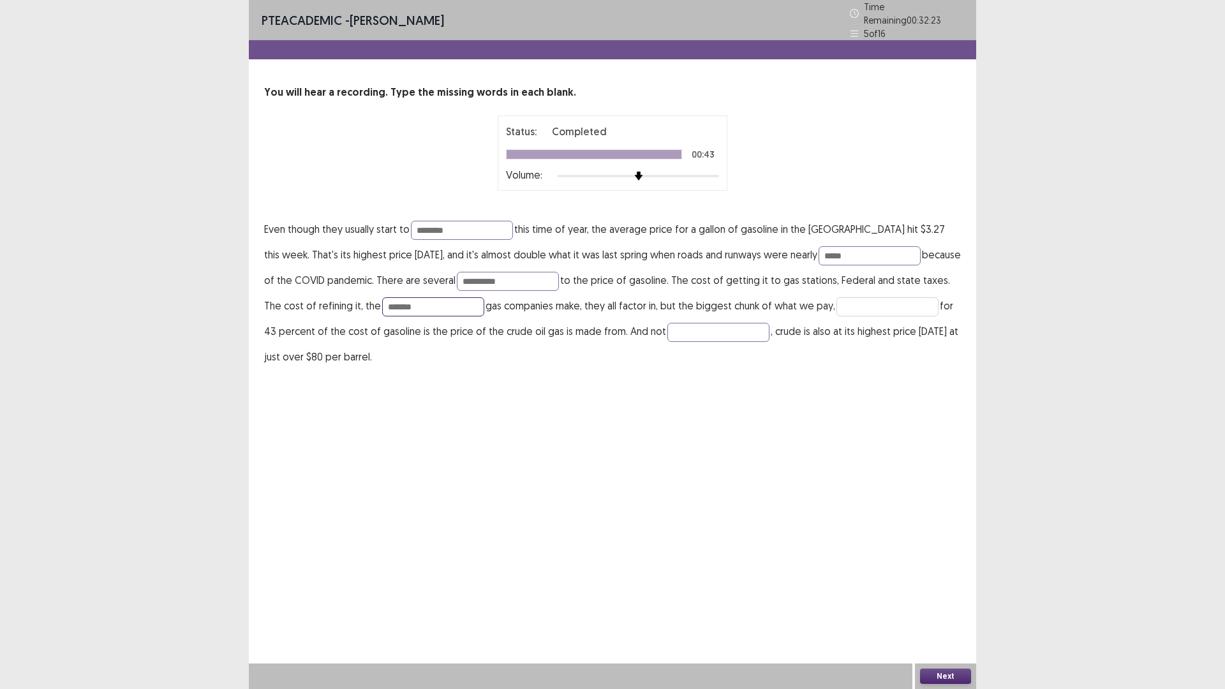
type input "*******"
click at [882, 302] on input "text" at bounding box center [887, 306] width 102 height 19
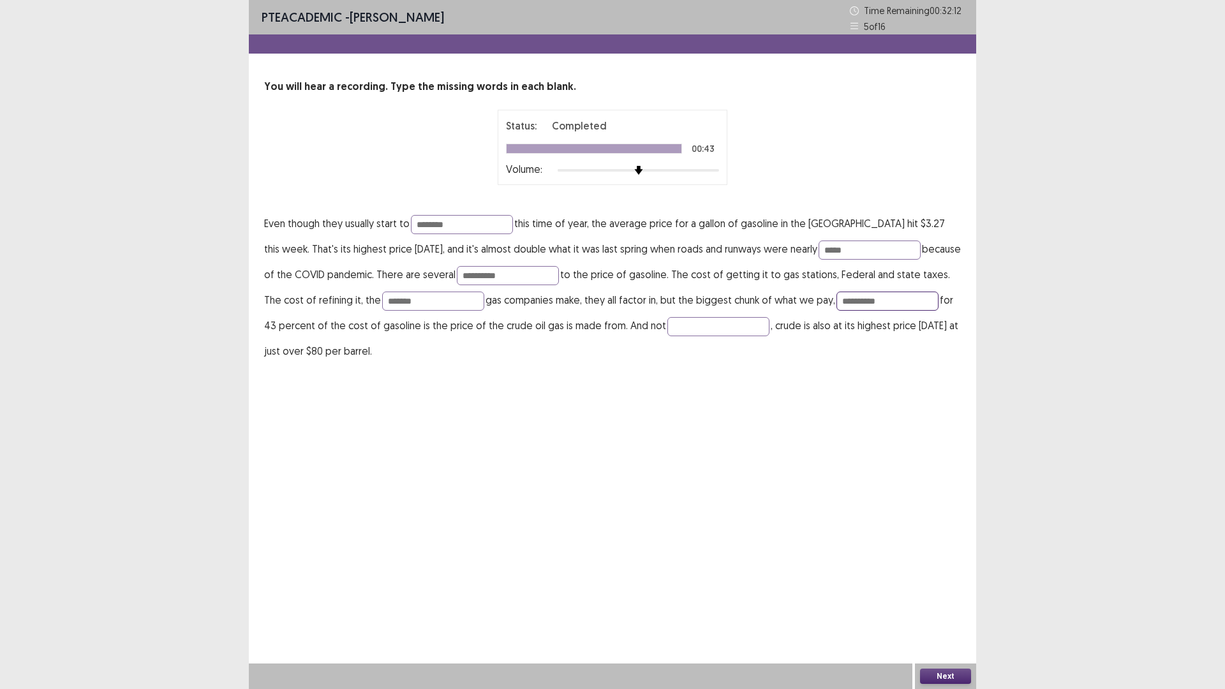
click at [839, 300] on input "**********" at bounding box center [887, 300] width 102 height 19
click at [842, 301] on input "**********" at bounding box center [887, 300] width 102 height 19
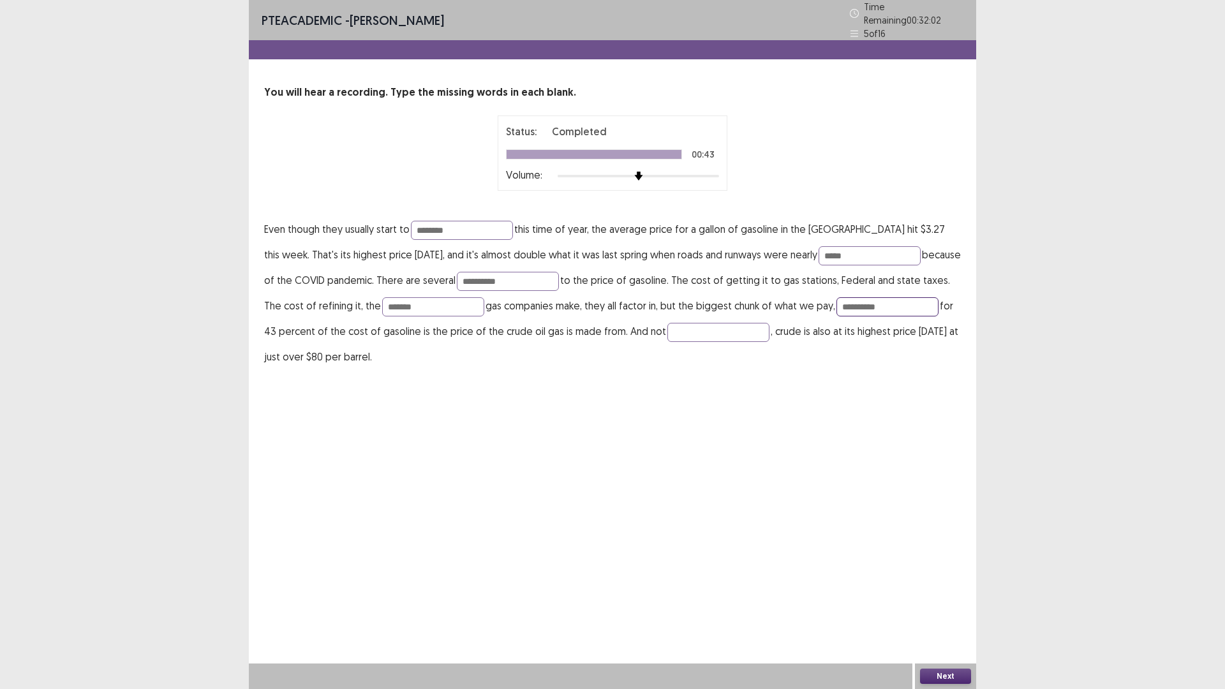
click at [854, 297] on input "**********" at bounding box center [887, 306] width 102 height 19
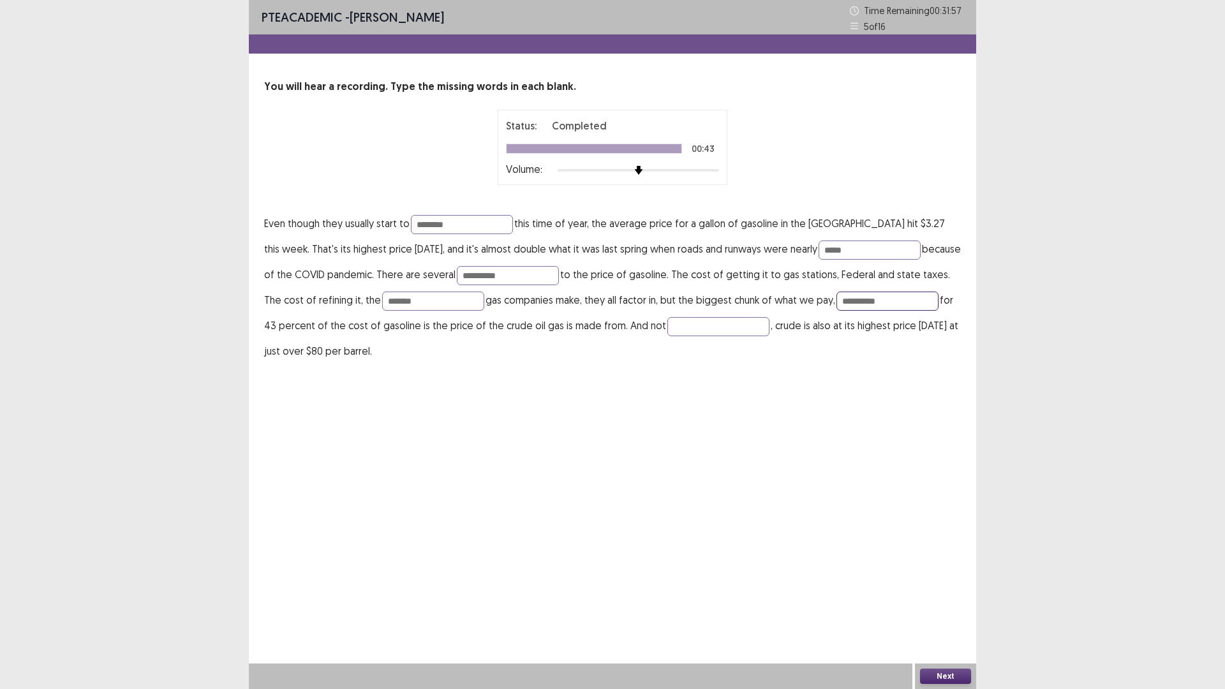
drag, startPoint x: 820, startPoint y: 301, endPoint x: 853, endPoint y: 301, distance: 33.2
click at [853, 301] on input "**********" at bounding box center [887, 300] width 102 height 19
click at [878, 302] on input "**********" at bounding box center [887, 300] width 102 height 19
type input "**********"
click at [721, 330] on input "text" at bounding box center [718, 326] width 102 height 19
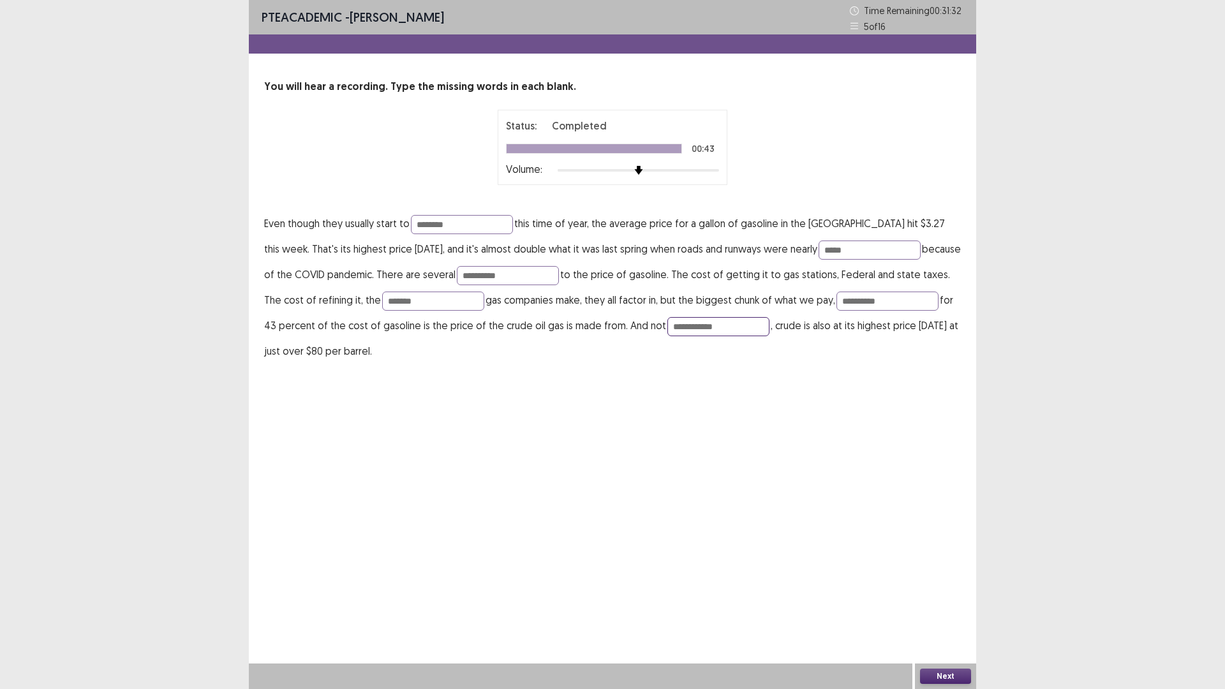
type input "**********"
click at [950, 602] on button "Next" at bounding box center [945, 675] width 51 height 15
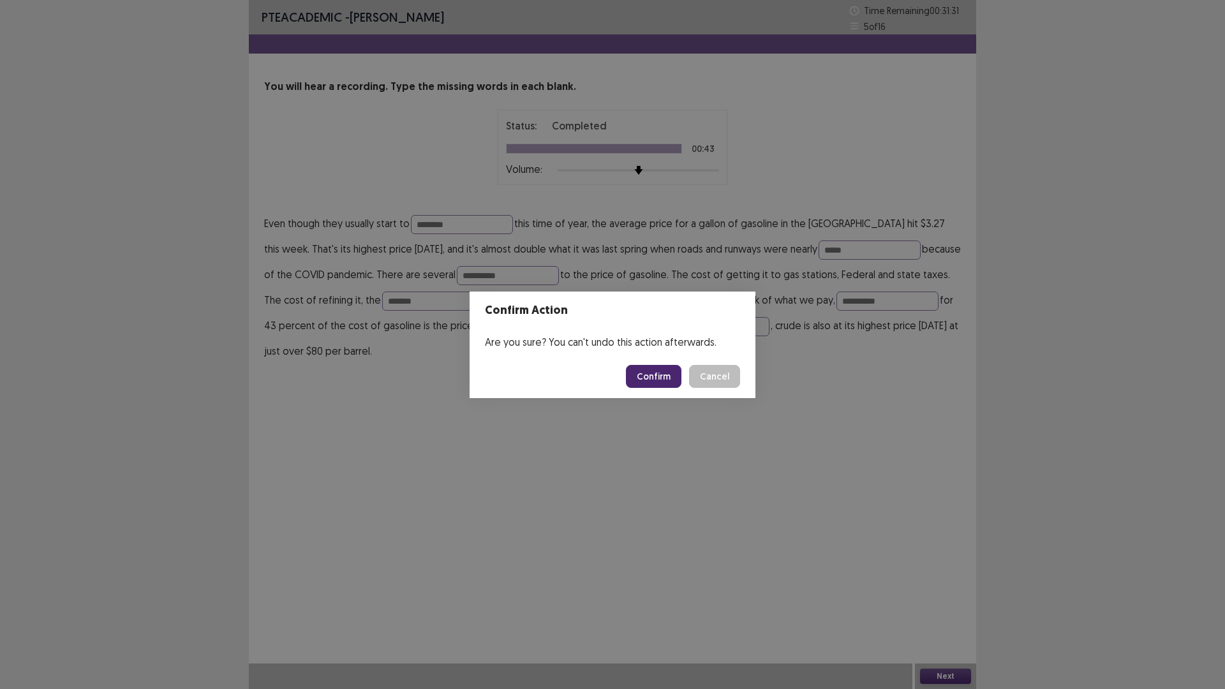
click at [662, 372] on button "Confirm" at bounding box center [653, 376] width 55 height 23
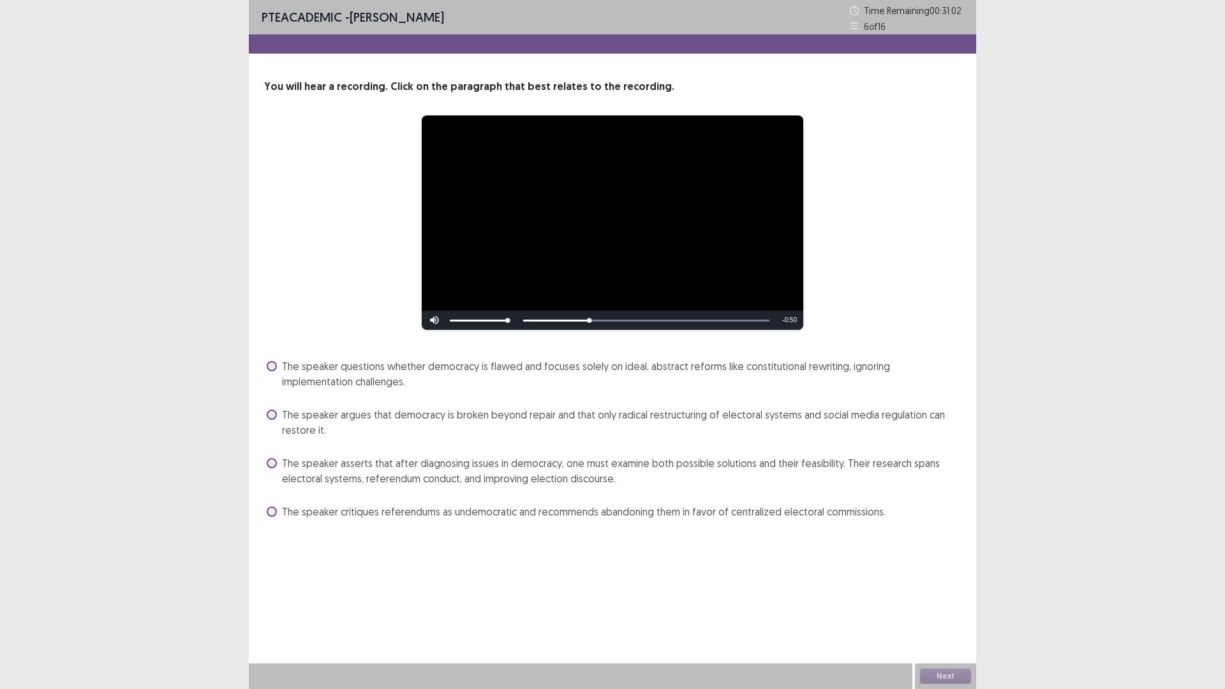
click at [420, 517] on span "The speaker critiques referendums as undemocratic and recommends abandoning the…" at bounding box center [583, 511] width 603 height 15
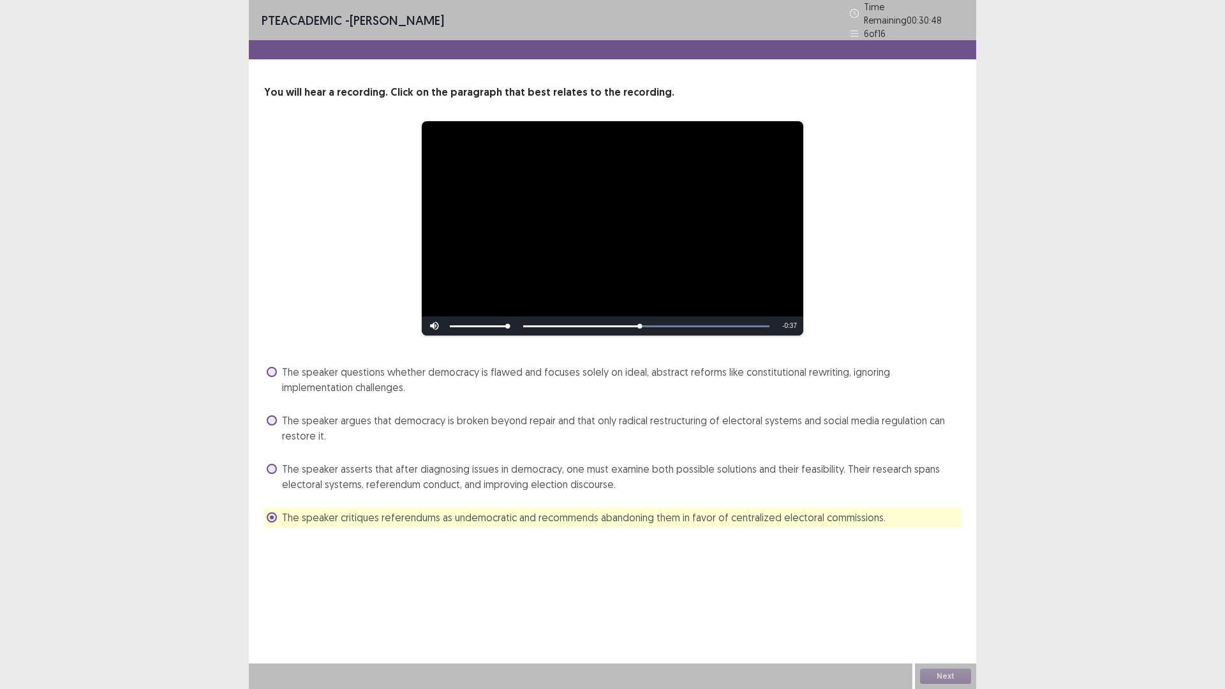
click at [669, 416] on span "The speaker argues that democracy is broken beyond repair and that only radical…" at bounding box center [621, 428] width 679 height 31
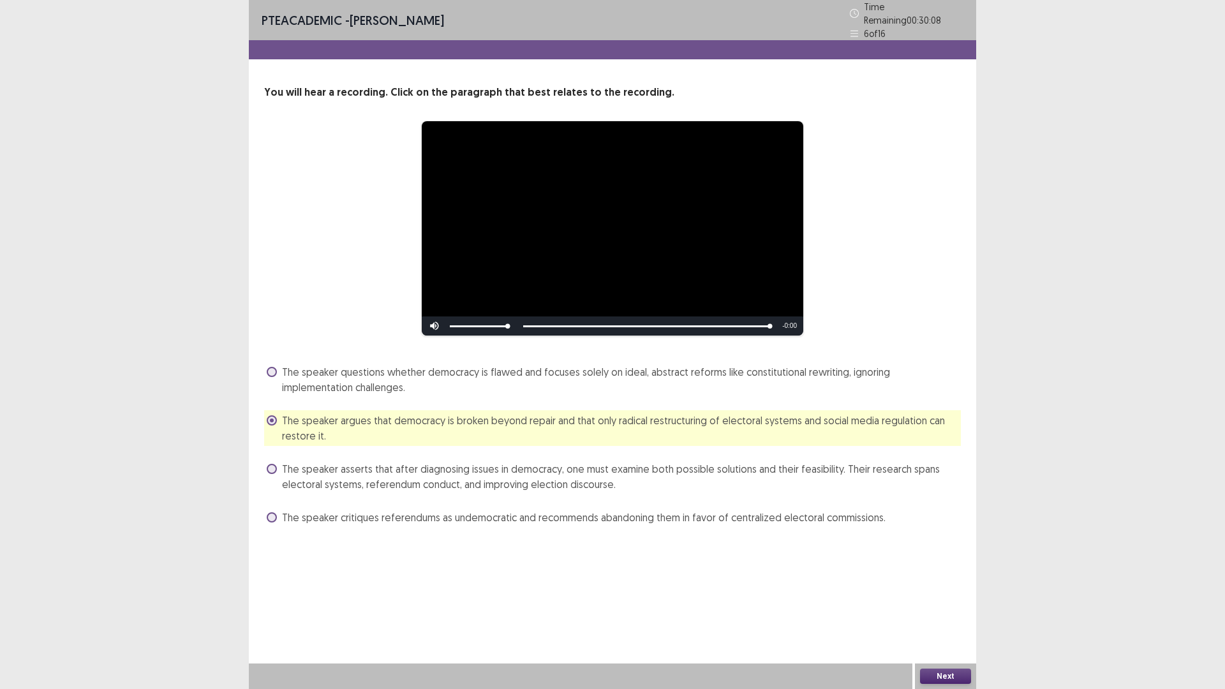
click at [638, 512] on span "The speaker critiques referendums as undemocratic and recommends abandoning the…" at bounding box center [583, 517] width 603 height 15
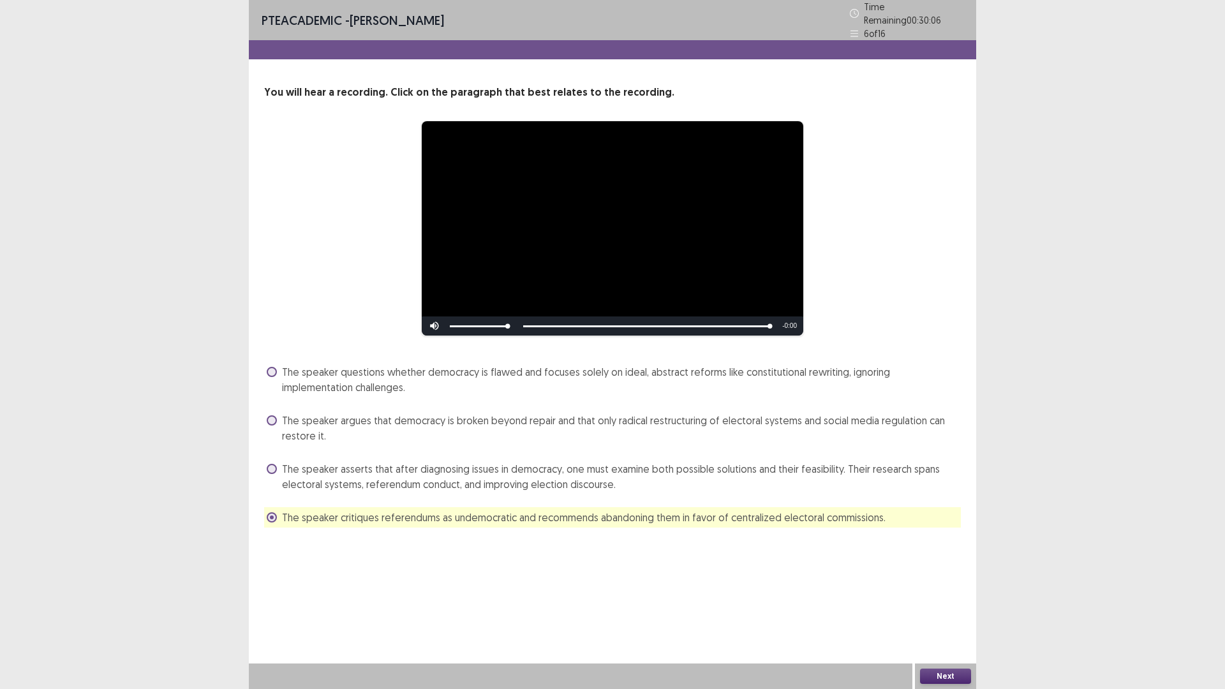
click at [935, 602] on button "Next" at bounding box center [945, 675] width 51 height 15
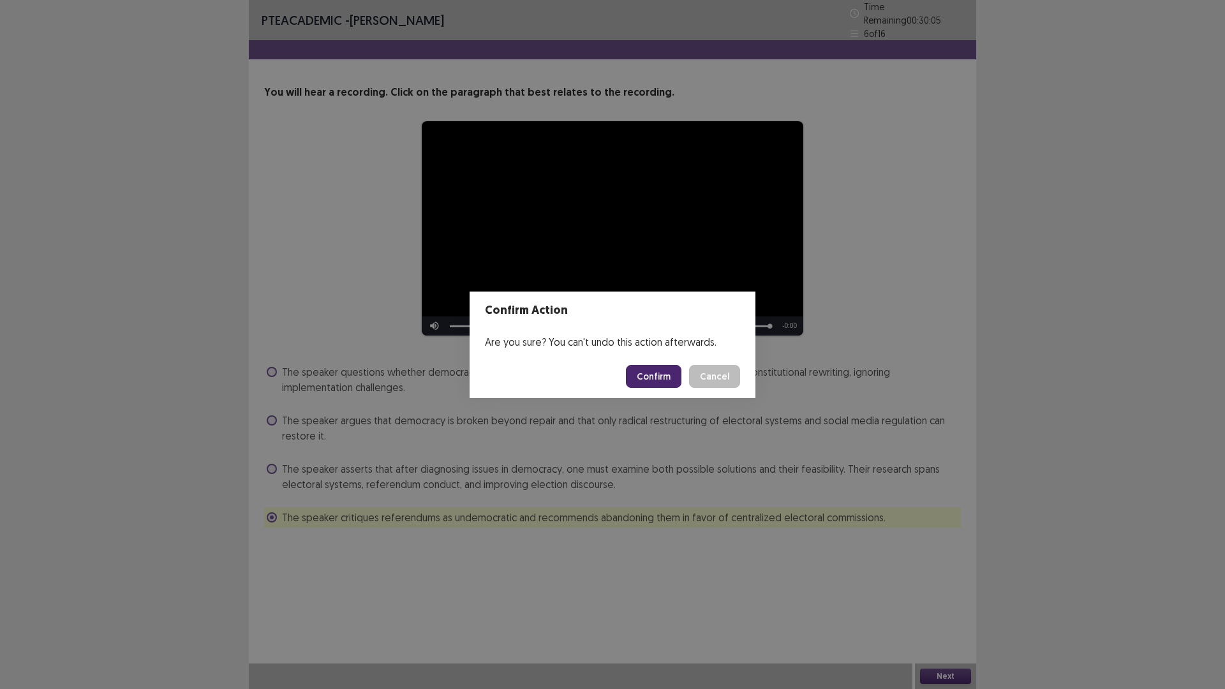
click at [667, 380] on button "Confirm" at bounding box center [653, 376] width 55 height 23
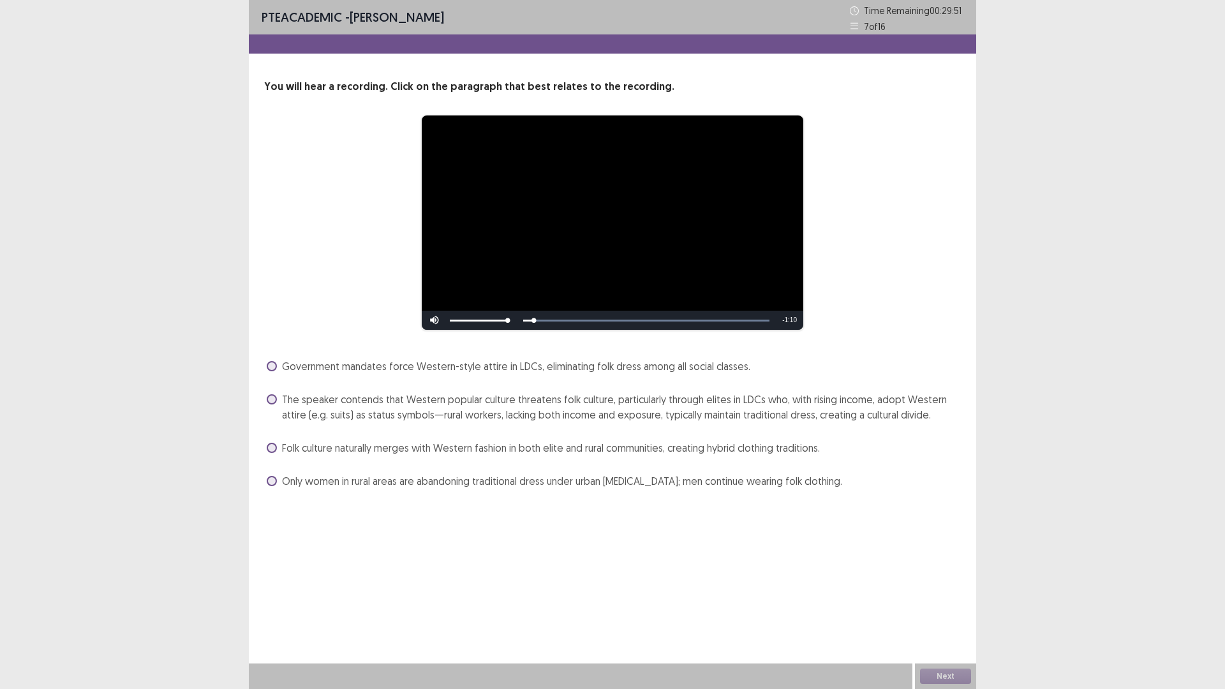
click at [332, 450] on span "Folk culture naturally merges with Western fashion in both elite and rural comm…" at bounding box center [551, 447] width 538 height 15
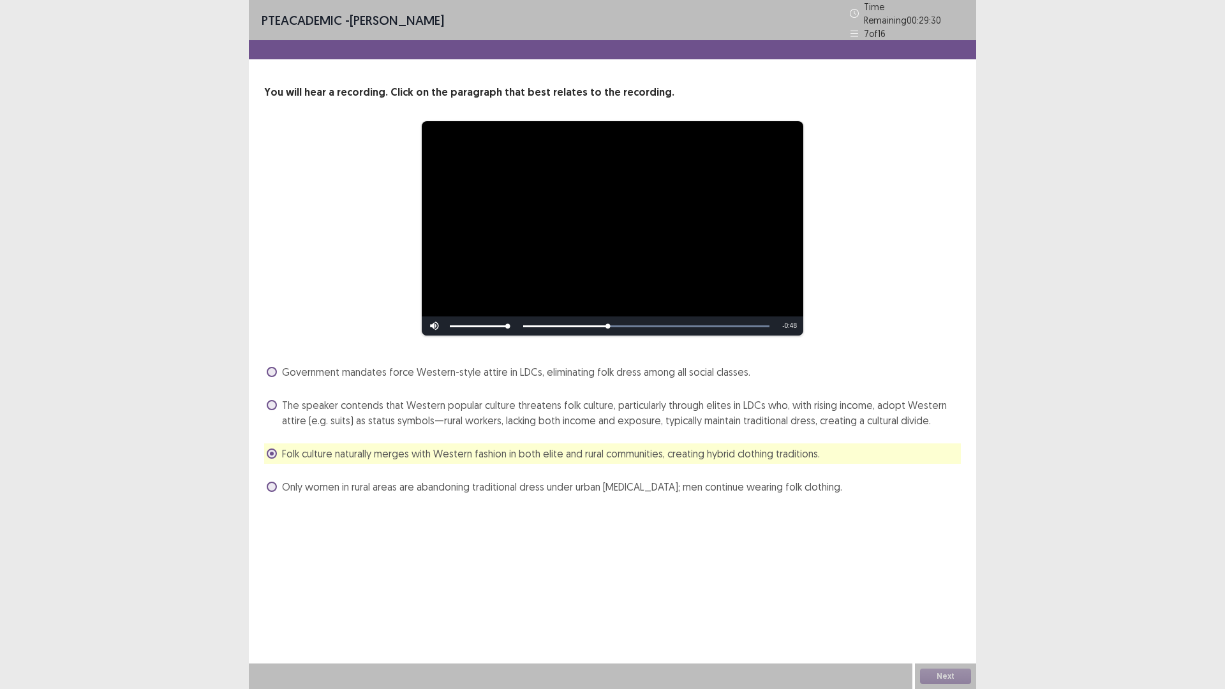
click at [633, 399] on span "The speaker contends that Western popular culture threatens folk culture, parti…" at bounding box center [621, 412] width 679 height 31
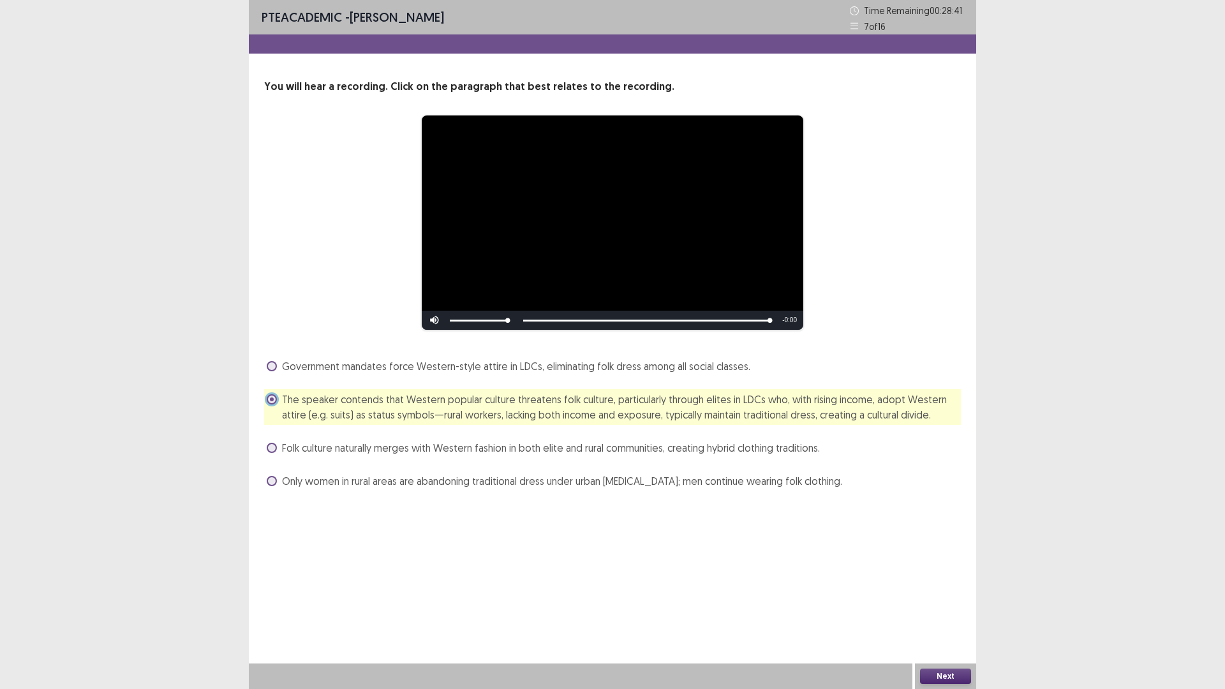
click at [948, 602] on button "Next" at bounding box center [945, 675] width 51 height 15
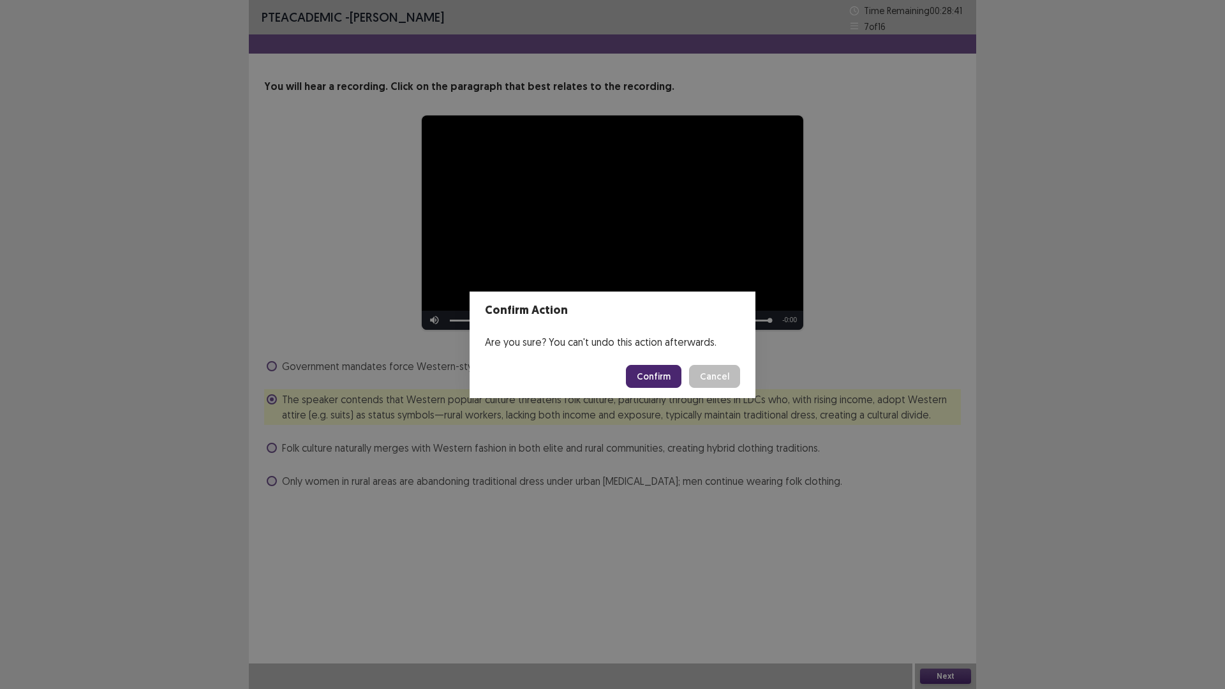
click at [677, 371] on button "Confirm" at bounding box center [653, 376] width 55 height 23
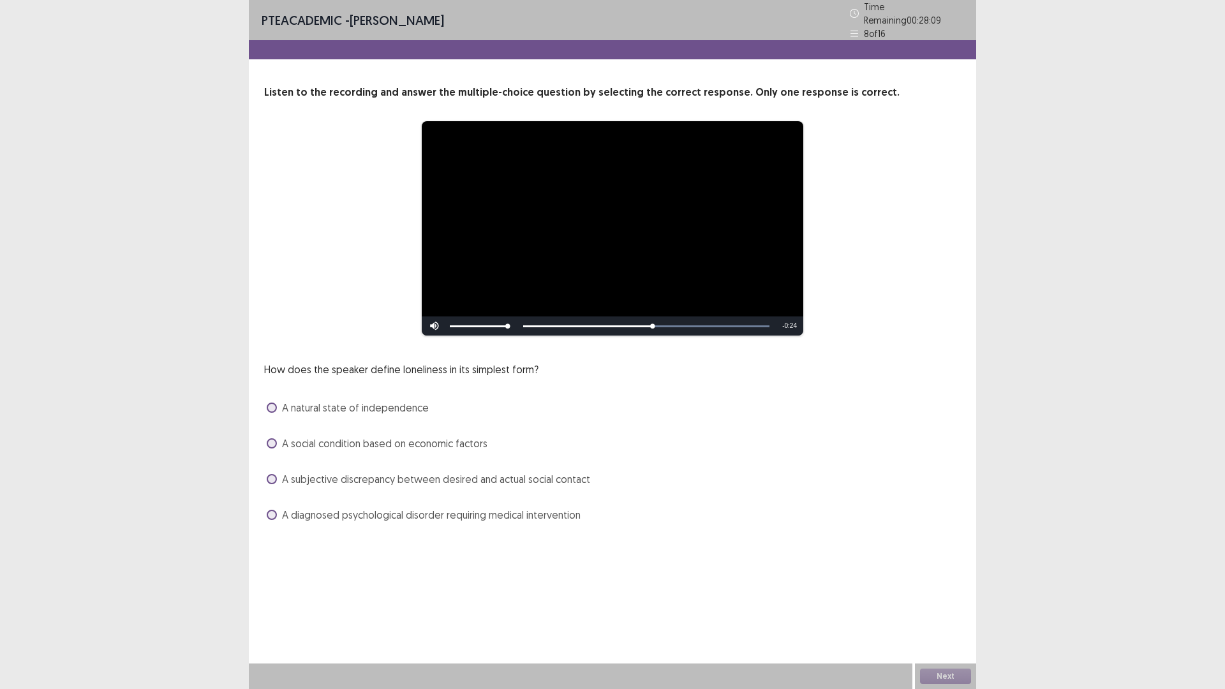
click at [383, 400] on span "A natural state of independence" at bounding box center [355, 407] width 147 height 15
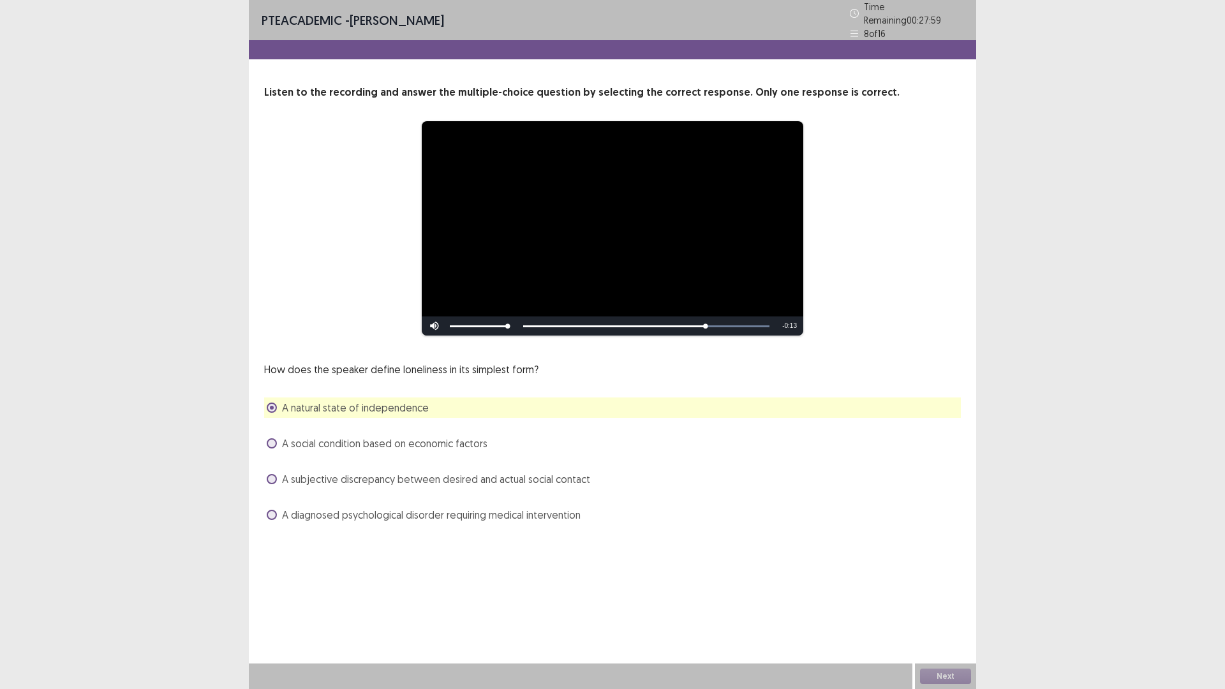
click at [399, 471] on span "A subjective discrepancy between desired and actual social contact" at bounding box center [436, 478] width 308 height 15
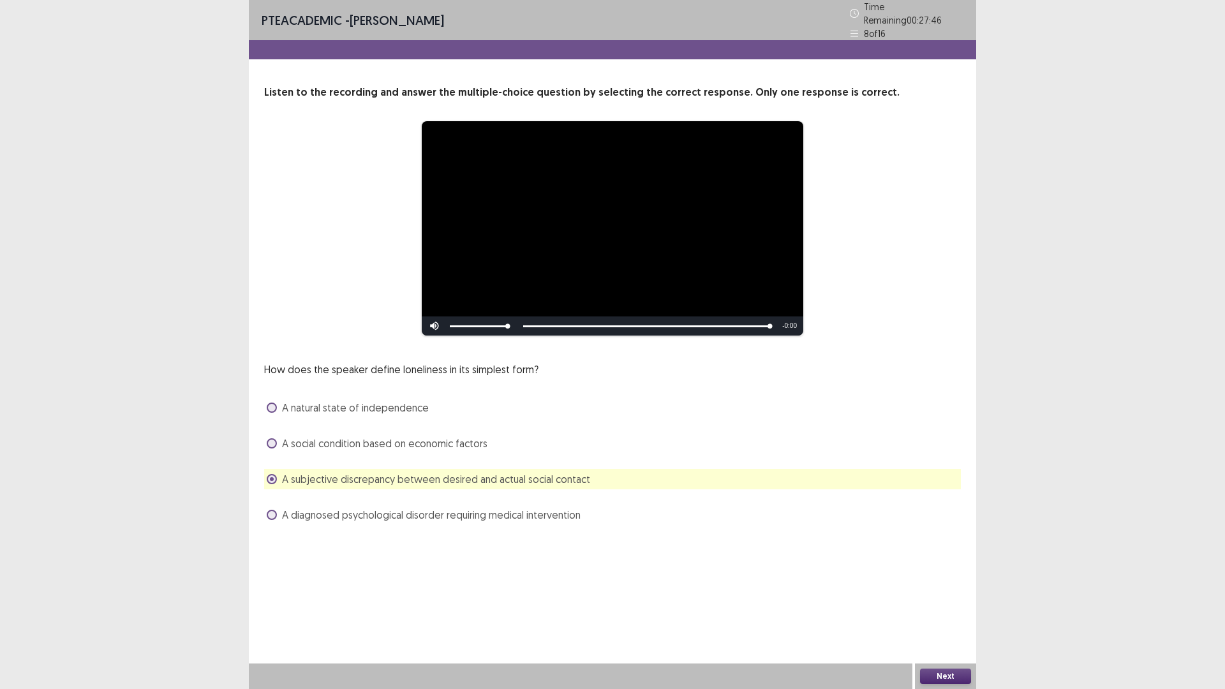
click at [952, 602] on button "Next" at bounding box center [945, 675] width 51 height 15
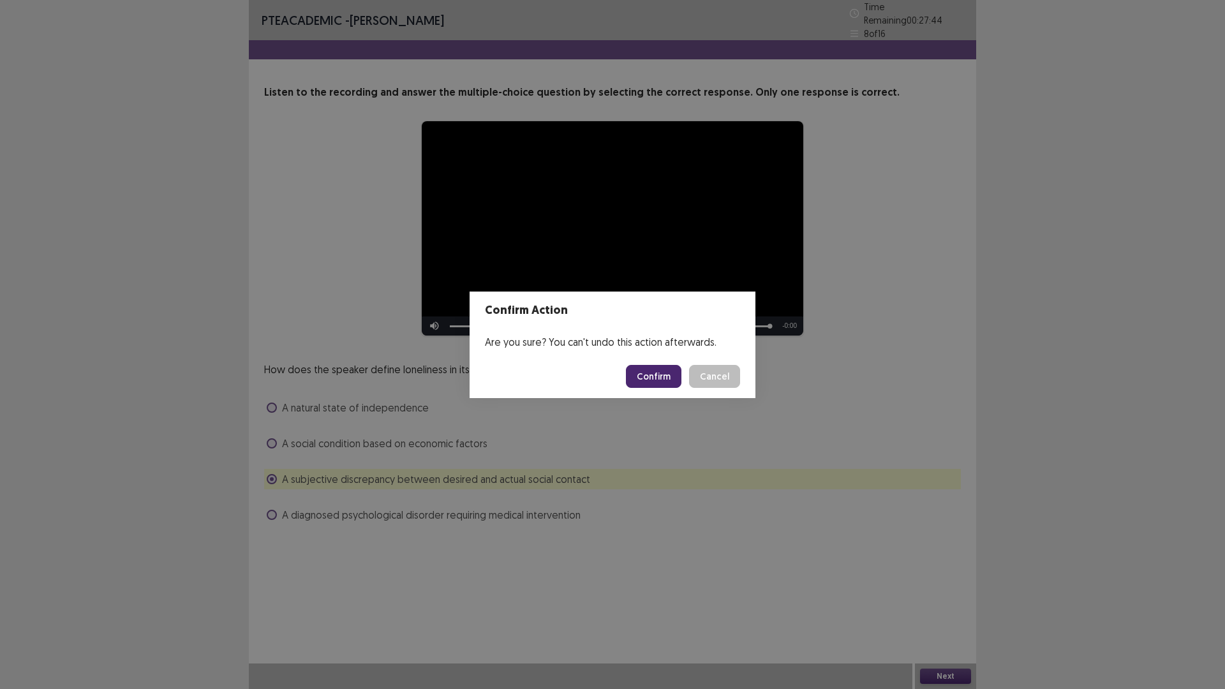
click at [652, 380] on button "Confirm" at bounding box center [653, 376] width 55 height 23
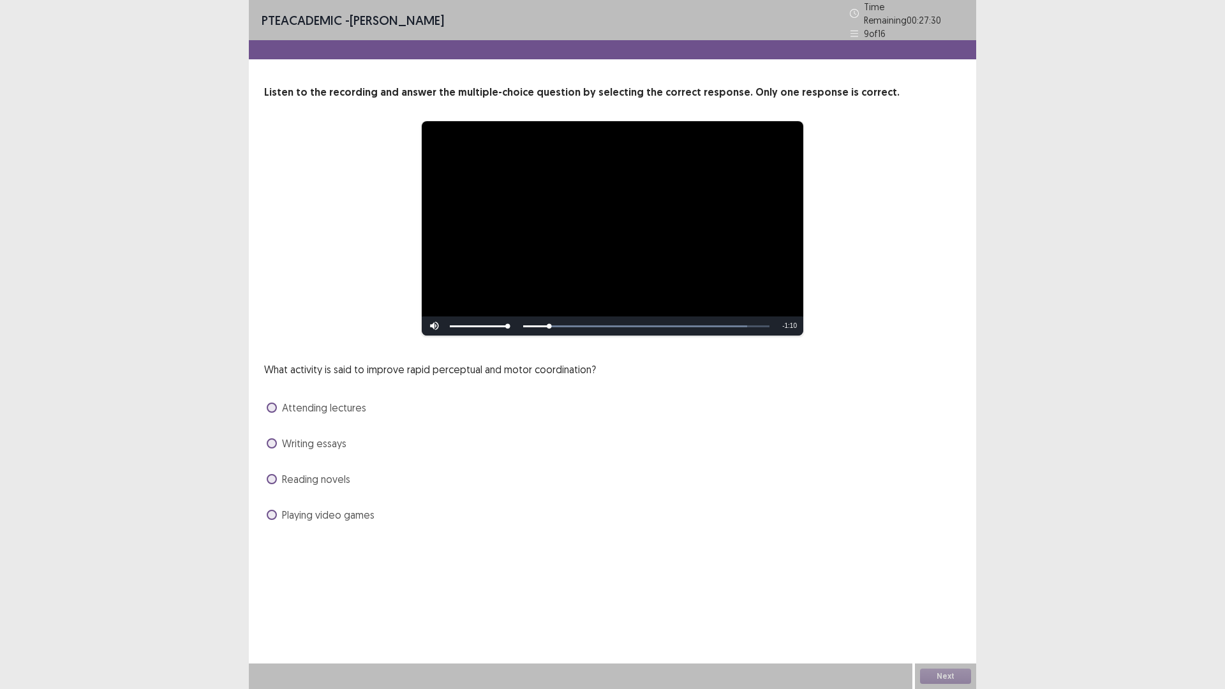
click at [332, 509] on span "Playing video games" at bounding box center [328, 514] width 92 height 15
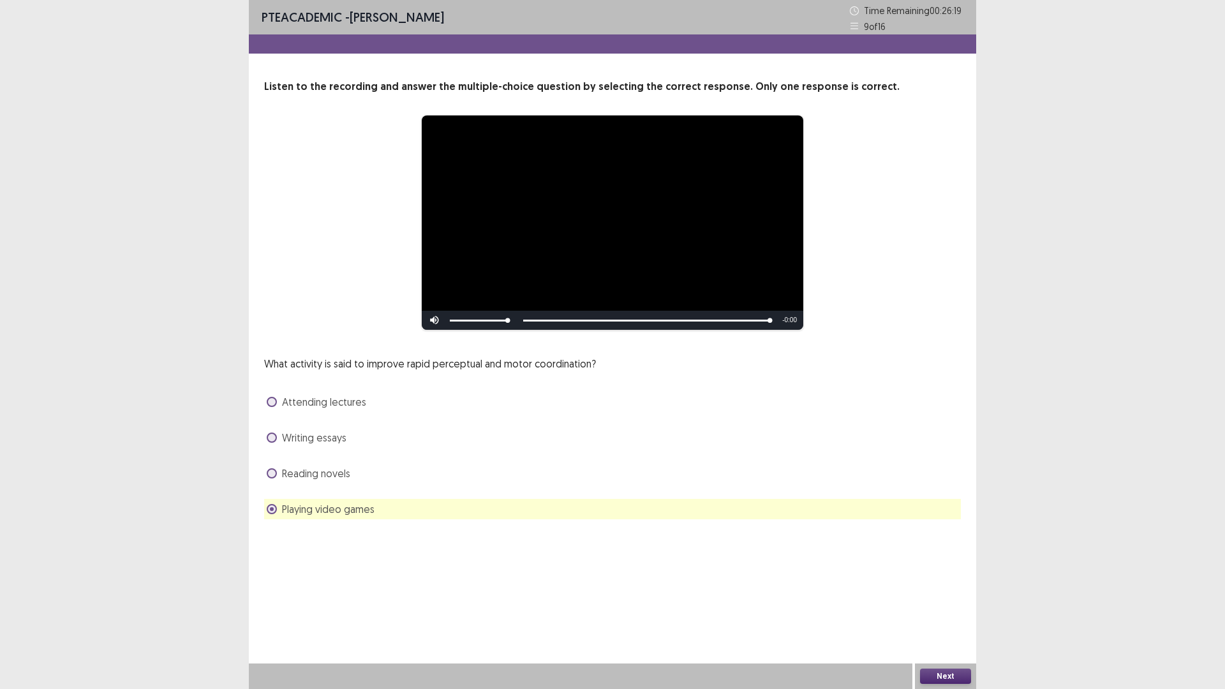
click at [953, 602] on button "Next" at bounding box center [945, 675] width 51 height 15
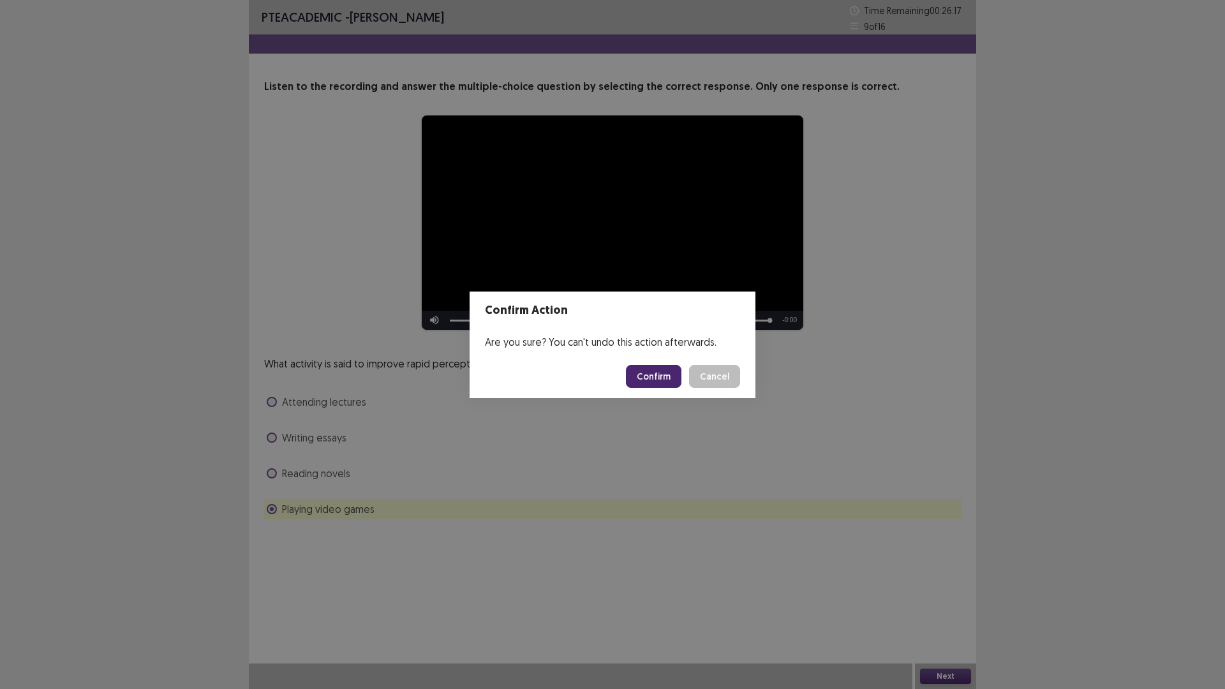
click at [653, 374] on button "Confirm" at bounding box center [653, 376] width 55 height 23
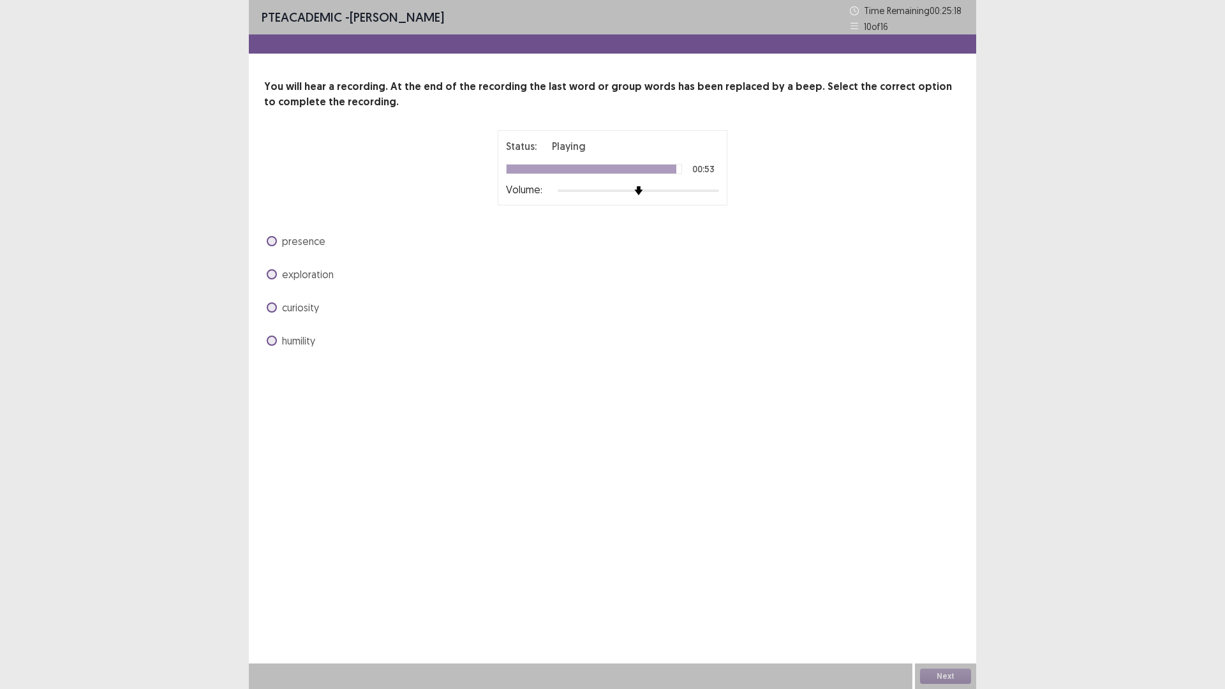
click at [308, 304] on span "curiosity" at bounding box center [300, 307] width 37 height 15
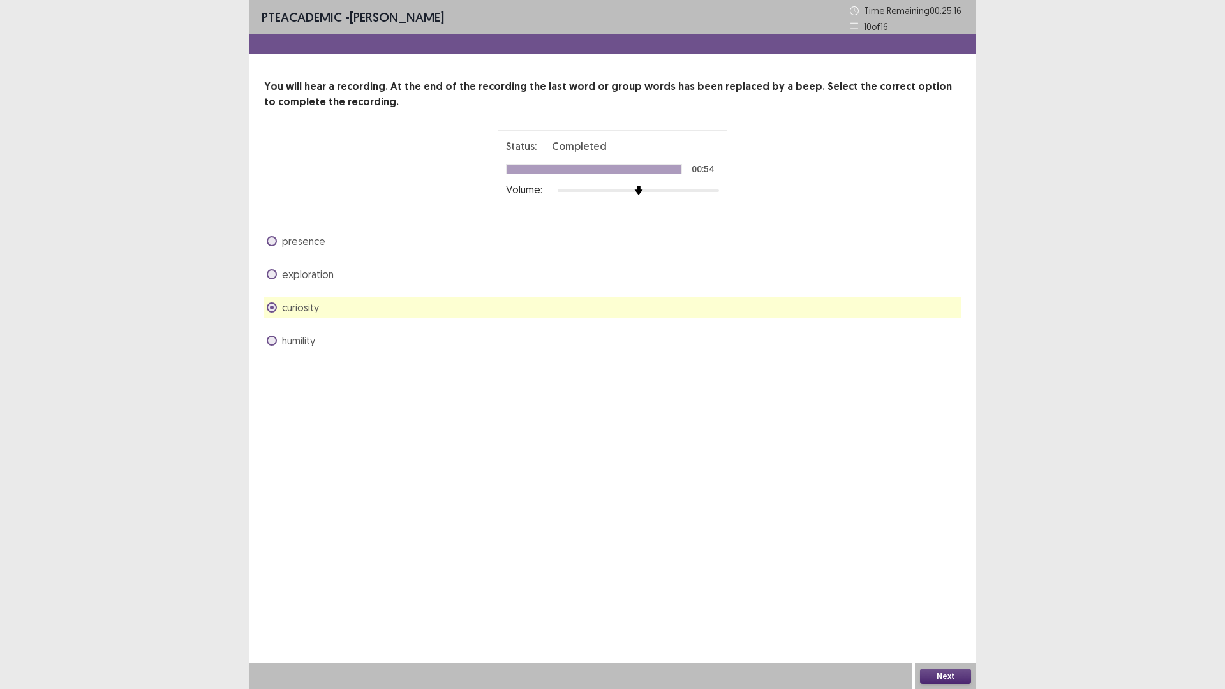
click at [950, 602] on button "Next" at bounding box center [945, 675] width 51 height 15
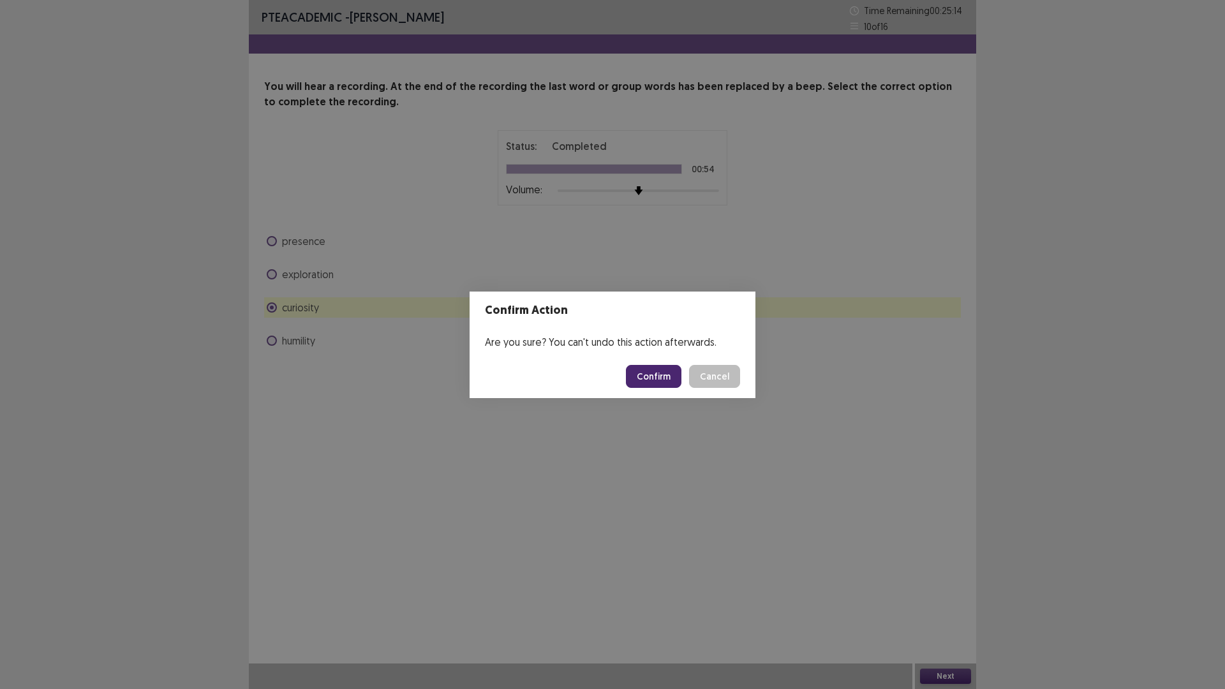
click at [667, 374] on button "Confirm" at bounding box center [653, 376] width 55 height 23
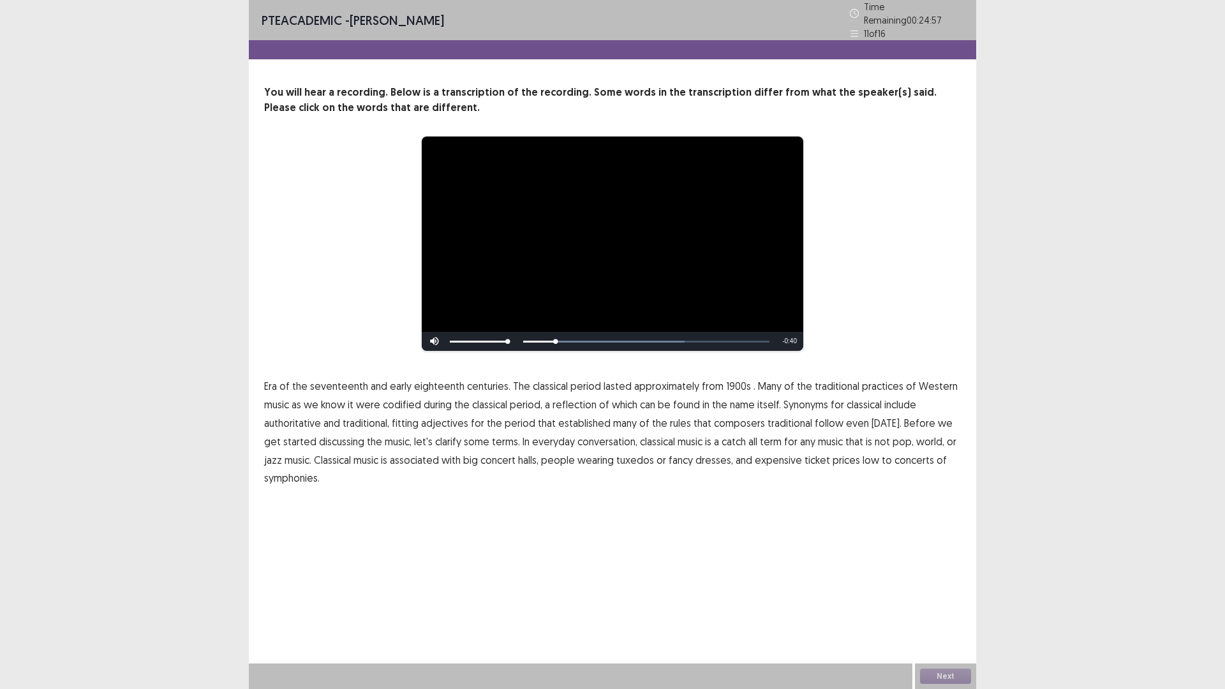
click at [729, 379] on span "1900s" at bounding box center [738, 385] width 25 height 15
click at [789, 418] on span "traditional" at bounding box center [789, 422] width 45 height 15
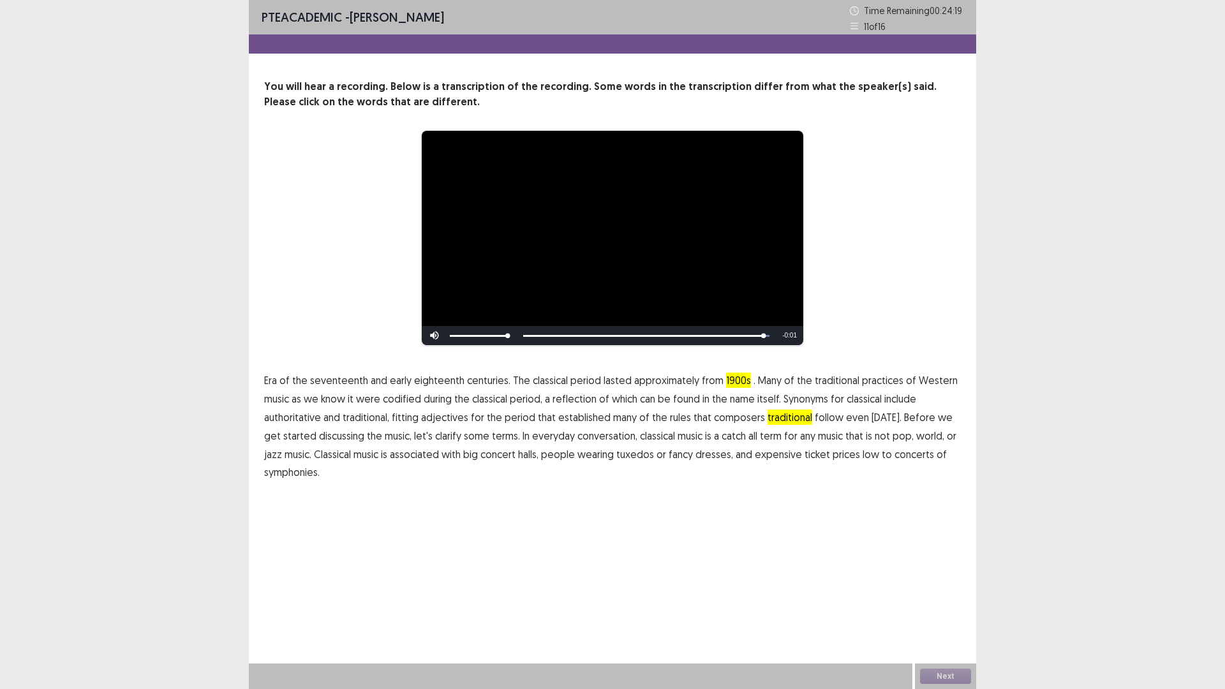
click at [862, 457] on span "low" at bounding box center [870, 453] width 17 height 15
click at [948, 602] on button "Next" at bounding box center [945, 675] width 51 height 15
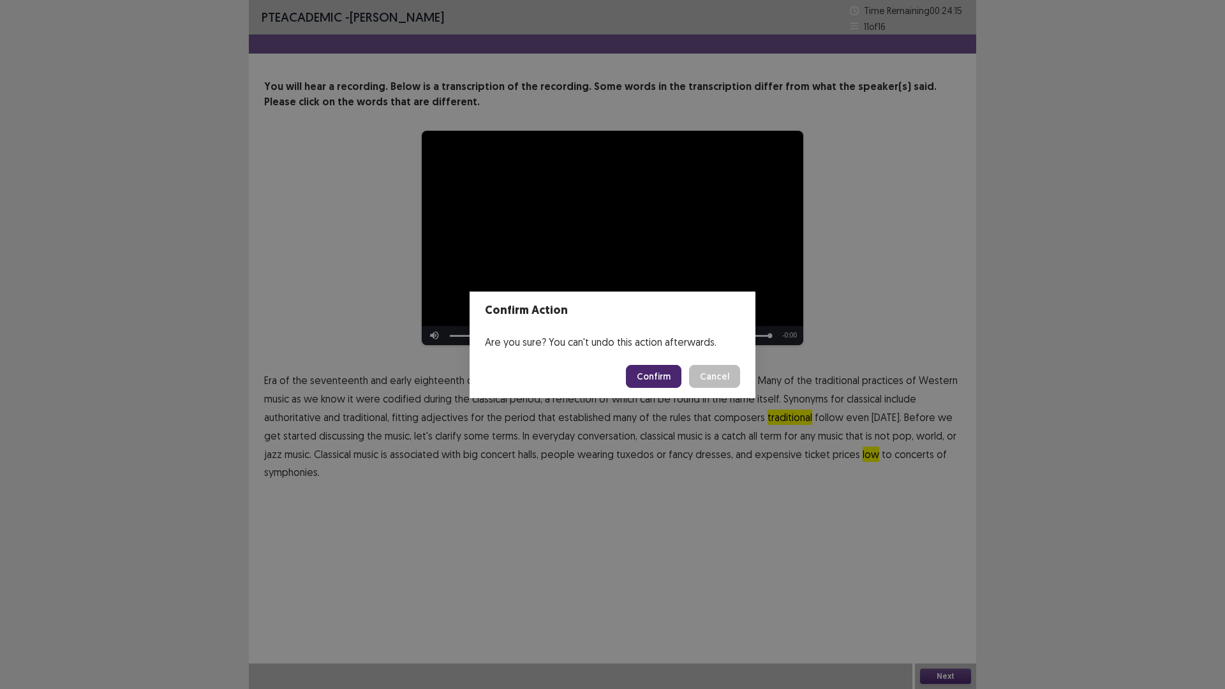
click at [671, 380] on button "Confirm" at bounding box center [653, 376] width 55 height 23
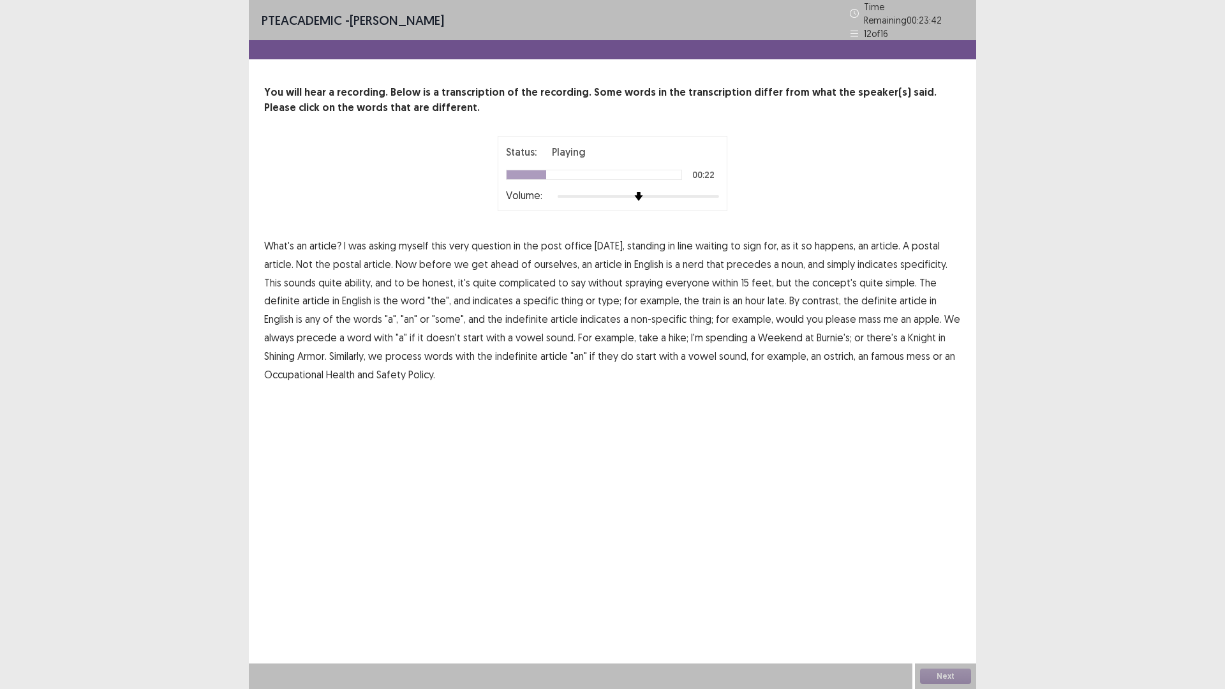
click at [695, 259] on span "nerd" at bounding box center [692, 263] width 21 height 15
click at [344, 278] on span "ability," at bounding box center [358, 282] width 28 height 15
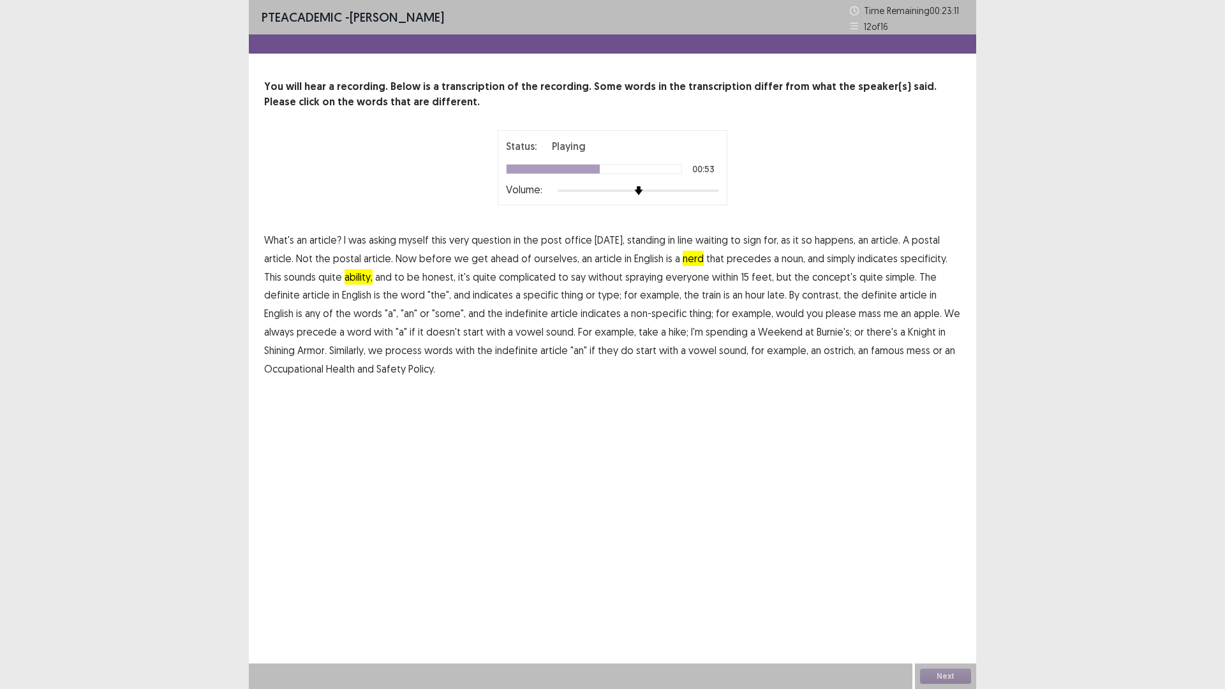
click at [861, 293] on span "definite" at bounding box center [879, 294] width 36 height 15
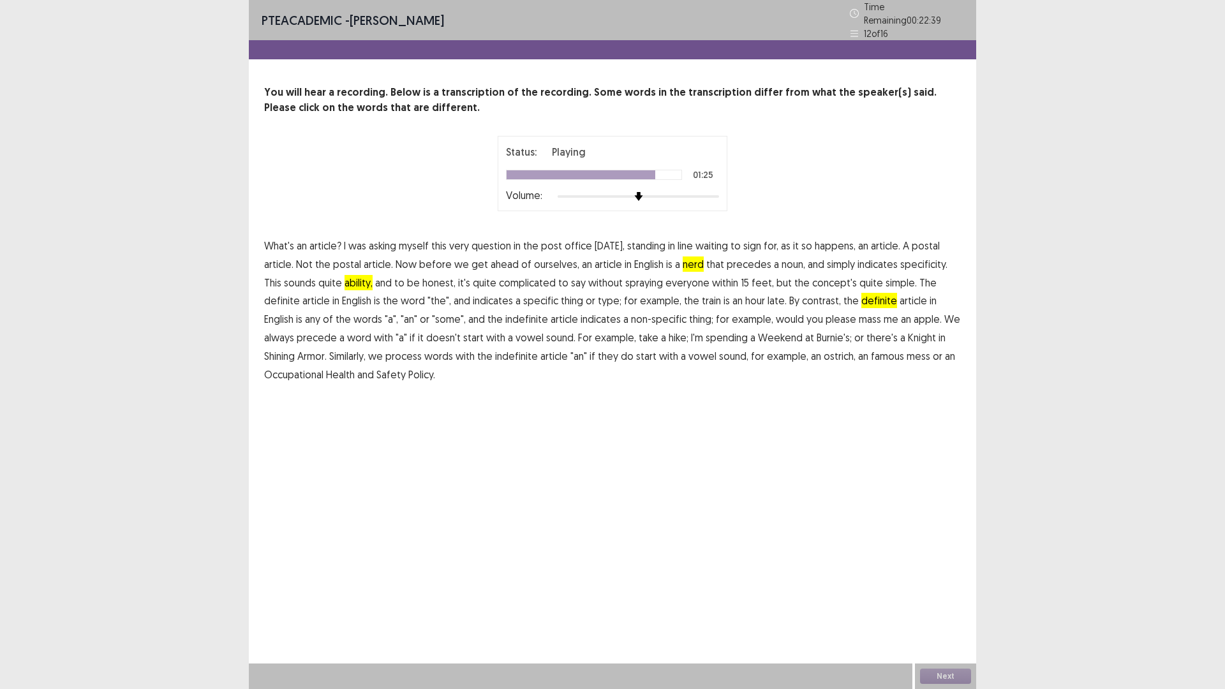
click at [388, 351] on span "process" at bounding box center [403, 355] width 36 height 15
click at [871, 353] on span "famous" at bounding box center [887, 355] width 33 height 15
click at [945, 602] on button "Next" at bounding box center [945, 675] width 51 height 15
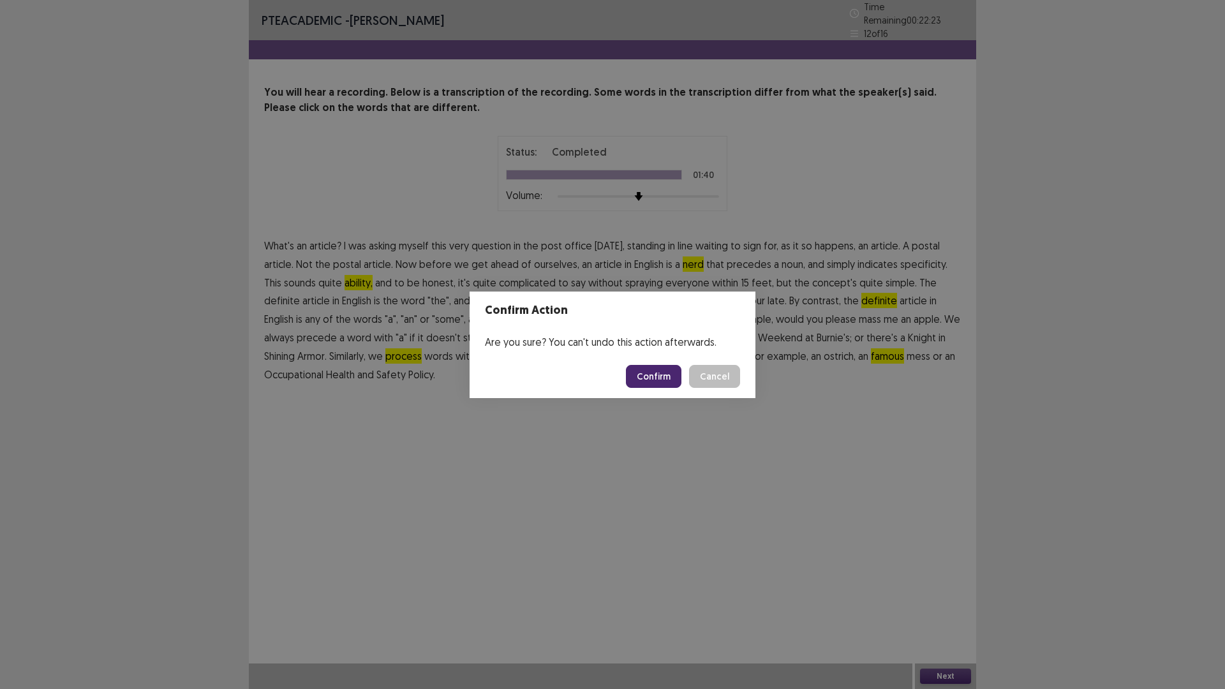
click at [670, 379] on button "Confirm" at bounding box center [653, 376] width 55 height 23
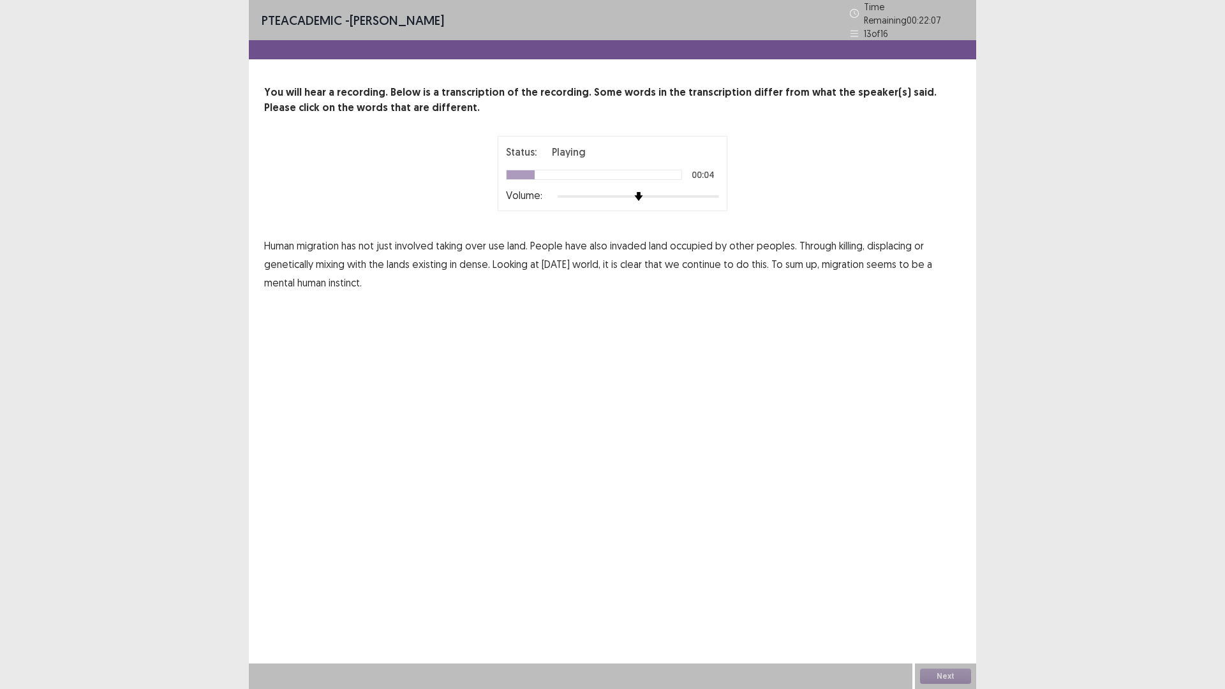
click at [494, 240] on span "use" at bounding box center [497, 245] width 16 height 15
click at [502, 239] on span "use" at bounding box center [497, 245] width 16 height 15
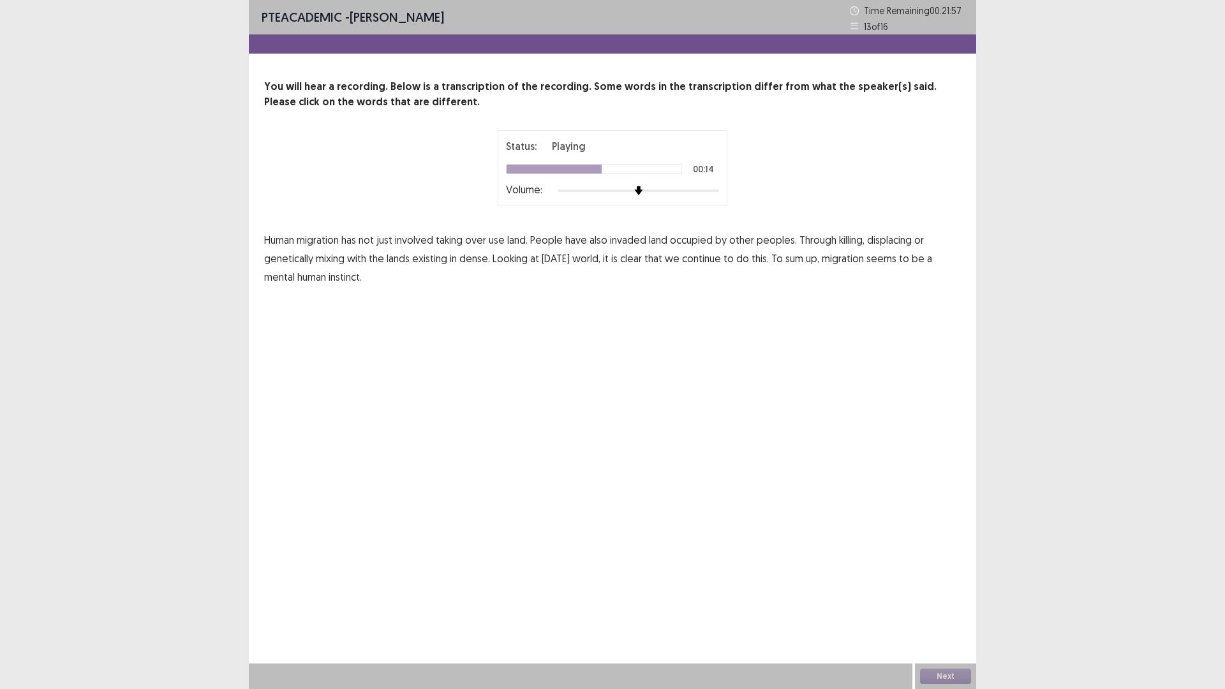
click at [473, 261] on span "dense." at bounding box center [474, 258] width 31 height 15
click at [288, 277] on span "mental" at bounding box center [279, 276] width 31 height 15
click at [943, 602] on button "Next" at bounding box center [945, 675] width 51 height 15
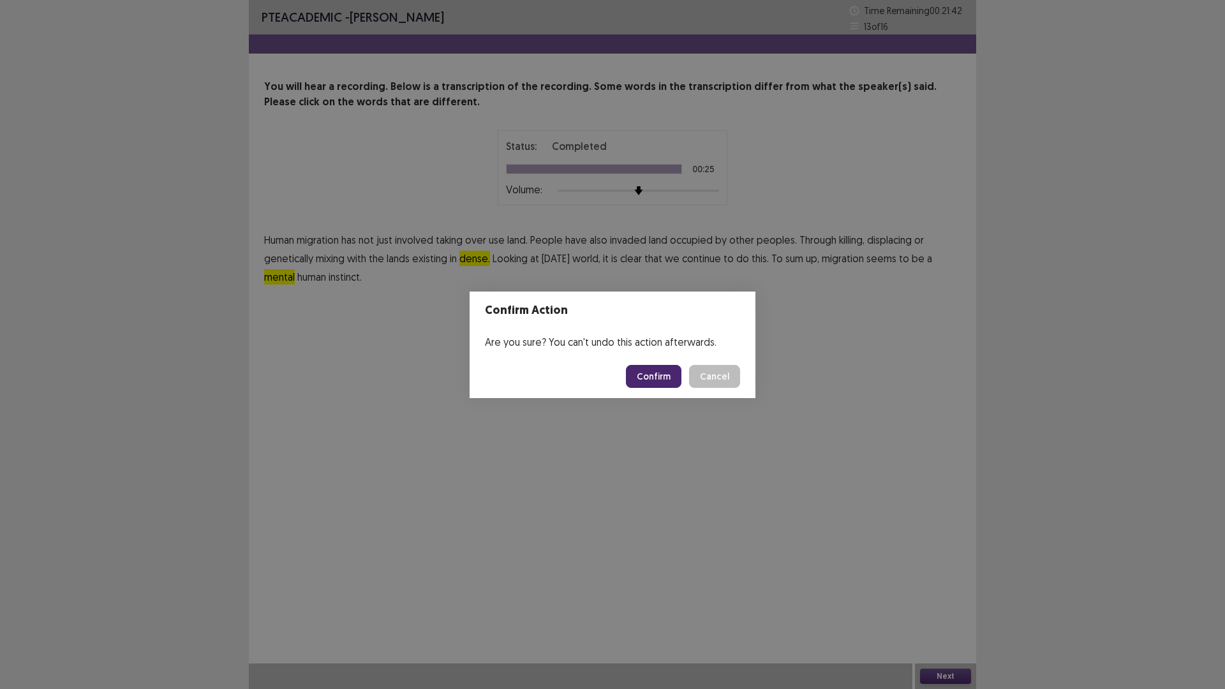
click at [652, 379] on button "Confirm" at bounding box center [653, 376] width 55 height 23
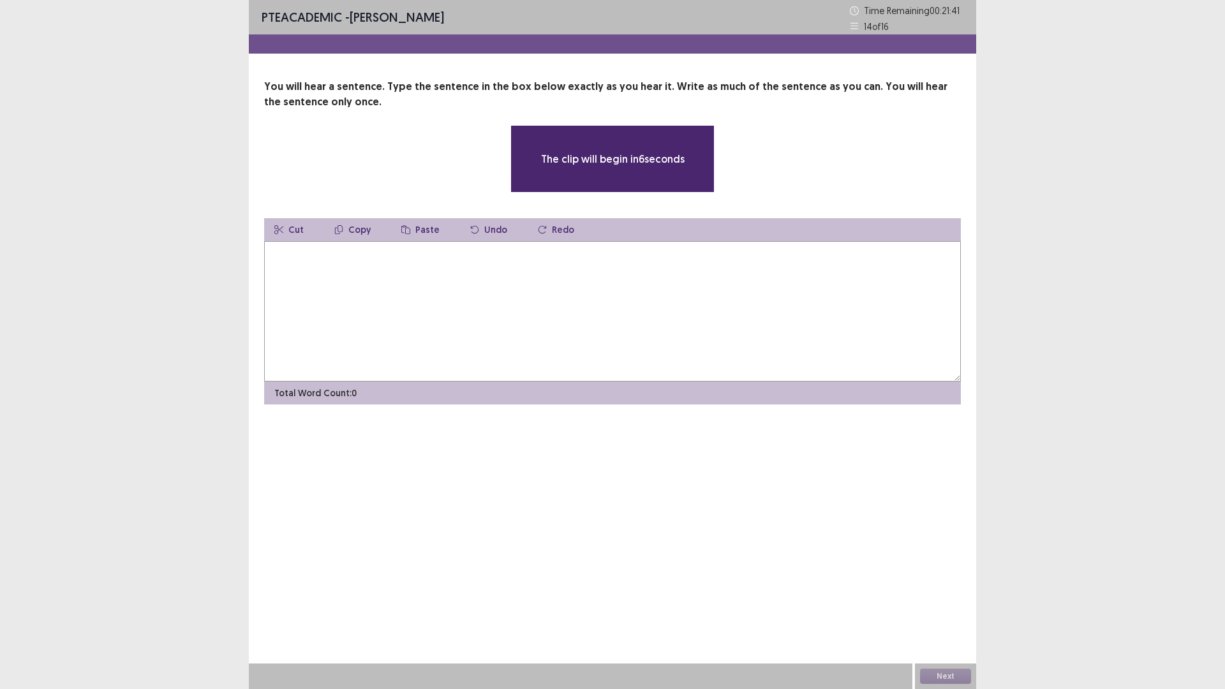
click at [481, 277] on textarea at bounding box center [612, 311] width 696 height 140
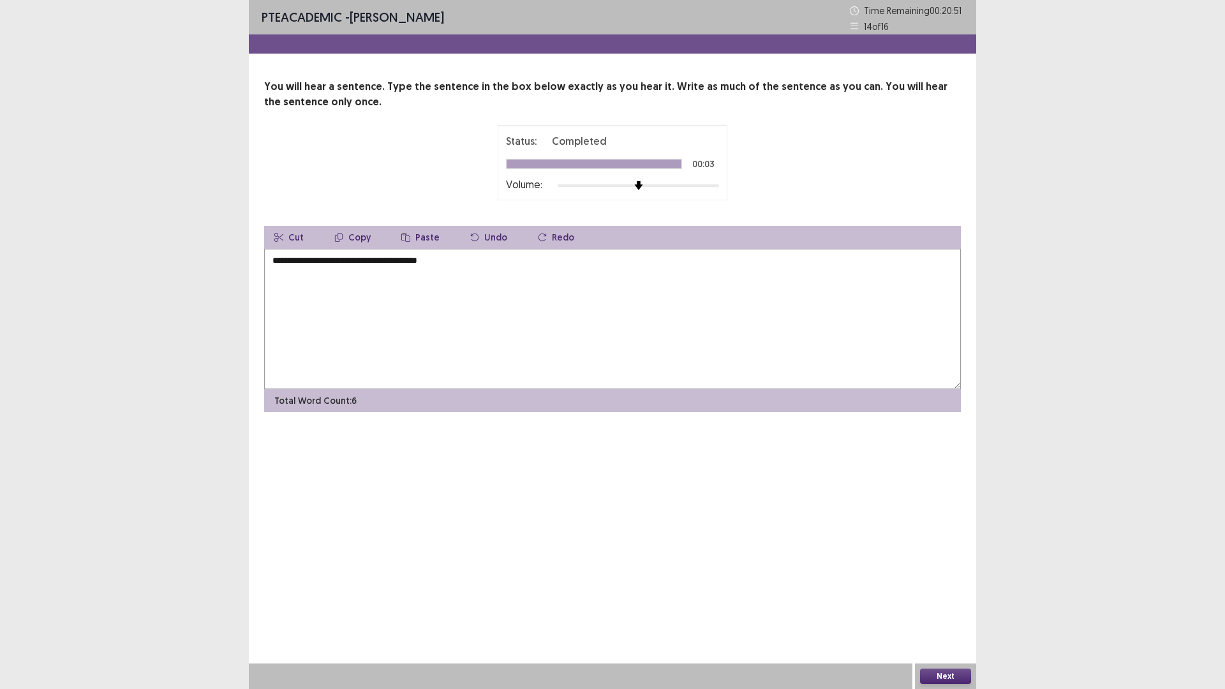
click at [337, 263] on textarea "**********" at bounding box center [612, 319] width 696 height 140
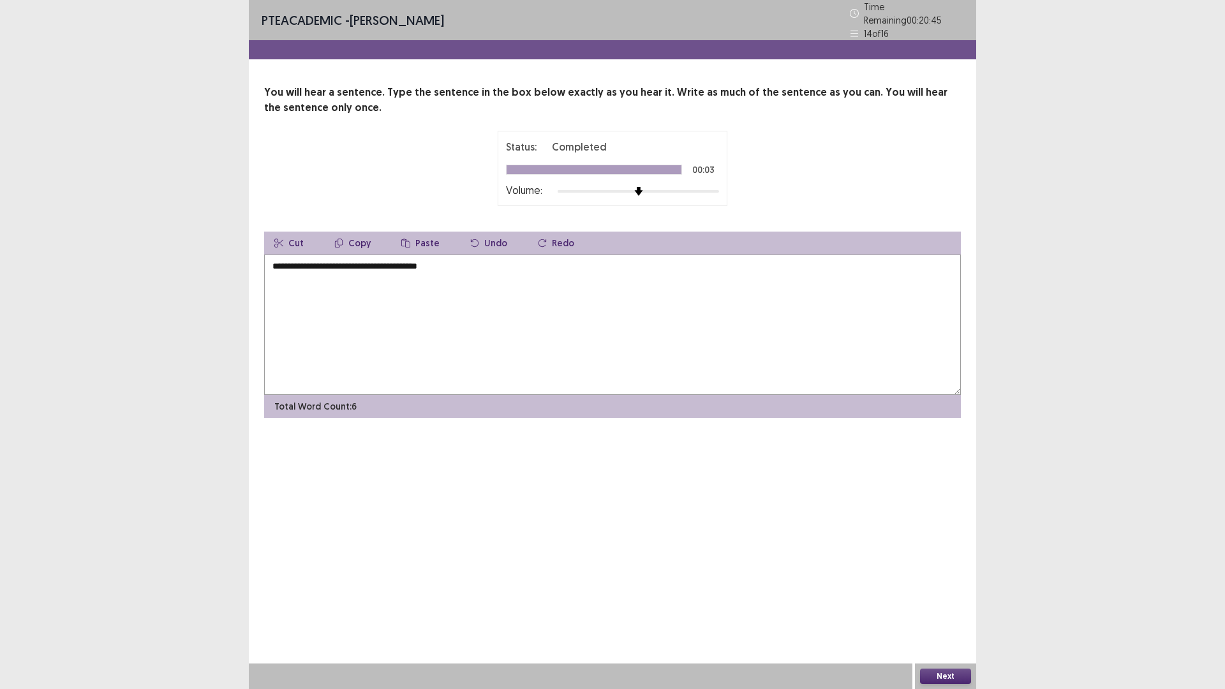
type textarea "**********"
click at [943, 602] on button "Next" at bounding box center [945, 675] width 51 height 15
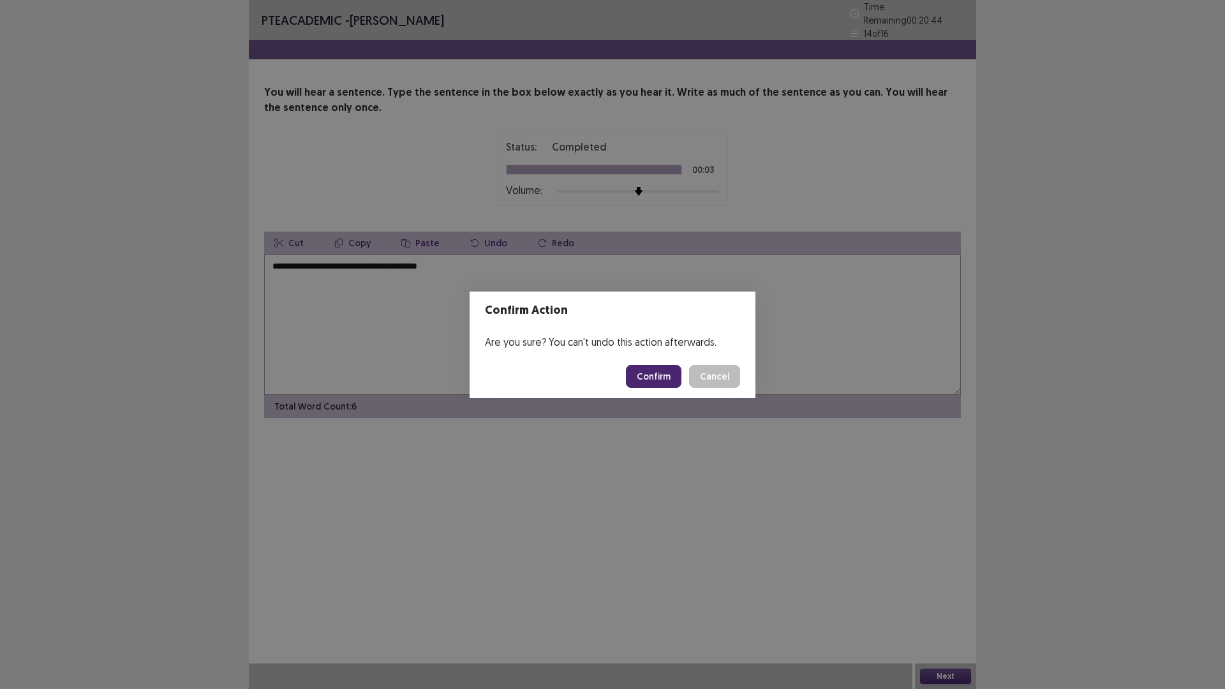
click at [661, 373] on button "Confirm" at bounding box center [653, 376] width 55 height 23
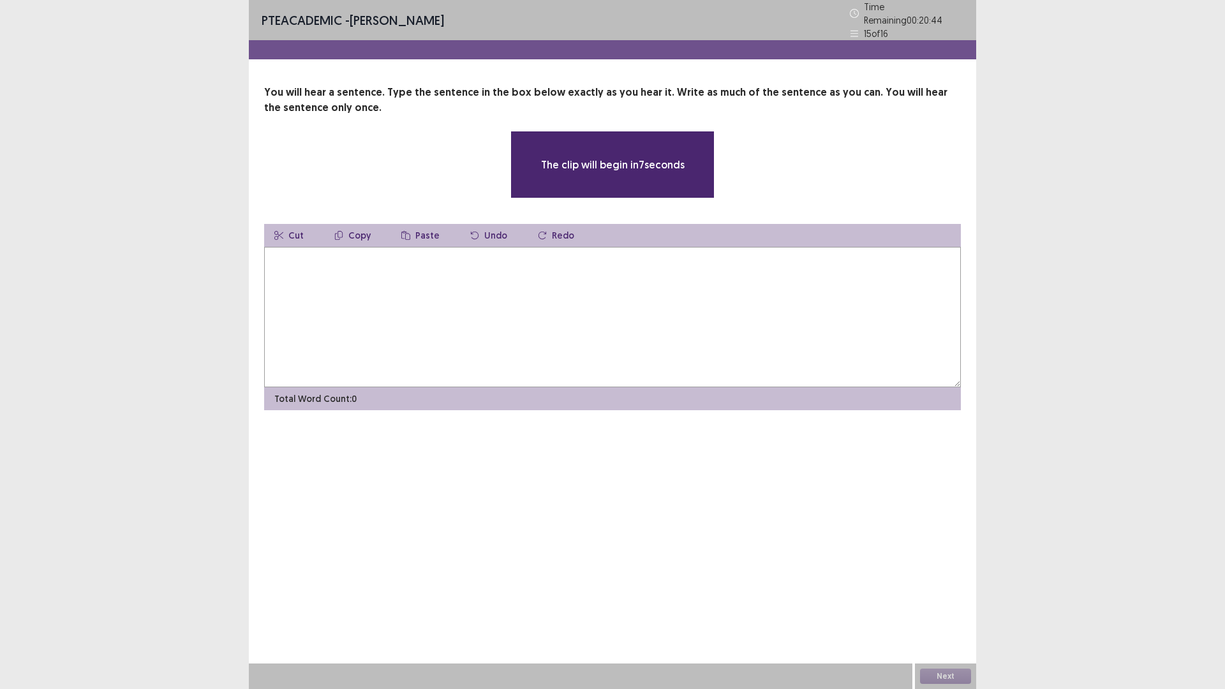
click at [490, 256] on textarea at bounding box center [612, 317] width 696 height 140
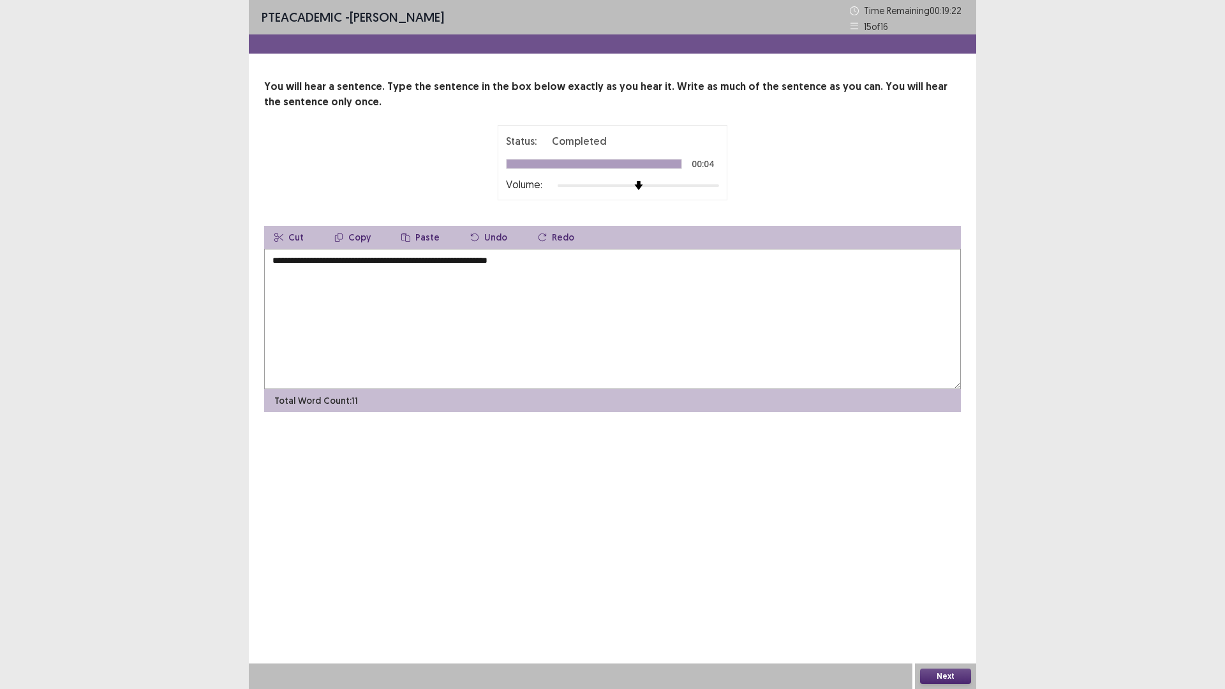
click at [358, 261] on textarea "**********" at bounding box center [612, 319] width 696 height 140
click at [421, 260] on textarea "**********" at bounding box center [612, 319] width 696 height 140
click at [425, 259] on textarea "**********" at bounding box center [612, 319] width 696 height 140
click at [422, 260] on textarea "**********" at bounding box center [612, 319] width 696 height 140
type textarea "**********"
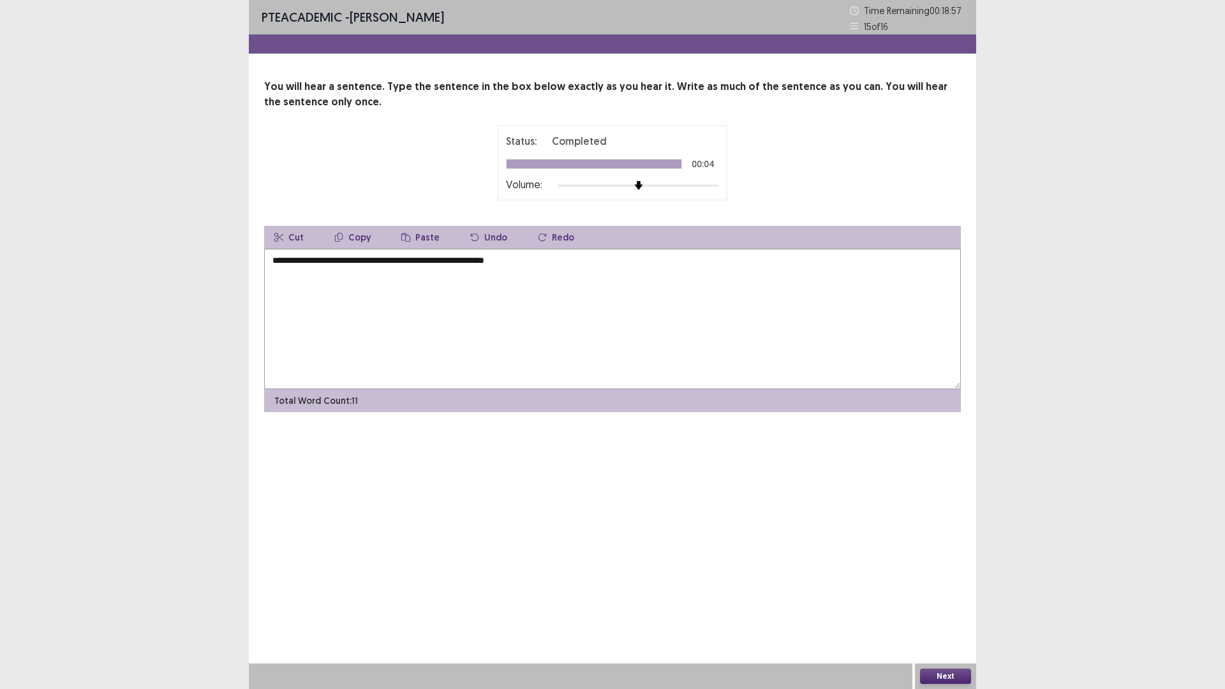
click at [956, 602] on button "Next" at bounding box center [945, 675] width 51 height 15
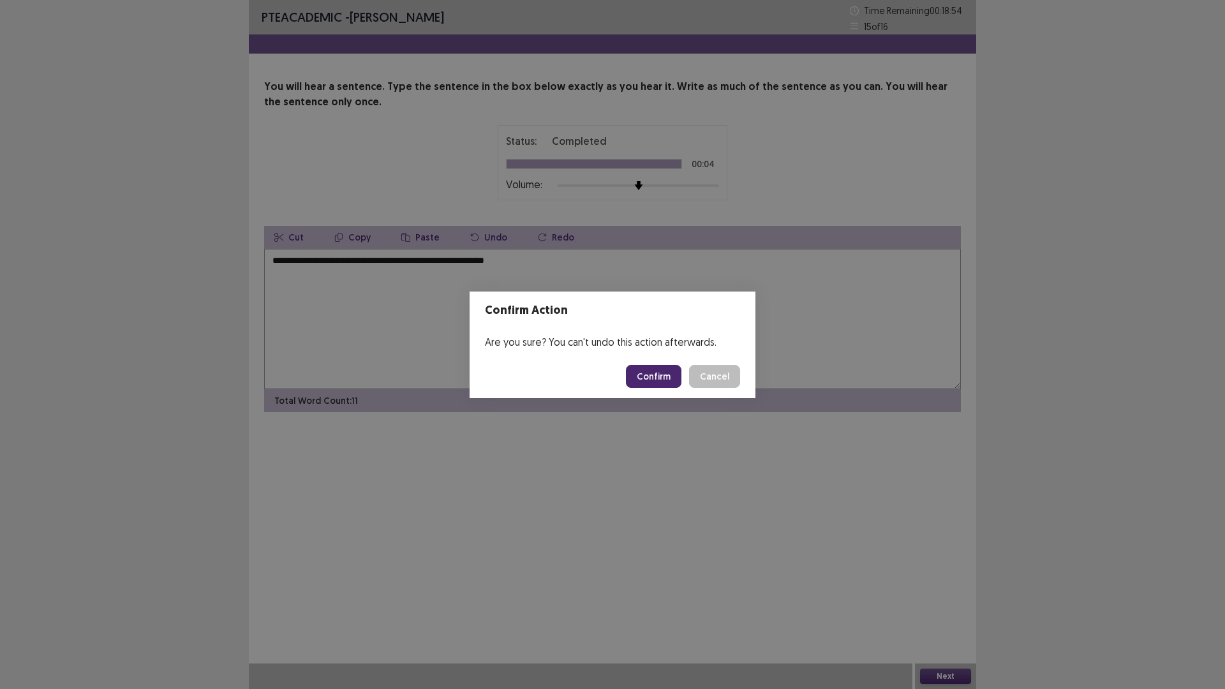
click at [669, 379] on button "Confirm" at bounding box center [653, 376] width 55 height 23
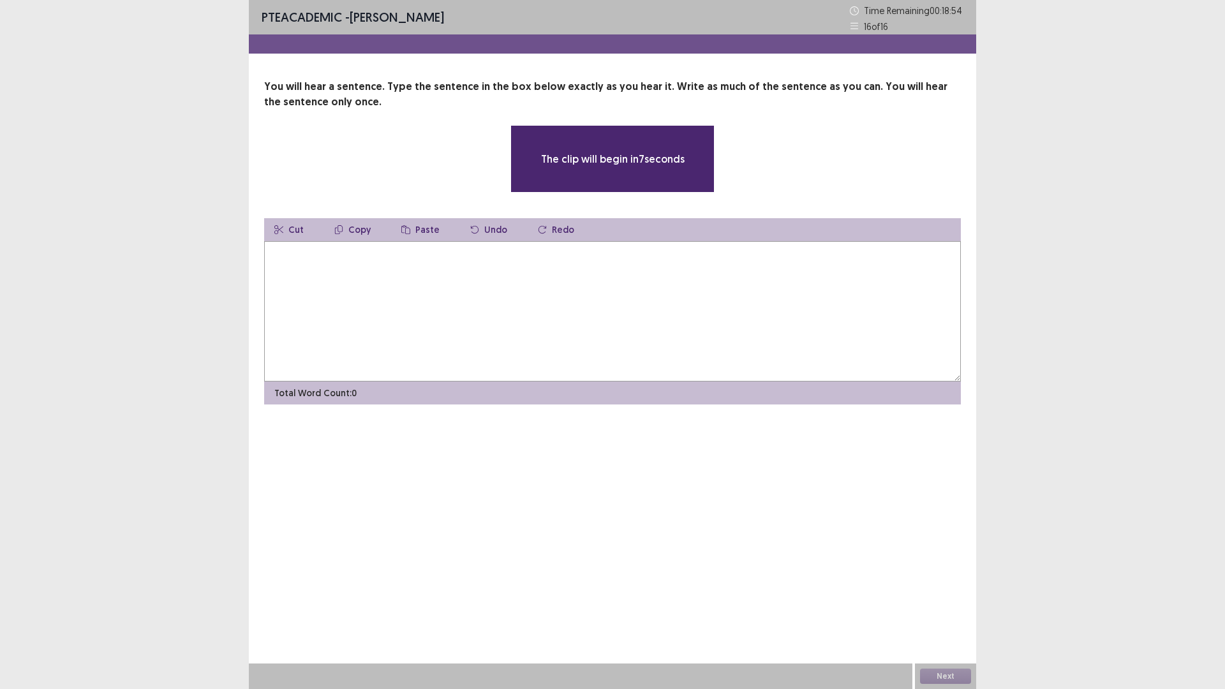
click at [620, 318] on textarea at bounding box center [612, 311] width 696 height 140
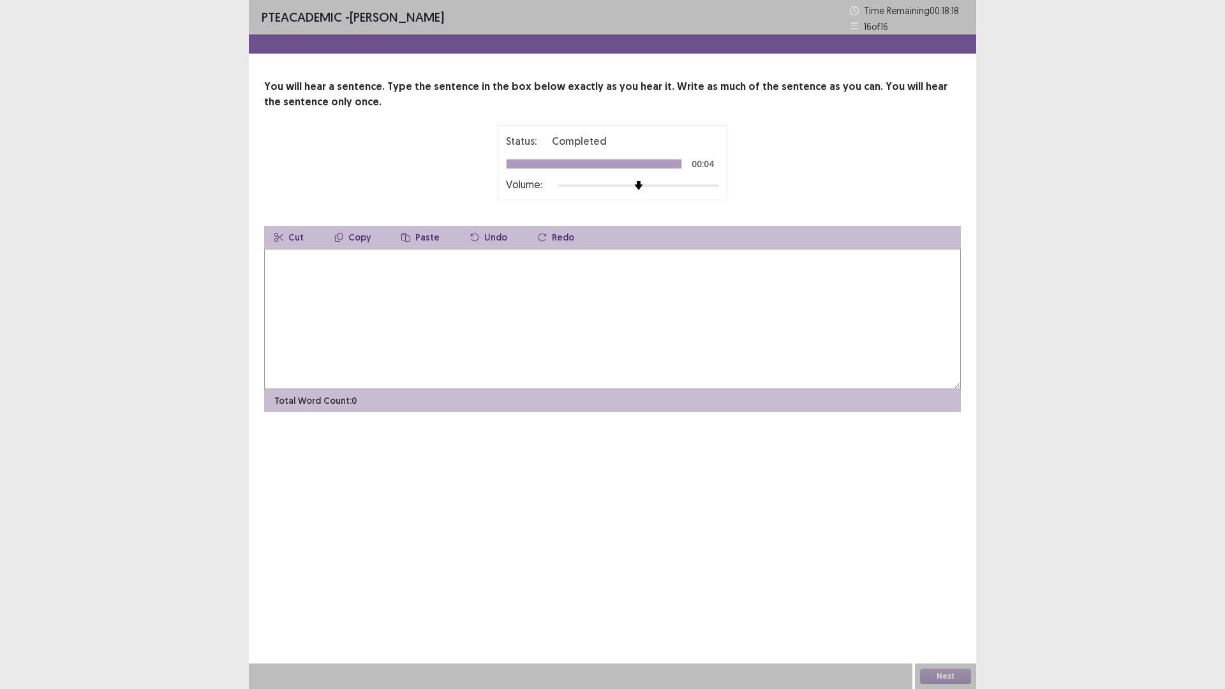
click at [620, 318] on textarea at bounding box center [612, 319] width 696 height 140
click at [422, 259] on textarea "**********" at bounding box center [612, 319] width 696 height 140
drag, startPoint x: 458, startPoint y: 262, endPoint x: 450, endPoint y: 262, distance: 7.7
click at [450, 262] on textarea "**********" at bounding box center [612, 319] width 696 height 140
click at [492, 261] on textarea "**********" at bounding box center [612, 319] width 696 height 140
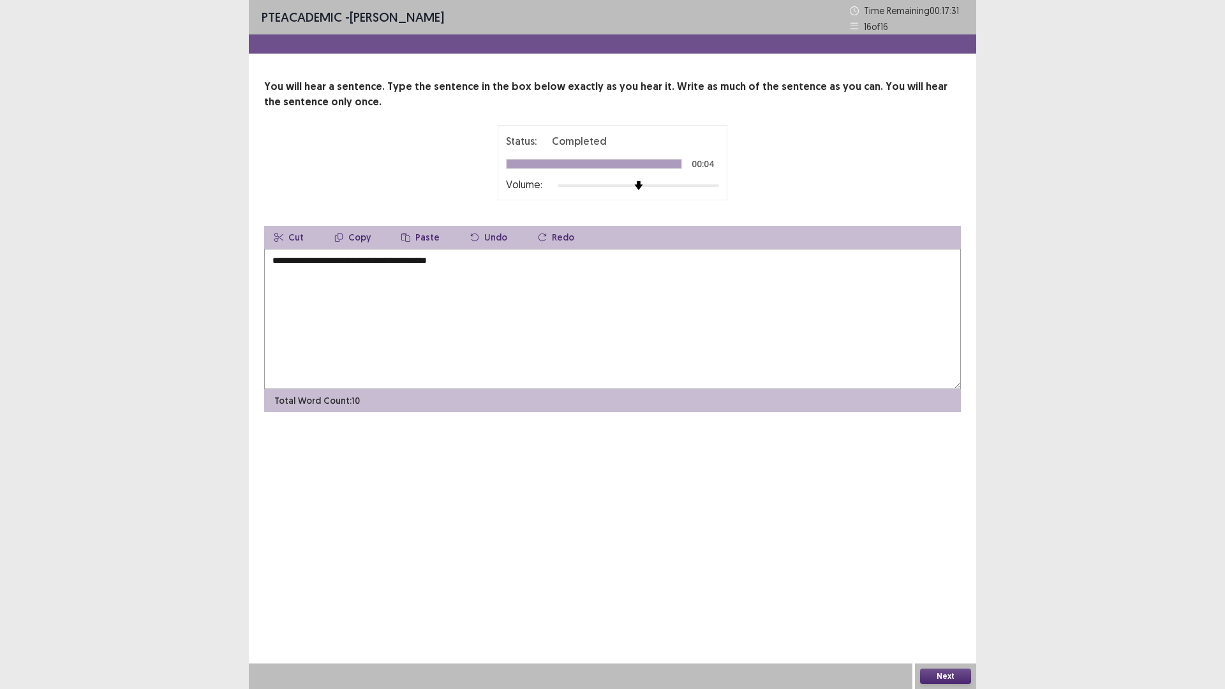
click at [451, 262] on textarea "**********" at bounding box center [612, 319] width 696 height 140
click at [432, 264] on textarea "**********" at bounding box center [612, 319] width 696 height 140
click at [469, 265] on textarea "**********" at bounding box center [612, 319] width 696 height 140
click at [454, 265] on textarea "**********" at bounding box center [612, 319] width 696 height 140
click at [437, 259] on textarea "**********" at bounding box center [612, 319] width 696 height 140
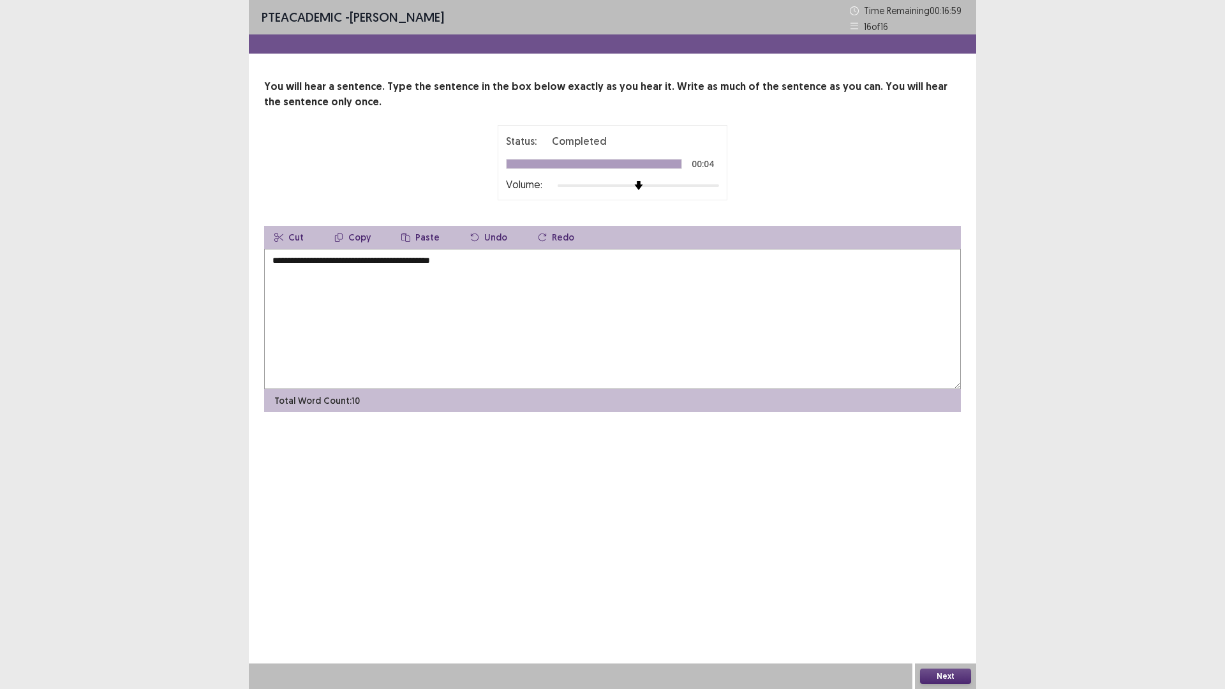
drag, startPoint x: 460, startPoint y: 258, endPoint x: 450, endPoint y: 261, distance: 10.1
click at [450, 261] on textarea "**********" at bounding box center [612, 319] width 696 height 140
click at [455, 265] on textarea "**********" at bounding box center [612, 319] width 696 height 140
click at [467, 261] on textarea "**********" at bounding box center [612, 319] width 696 height 140
type textarea "**********"
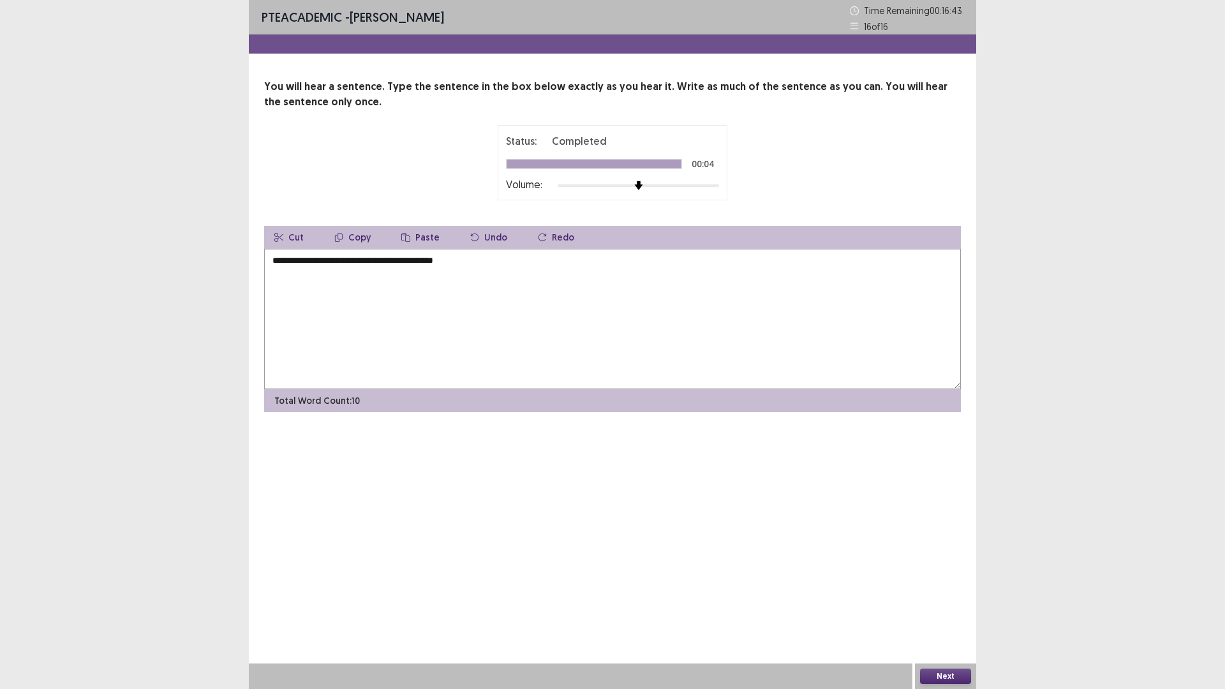
click at [943, 602] on button "Next" at bounding box center [945, 675] width 51 height 15
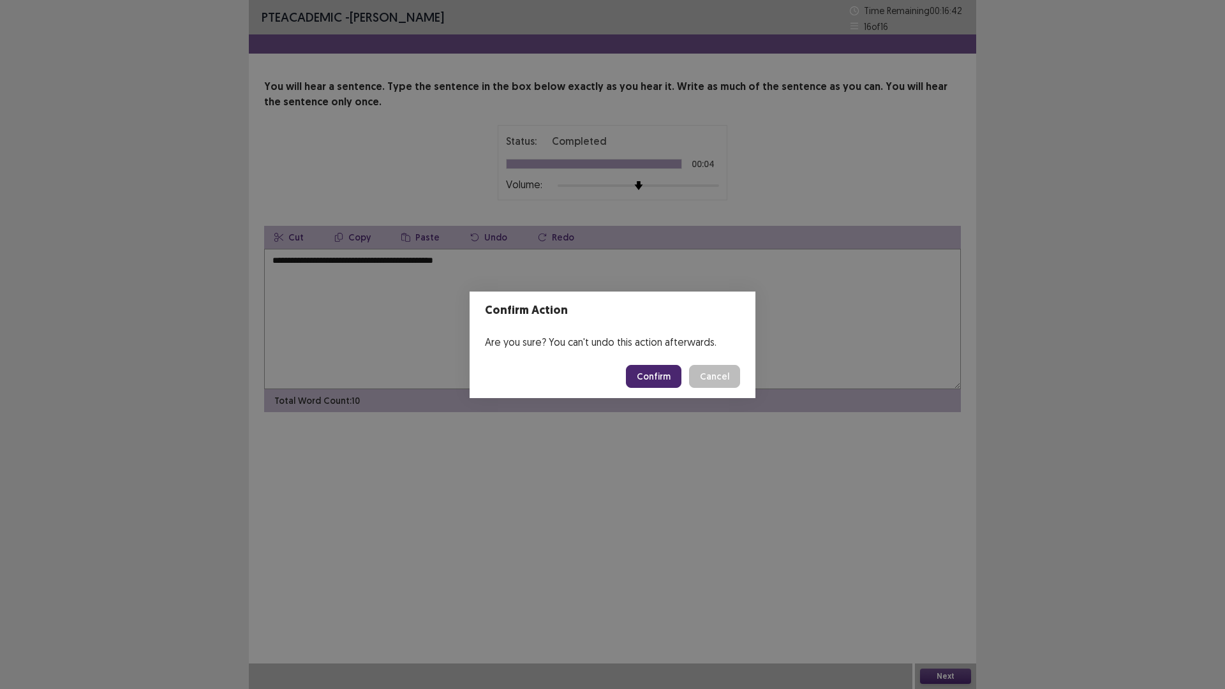
click at [651, 370] on button "Confirm" at bounding box center [653, 376] width 55 height 23
